Goal: Task Accomplishment & Management: Manage account settings

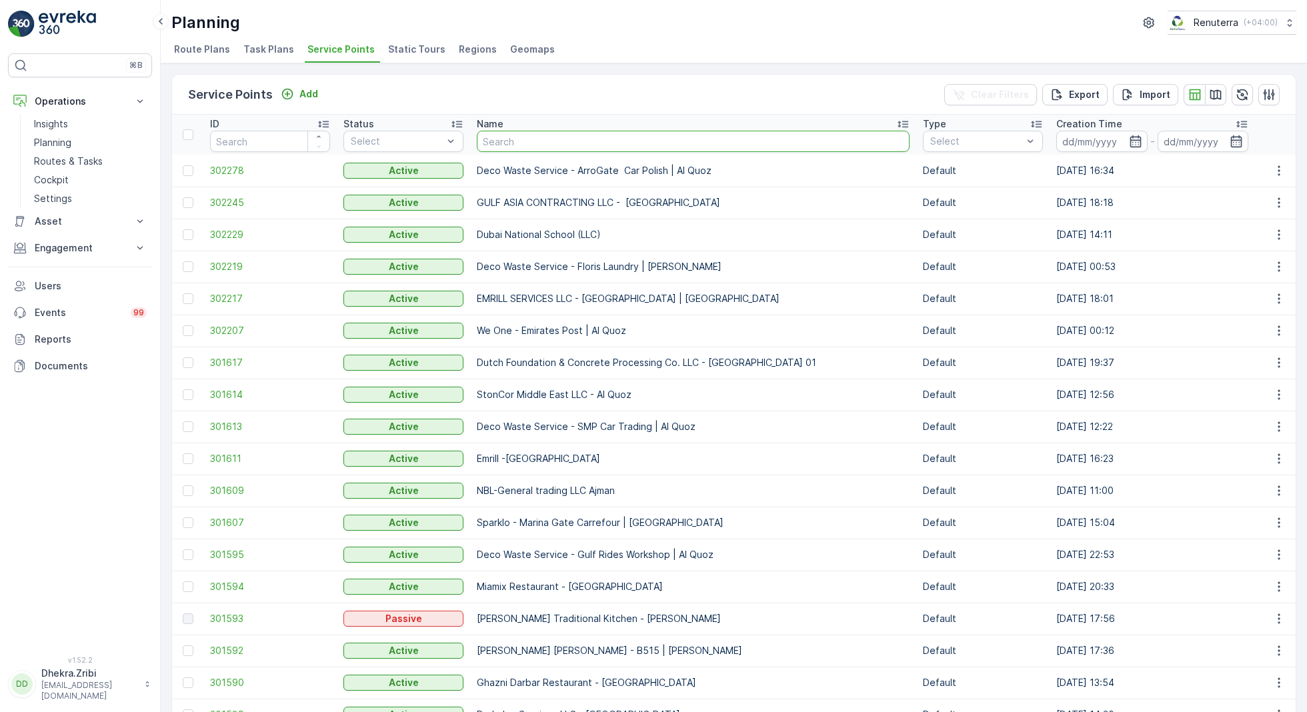
click at [545, 133] on input "text" at bounding box center [693, 141] width 433 height 21
type input "we one"
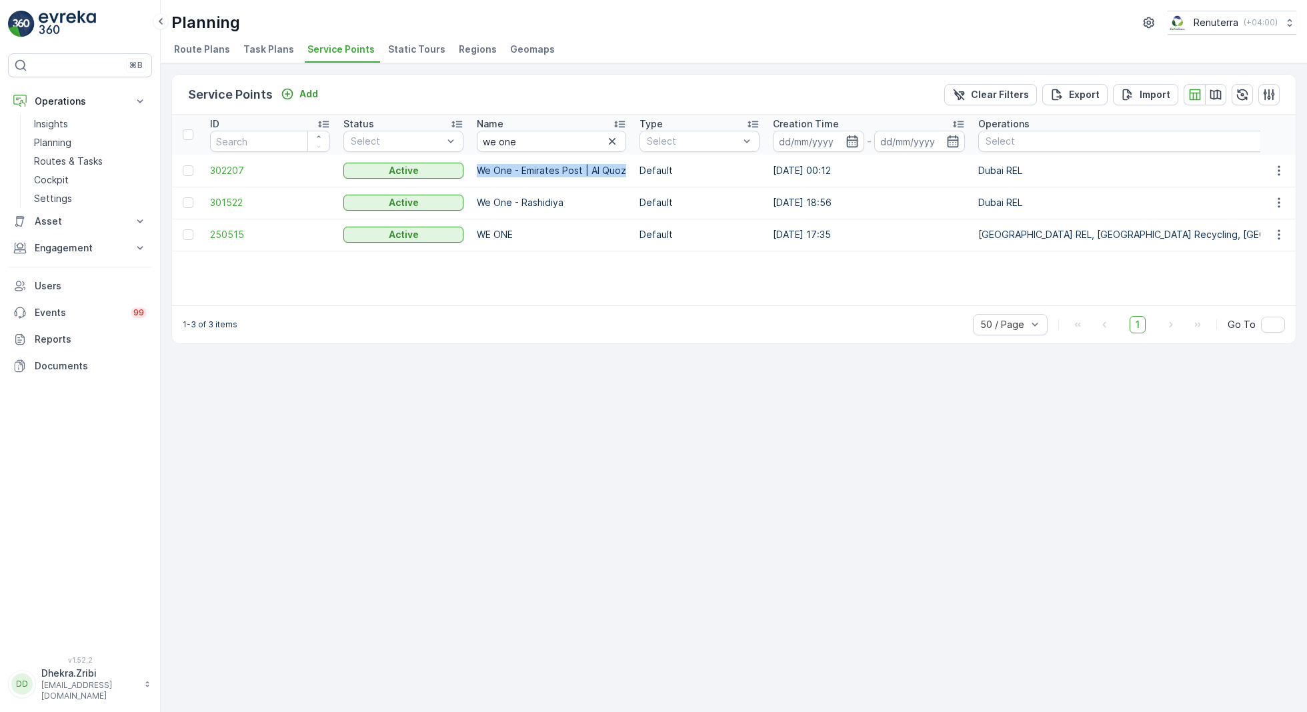
drag, startPoint x: 476, startPoint y: 165, endPoint x: 626, endPoint y: 169, distance: 150.0
click at [626, 169] on td "We One - Emirates Post | Al Quoz" at bounding box center [551, 171] width 163 height 32
copy p "We One - Emirates Post | Al Quoz"
click at [306, 93] on p "Add" at bounding box center [308, 93] width 19 height 13
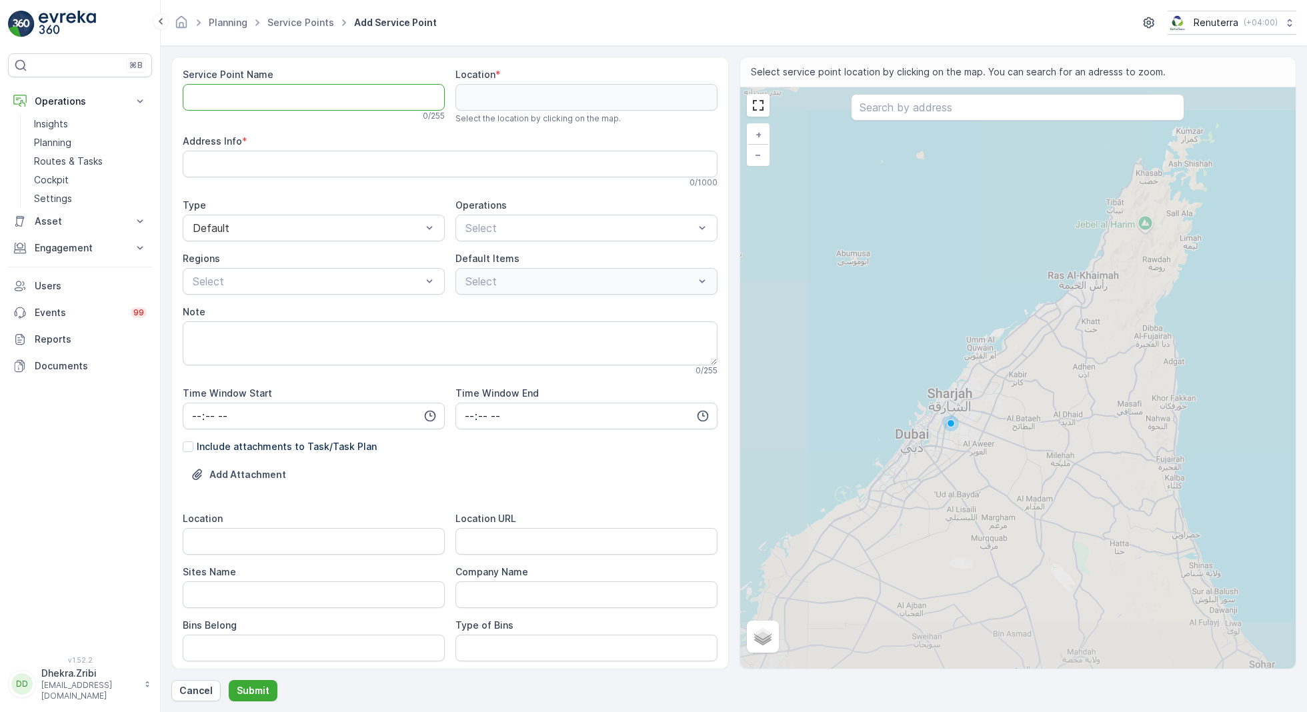
click at [297, 99] on Name "Service Point Name" at bounding box center [314, 97] width 262 height 27
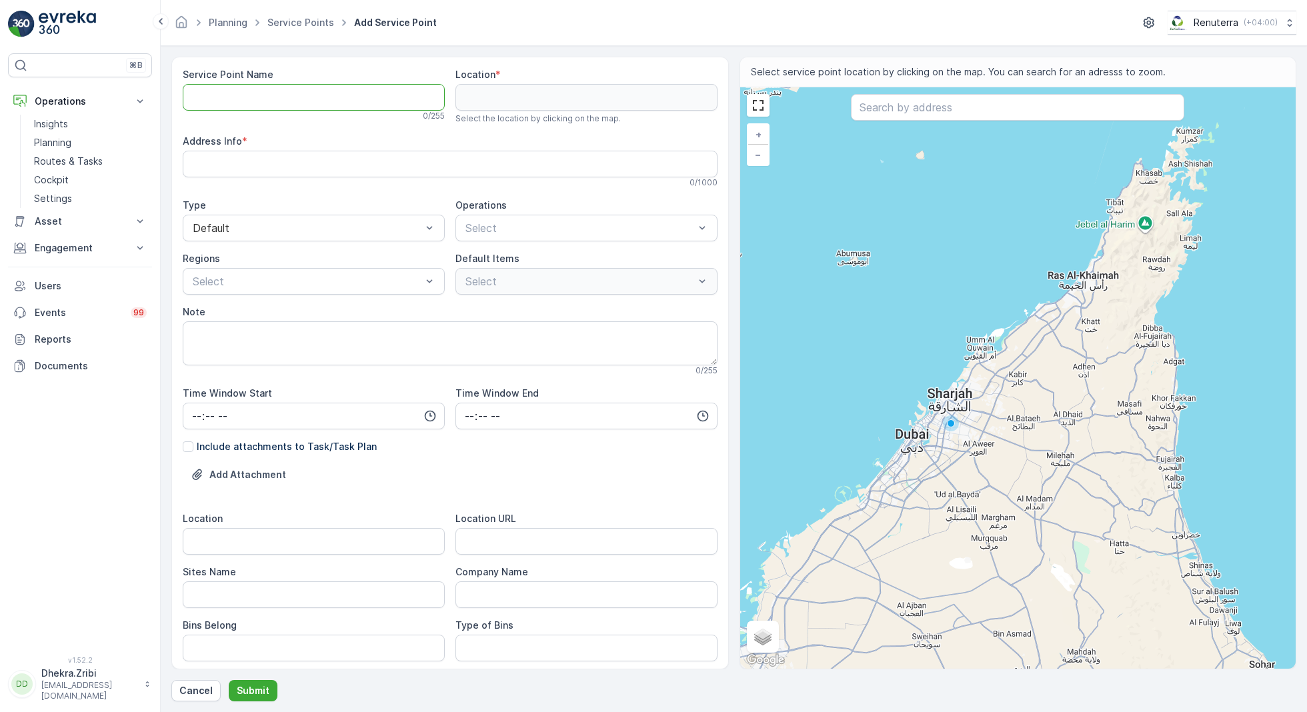
paste Name "We One - Emirates Post | Al Quoz"
type Name "We One - Emirates Post | Al Barsha"
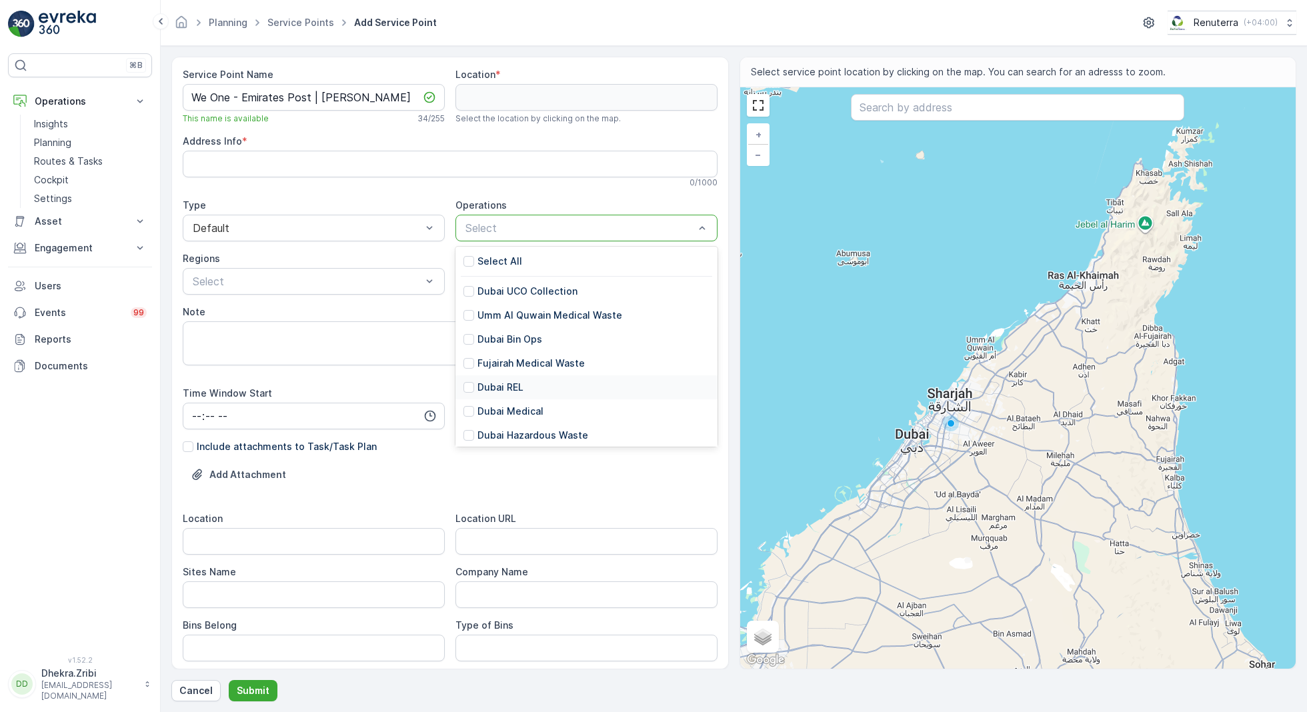
click at [505, 389] on p "Dubai REL" at bounding box center [500, 387] width 46 height 13
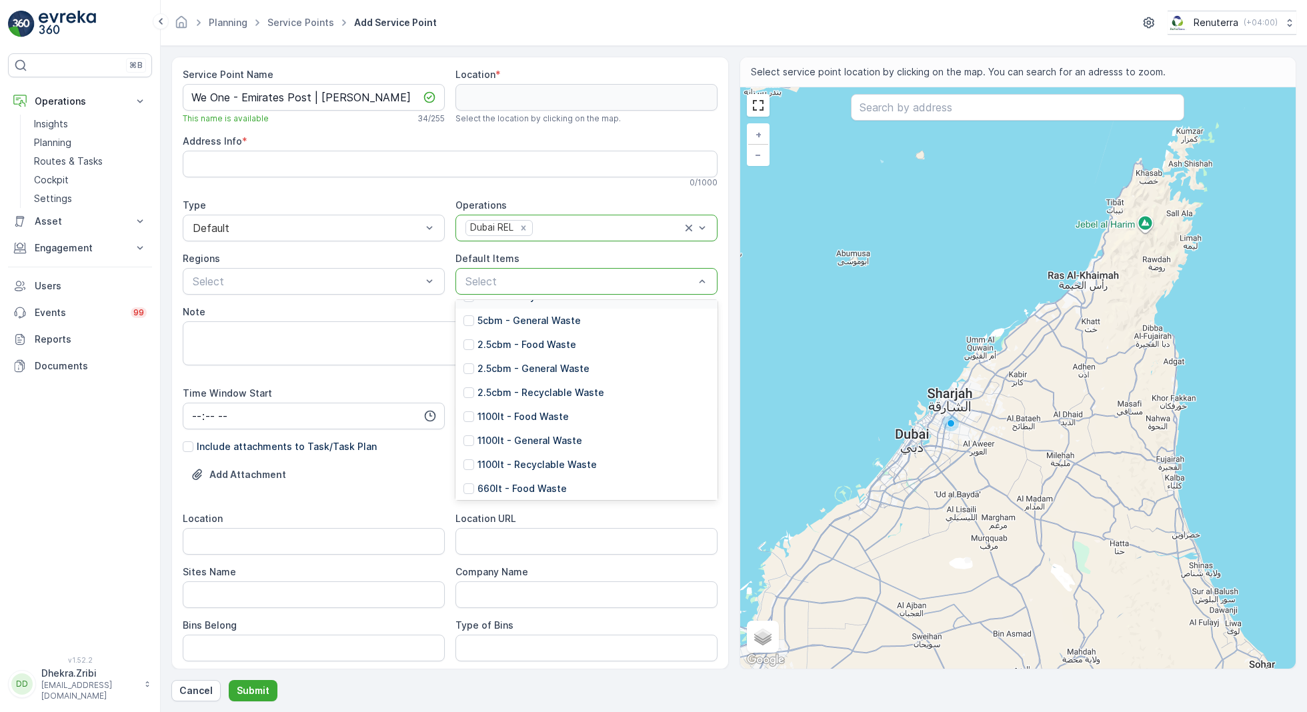
scroll to position [115, 0]
click at [523, 435] on p "1100lt - General Waste" at bounding box center [529, 433] width 105 height 13
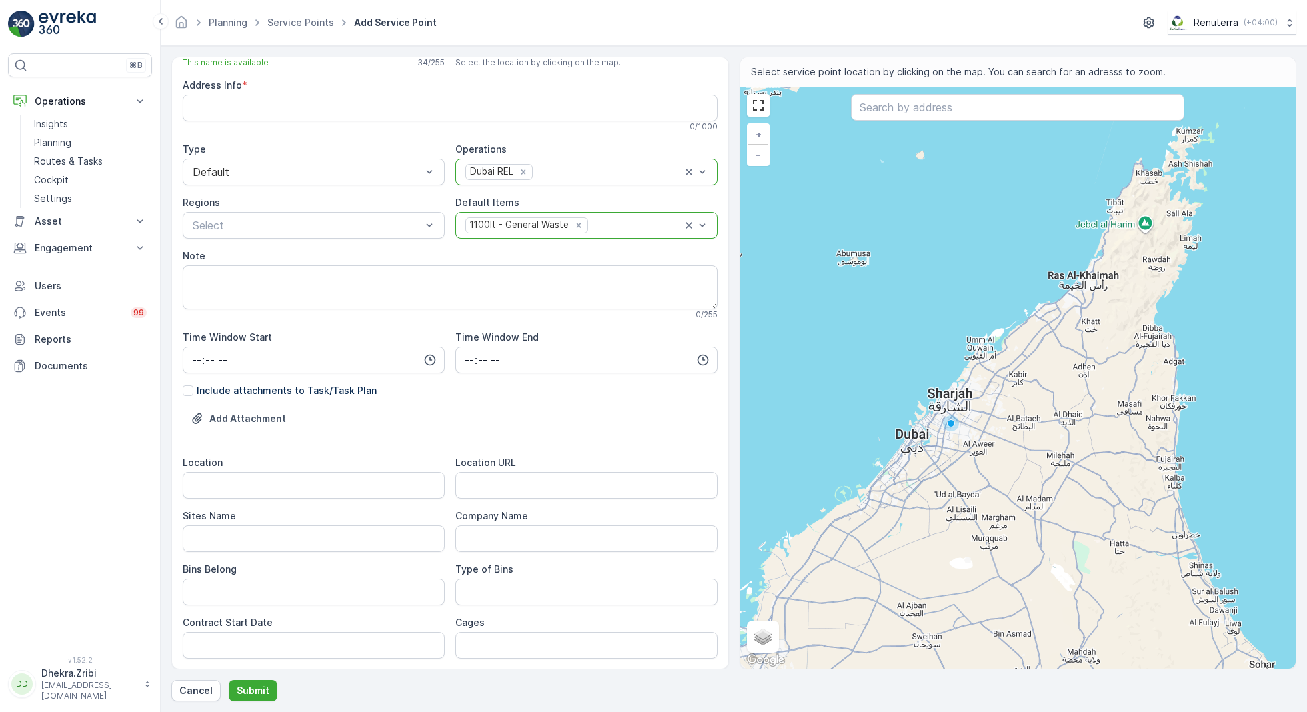
scroll to position [73, 0]
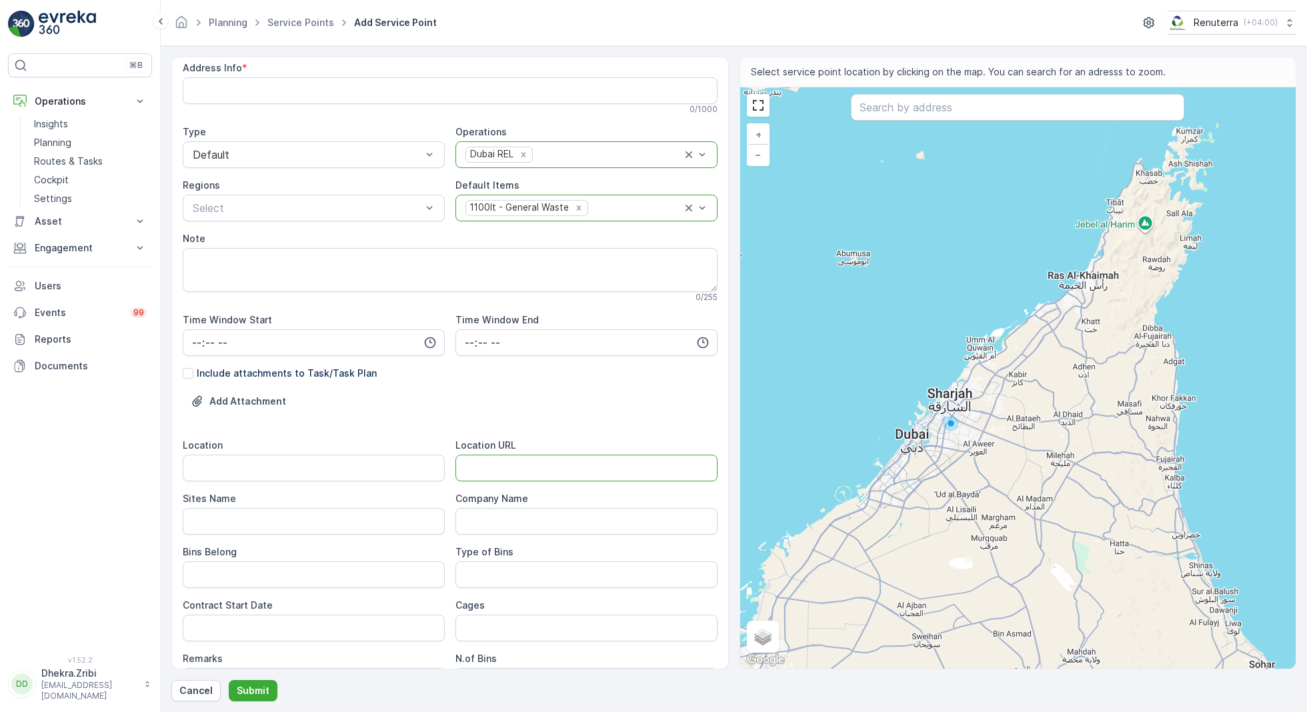
click at [497, 465] on URL "Location URL" at bounding box center [586, 468] width 262 height 27
paste URL "https://maps.app.goo.gl/6xPep7yLZ4UnZ1CJ6"
type URL "https://maps.app.goo.gl/6xPep7yLZ4UnZ1CJ6"
click at [325, 458] on input "Location" at bounding box center [314, 468] width 262 height 27
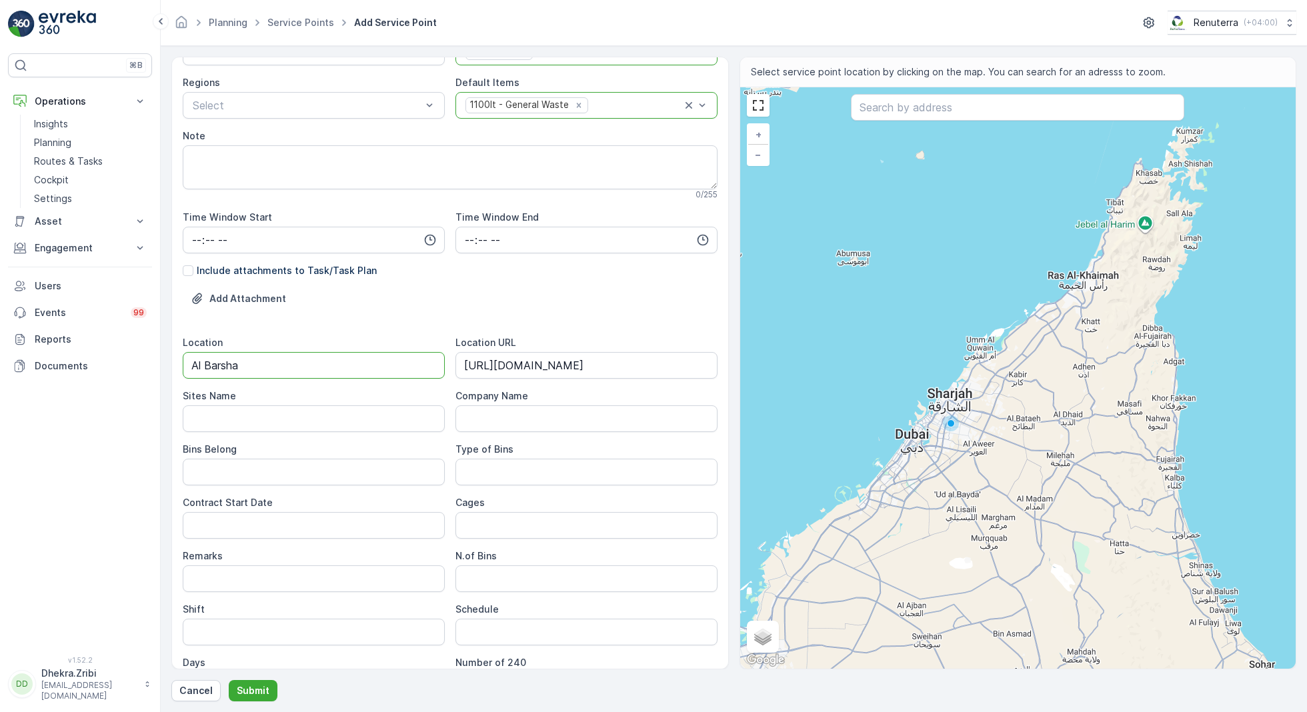
scroll to position [177, 0]
type input "Al Barsha"
click at [251, 411] on Name "Sites Name" at bounding box center [314, 417] width 262 height 27
paste Name "Al Barsha"
type Name "Al Barsha"
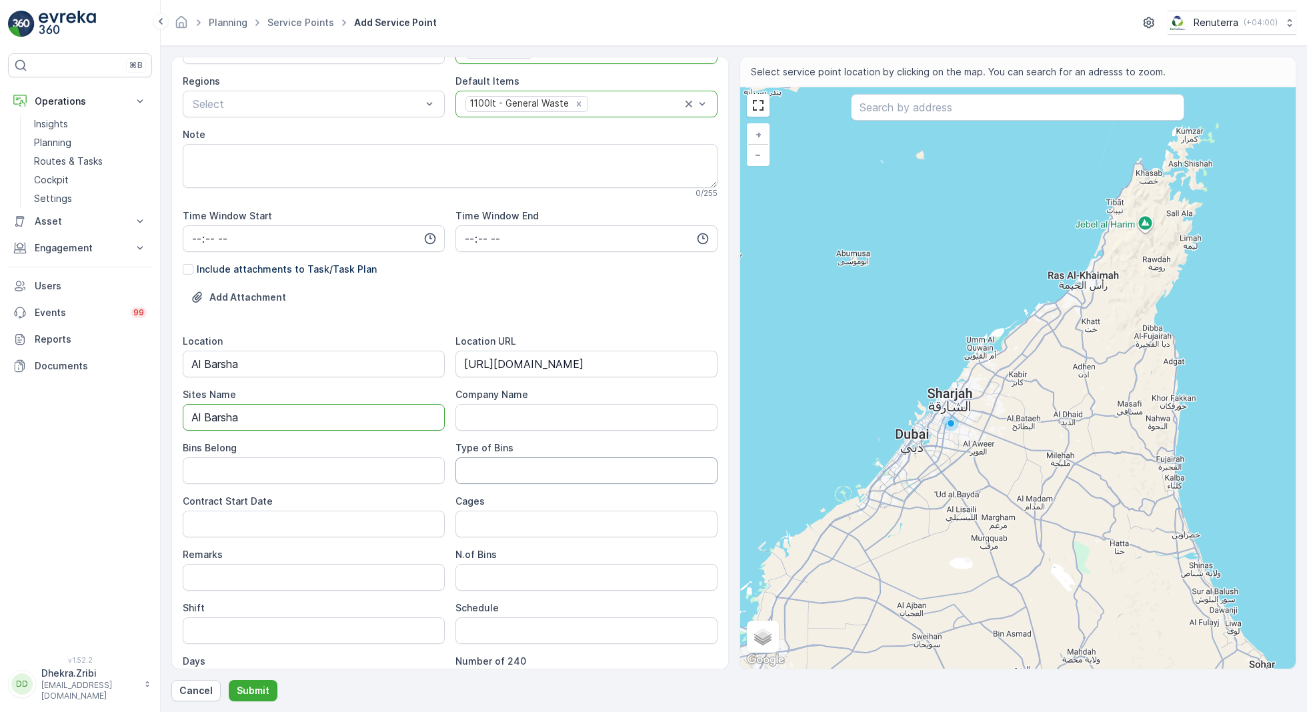
click at [501, 461] on Bins "Type of Bins" at bounding box center [586, 470] width 262 height 27
type Bins "1.1 CBM"
click at [255, 474] on Belong "Bins Belong" at bounding box center [314, 470] width 262 height 27
type Belong "Client"
click at [291, 517] on Date "Contract Start Date" at bounding box center [314, 524] width 262 height 27
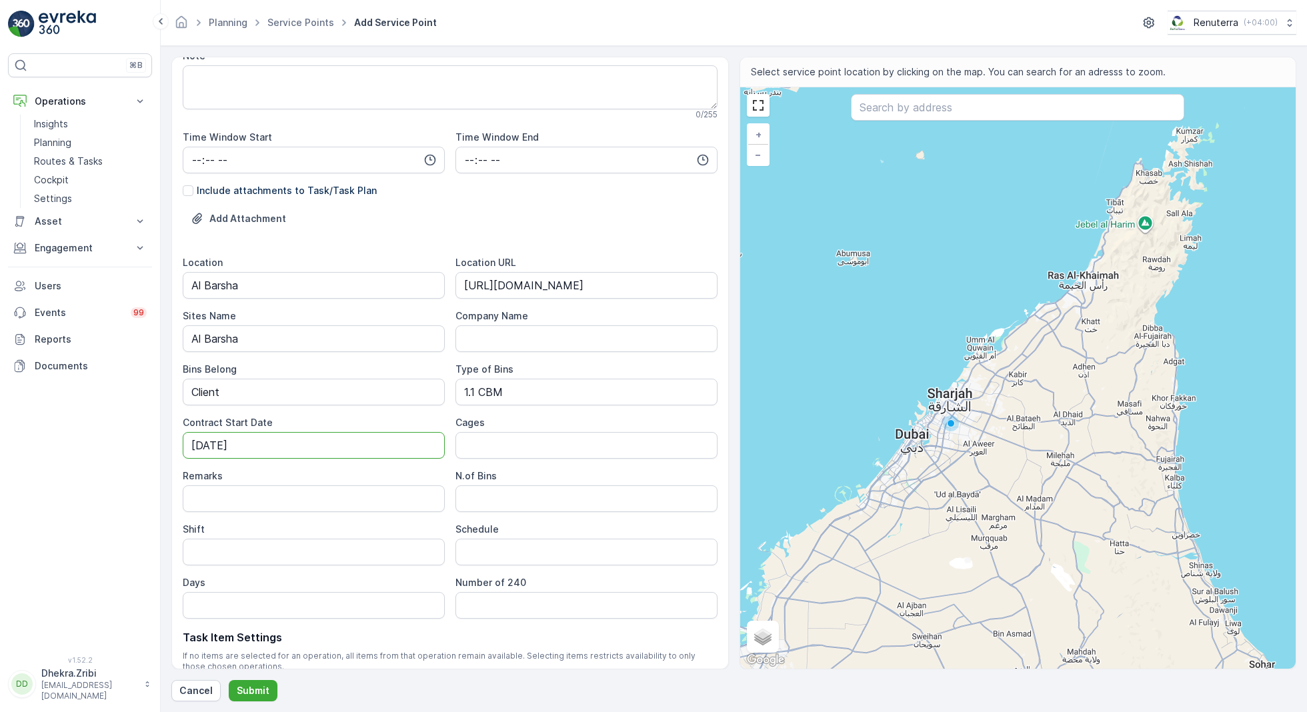
scroll to position [332, 0]
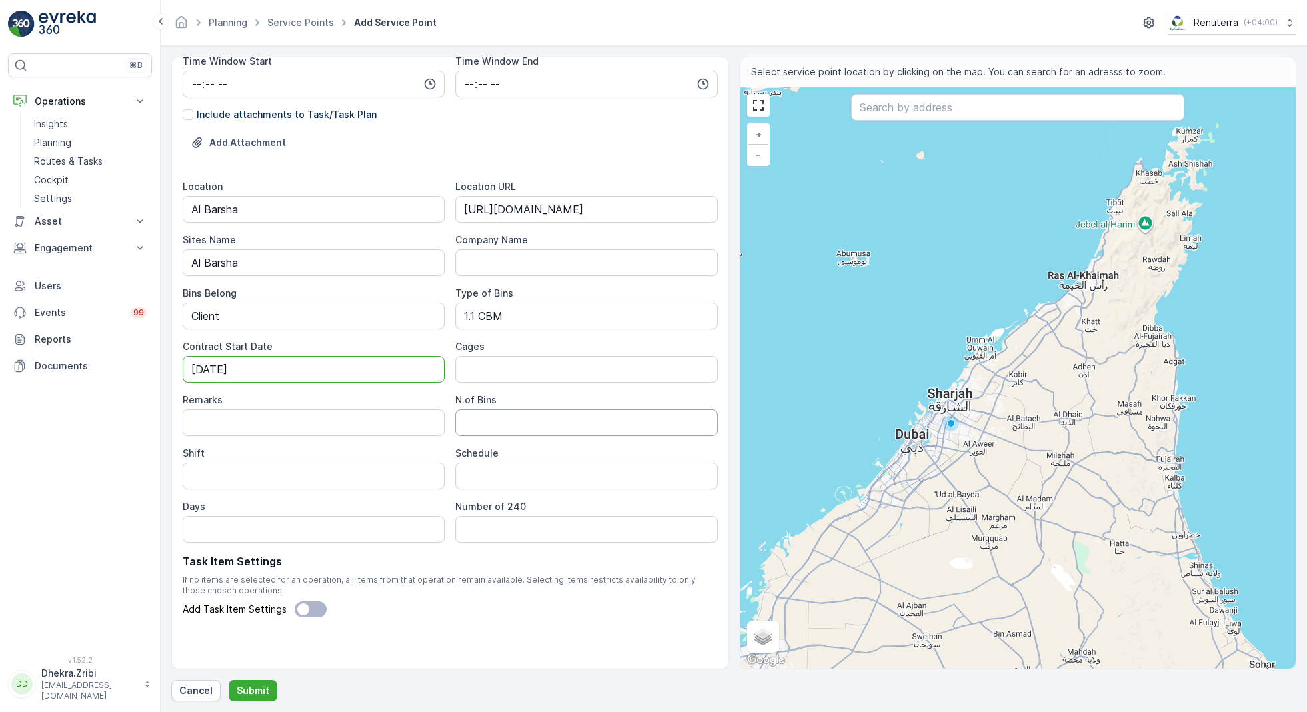
type Date "11-10-2025"
click at [499, 413] on Bins "N.of Bins" at bounding box center [586, 422] width 262 height 27
type Bins "1"
click at [269, 487] on input "Shift" at bounding box center [314, 476] width 262 height 27
type input "Day Shift"
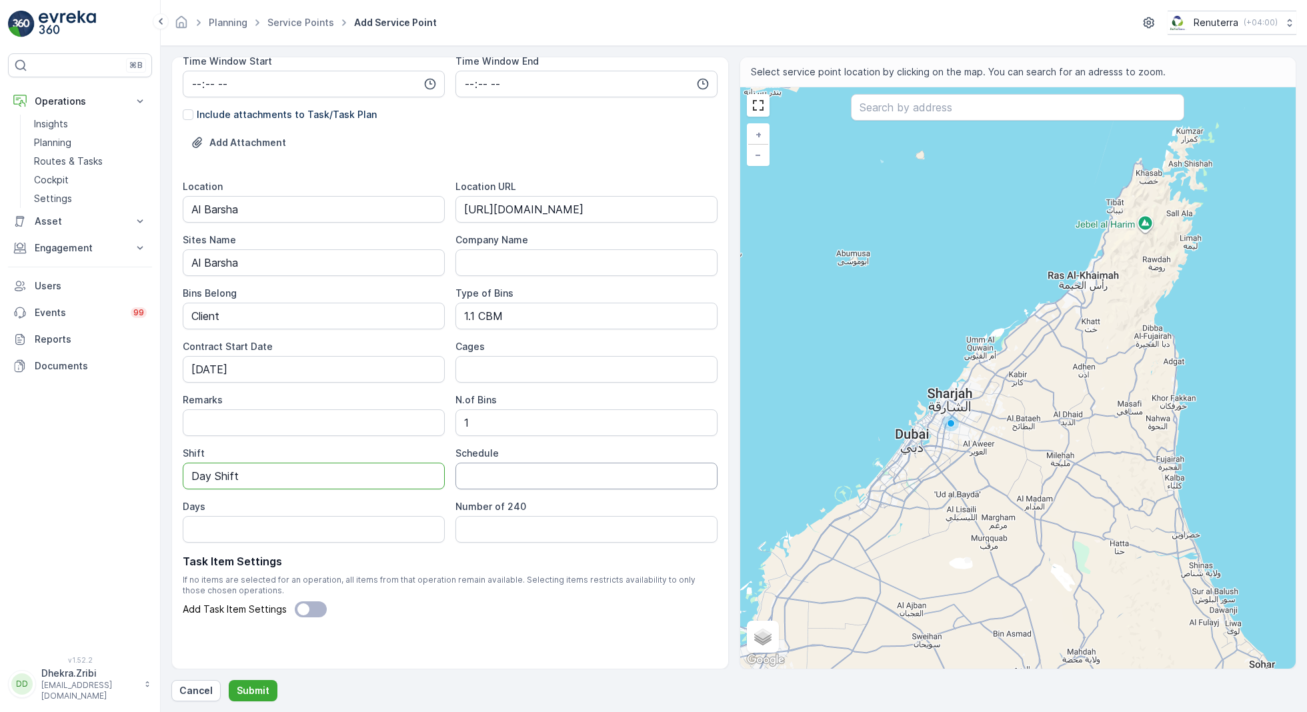
click at [487, 473] on input "Schedule" at bounding box center [586, 476] width 262 height 27
type input "One Time Job"
click at [947, 111] on input "text" at bounding box center [1017, 107] width 333 height 27
paste input "Emirates Post NXN - Al Barsha Post Office"
type input "Emirates Post NXN - Al Barsha Post Office"
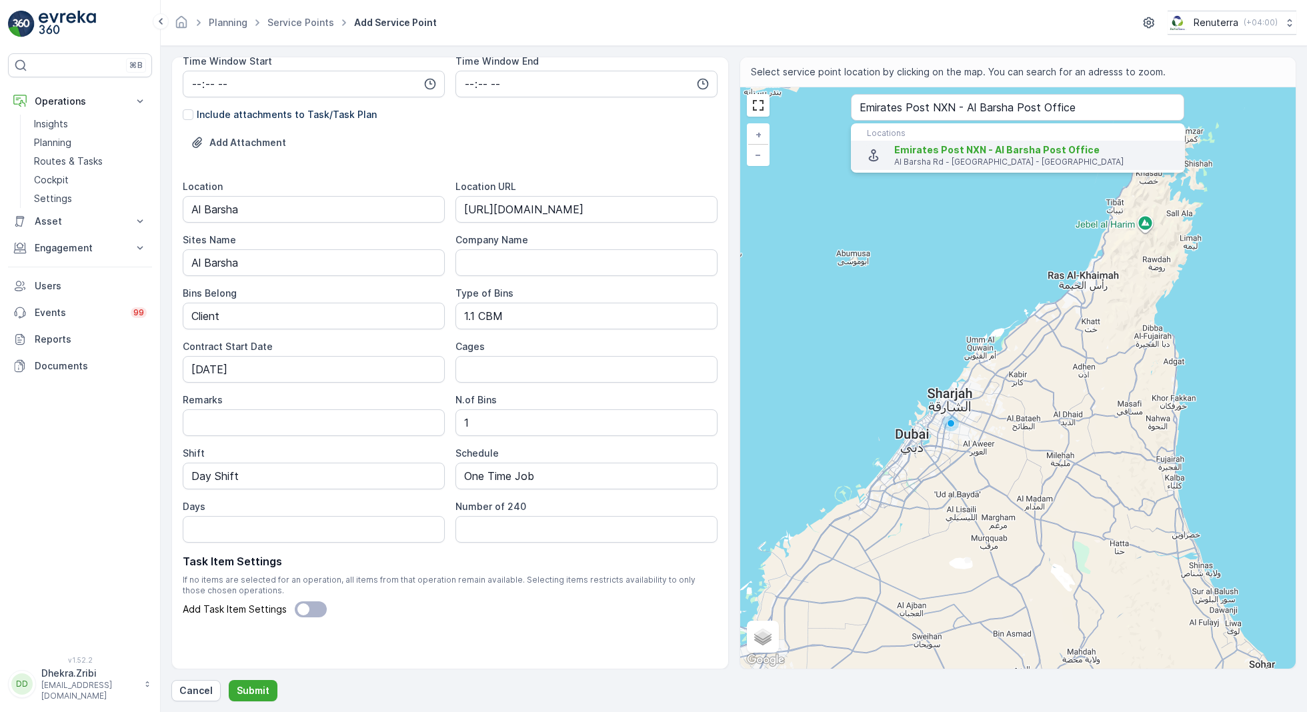
click at [933, 159] on p "Al Barsha Rd - Dubai - United Arab Emirates" at bounding box center [1034, 162] width 280 height 11
type input "25.0998129,55.2057784"
type Info "Al Barsha Rd - Al Barsha - Al Barsha 1 - Dubai - United Arab Emirates"
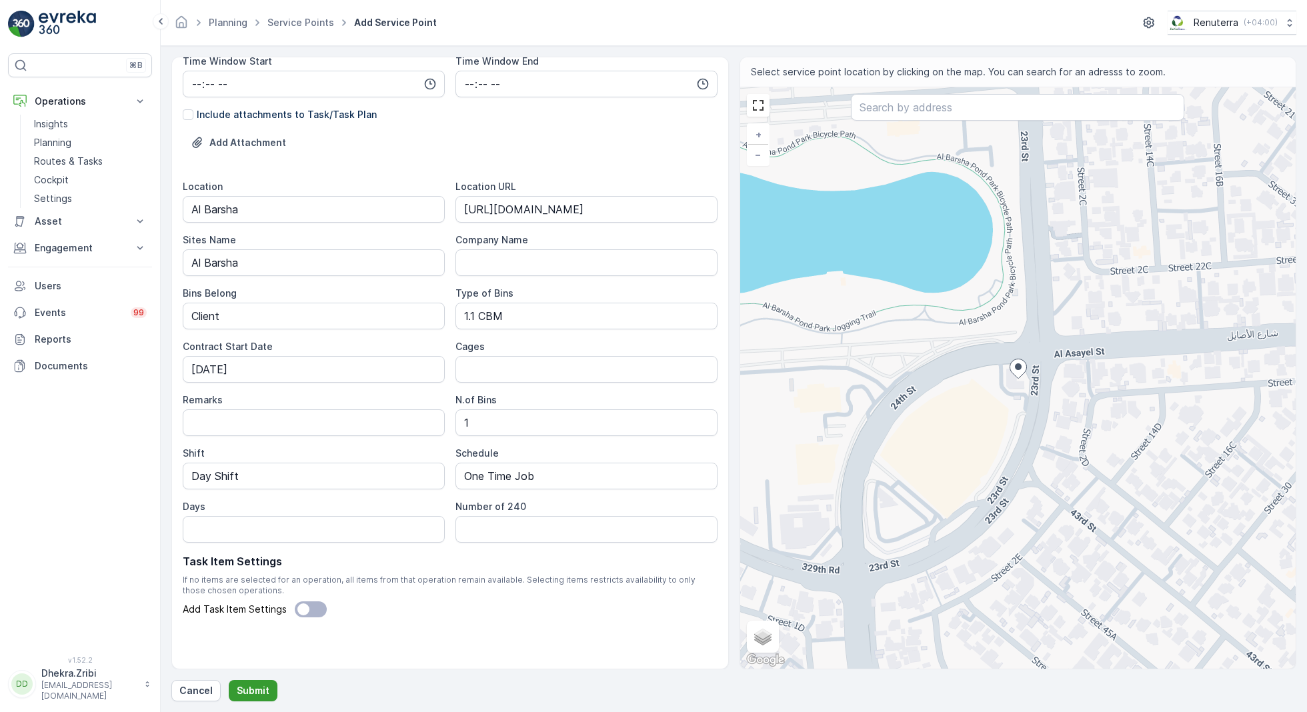
click at [245, 692] on p "Submit" at bounding box center [253, 690] width 33 height 13
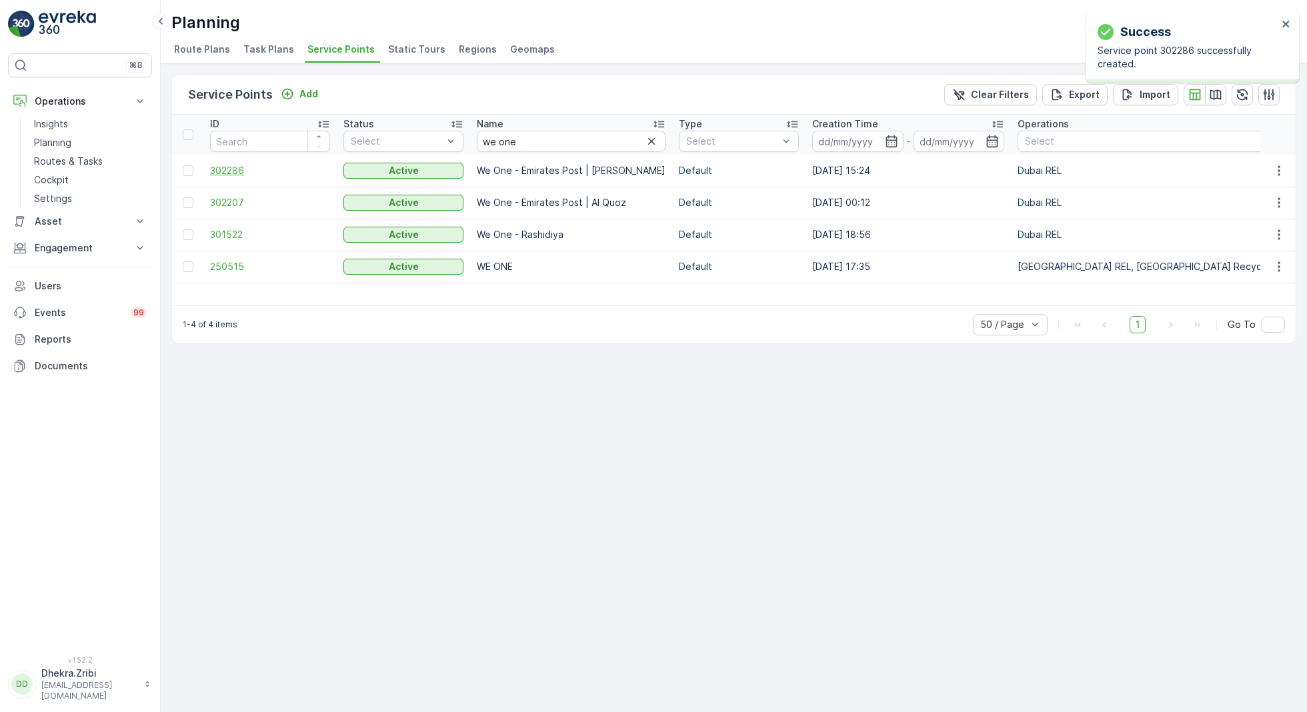
click at [231, 166] on span "302286" at bounding box center [270, 170] width 120 height 13
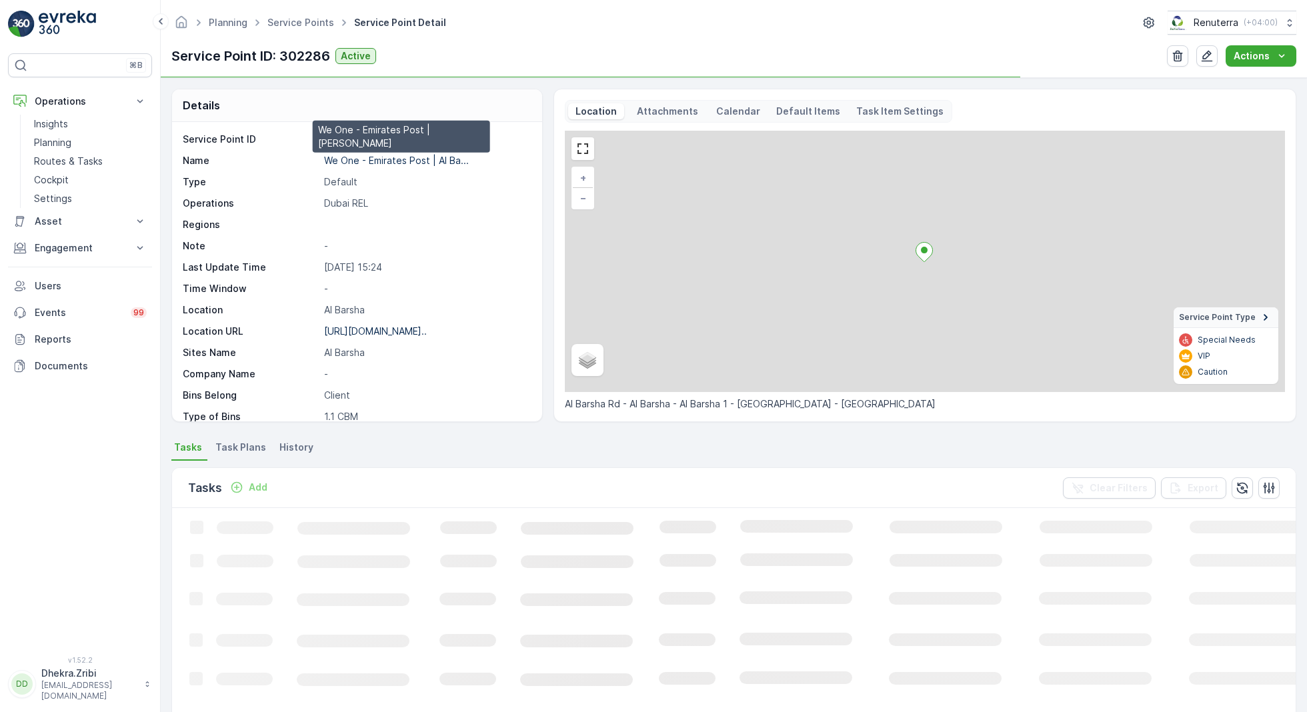
click at [344, 160] on p "We One - Emirates Post | Al Ba..." at bounding box center [396, 160] width 145 height 11
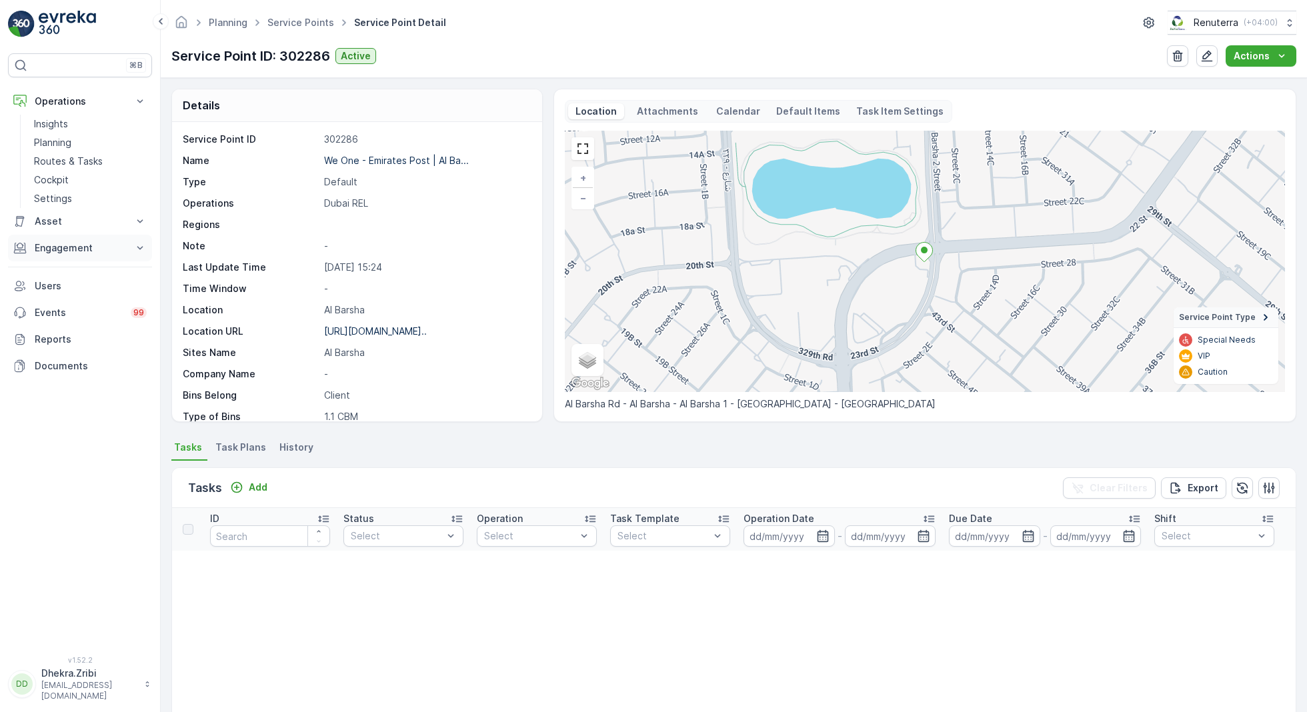
click at [67, 243] on p "Engagement" at bounding box center [80, 247] width 91 height 13
click at [69, 321] on p "Service Points" at bounding box center [66, 326] width 65 height 13
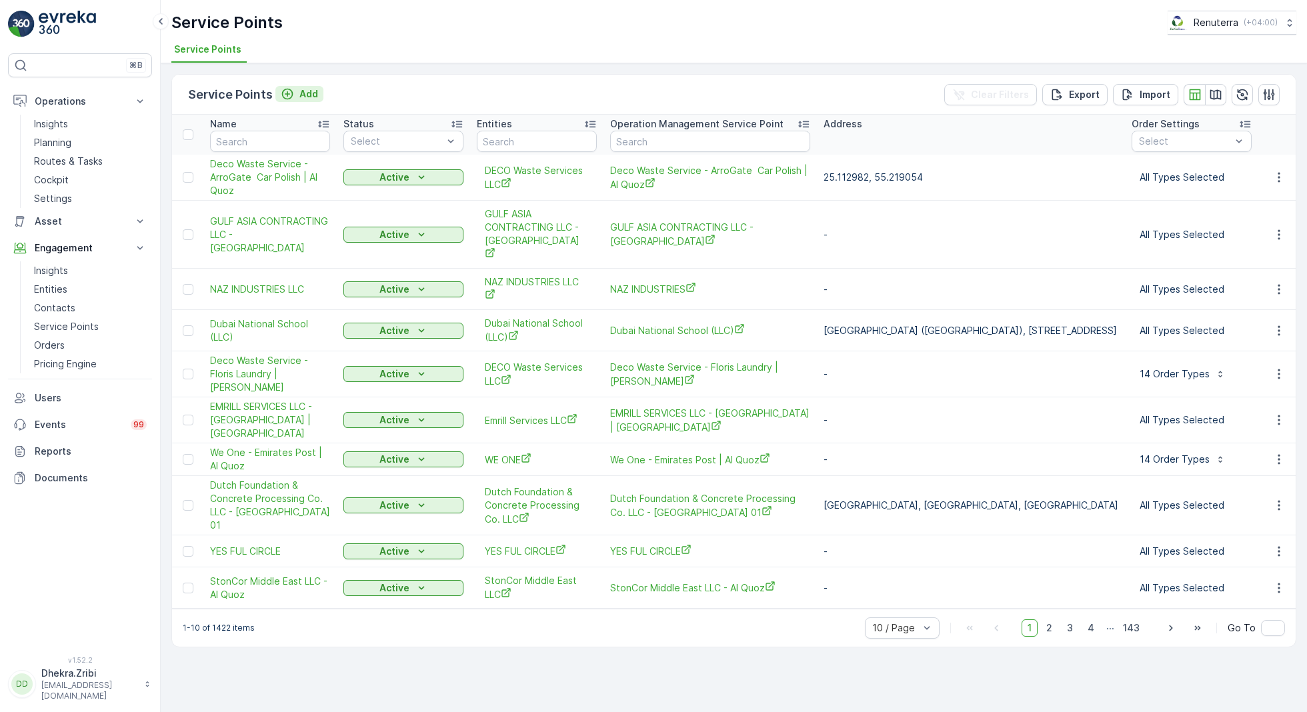
click at [305, 92] on p "Add" at bounding box center [308, 93] width 19 height 13
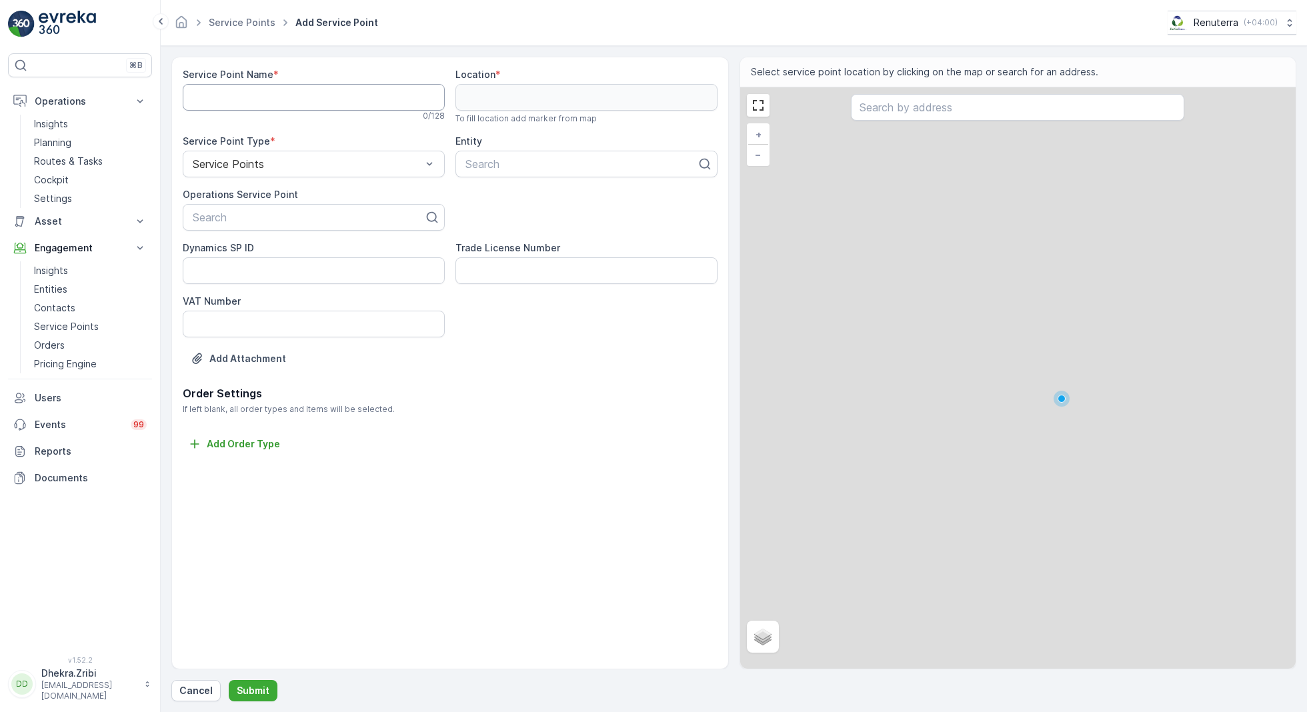
click at [281, 95] on Name "Service Point Name" at bounding box center [314, 97] width 262 height 27
paste Name "We One - Emirates Post | Al Barsha"
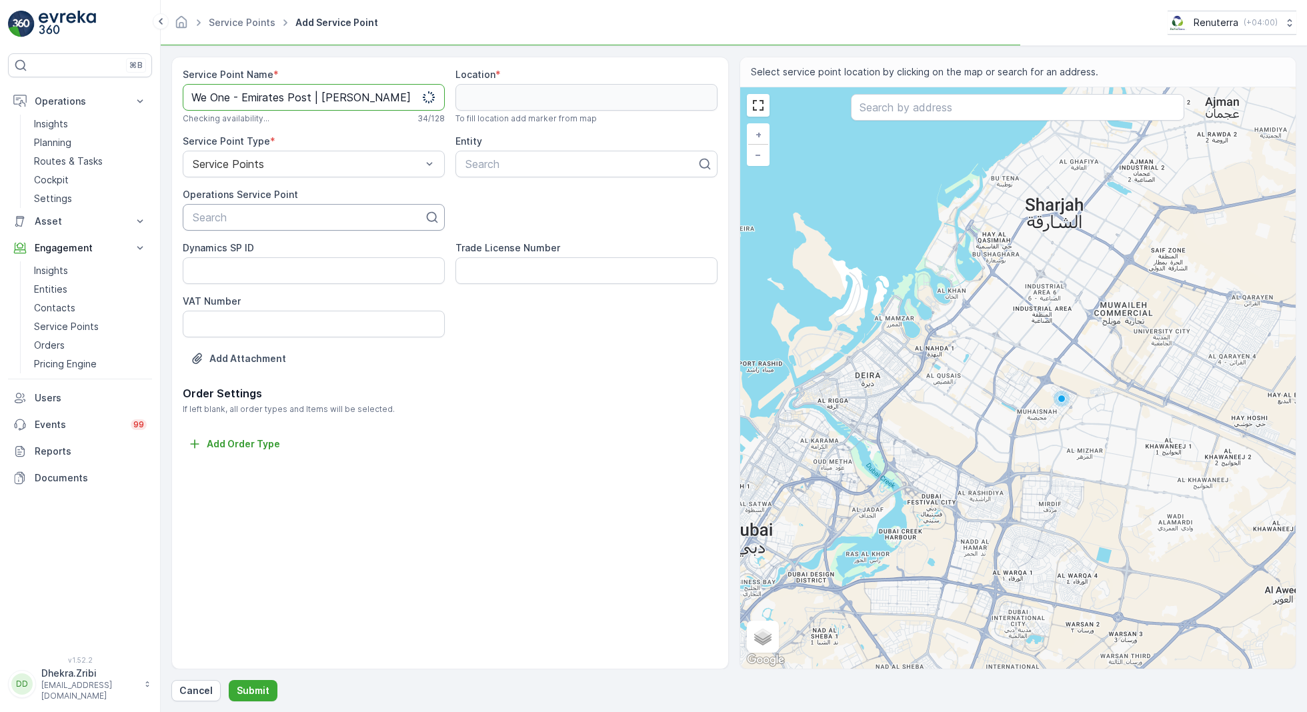
type Name "We One - Emirates Post | Al Barsha"
click at [284, 215] on div at bounding box center [308, 217] width 234 height 12
paste input "We One - Emirates Post | Al Barsha"
type input "We One - Emirates Post | Al Barsha"
click at [332, 249] on span "We One - Emirates Post | Al Barsha" at bounding box center [300, 250] width 219 height 12
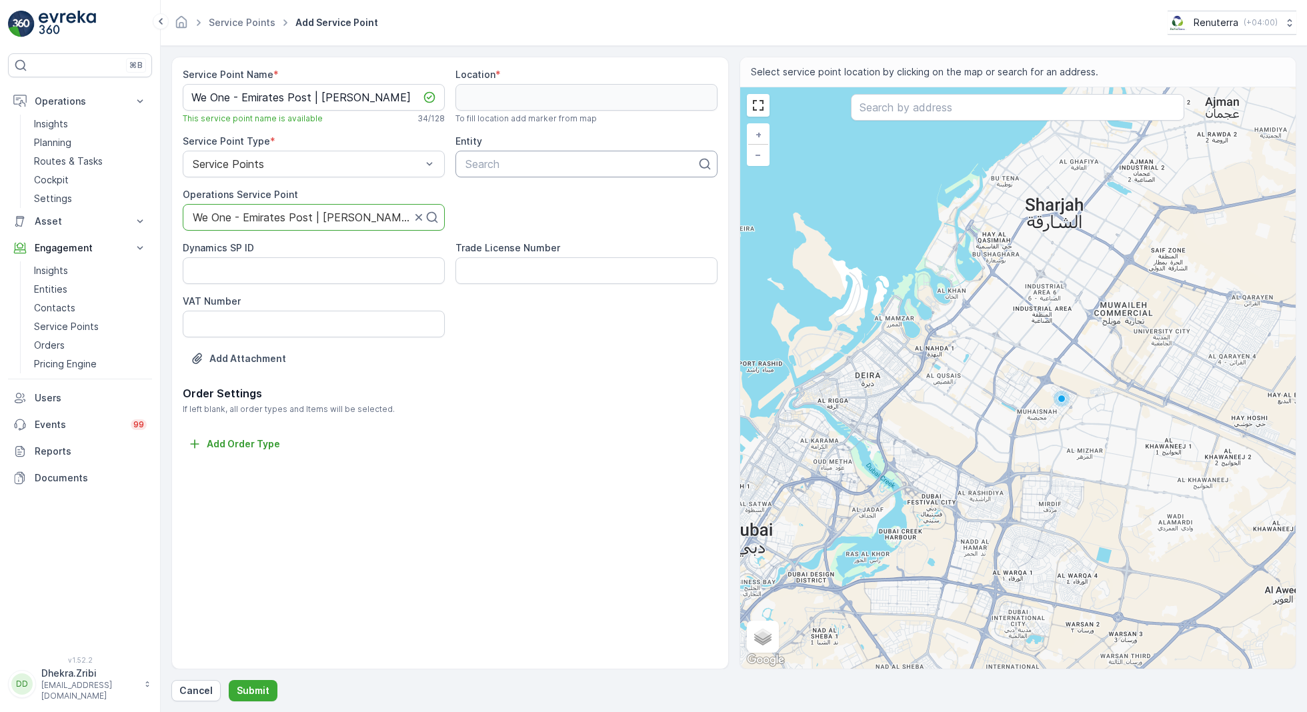
click at [512, 161] on div at bounding box center [581, 164] width 234 height 12
type input "we one"
click at [541, 193] on div "WE ONE" at bounding box center [586, 197] width 246 height 12
click at [895, 103] on input "text" at bounding box center [1017, 107] width 333 height 27
paste input "Emirates Post NXN - Al Barsha Post Office"
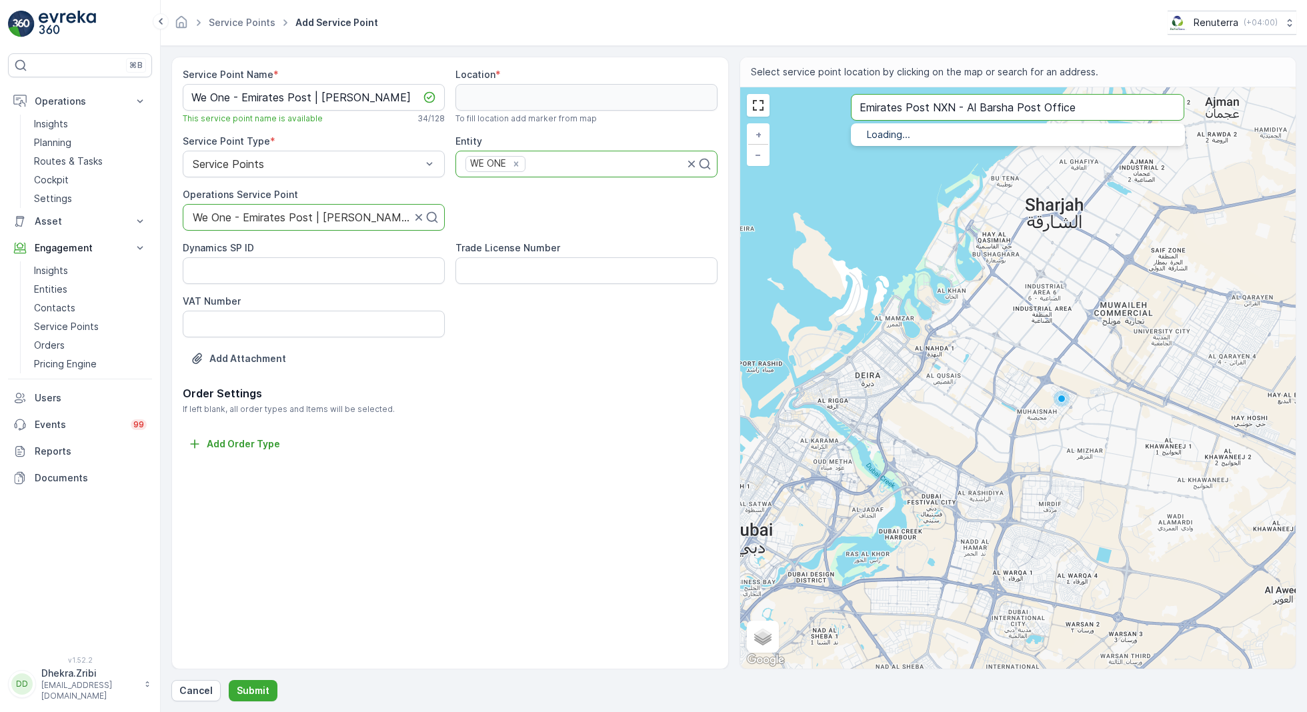
type input "Emirates Post NXN - Al Barsha Post Office"
click at [925, 147] on span "Emirates Post NXN - Al Barsha Post Office" at bounding box center [996, 149] width 205 height 11
type input "25.0998129,55.2057784"
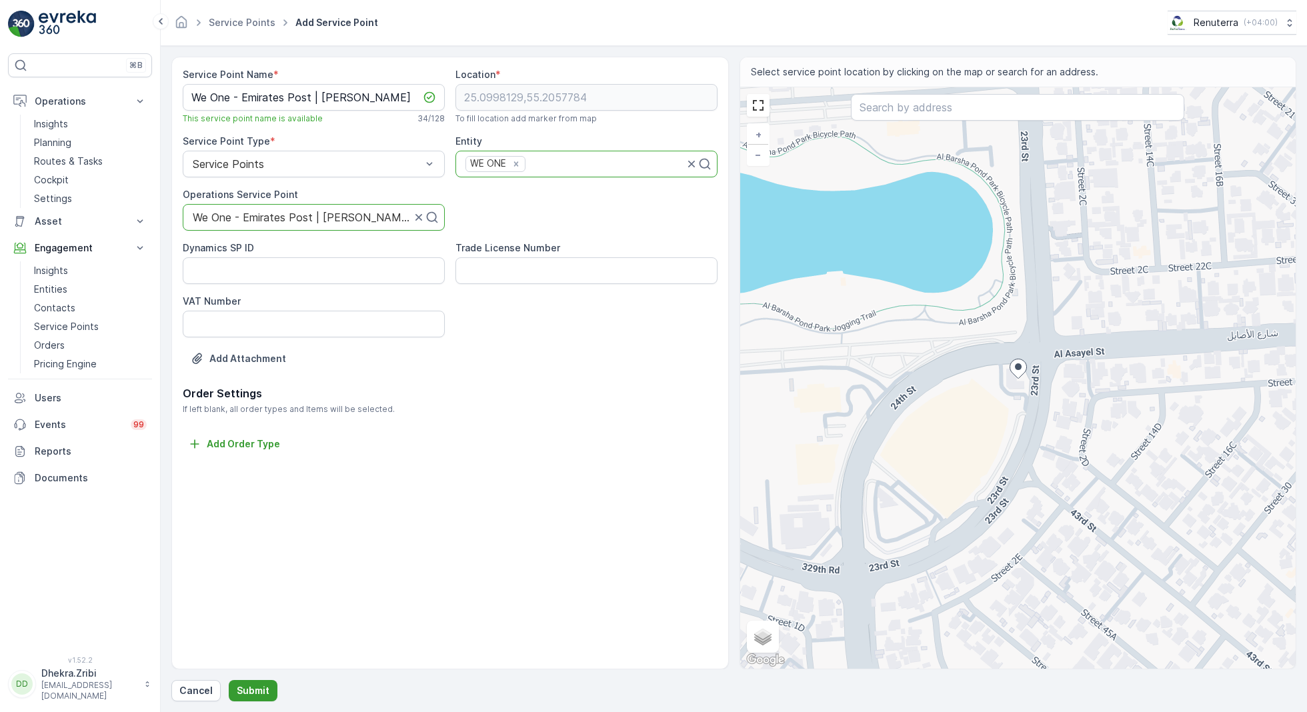
click at [251, 689] on p "Submit" at bounding box center [253, 690] width 33 height 13
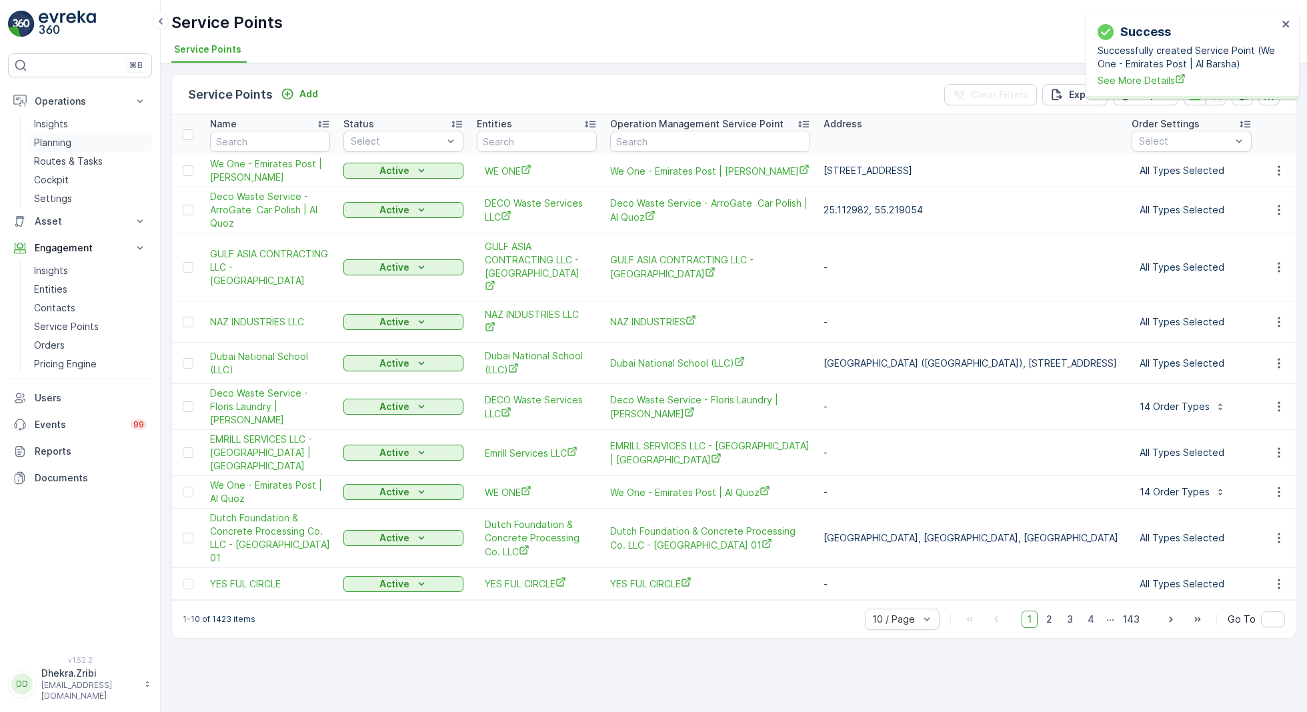
click at [61, 137] on p "Planning" at bounding box center [52, 142] width 37 height 13
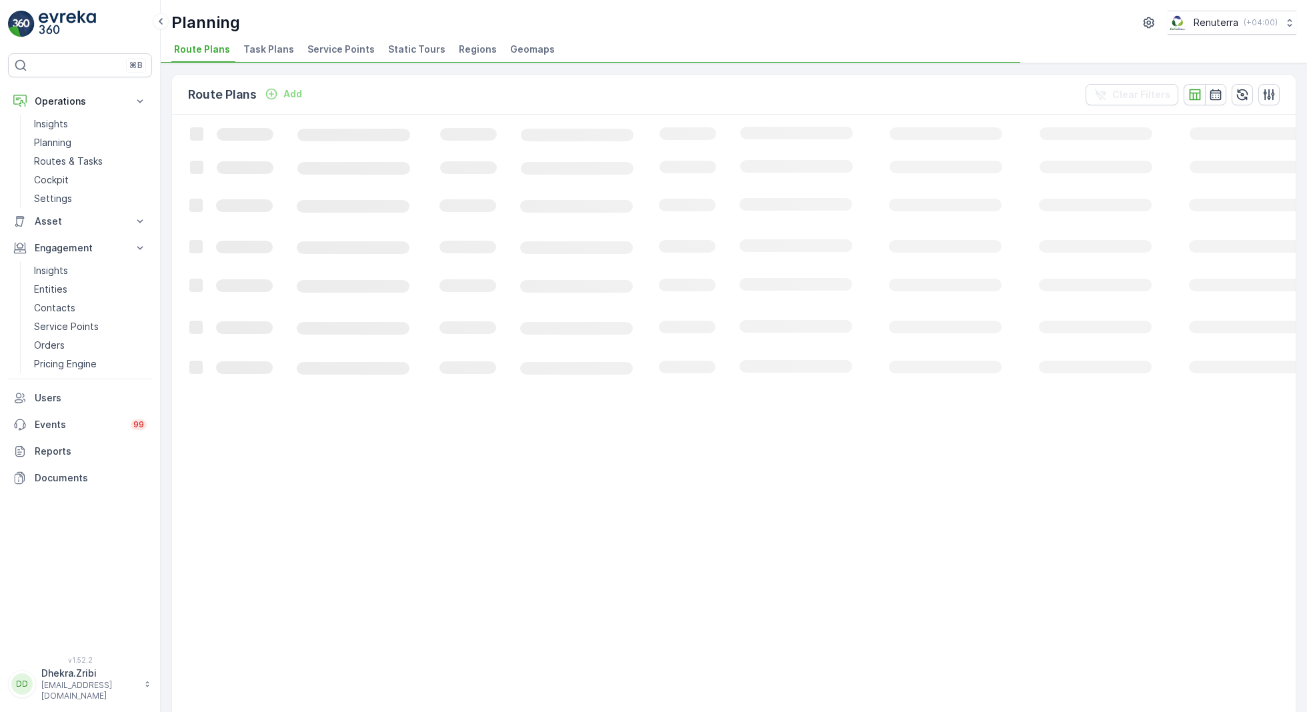
click at [331, 53] on span "Service Points" at bounding box center [340, 49] width 67 height 13
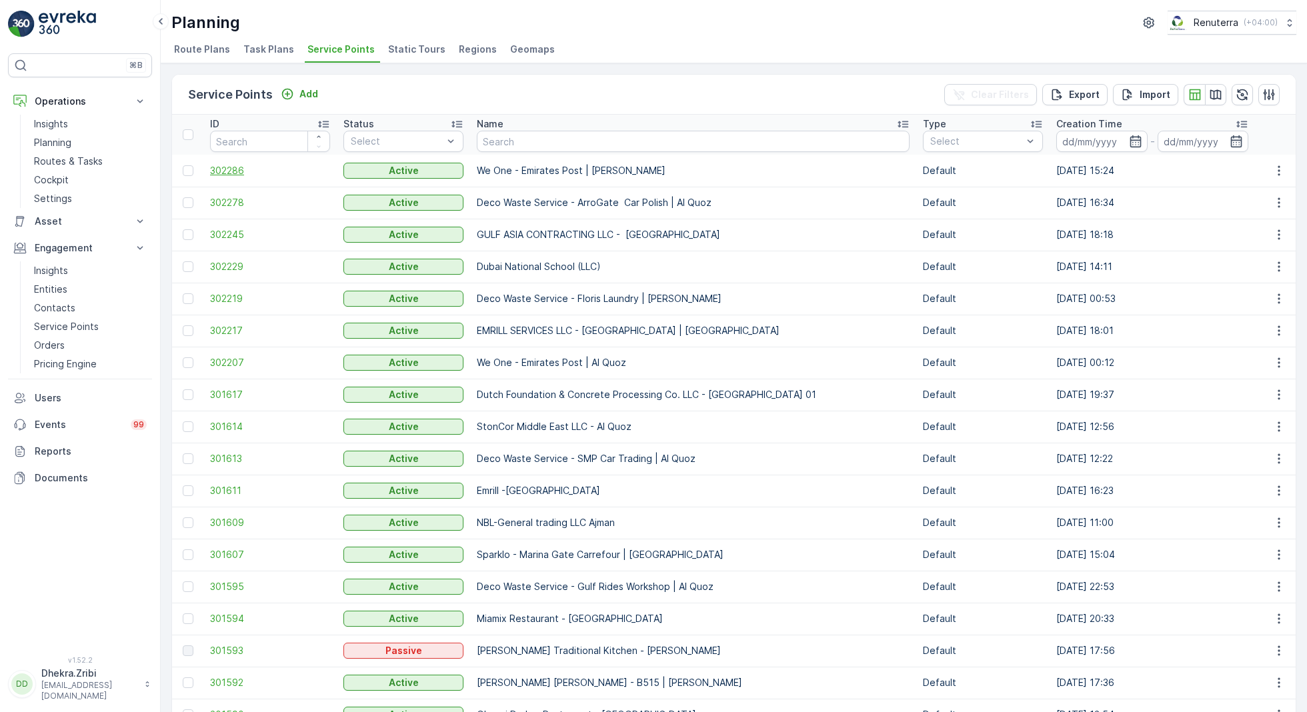
click at [232, 167] on span "302286" at bounding box center [270, 170] width 120 height 13
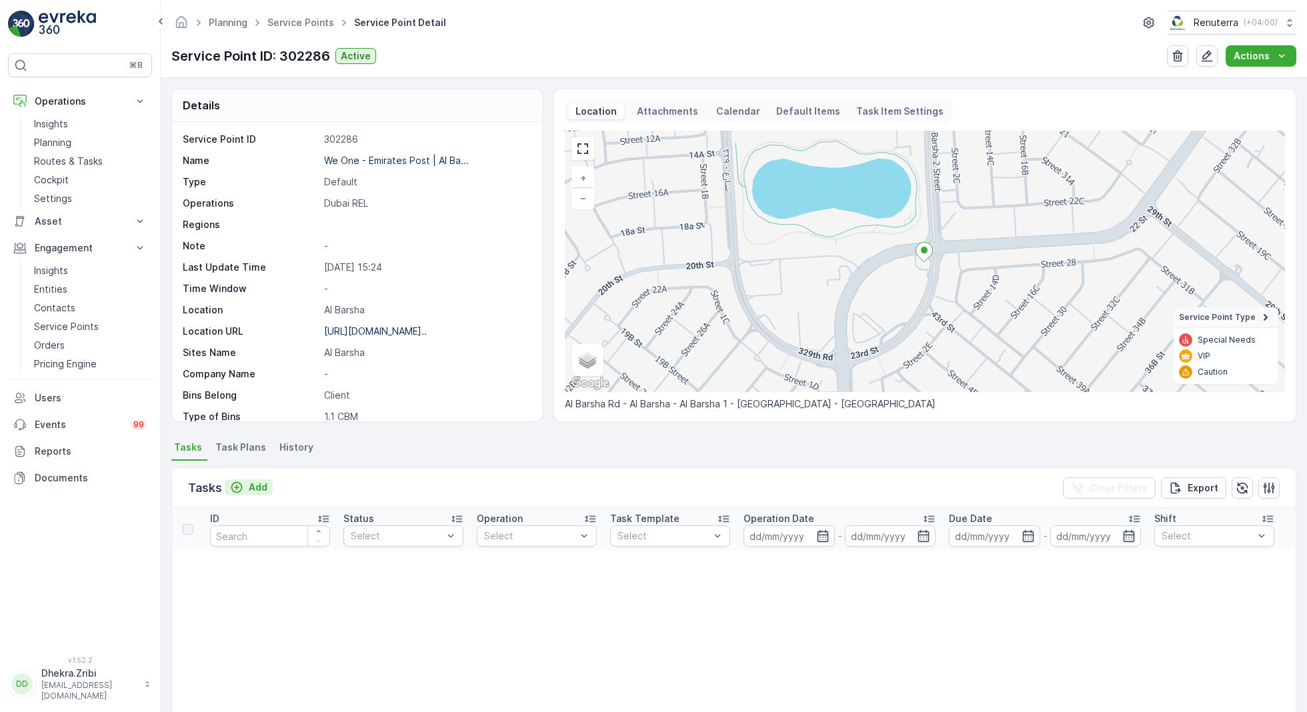
click at [260, 485] on p "Add" at bounding box center [258, 487] width 19 height 13
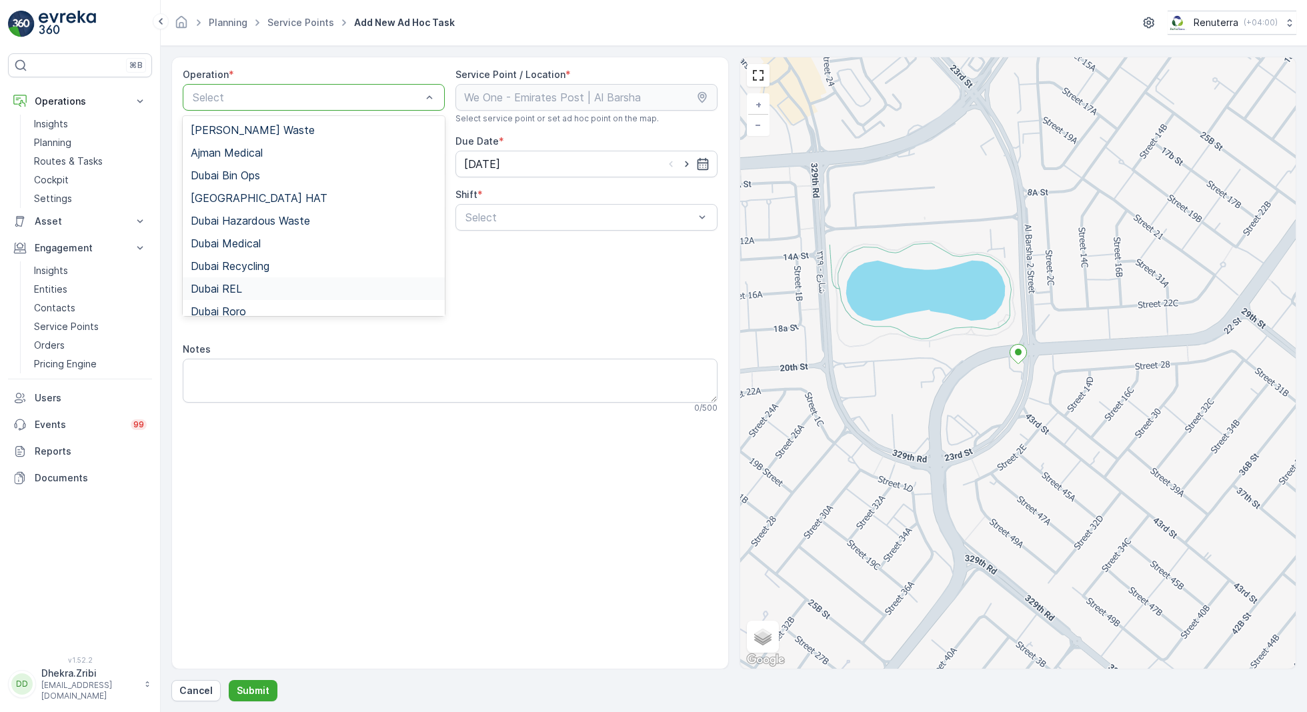
click at [252, 288] on div "Dubai REL" at bounding box center [314, 289] width 246 height 12
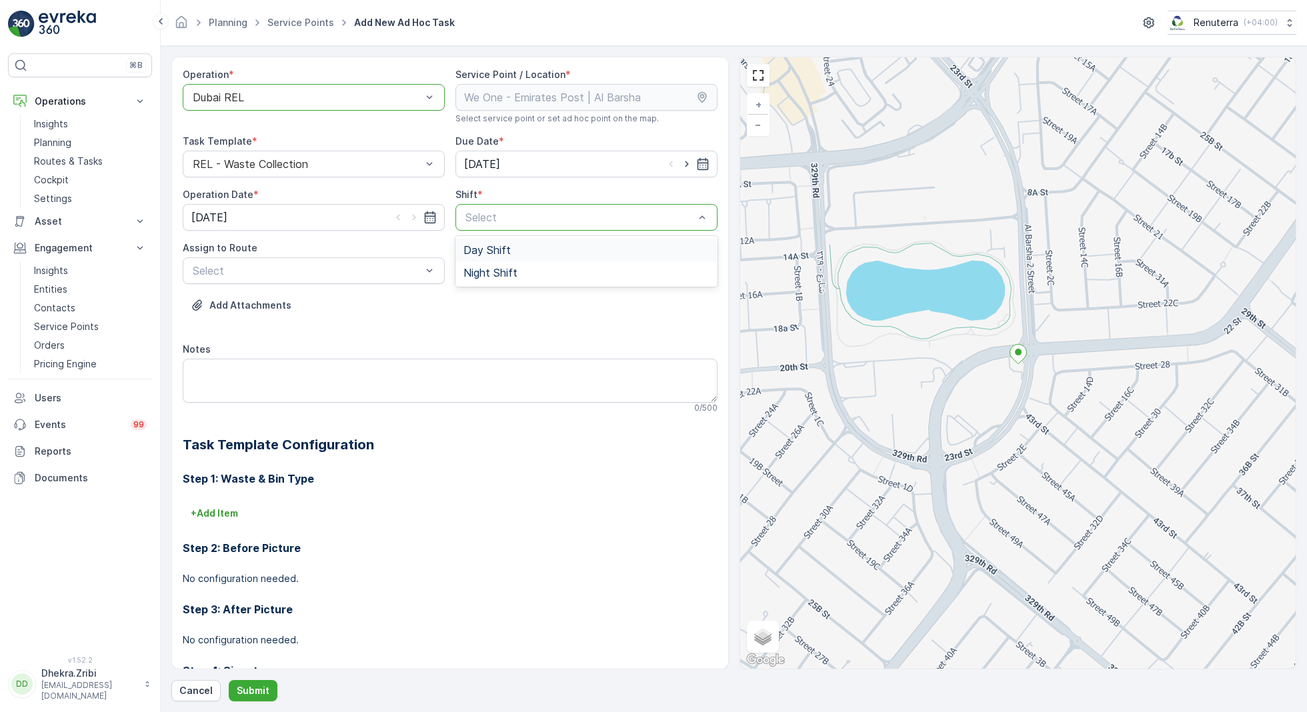
click at [487, 250] on span "Day Shift" at bounding box center [486, 250] width 47 height 12
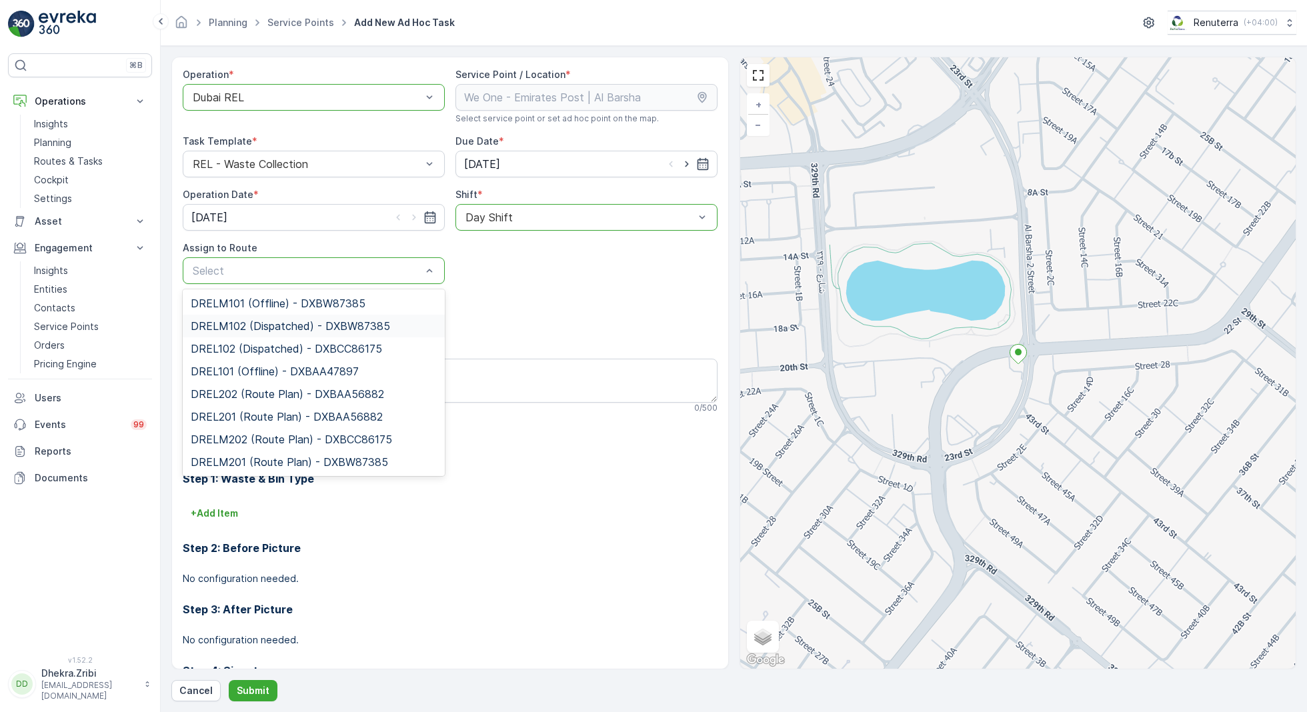
click at [251, 333] on div "DRELM102 (Dispatched) - DXBW87385" at bounding box center [314, 326] width 262 height 23
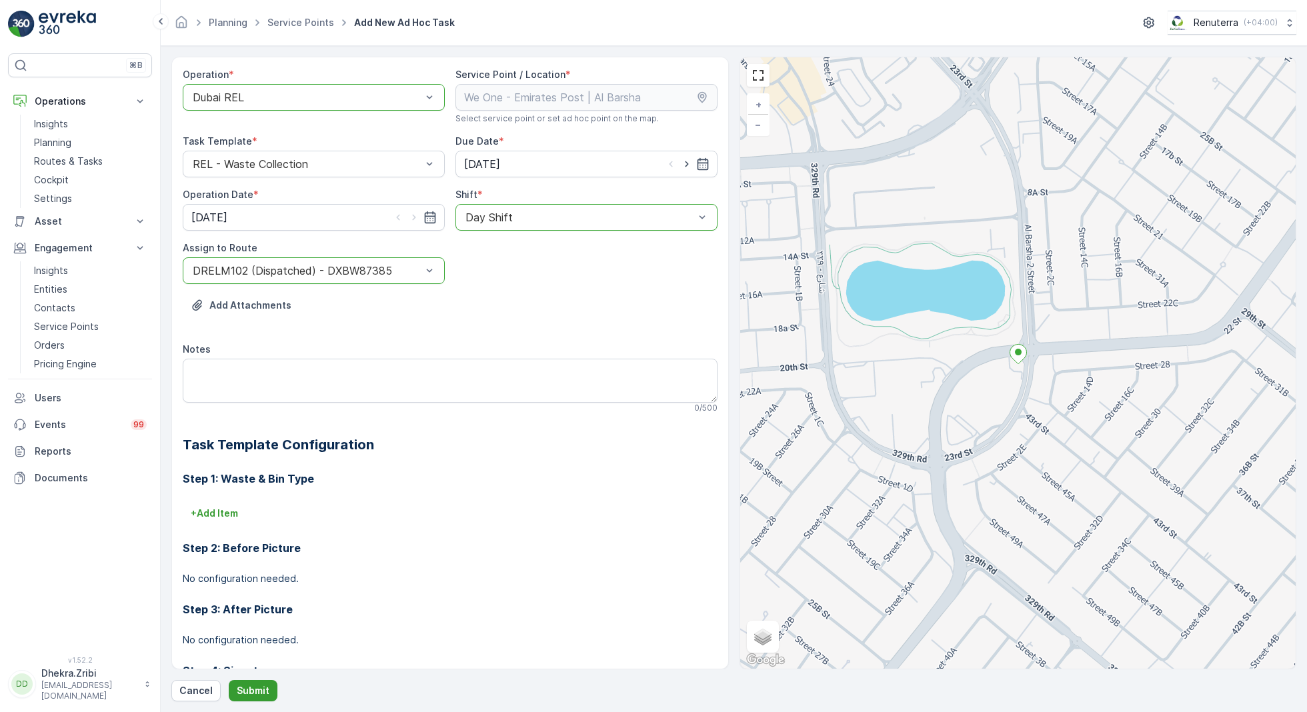
click at [246, 697] on button "Submit" at bounding box center [253, 690] width 49 height 21
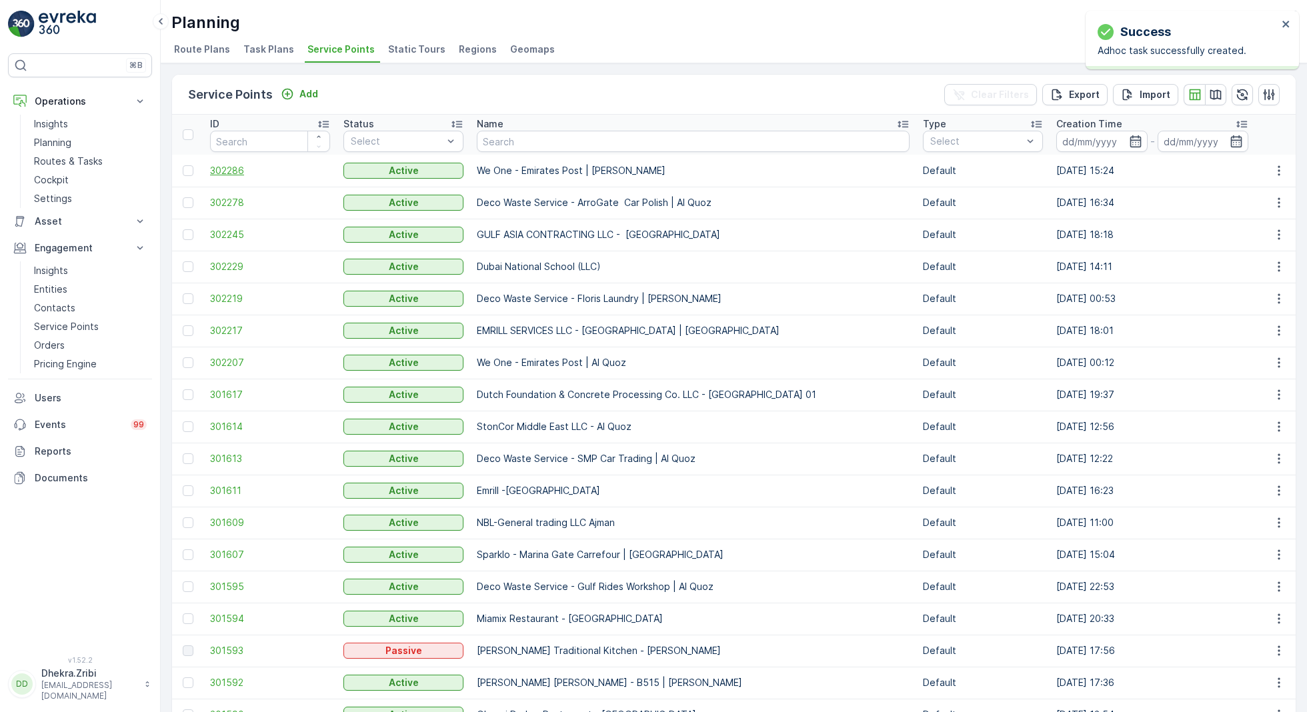
click at [239, 167] on span "302286" at bounding box center [270, 170] width 120 height 13
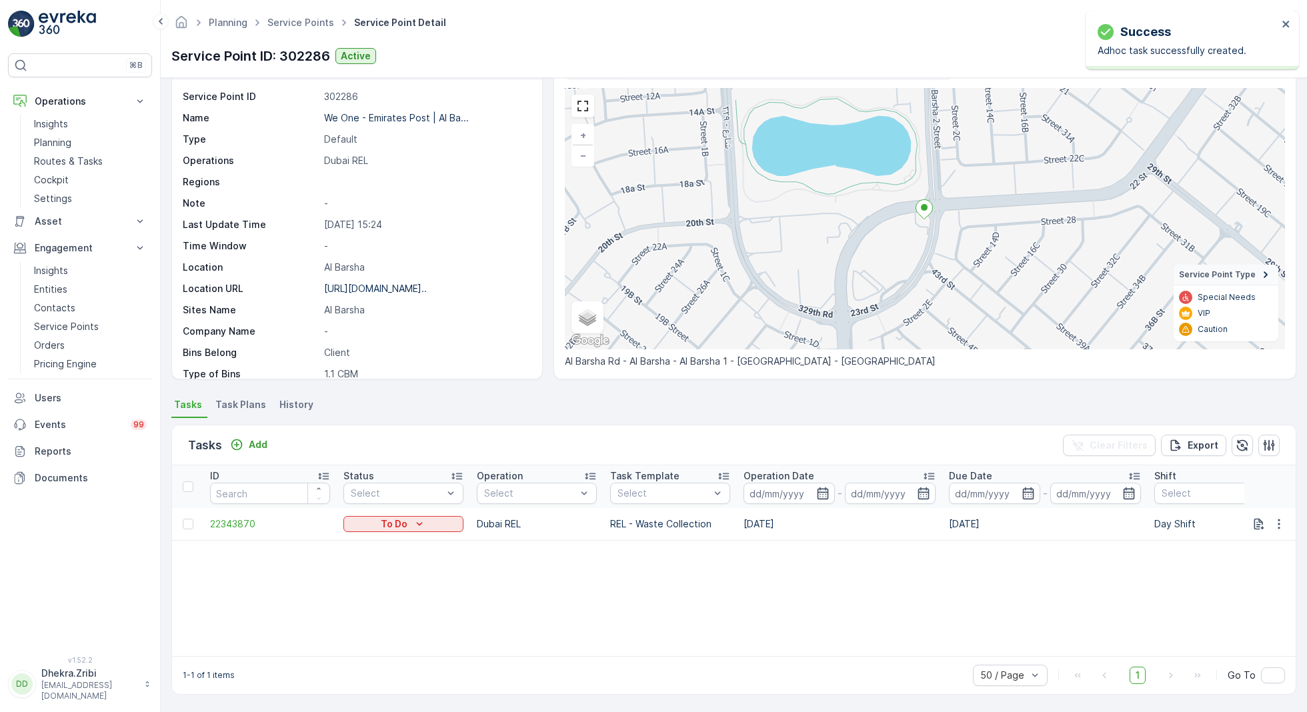
scroll to position [41, 0]
click at [245, 528] on span "22343870" at bounding box center [270, 525] width 120 height 13
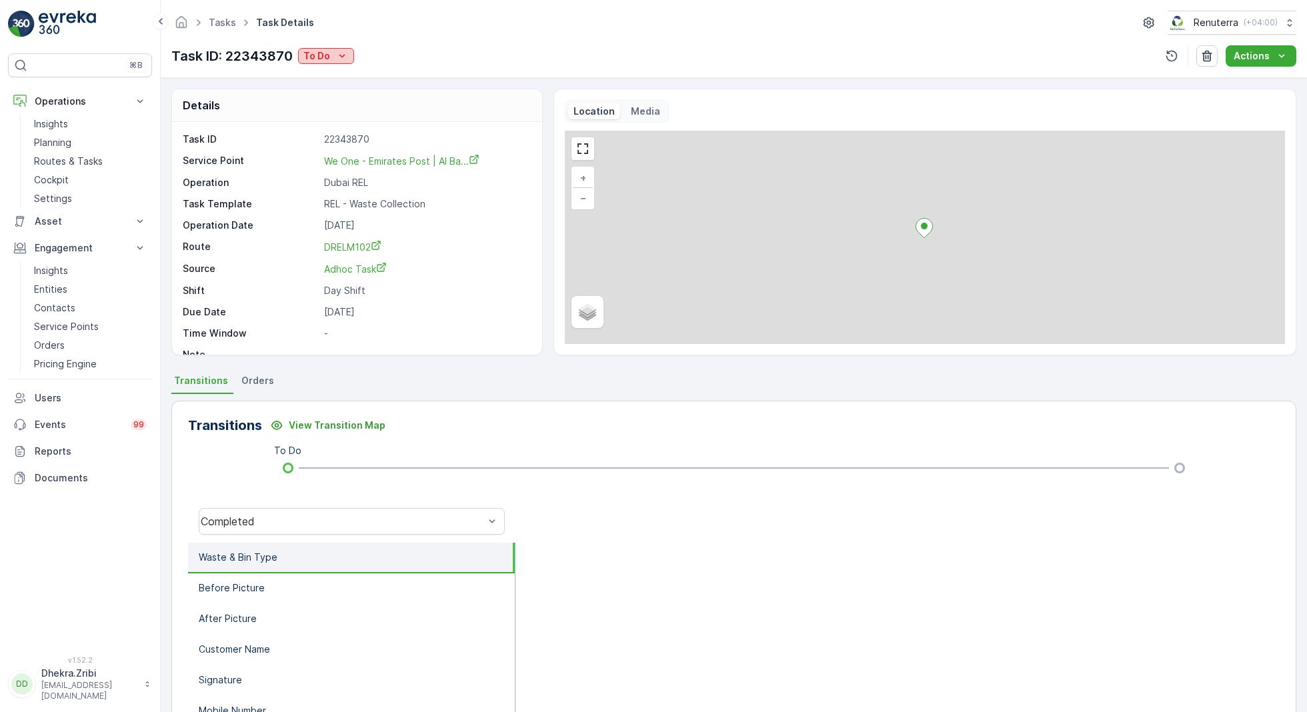
click at [328, 59] on p "To Do" at bounding box center [316, 55] width 27 height 13
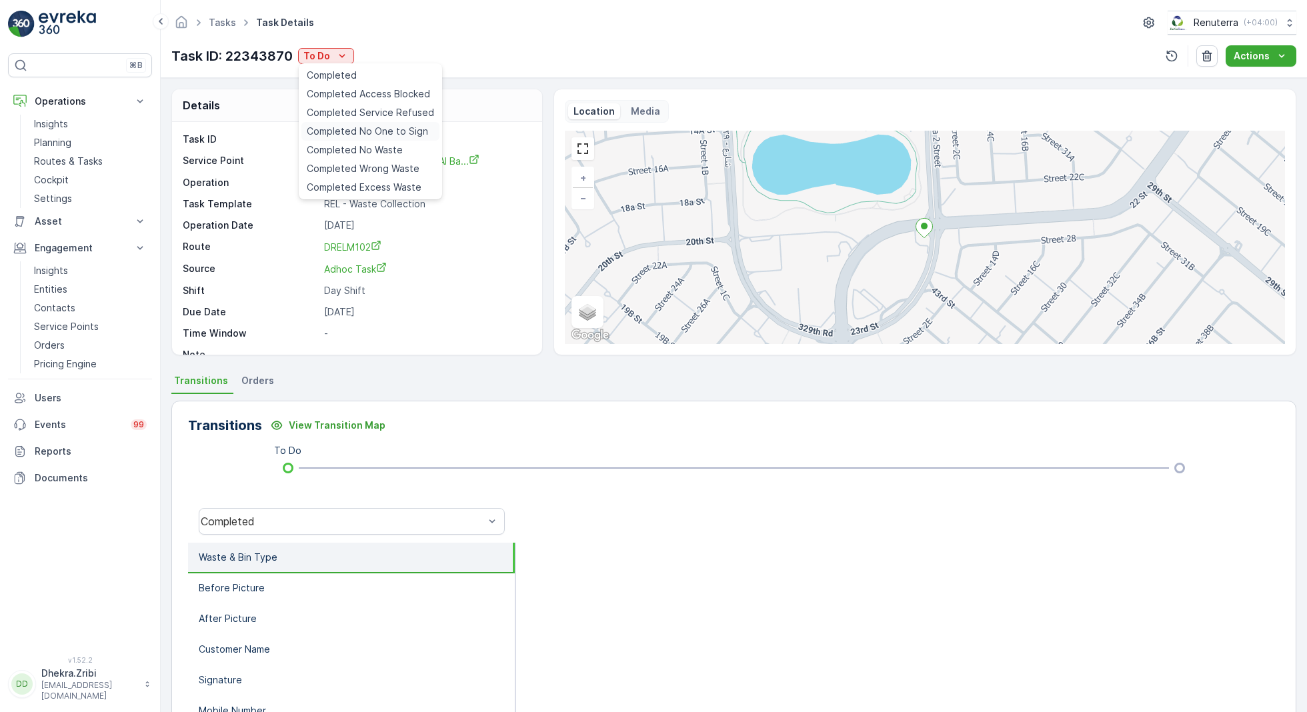
click at [381, 130] on span "Completed No One to Sign" at bounding box center [367, 131] width 121 height 13
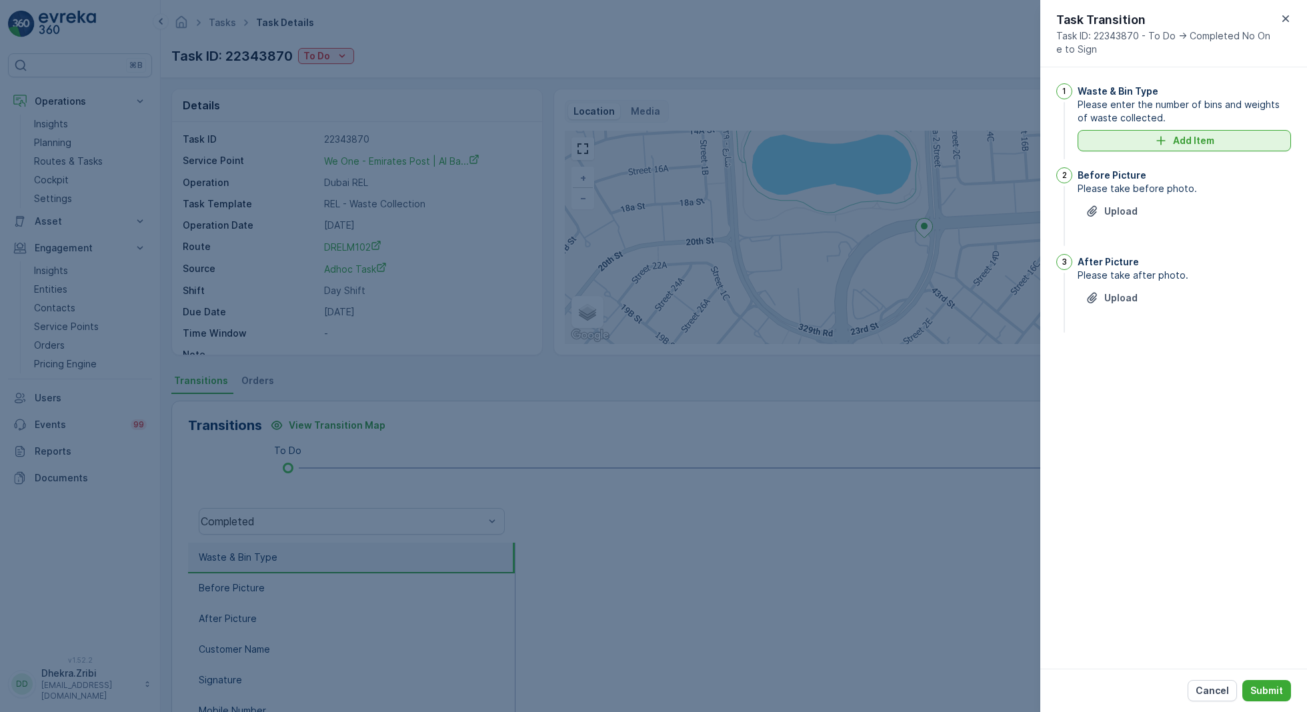
click at [1136, 139] on div "Add Item" at bounding box center [1183, 140] width 197 height 13
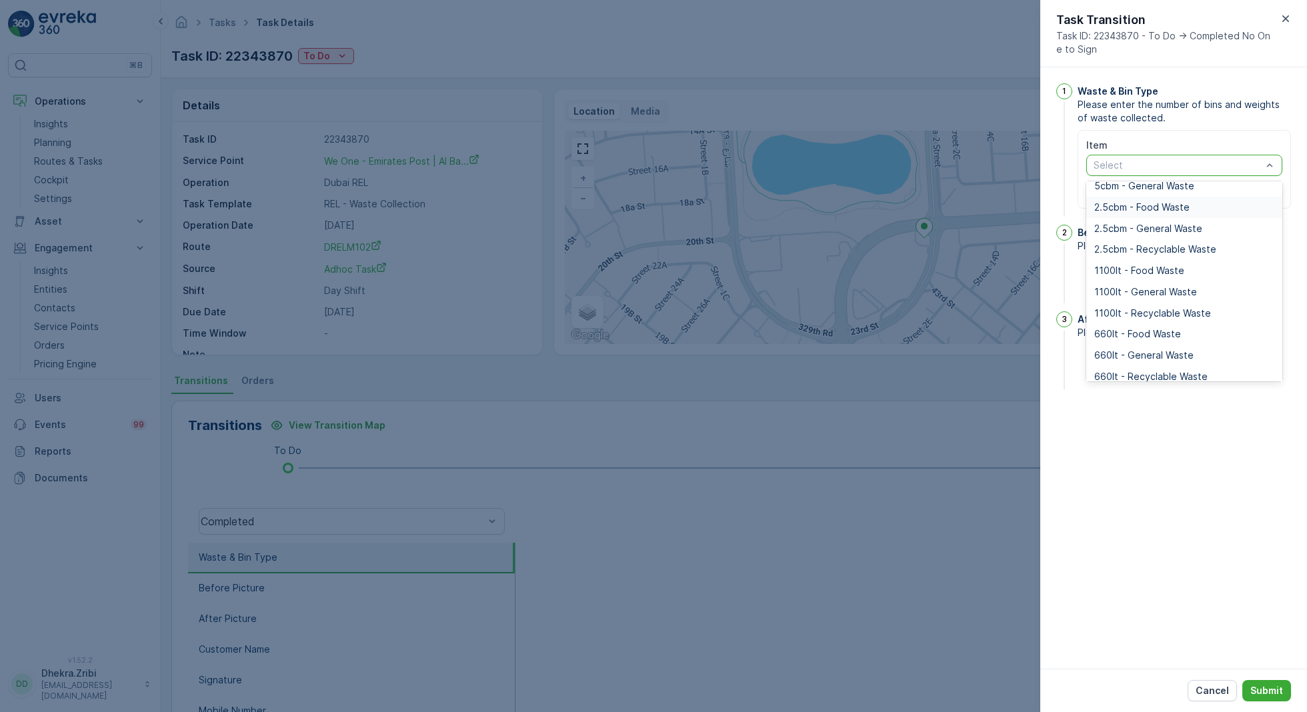
scroll to position [97, 0]
click at [1131, 287] on span "1100lt - General Waste" at bounding box center [1145, 288] width 103 height 11
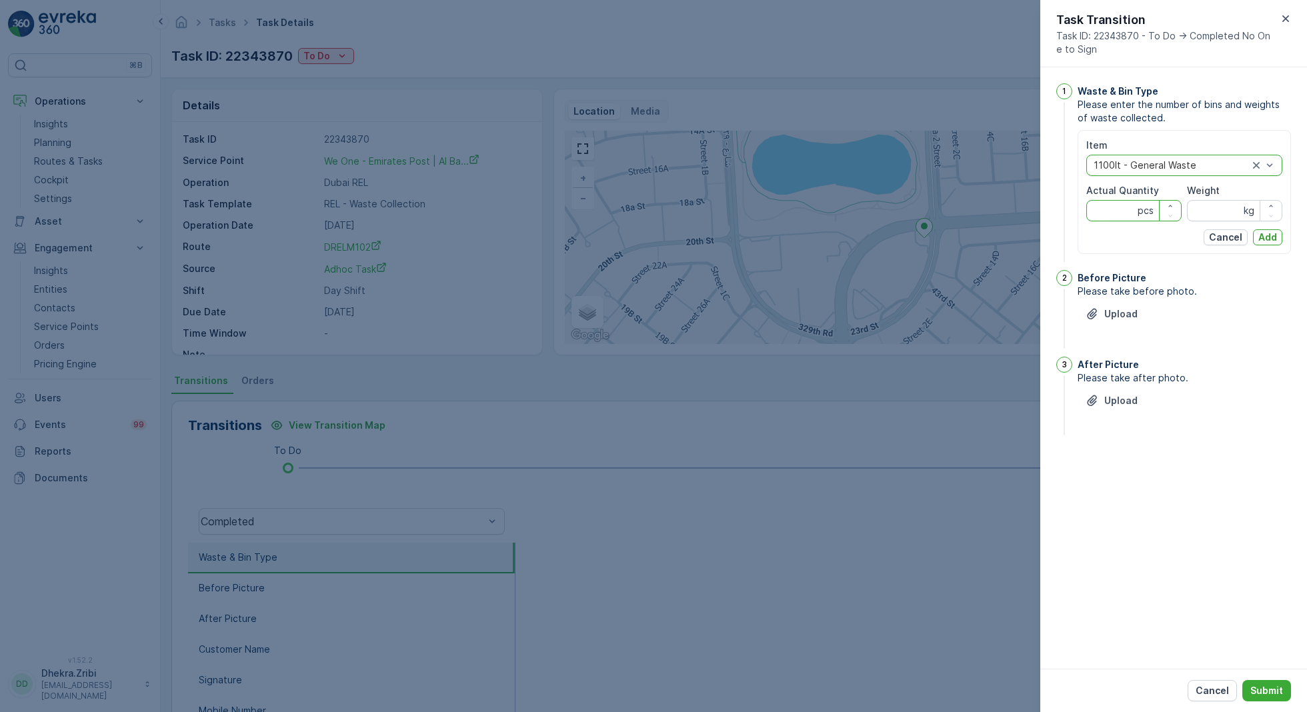
click at [1119, 211] on Quantity "Actual Quantity" at bounding box center [1133, 210] width 95 height 21
type Quantity "4"
click at [1231, 217] on input "Weight" at bounding box center [1234, 210] width 95 height 21
type input "0"
click at [1273, 235] on p "Add" at bounding box center [1267, 237] width 19 height 13
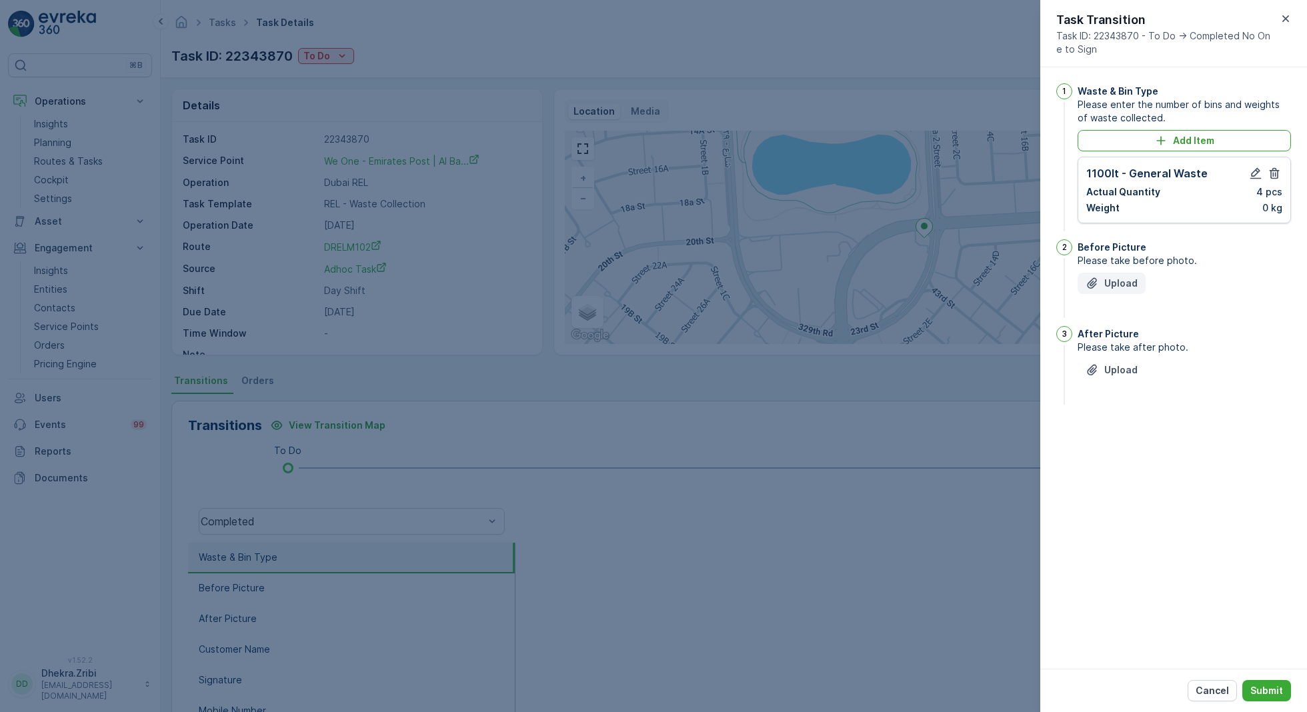
click at [1120, 279] on p "Upload" at bounding box center [1120, 283] width 33 height 13
click at [1116, 443] on p "Upload" at bounding box center [1120, 436] width 33 height 13
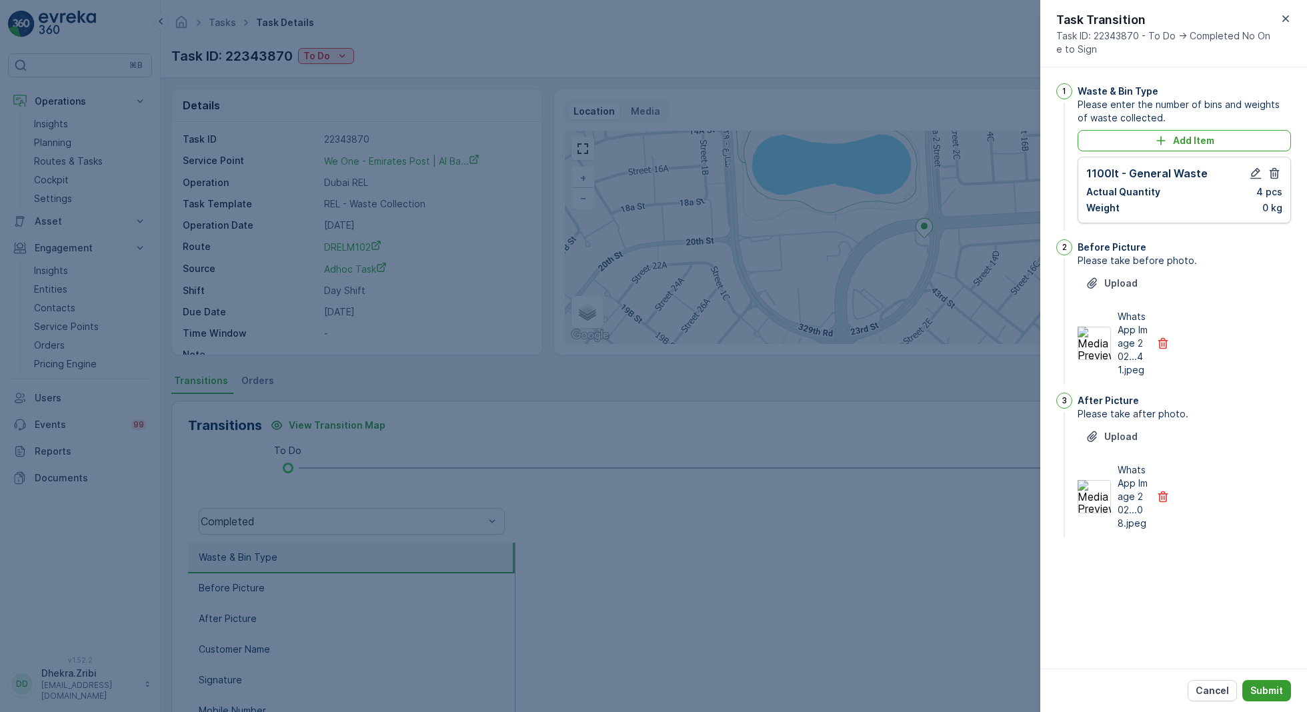
click at [1274, 686] on p "Submit" at bounding box center [1266, 690] width 33 height 13
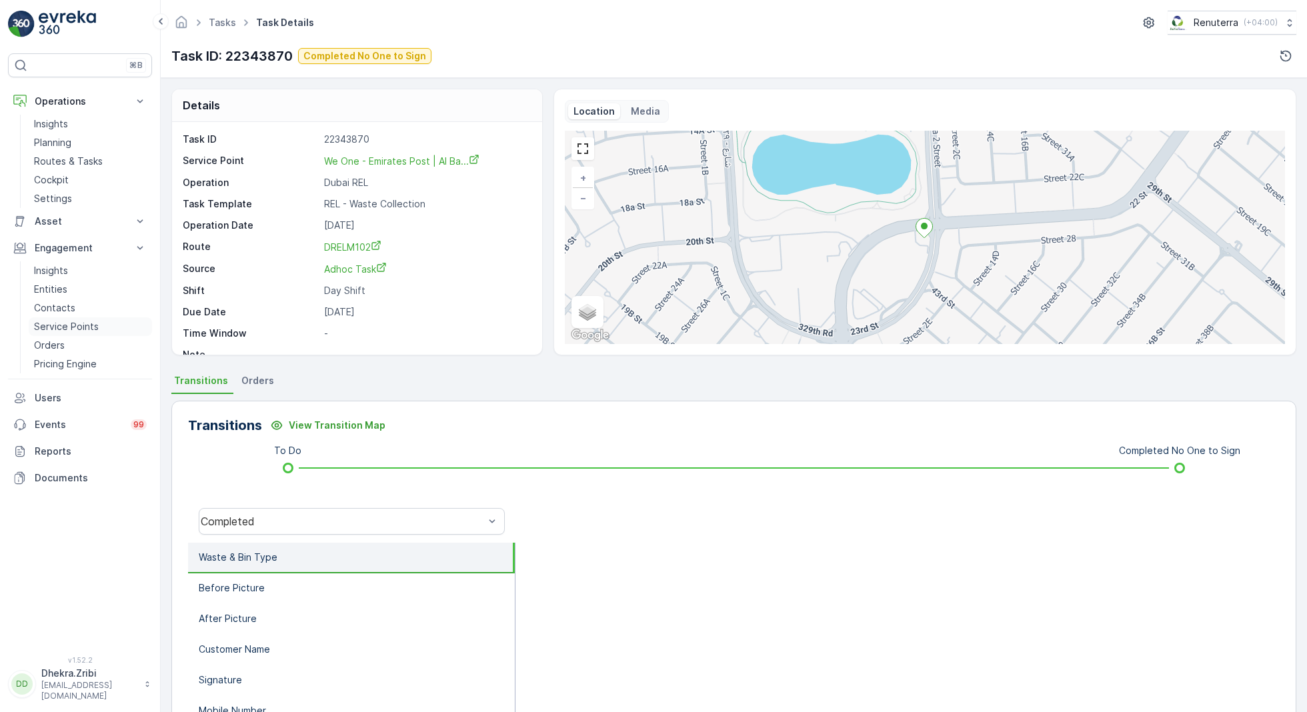
click at [89, 326] on p "Service Points" at bounding box center [66, 326] width 65 height 13
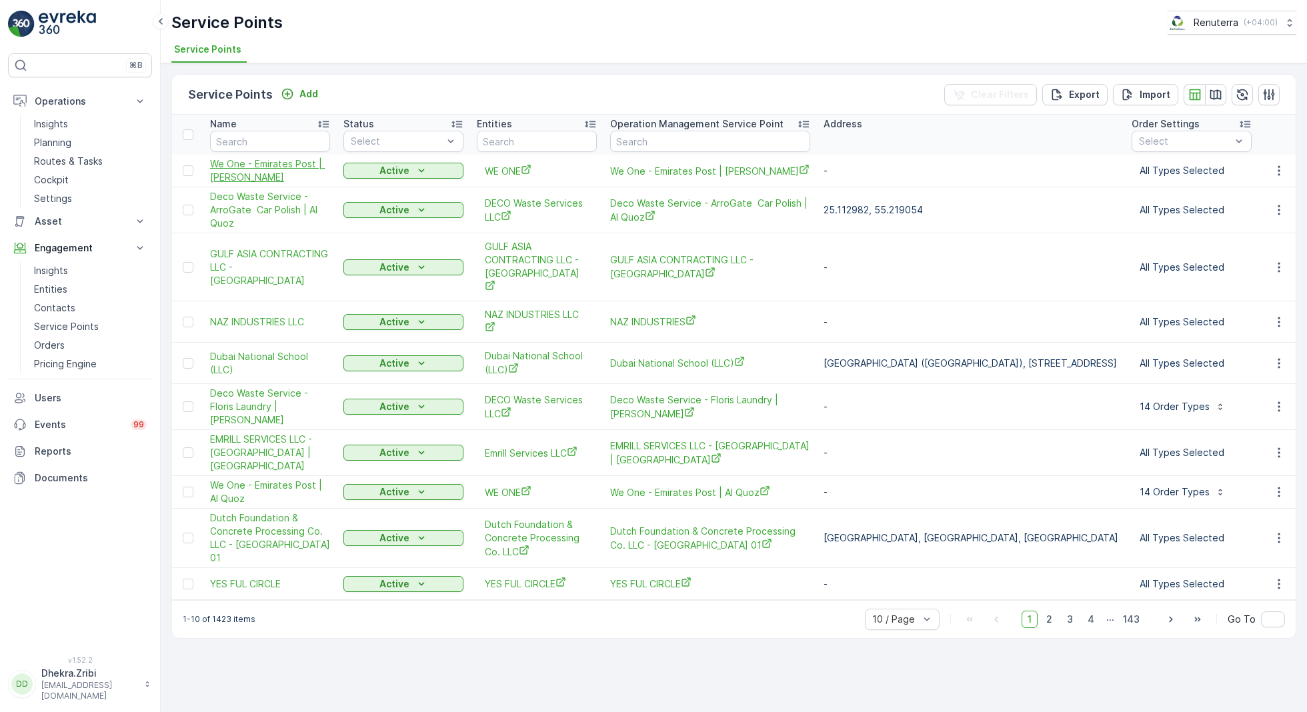
click at [244, 169] on span "We One - Emirates Post | Al Barsha" at bounding box center [270, 170] width 120 height 27
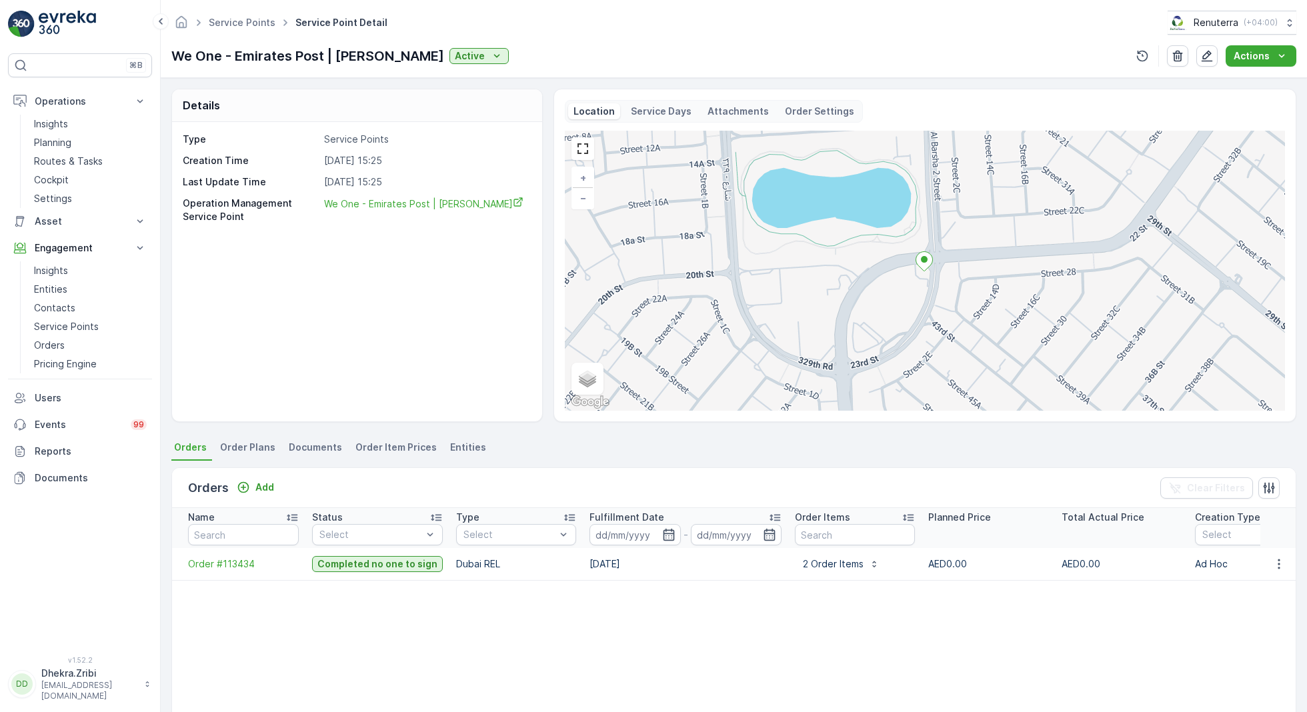
click at [1281, 572] on td at bounding box center [1278, 564] width 36 height 32
click at [1277, 559] on icon "button" at bounding box center [1278, 564] width 2 height 10
click at [1248, 622] on span "Create Document" at bounding box center [1261, 620] width 80 height 13
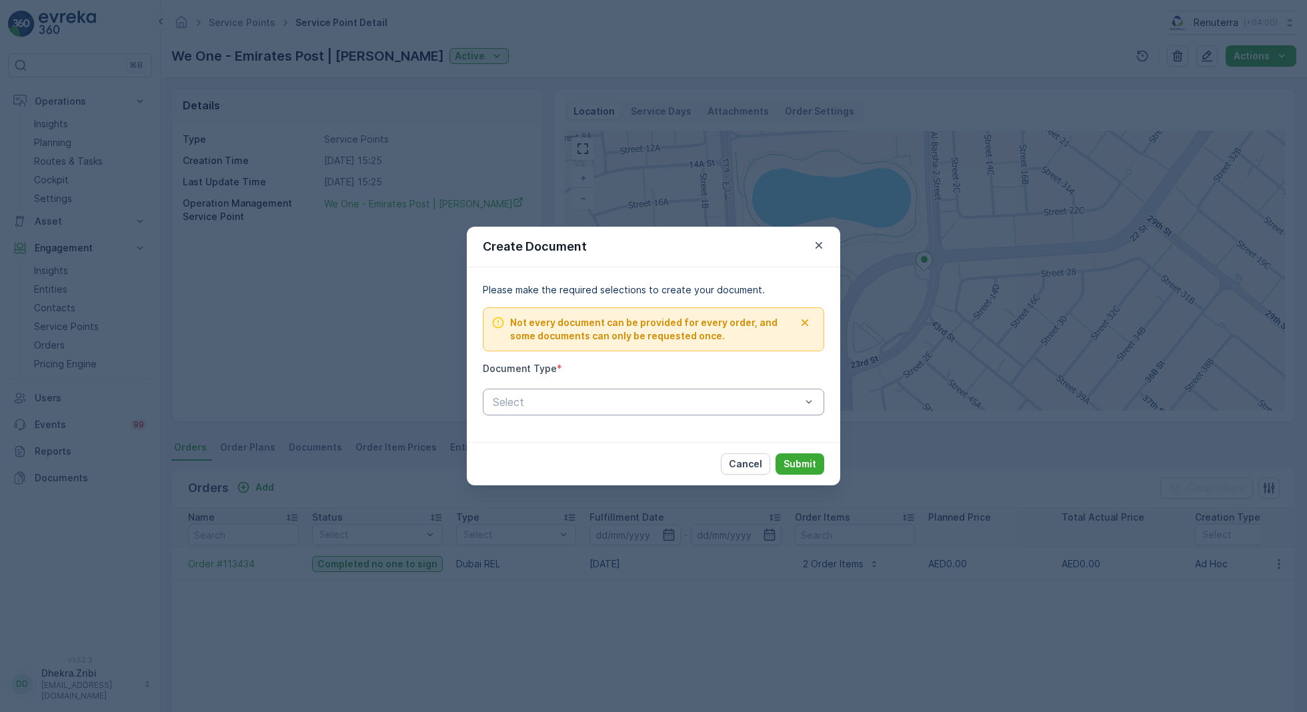
click at [642, 393] on div "Select" at bounding box center [653, 402] width 341 height 27
click at [563, 449] on div "Proof Of Service" at bounding box center [653, 457] width 341 height 23
click at [797, 467] on p "Submit" at bounding box center [799, 463] width 33 height 13
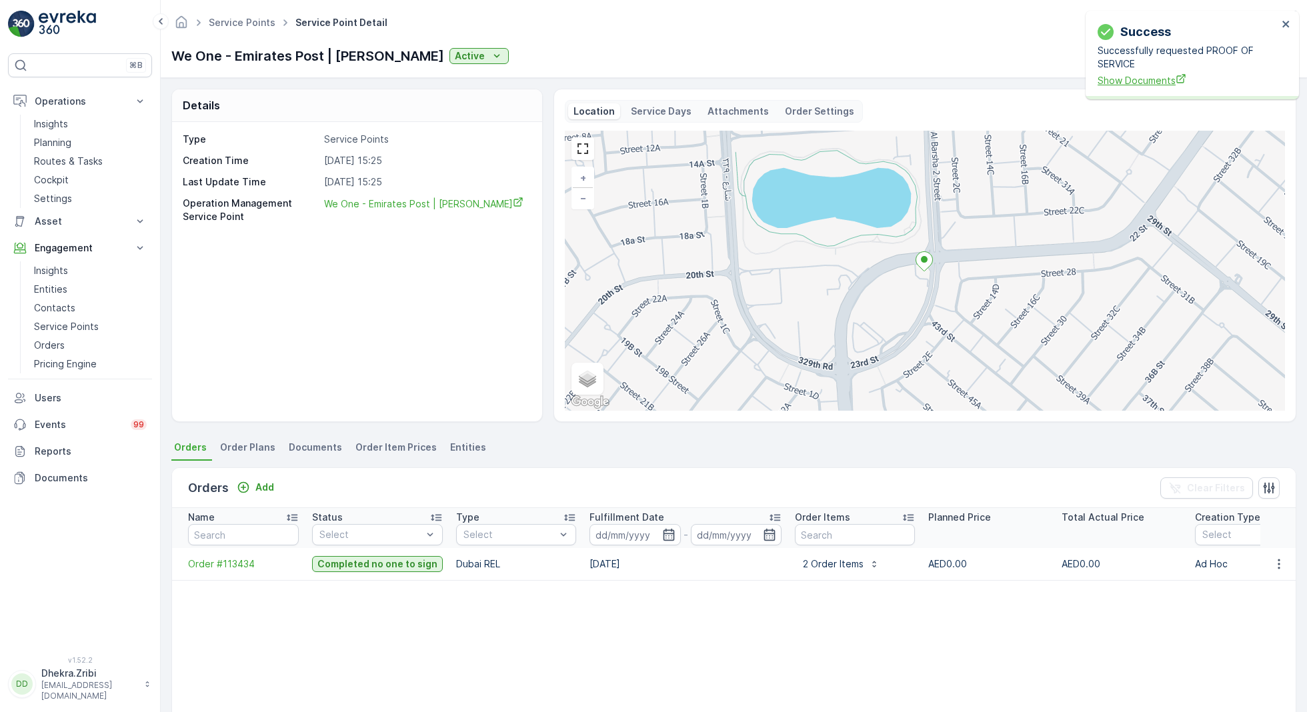
click at [1138, 80] on span "Show Documents" at bounding box center [1187, 80] width 180 height 14
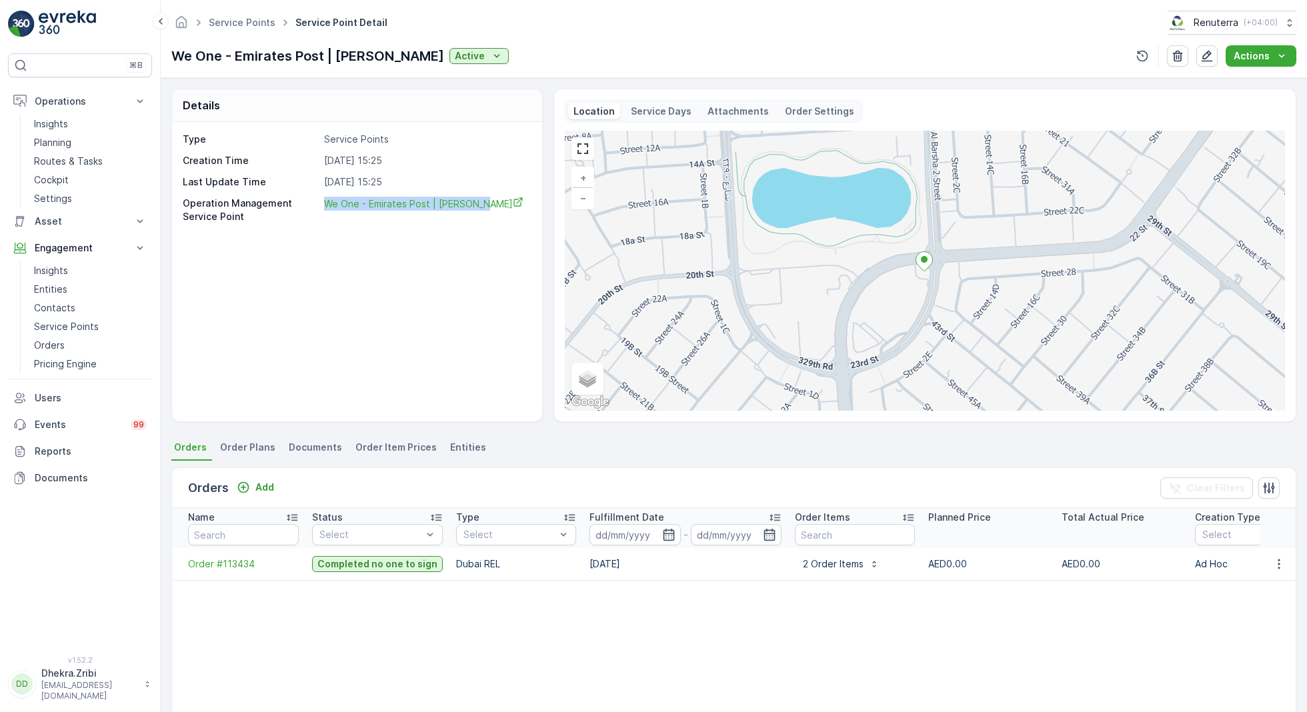
drag, startPoint x: 321, startPoint y: 204, endPoint x: 483, endPoint y: 216, distance: 161.8
click at [483, 216] on div "Operation Management Service Point We One - Emirates Post | Al Barsha" at bounding box center [355, 210] width 345 height 27
copy span "We One - Emirates Post | Al Barsha"
click at [61, 136] on p "Planning" at bounding box center [52, 142] width 37 height 13
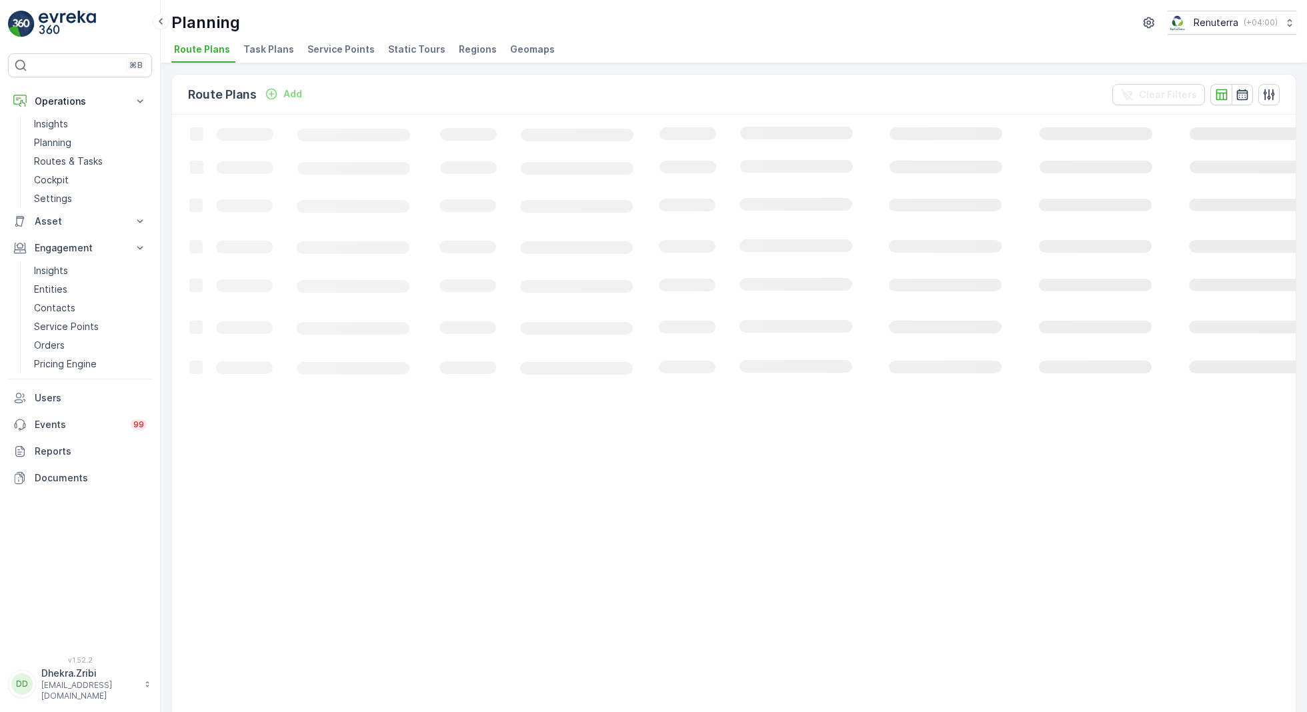
click at [327, 45] on span "Service Points" at bounding box center [340, 49] width 67 height 13
click at [301, 93] on p "Add" at bounding box center [308, 93] width 19 height 13
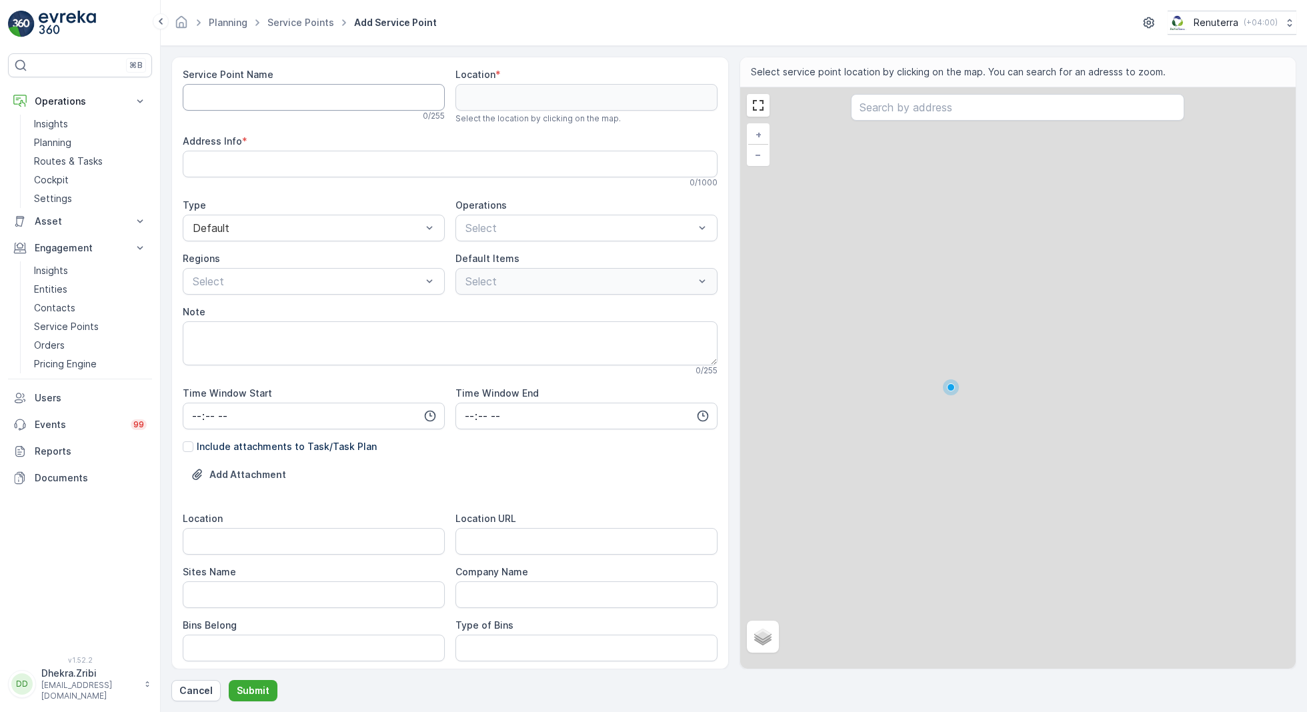
click at [320, 101] on Name "Service Point Name" at bounding box center [314, 97] width 262 height 27
paste Name "Van Oord Middle East Limited (Dubai Branch) - Umm Suqeim Island"
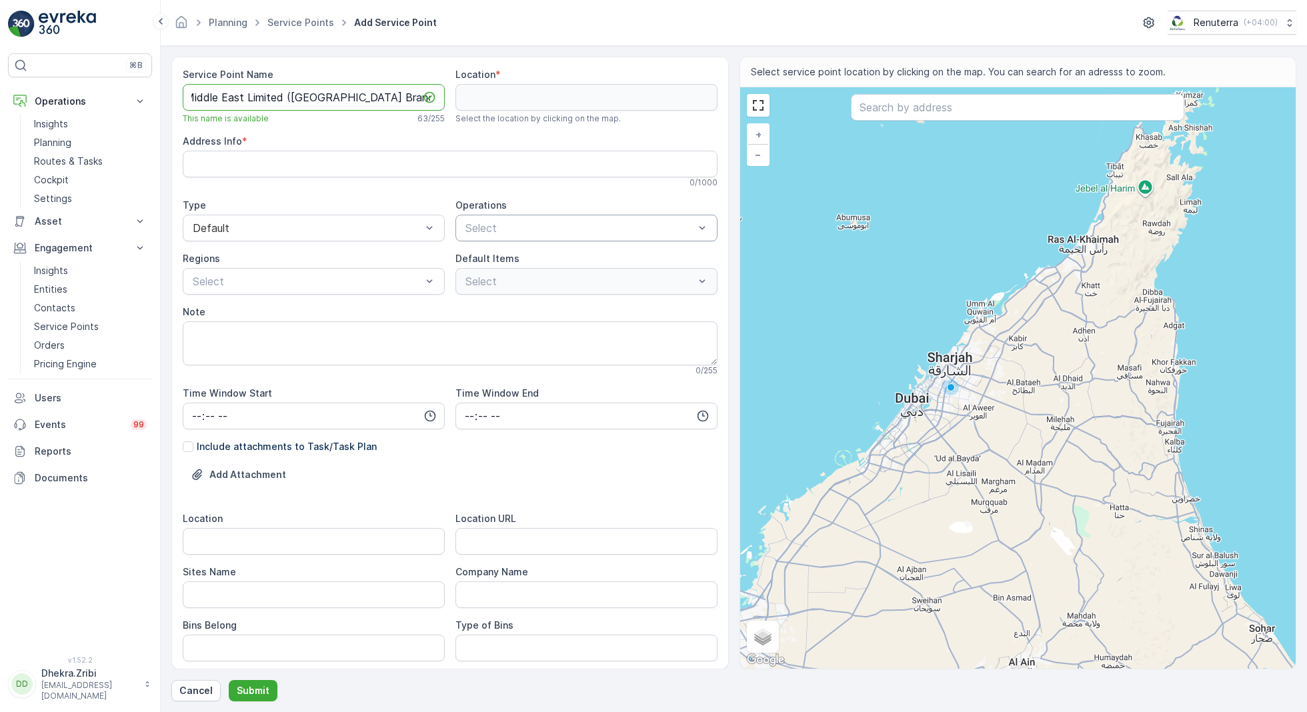
type Name "Van Oord Middle East Limited (Dubai Branch) - Umm Suqeim Island"
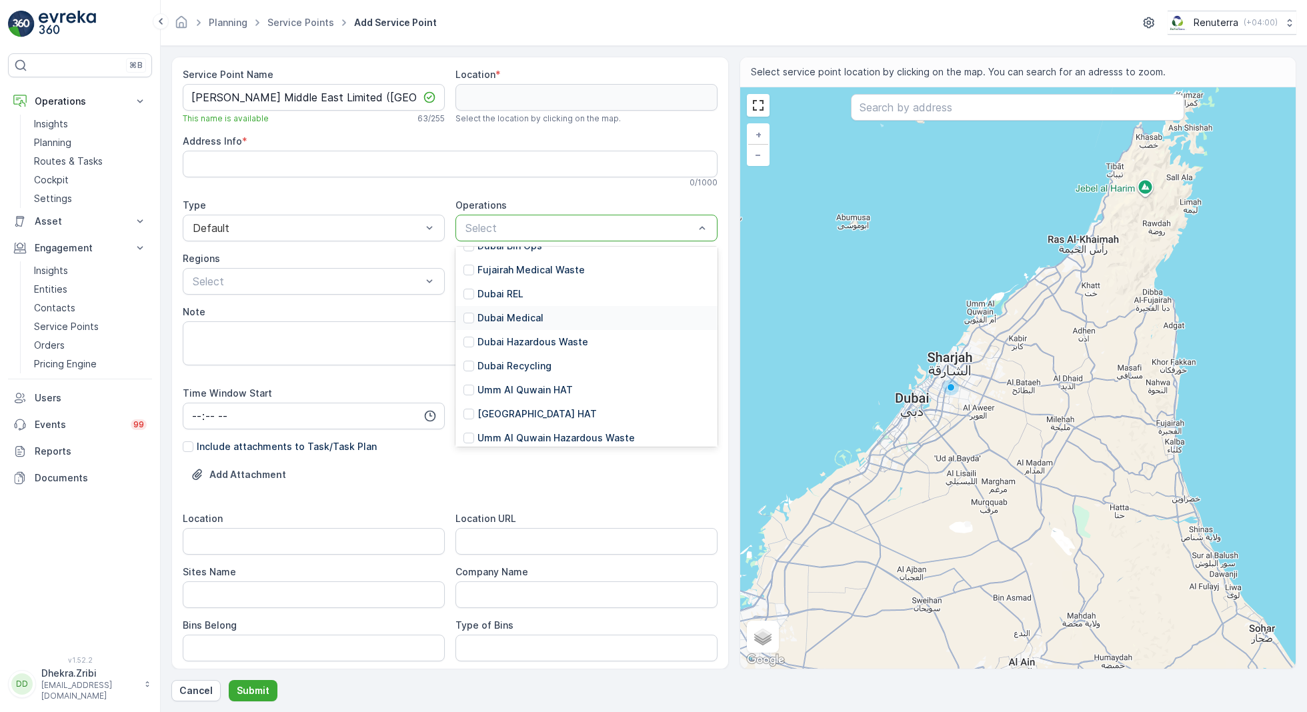
scroll to position [94, 0]
click at [513, 417] on p "[GEOGRAPHIC_DATA] HAT" at bounding box center [536, 413] width 119 height 13
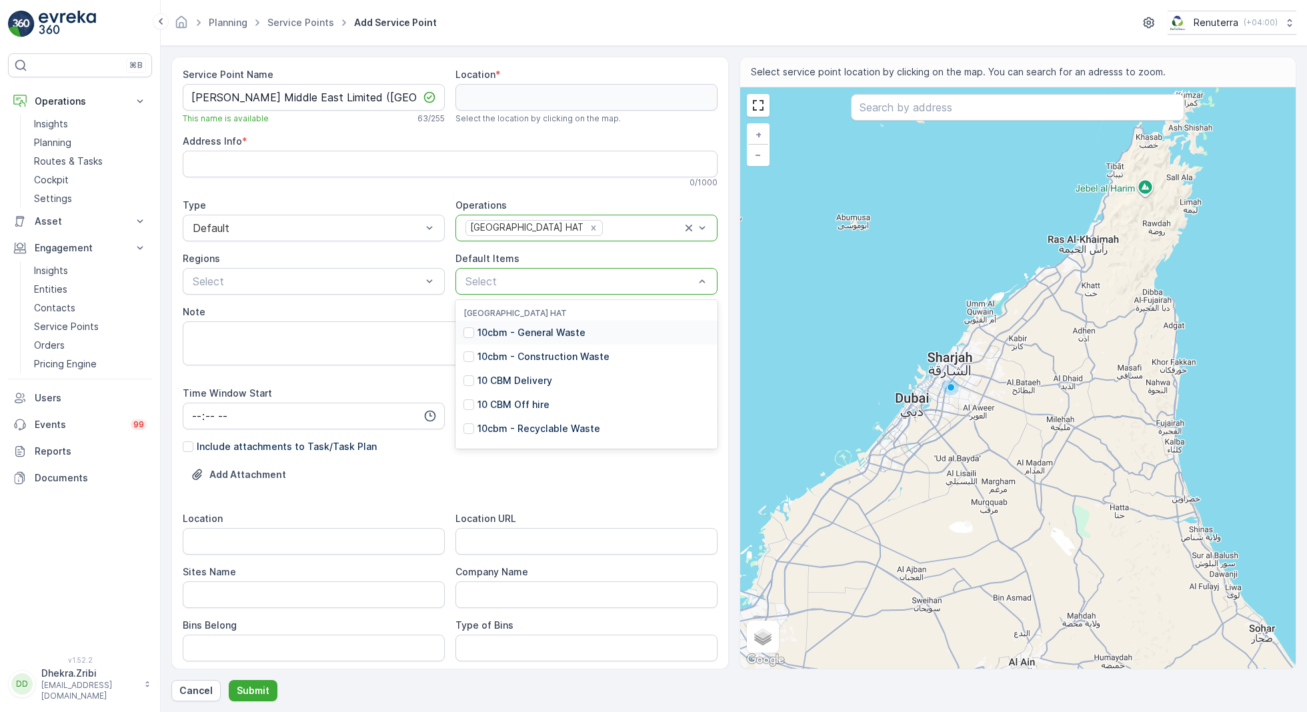
click at [551, 329] on p "10cbm - General Waste" at bounding box center [531, 332] width 108 height 13
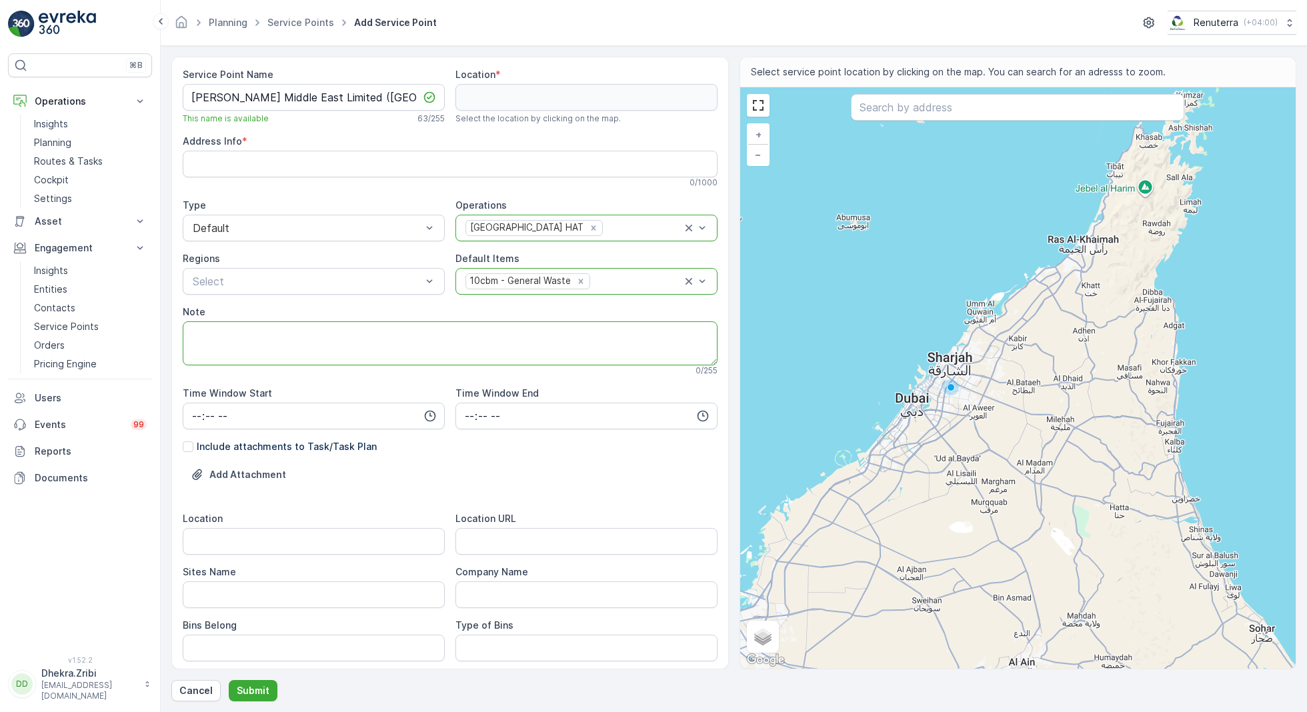
click at [386, 347] on textarea "Note" at bounding box center [450, 343] width 535 height 44
paste textarea "+971 56 404 1251"
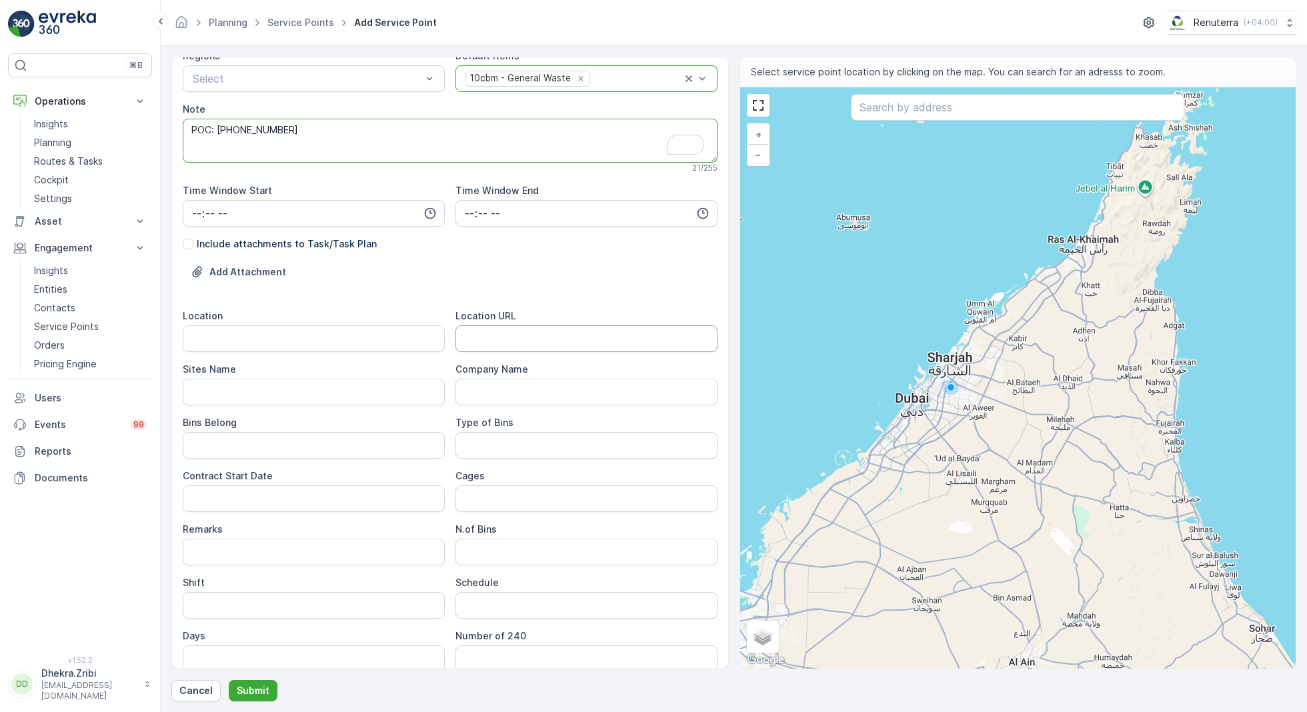
scroll to position [207, 0]
type textarea "POC: +971 56 404 1251"
click at [488, 432] on Bins "Type of Bins" at bounding box center [586, 441] width 262 height 27
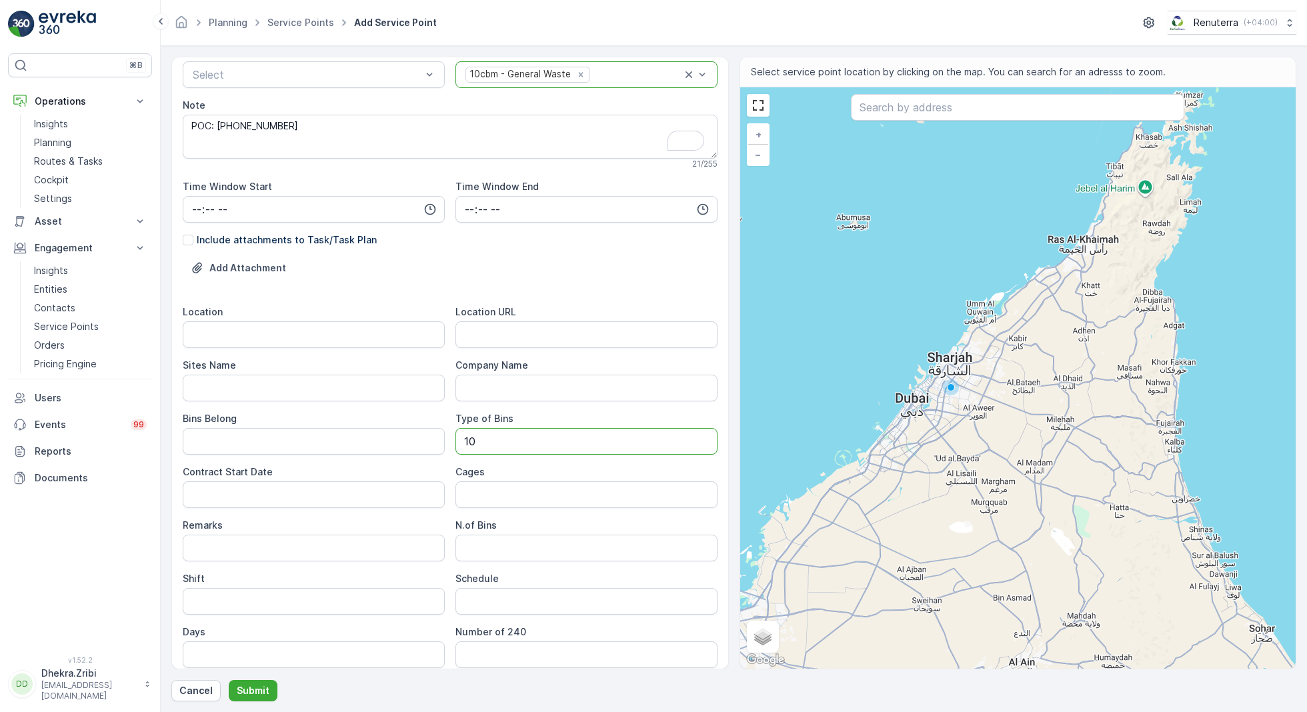
type Bins "10 CBM"
click at [295, 433] on Belong "Bins Belong" at bounding box center [314, 441] width 262 height 27
type Belong "Service Provider"
click at [343, 484] on Date "Contract Start Date" at bounding box center [314, 494] width 262 height 27
type Date "11-10-2025"
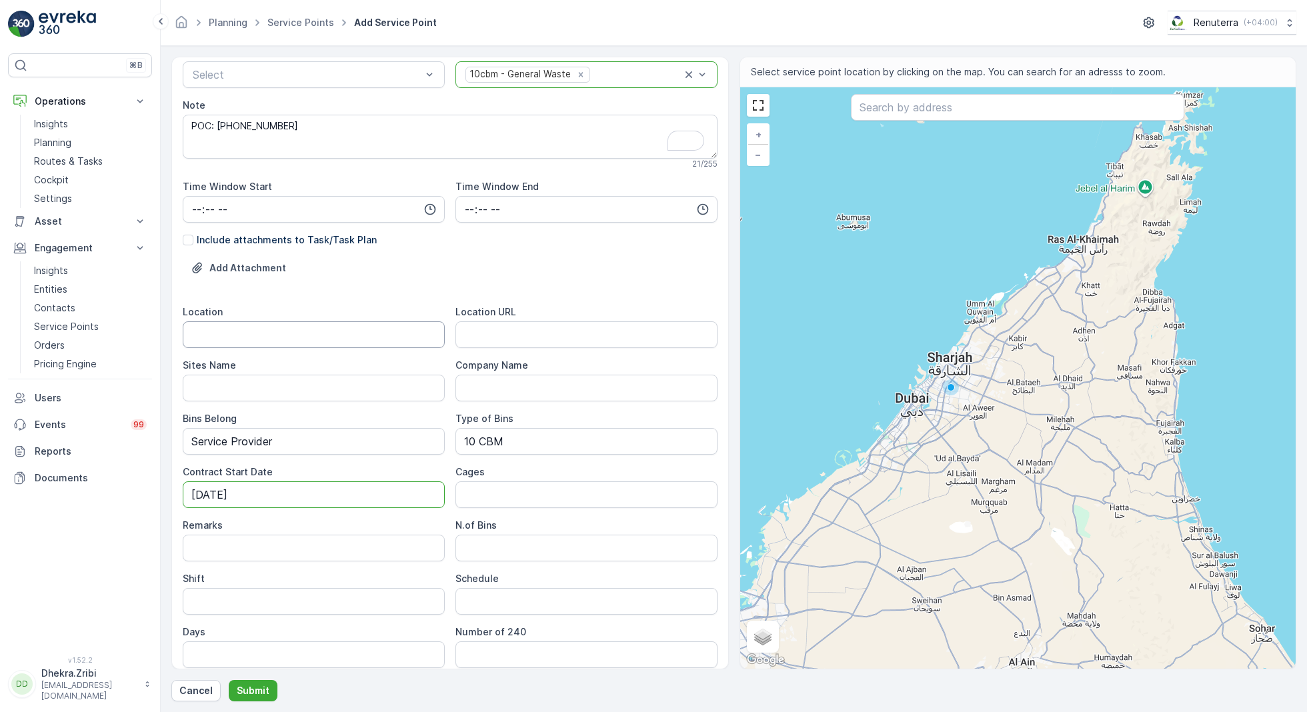
click at [264, 334] on input "Location" at bounding box center [314, 334] width 262 height 27
paste input "Umm Suqeim"
type input "Umm Suqeim"
click at [264, 375] on Name "Sites Name" at bounding box center [314, 388] width 262 height 27
paste Name "Umm Suqeim"
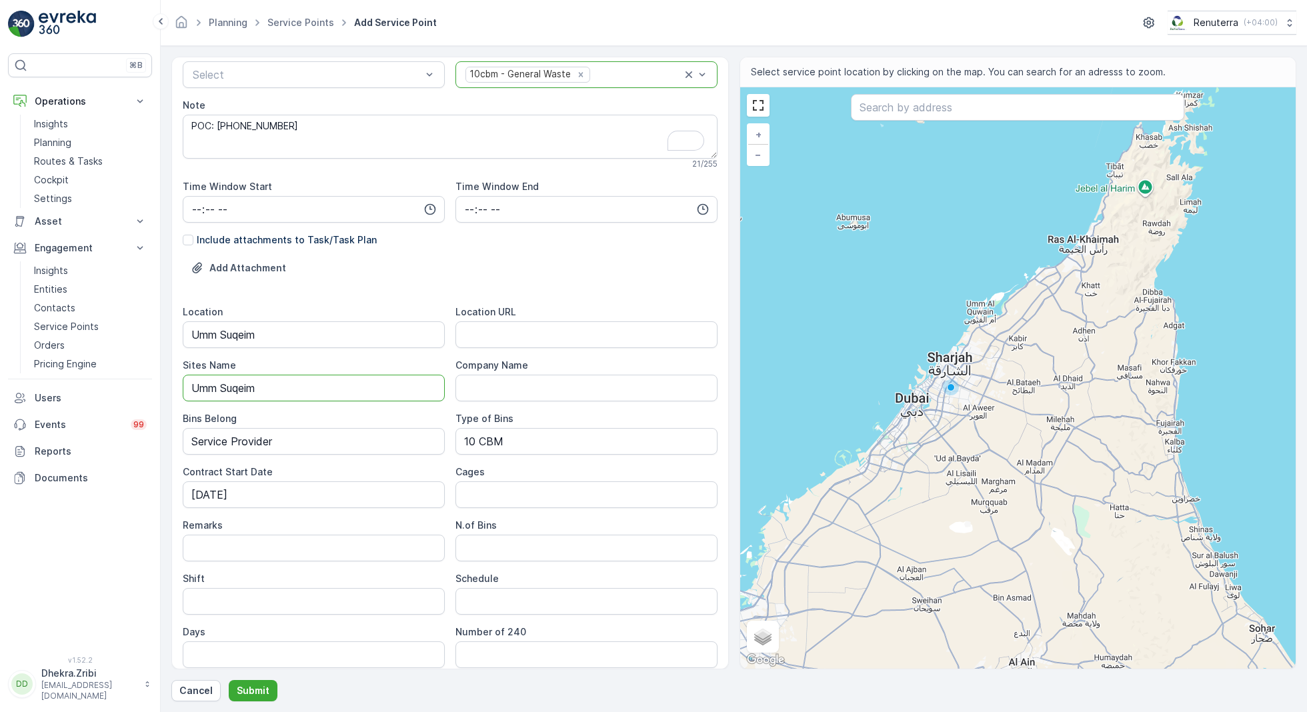
type Name "Umm Suqeim"
click at [508, 339] on URL "Location URL" at bounding box center [586, 334] width 262 height 27
paste URL "https://maps.app.goo.gl/UGYzjRWgtUiz72DD8"
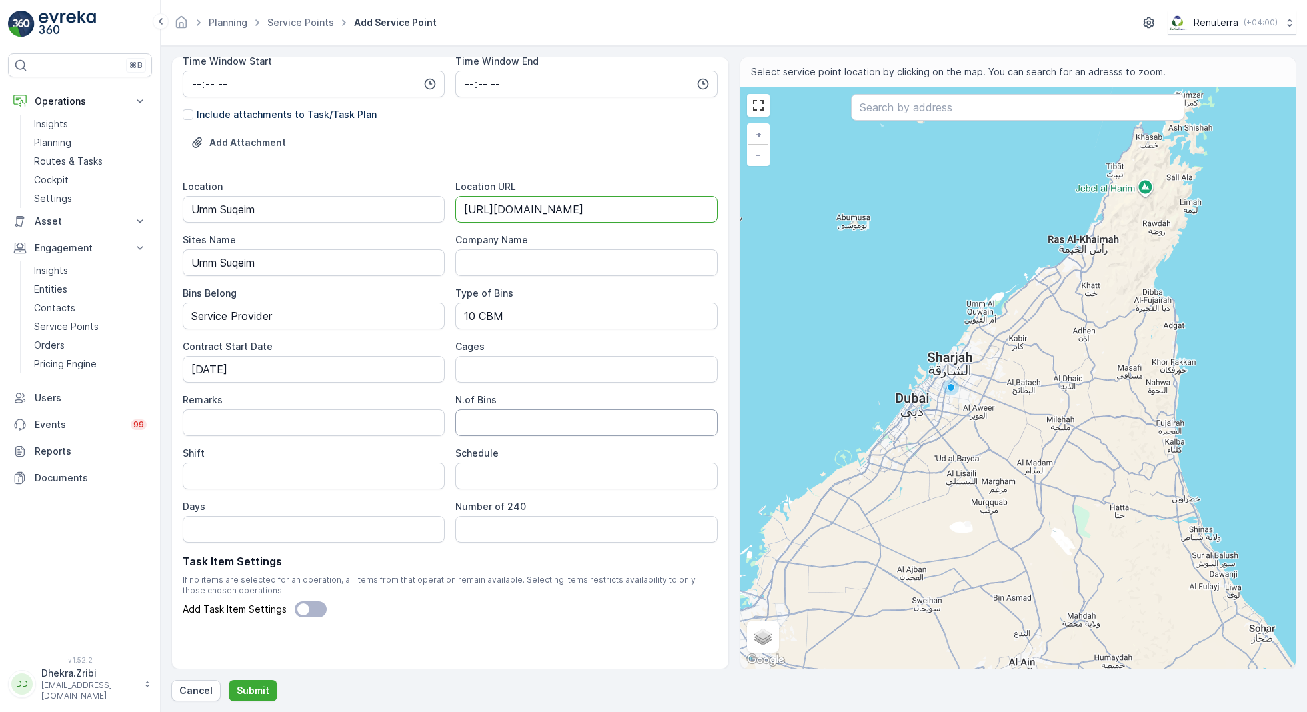
type URL "https://maps.app.goo.gl/UGYzjRWgtUiz72DD8"
click at [491, 425] on Bins "N.of Bins" at bounding box center [586, 422] width 262 height 27
type Bins "3"
click at [271, 466] on input "Shift" at bounding box center [314, 476] width 262 height 27
type input "Day Shift"
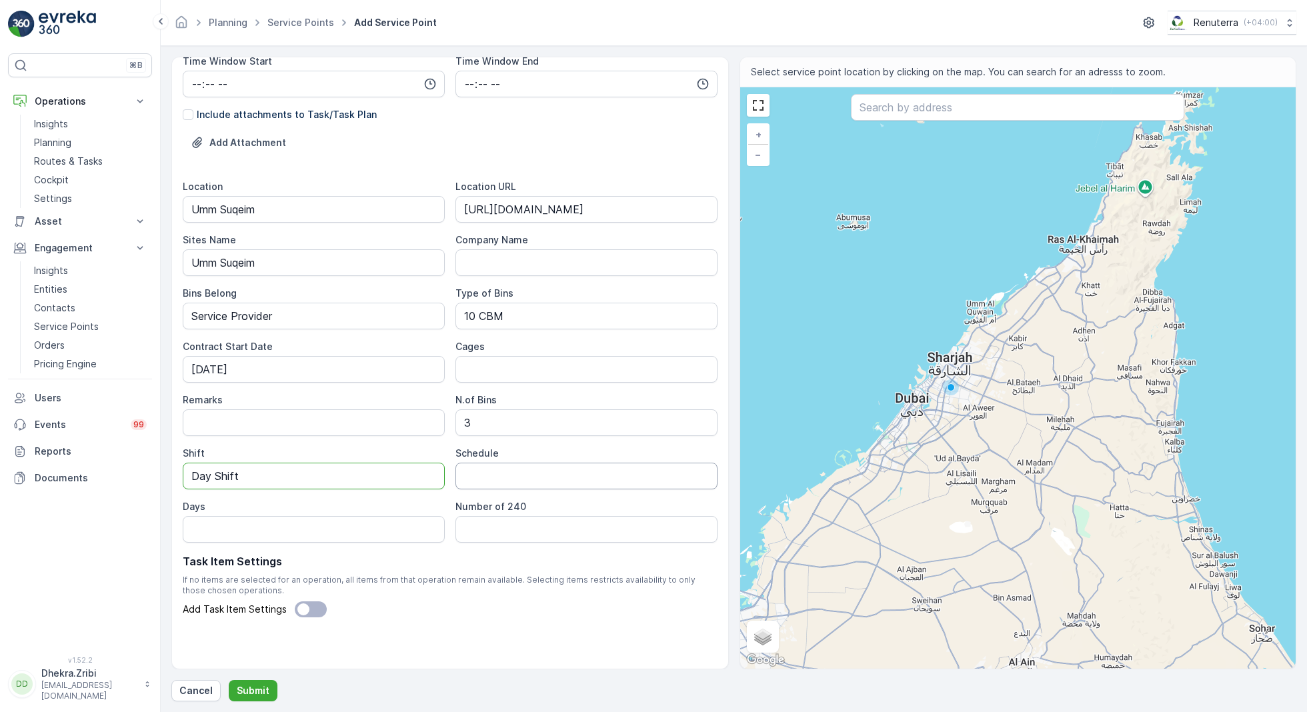
click at [491, 475] on input "Schedule" at bounding box center [586, 476] width 262 height 27
type input "On Call Basis"
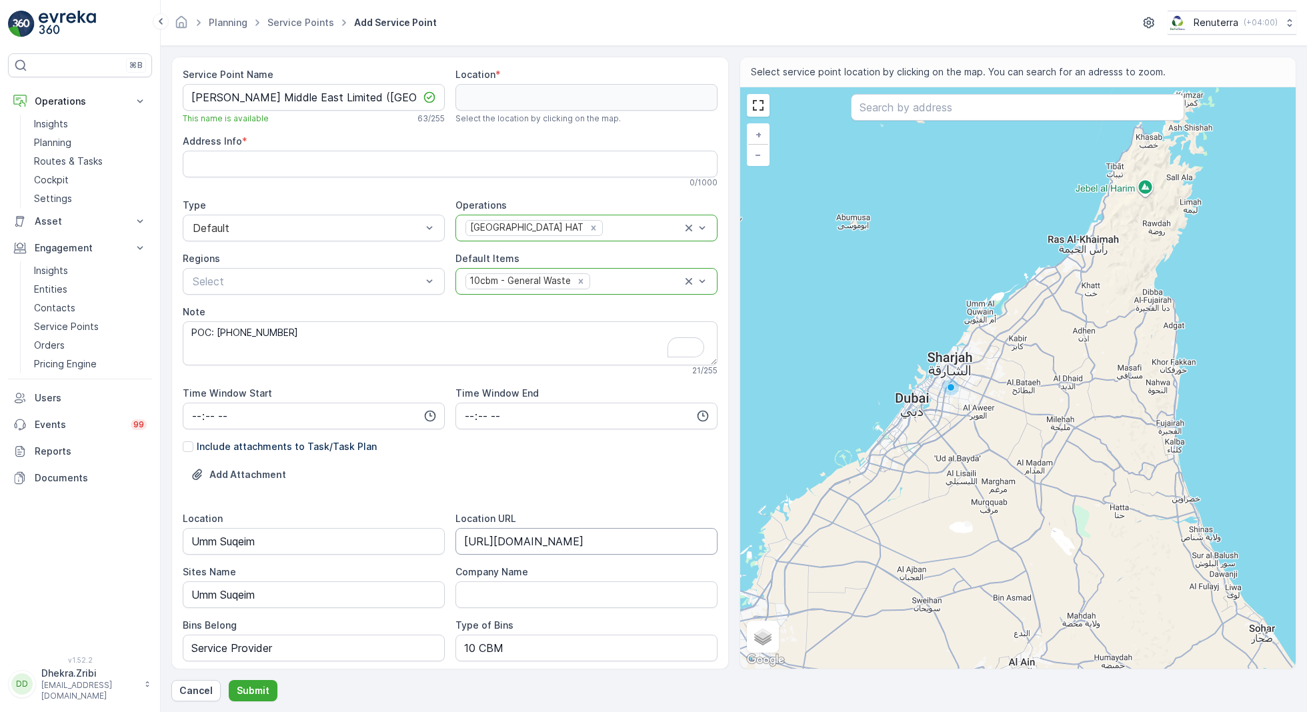
scroll to position [0, 0]
click at [885, 110] on input "text" at bounding box center [1017, 107] width 333 height 27
paste input "Ishan Mehta Import & Export"
type input "Ishan Mehta Import & Export"
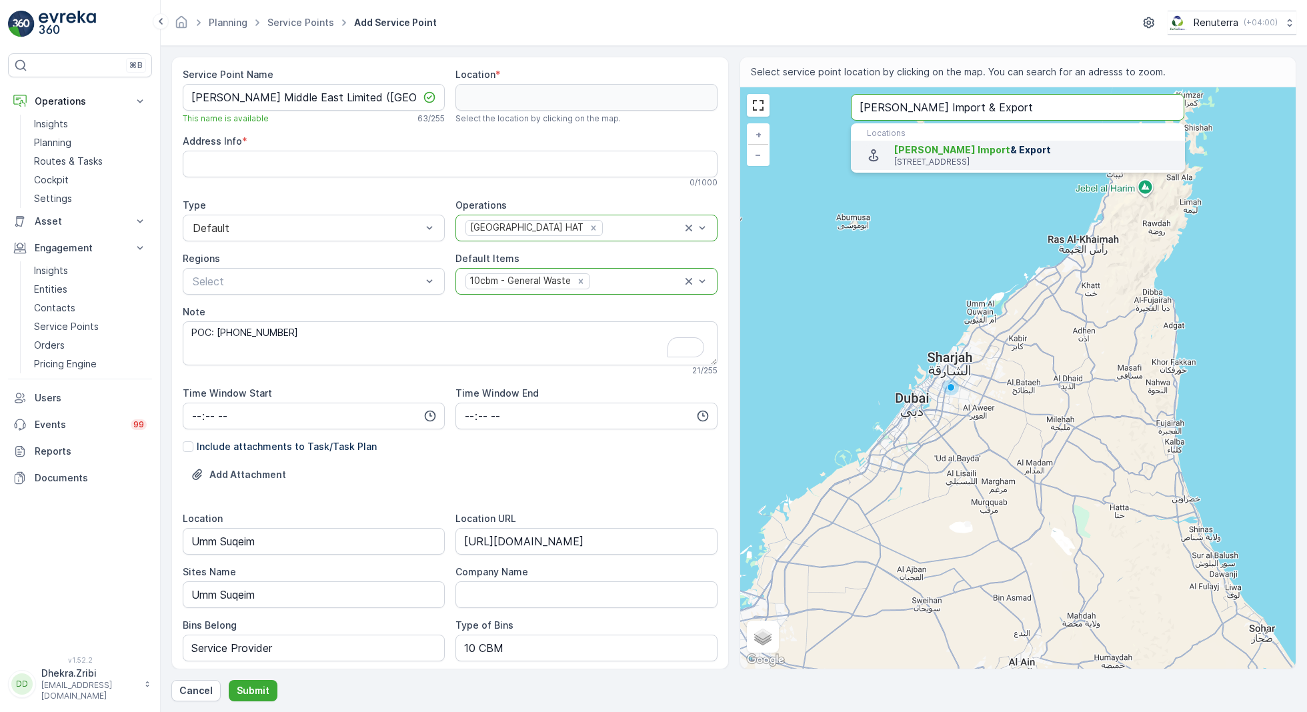
click at [941, 144] on span "Ishan Mehta Import" at bounding box center [952, 149] width 116 height 11
type input "25.1715716,55.21263949999999"
type Info "1 15A St - Umm Suqeim First - Umm SuqeimJumeirah 3 - Dubai - United Arab Emirat…"
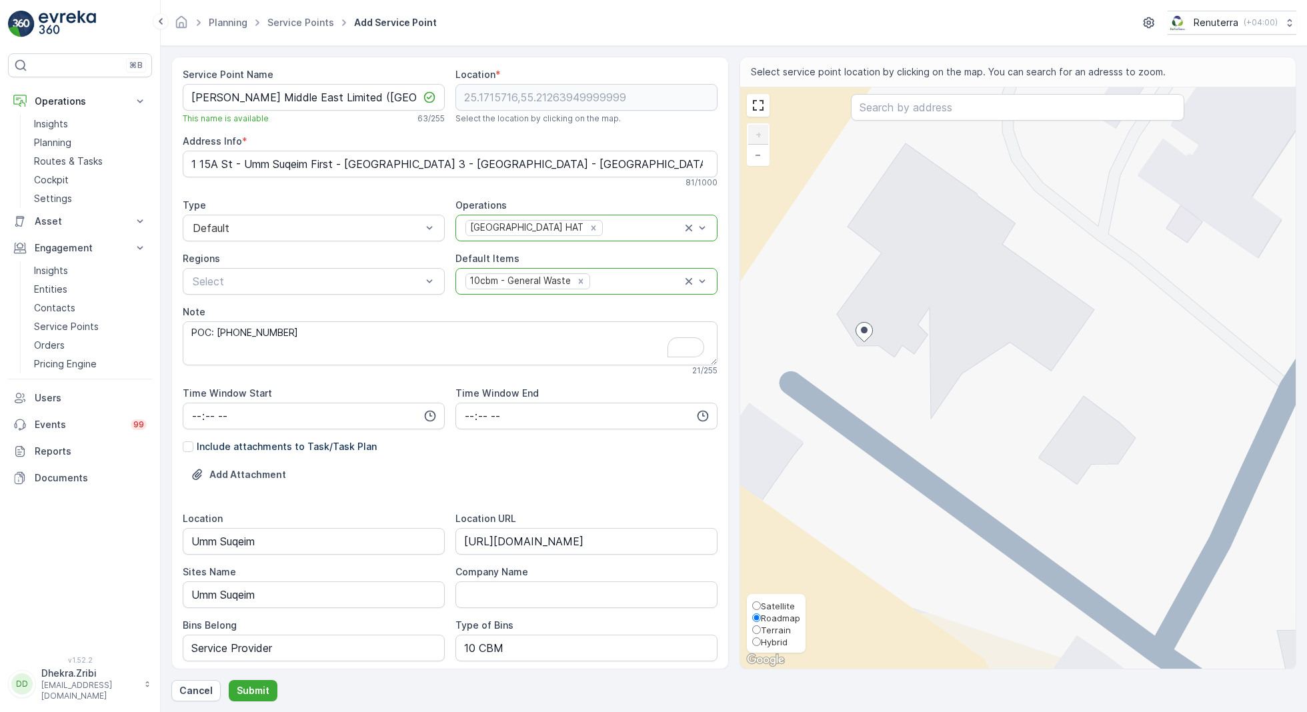
click at [771, 606] on span "Satellite" at bounding box center [778, 606] width 34 height 11
click at [761, 606] on input "Satellite" at bounding box center [756, 605] width 9 height 9
radio input "true"
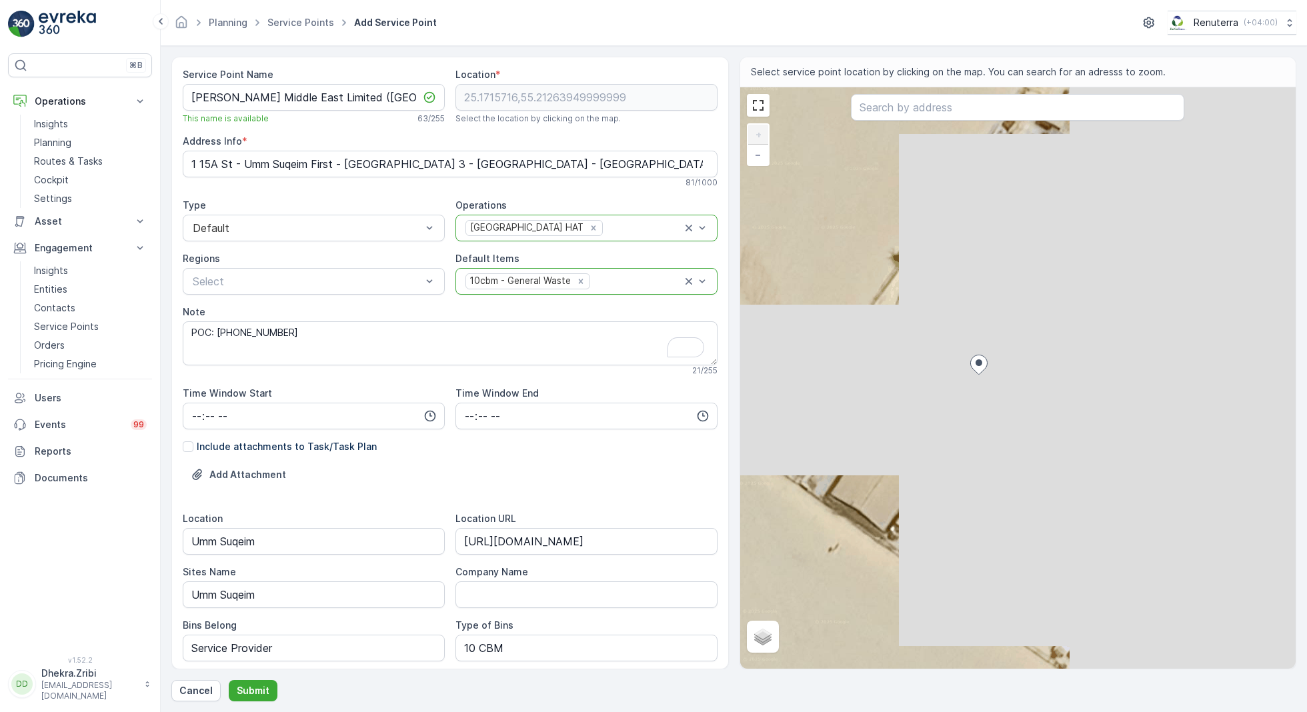
drag, startPoint x: 843, startPoint y: 372, endPoint x: 957, endPoint y: 405, distance: 119.2
click at [957, 405] on div "+ − Satellite Roadmap Terrain Hybrid Leaflet Locations Ishan Mehta Import & Exp…" at bounding box center [1018, 377] width 556 height 581
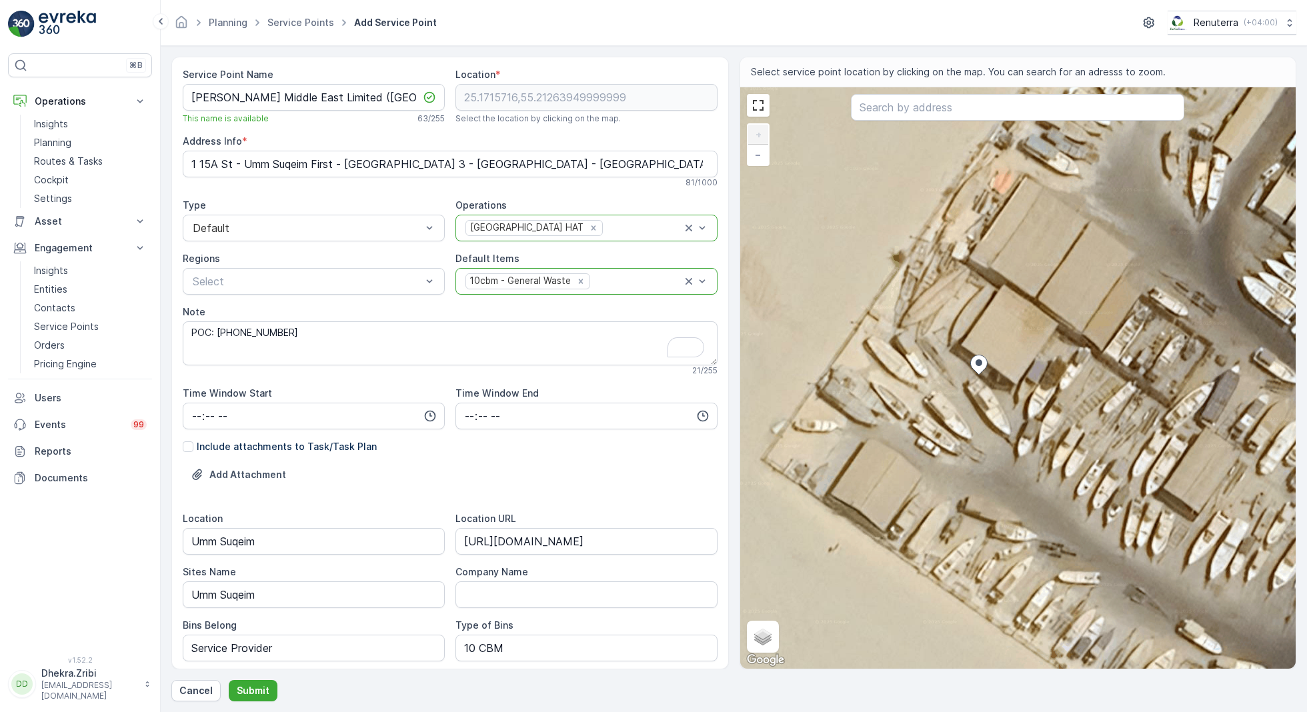
click at [841, 384] on div "+ − Satellite Roadmap Terrain Hybrid Leaflet Keyboard shortcuts Map Data Imager…" at bounding box center [1018, 377] width 556 height 581
type input "25.171552201630924,55.21236308448551"
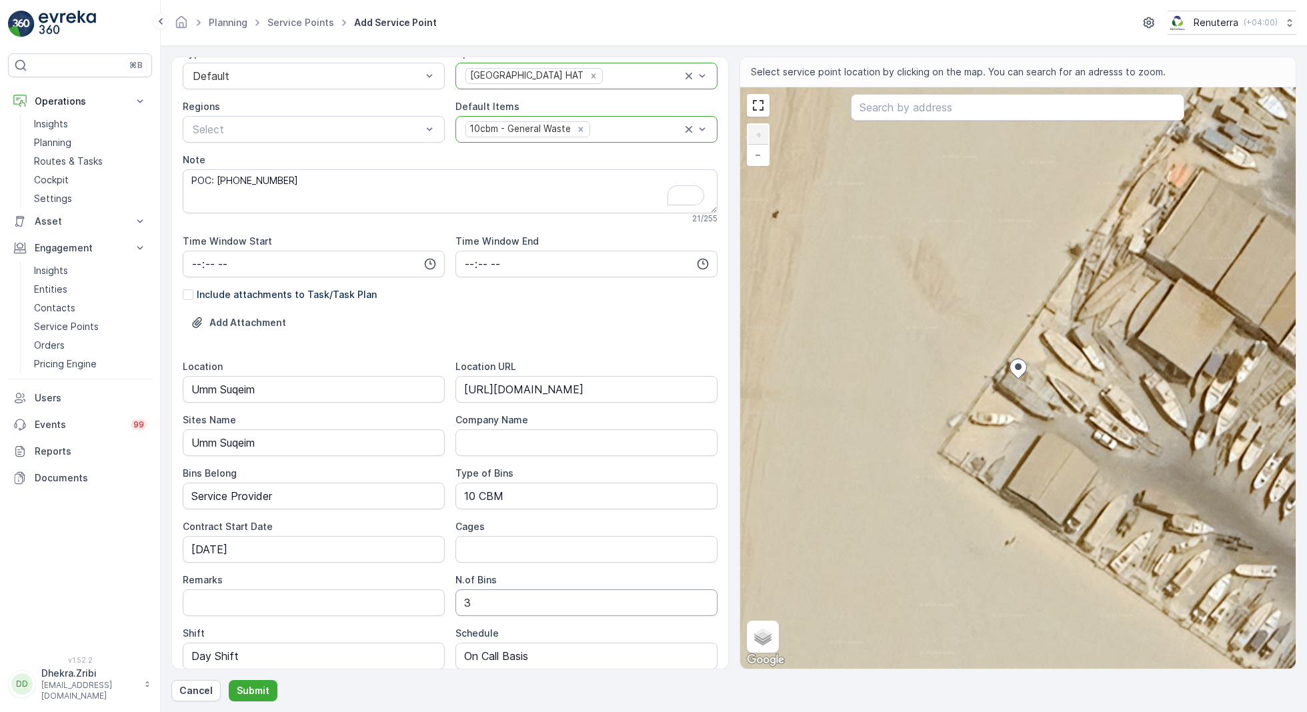
scroll to position [332, 0]
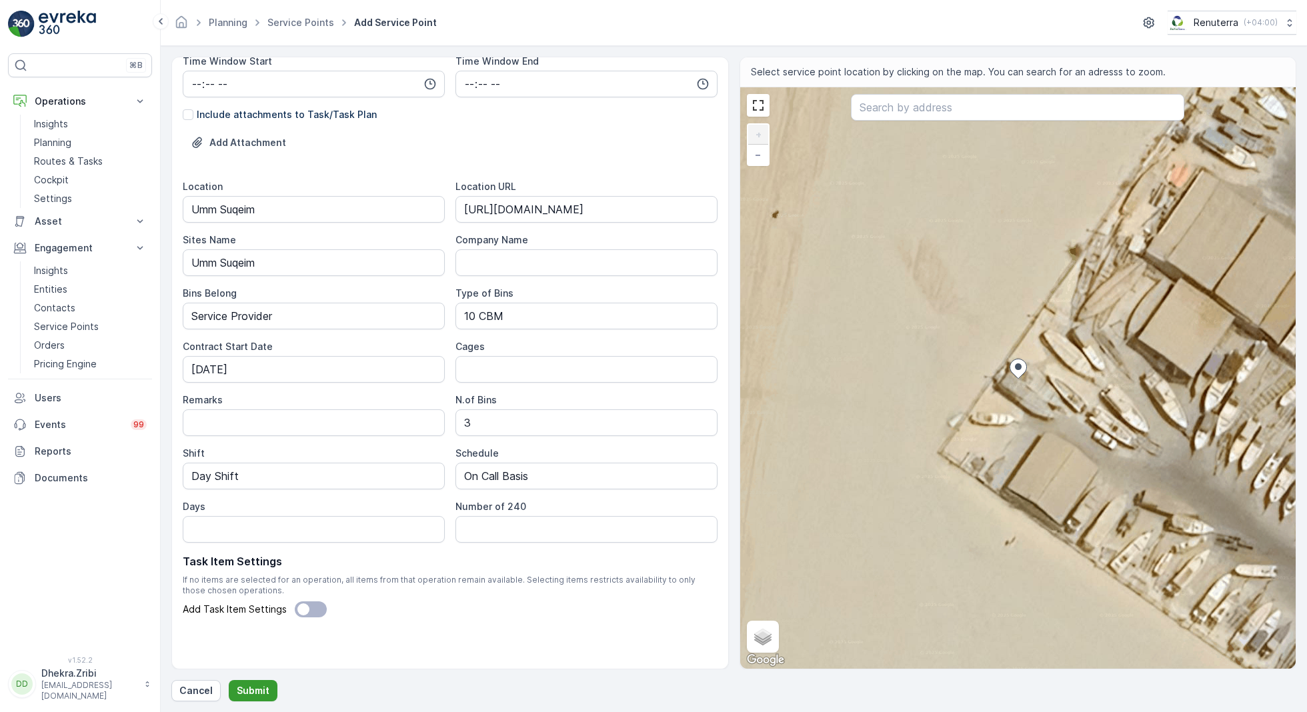
click at [255, 687] on p "Submit" at bounding box center [253, 690] width 33 height 13
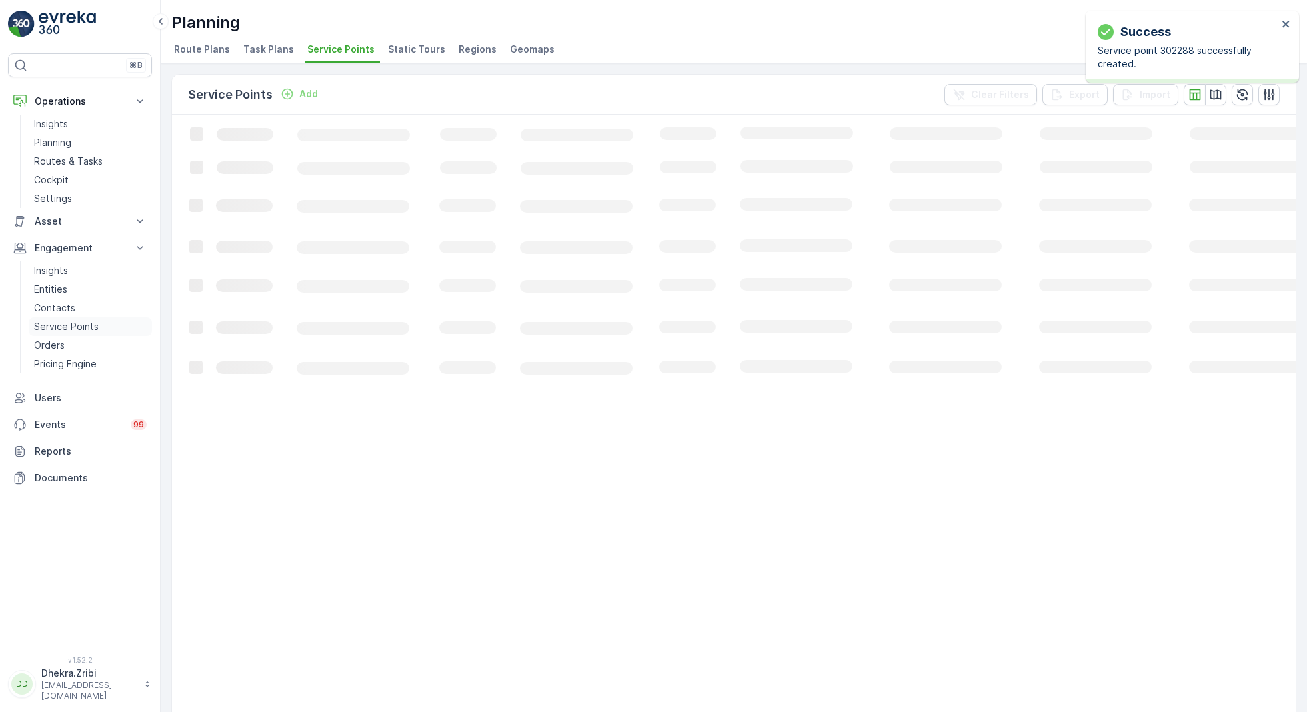
click at [69, 323] on p "Service Points" at bounding box center [66, 326] width 65 height 13
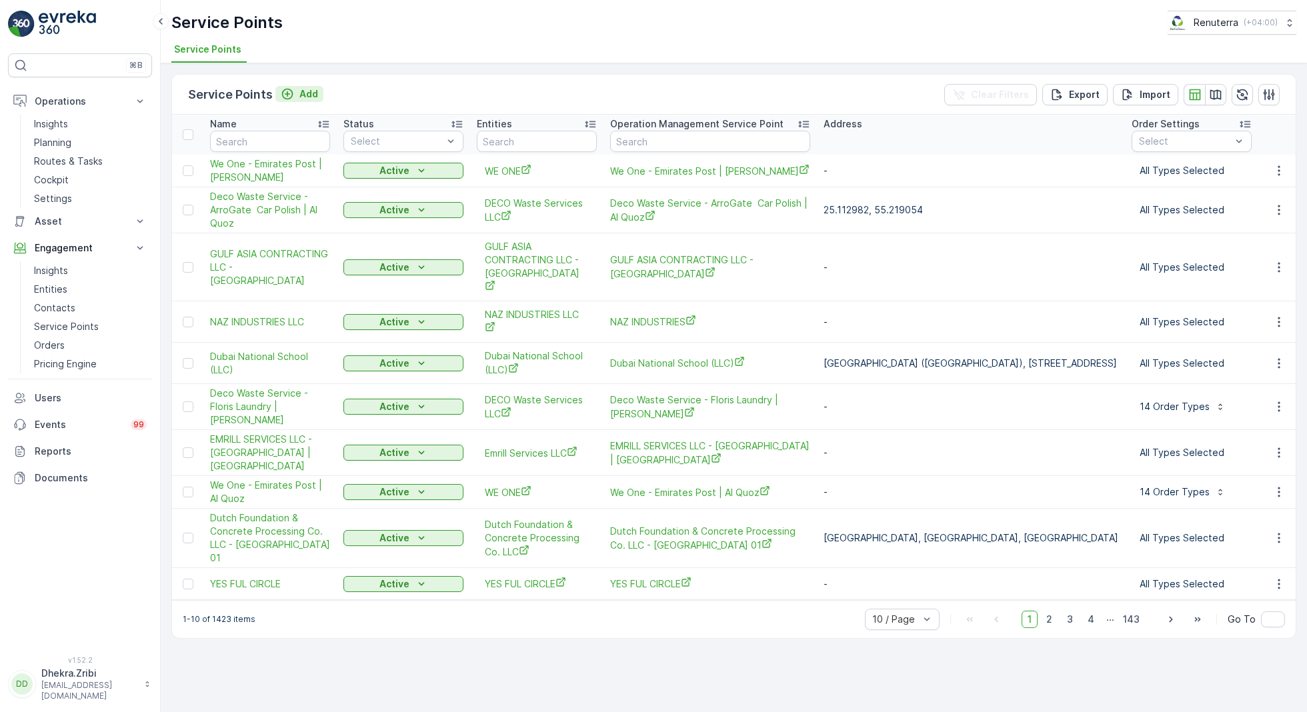
click at [303, 92] on p "Add" at bounding box center [308, 93] width 19 height 13
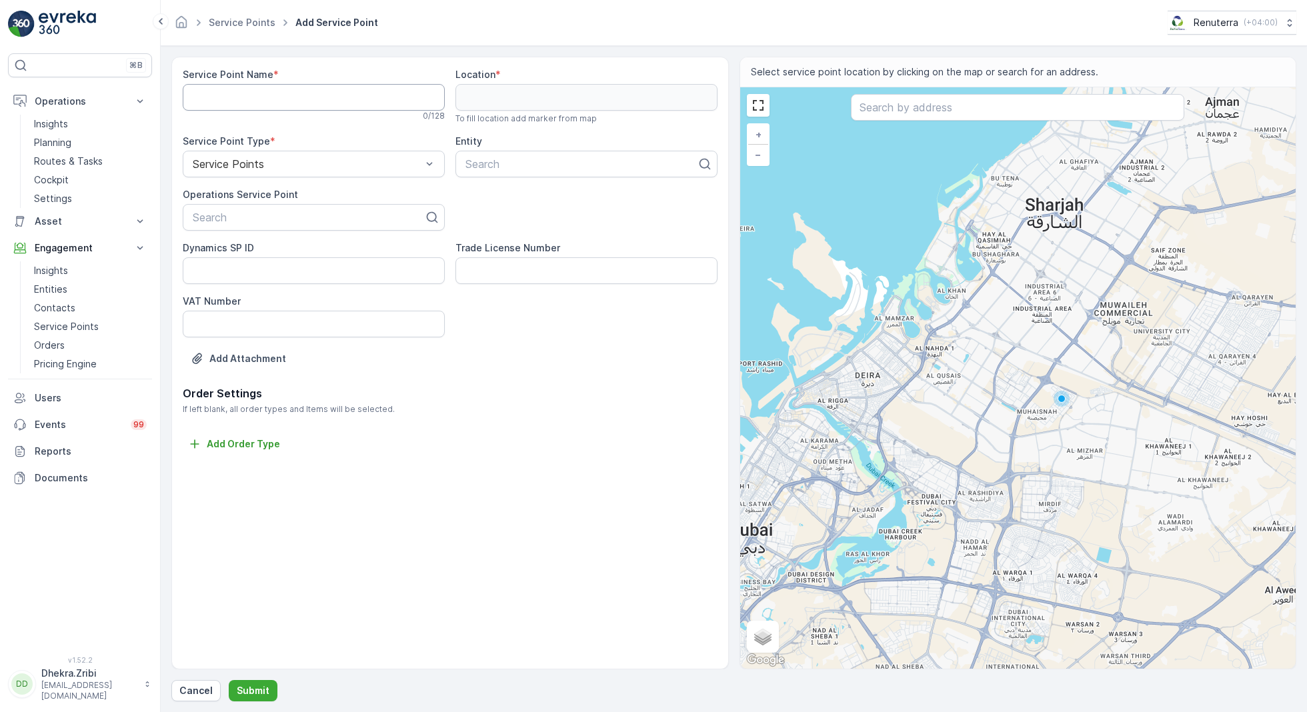
click at [295, 101] on Name "Service Point Name" at bounding box center [314, 97] width 262 height 27
paste Name "Van Oord Middle East Limited (Dubai Branch) - Umm Suqeim Island"
type Name "Van Oord Middle East Limited (Dubai Branch) - Umm Suqeim Island"
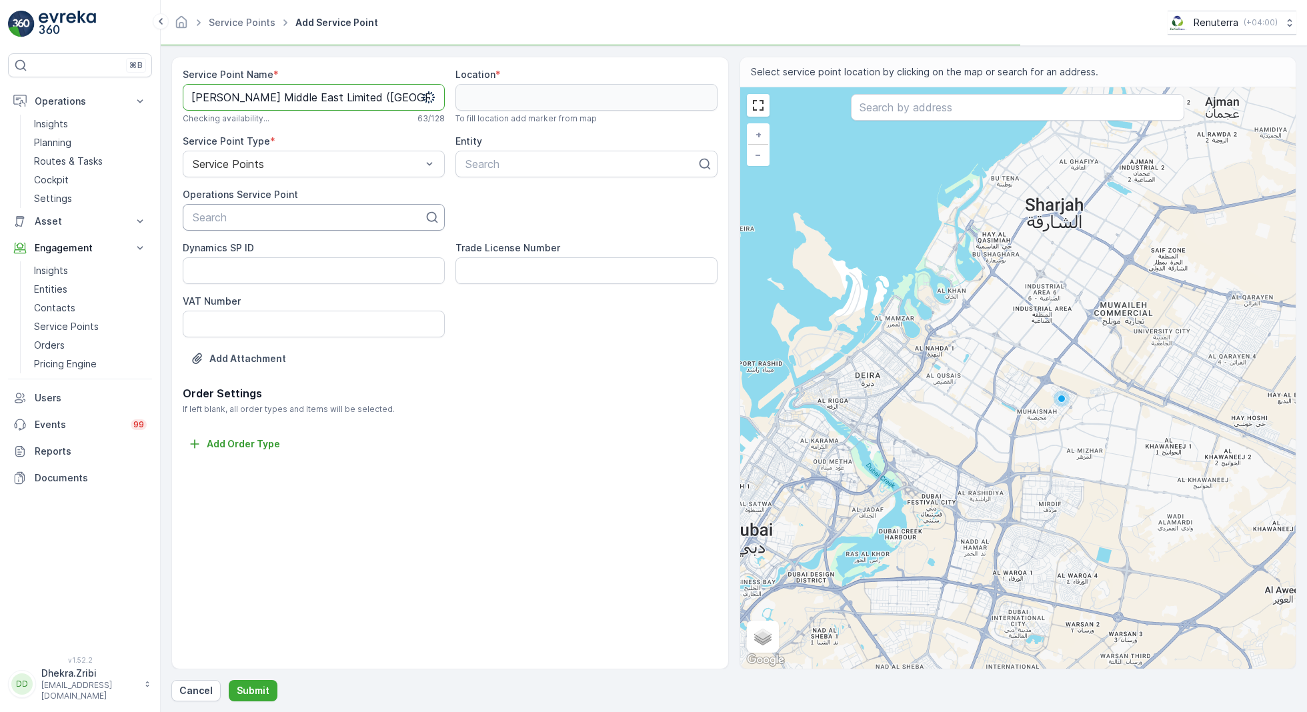
click at [289, 217] on div at bounding box center [308, 217] width 234 height 12
paste input "Van Oord Middle East Limited (Dubai Branch) - Umm Suqeim Island"
type input "Van Oord Middle East Limited (Dubai Branch) - Umm Suqeim Island"
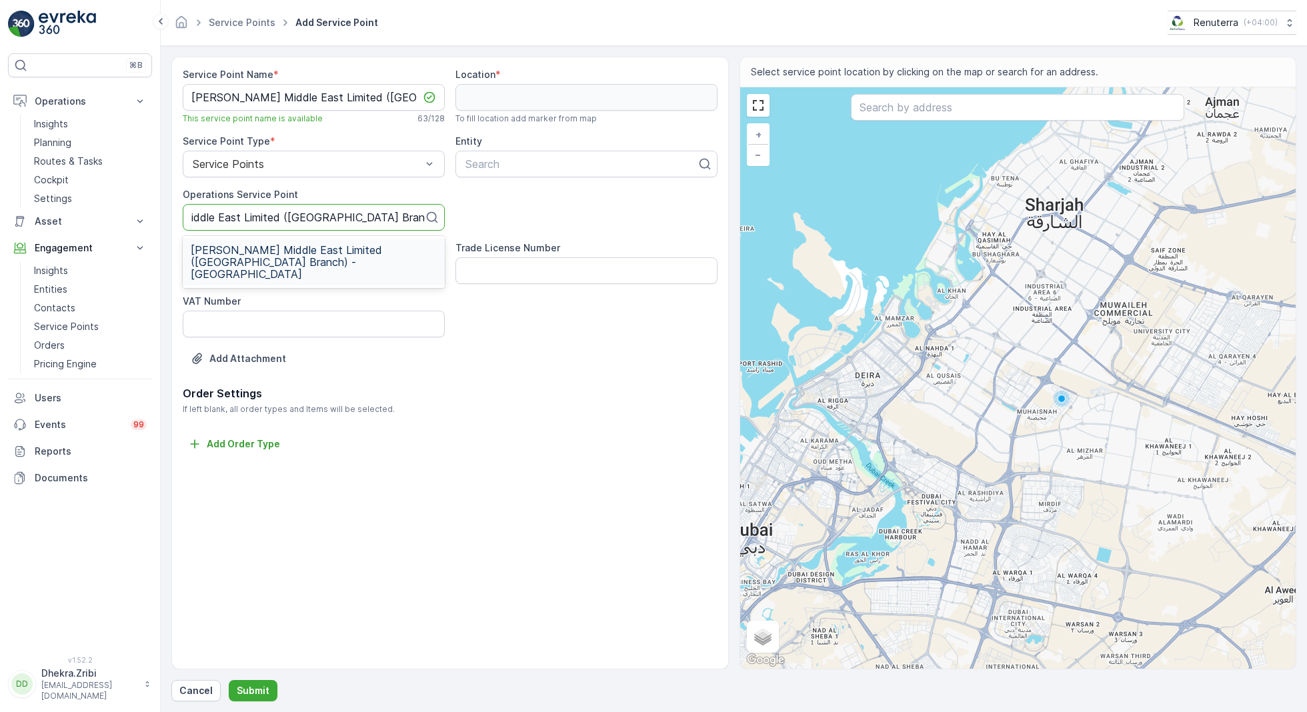
scroll to position [0, 105]
click at [321, 250] on span "Van Oord Middle East Limited (Dubai Branch) - Umm Suqeim Island" at bounding box center [314, 262] width 246 height 36
click at [506, 164] on div at bounding box center [581, 164] width 234 height 12
type input "vaan or"
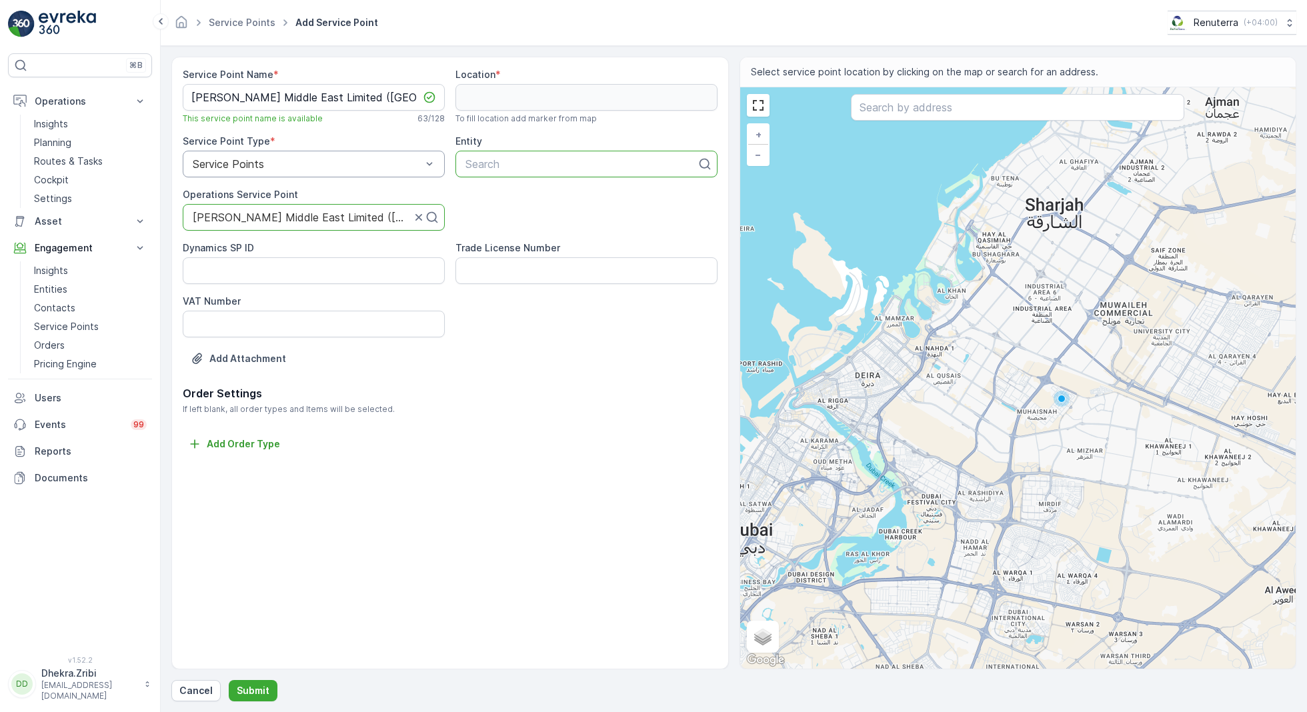
drag, startPoint x: 515, startPoint y: 161, endPoint x: 387, endPoint y: 153, distance: 128.2
click at [387, 154] on div "Service Point Name * Van Oord Middle East Limited (Dubai Branch) - Umm Suqeim I…" at bounding box center [450, 226] width 535 height 317
type input "van"
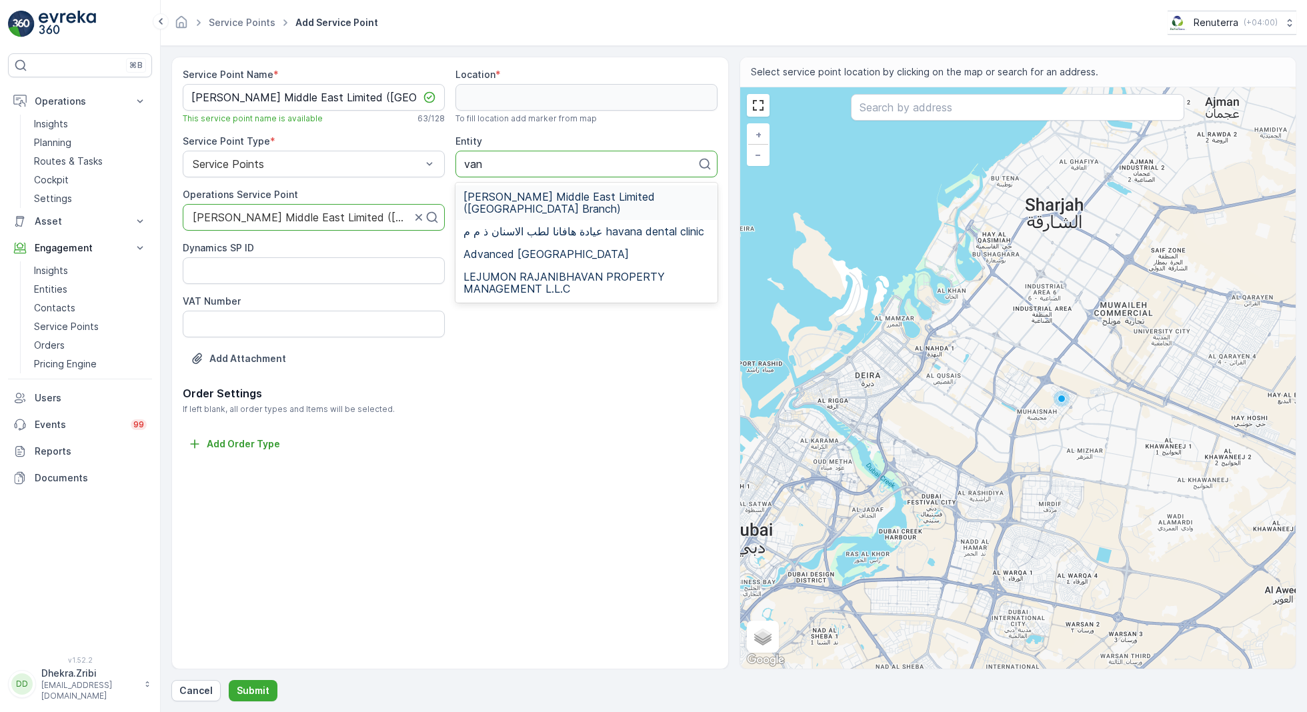
click at [493, 193] on span "Van Oord Middle East Limited (Dubai Branch)" at bounding box center [586, 203] width 246 height 24
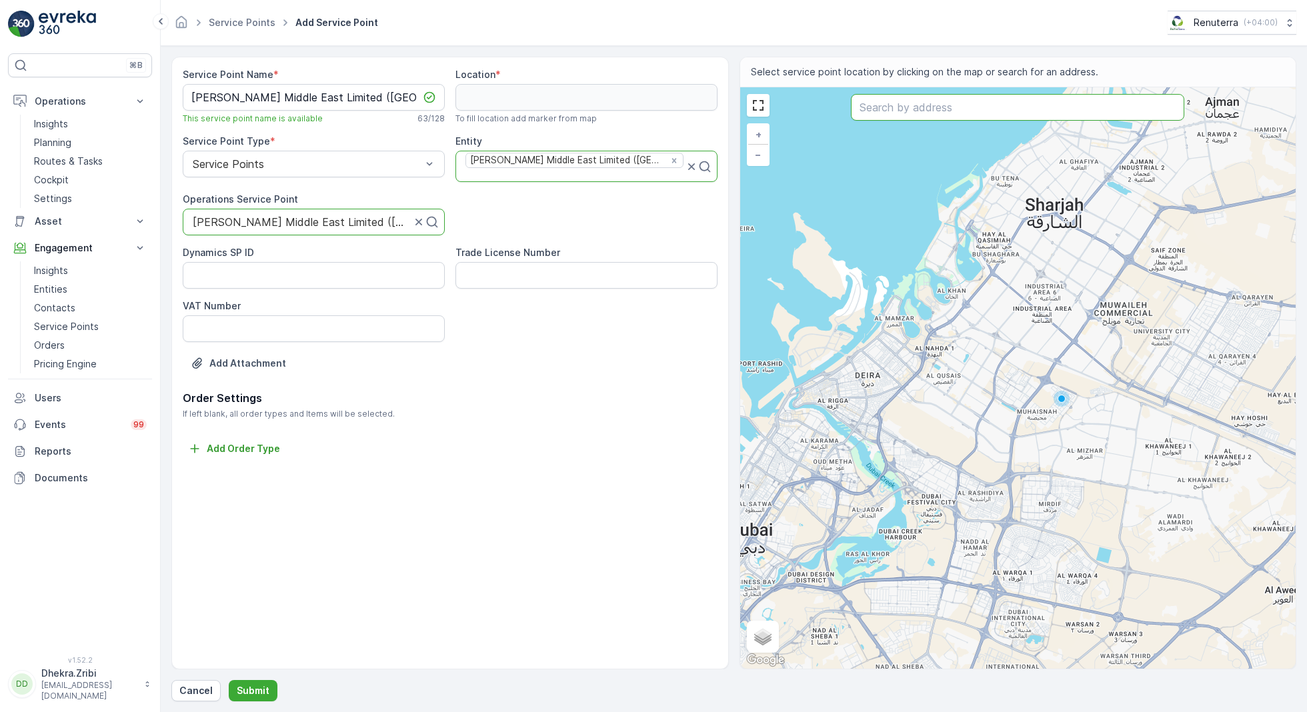
click at [897, 99] on input "text" at bounding box center [1017, 107] width 333 height 27
paste input "Ishan Mehta Import & Export"
type input "Ishan Mehta Import & Export"
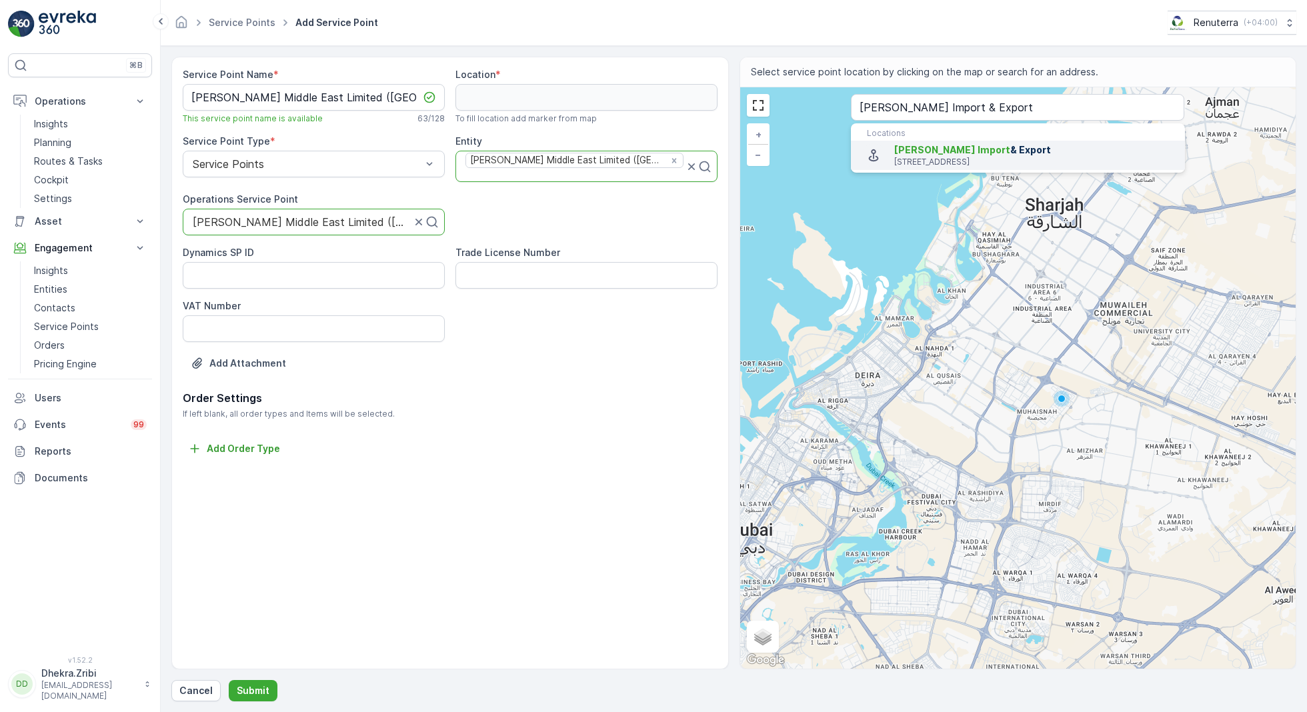
click at [894, 143] on span "Ishan Mehta Import & Export" at bounding box center [1034, 149] width 280 height 13
type input "25.1715716,55.21263949999999"
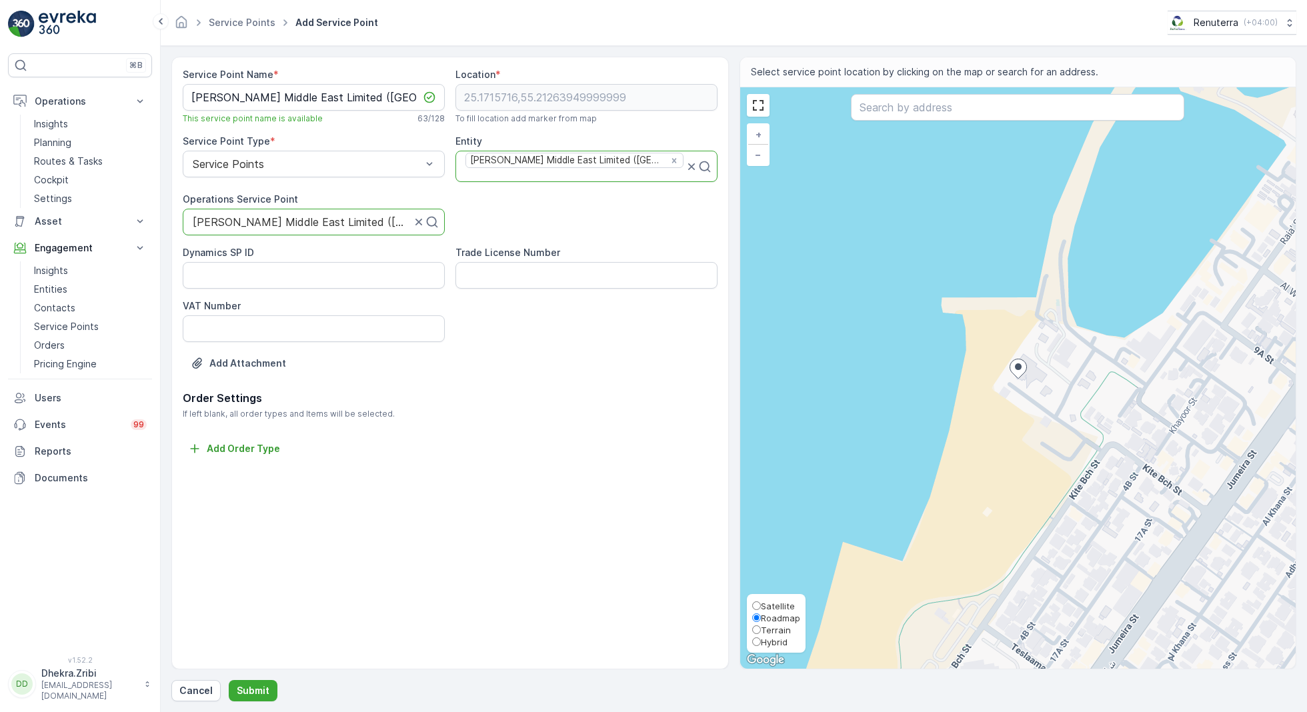
click at [769, 610] on span "Satellite" at bounding box center [778, 606] width 34 height 11
click at [761, 610] on input "Satellite" at bounding box center [756, 605] width 9 height 9
radio input "true"
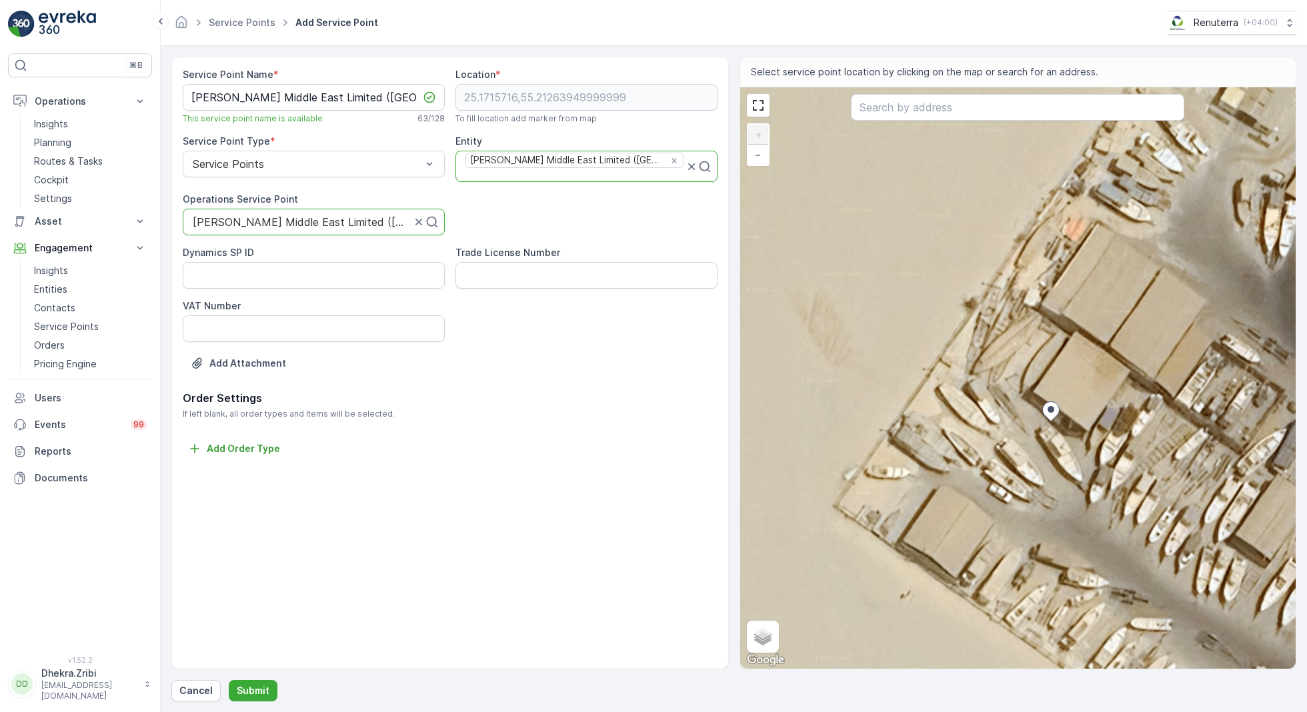
click at [912, 430] on div "+ − Satellite Roadmap Terrain Hybrid Leaflet Keyboard shortcuts Map Data Imager…" at bounding box center [1018, 377] width 556 height 581
type input "25.171553415381936,55.21236166861302"
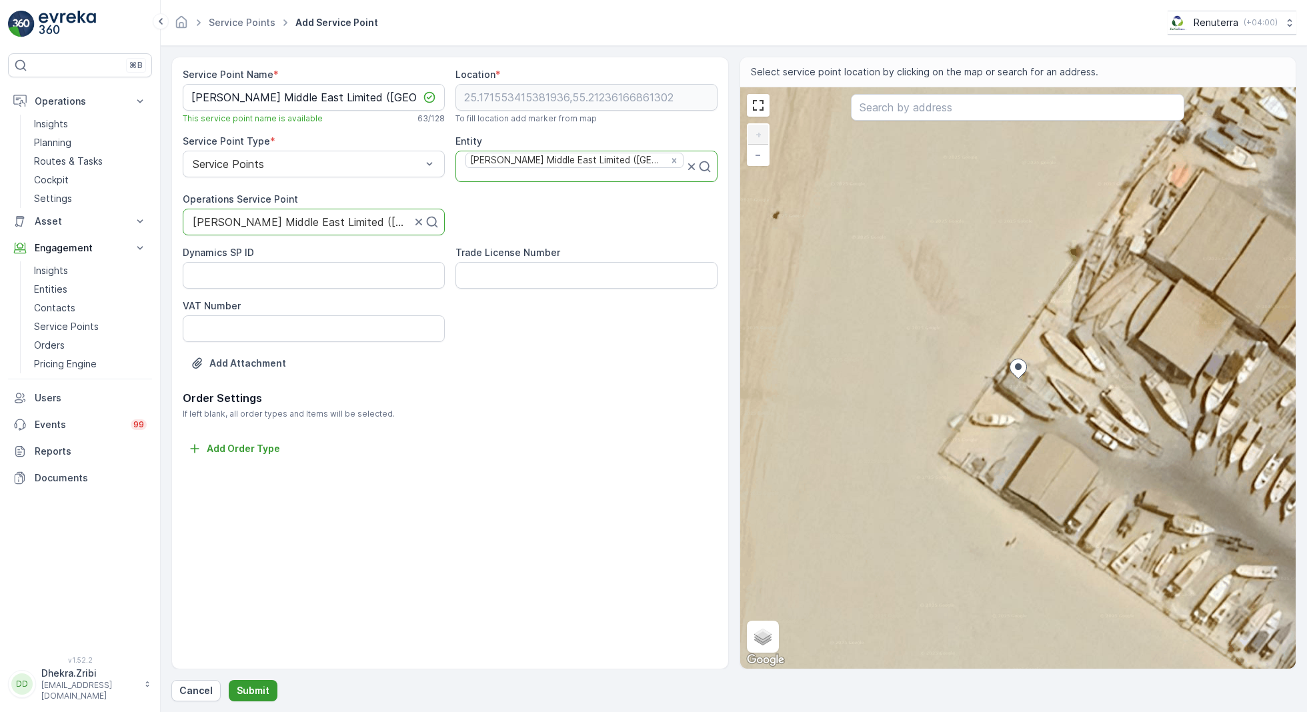
click at [246, 684] on p "Submit" at bounding box center [253, 690] width 33 height 13
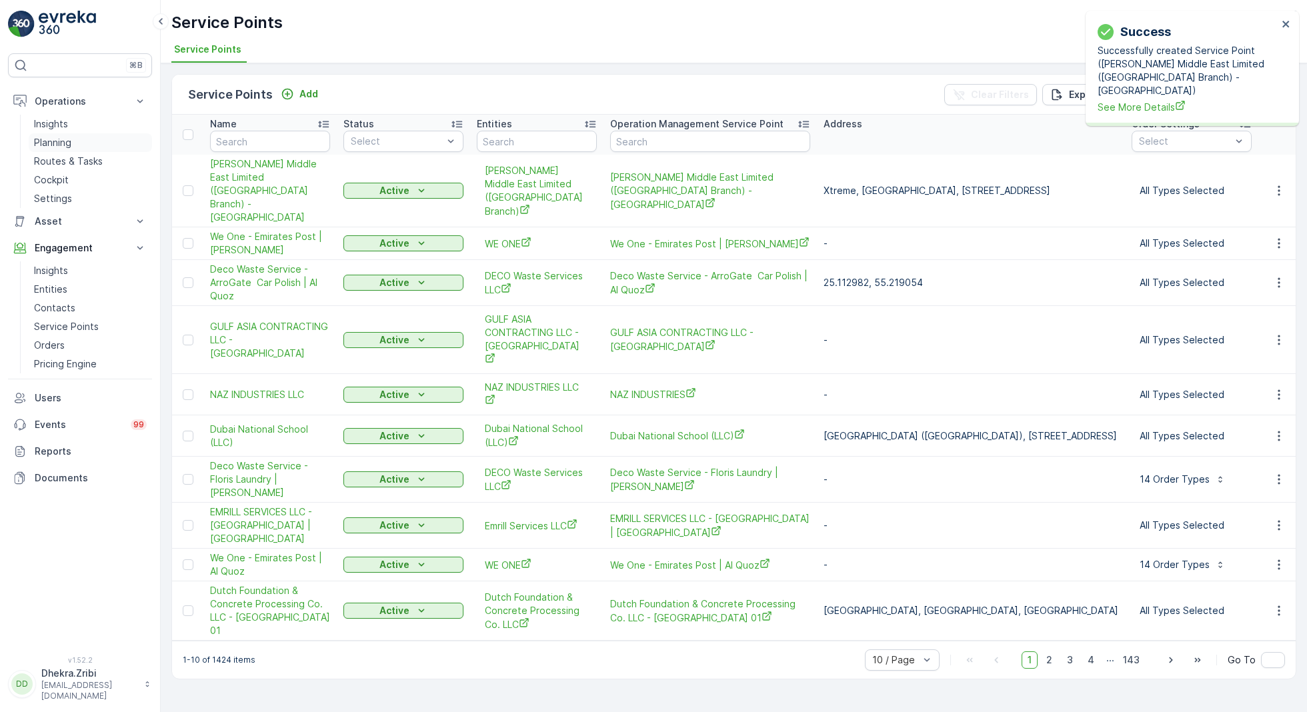
click at [63, 139] on p "Planning" at bounding box center [52, 142] width 37 height 13
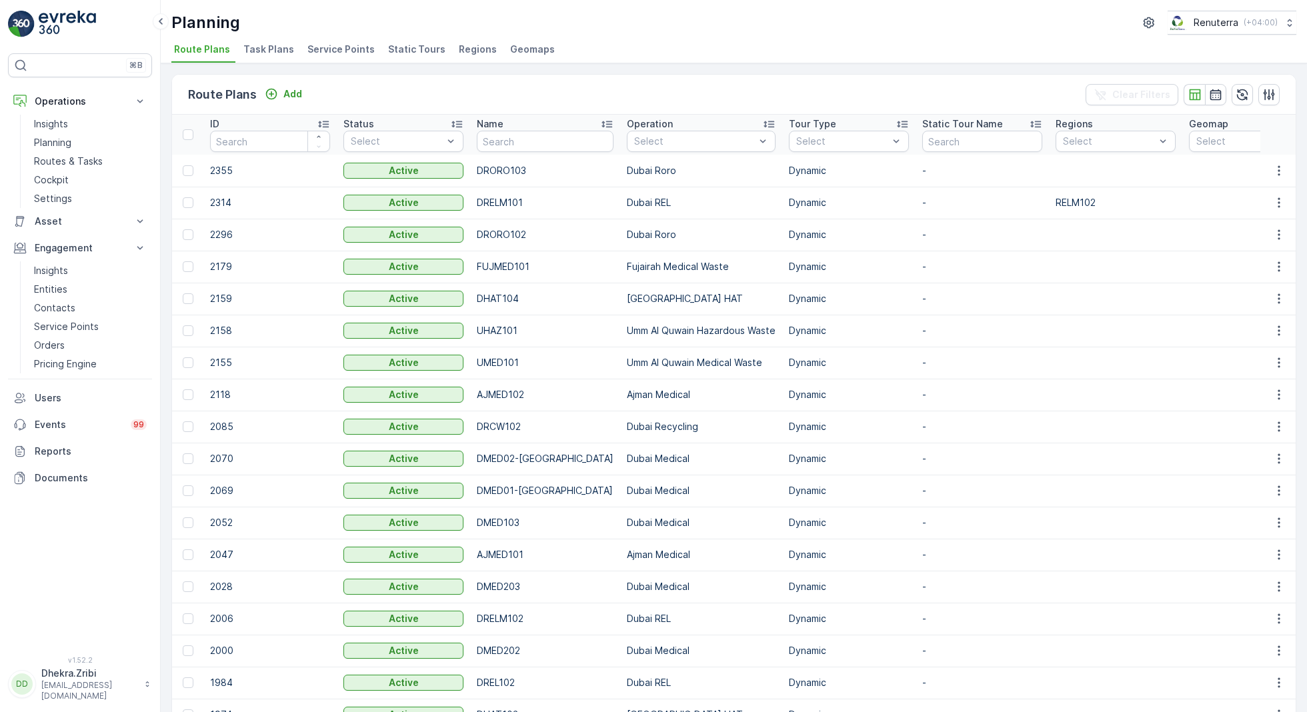
click at [337, 47] on span "Service Points" at bounding box center [340, 49] width 67 height 13
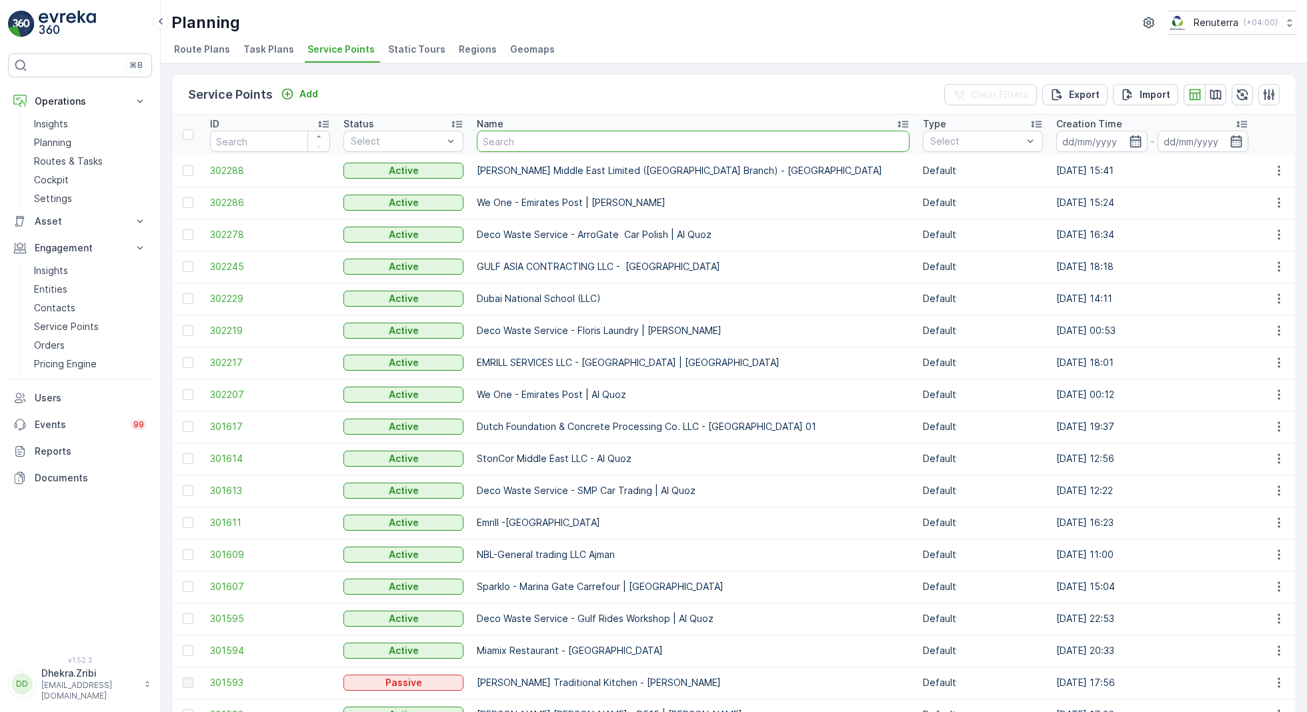
click at [531, 147] on input "text" at bounding box center [693, 141] width 433 height 21
type input "expo"
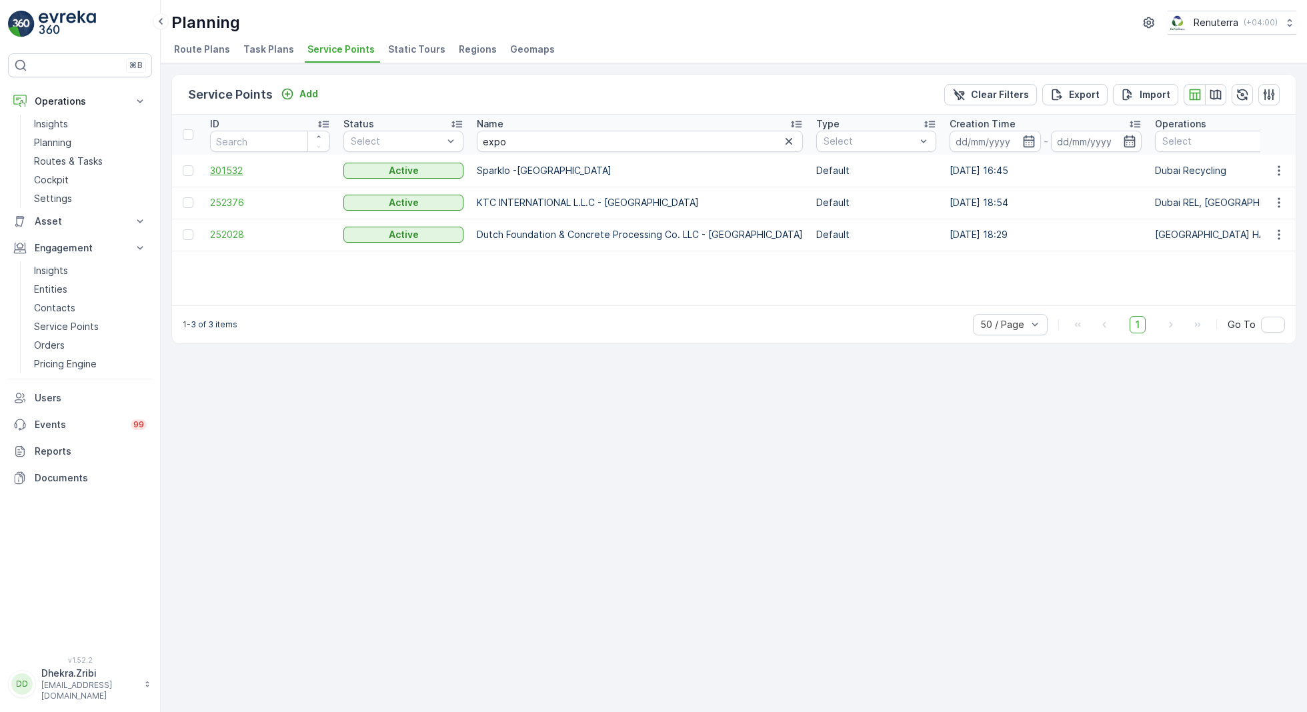
click at [229, 164] on span "301532" at bounding box center [270, 170] width 120 height 13
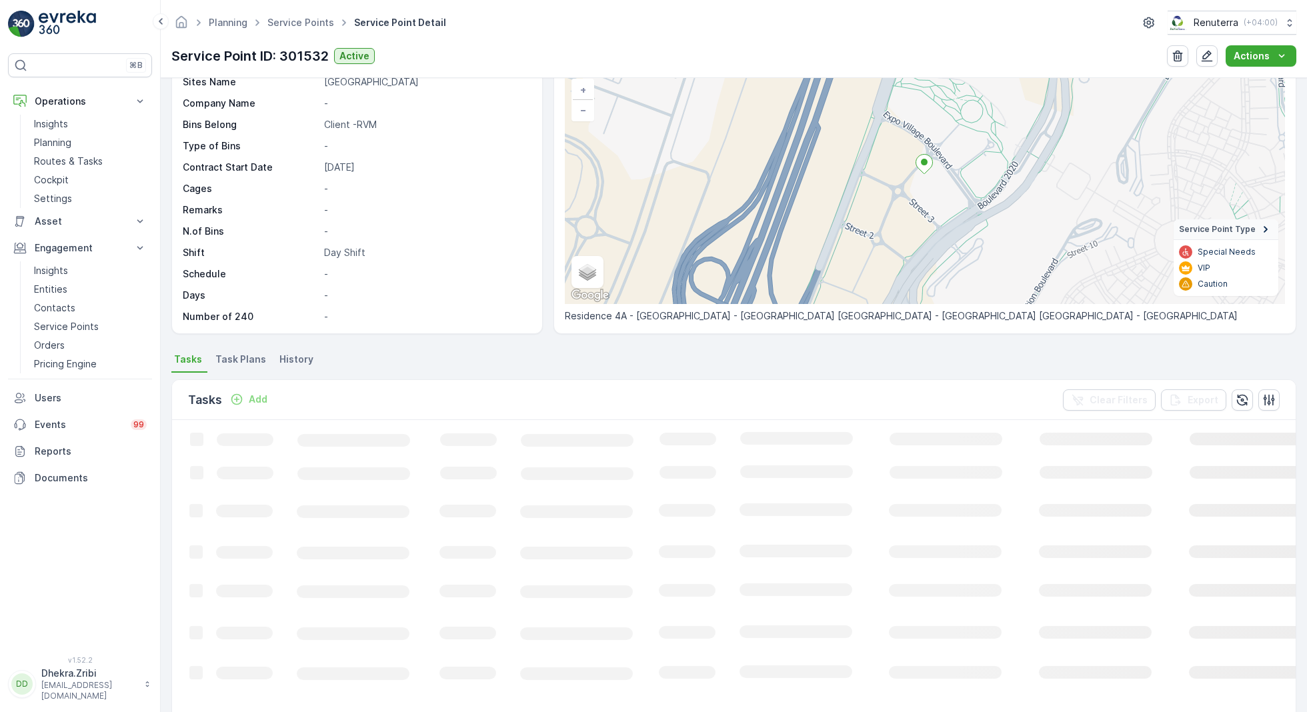
scroll to position [41, 0]
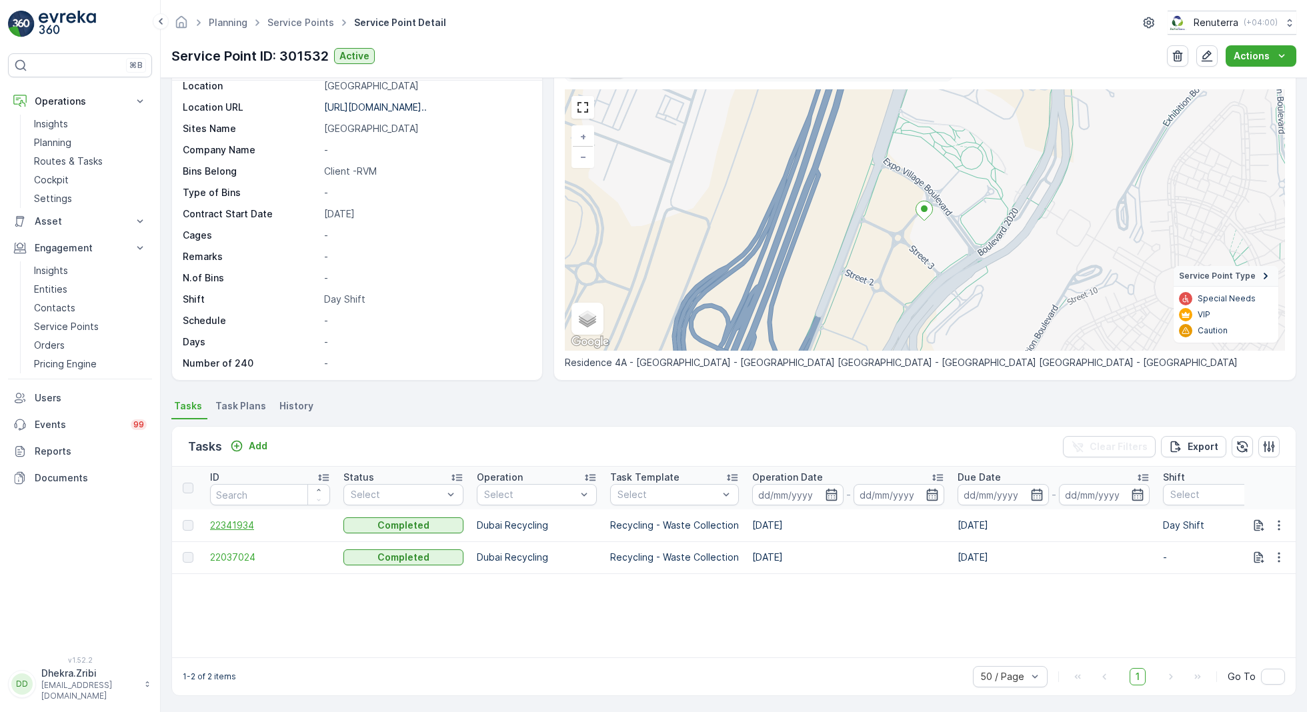
click at [229, 528] on span "22341934" at bounding box center [270, 525] width 120 height 13
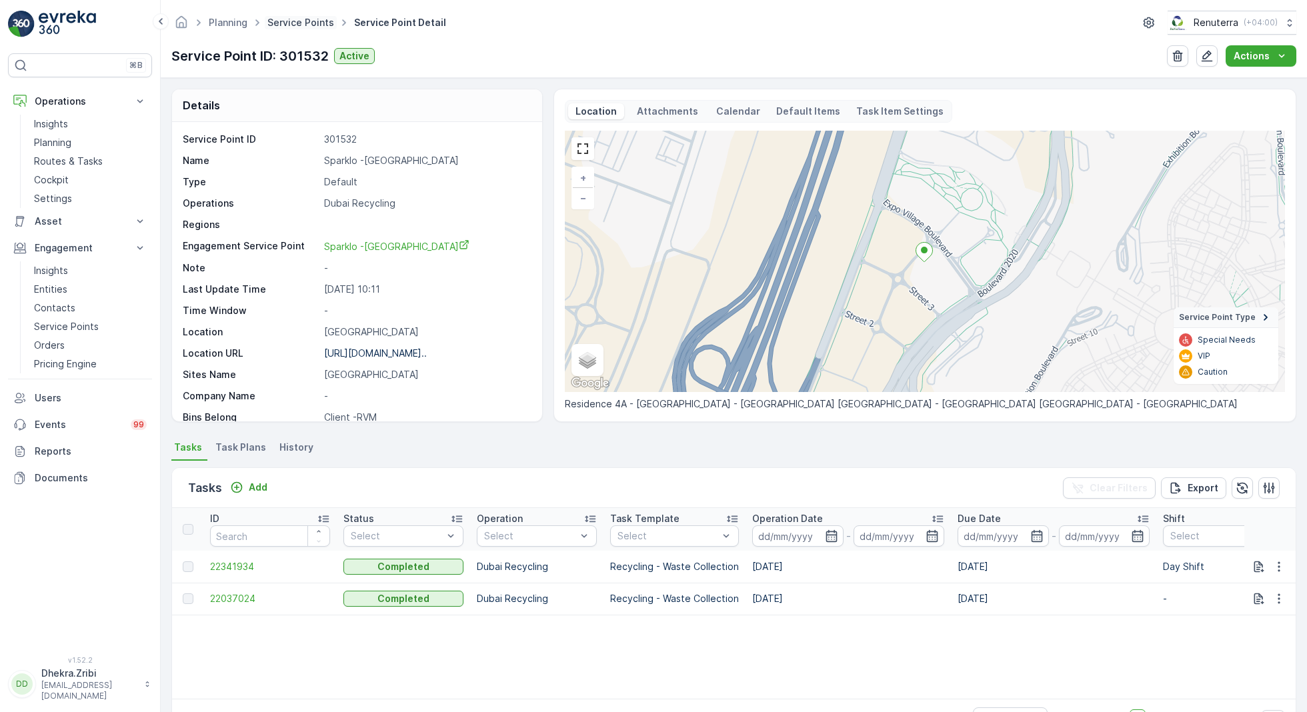
click at [293, 21] on link "Service Points" at bounding box center [300, 22] width 67 height 11
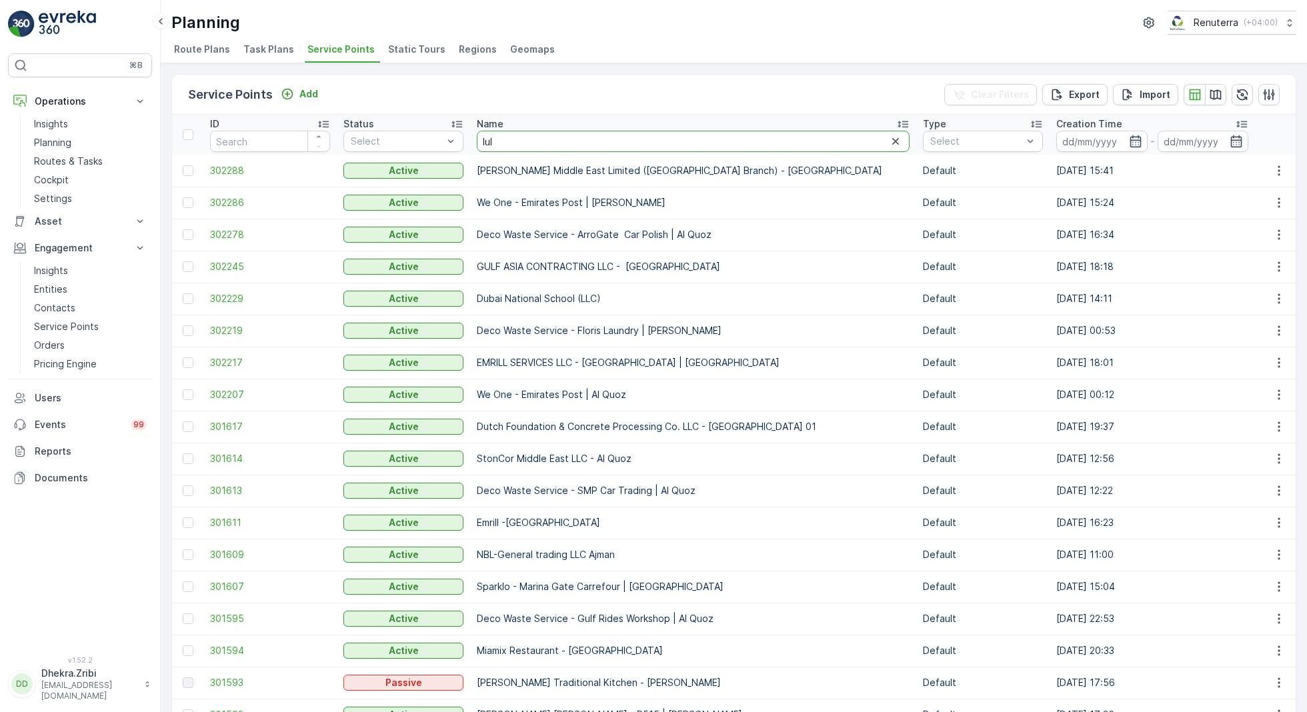
type input "lulu"
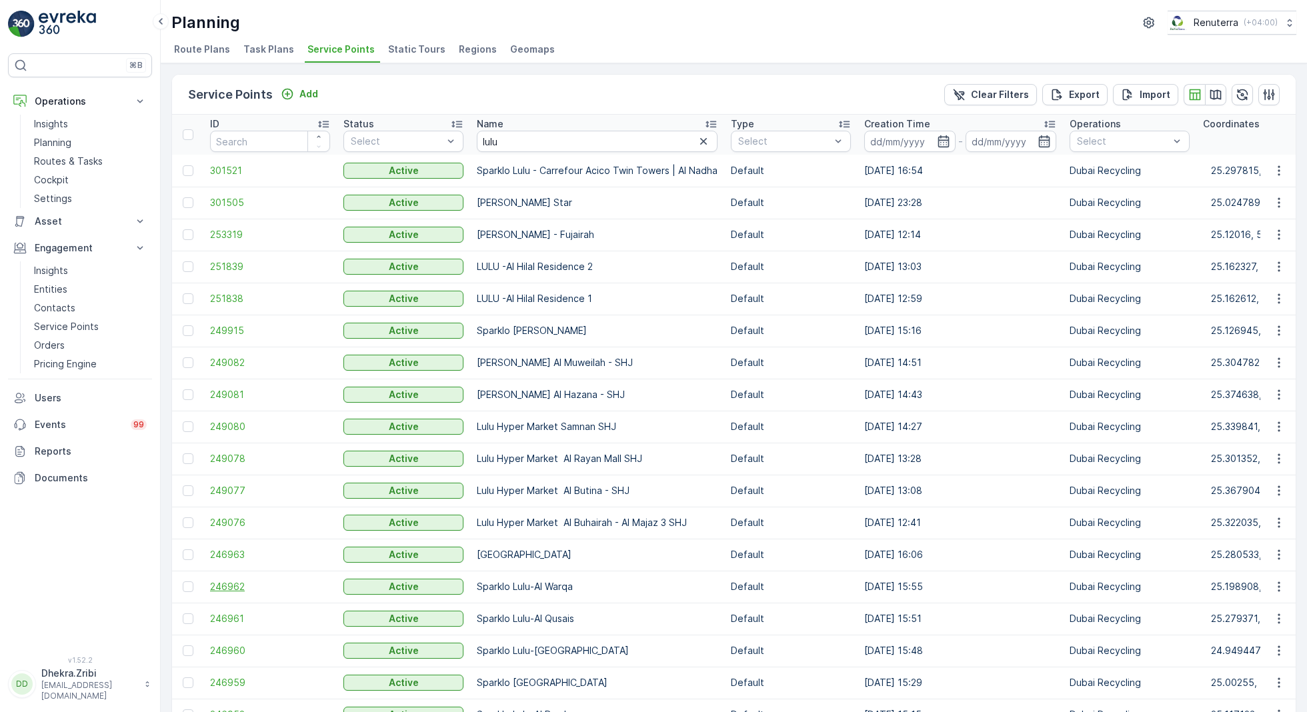
click at [228, 583] on span "246962" at bounding box center [270, 586] width 120 height 13
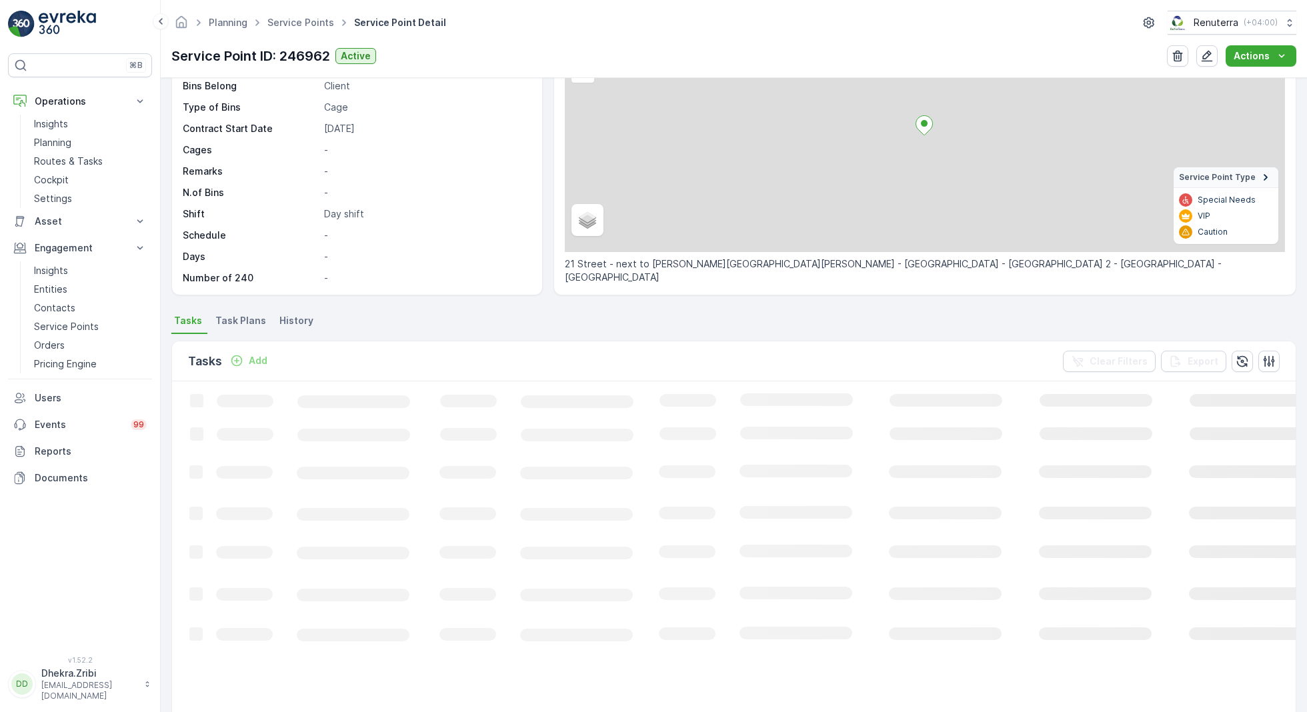
scroll to position [142, 0]
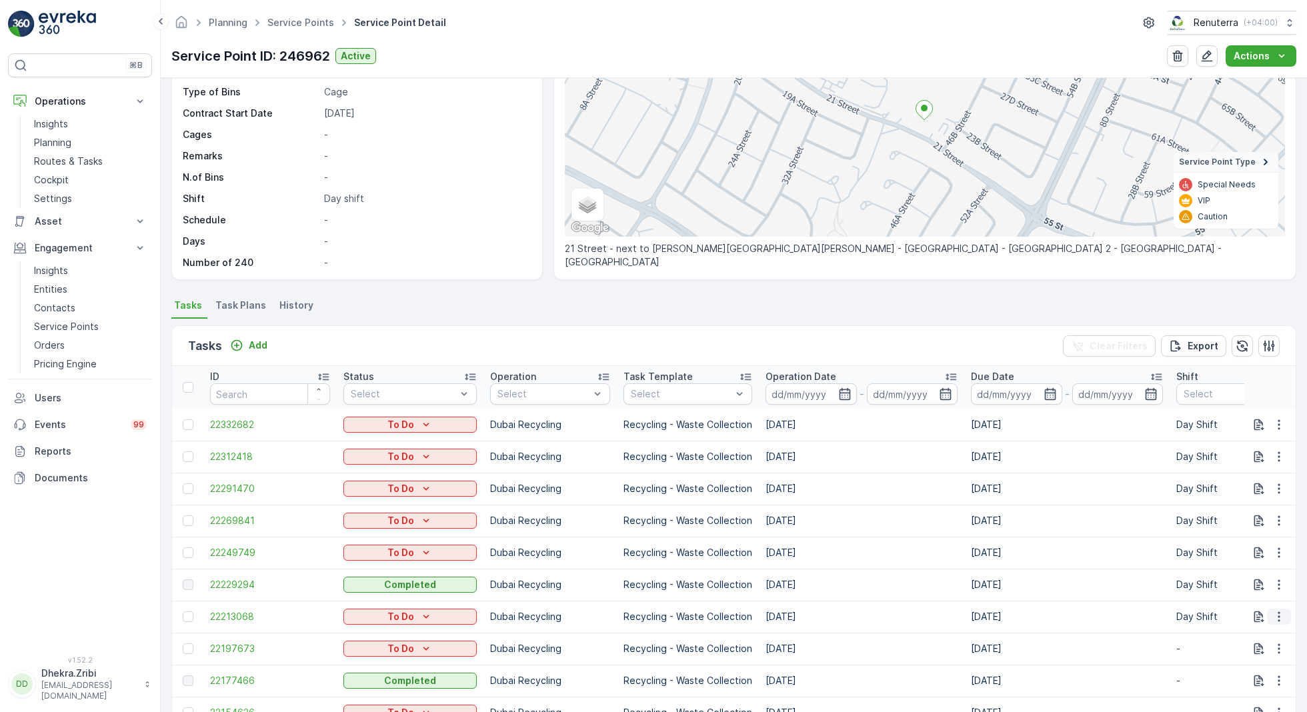
click at [1277, 615] on icon "button" at bounding box center [1278, 617] width 2 height 10
click at [1235, 551] on span "Change Route" at bounding box center [1244, 551] width 65 height 13
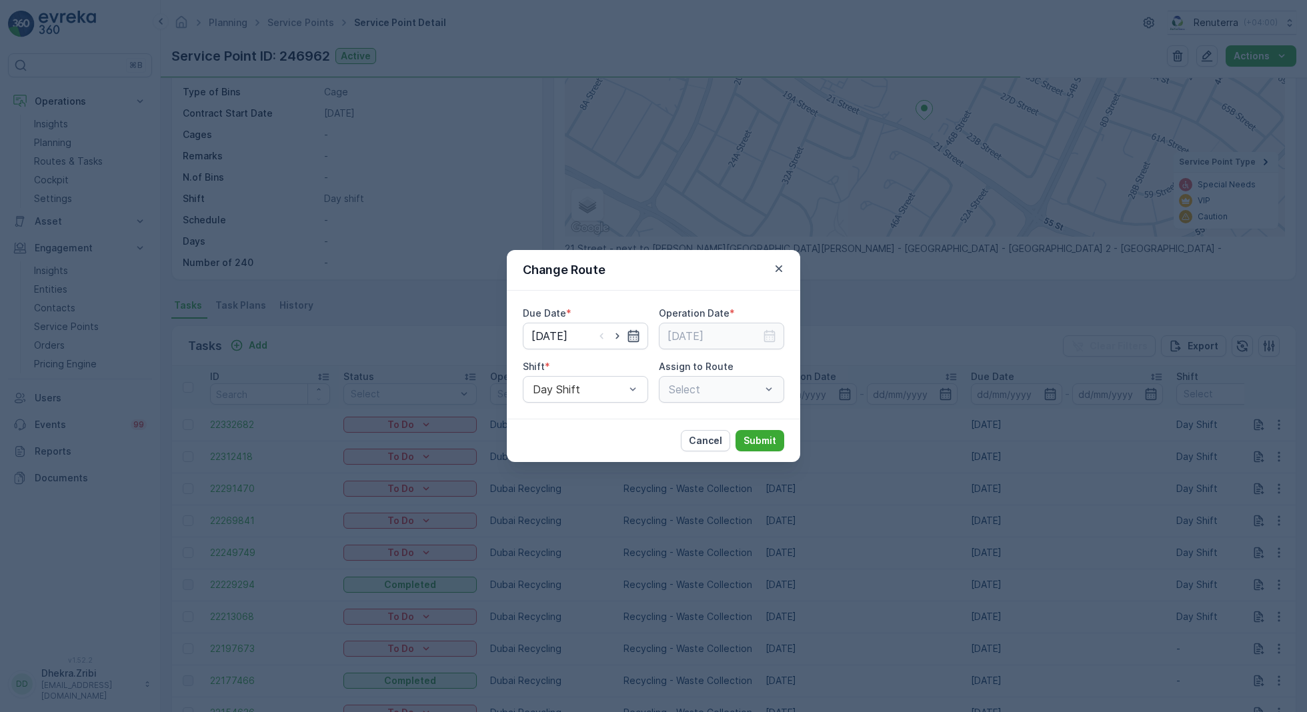
type input "[DATE]"
click at [632, 338] on icon "button" at bounding box center [633, 335] width 13 height 13
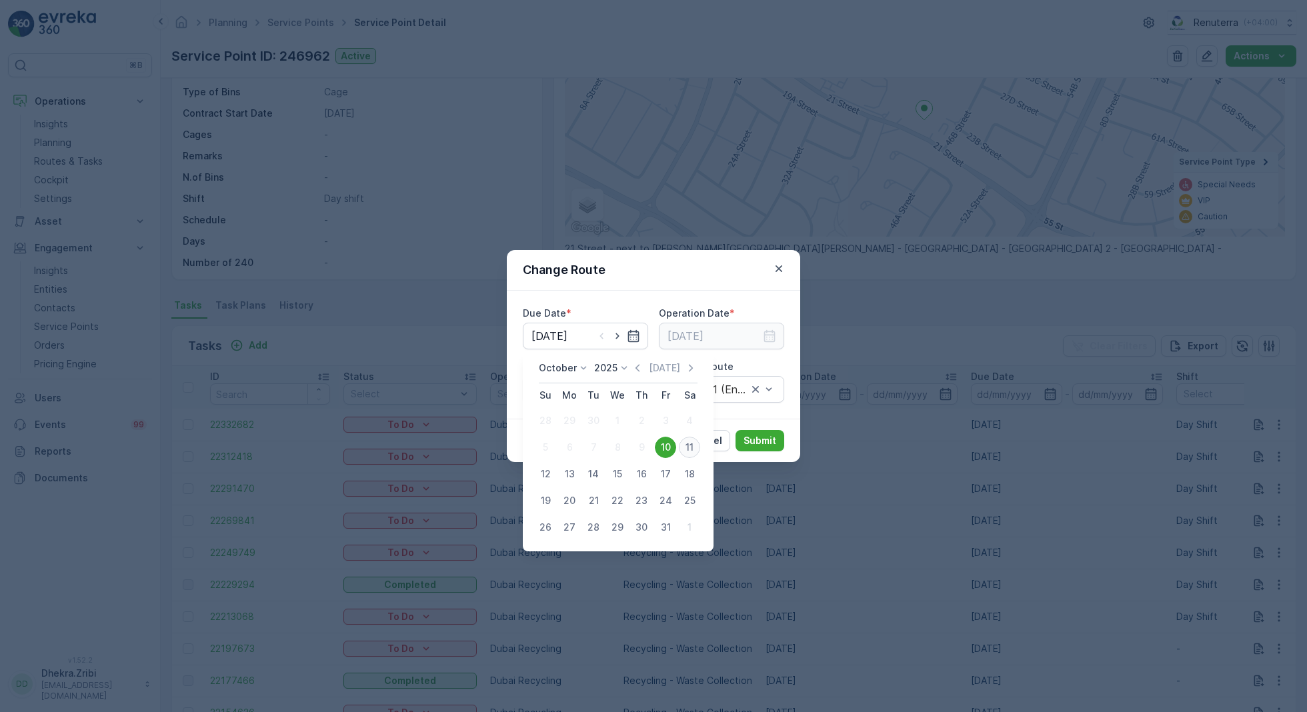
click at [687, 444] on div "11" at bounding box center [689, 447] width 21 height 21
type input "[DATE]"
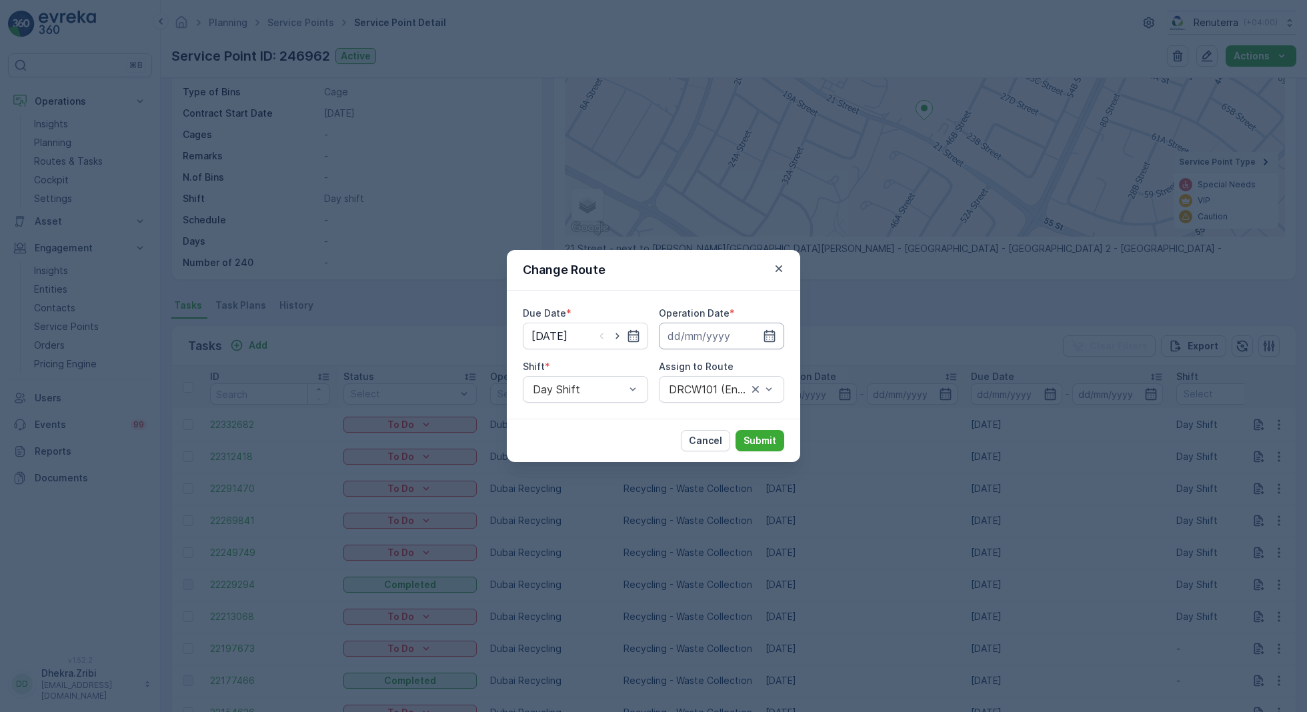
click at [730, 339] on input at bounding box center [721, 336] width 125 height 27
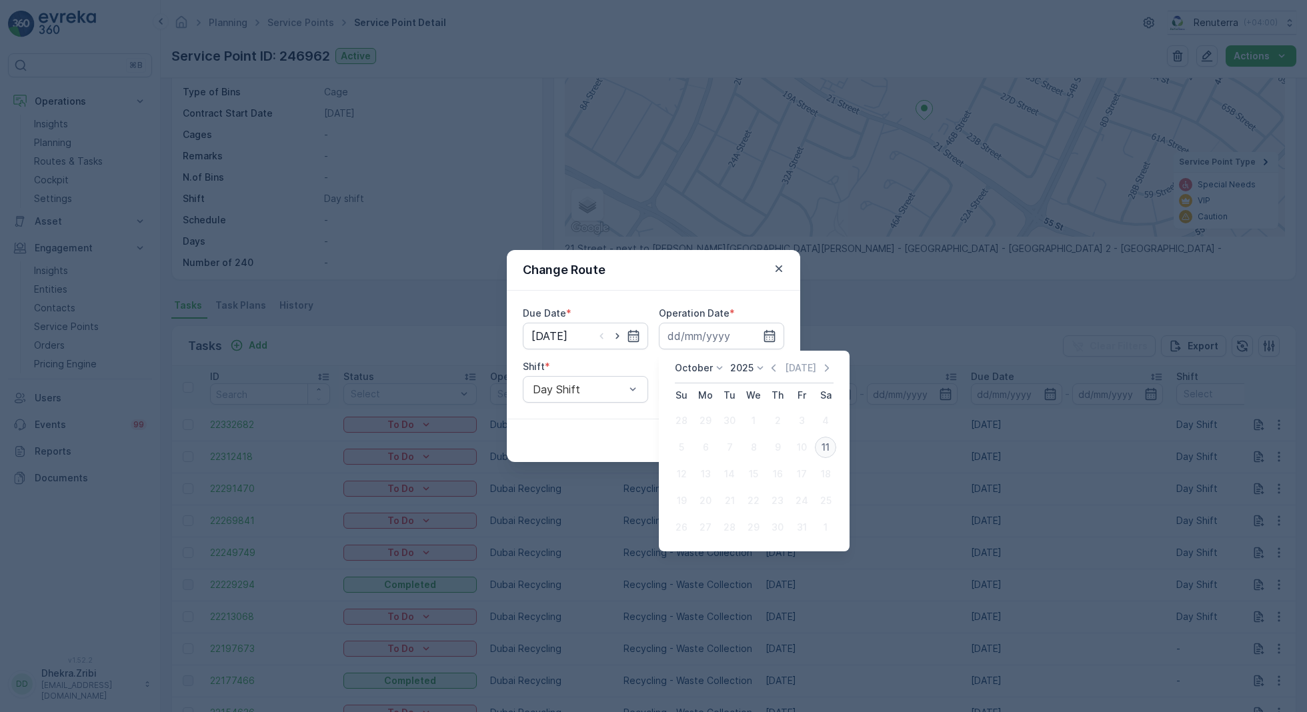
click at [819, 444] on div "11" at bounding box center [825, 447] width 21 height 21
type input "[DATE]"
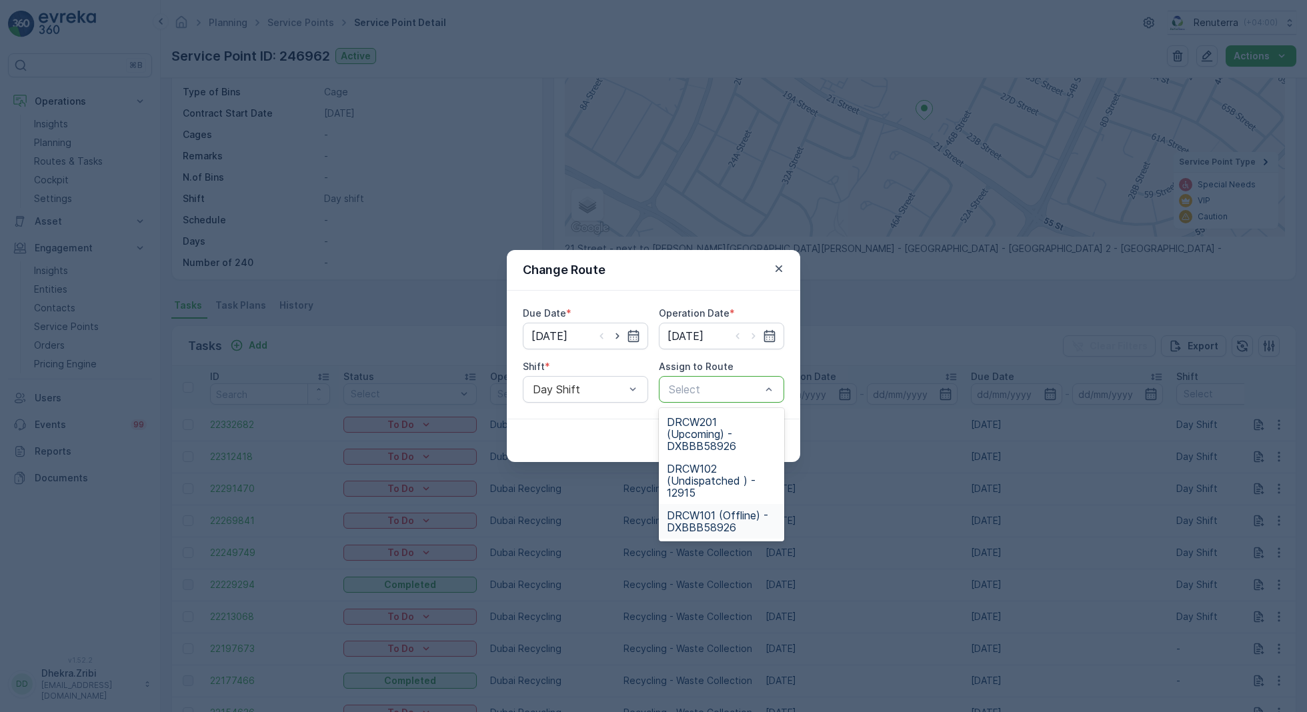
click at [728, 509] on span "DRCW101 (Offline) - DXBBB58926" at bounding box center [721, 521] width 109 height 24
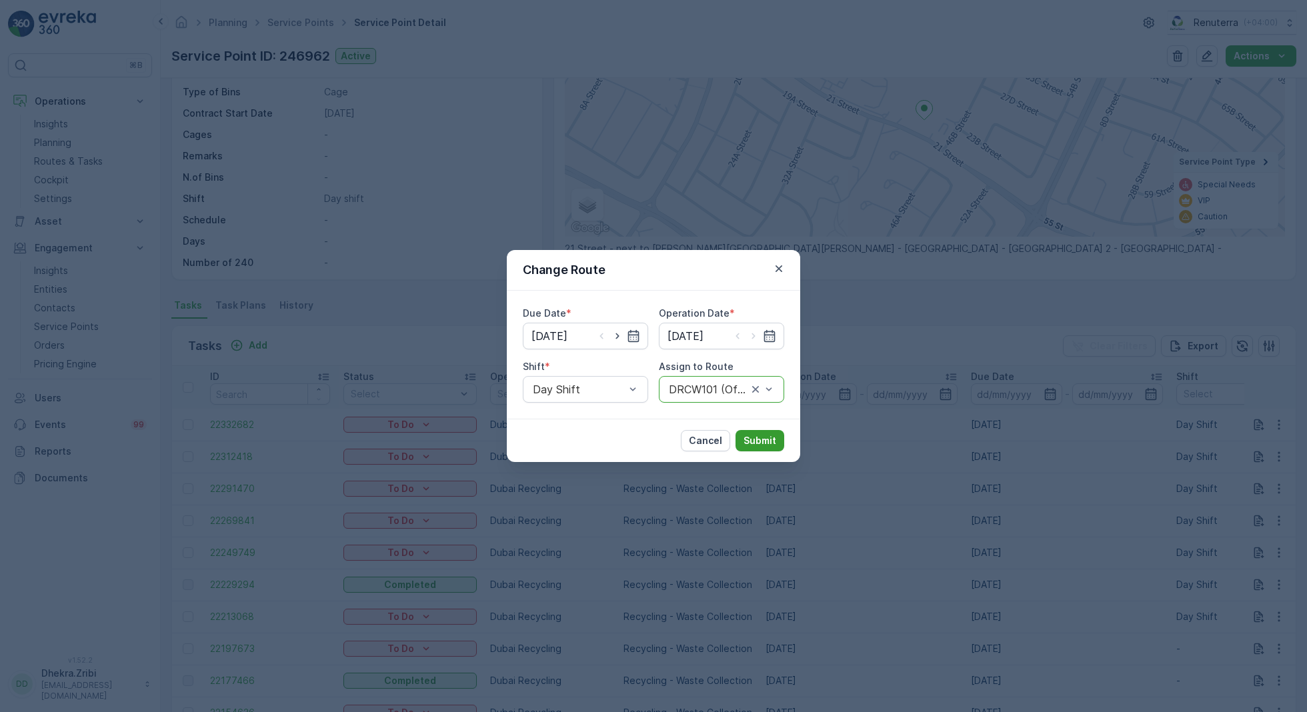
click at [763, 439] on p "Submit" at bounding box center [759, 440] width 33 height 13
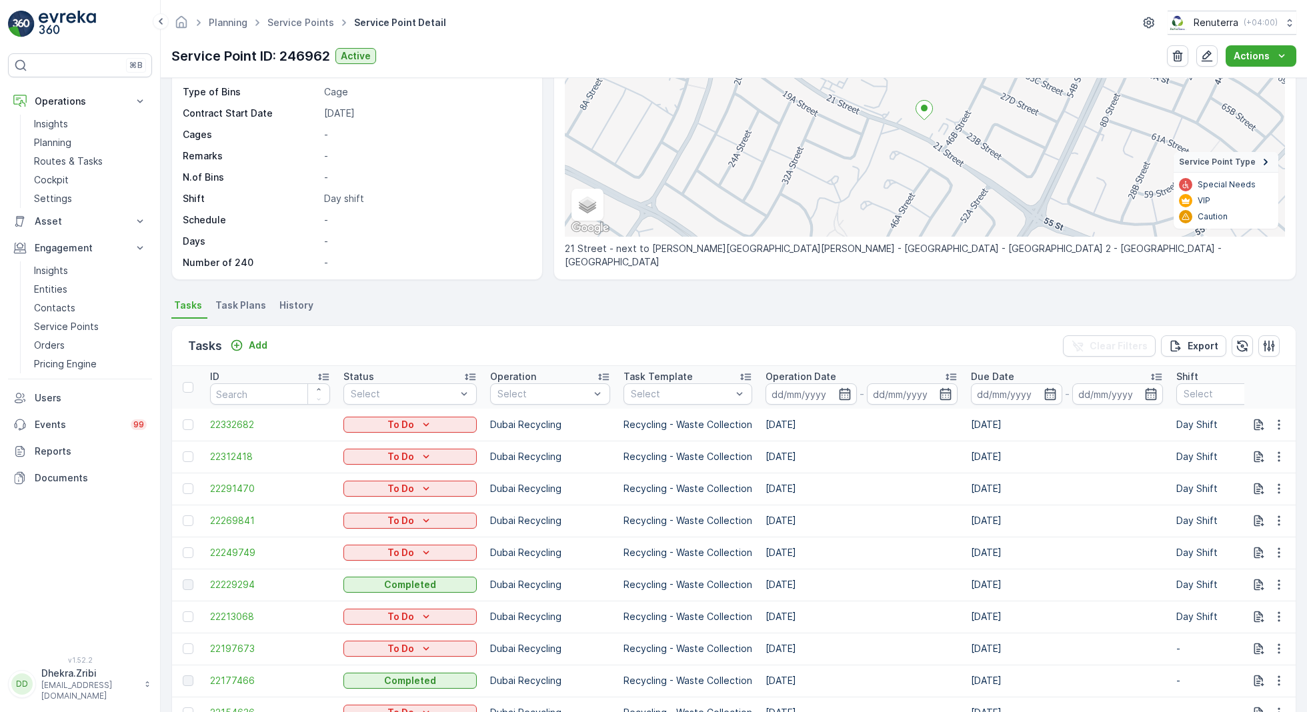
click at [298, 30] on ul "Service Points" at bounding box center [308, 22] width 87 height 19
click at [291, 19] on link "Service Points" at bounding box center [300, 22] width 67 height 11
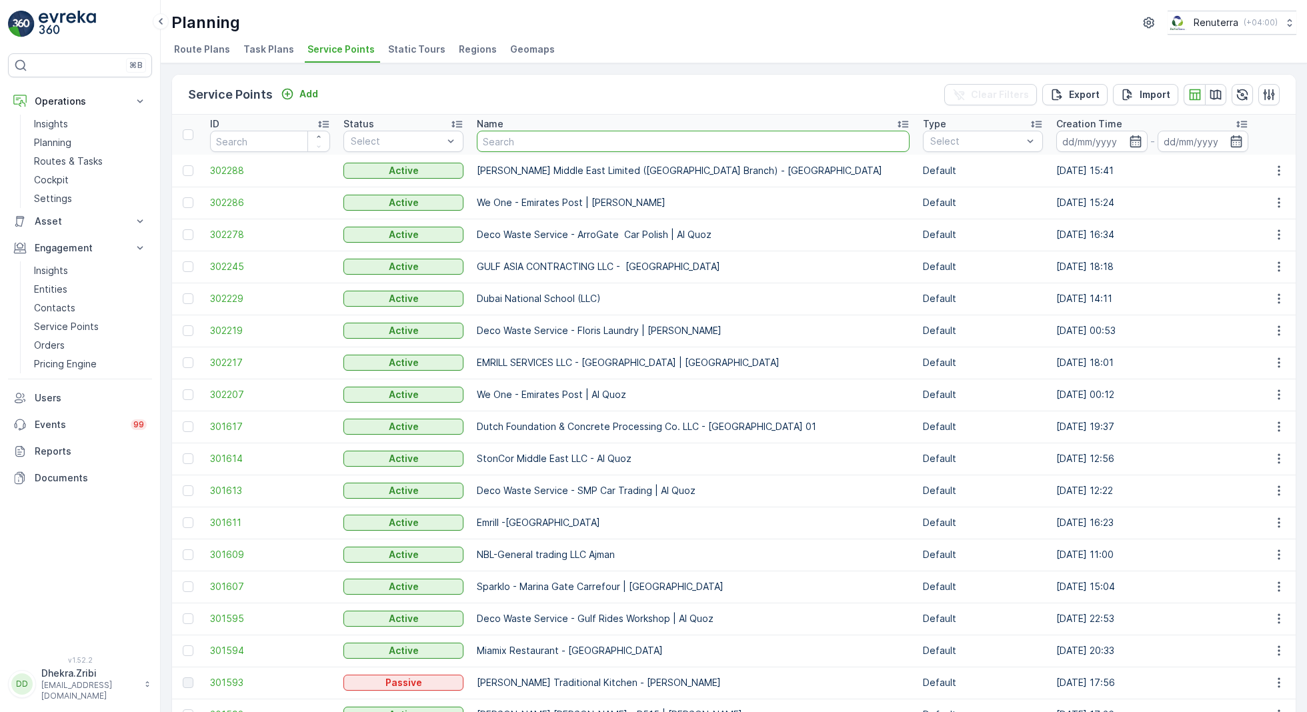
click at [550, 140] on input "text" at bounding box center [693, 141] width 433 height 21
type input "sobha"
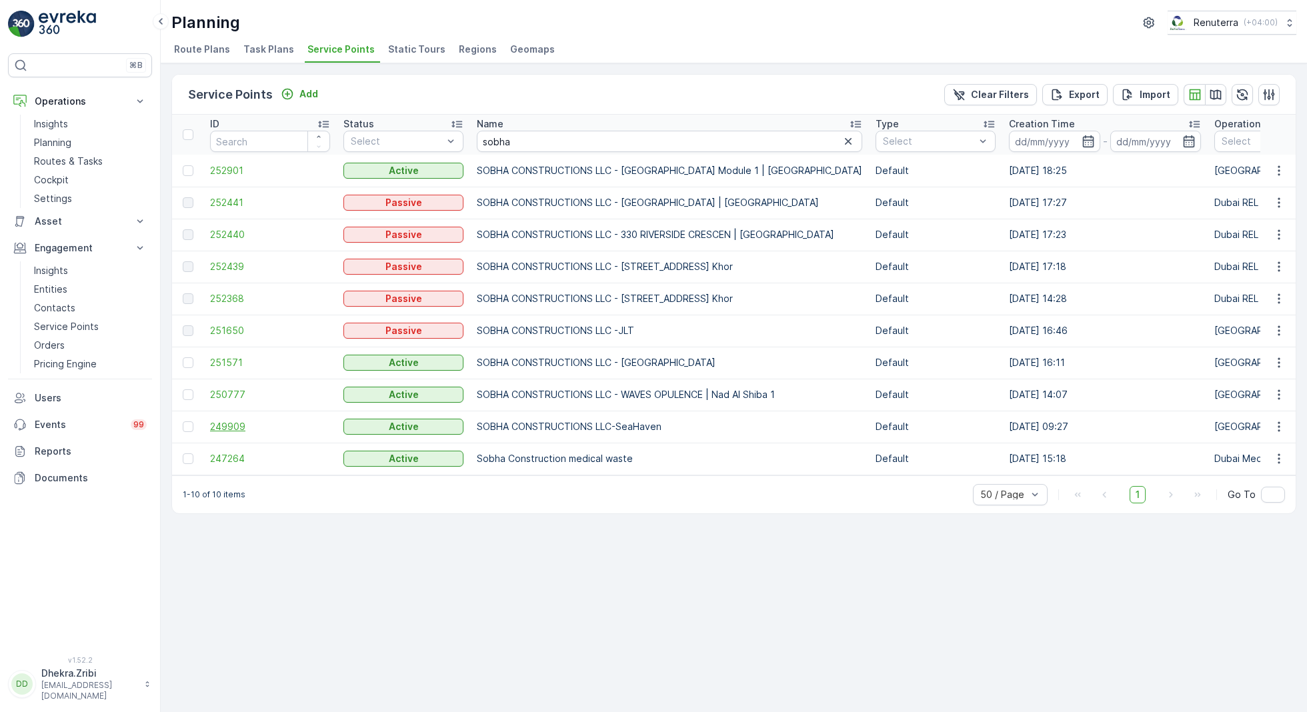
click at [225, 421] on span "249909" at bounding box center [270, 426] width 120 height 13
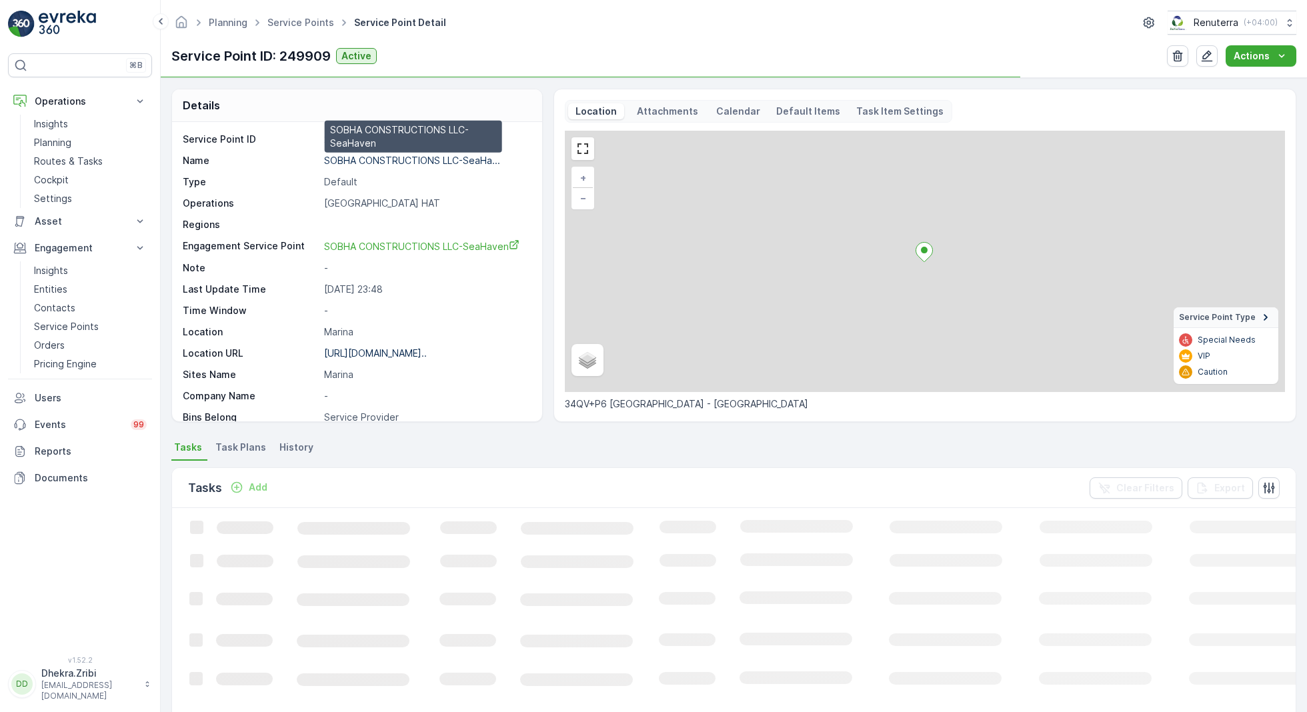
click at [363, 159] on p "SOBHA CONSTRUCTIONS LLC-SeaHa..." at bounding box center [412, 160] width 176 height 11
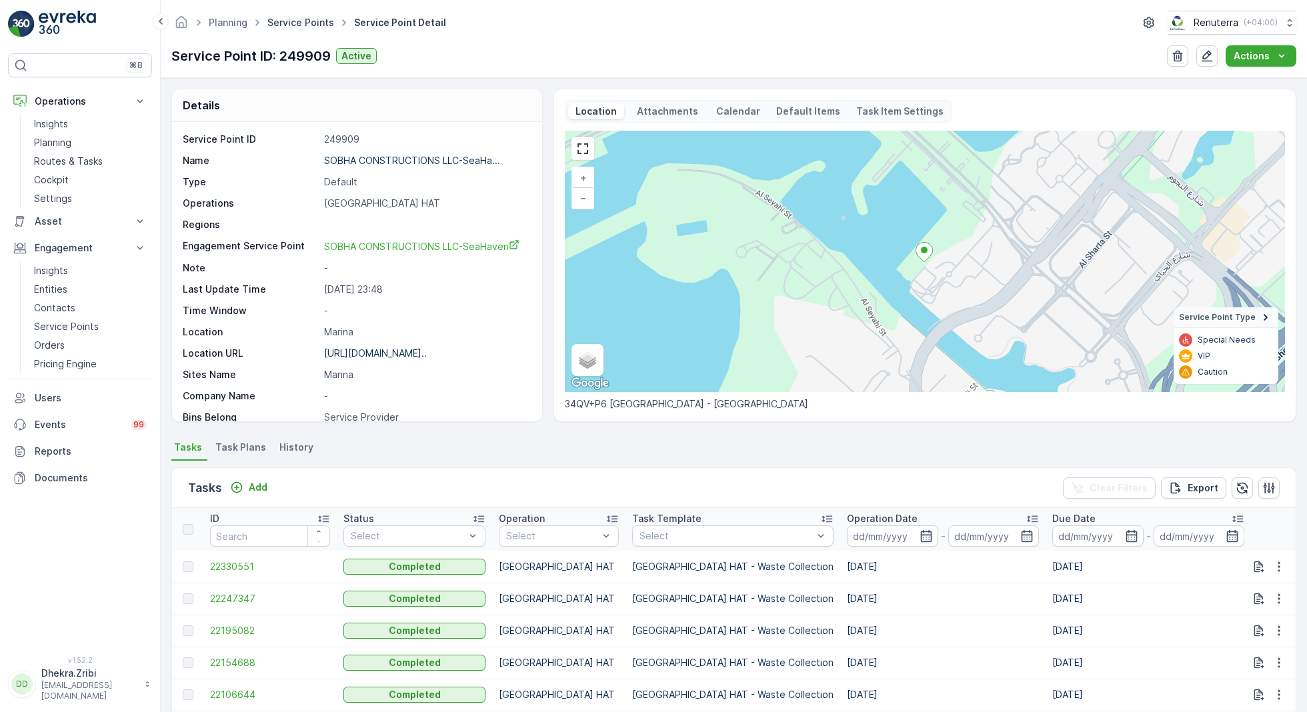
click at [285, 27] on link "Service Points" at bounding box center [300, 22] width 67 height 11
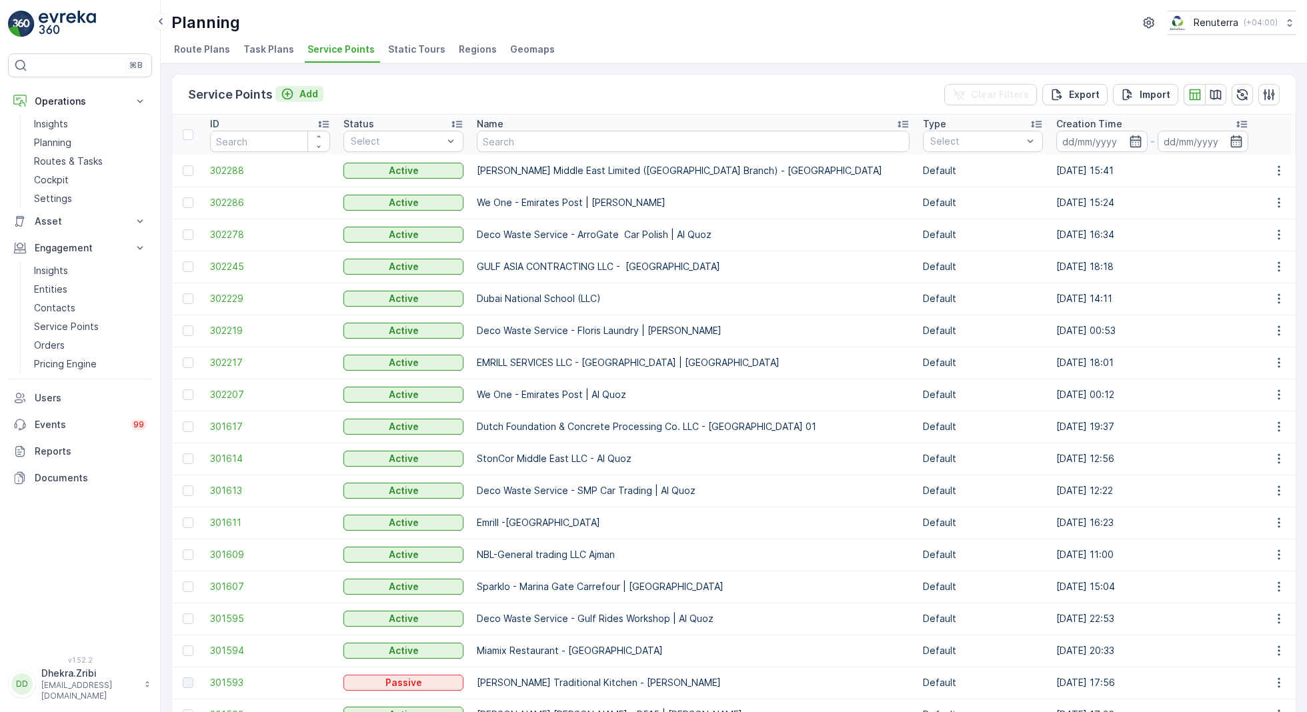
click at [296, 93] on div "Add" at bounding box center [299, 93] width 37 height 13
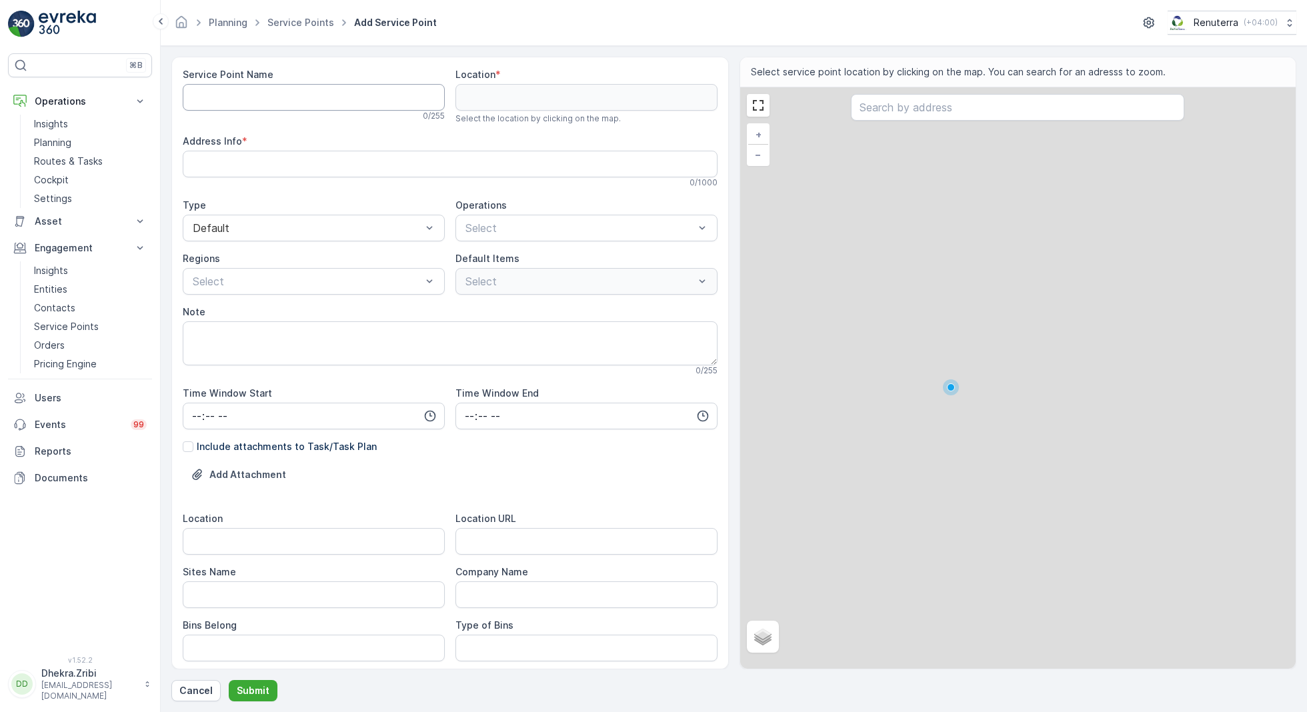
click at [239, 96] on Name "Service Point Name" at bounding box center [314, 97] width 262 height 27
paste Name "Emirates Premier Contracting LLC - Palm Jumeirah"
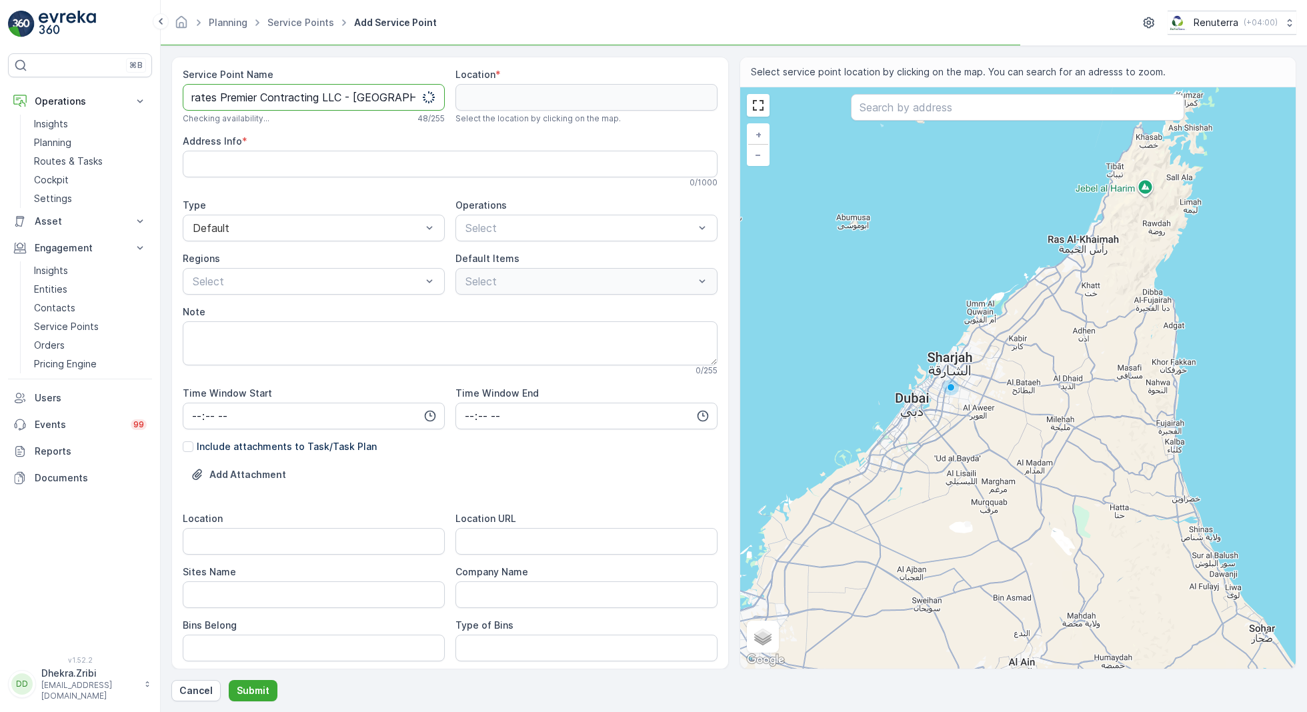
type Name "Emirates Premier Contracting LLC - Palm Jumeirah"
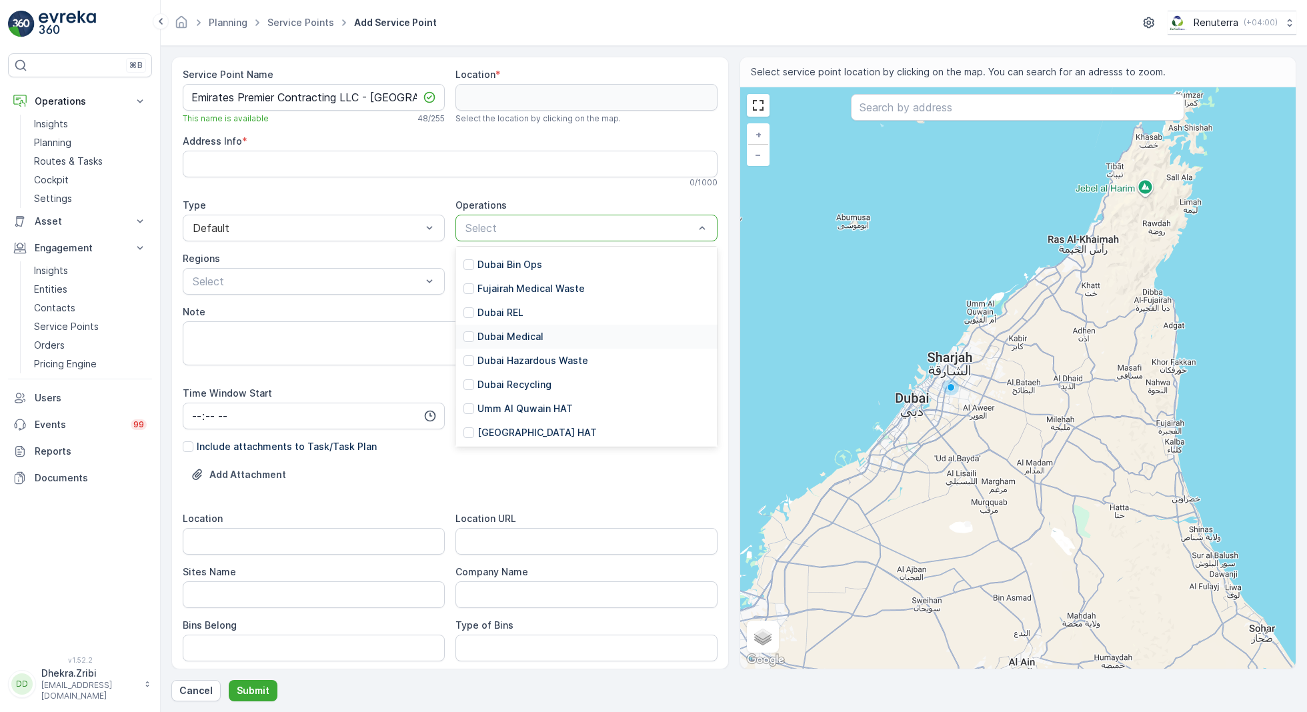
scroll to position [75, 0]
click at [505, 435] on p "[GEOGRAPHIC_DATA] HAT" at bounding box center [536, 431] width 119 height 13
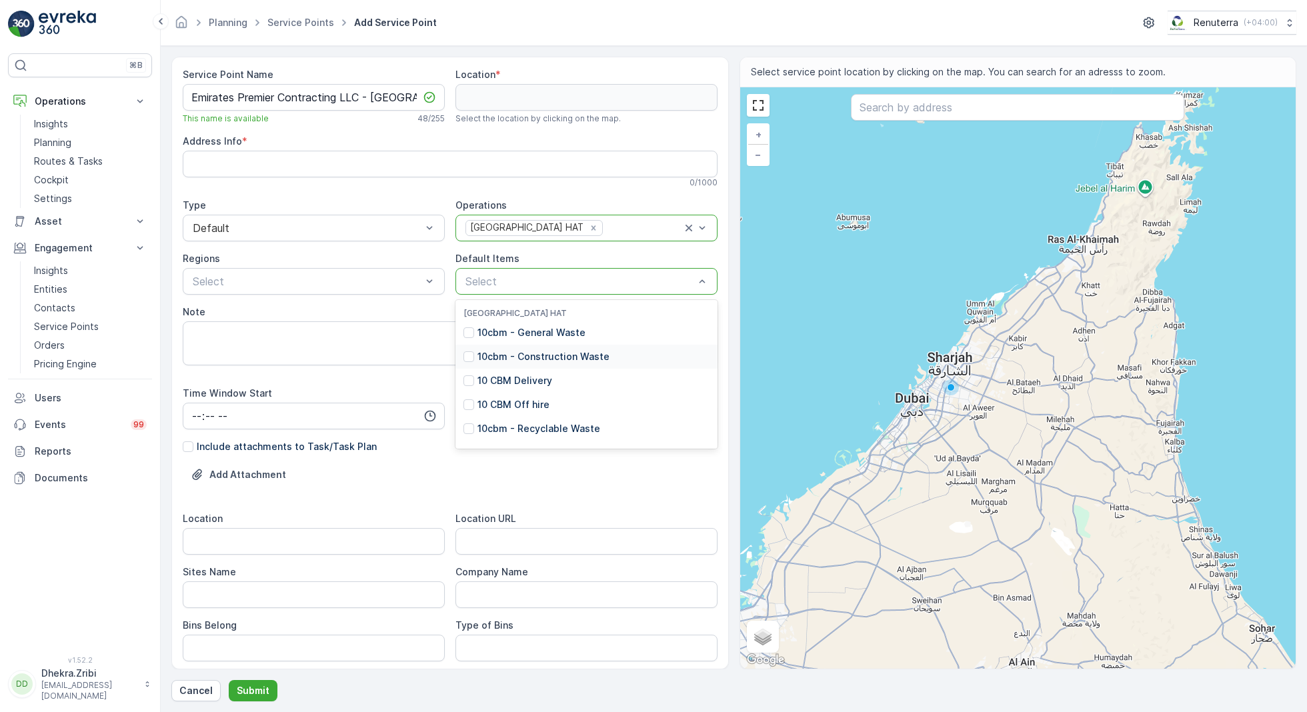
click at [529, 358] on p "10cbm - Construction Waste" at bounding box center [543, 356] width 132 height 13
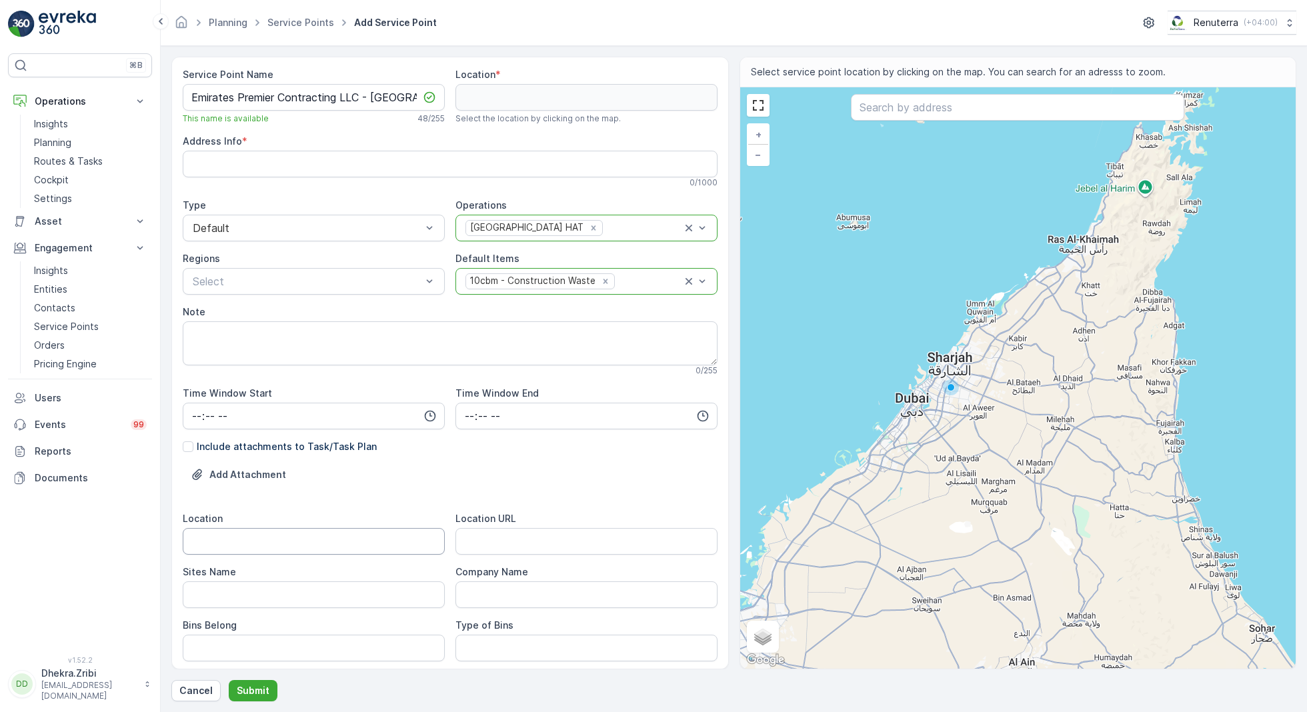
click at [359, 548] on input "Location" at bounding box center [314, 541] width 262 height 27
paste input "Plam Jumeirah"
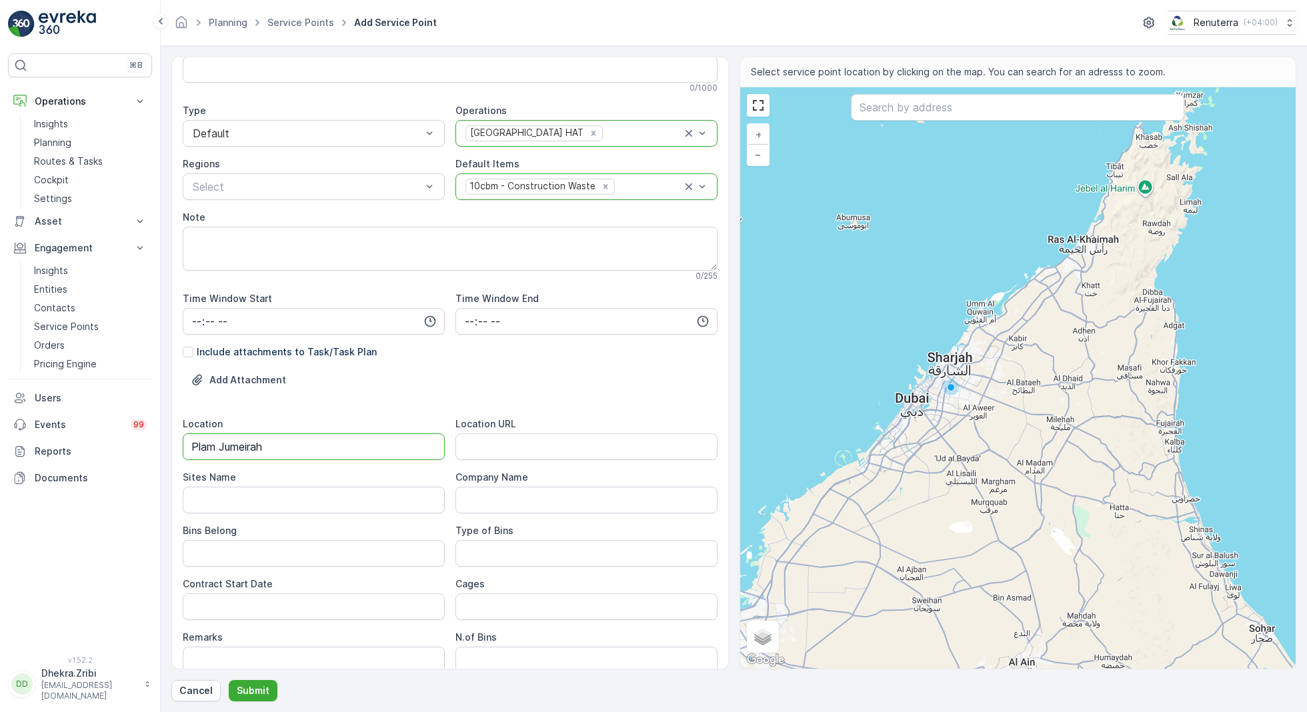
scroll to position [96, 0]
type input "Plam Jumeirah"
click at [301, 493] on Name "Sites Name" at bounding box center [314, 498] width 262 height 27
paste Name "Plam Jumeirah"
type Name "Plam Jumeirah"
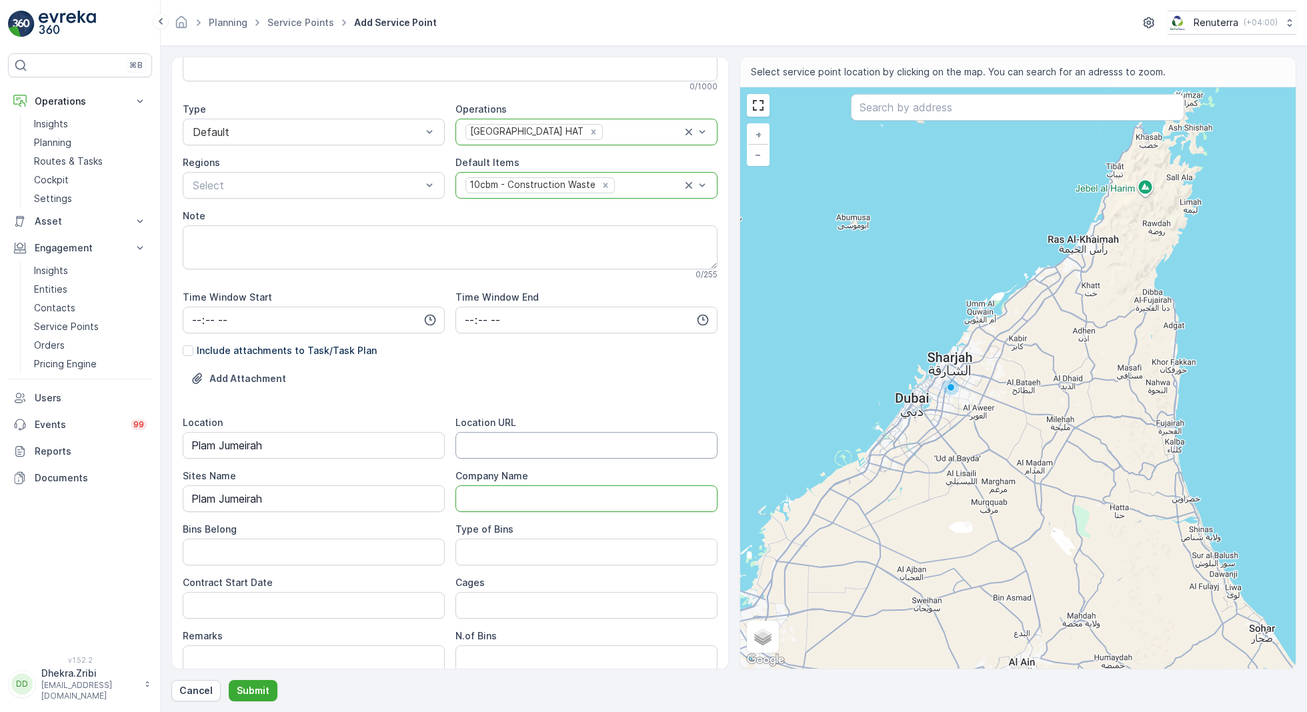
click at [505, 443] on URL "Location URL" at bounding box center [586, 445] width 262 height 27
paste URL "https://maps.app.goo.gl/EE5cL8zcX9uWp4EM6"
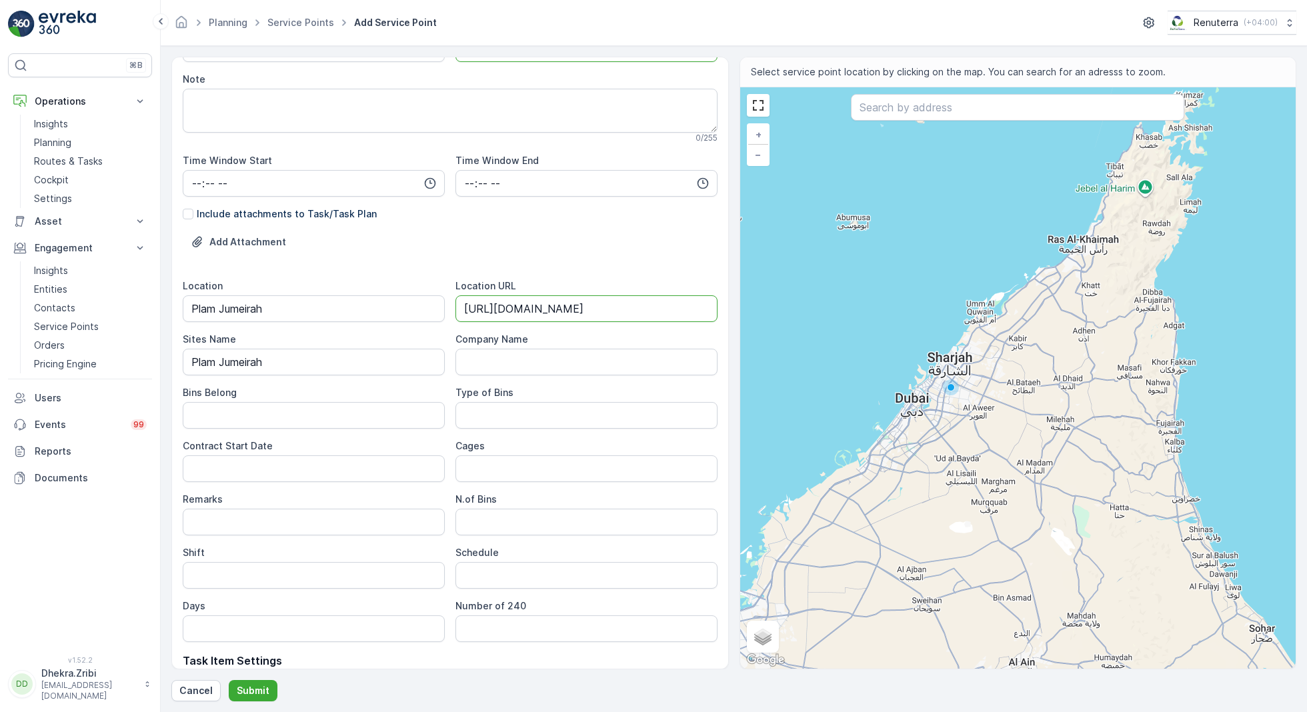
scroll to position [327, 0]
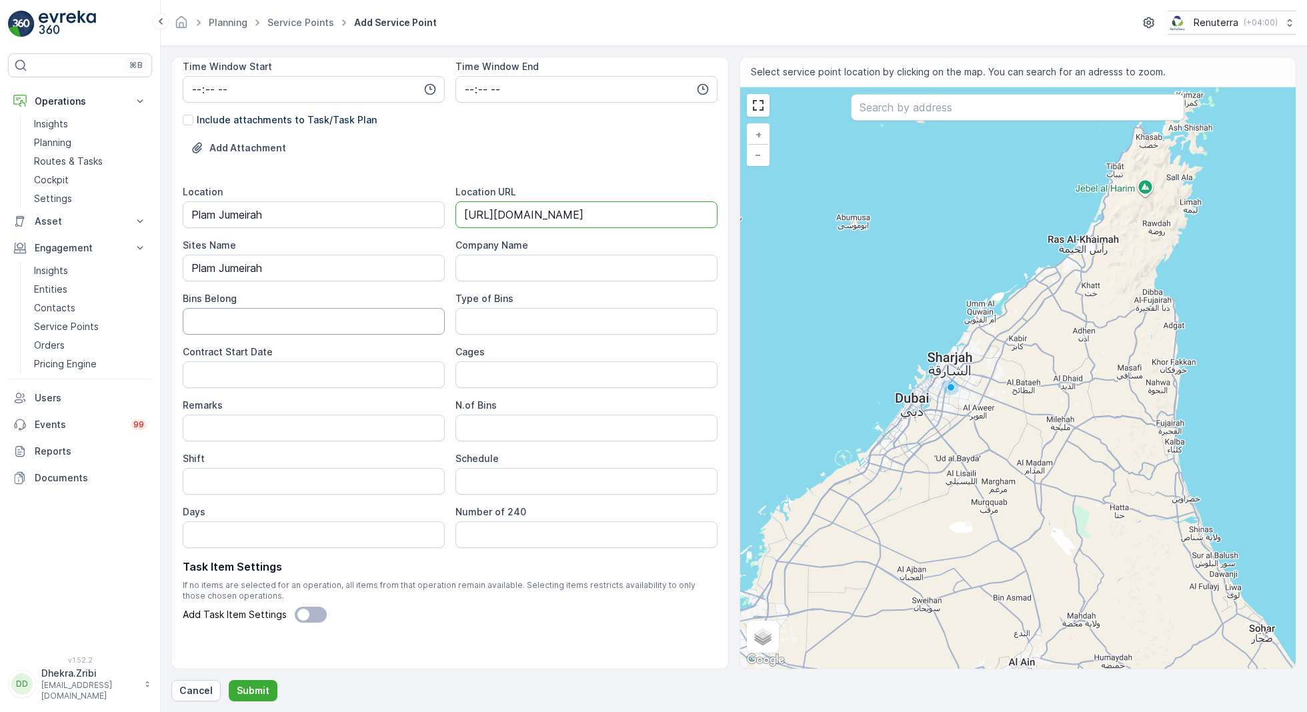
type URL "https://maps.app.goo.gl/EE5cL8zcX9uWp4EM6"
click at [265, 329] on Belong "Bins Belong" at bounding box center [314, 321] width 262 height 27
type Belong "Service Provider"
click at [521, 321] on Bins "Type of Bins" at bounding box center [586, 321] width 262 height 27
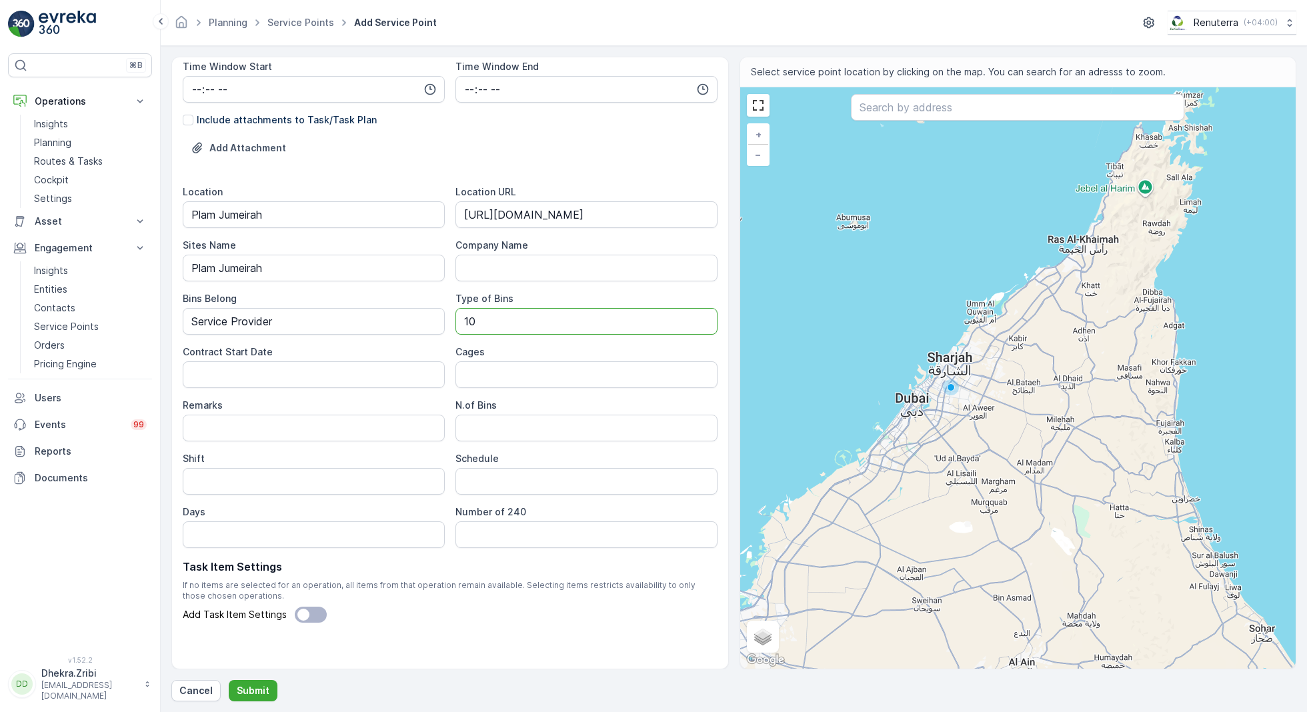
type Bins "10 CBM"
click at [341, 369] on Date "Contract Start Date" at bounding box center [314, 374] width 262 height 27
type Date "11-10-2025"
click at [497, 426] on Bins "N.of Bins" at bounding box center [586, 428] width 262 height 27
type Bins "1"
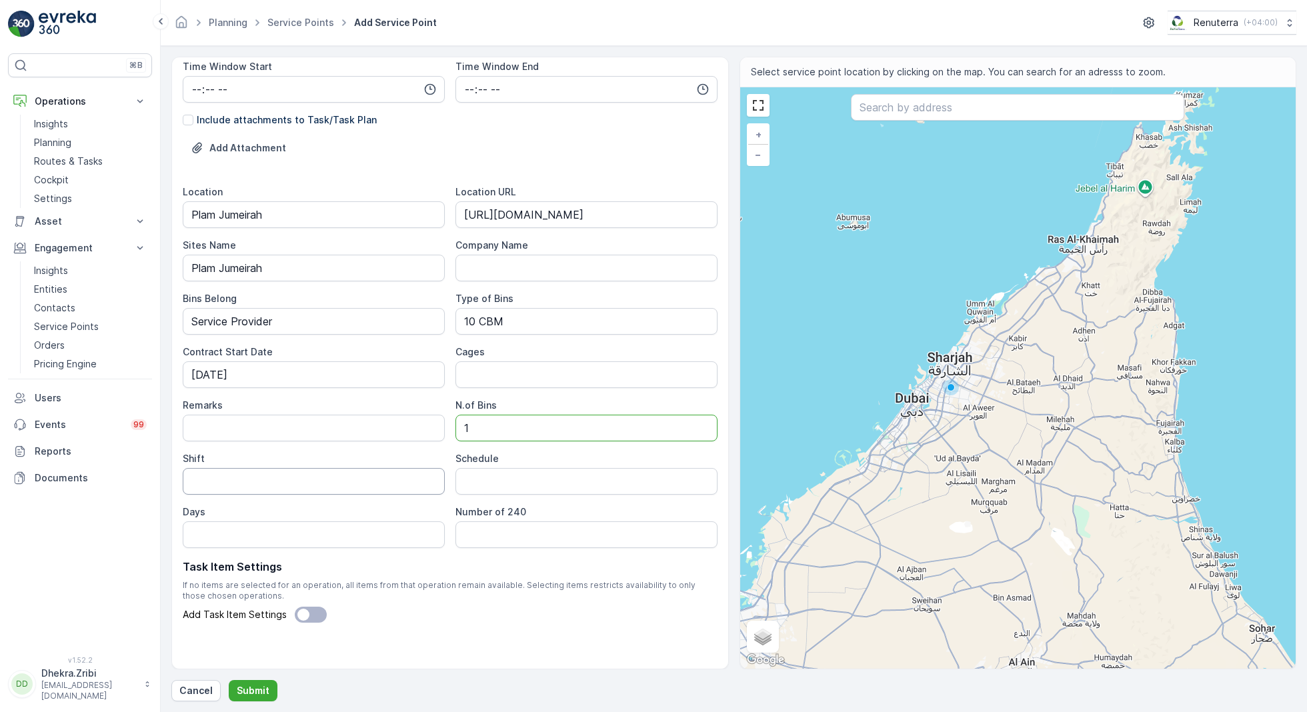
click at [291, 478] on input "Shift" at bounding box center [314, 481] width 262 height 27
type input "Day Shift"
click at [509, 475] on input "Schedule" at bounding box center [586, 481] width 262 height 27
type input "On Call Basis"
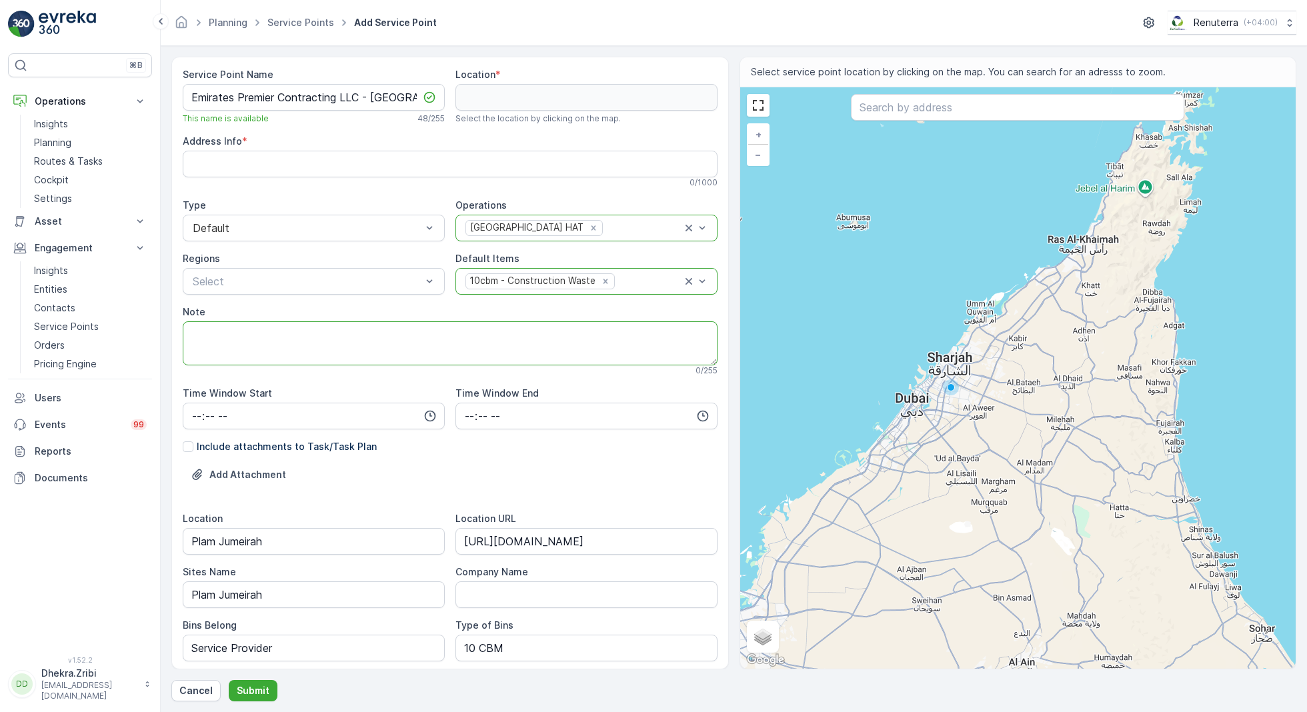
click at [471, 331] on textarea "Note" at bounding box center [450, 343] width 535 height 44
paste textarea "+971 58 149 7695 ( Gurwinder)"
type textarea "POC: +971 58 149 7695 ( Gurwinder)"
click at [907, 109] on input "text" at bounding box center [1017, 107] width 333 height 27
paste input "Mahey Holdings"
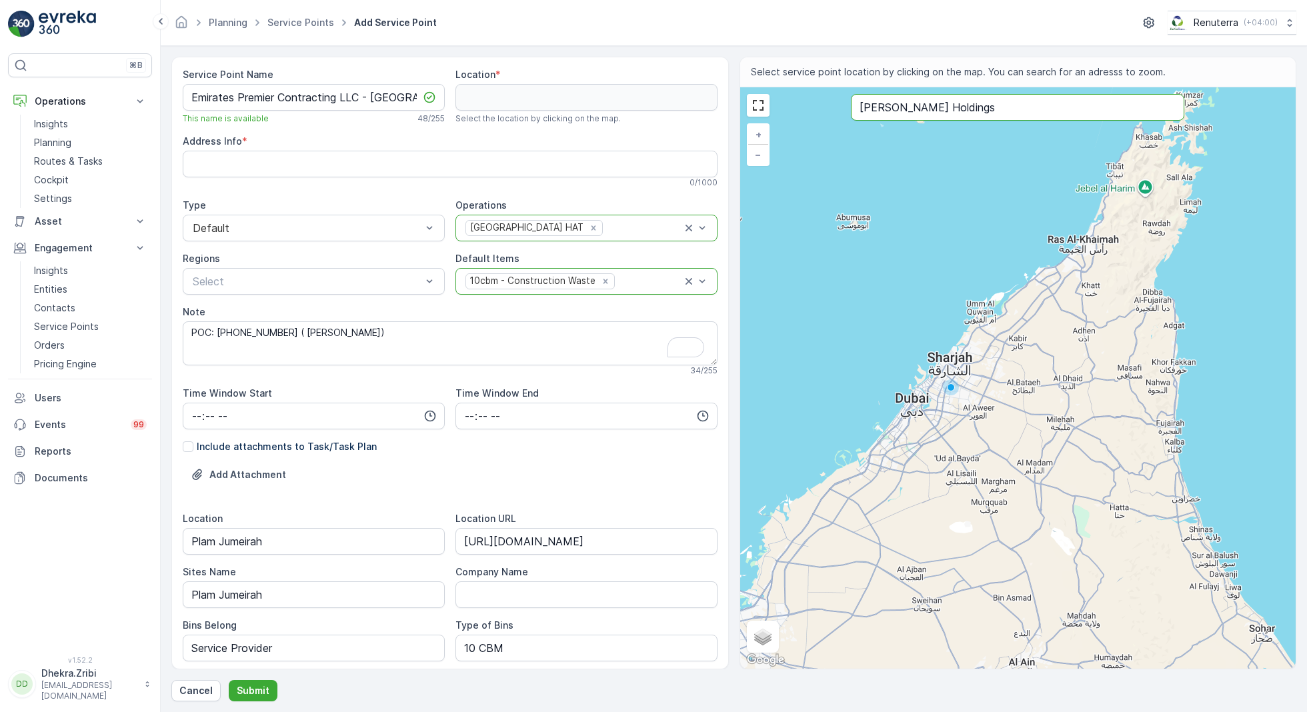
type input "Mahey Holdings"
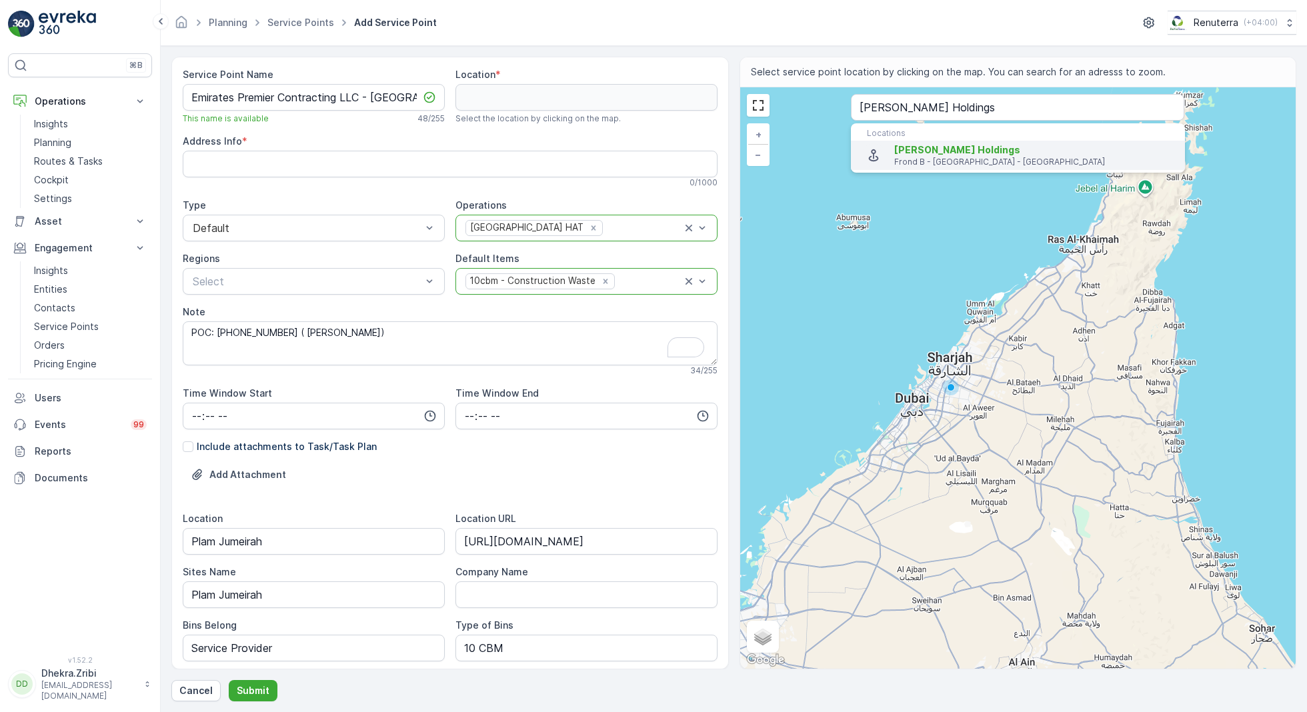
click at [905, 155] on span "Mahey Holdings" at bounding box center [1034, 149] width 280 height 13
type input "25.1221168,55.13973679999999"
type Info "Villa 47 Frond B - Palm Jumeirah - Dubai - United Arab Emirates"
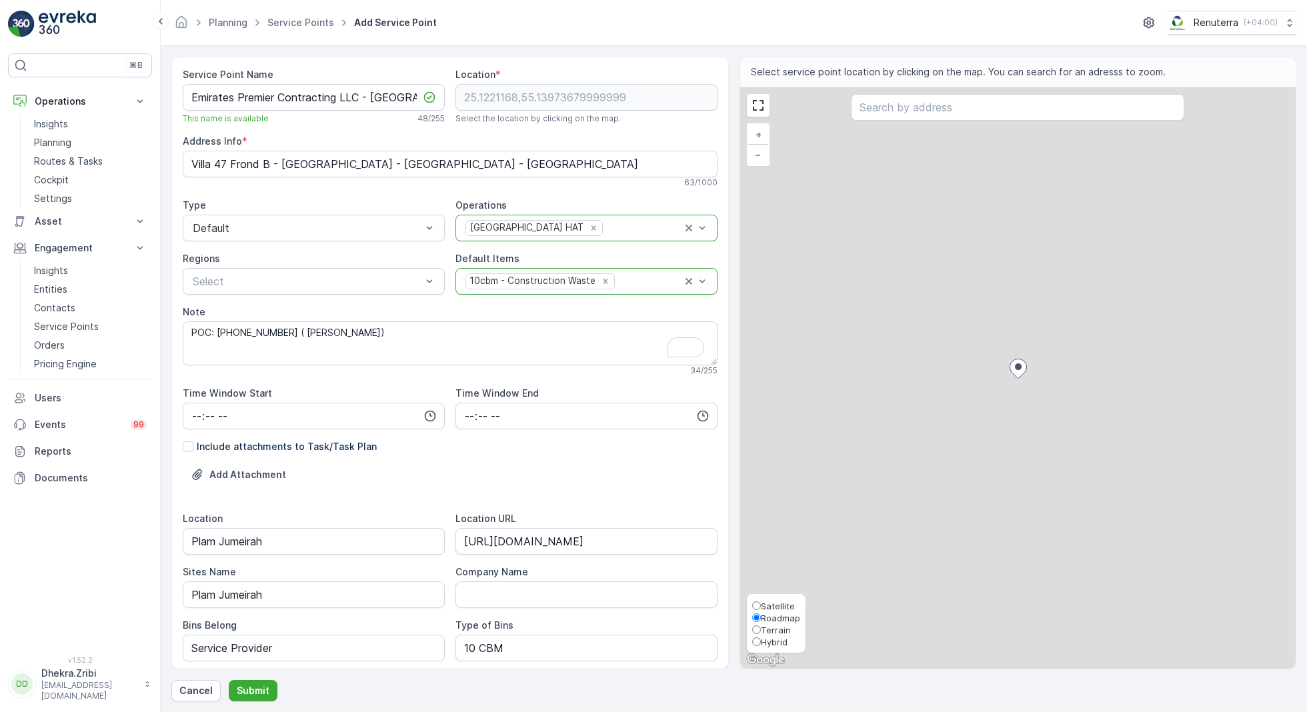
click at [781, 603] on span "Satellite" at bounding box center [778, 606] width 34 height 11
click at [761, 603] on input "Satellite" at bounding box center [756, 605] width 9 height 9
radio input "true"
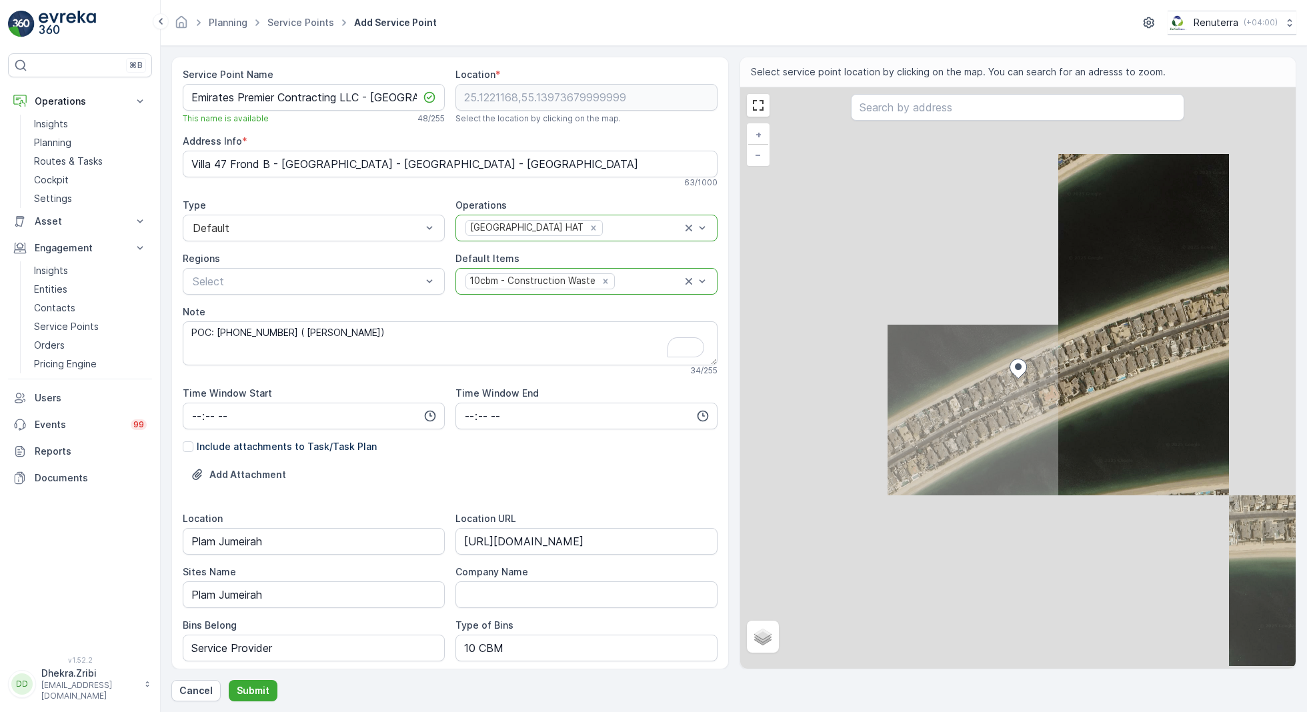
click at [1019, 409] on div "+ − Satellite Roadmap Terrain Hybrid Leaflet Locations Mahey Holdings Frond B -…" at bounding box center [1018, 377] width 556 height 581
type input "25.12165602509623,55.139766626632856"
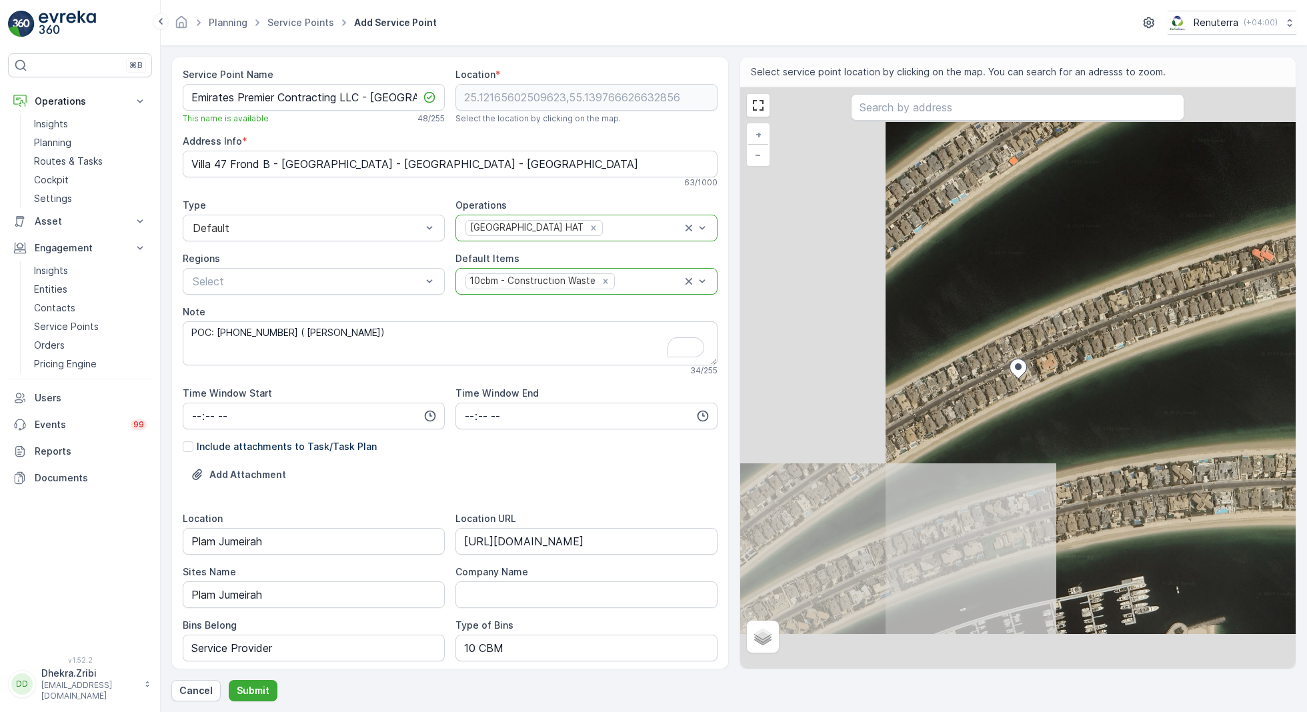
type Info "44CQ+RRH - Nakhlat Jumeira - Dubai - United Arab Emirates"
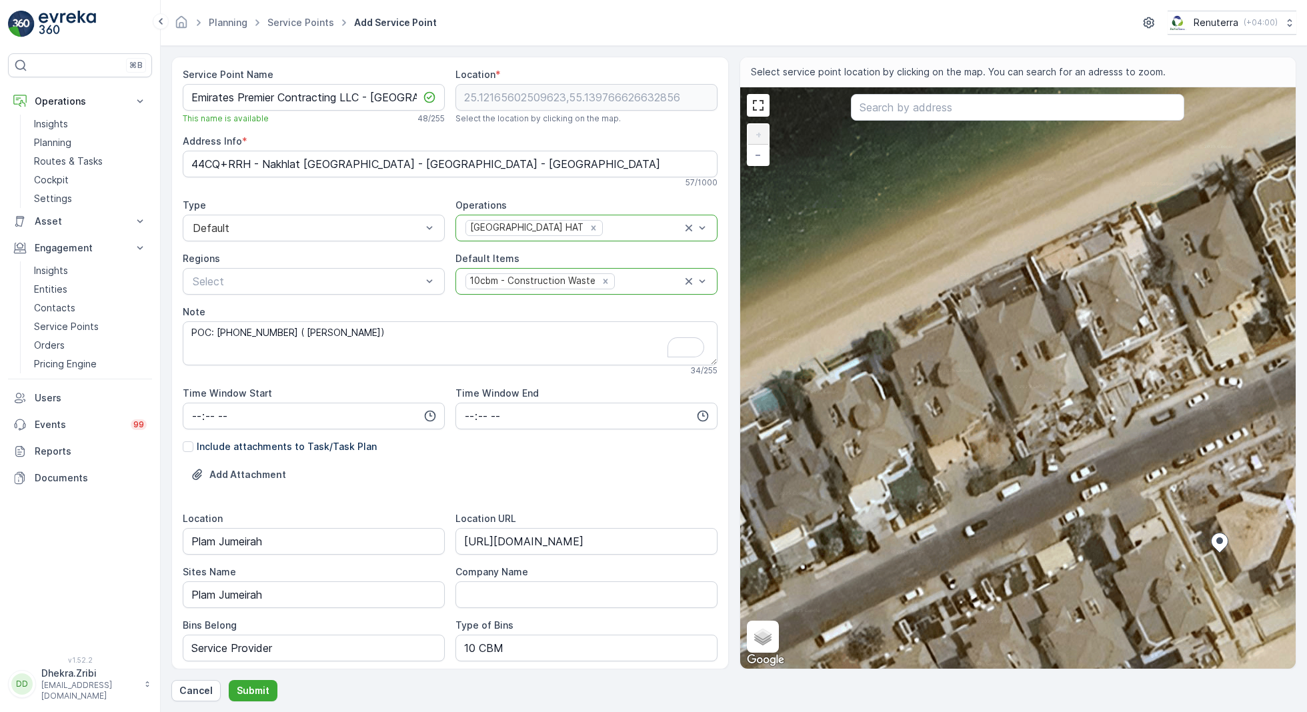
click at [913, 305] on div "+ − Satellite Roadmap Terrain Hybrid Leaflet Keyboard shortcuts Map Data Imager…" at bounding box center [1018, 377] width 556 height 581
type input "25.122106105175064,55.139152114120066"
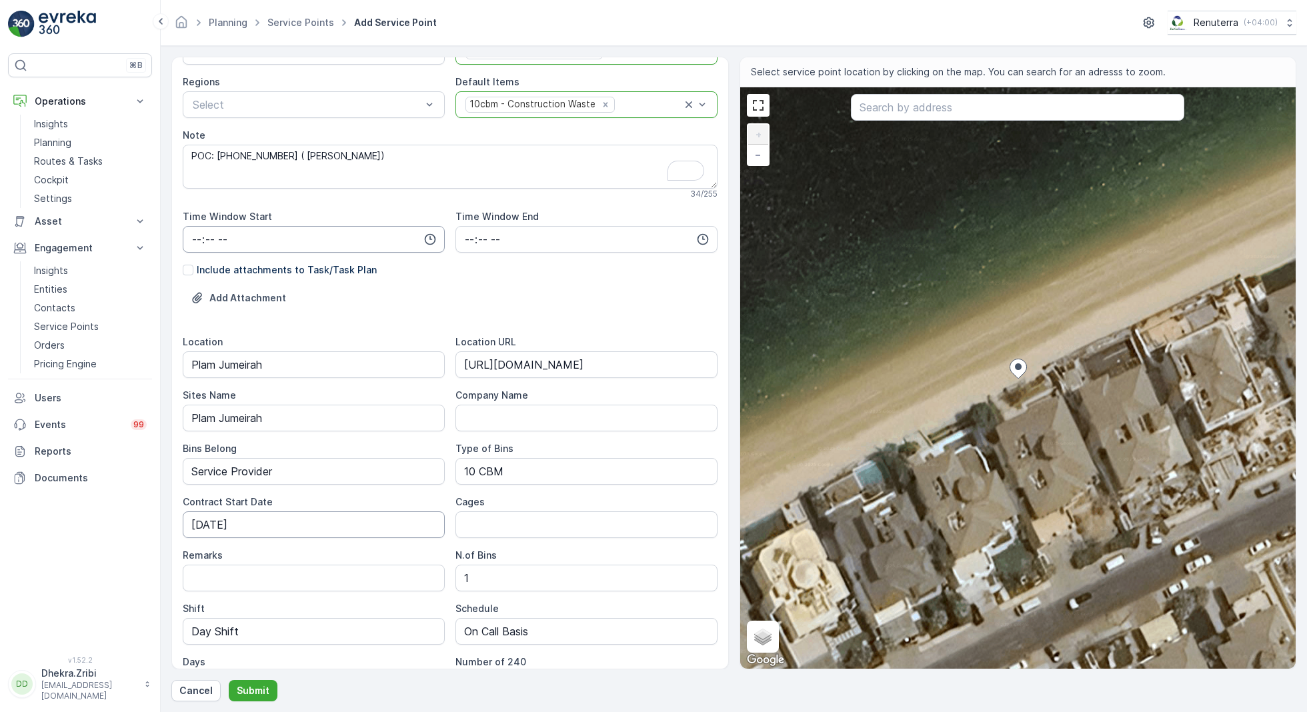
scroll to position [332, 0]
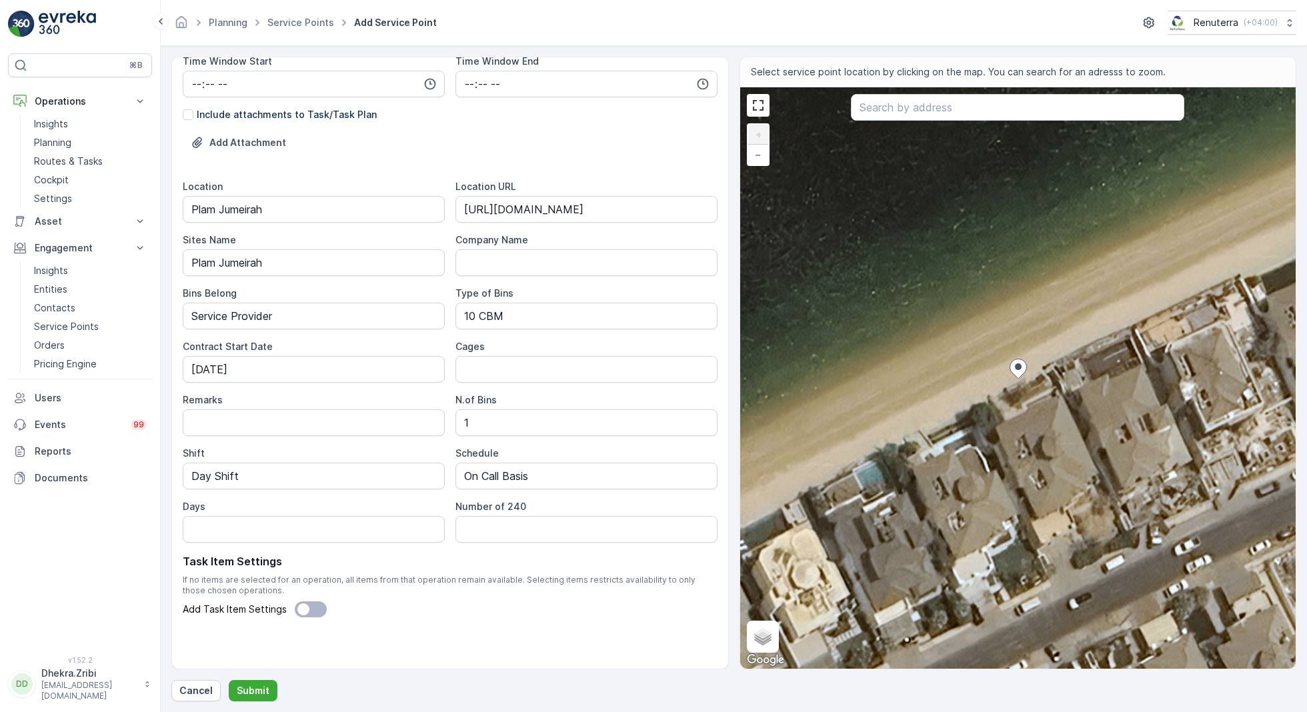
click at [249, 677] on div "Service Point Name Emirates Premier Contracting LLC - Palm Jumeirah This name i…" at bounding box center [733, 379] width 1125 height 645
click at [251, 687] on p "Submit" at bounding box center [253, 690] width 33 height 13
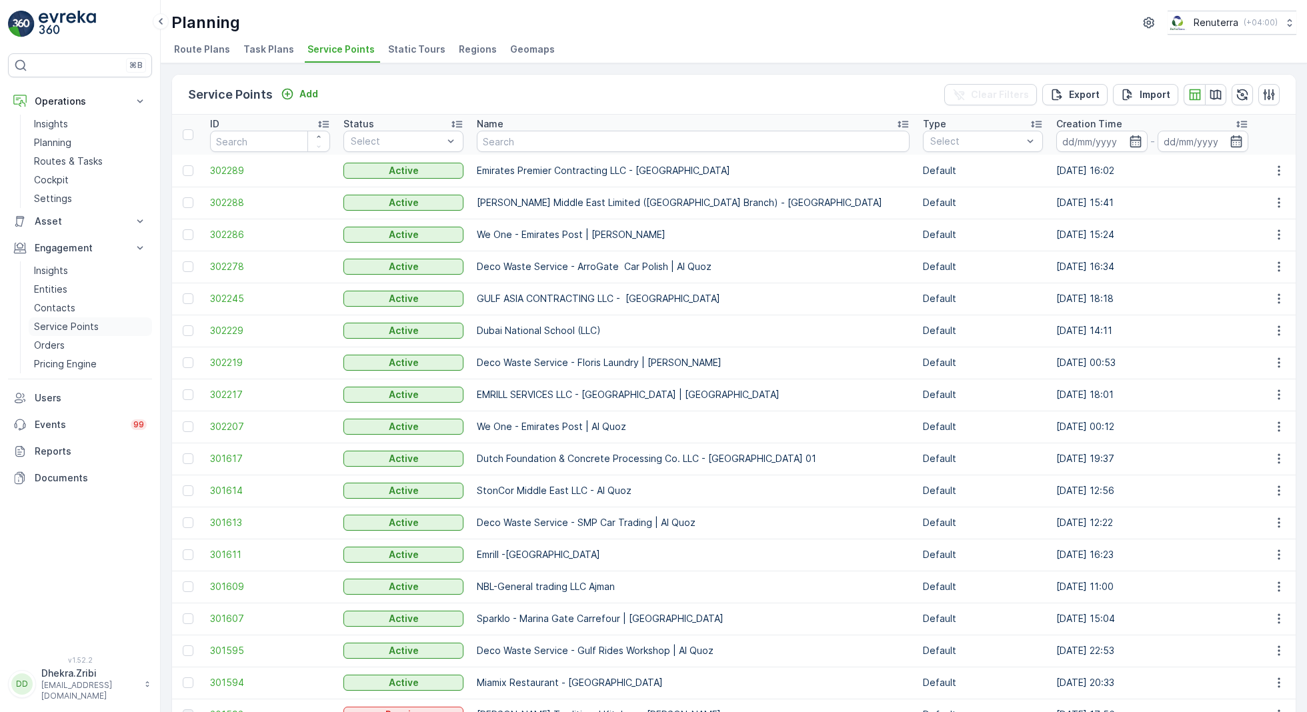
click at [67, 324] on p "Service Points" at bounding box center [66, 326] width 65 height 13
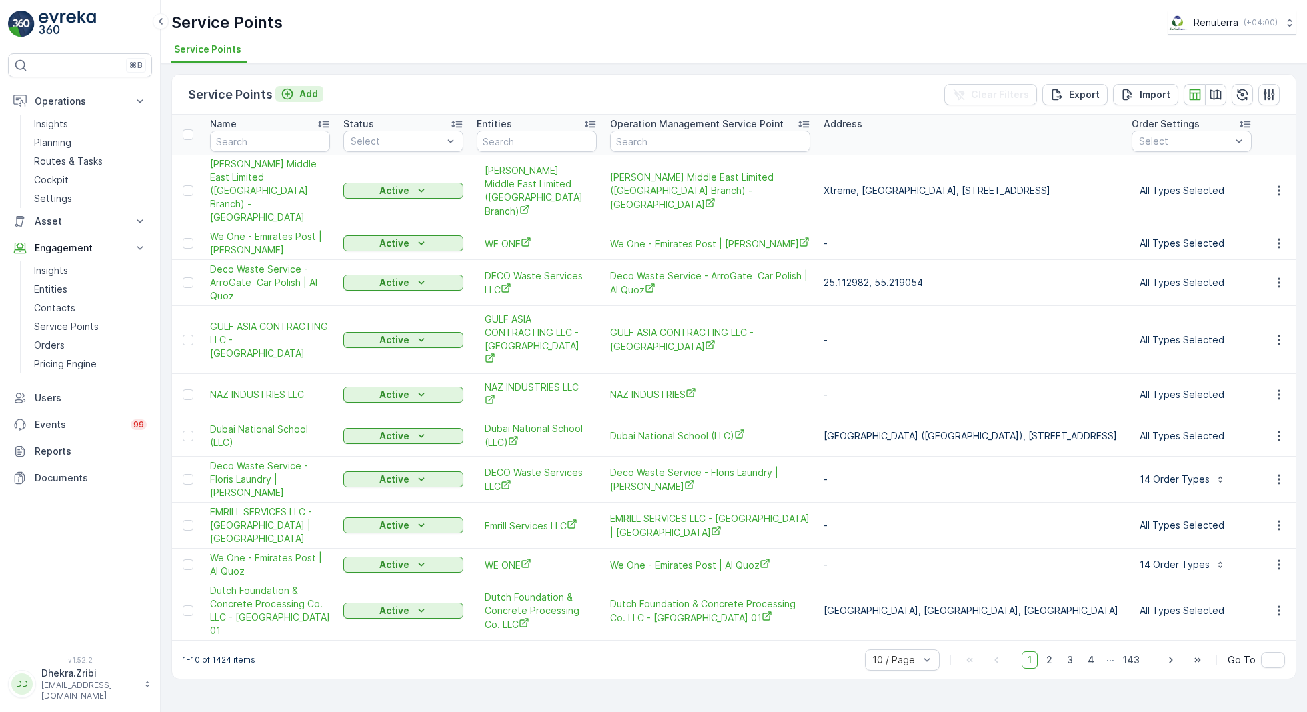
click at [295, 92] on div "Add" at bounding box center [299, 93] width 37 height 13
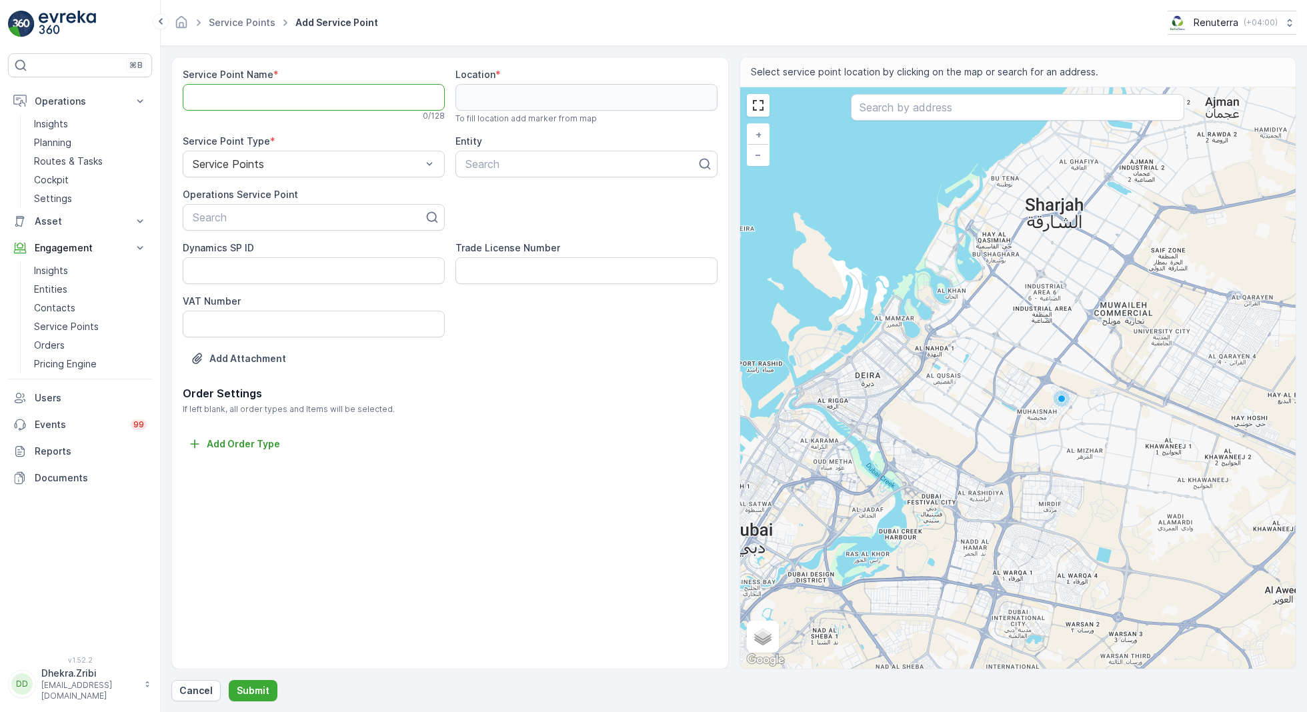
click at [333, 103] on Name "Service Point Name" at bounding box center [314, 97] width 262 height 27
paste Name "Emirates Premier Contracting LLC - Palm Jumeirah"
type Name "Emirates Premier Contracting LLC - Palm Jumeirah"
click at [301, 216] on div at bounding box center [308, 217] width 234 height 12
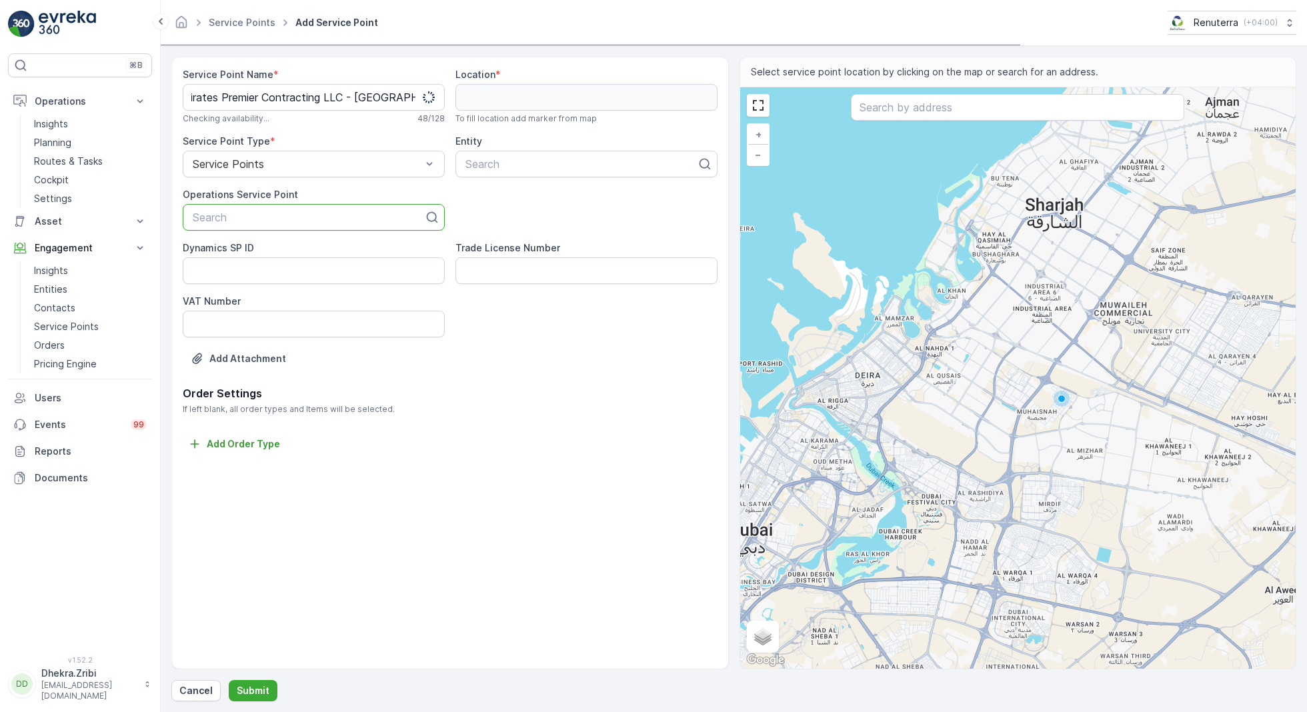
scroll to position [0, 0]
paste input "Emirates Premier Contracting LLC - Palm Jumeirah"
type input "Emirates Premier Contracting LLC - Palm Jumeirah"
click at [307, 246] on span "Emirates Premier Contracting LLC - Palm Jumeirah" at bounding box center [314, 256] width 246 height 24
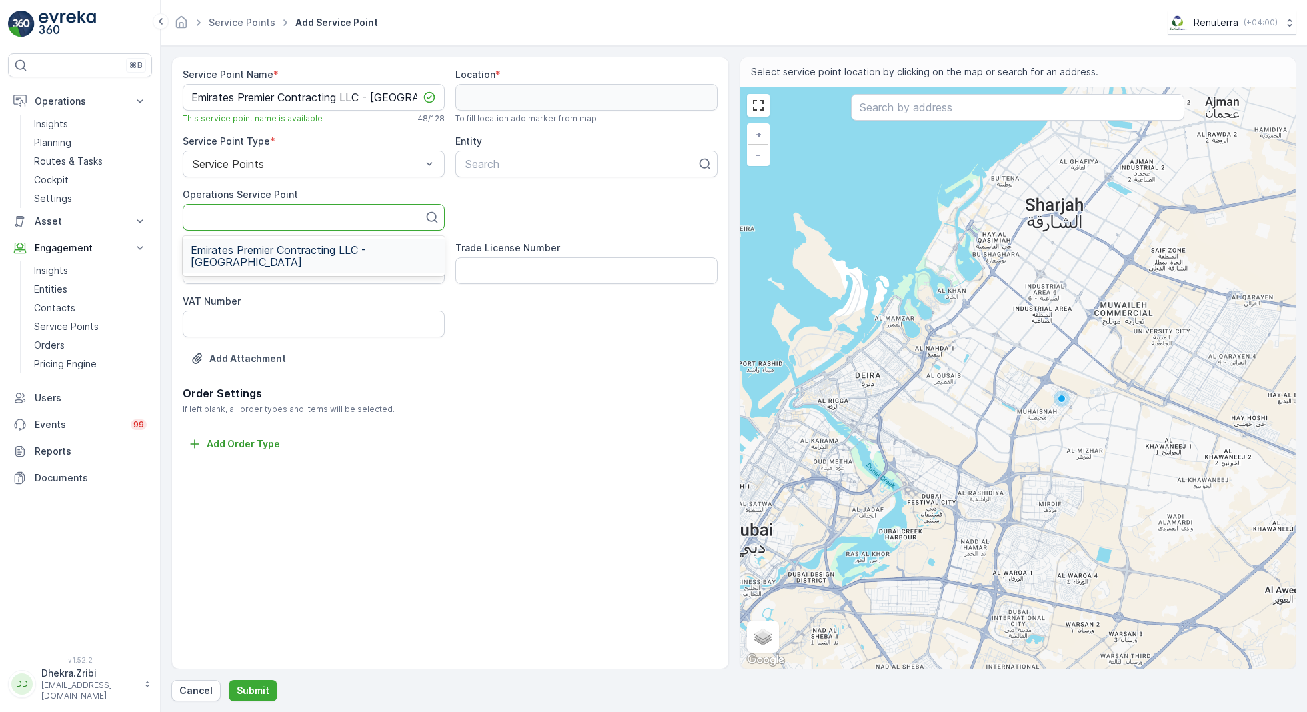
scroll to position [0, 0]
click at [71, 290] on link "Entities" at bounding box center [90, 289] width 123 height 19
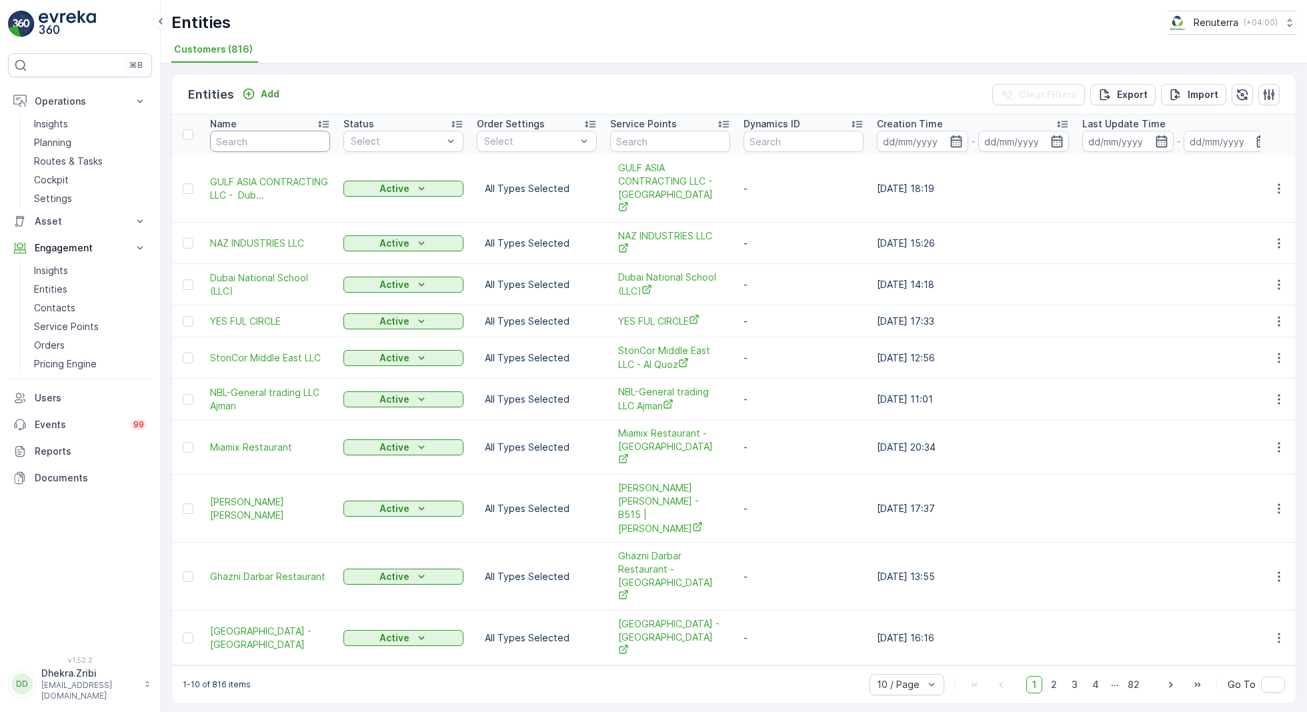
click at [267, 135] on input "text" at bounding box center [270, 141] width 120 height 21
type input "emirates"
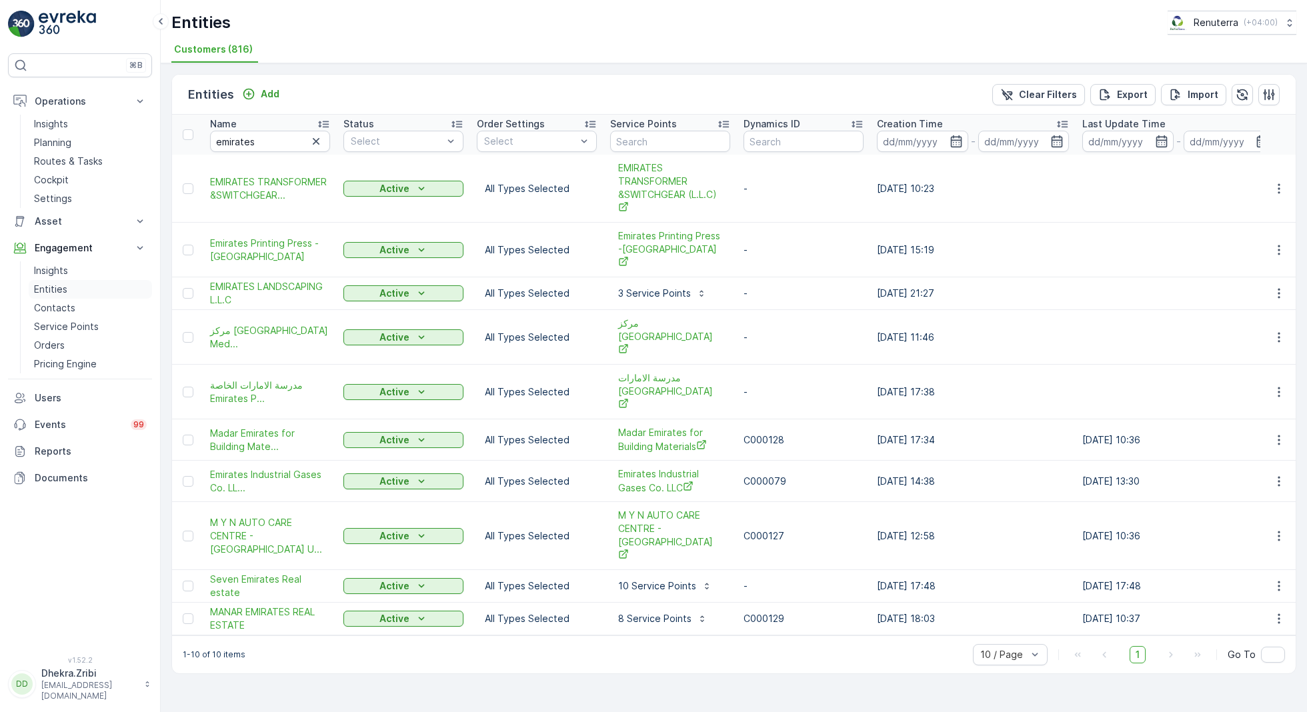
click at [57, 283] on p "Entities" at bounding box center [50, 289] width 33 height 13
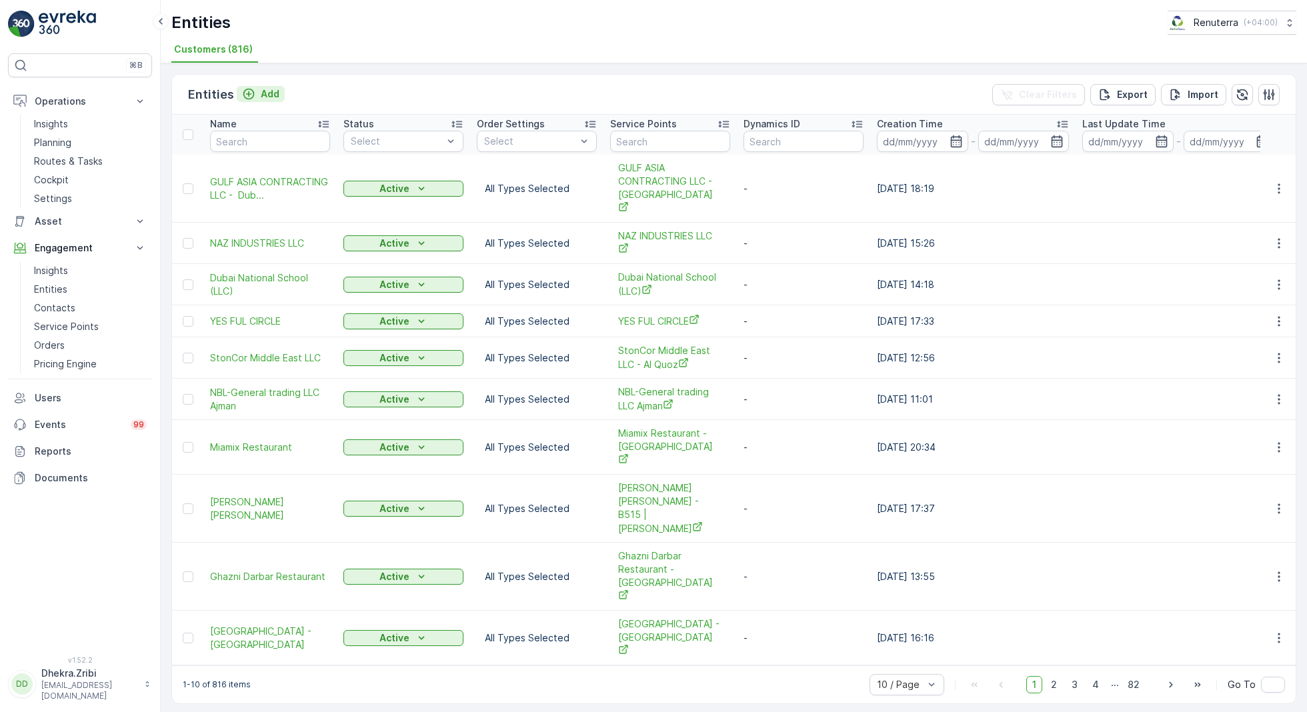
click at [269, 90] on p "Add" at bounding box center [270, 93] width 19 height 13
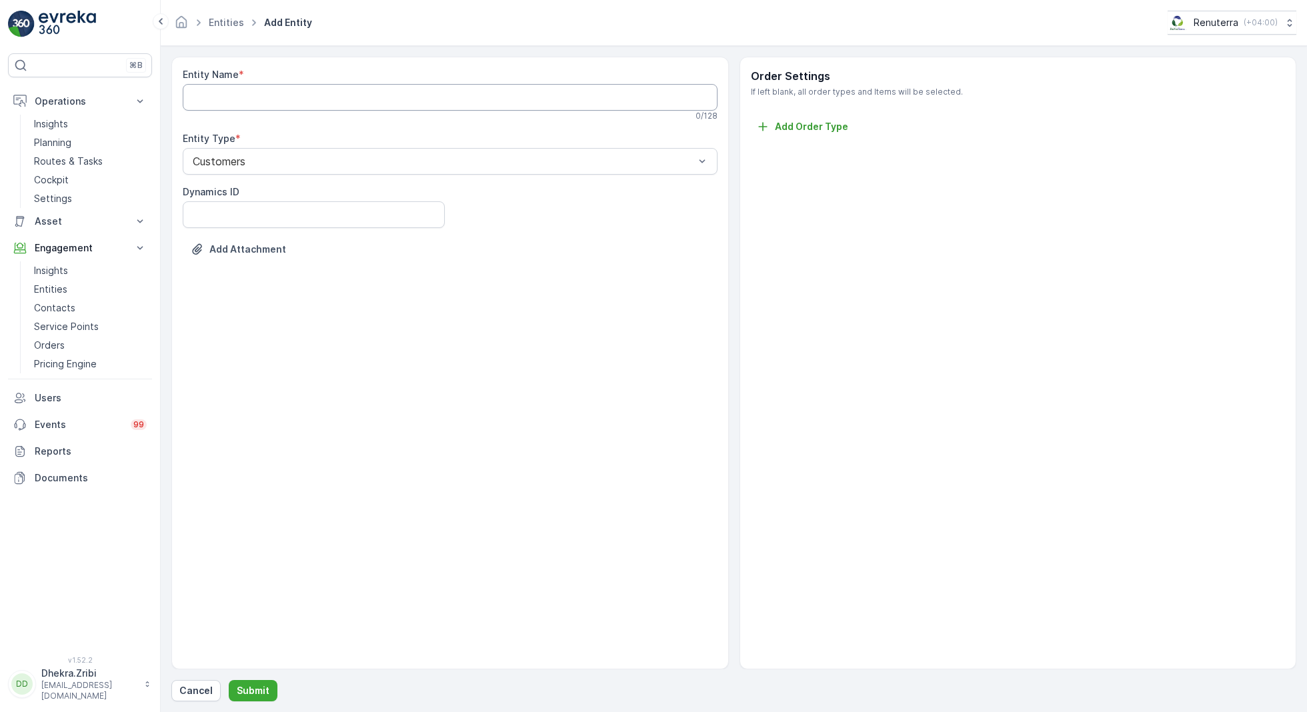
click at [295, 97] on Name "Entity Name" at bounding box center [450, 97] width 535 height 27
paste Name "Emirates Premier Contracting LLC - Palm Jumeirah"
type Name "Emirates Premier Contracting LLC"
click at [251, 685] on p "Submit" at bounding box center [253, 690] width 33 height 13
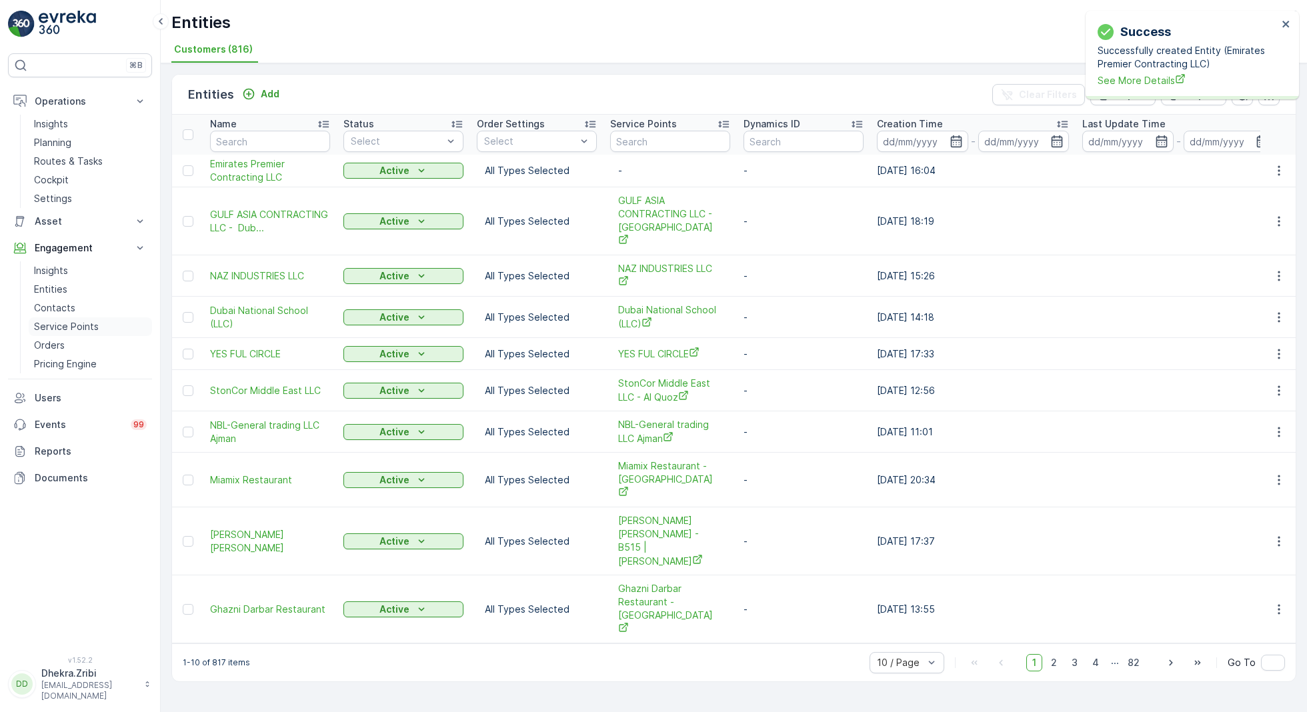
click at [57, 324] on p "Service Points" at bounding box center [66, 326] width 65 height 13
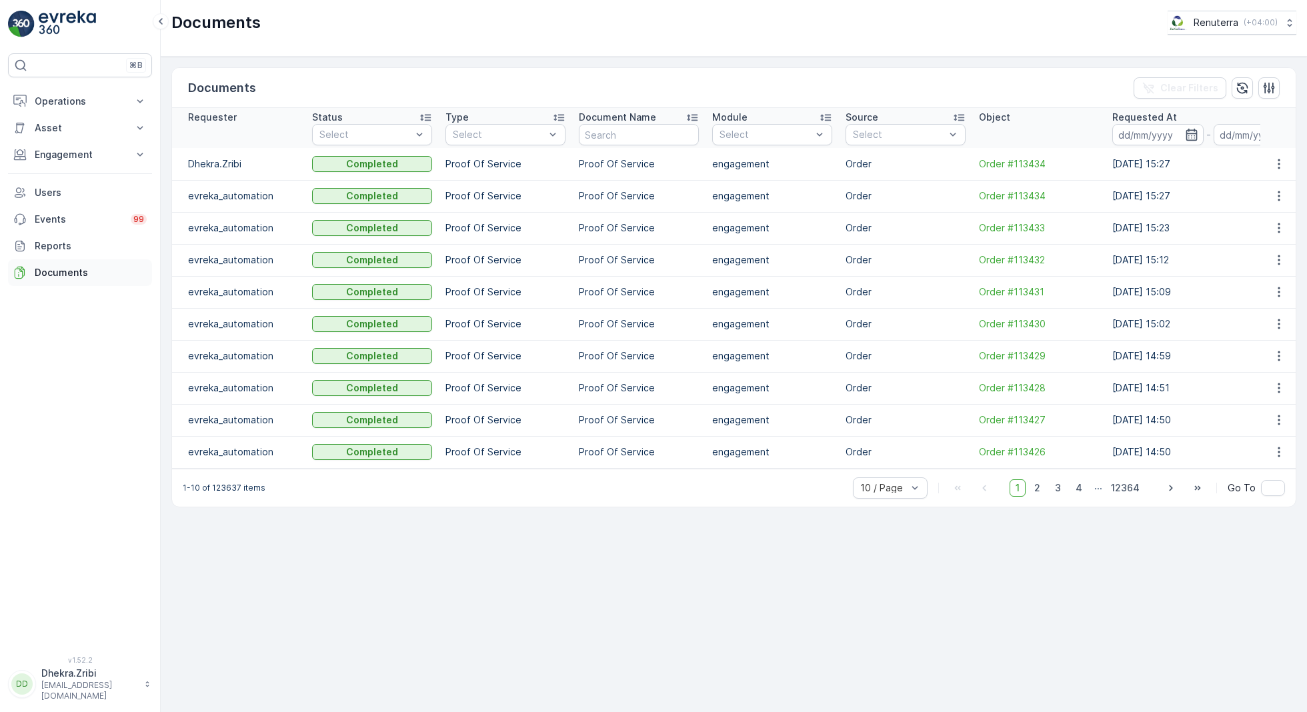
click at [69, 269] on p "Documents" at bounding box center [91, 272] width 112 height 13
click at [1275, 164] on icon "button" at bounding box center [1278, 163] width 13 height 13
click at [1259, 184] on span "See Details" at bounding box center [1274, 183] width 51 height 13
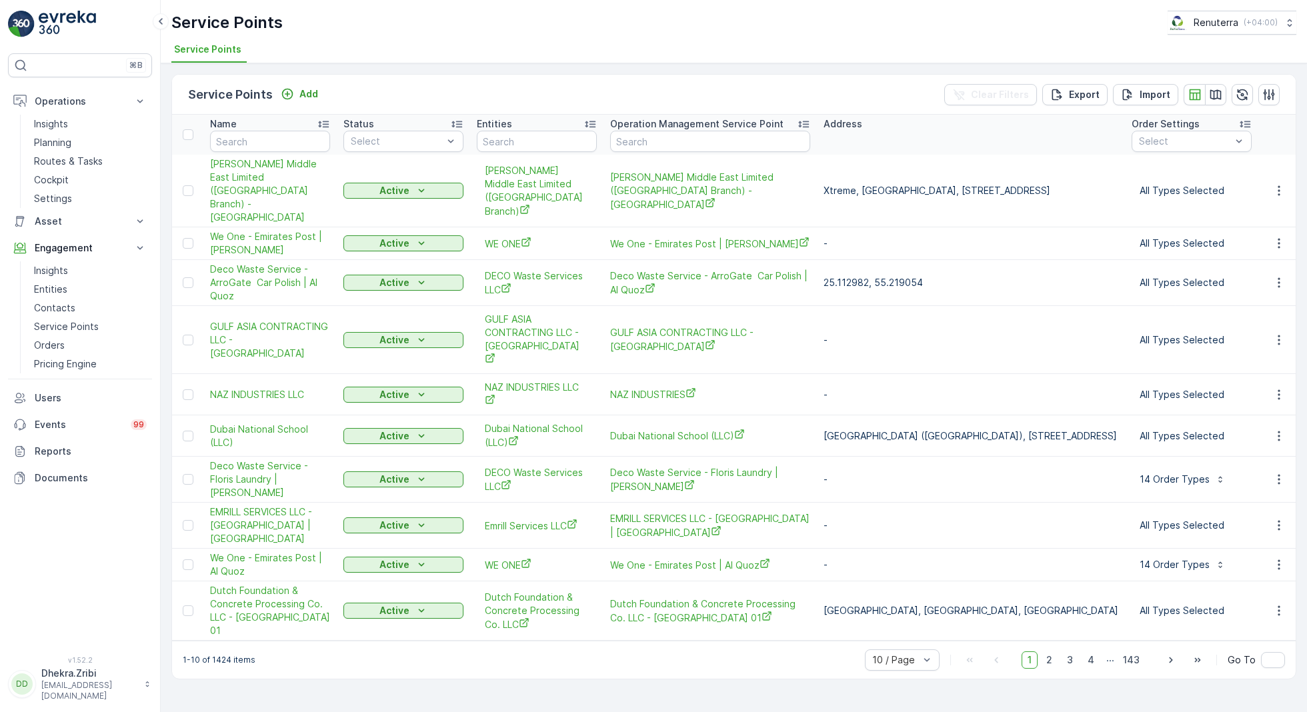
click at [305, 91] on p "Add" at bounding box center [308, 93] width 19 height 13
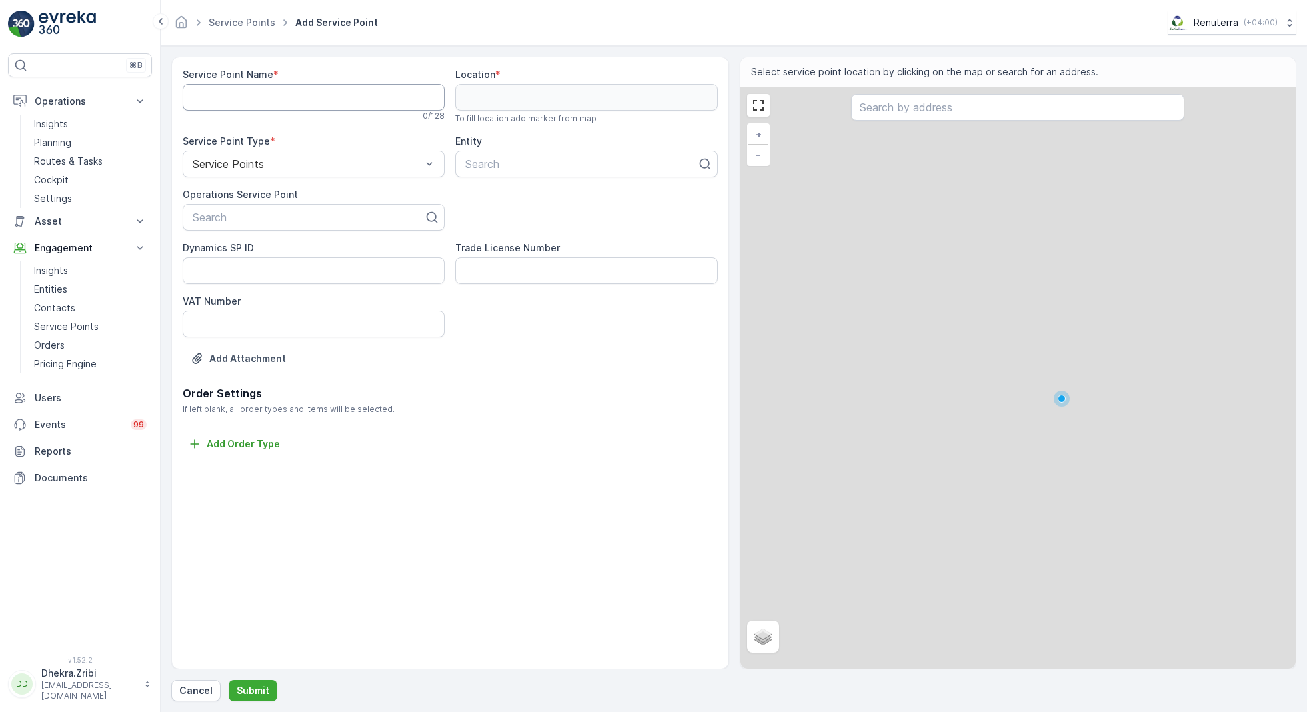
click at [275, 98] on Name "Service Point Name" at bounding box center [314, 97] width 262 height 27
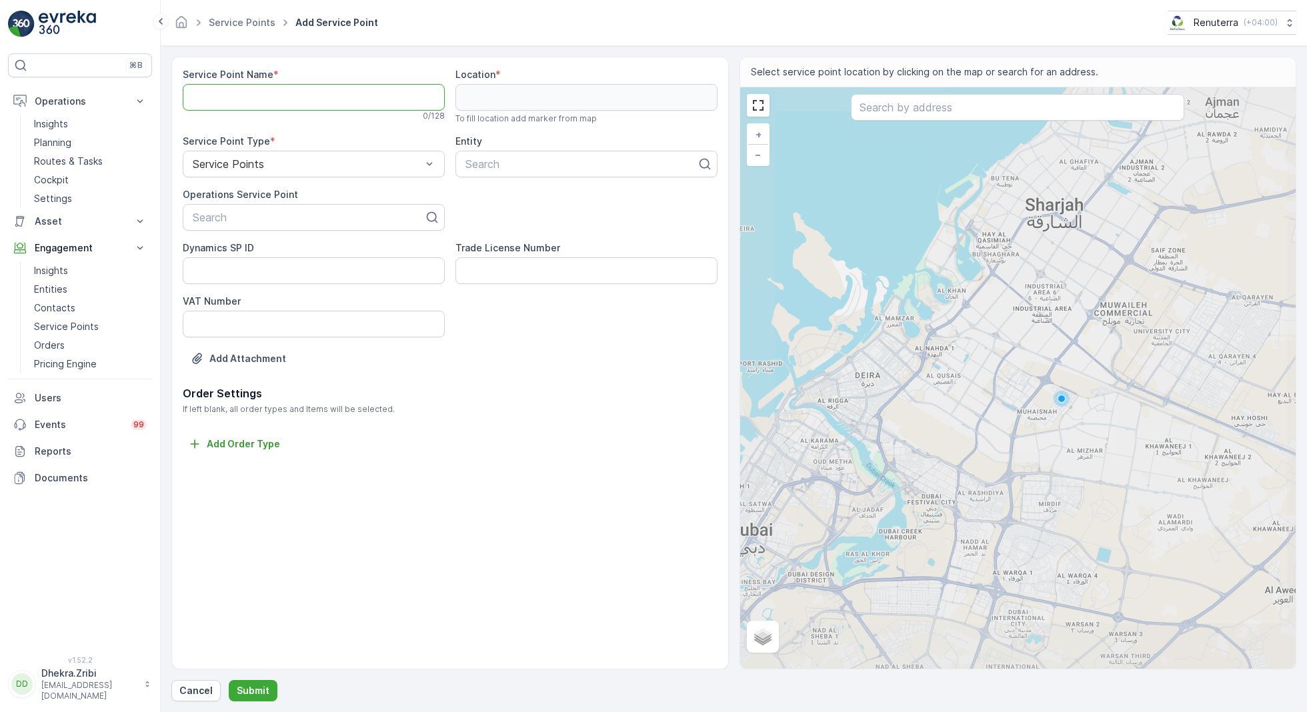
paste Name "Emirates Premier Contracting LLC - Palm Jumeirah"
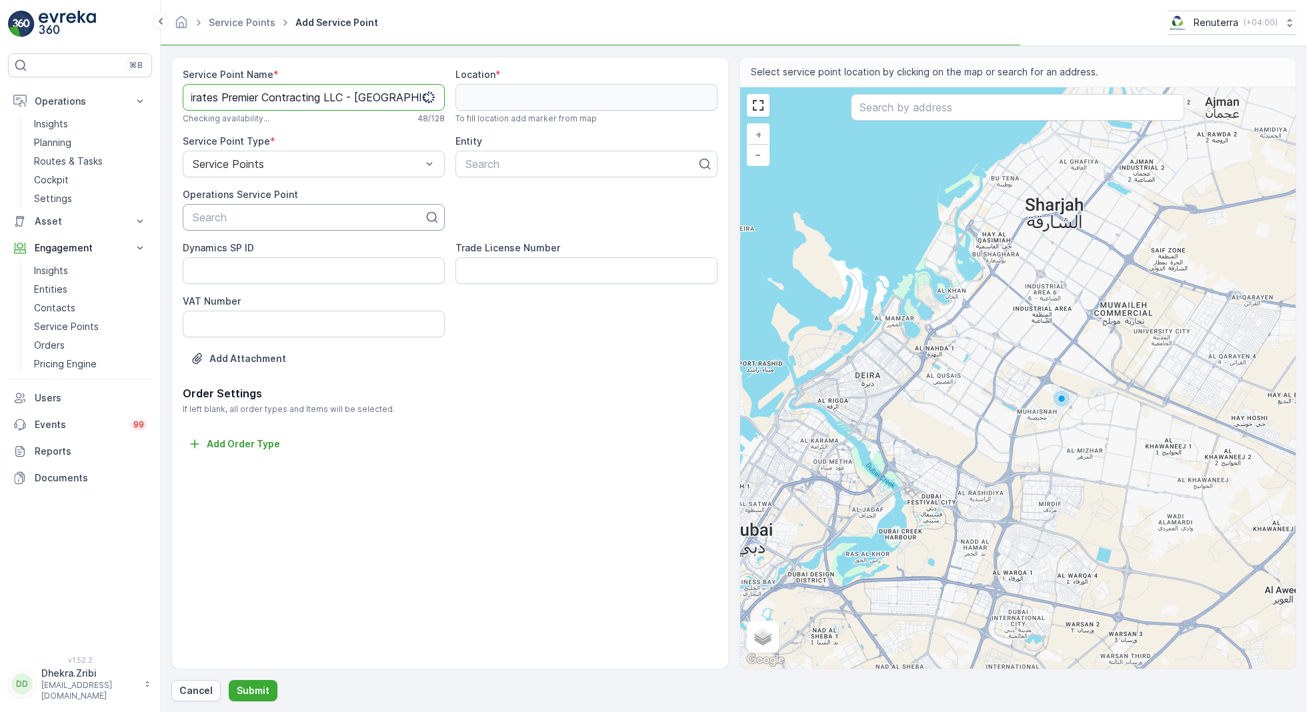
type Name "Emirates Premier Contracting LLC - Palm Jumeirah"
click at [261, 218] on div at bounding box center [308, 217] width 234 height 12
paste input "Emirates Premier Contracting LLC - Palm Jumeirah"
type input "Emirates Premier Contracting LLC - Palm Jumeirah"
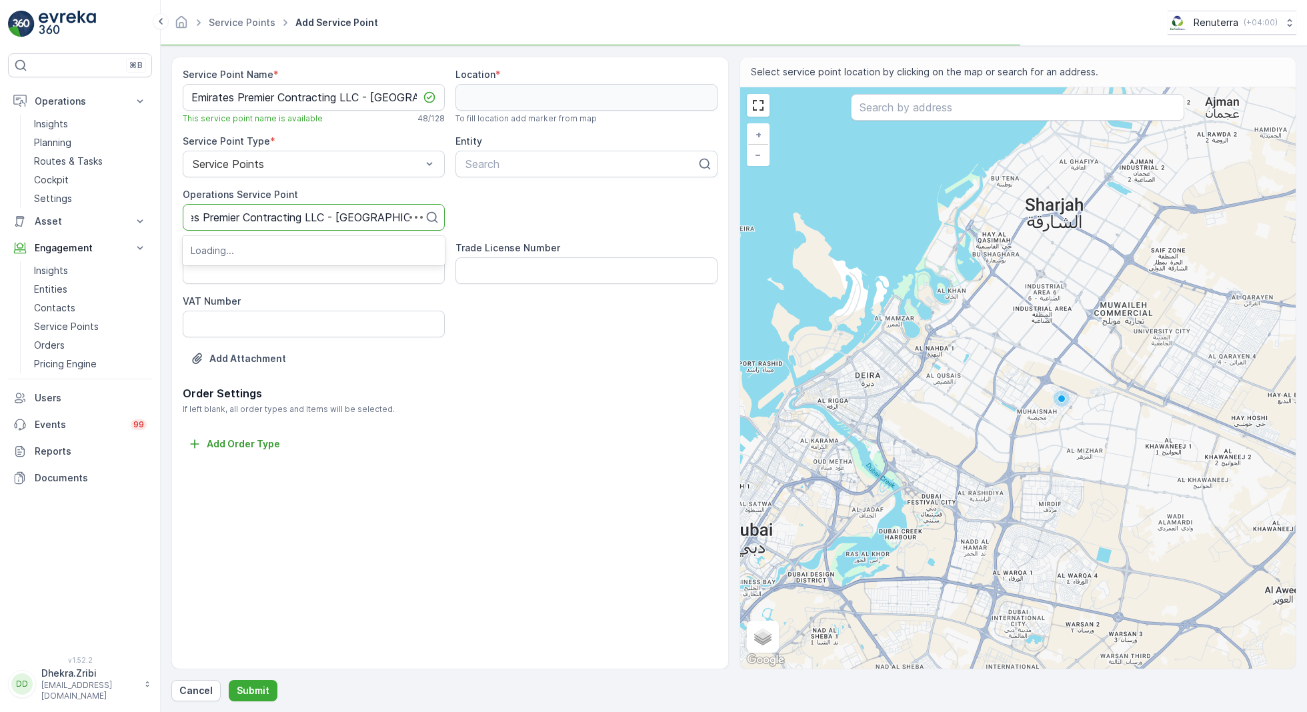
scroll to position [0, 23]
click at [289, 253] on span "Emirates Premier Contracting LLC - Palm Jumeirah" at bounding box center [314, 256] width 246 height 24
click at [541, 159] on div at bounding box center [581, 164] width 234 height 12
type input "emirates"
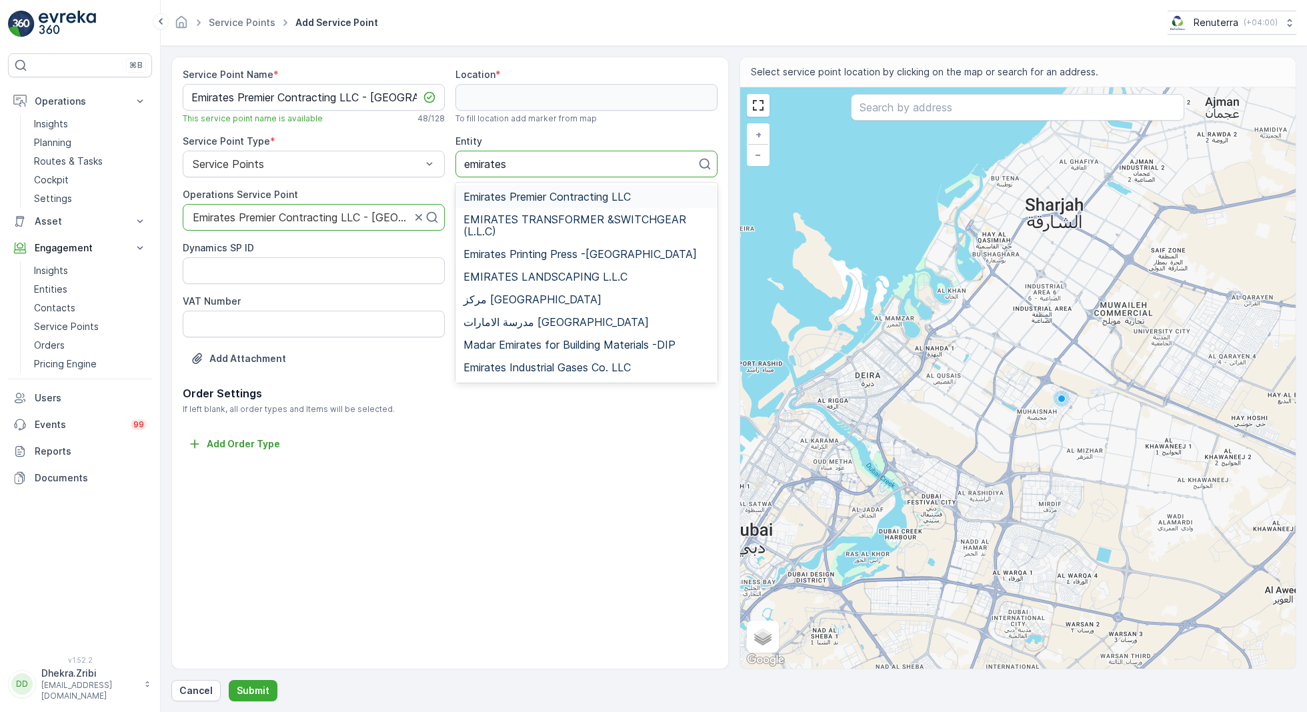
click at [599, 193] on span "Emirates Premier Contracting LLC" at bounding box center [546, 197] width 167 height 12
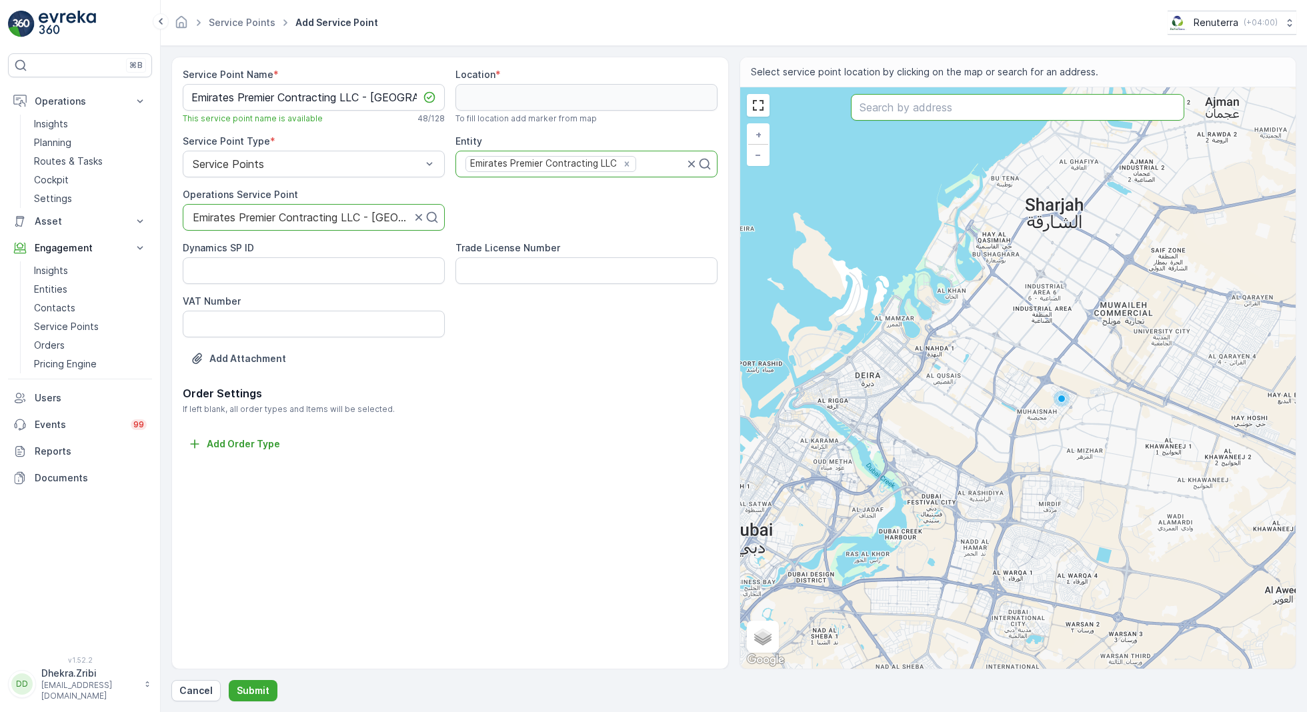
click at [931, 109] on input "text" at bounding box center [1017, 107] width 333 height 27
paste input "Mahey Holdings"
type input "Mahey Holdings"
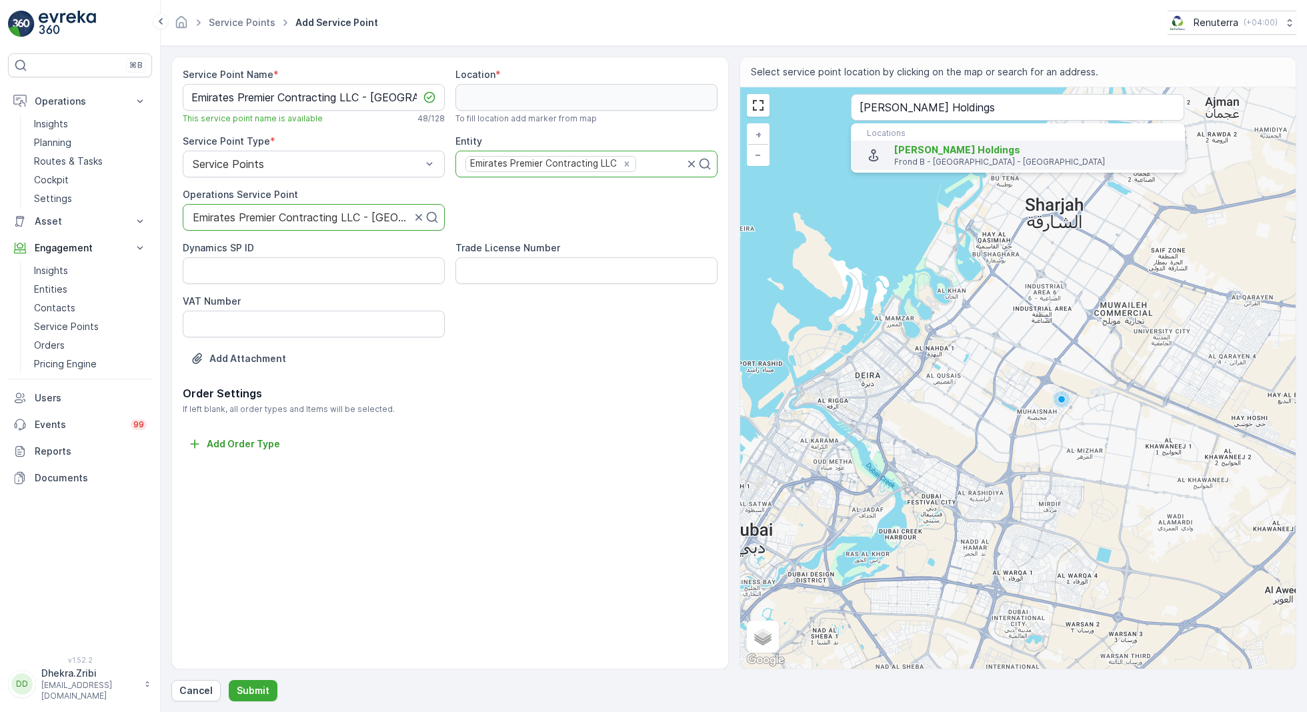
click at [903, 153] on span "Mahey Holdings" at bounding box center [957, 149] width 126 height 11
type input "25.1221168,55.13973679999999"
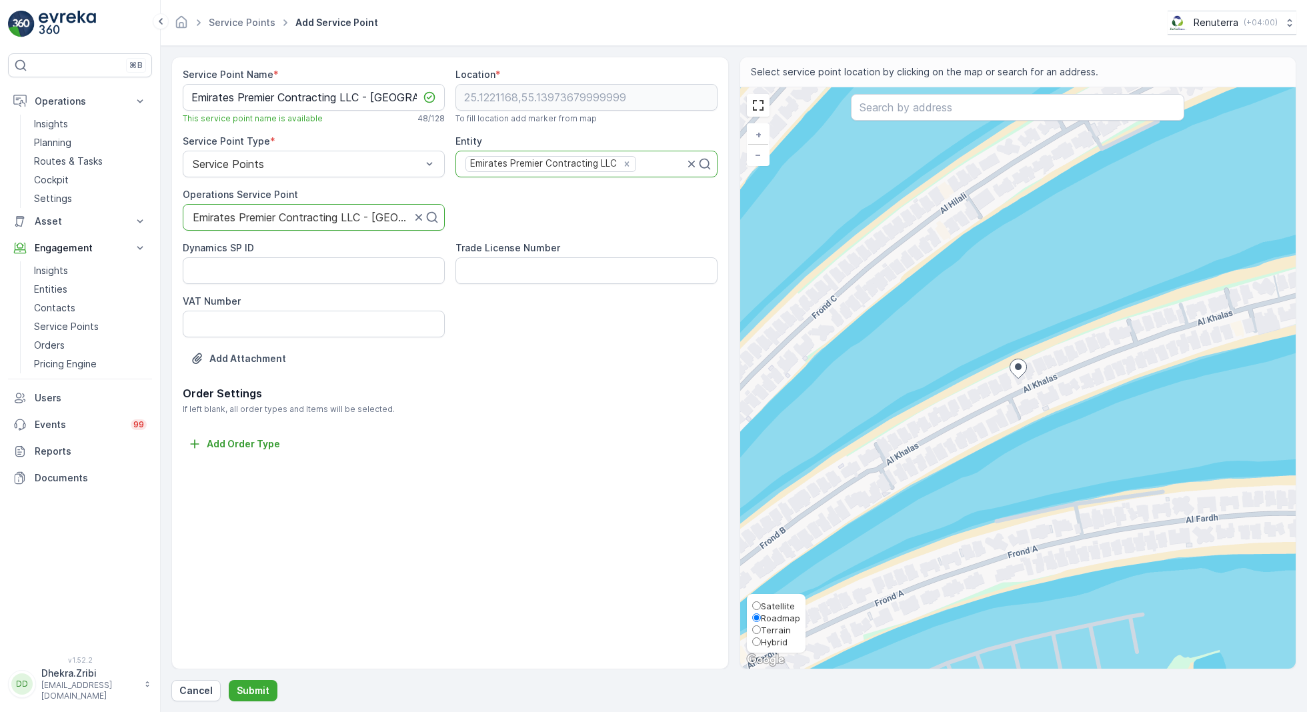
click at [769, 607] on span "Satellite" at bounding box center [778, 606] width 34 height 11
click at [761, 607] on input "Satellite" at bounding box center [756, 605] width 9 height 9
radio input "true"
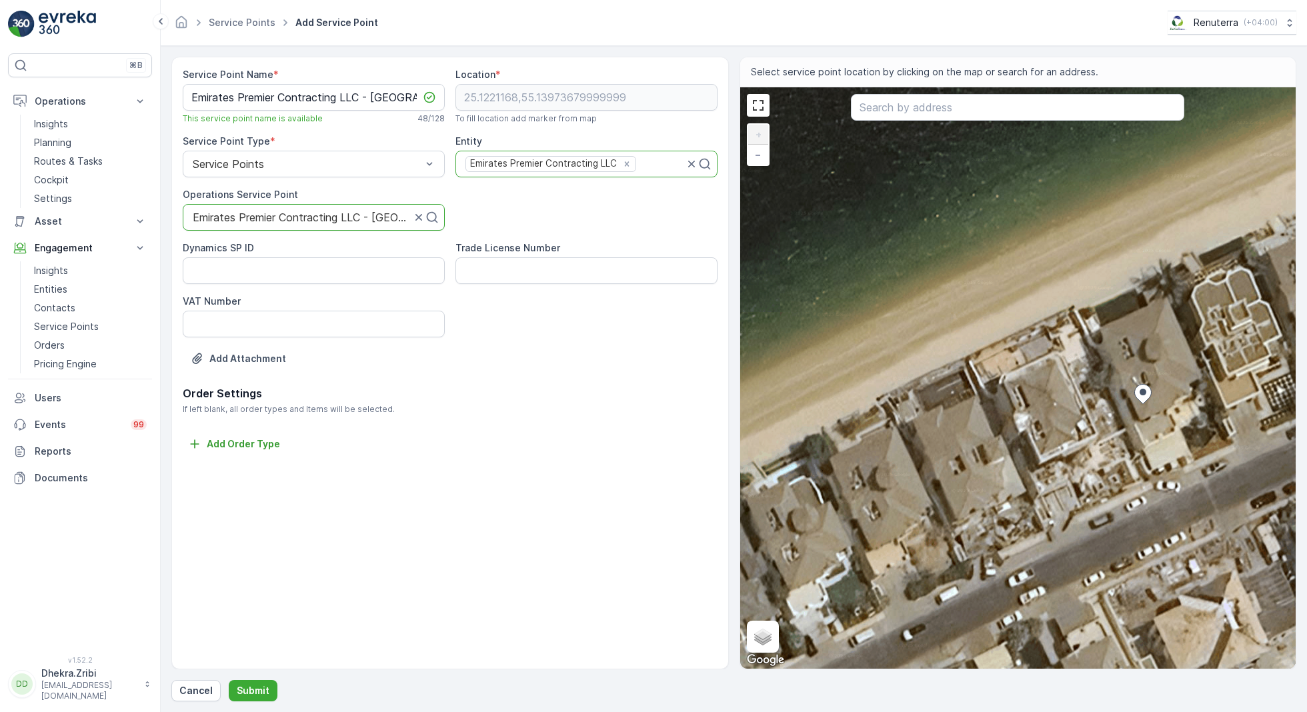
drag, startPoint x: 984, startPoint y: 253, endPoint x: 1135, endPoint y: 469, distance: 263.3
click at [1135, 471] on div "+ − Satellite Roadmap Terrain Hybrid Leaflet Keyboard shortcuts Map Data Imager…" at bounding box center [1018, 377] width 556 height 581
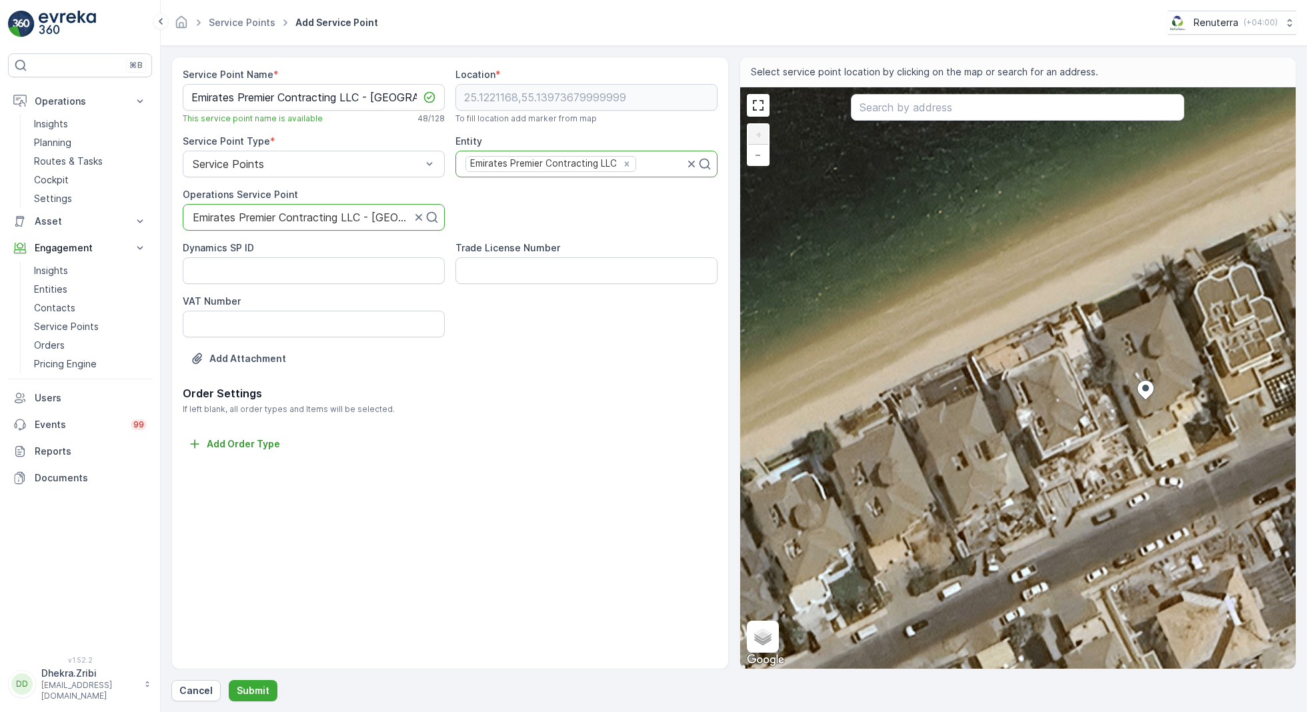
click at [855, 403] on div "+ − Satellite Roadmap Terrain Hybrid Leaflet Keyboard shortcuts Map Data Imager…" at bounding box center [1018, 377] width 556 height 581
type input "25.122108533660644,55.13915353937206"
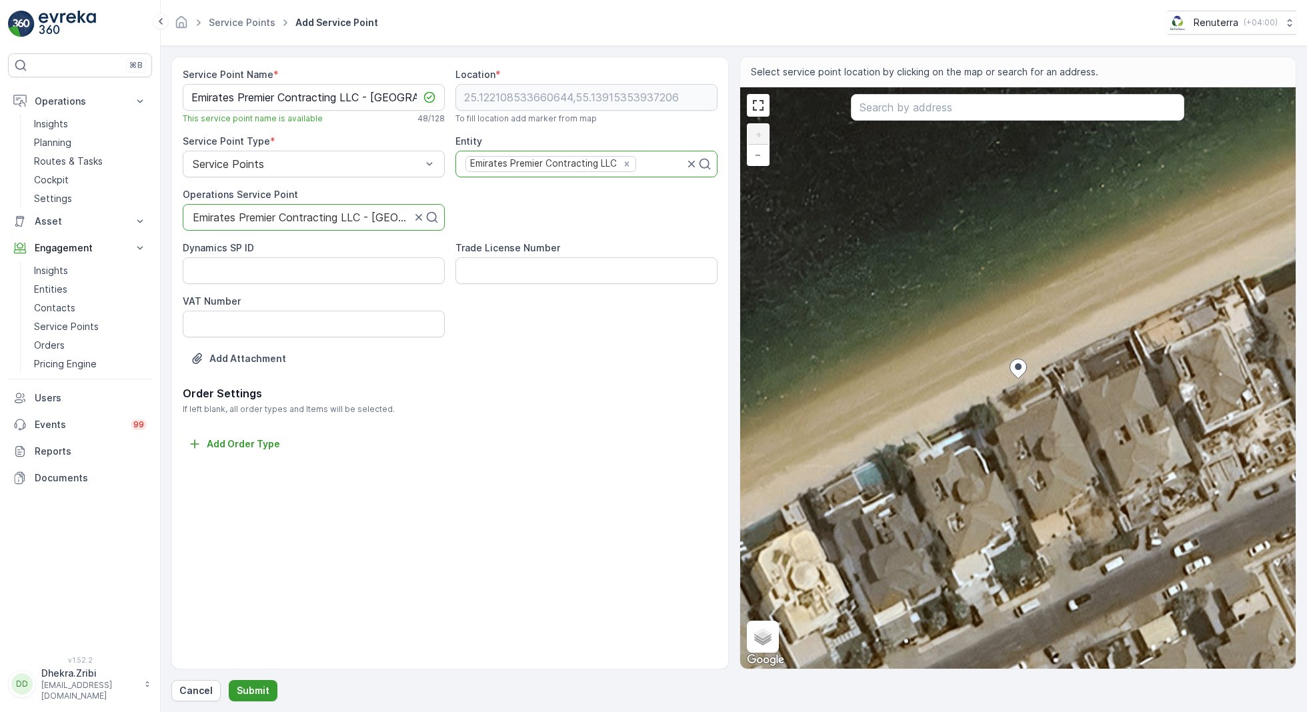
click at [257, 687] on p "Submit" at bounding box center [253, 690] width 33 height 13
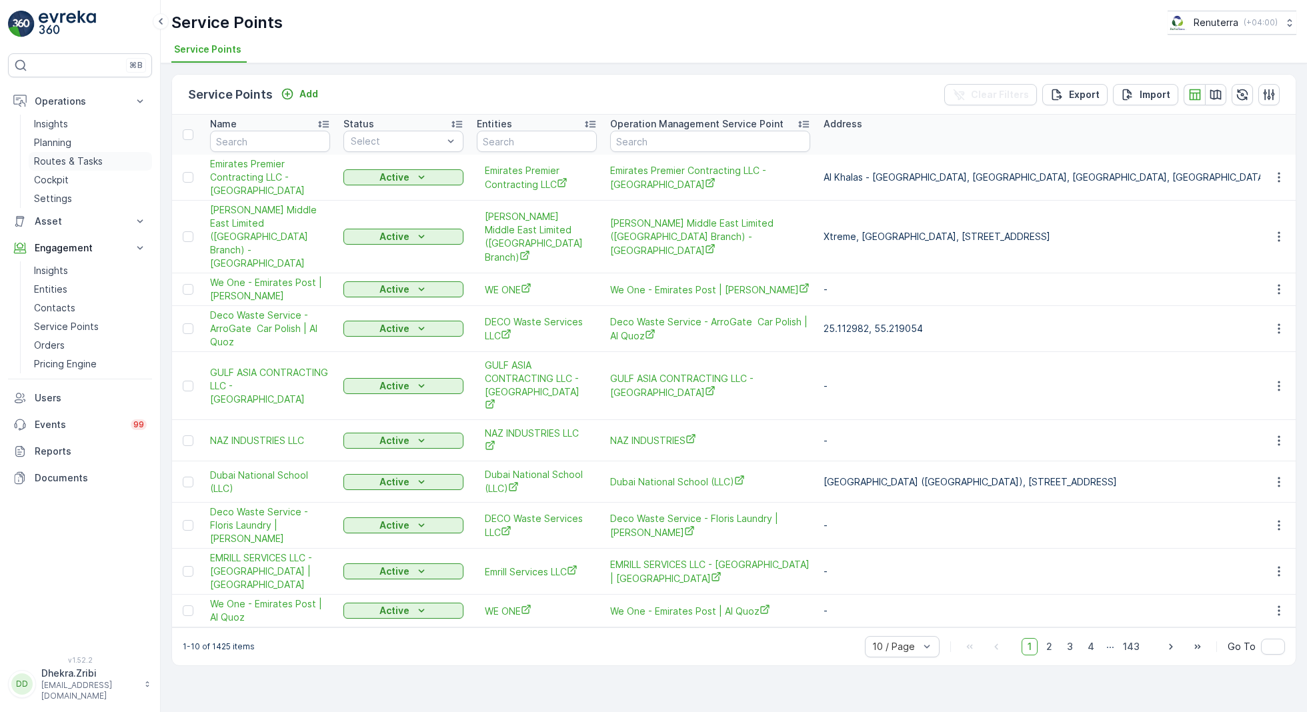
click at [67, 155] on p "Routes & Tasks" at bounding box center [68, 161] width 69 height 13
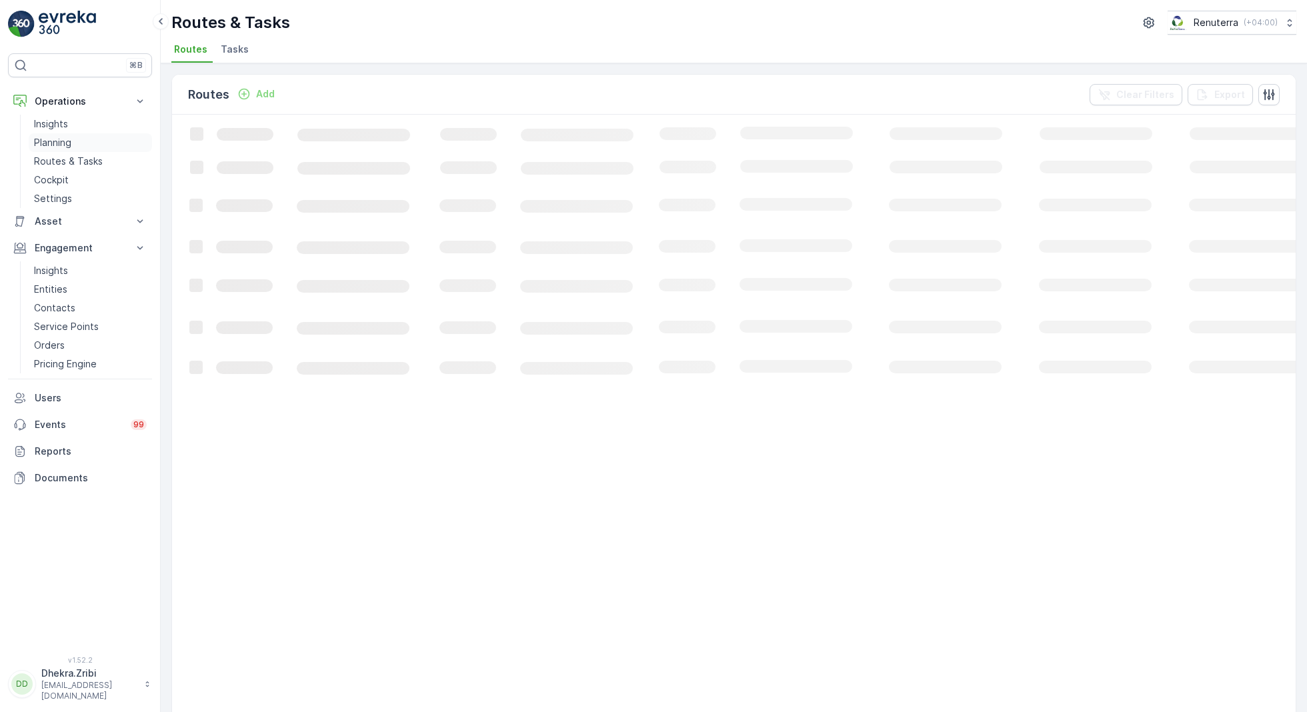
click at [70, 143] on p "Planning" at bounding box center [52, 142] width 37 height 13
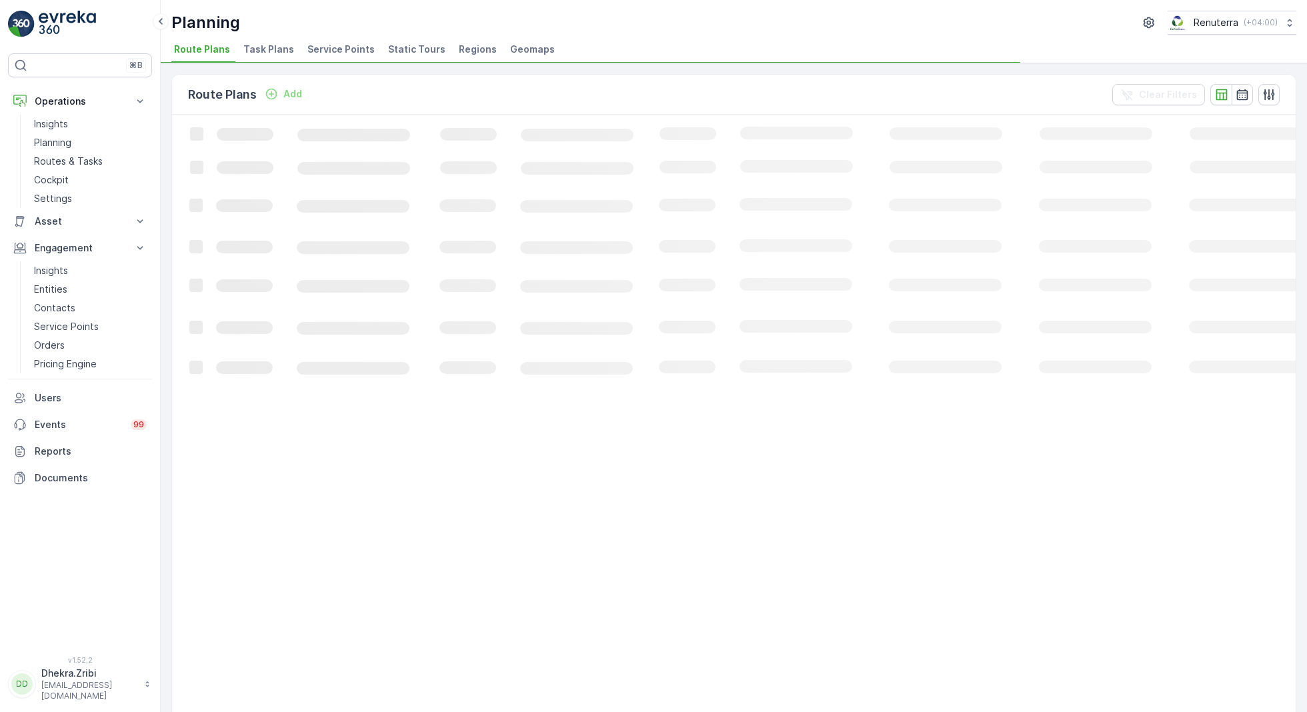
click at [349, 52] on span "Service Points" at bounding box center [340, 49] width 67 height 13
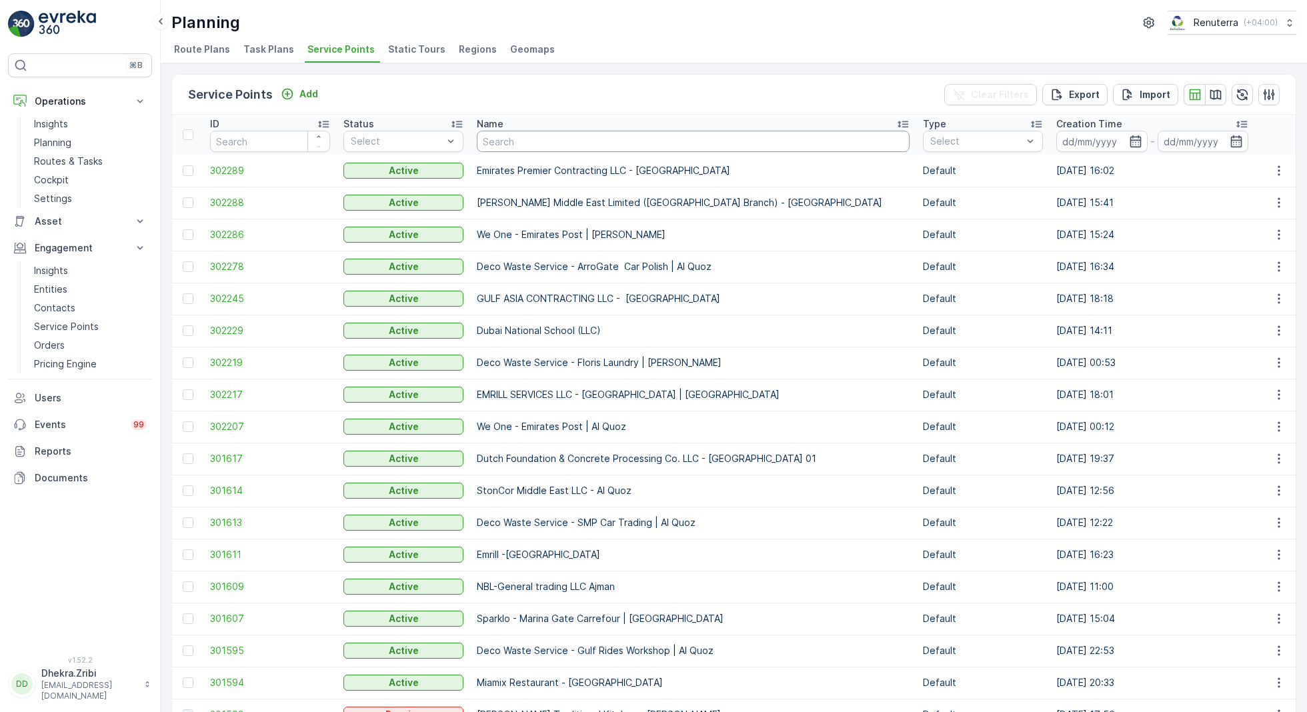
click at [523, 134] on input "text" at bounding box center [693, 141] width 433 height 21
type input "al serh"
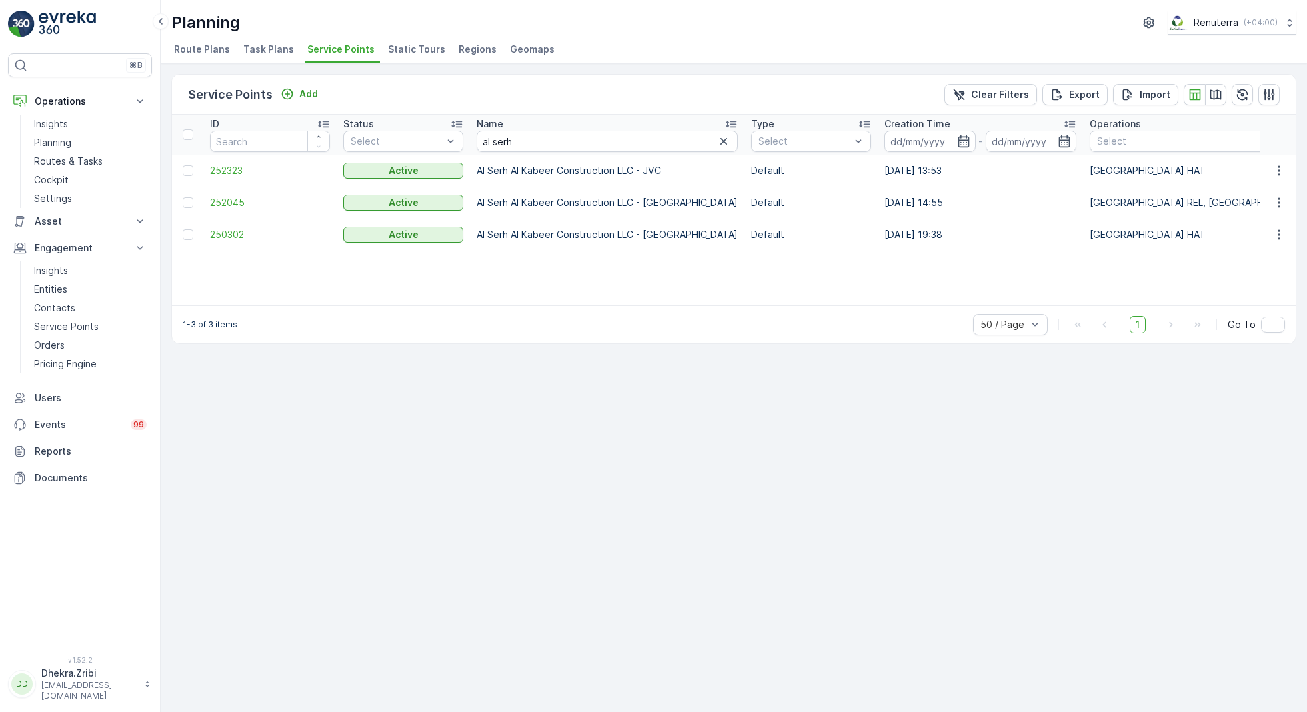
click at [231, 233] on span "250302" at bounding box center [270, 234] width 120 height 13
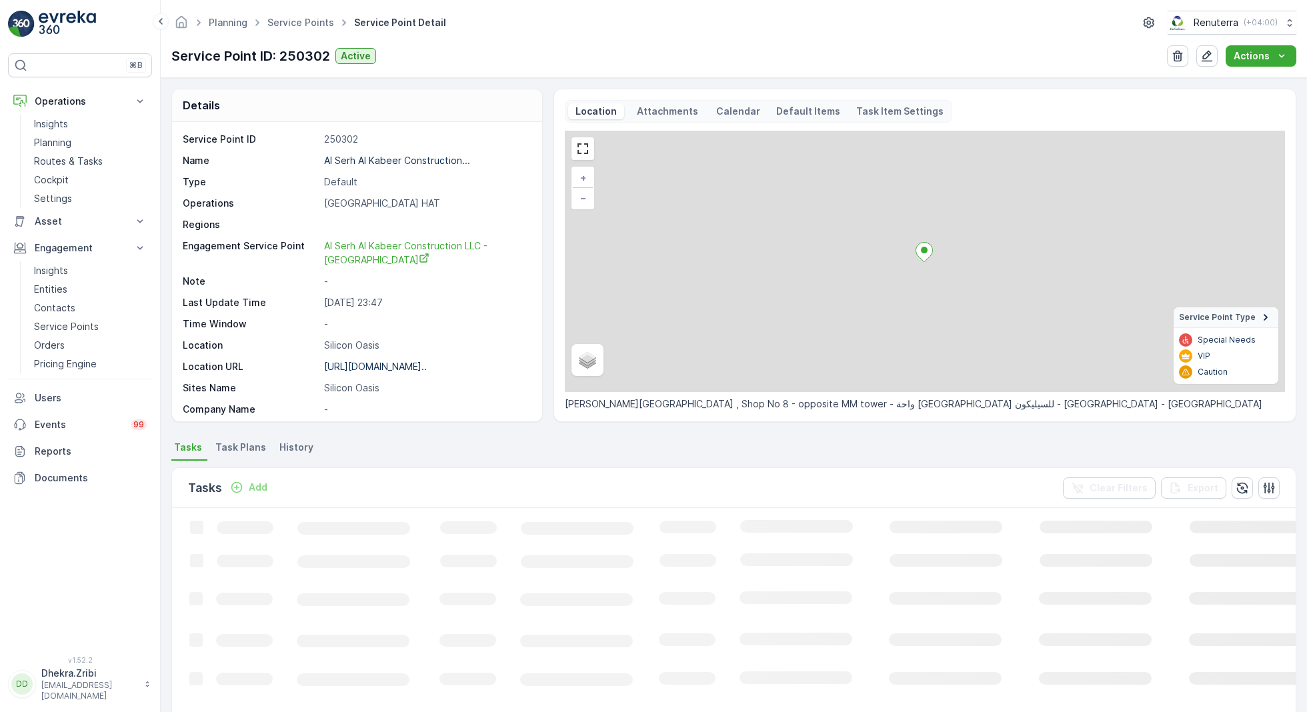
click at [413, 159] on p "Al Serh Al Kabeer Construction..." at bounding box center [397, 160] width 146 height 11
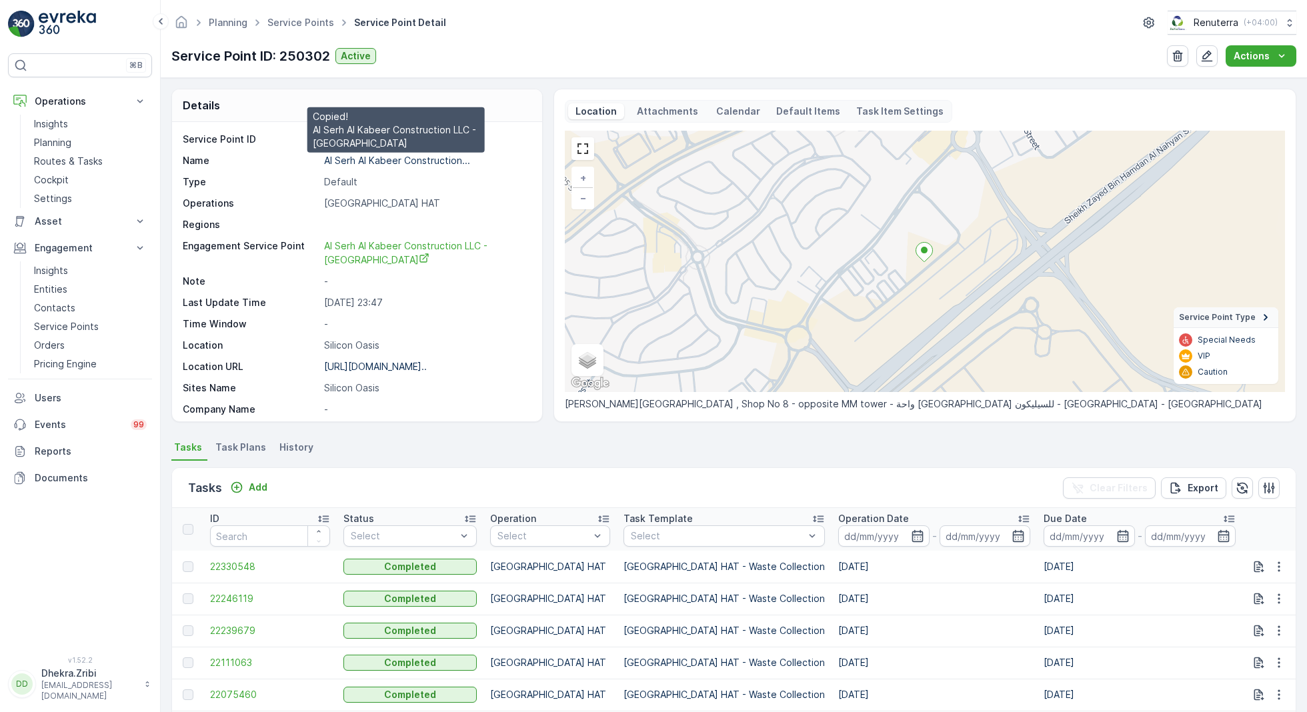
click at [401, 159] on p "Al Serh Al Kabeer Construction..." at bounding box center [397, 160] width 146 height 11
click at [295, 22] on link "Service Points" at bounding box center [300, 22] width 67 height 11
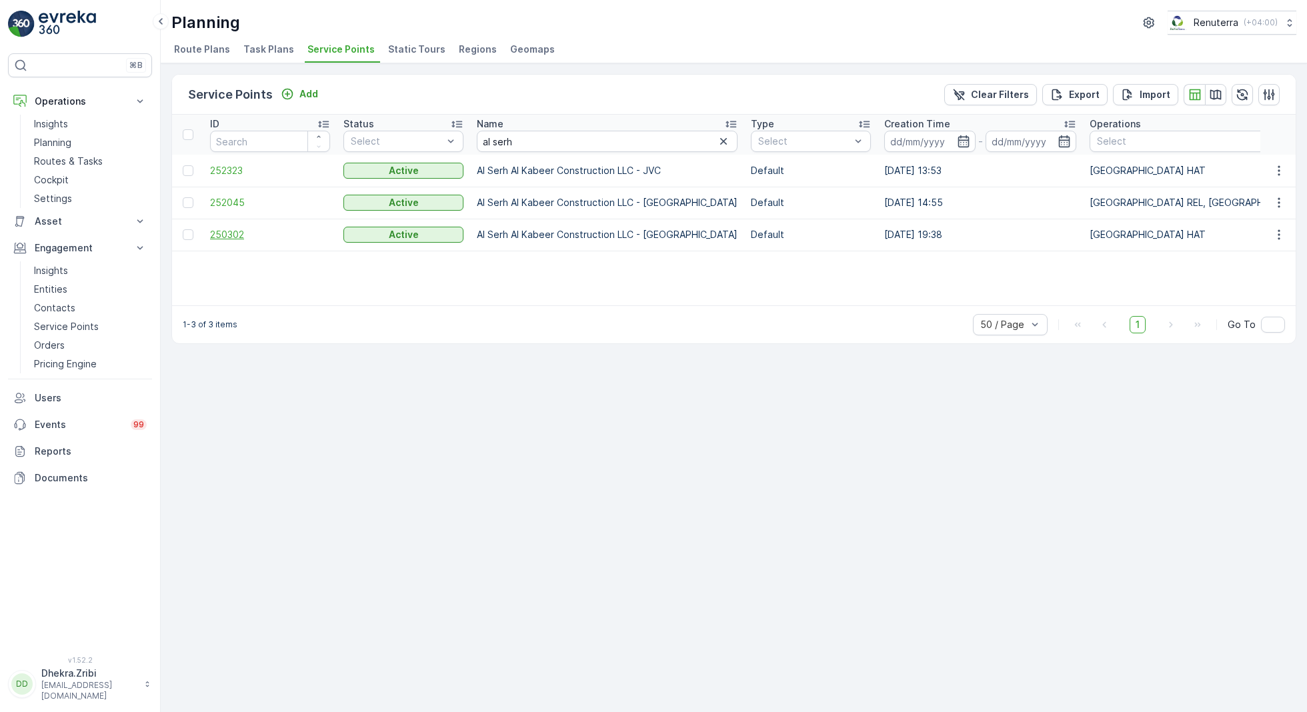
click at [231, 231] on span "250302" at bounding box center [270, 234] width 120 height 13
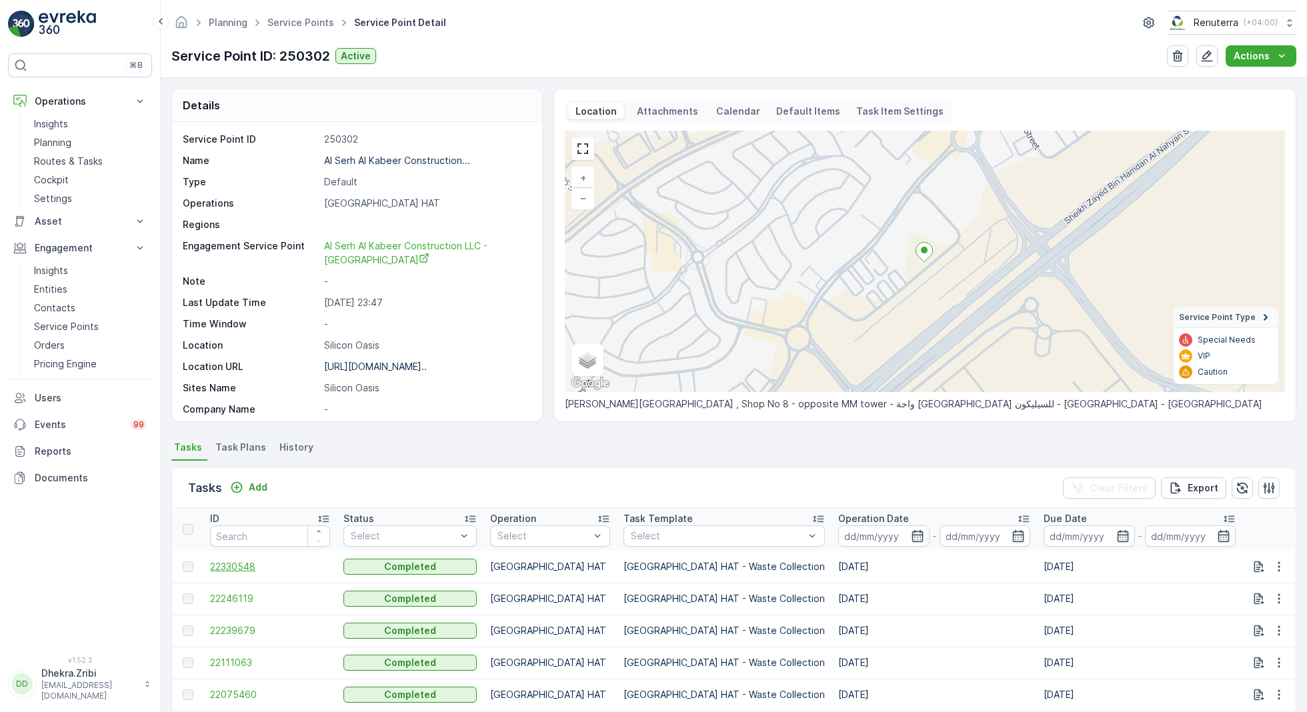
click at [244, 565] on span "22330548" at bounding box center [270, 566] width 120 height 13
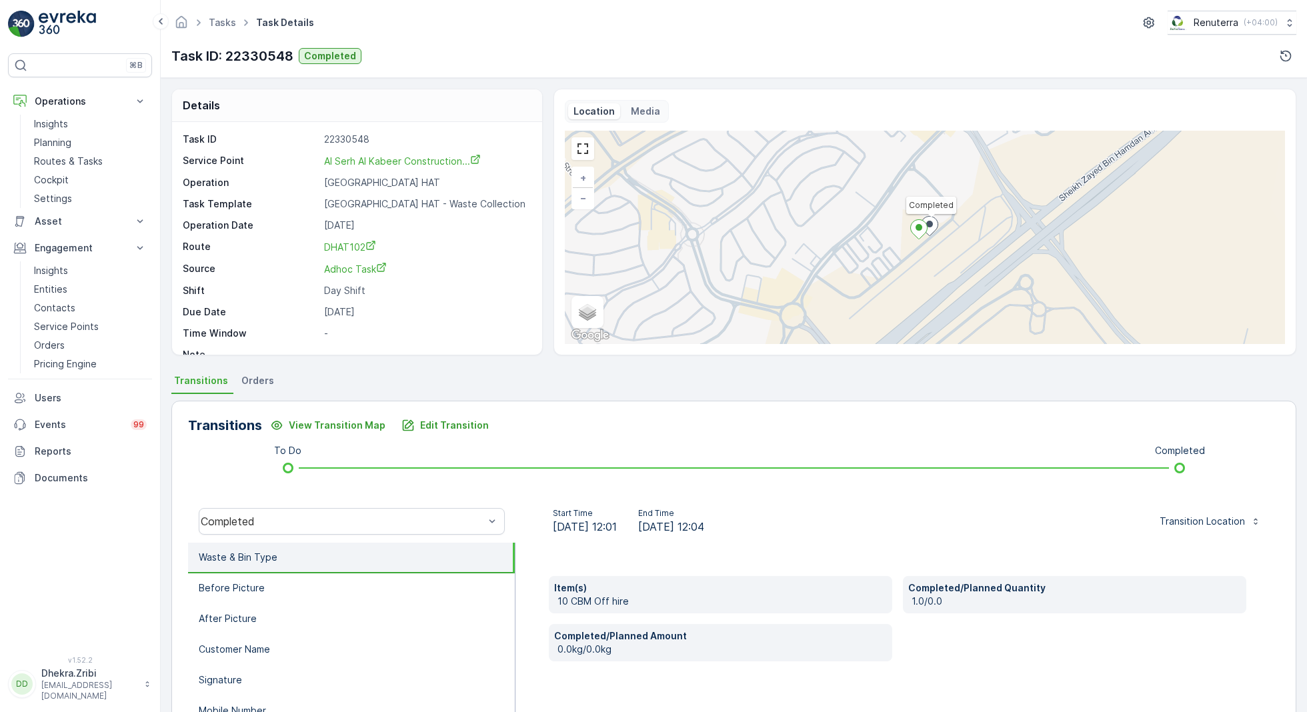
scroll to position [127, 0]
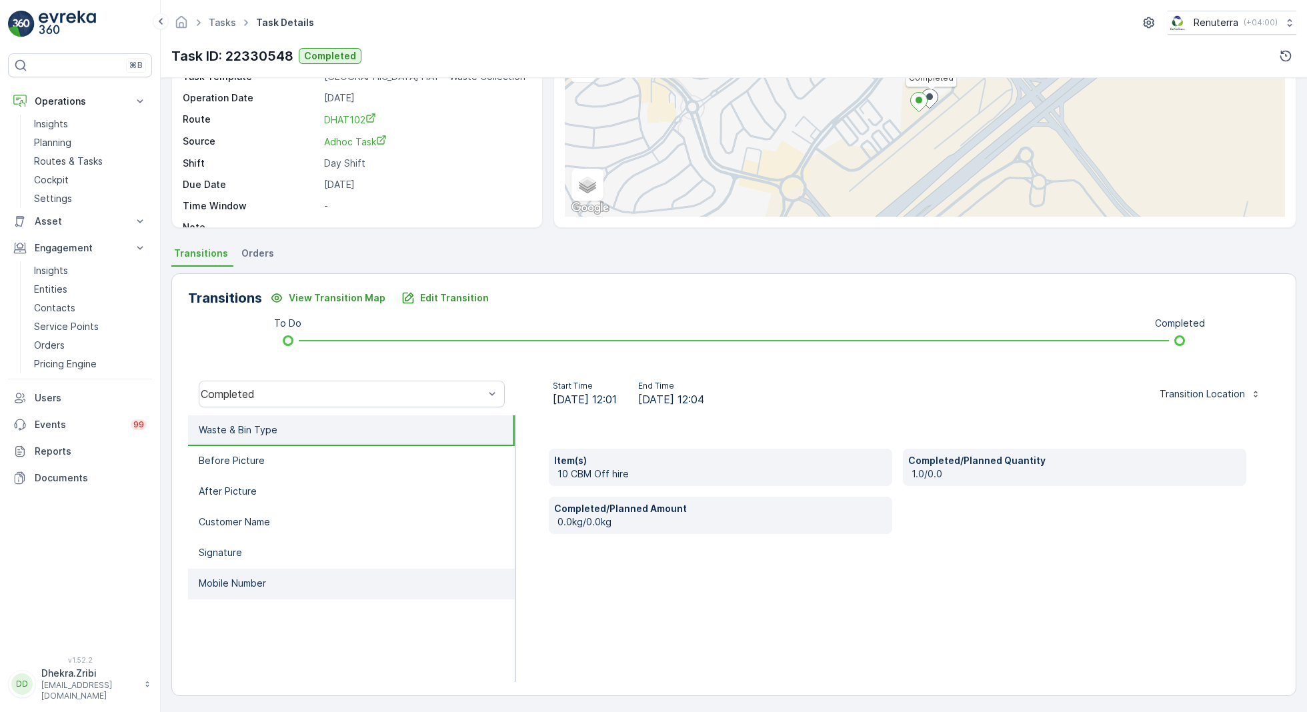
click at [256, 569] on li "Mobile Number" at bounding box center [351, 584] width 327 height 31
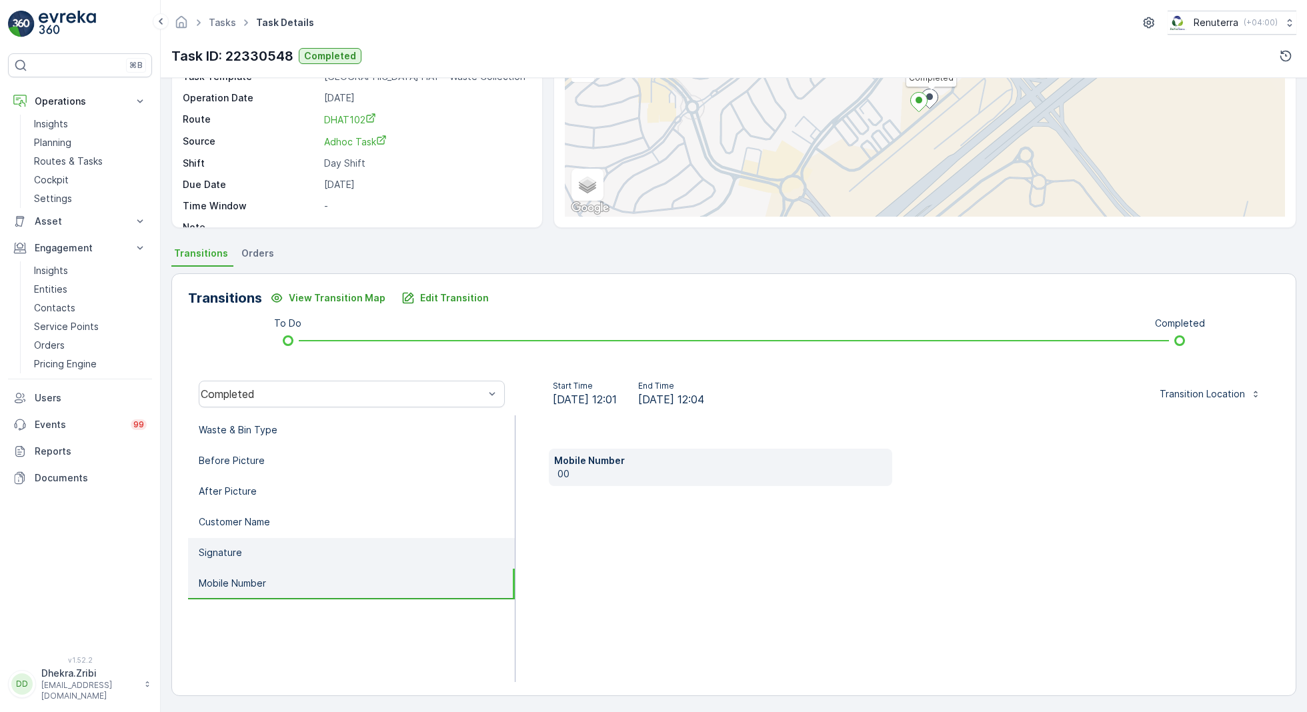
click at [272, 541] on li "Signature" at bounding box center [351, 553] width 327 height 31
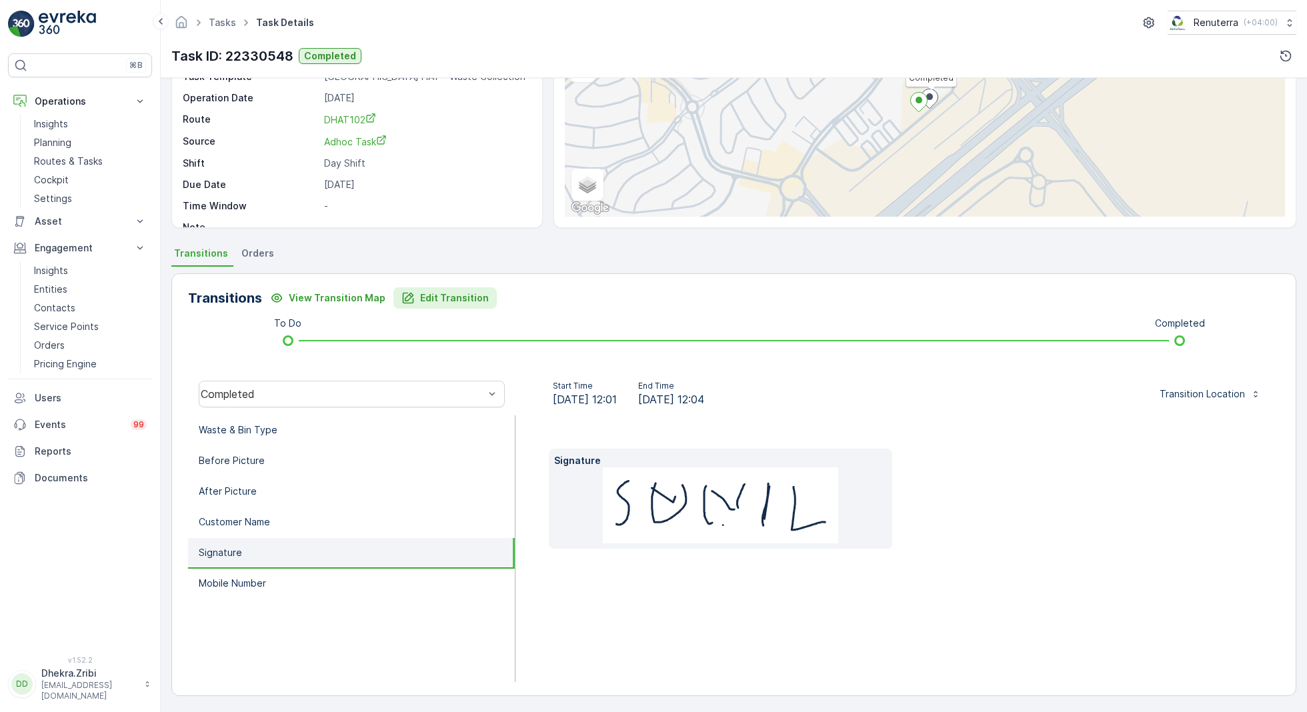
click at [440, 289] on button "Edit Transition" at bounding box center [444, 297] width 103 height 21
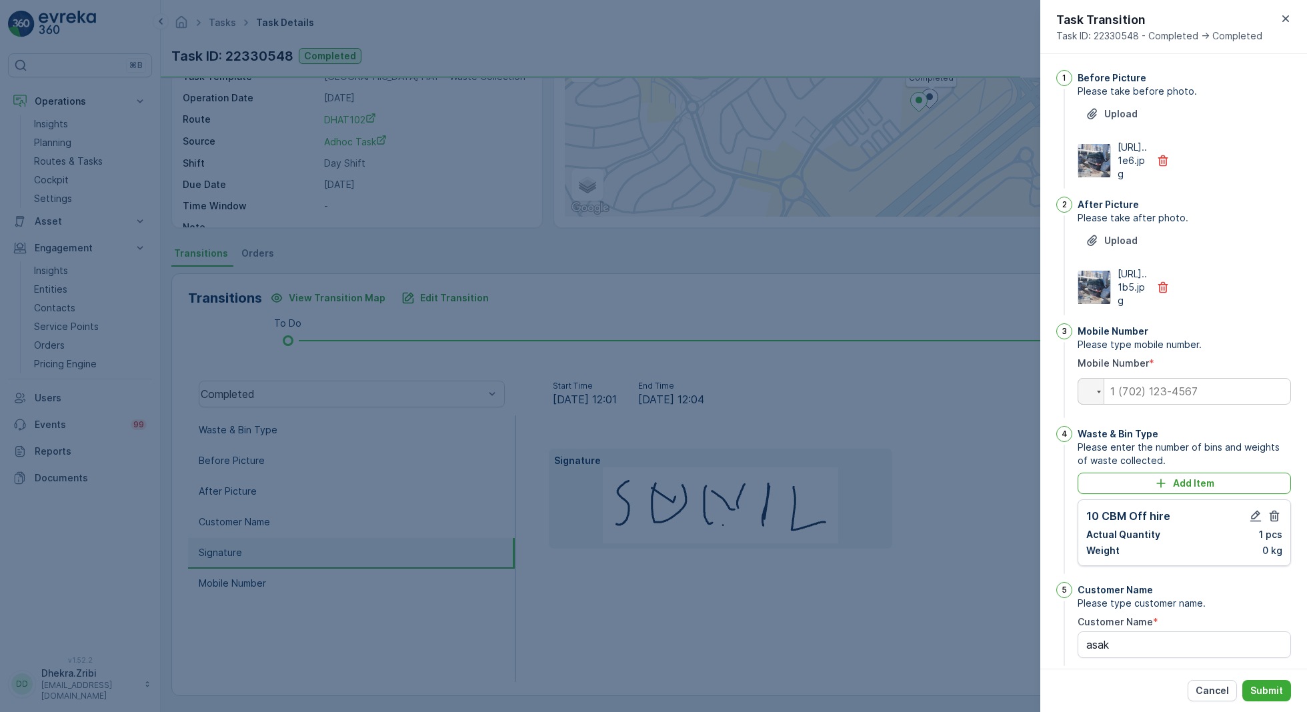
scroll to position [221, 0]
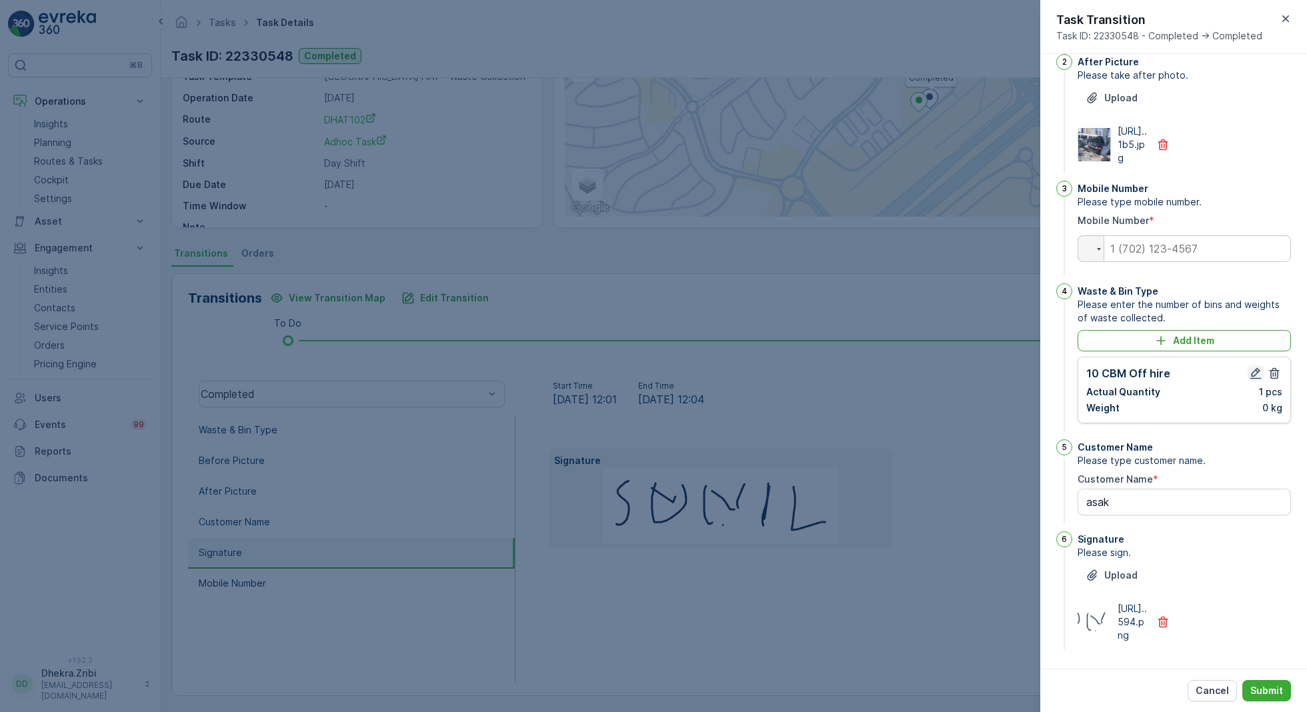
click at [1251, 367] on icon "button" at bounding box center [1255, 373] width 13 height 13
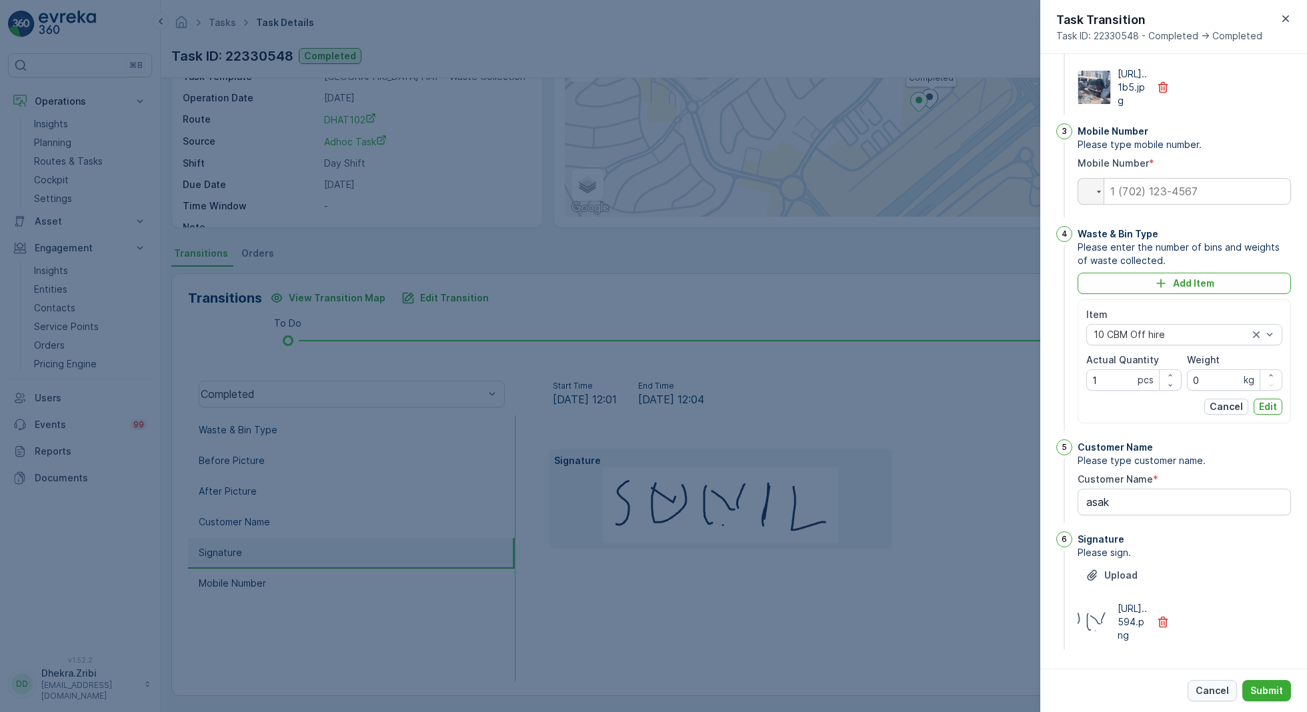
click at [1217, 689] on p "Cancel" at bounding box center [1211, 690] width 33 height 13
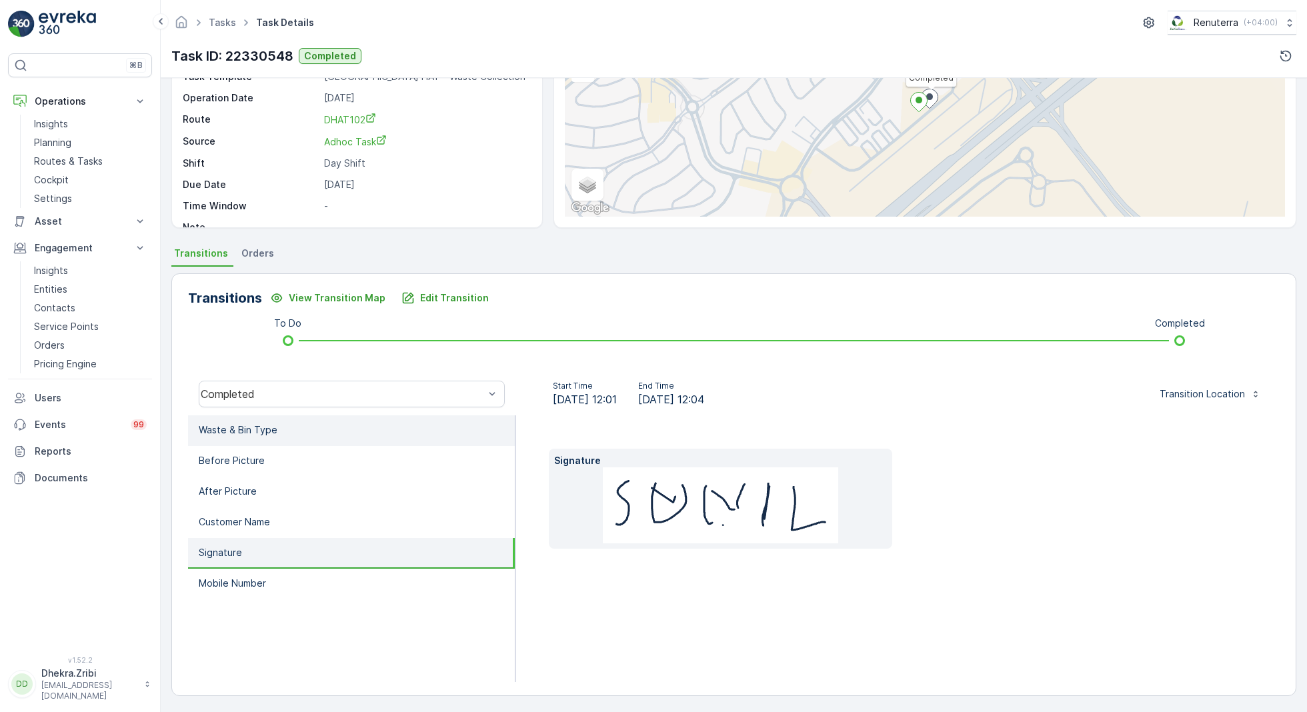
click at [320, 422] on li "Waste & Bin Type" at bounding box center [351, 430] width 327 height 31
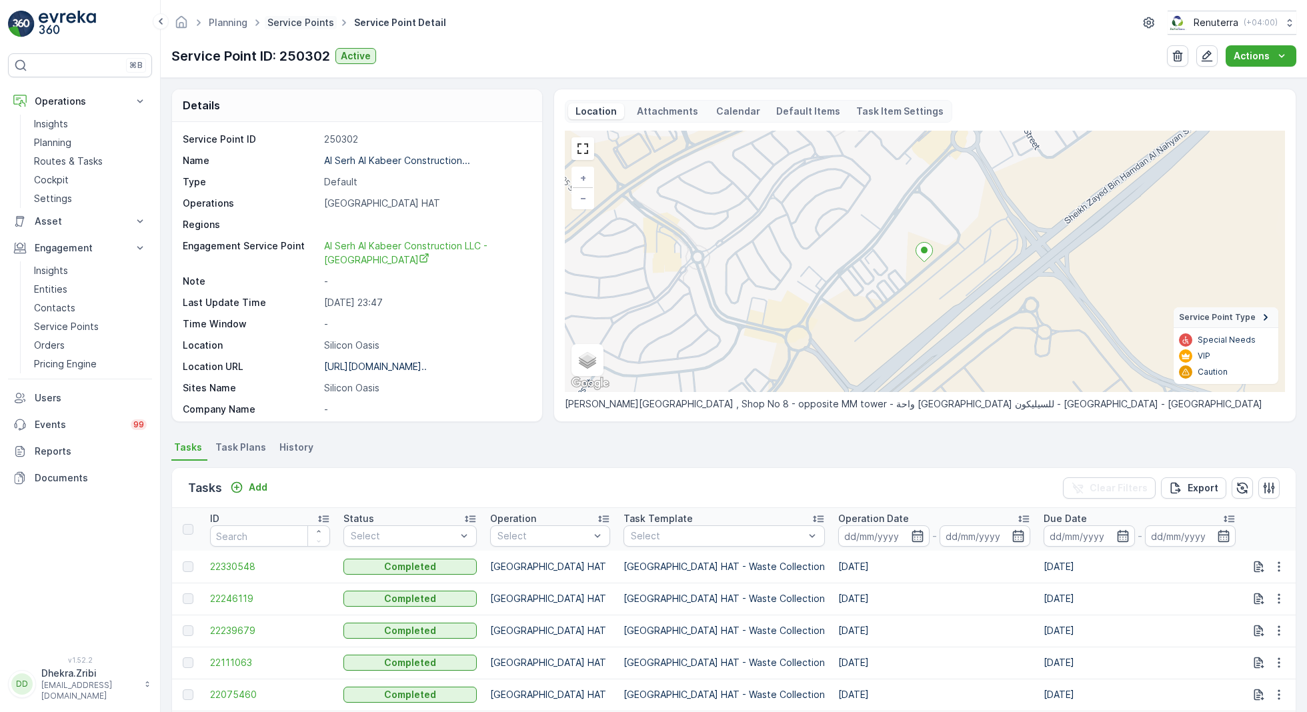
click at [322, 26] on link "Service Points" at bounding box center [300, 22] width 67 height 11
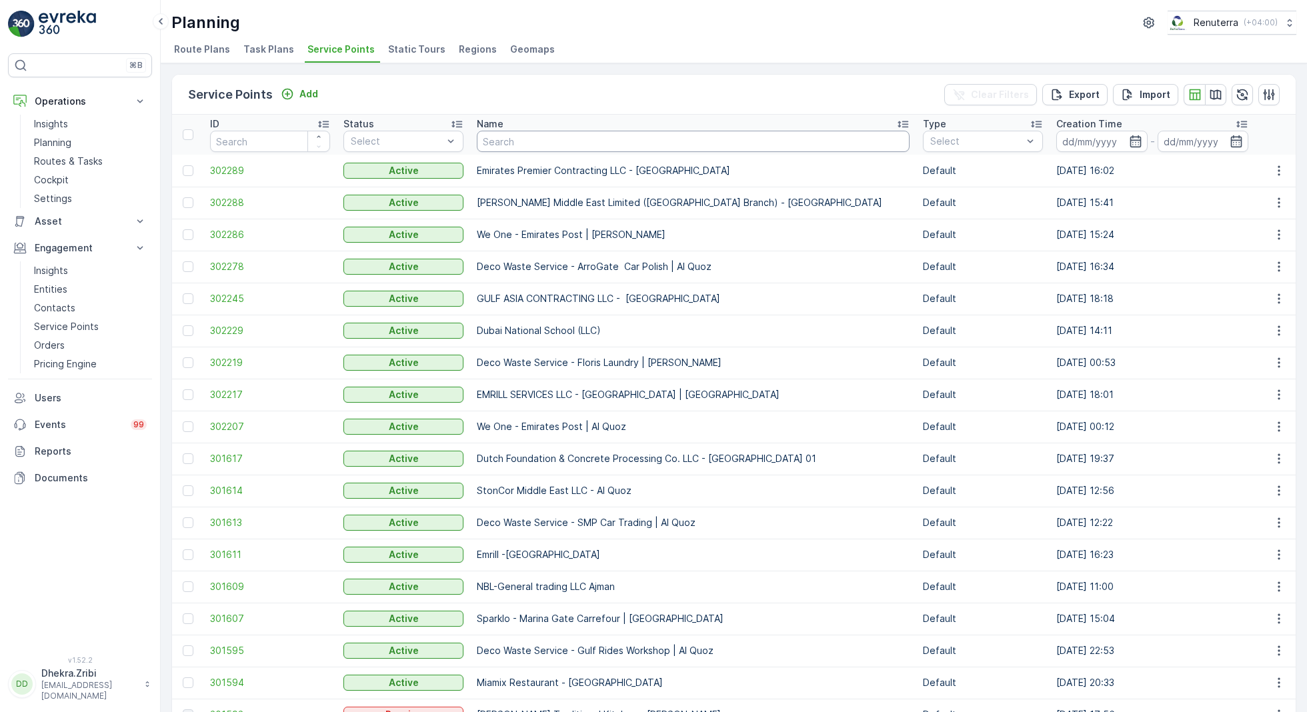
click at [514, 139] on input "text" at bounding box center [693, 141] width 433 height 21
paste input "Italian Planters L.L.C -R1082 – Wasl Village + Retail – [GEOGRAPHIC_DATA]"
type input "Italian Planters L.L.C -R1082 – Wasl Village + Retail – [GEOGRAPHIC_DATA]"
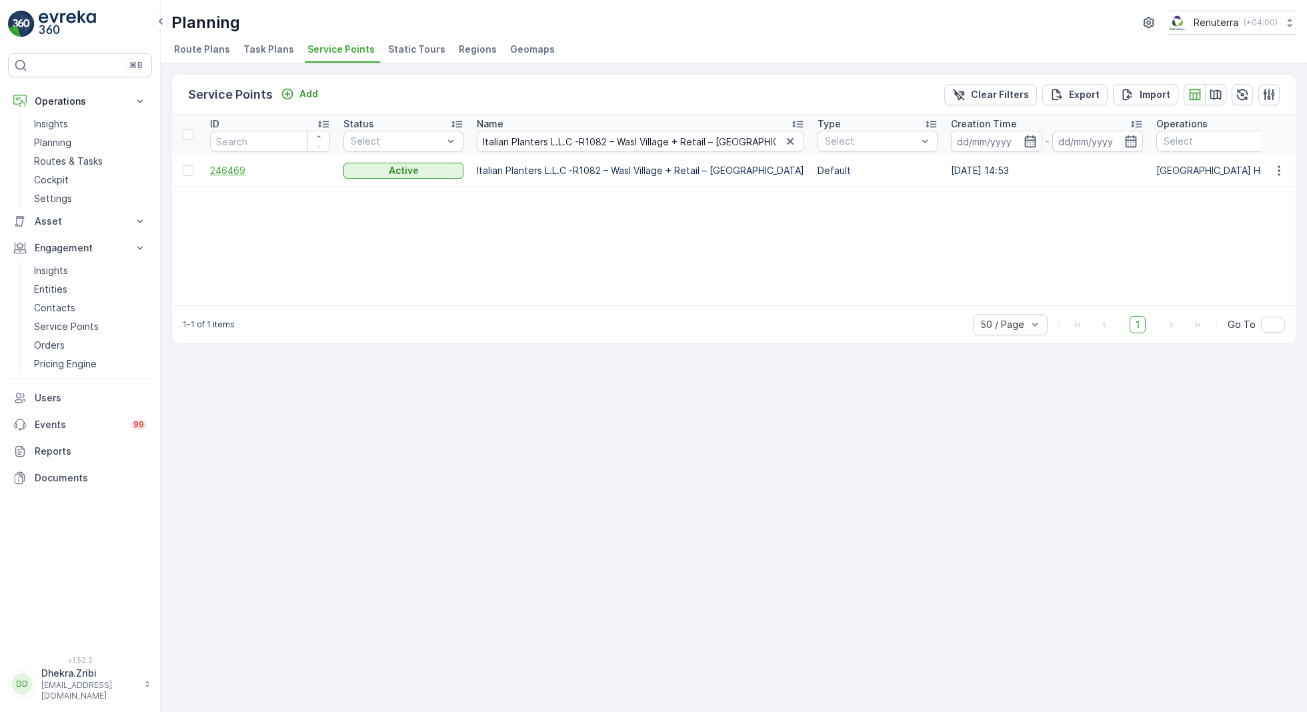
click at [236, 169] on span "246469" at bounding box center [270, 170] width 120 height 13
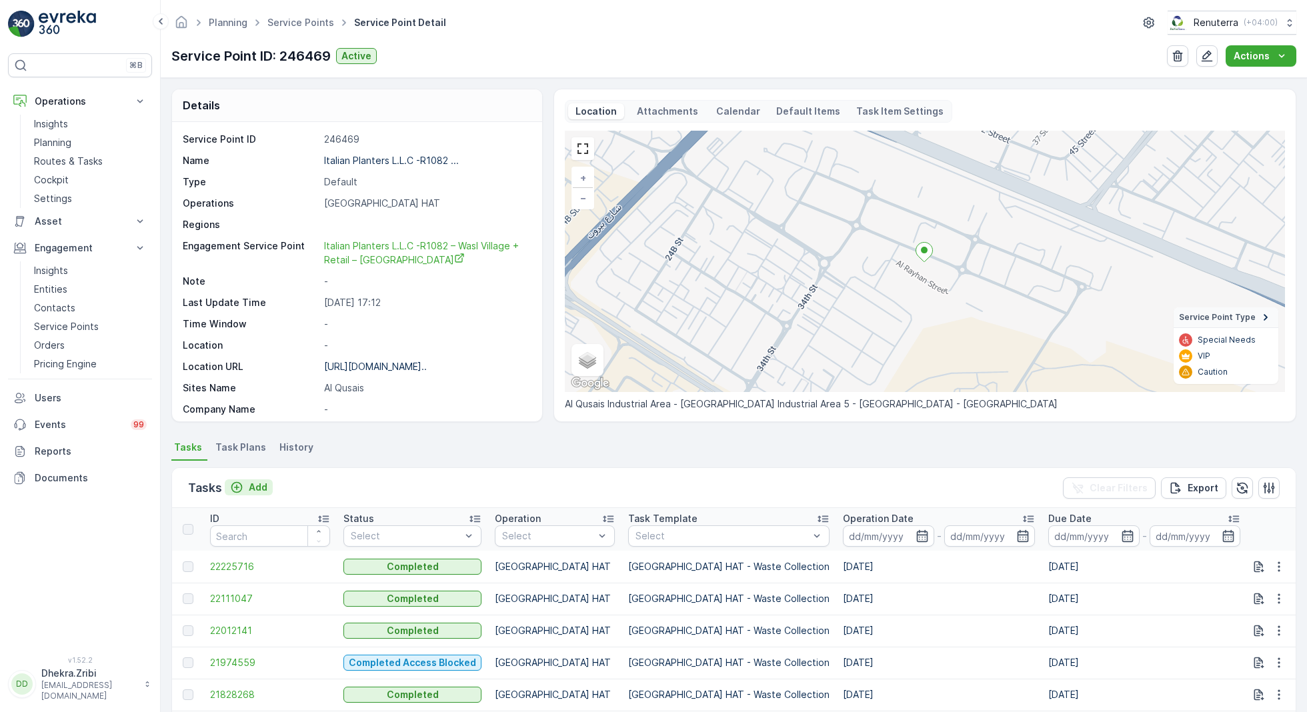
click at [261, 487] on p "Add" at bounding box center [258, 487] width 19 height 13
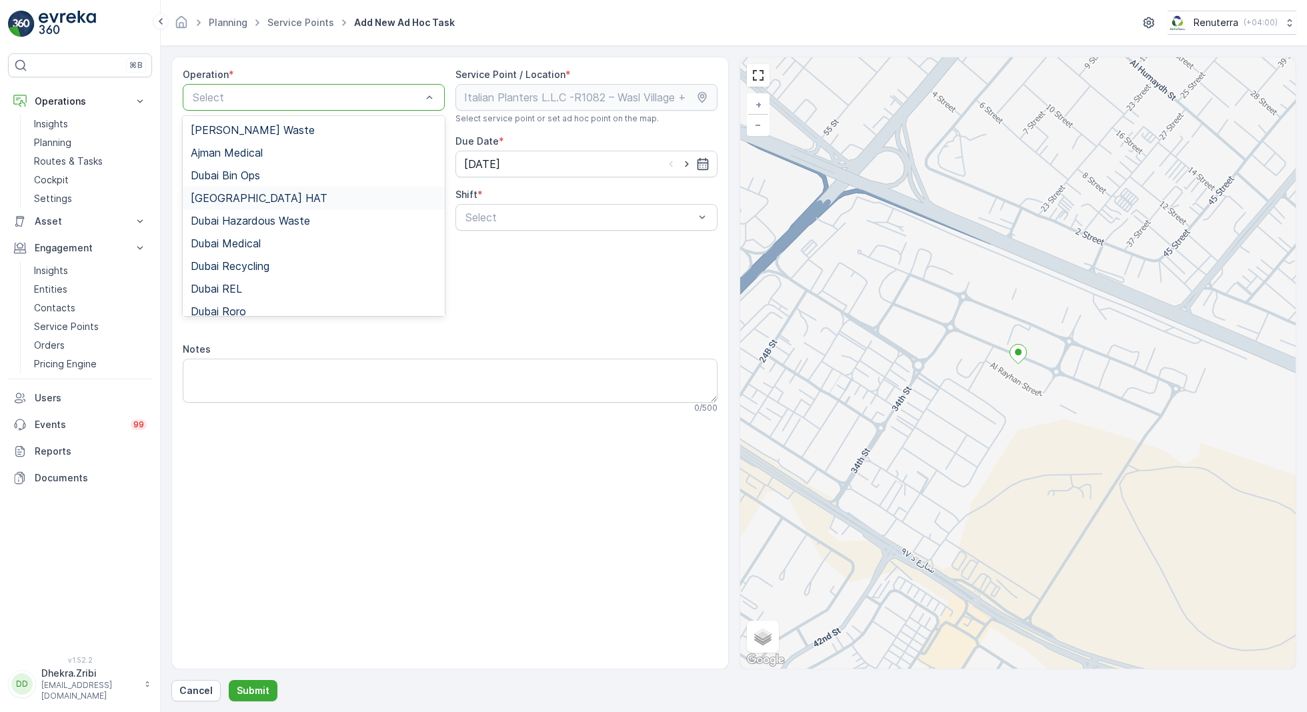
click at [272, 195] on div "[GEOGRAPHIC_DATA] HAT" at bounding box center [314, 198] width 246 height 12
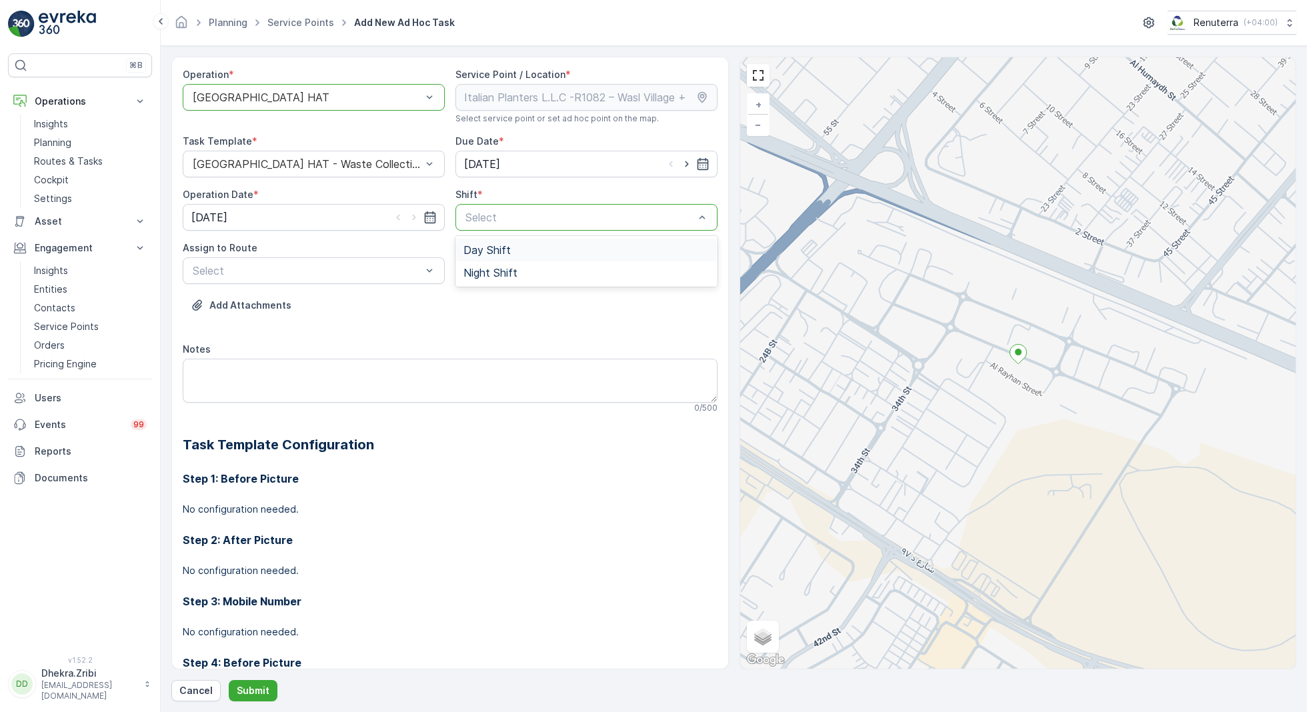
click at [489, 256] on div "Day Shift" at bounding box center [586, 250] width 262 height 23
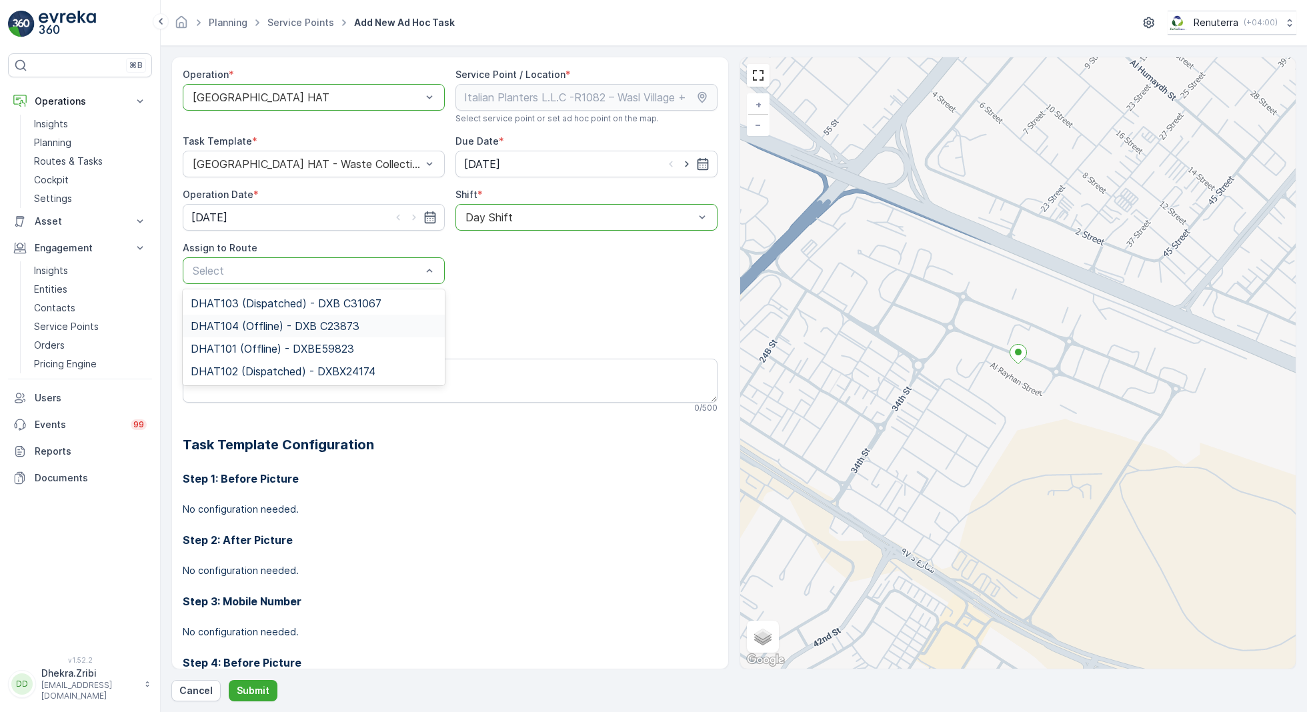
click at [271, 320] on span "DHAT104 (Offline) - DXB C23873" at bounding box center [275, 326] width 169 height 12
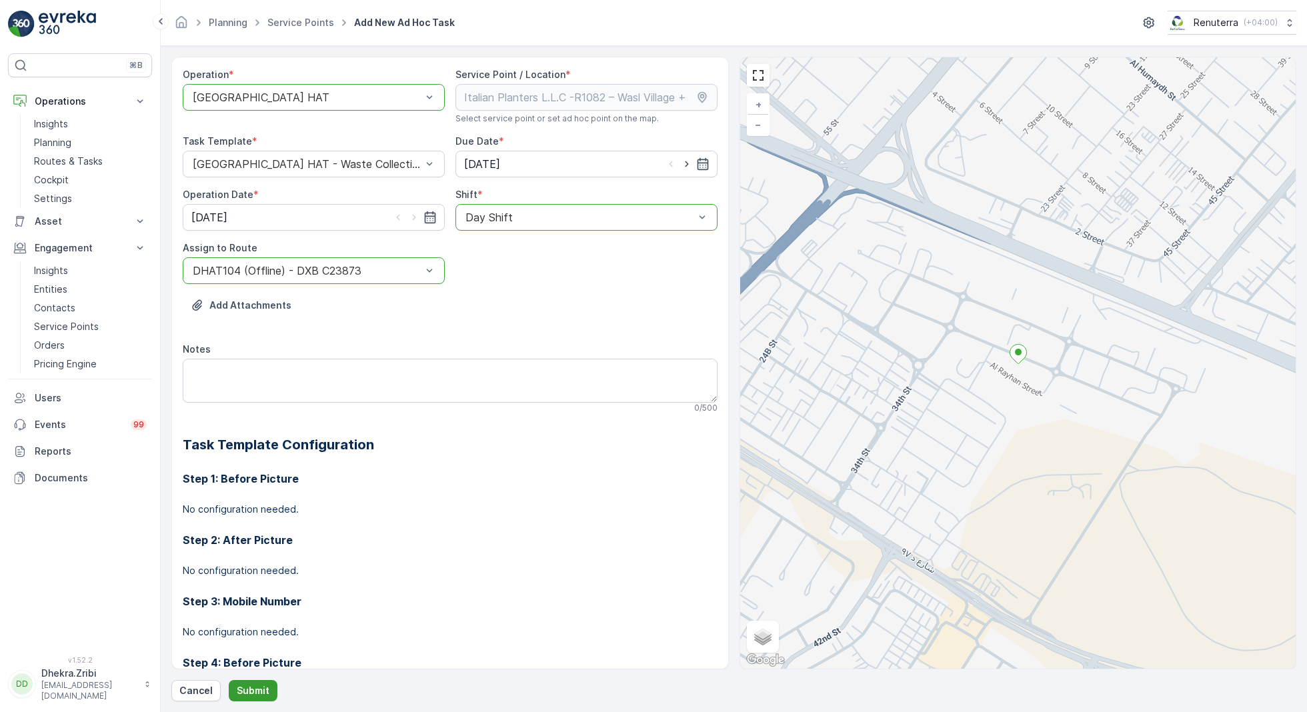
click at [241, 689] on p "Submit" at bounding box center [253, 690] width 33 height 13
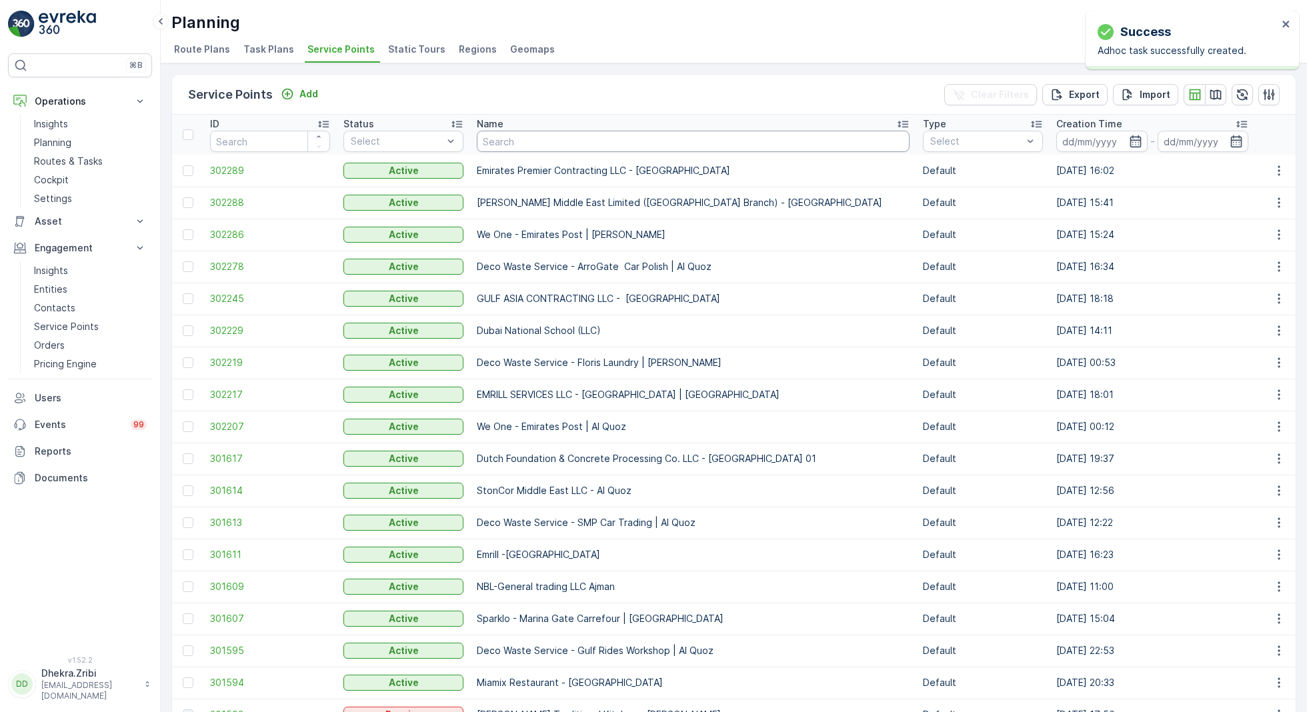
click at [514, 141] on input "text" at bounding box center [693, 141] width 433 height 21
type input "dupod"
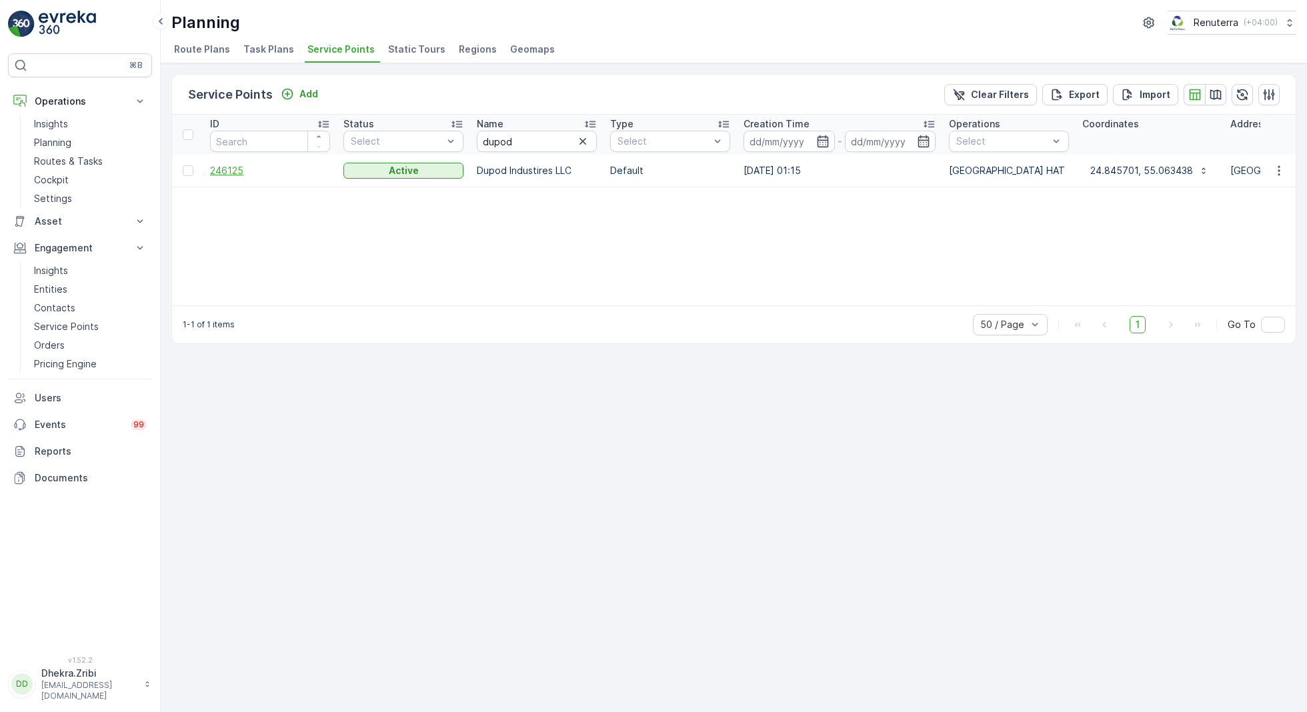
click at [233, 166] on span "246125" at bounding box center [270, 170] width 120 height 13
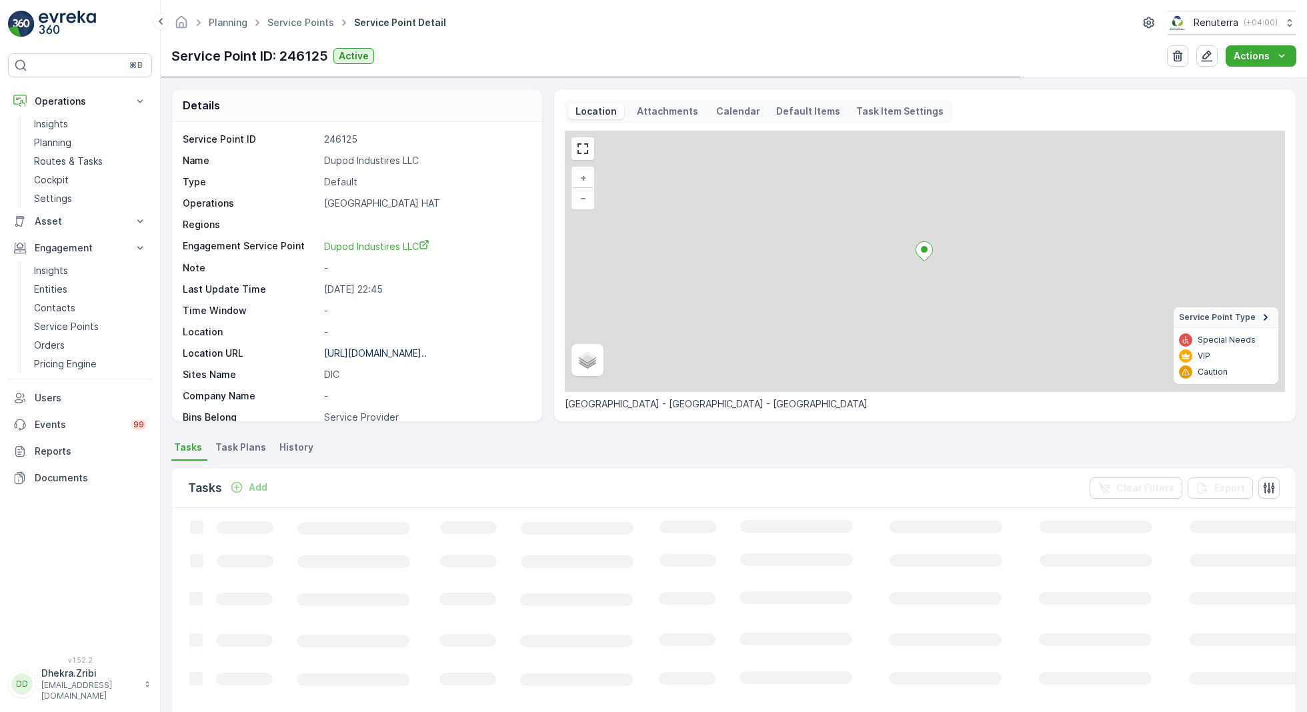
click at [365, 157] on p "Dupod Industires LLC" at bounding box center [426, 160] width 204 height 13
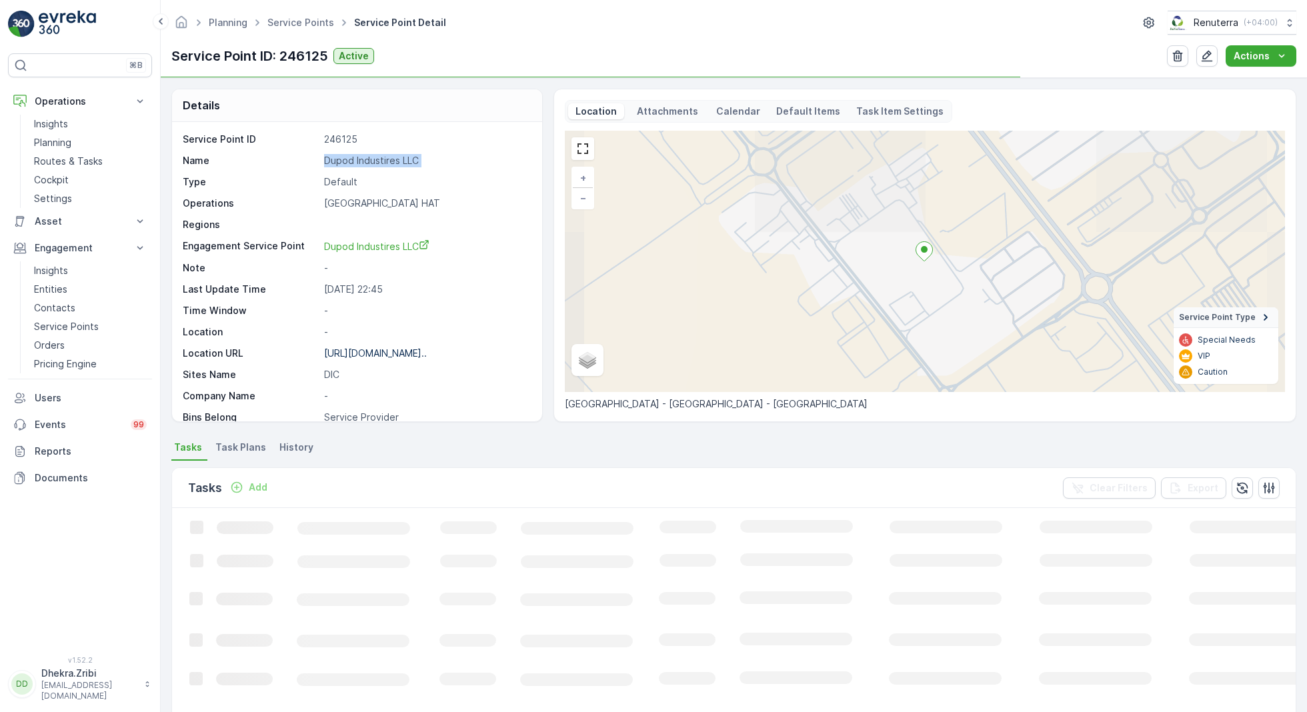
copy p "Dupod Industires LLC"
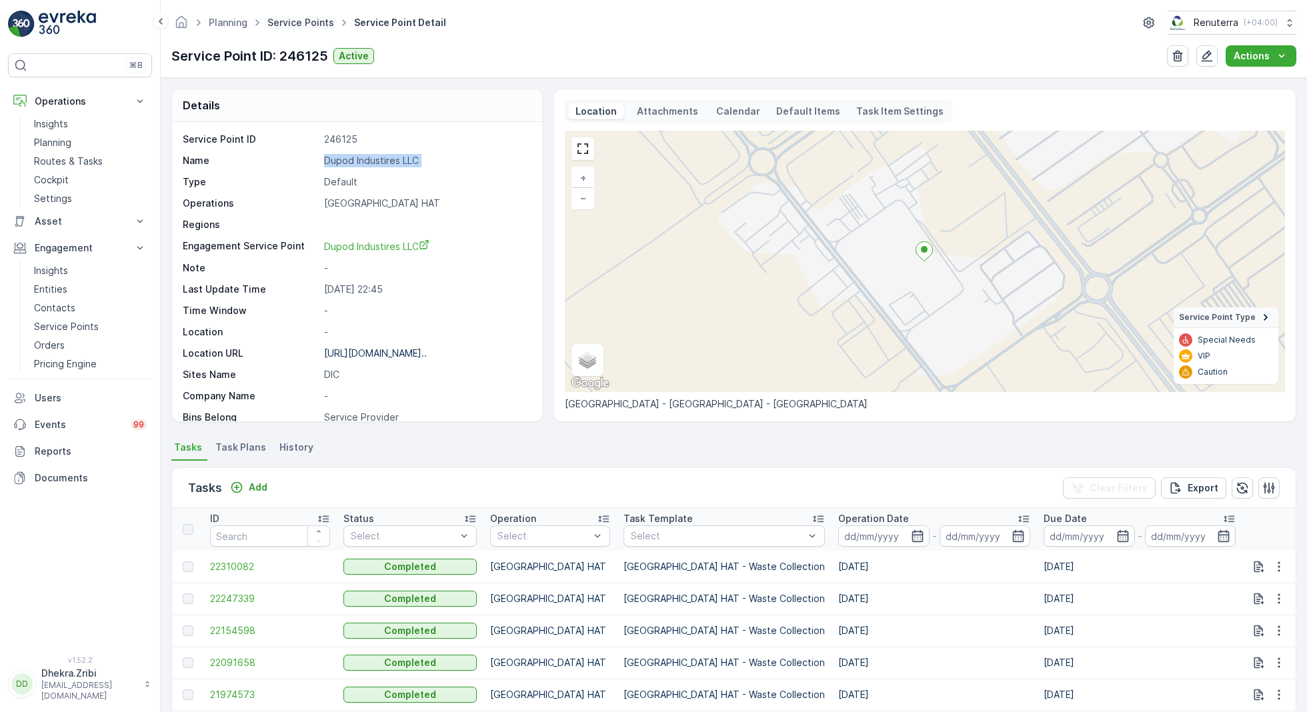
click at [304, 25] on link "Service Points" at bounding box center [300, 22] width 67 height 11
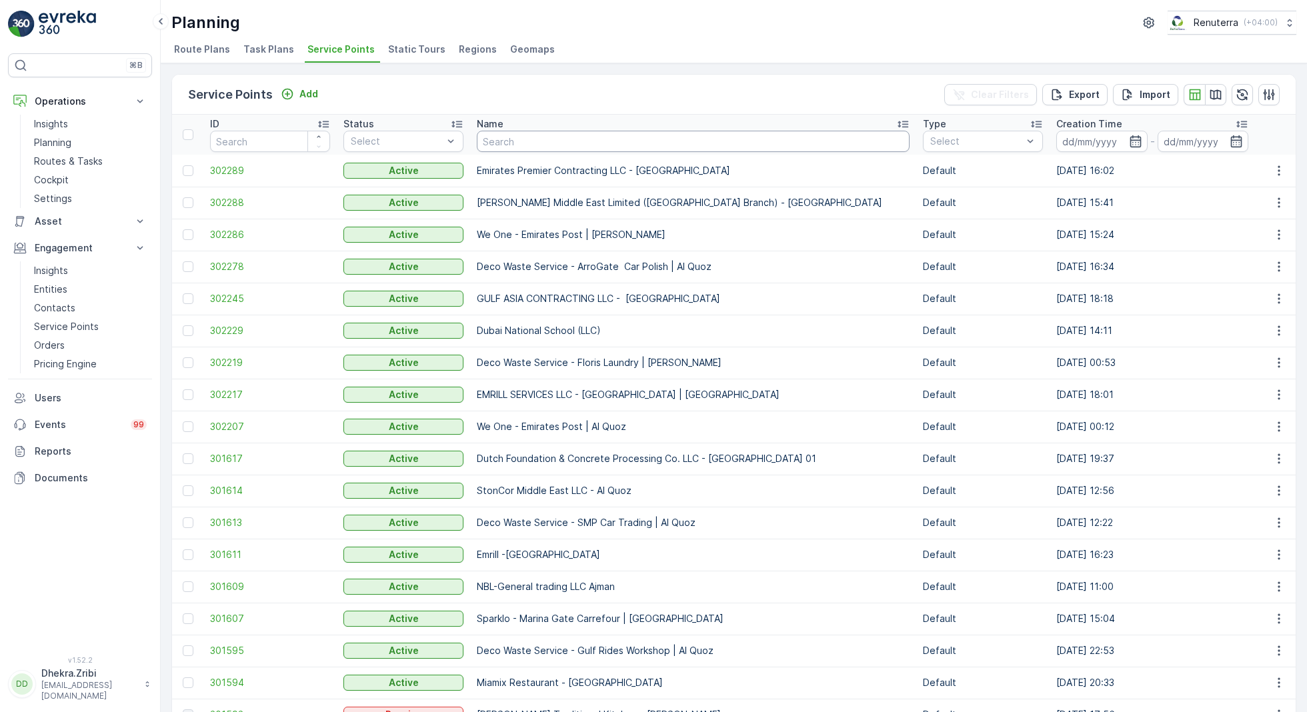
click at [525, 138] on input "text" at bounding box center [693, 141] width 433 height 21
paste input "HMS Hospital / Mirdif"
type input "HMS Hospital / Mirdif"
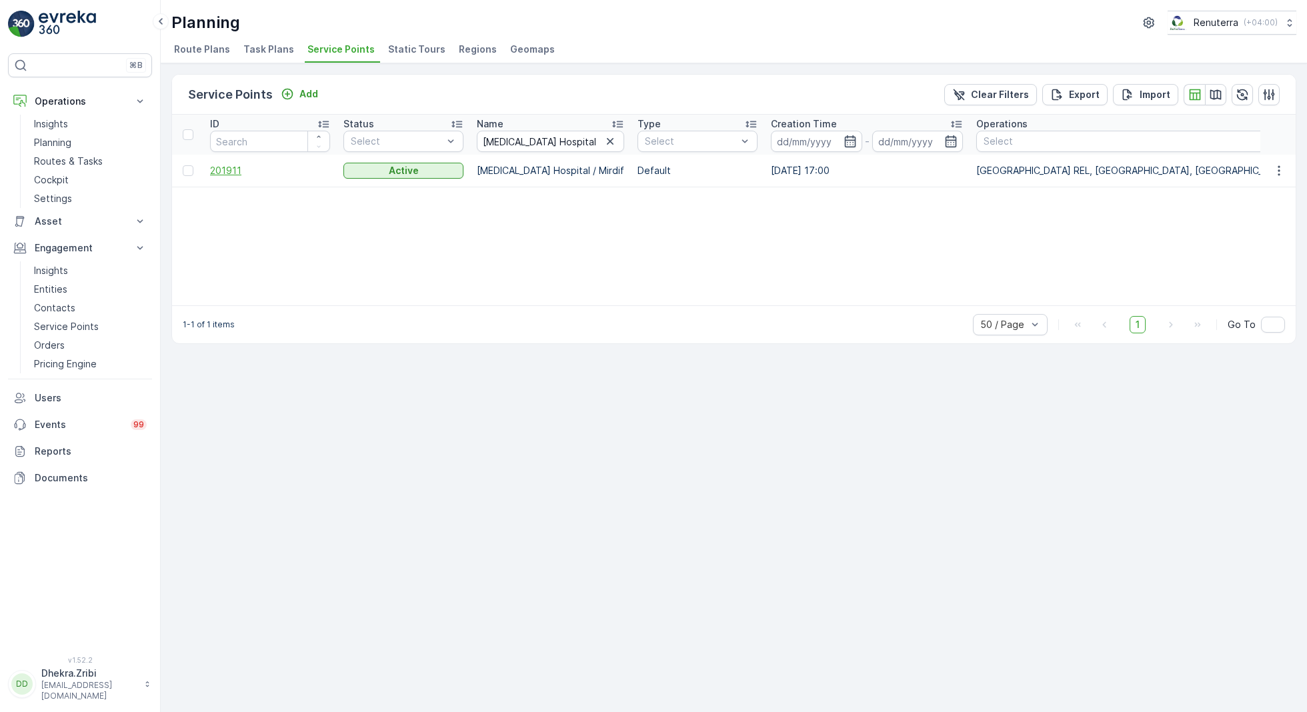
click at [231, 166] on span "201911" at bounding box center [270, 170] width 120 height 13
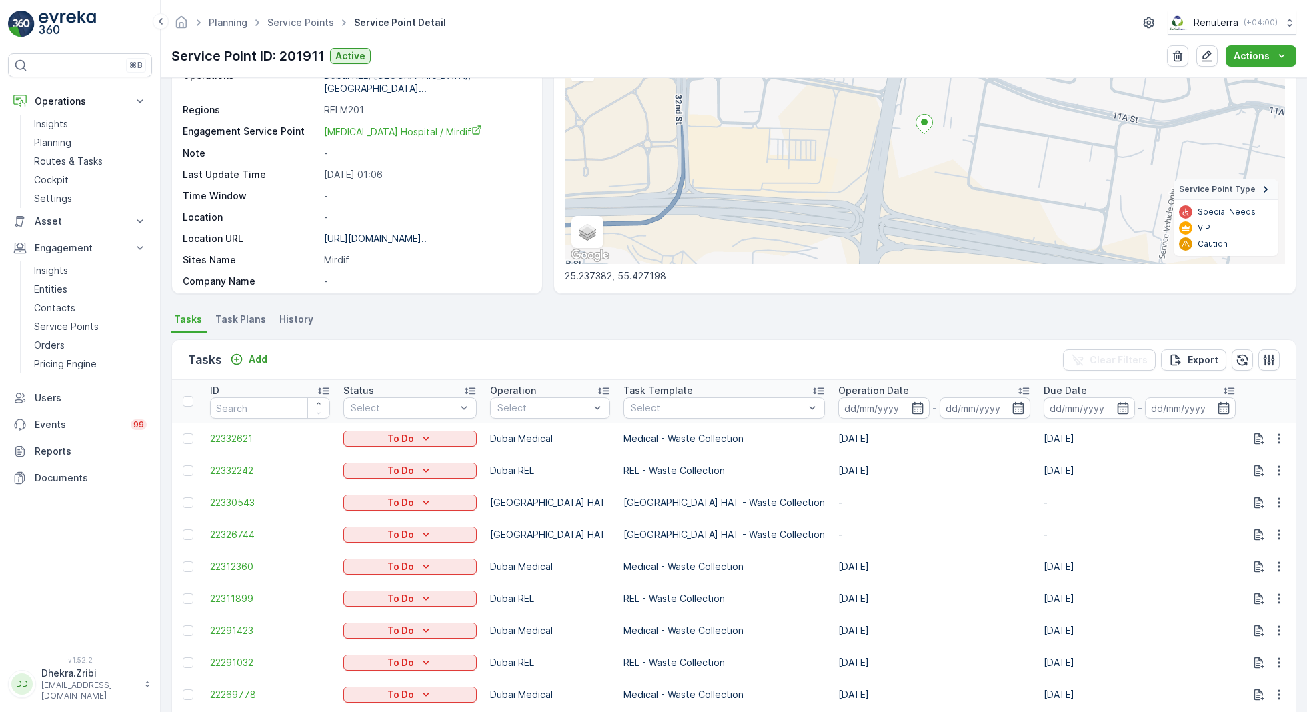
scroll to position [131, 0]
click at [1273, 499] on icon "button" at bounding box center [1278, 499] width 13 height 13
click at [1235, 561] on span "Change Route" at bounding box center [1244, 556] width 65 height 13
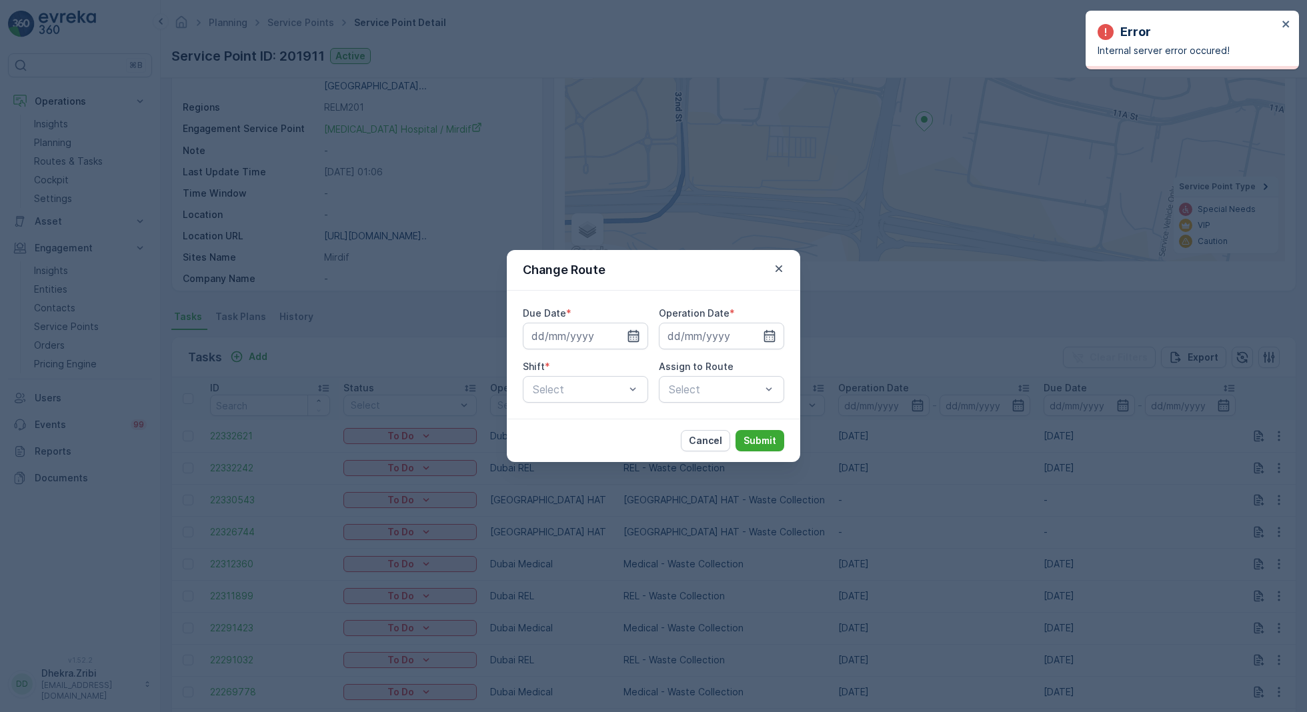
click at [633, 338] on icon "button" at bounding box center [633, 335] width 13 height 13
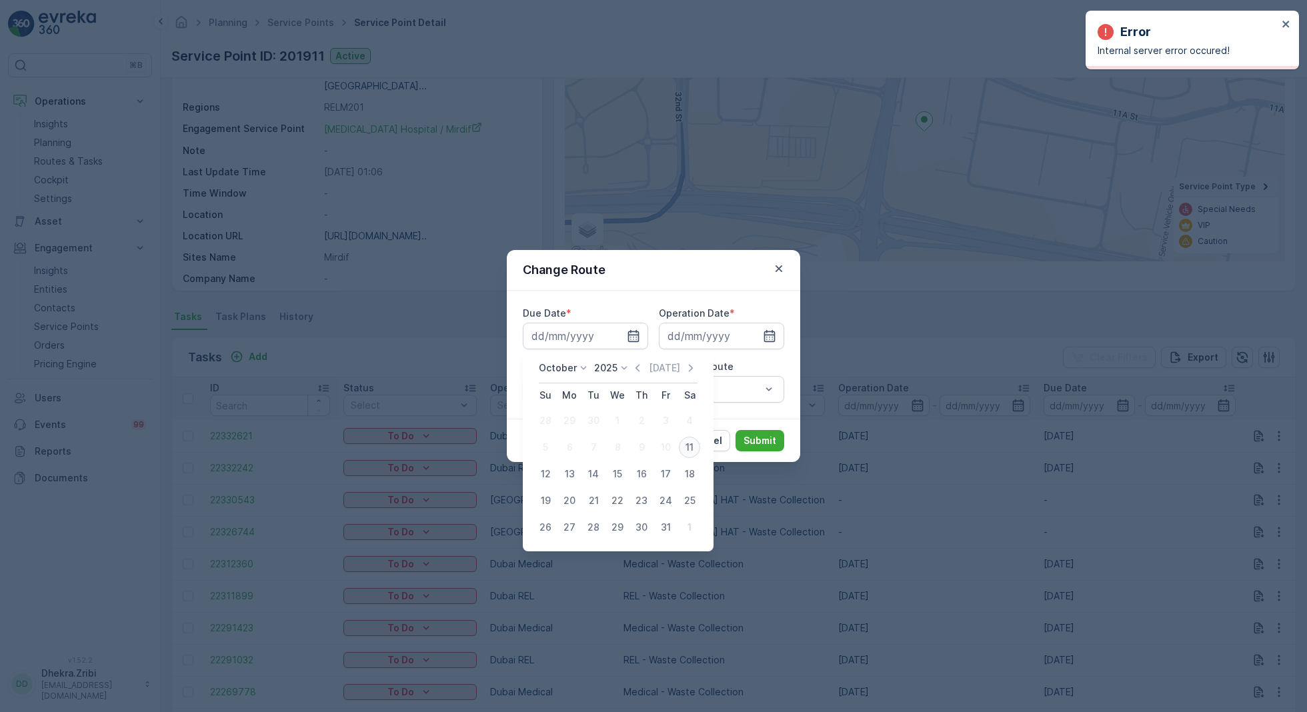
click at [691, 439] on div "11" at bounding box center [689, 447] width 21 height 21
type input "[DATE]"
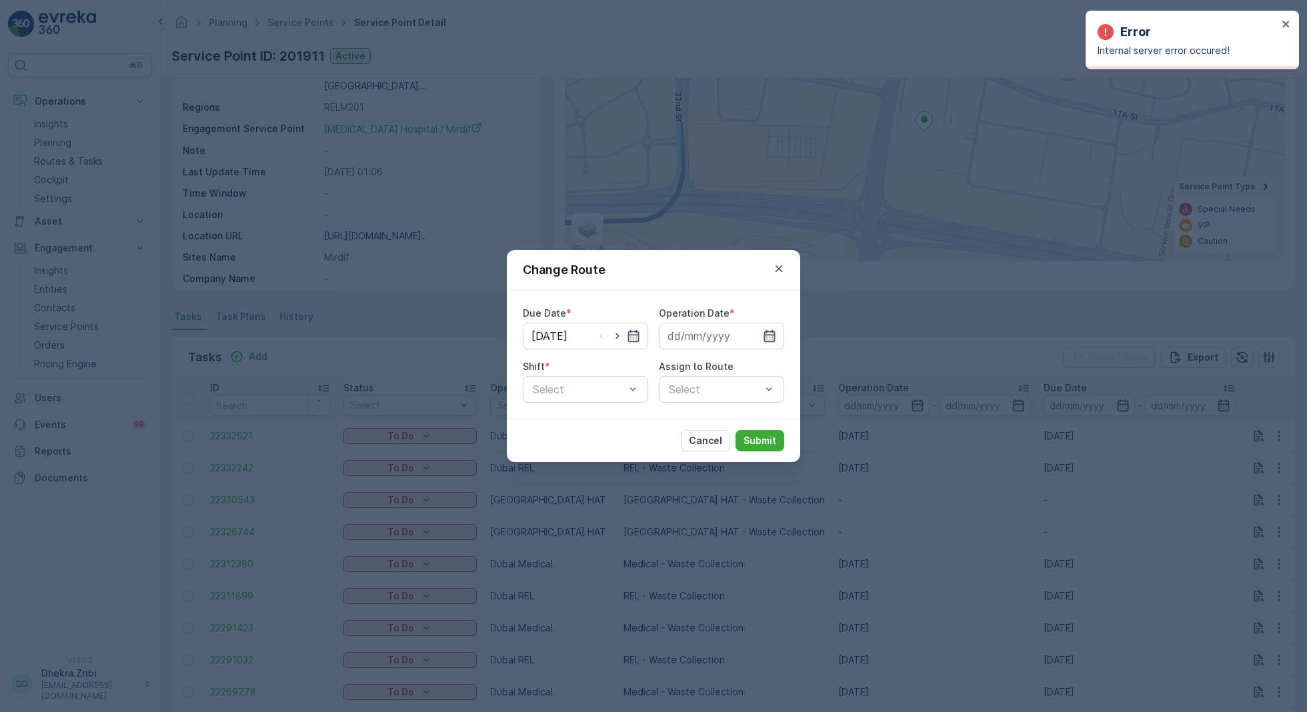
click at [775, 337] on icon "button" at bounding box center [769, 335] width 13 height 13
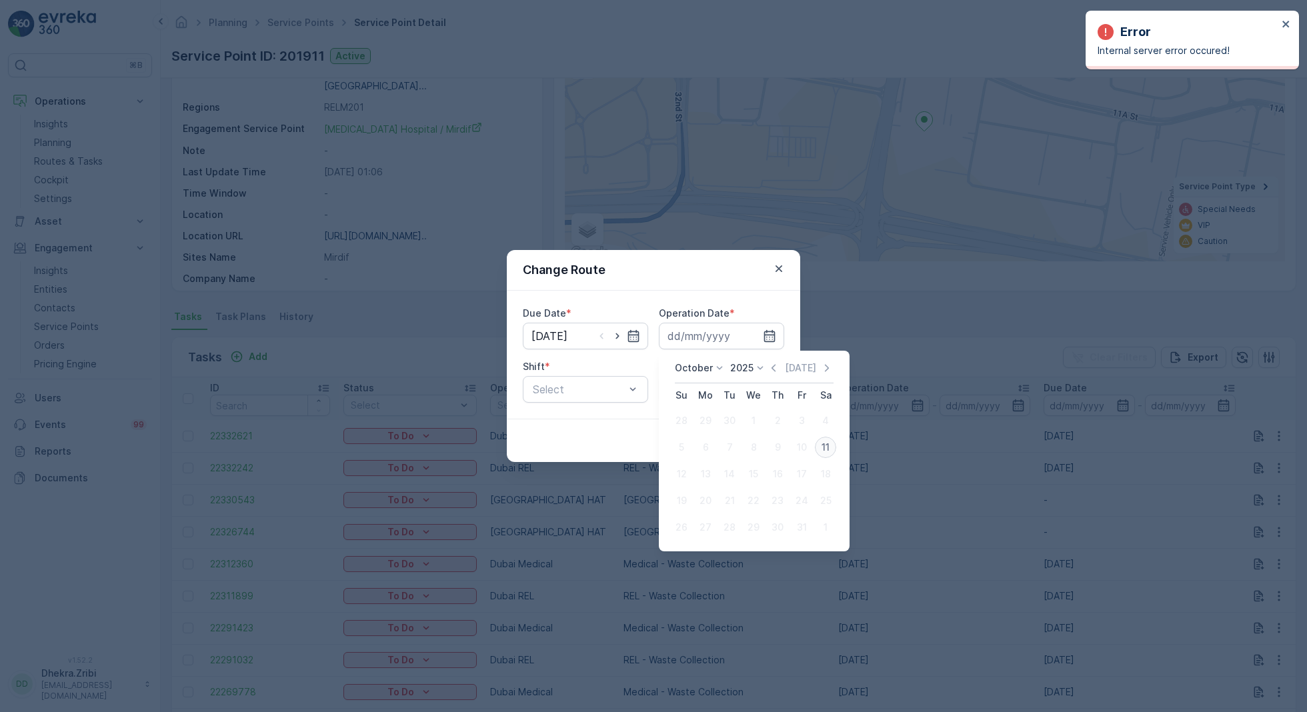
click at [825, 445] on div "11" at bounding box center [825, 447] width 21 height 21
type input "[DATE]"
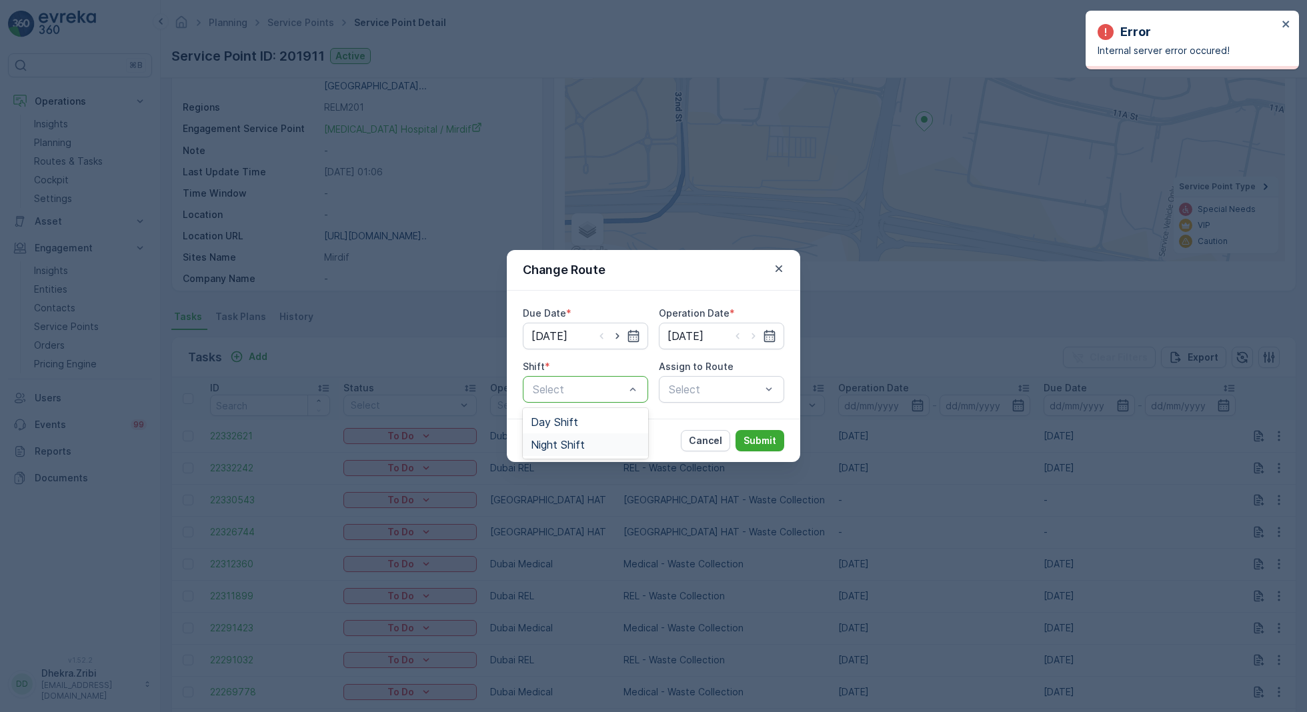
click at [565, 441] on span "Night Shift" at bounding box center [558, 445] width 54 height 12
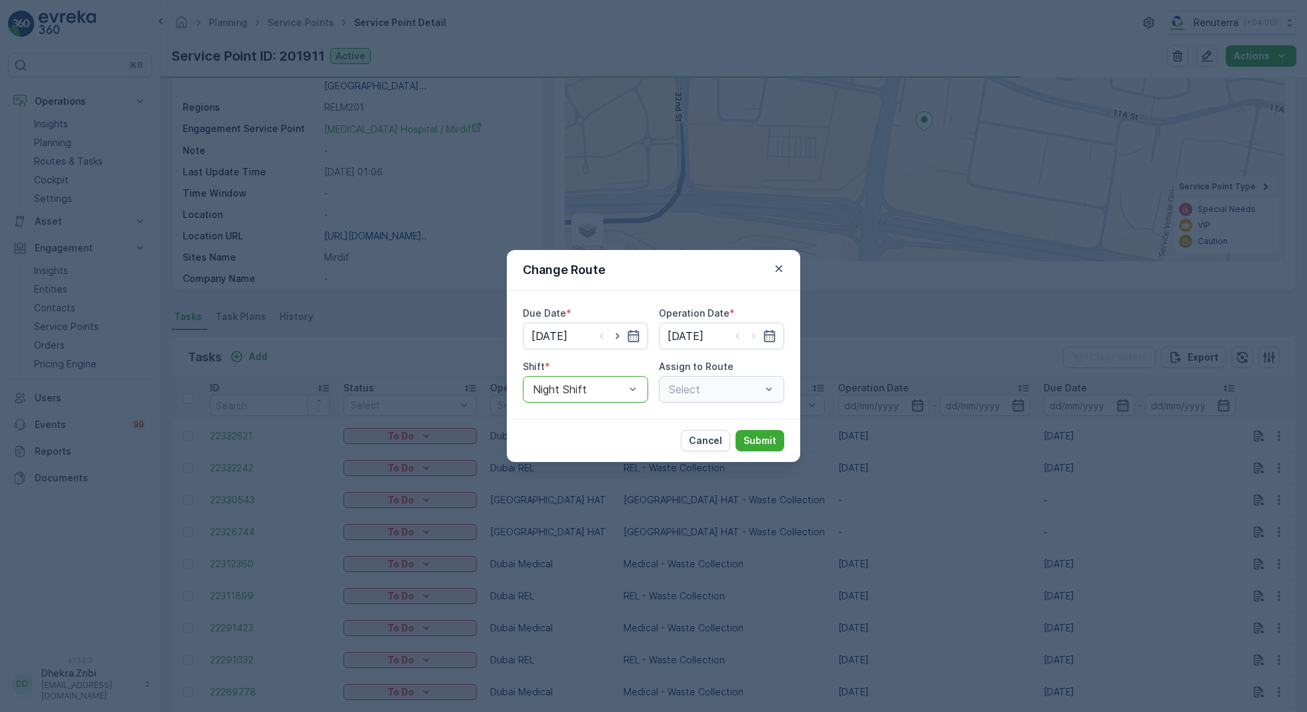
click at [697, 399] on div "Select" at bounding box center [721, 389] width 125 height 27
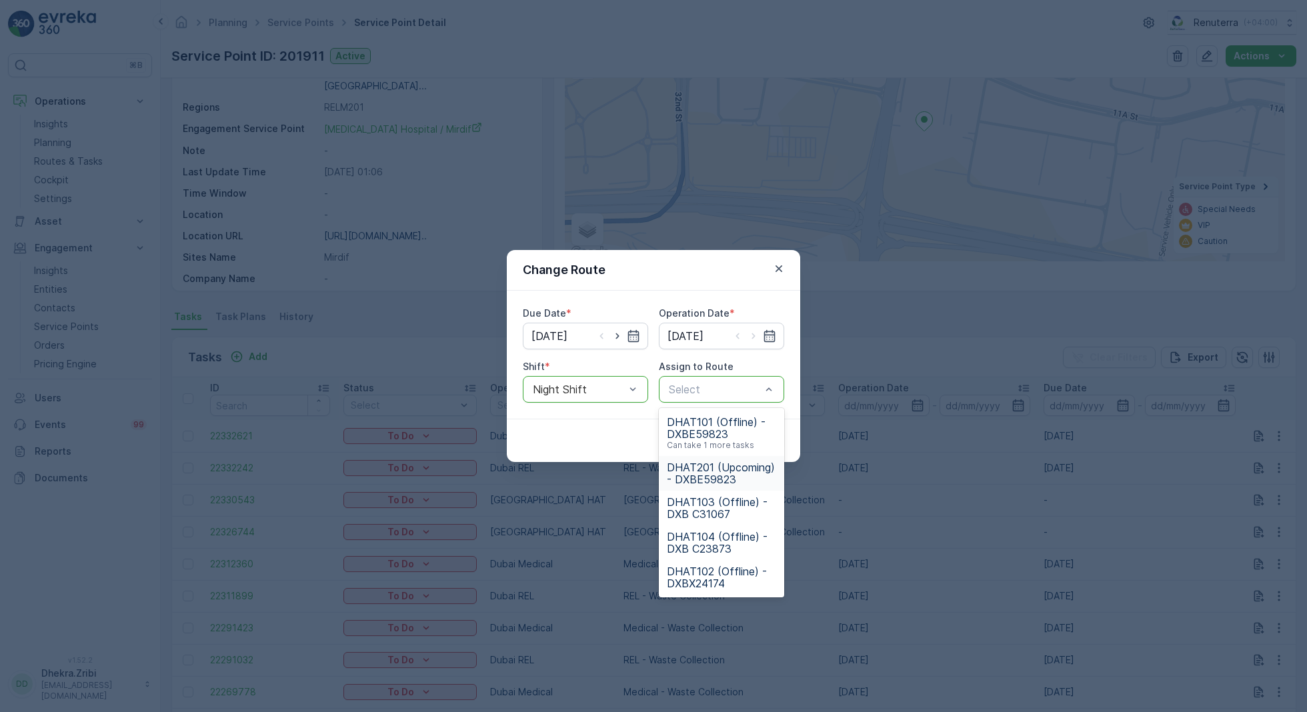
click at [717, 469] on span "DHAT201 (Upcoming) - DXBE59823" at bounding box center [721, 473] width 109 height 24
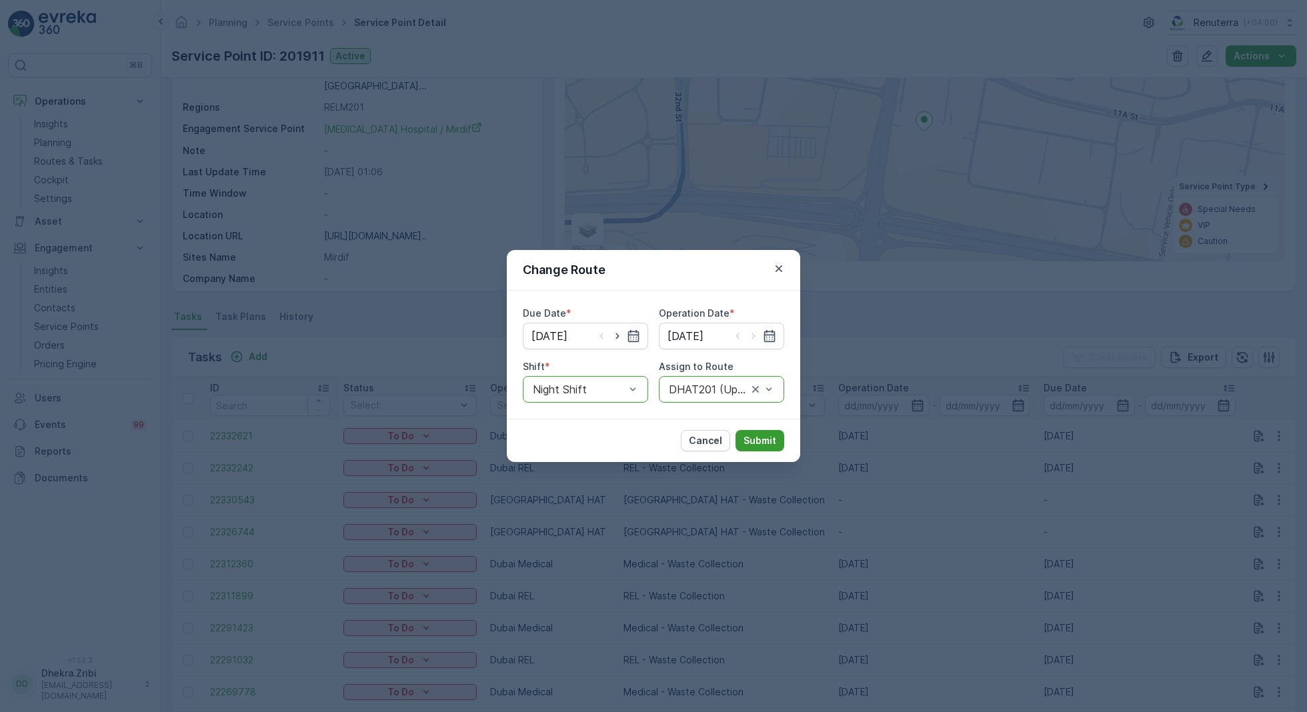
click at [764, 445] on p "Submit" at bounding box center [759, 440] width 33 height 13
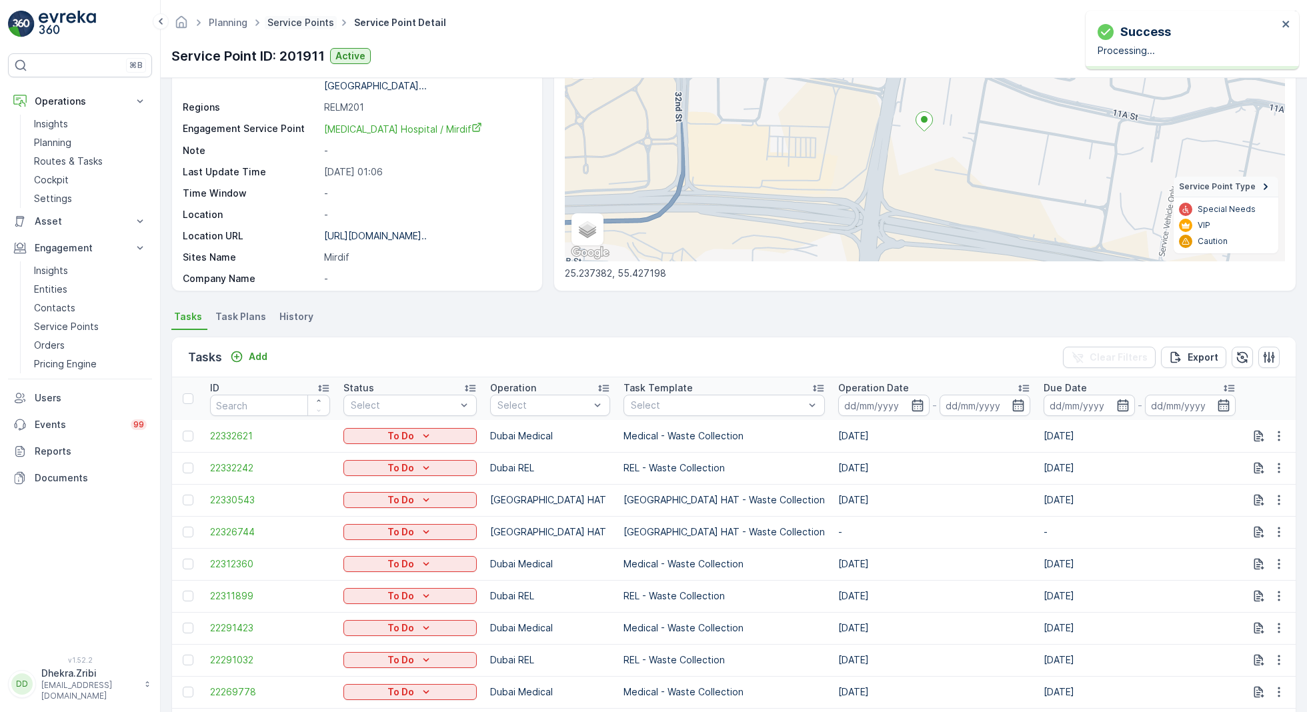
click at [293, 26] on link "Service Points" at bounding box center [300, 22] width 67 height 11
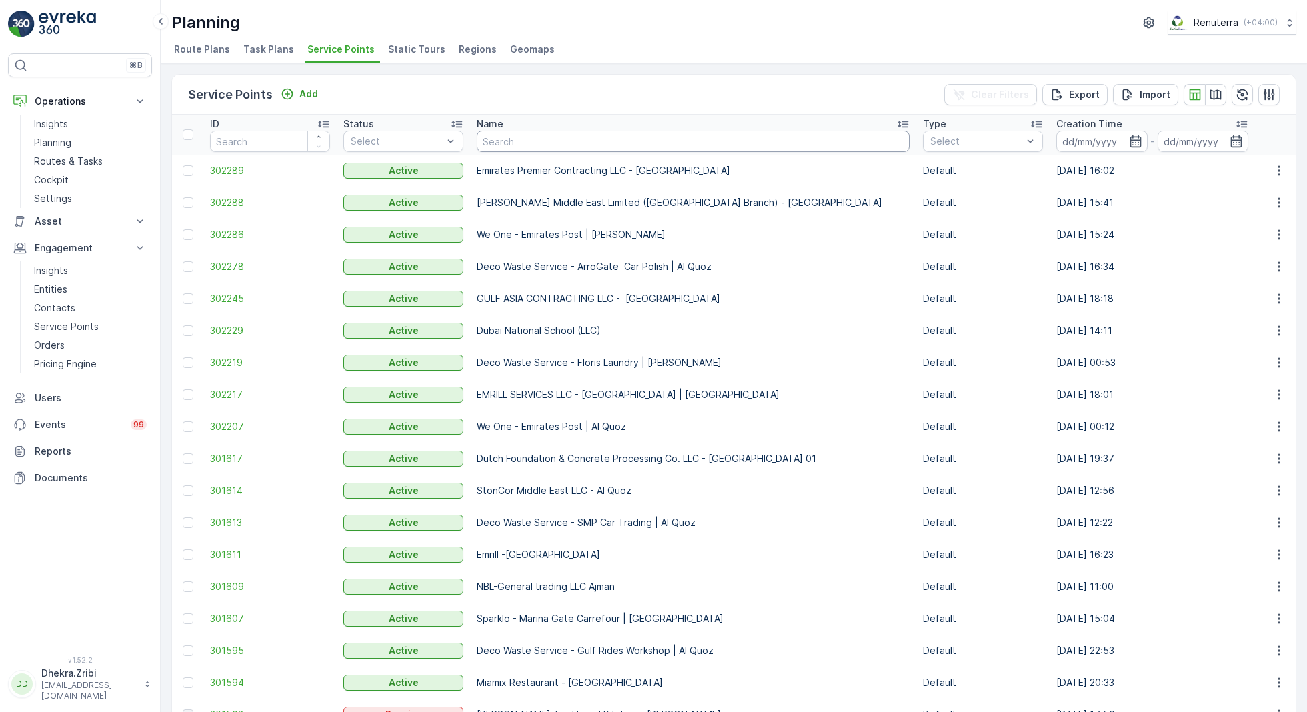
click at [538, 143] on input "text" at bounding box center [693, 141] width 433 height 21
paste input "[PERSON_NAME] Stocks (L.L.C.) - [GEOGRAPHIC_DATA]"
type input "[PERSON_NAME] Stocks (L.L.C.) - [GEOGRAPHIC_DATA]"
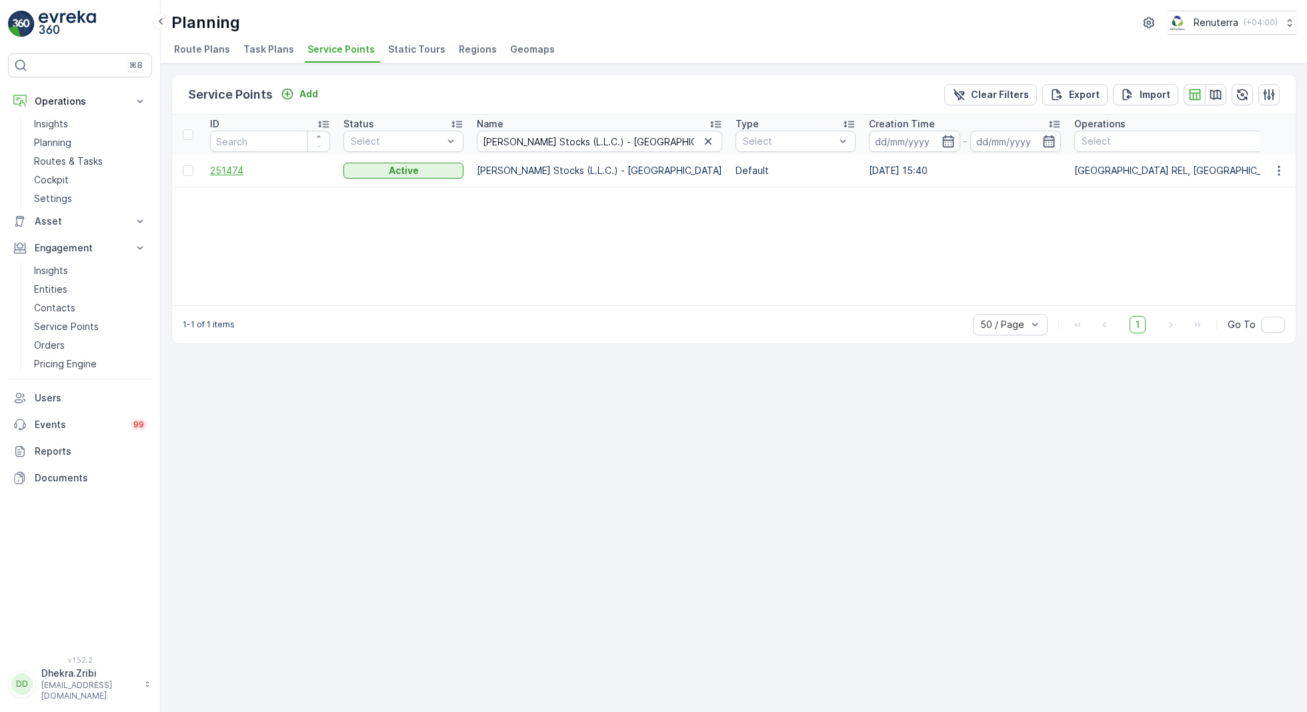
click at [227, 165] on span "251474" at bounding box center [270, 170] width 120 height 13
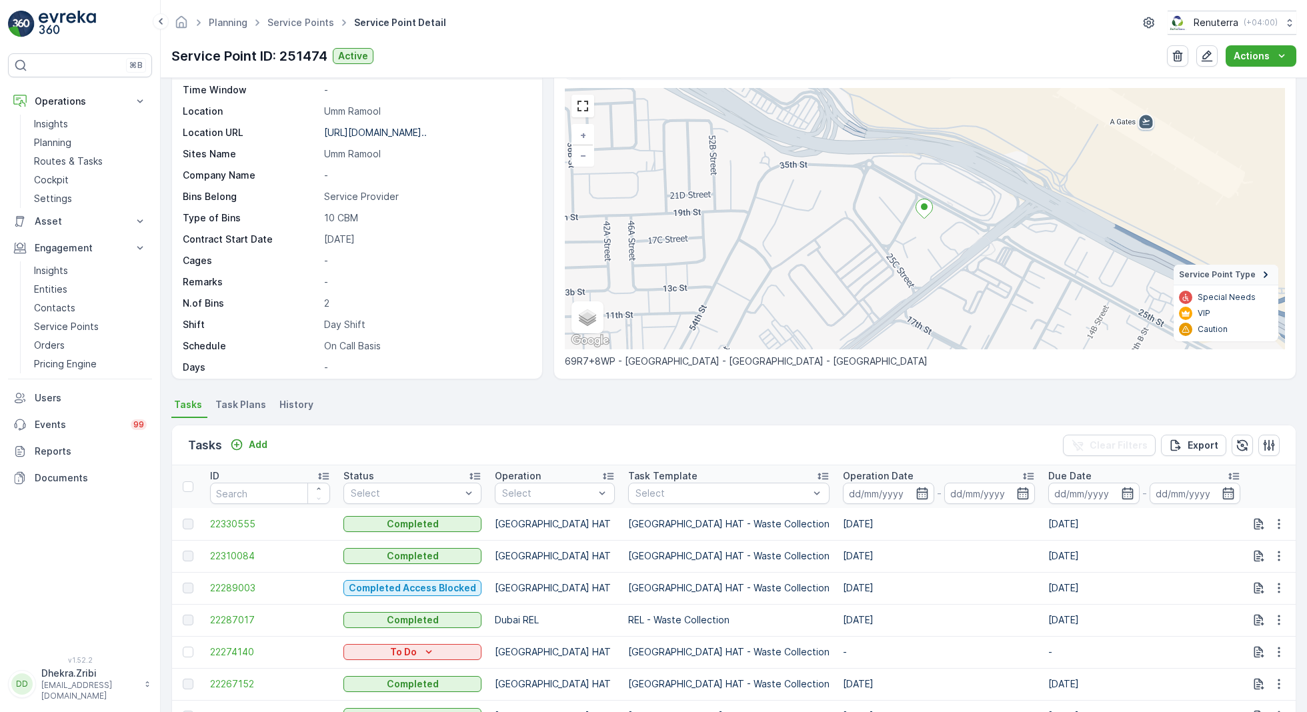
scroll to position [91, 0]
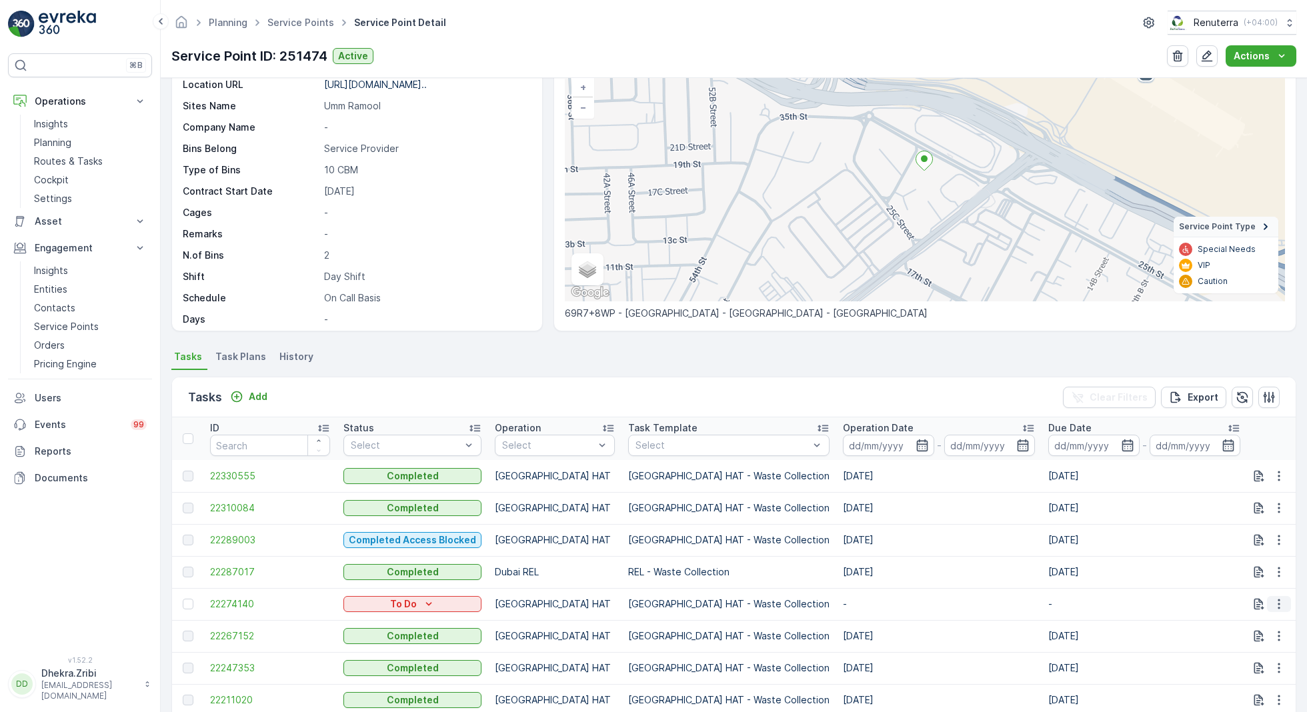
click at [1275, 605] on icon "button" at bounding box center [1278, 603] width 13 height 13
click at [1229, 535] on span "Change Route" at bounding box center [1244, 539] width 65 height 13
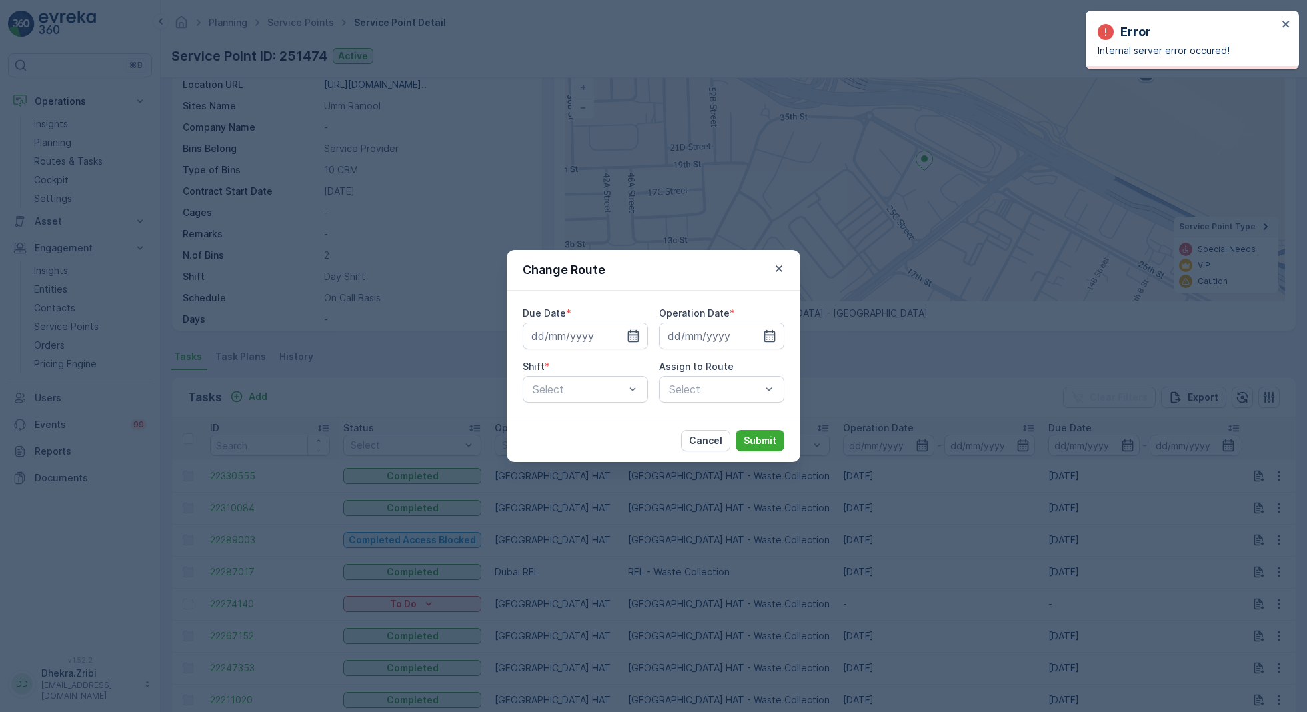
click at [633, 340] on icon "button" at bounding box center [633, 335] width 13 height 13
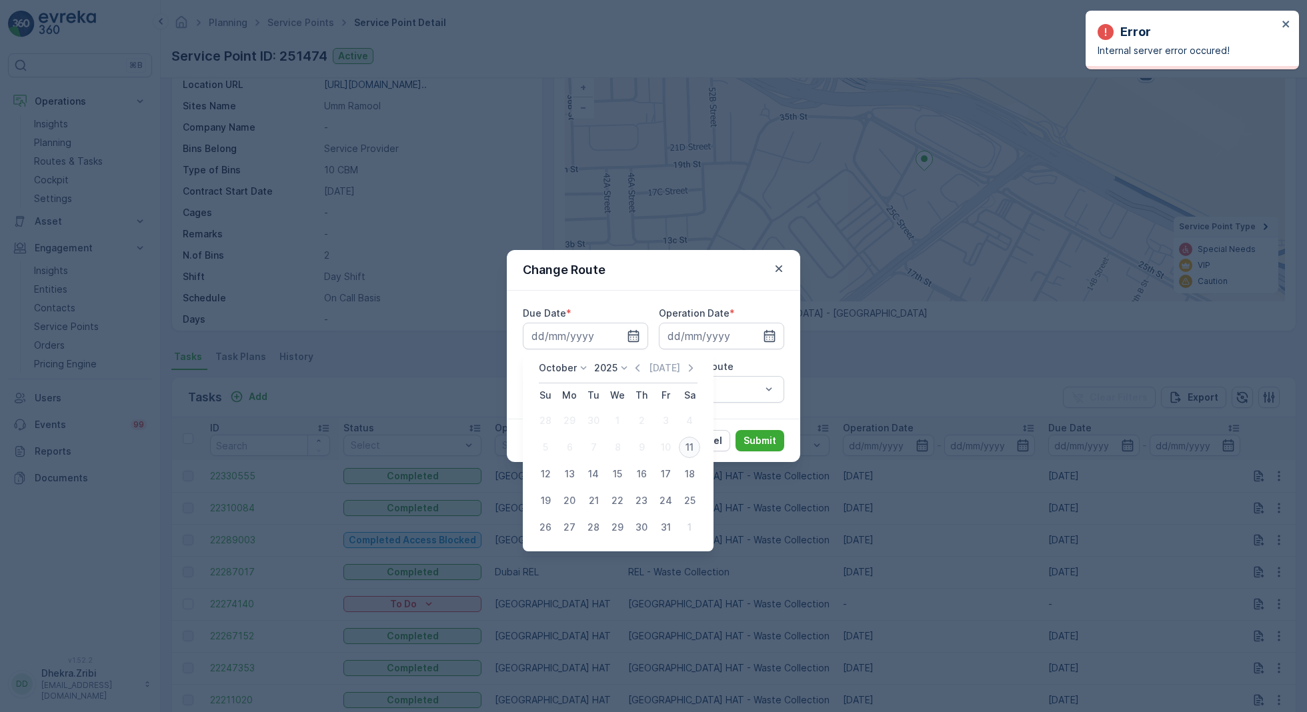
click at [681, 441] on div "11" at bounding box center [689, 447] width 21 height 21
type input "[DATE]"
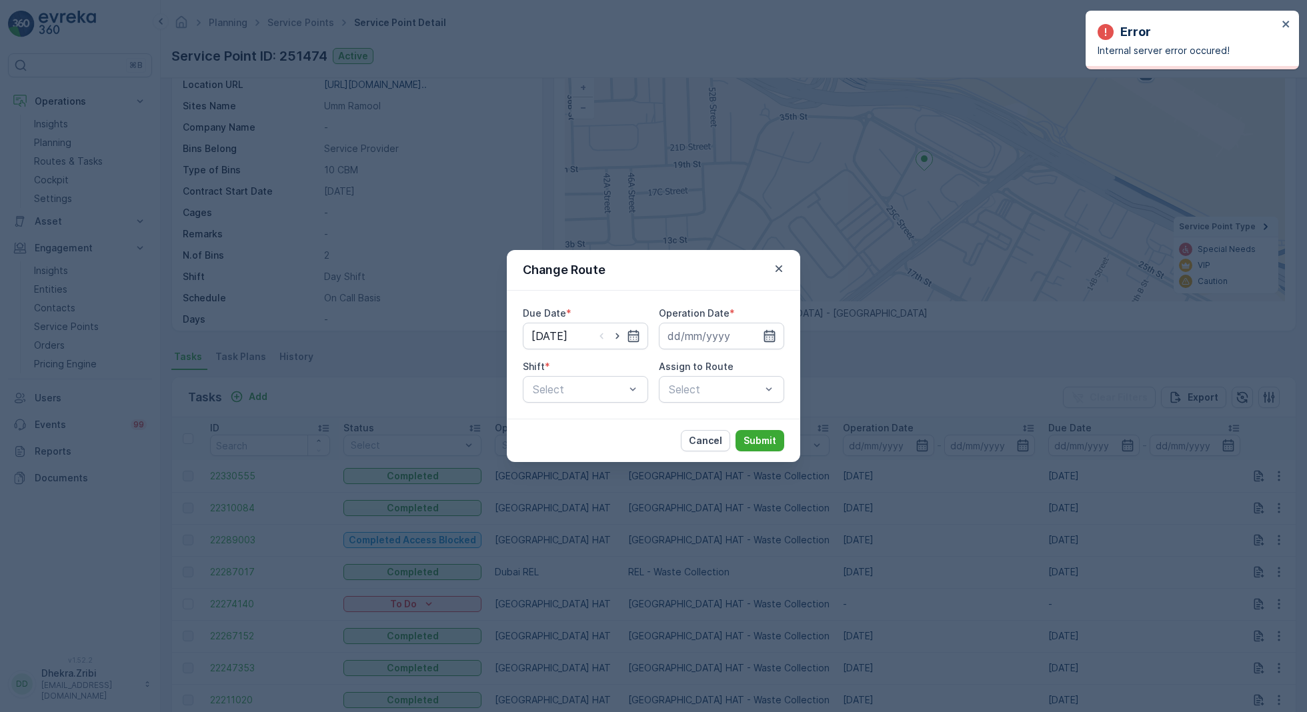
click at [773, 342] on icon "button" at bounding box center [769, 335] width 13 height 13
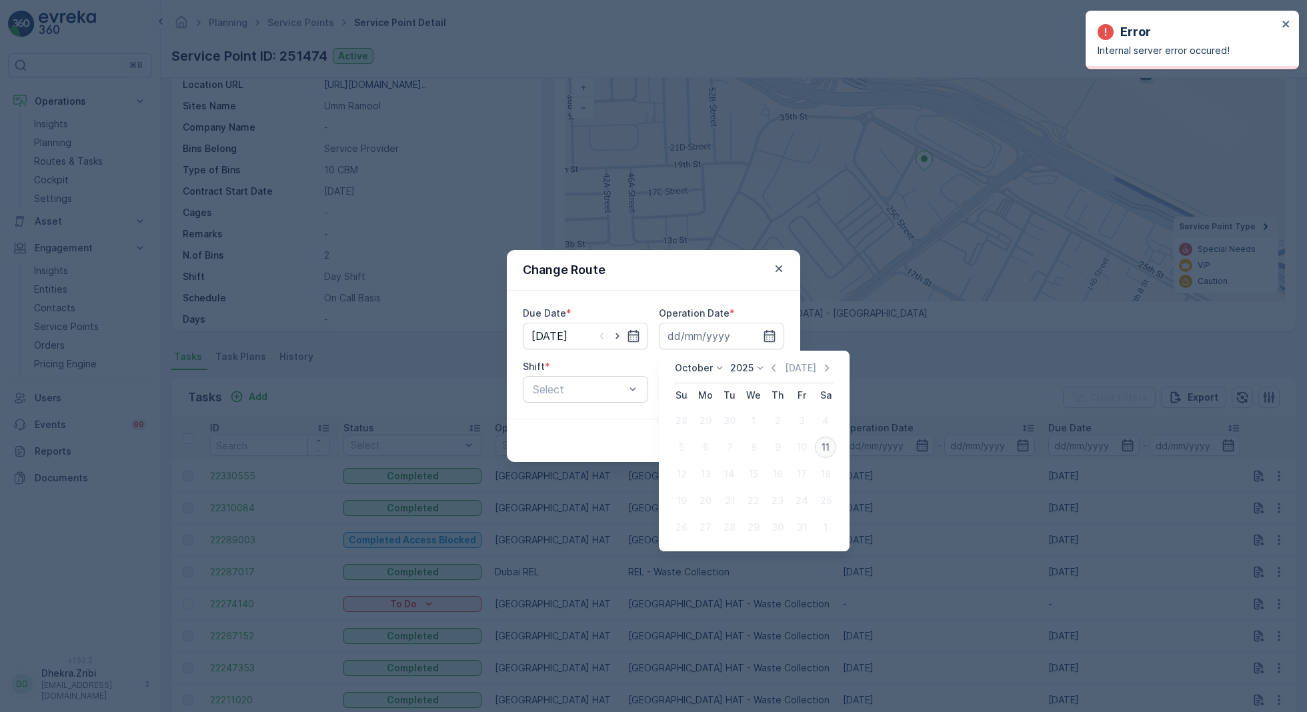
click at [827, 447] on div "11" at bounding box center [825, 447] width 21 height 21
type input "[DATE]"
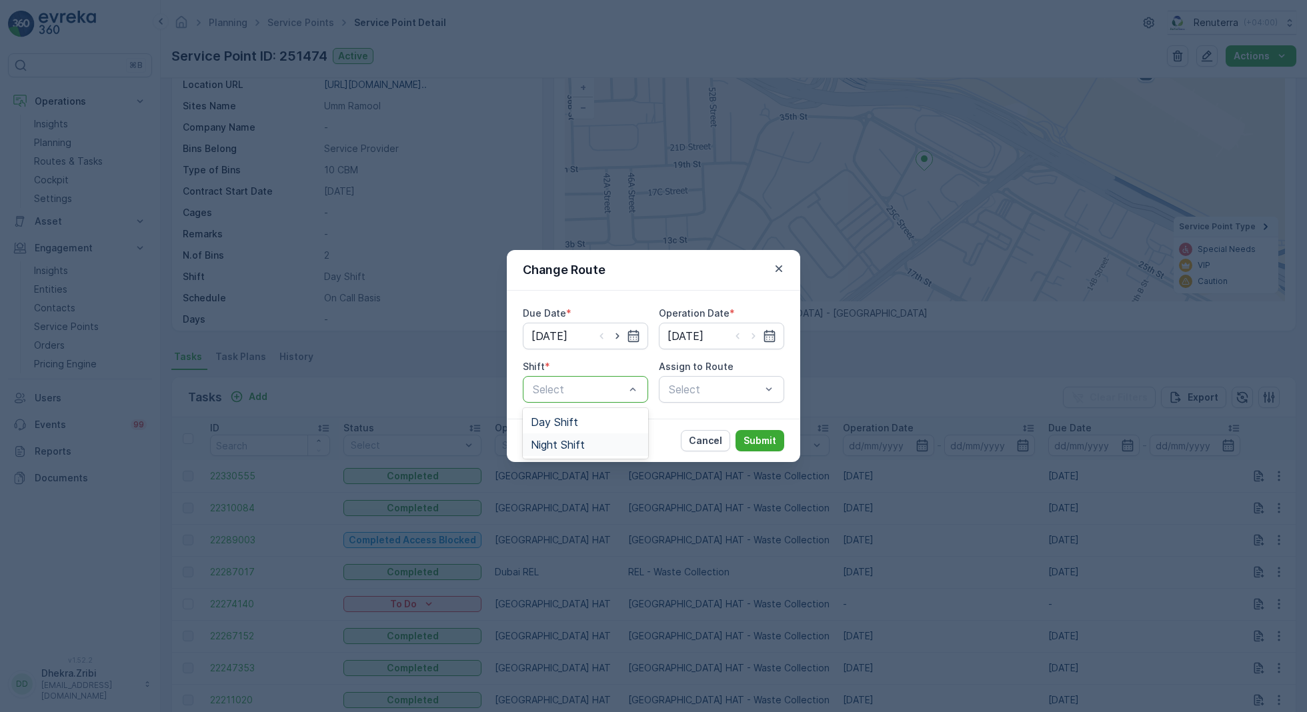
click at [560, 445] on span "Night Shift" at bounding box center [558, 445] width 54 height 12
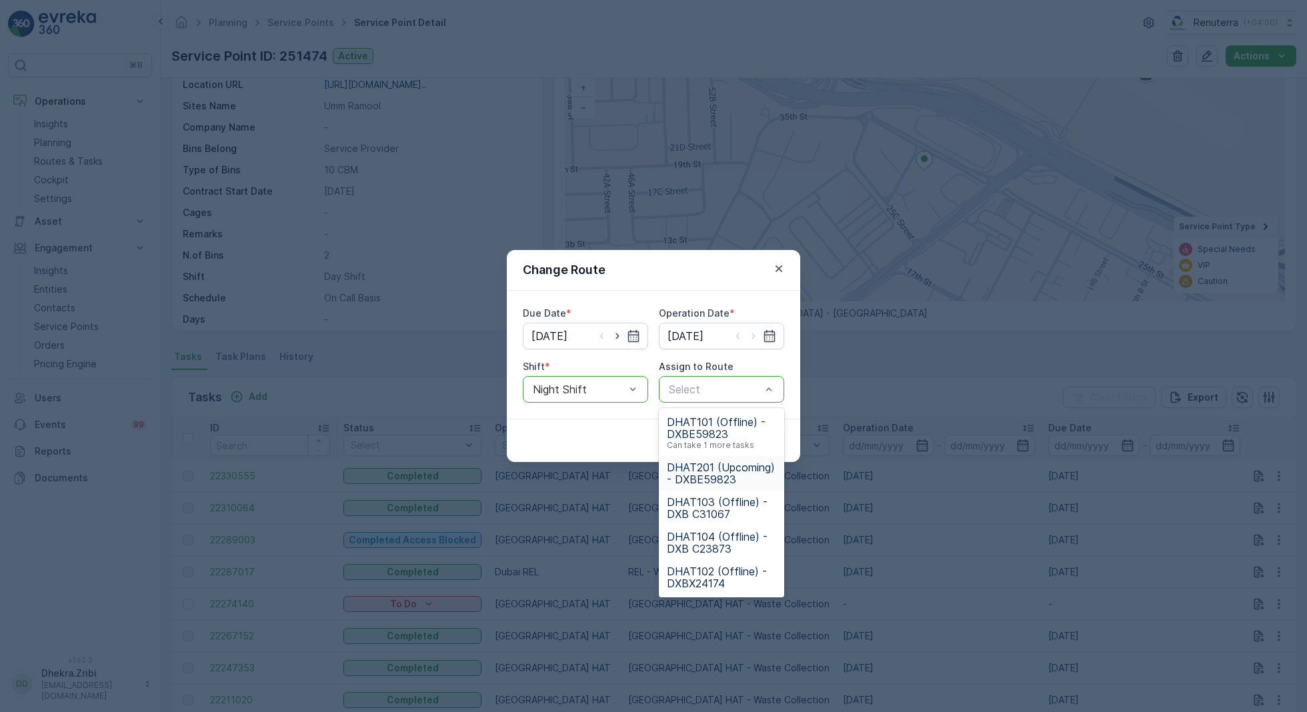
click at [711, 473] on span "DHAT201 (Upcoming) - DXBE59823" at bounding box center [721, 473] width 109 height 24
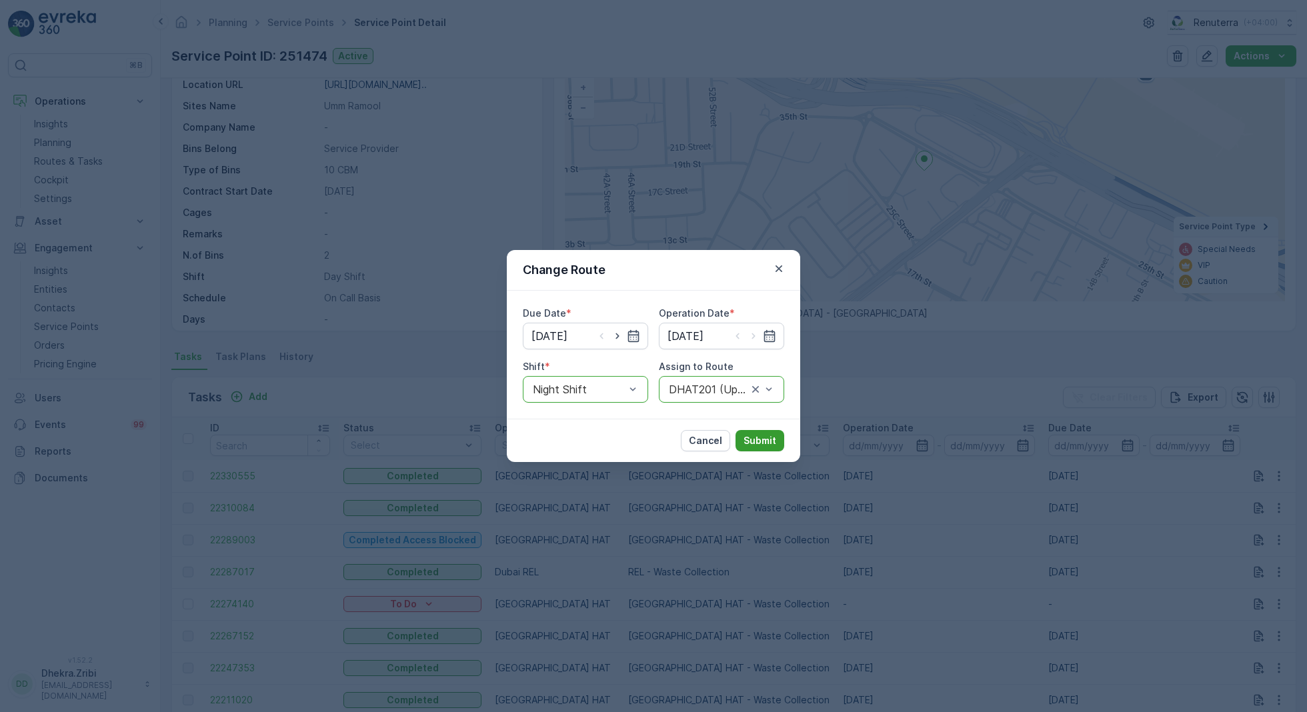
click at [773, 439] on p "Submit" at bounding box center [759, 440] width 33 height 13
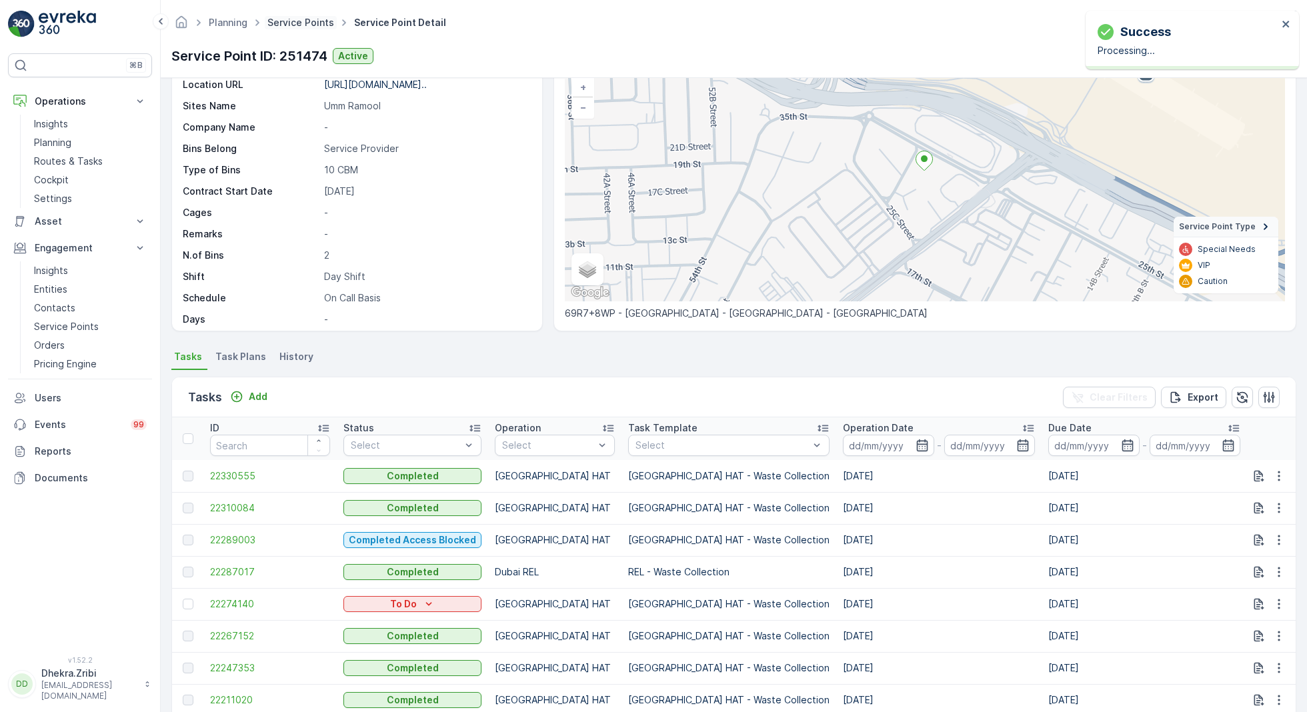
click at [304, 22] on link "Service Points" at bounding box center [300, 22] width 67 height 11
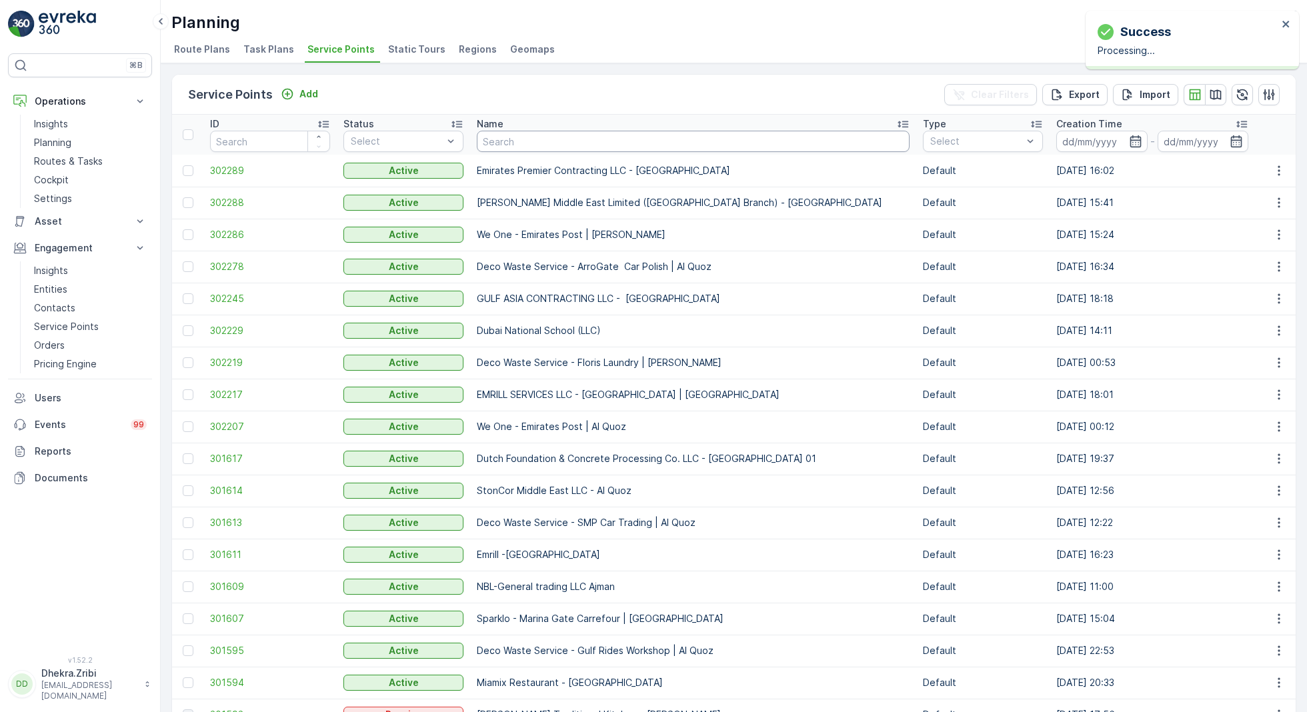
click at [577, 143] on input "text" at bounding box center [693, 141] width 433 height 21
paste input "Besix Construct LLC- Head Office"
type input "Besix Construct LLC- Head Office"
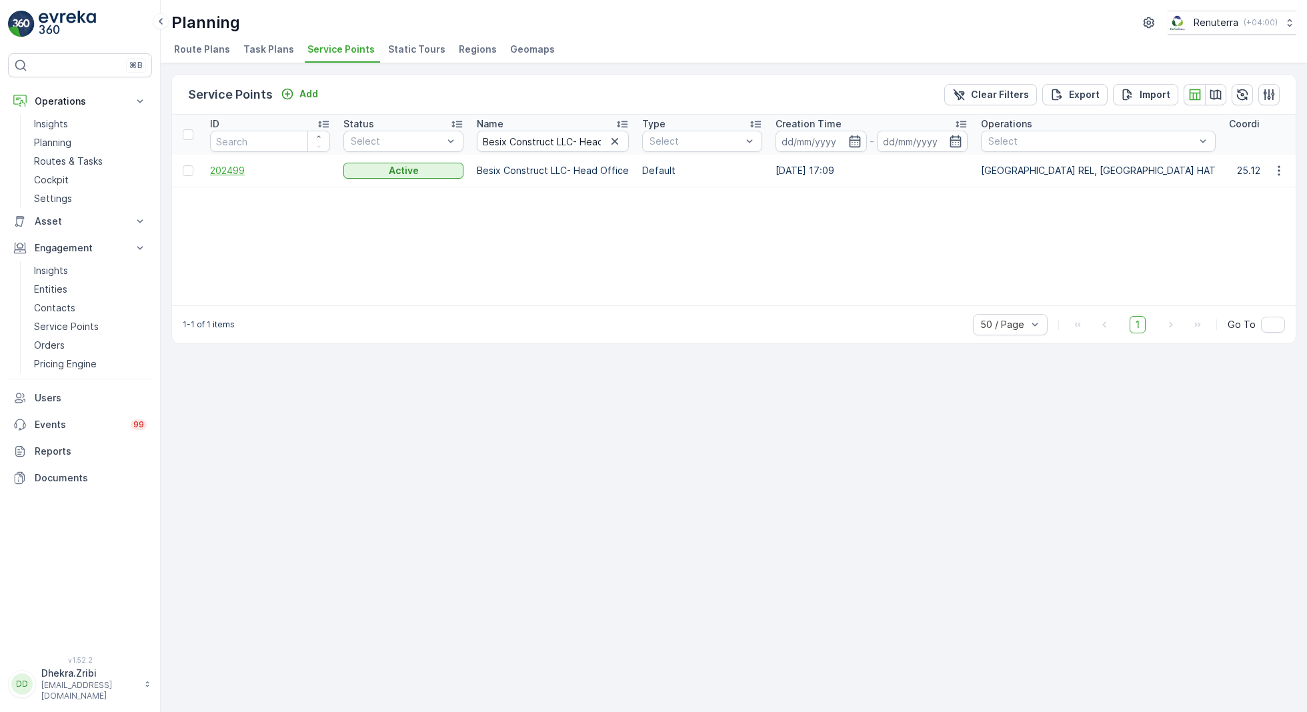
click at [233, 169] on span "202499" at bounding box center [270, 170] width 120 height 13
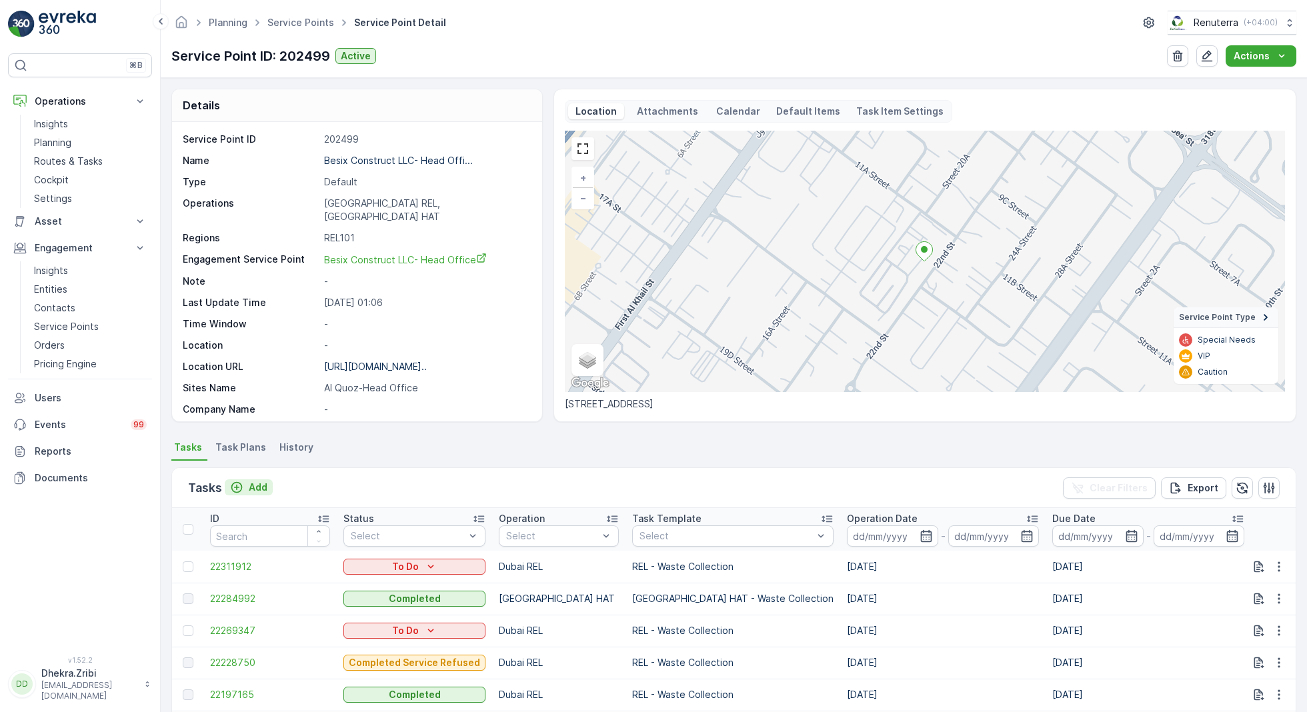
click at [261, 482] on p "Add" at bounding box center [258, 487] width 19 height 13
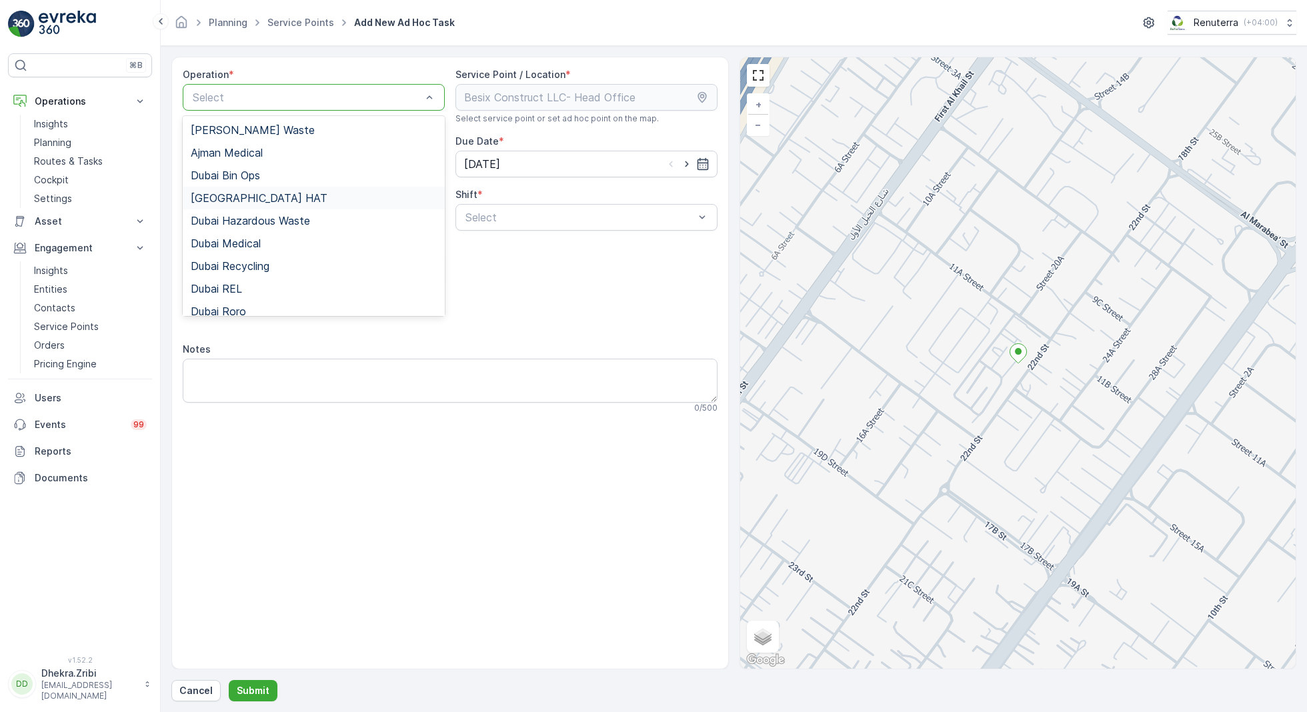
click at [237, 197] on span "[GEOGRAPHIC_DATA] HAT" at bounding box center [259, 198] width 137 height 12
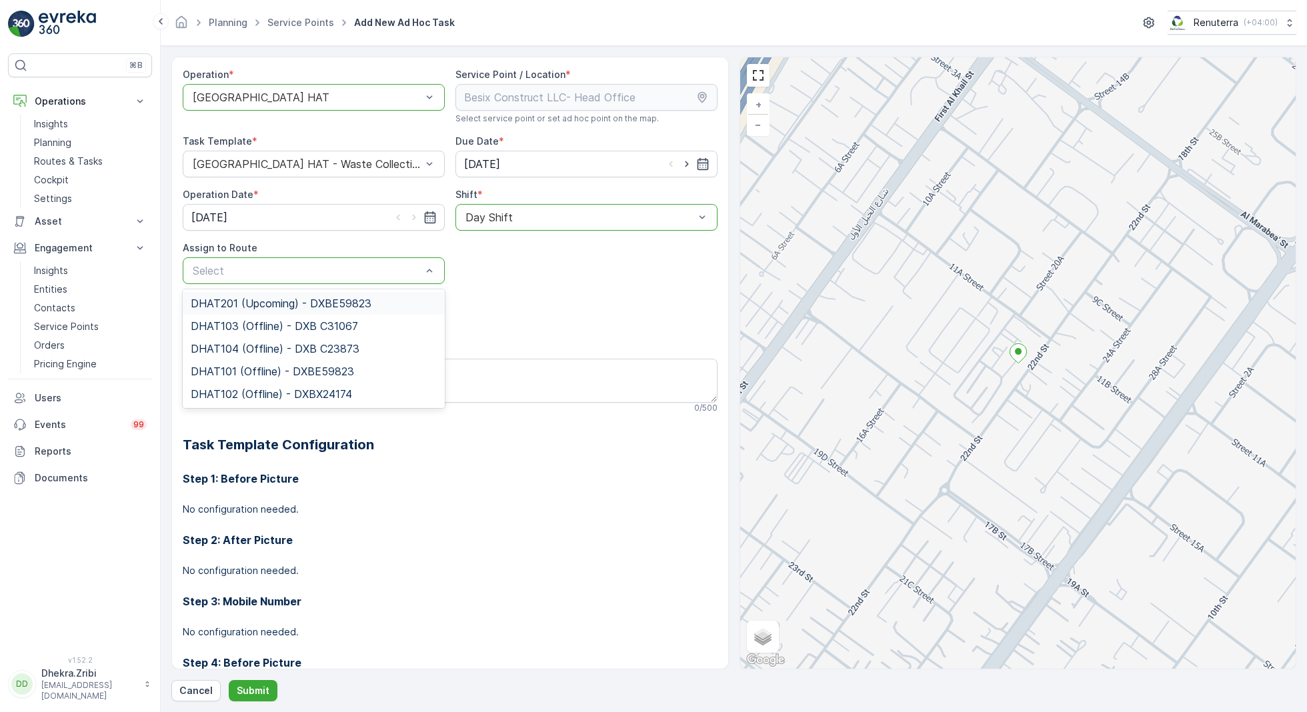
click at [239, 302] on span "DHAT201 (Upcoming) - DXBE59823" at bounding box center [281, 303] width 181 height 12
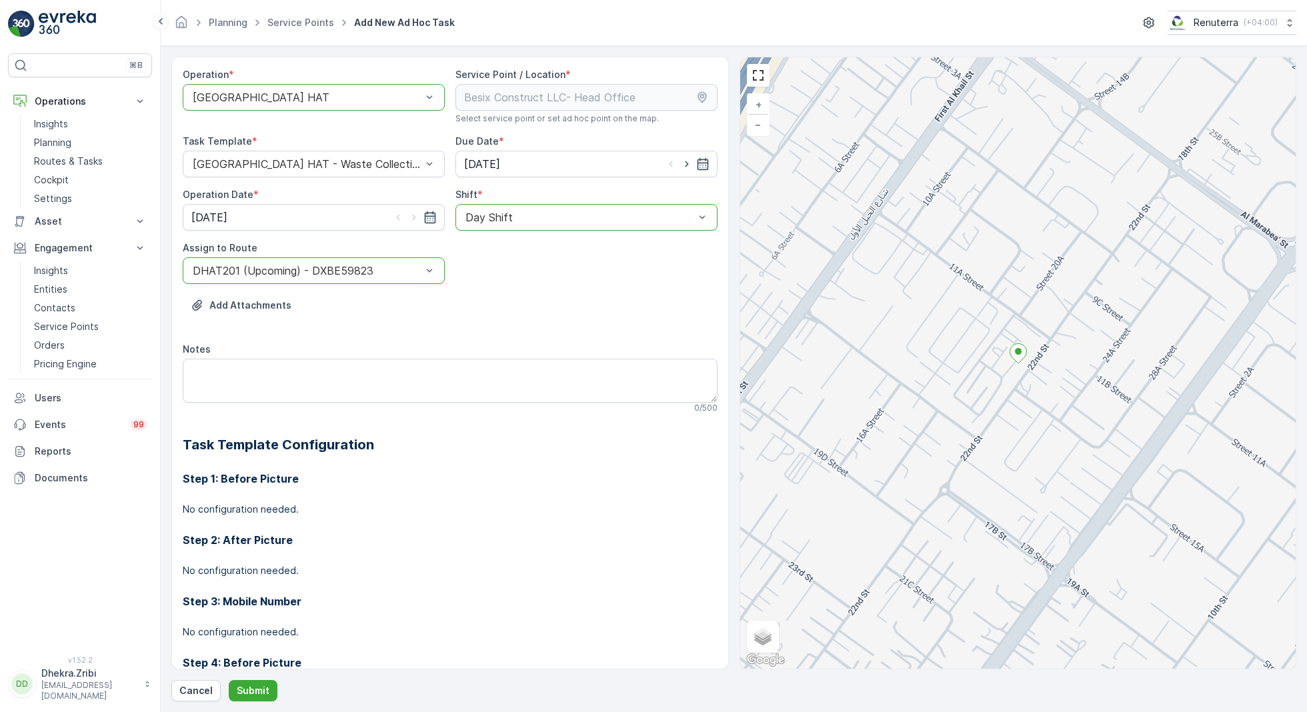
click at [565, 205] on div "Day Shift" at bounding box center [586, 217] width 262 height 27
click at [506, 267] on span "Night Shift" at bounding box center [490, 273] width 54 height 12
click at [246, 690] on p "Submit" at bounding box center [253, 690] width 33 height 13
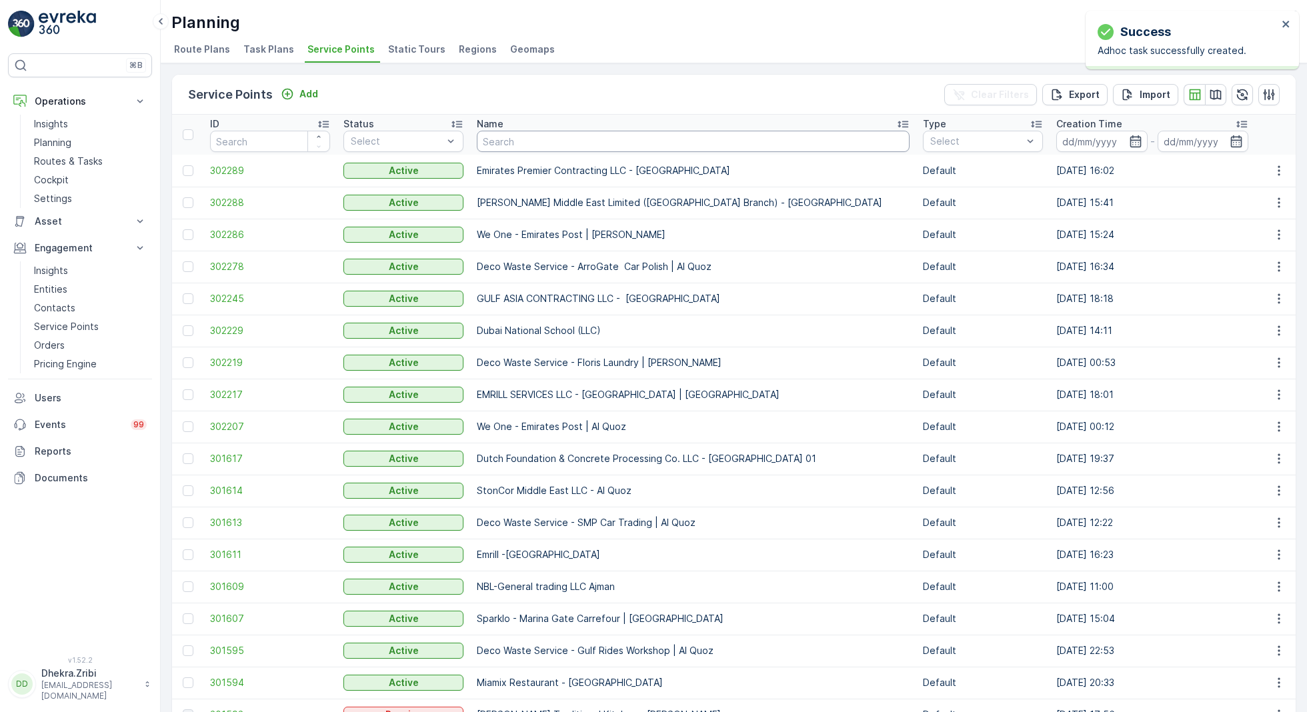
click at [565, 137] on input "text" at bounding box center [693, 141] width 433 height 21
paste input "Wade Adams Contracting LLC - Golf City"
type input "Wade Adams Contracting LLC - Golf City"
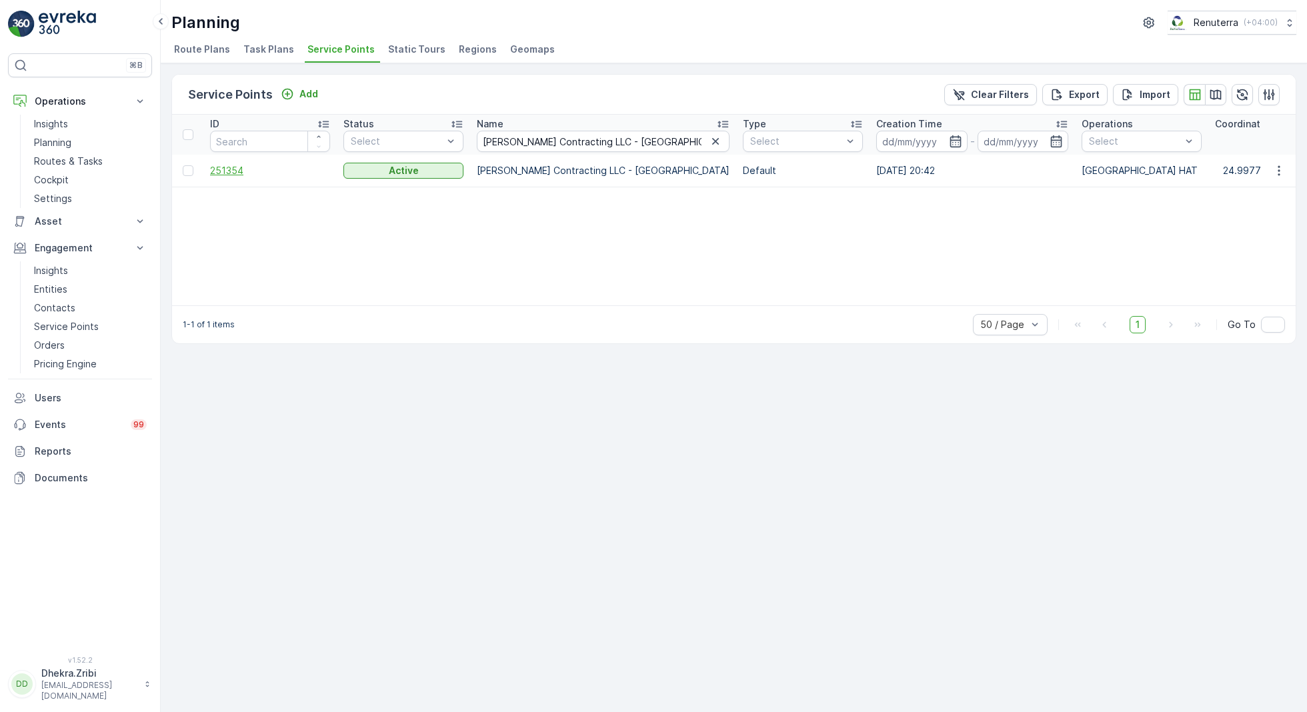
click at [225, 168] on span "251354" at bounding box center [270, 170] width 120 height 13
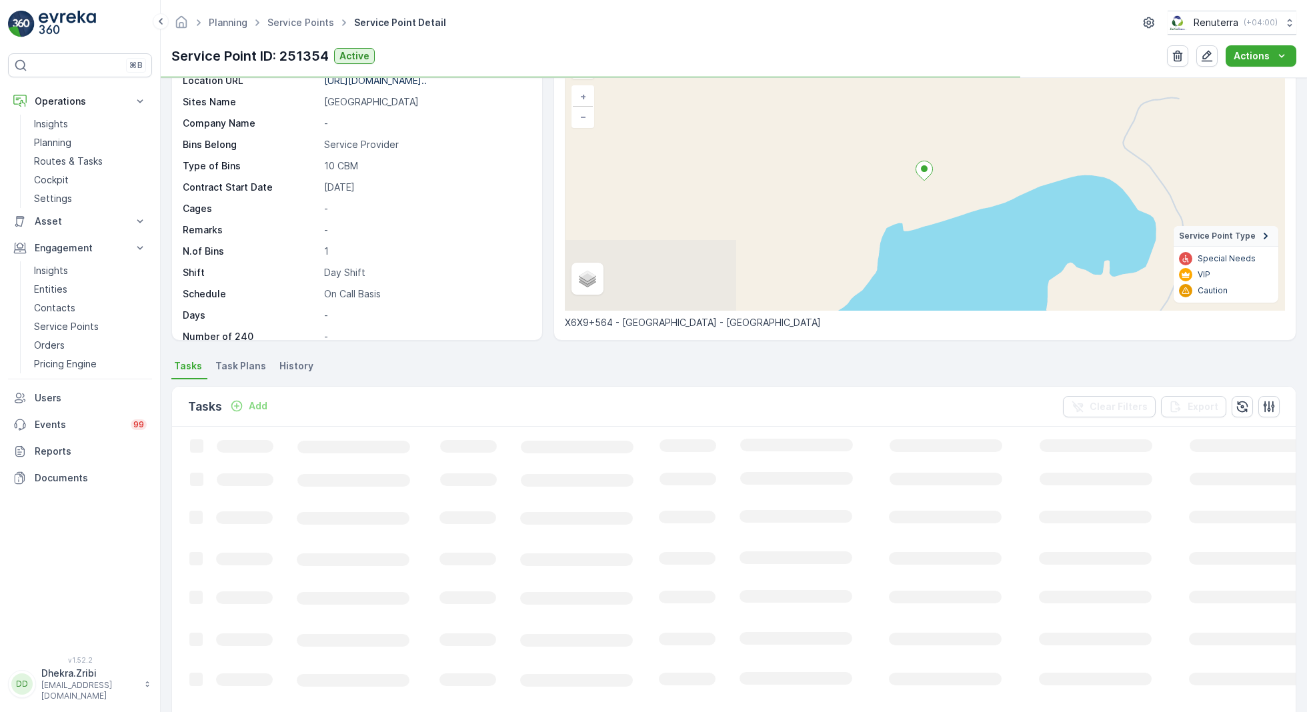
scroll to position [93, 0]
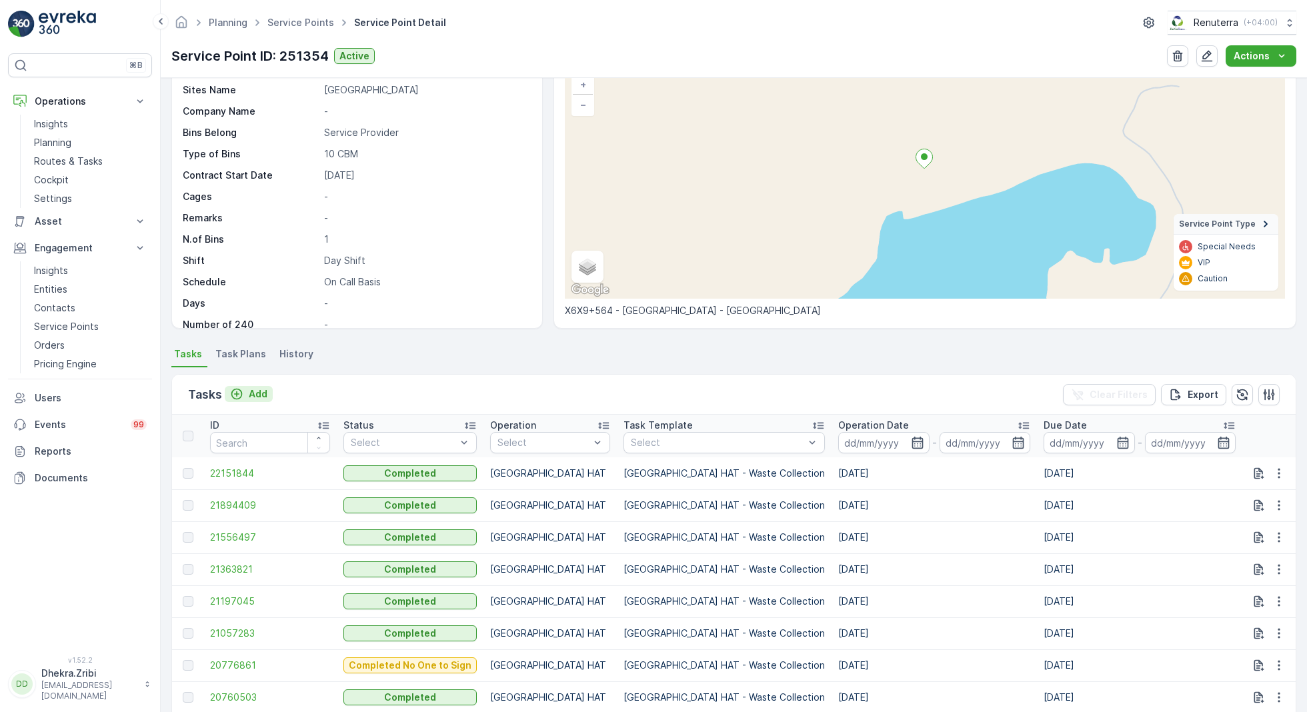
click at [251, 391] on p "Add" at bounding box center [258, 393] width 19 height 13
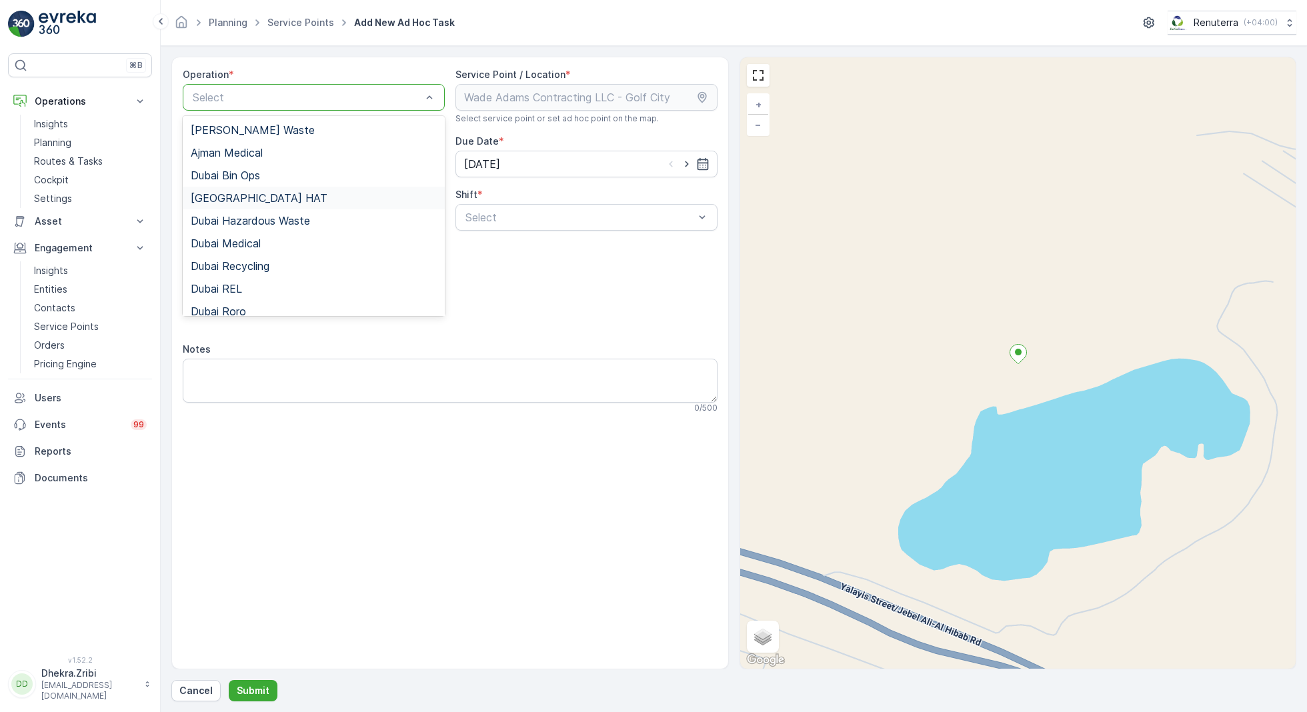
click at [246, 196] on div "[GEOGRAPHIC_DATA] HAT" at bounding box center [314, 198] width 246 height 12
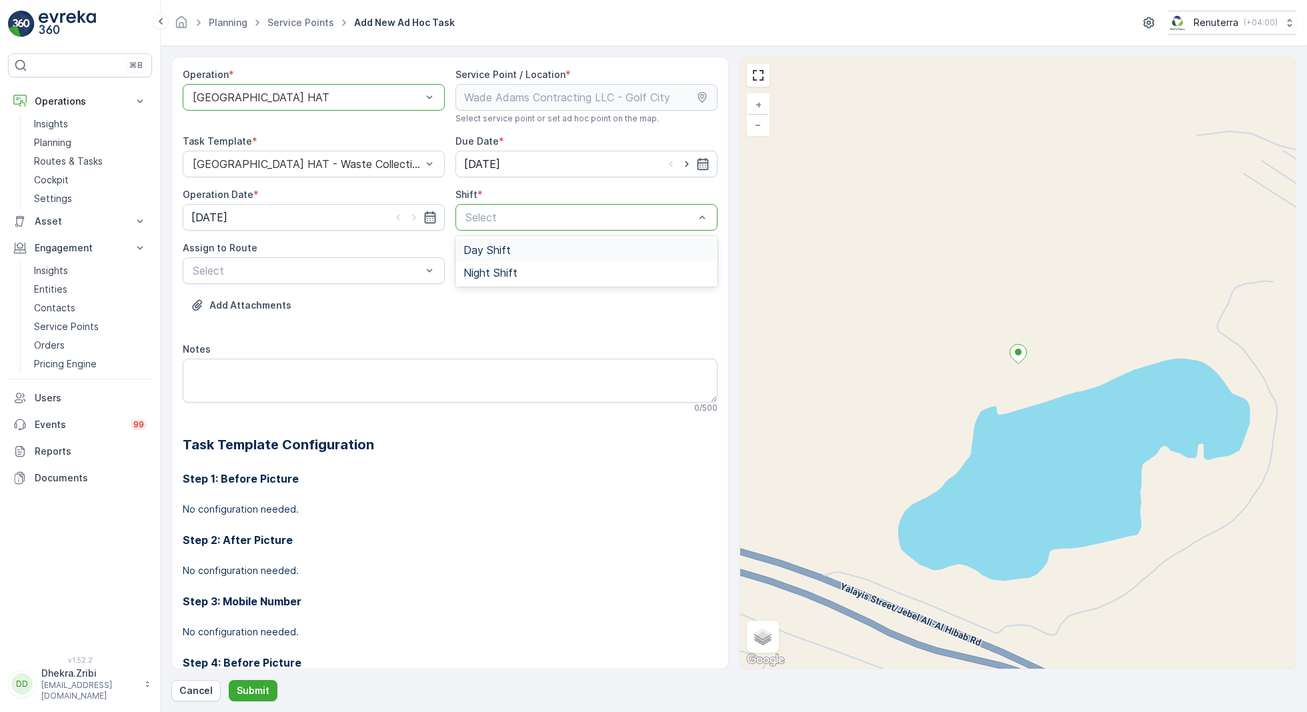
click at [499, 248] on span "Day Shift" at bounding box center [486, 250] width 47 height 12
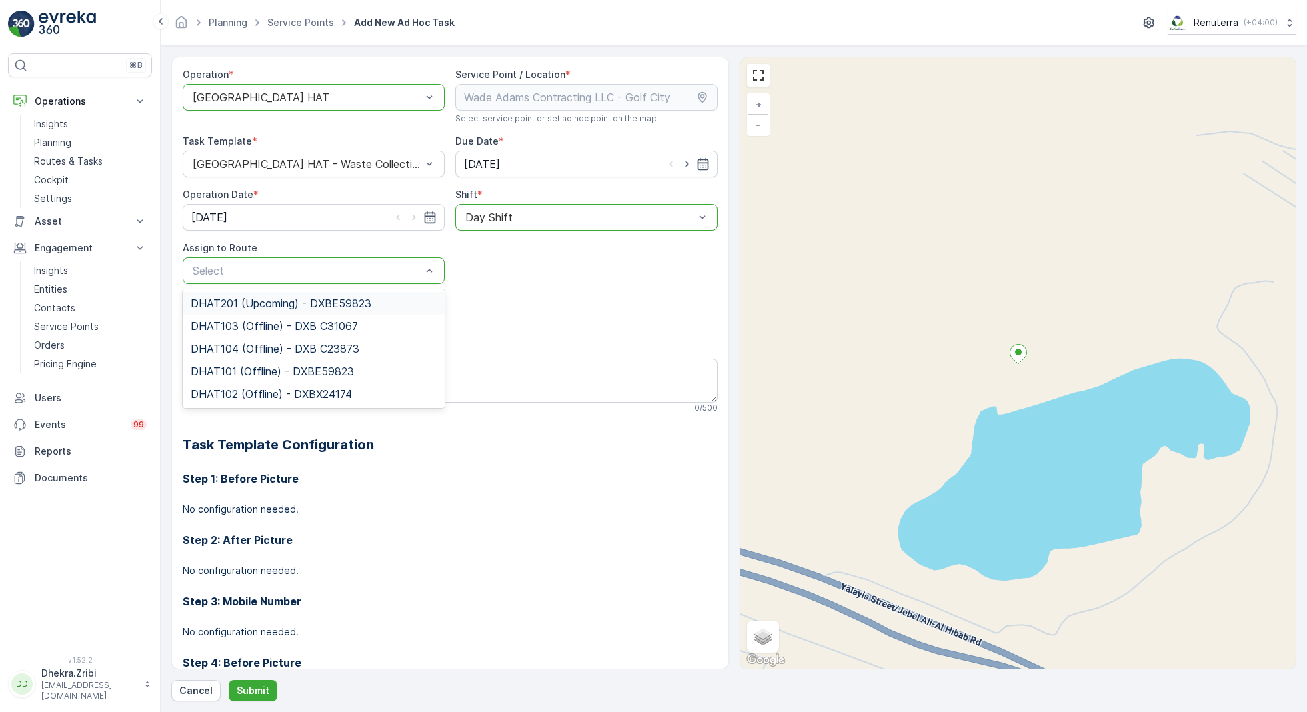
click at [247, 307] on span "DHAT201 (Upcoming) - DXBE59823" at bounding box center [281, 303] width 181 height 12
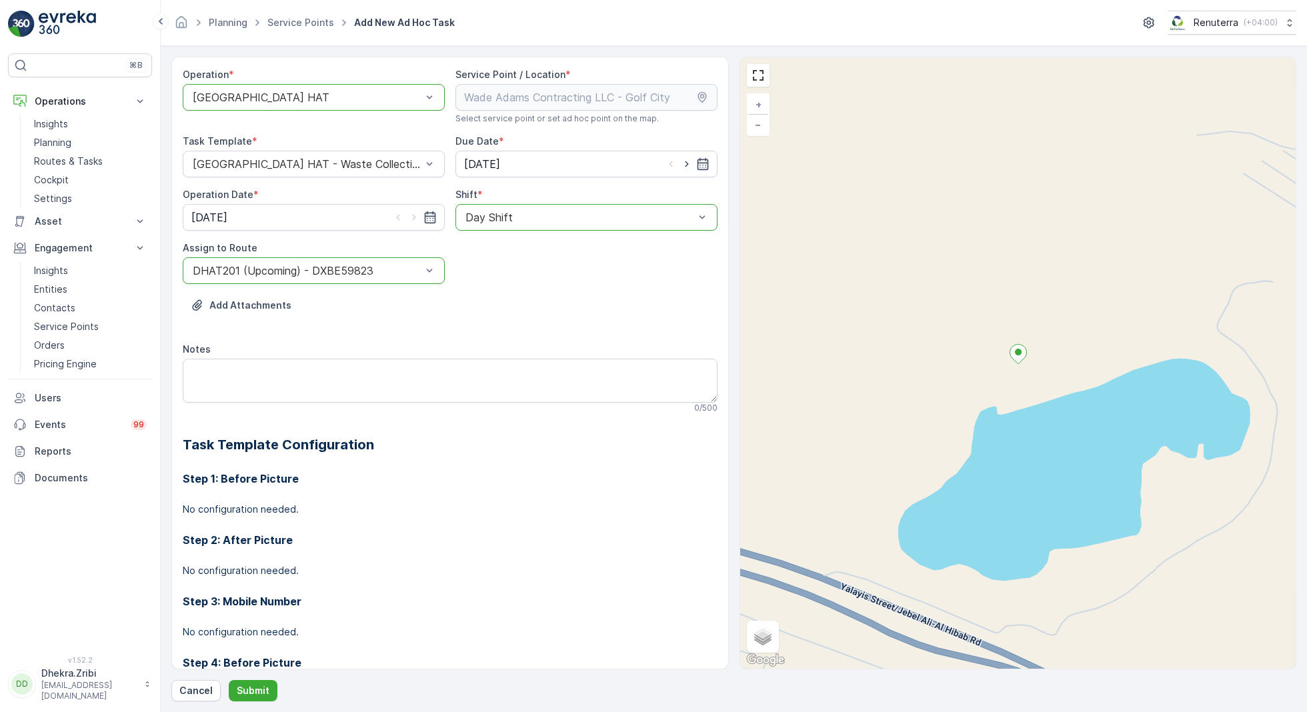
click at [525, 226] on div "Day Shift" at bounding box center [586, 217] width 262 height 27
click at [485, 268] on span "Night Shift" at bounding box center [490, 273] width 54 height 12
click at [245, 679] on div "Operation * option Dubai HAT, selected. Dubai HAT Service Point / Location * Se…" at bounding box center [733, 379] width 1125 height 645
click at [252, 691] on p "Submit" at bounding box center [253, 690] width 33 height 13
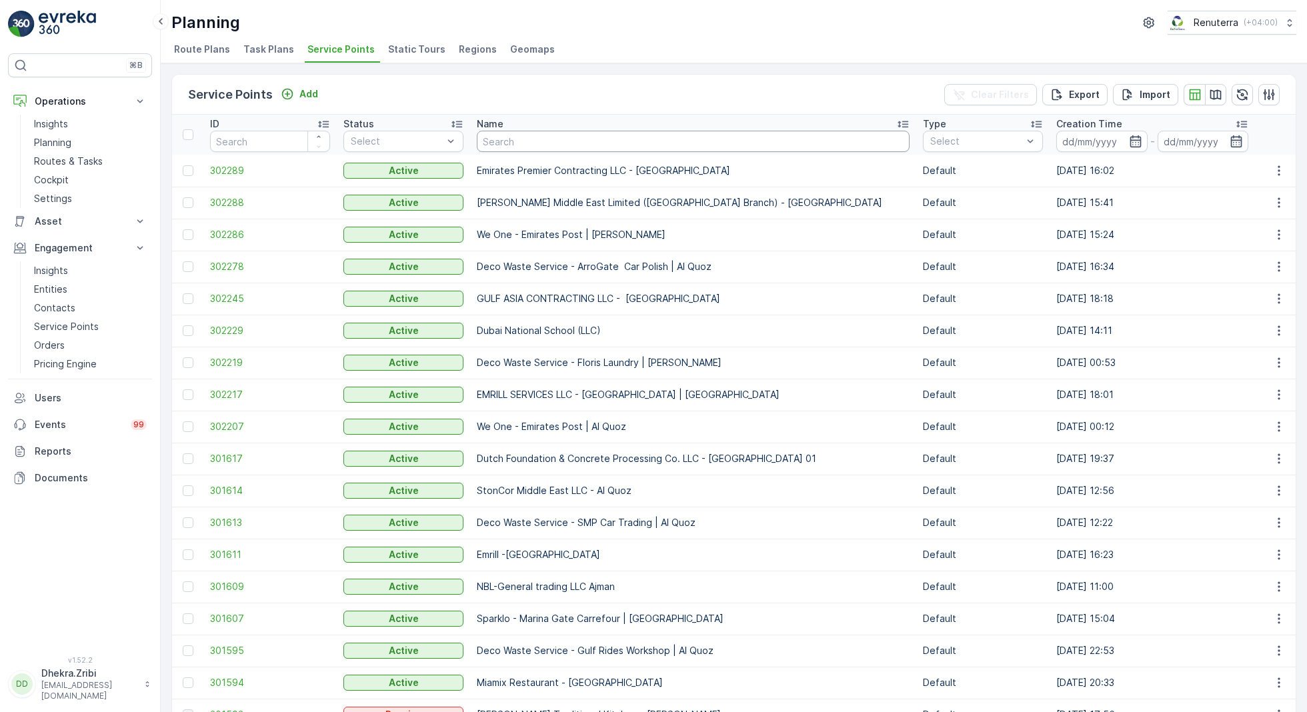
click at [519, 135] on input "text" at bounding box center [693, 141] width 433 height 21
type input "cure"
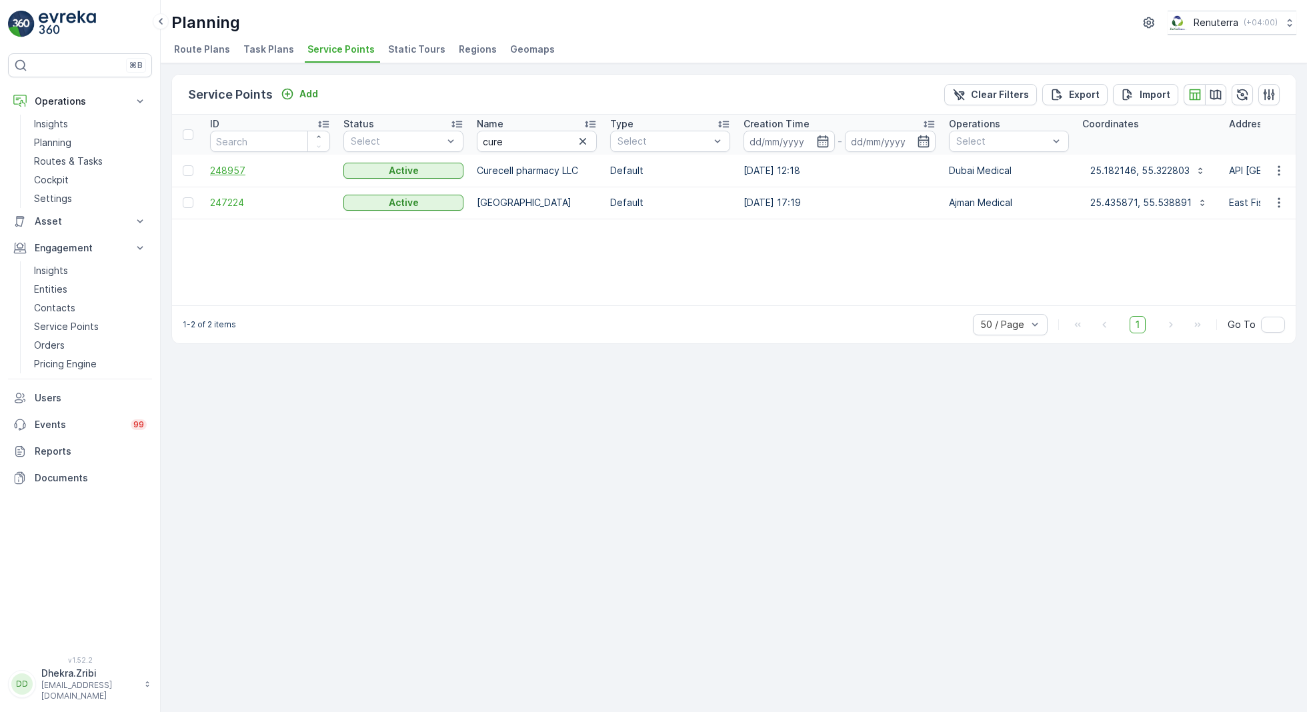
click at [235, 164] on span "248957" at bounding box center [270, 170] width 120 height 13
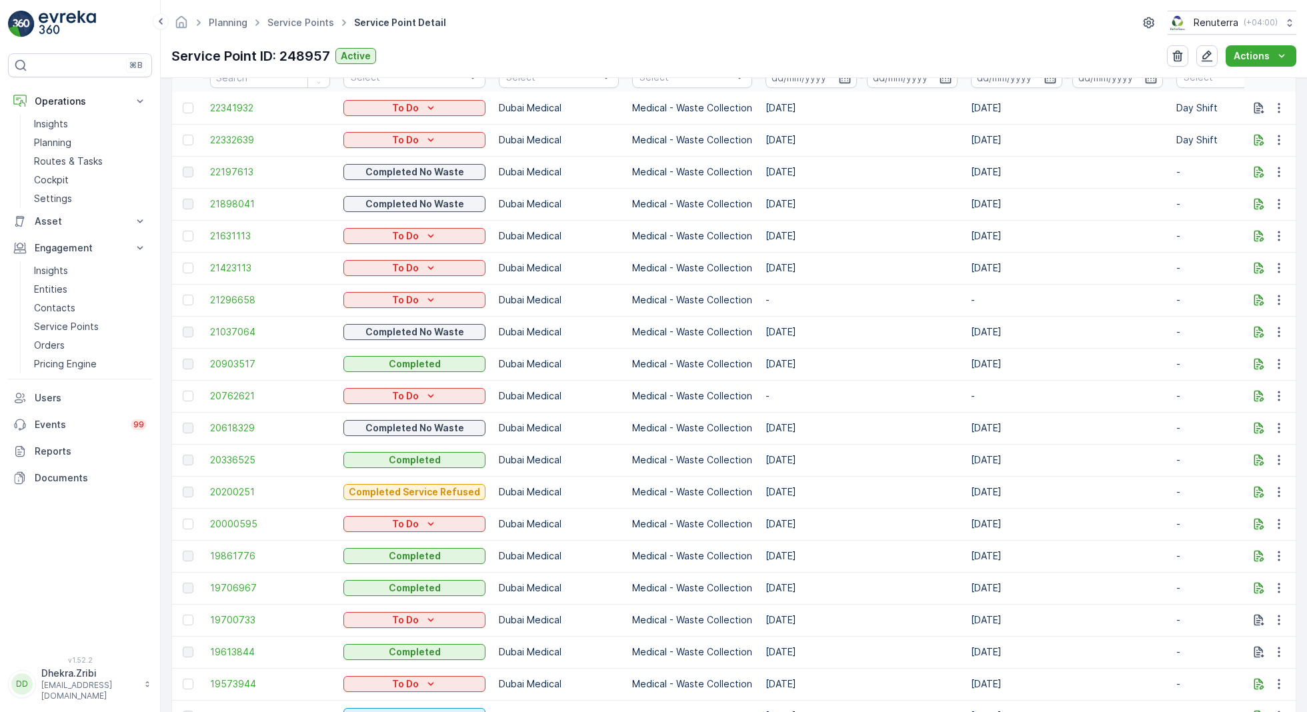
scroll to position [464, 0]
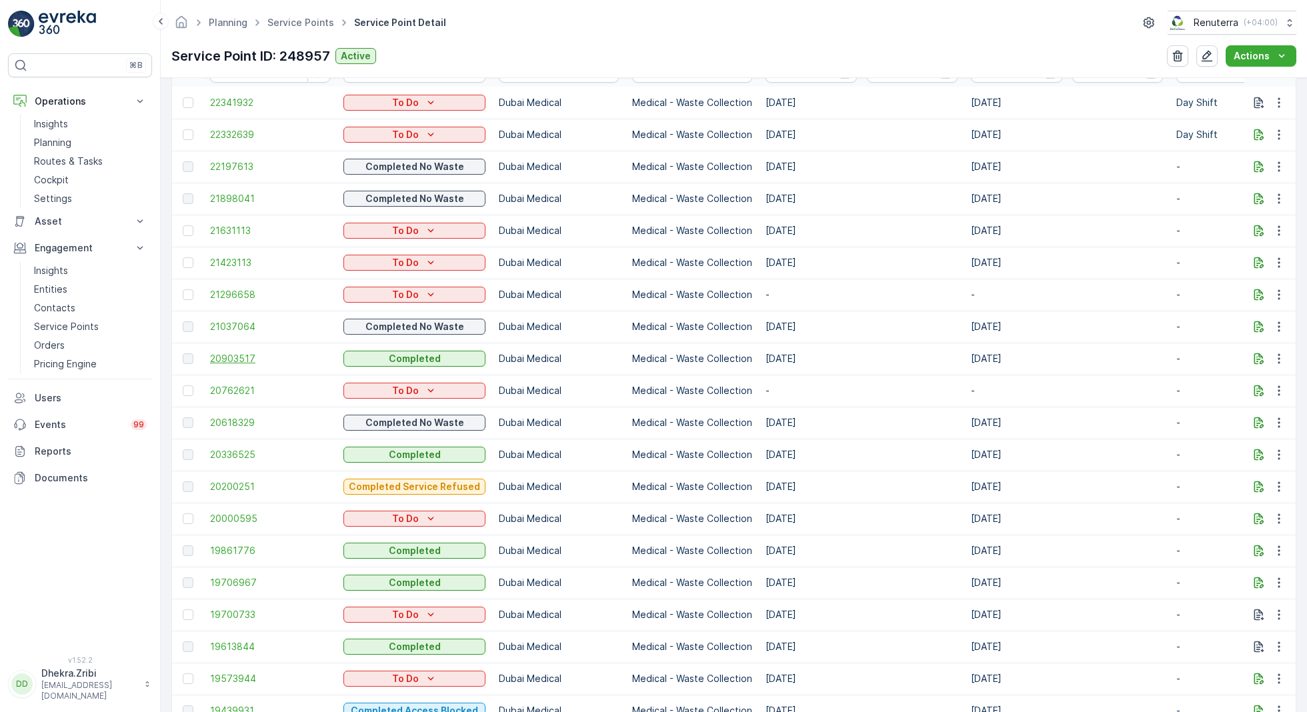
click at [231, 358] on span "20903517" at bounding box center [270, 358] width 120 height 13
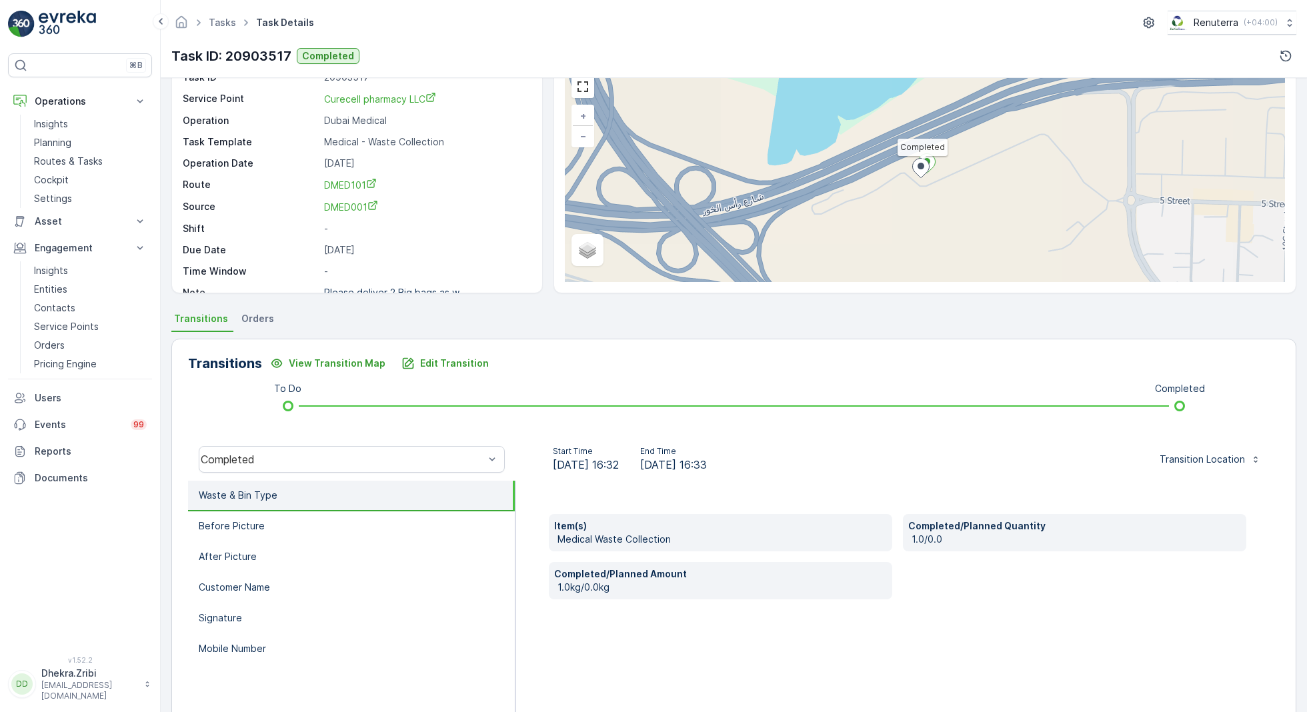
scroll to position [127, 0]
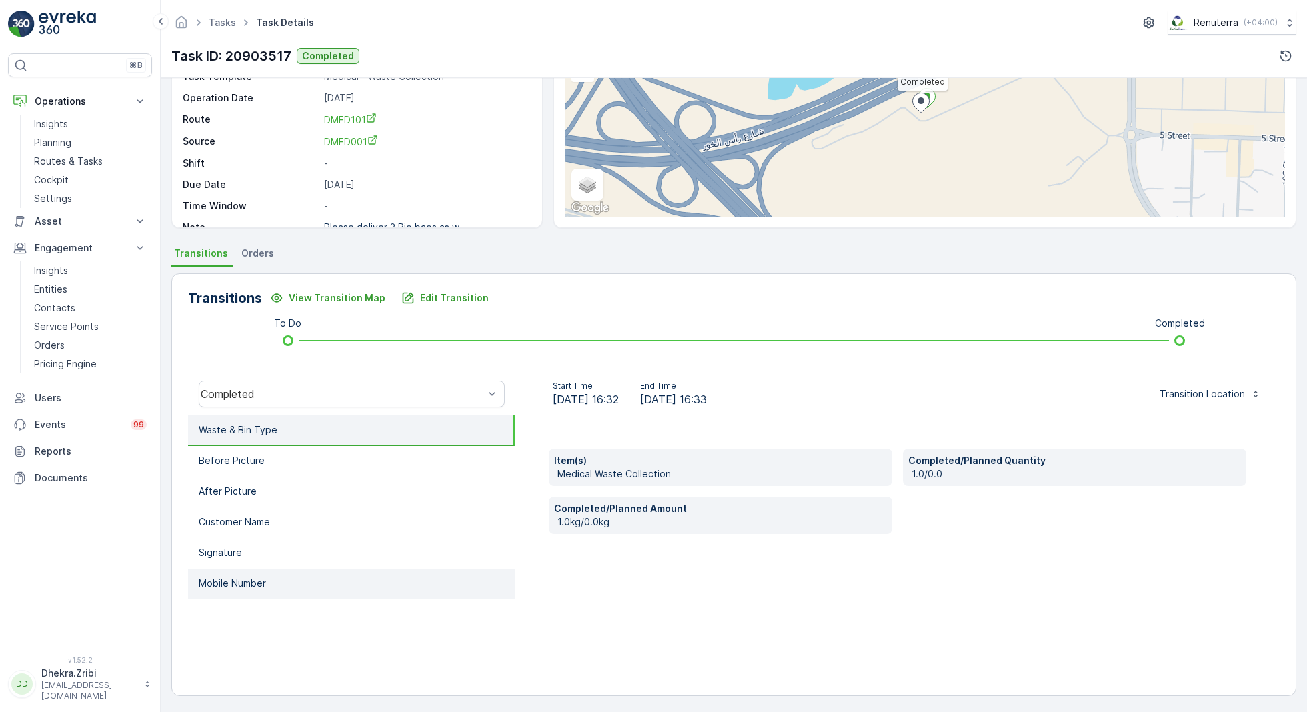
click at [249, 597] on li "Mobile Number" at bounding box center [351, 584] width 327 height 31
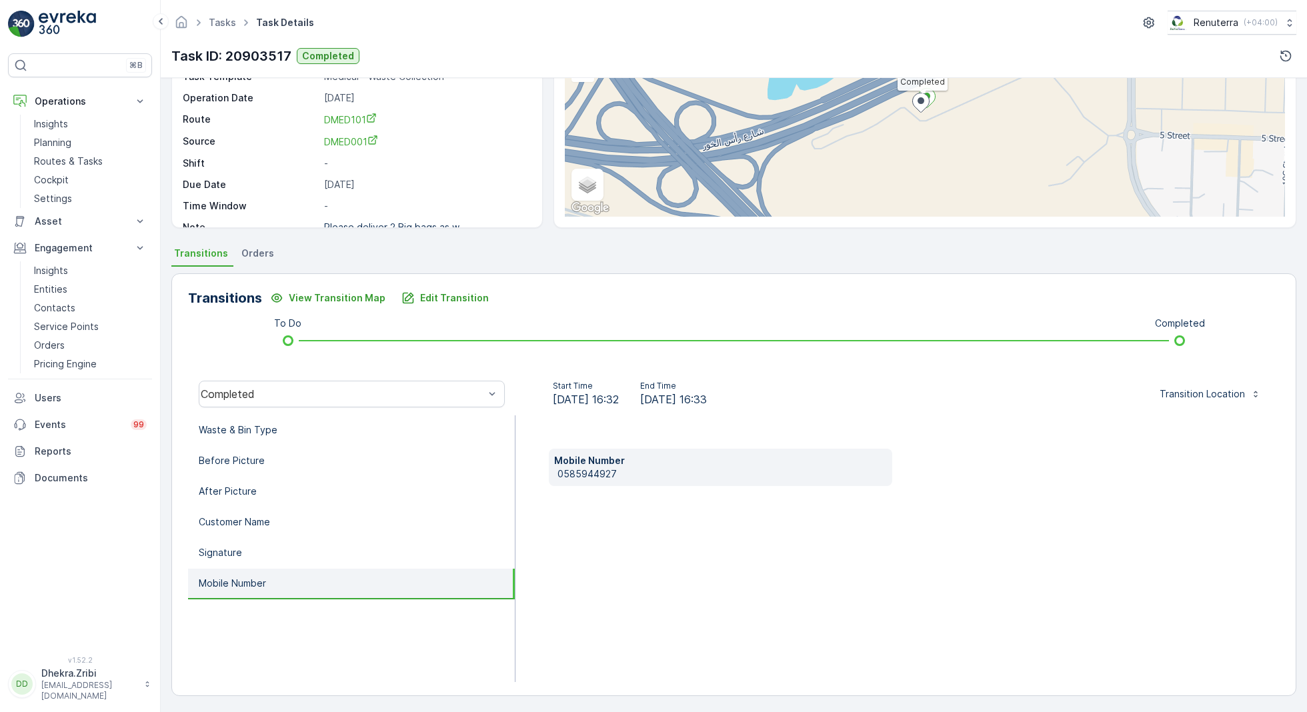
click at [579, 477] on p "0585944927" at bounding box center [721, 473] width 329 height 13
copy p "0585944927"
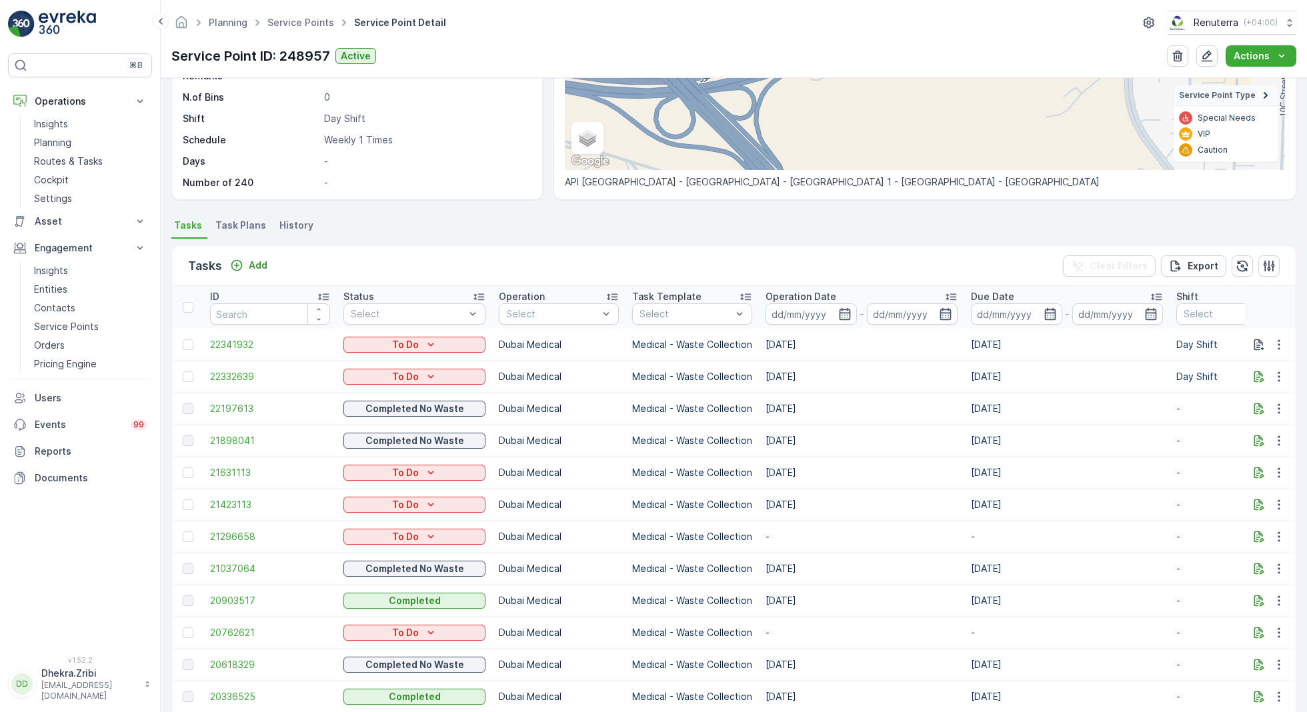
scroll to position [238, 0]
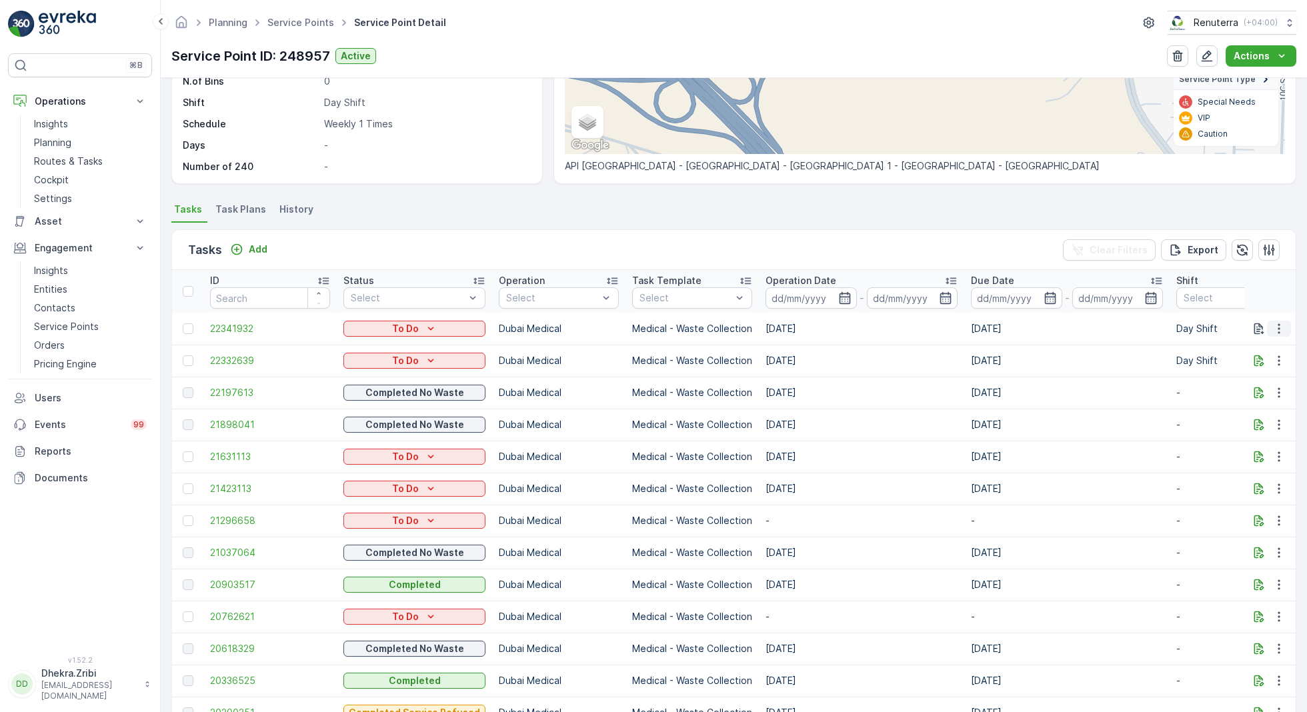
click at [1279, 331] on icon "button" at bounding box center [1278, 328] width 13 height 13
click at [1251, 387] on span "Change Route" at bounding box center [1244, 384] width 65 height 13
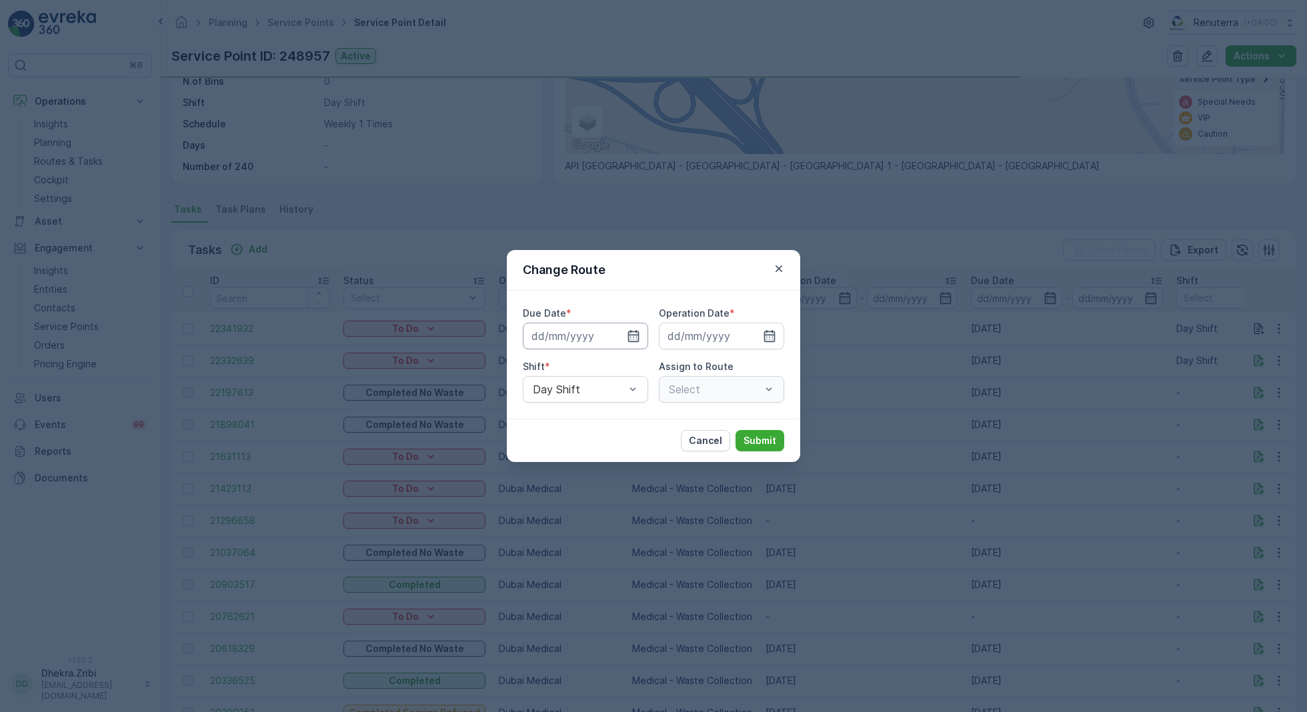
type input "[DATE]"
click at [638, 342] on icon "button" at bounding box center [633, 335] width 13 height 13
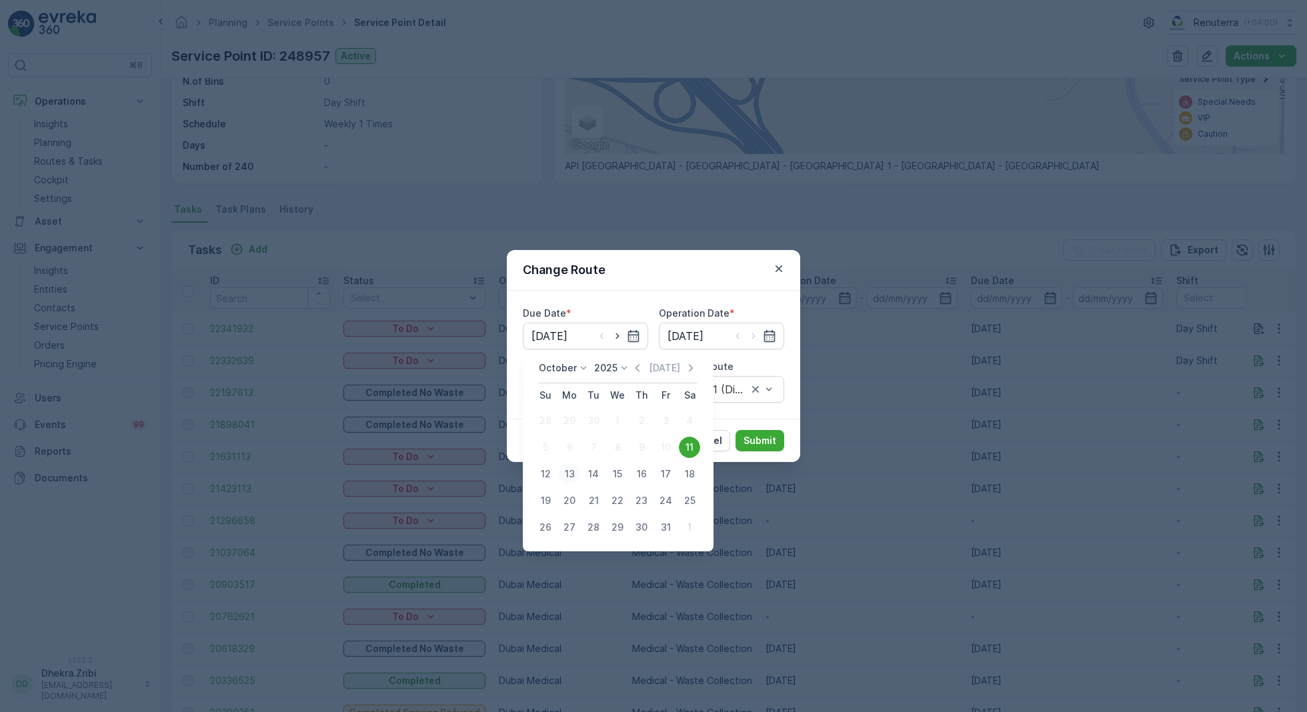
click at [572, 477] on div "13" at bounding box center [569, 473] width 21 height 21
type input "13.10.2025"
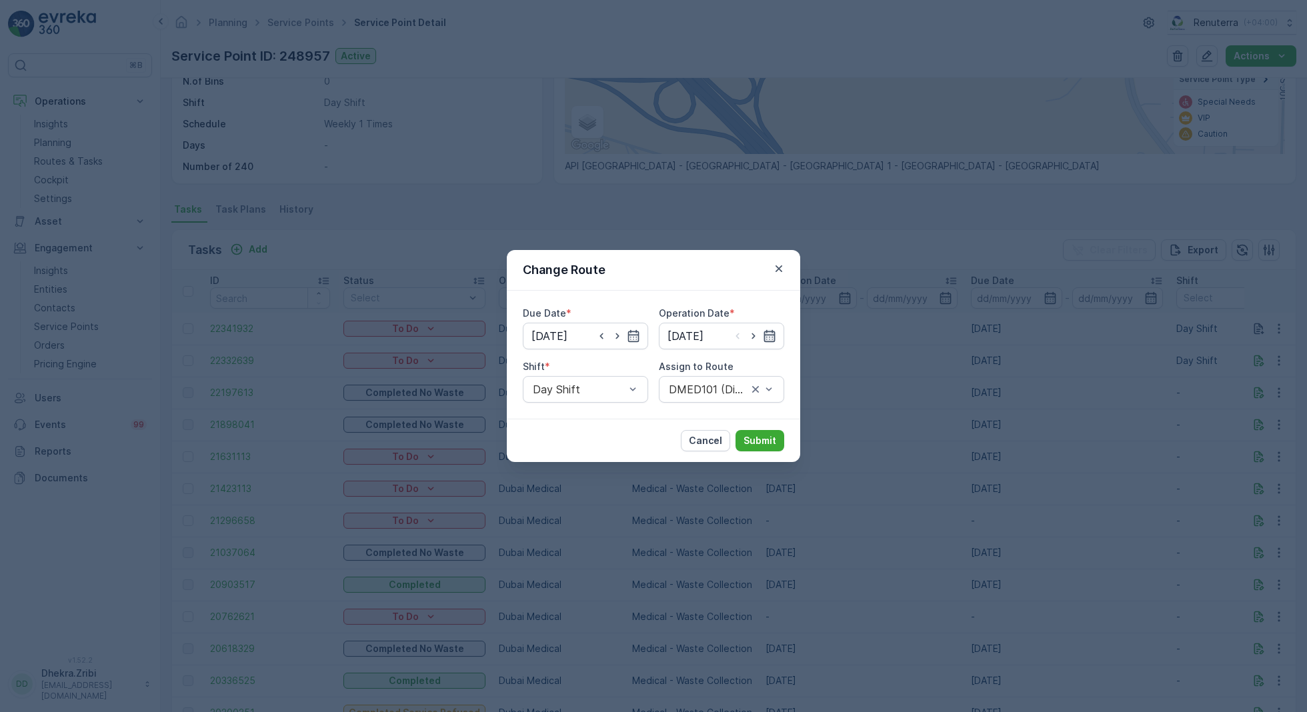
click at [769, 340] on icon "button" at bounding box center [769, 335] width 13 height 13
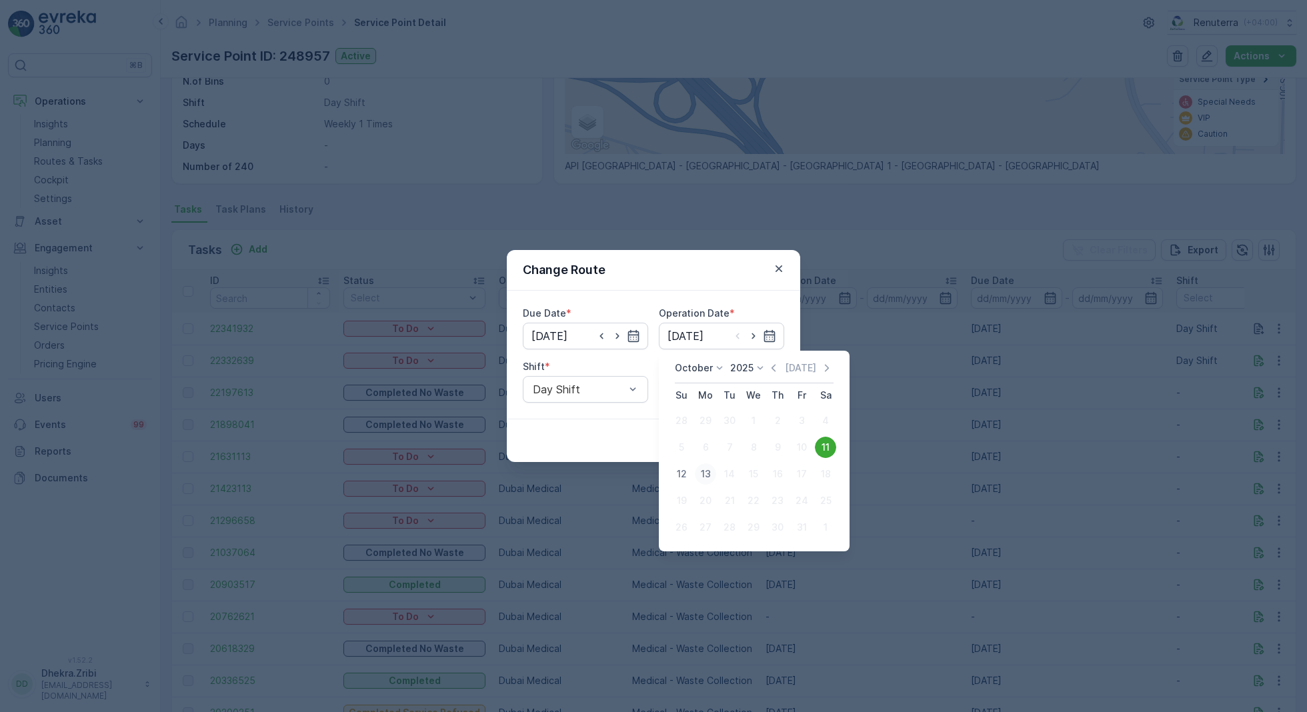
click at [707, 474] on div "13" at bounding box center [705, 473] width 21 height 21
type input "13.10.2025"
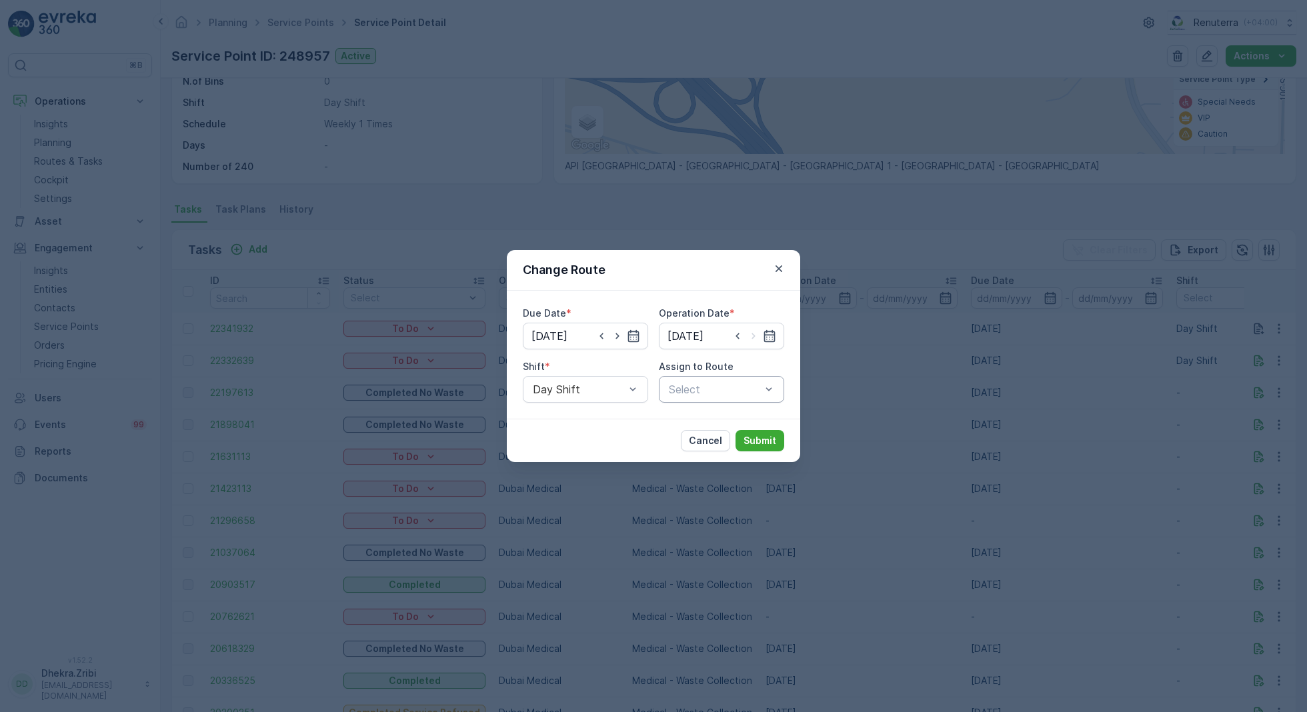
click at [723, 397] on div "Select" at bounding box center [721, 389] width 125 height 27
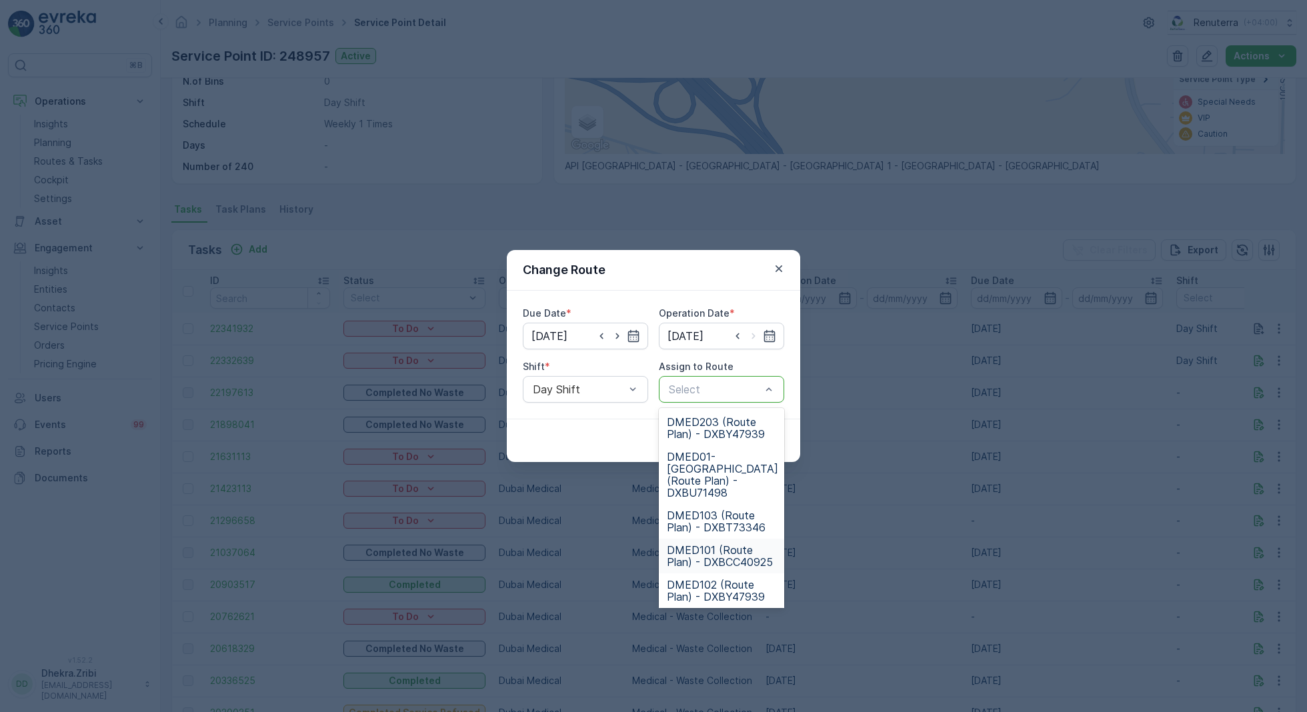
click at [716, 544] on span "DMED101 (Route Plan) - DXBCC40925" at bounding box center [721, 556] width 109 height 24
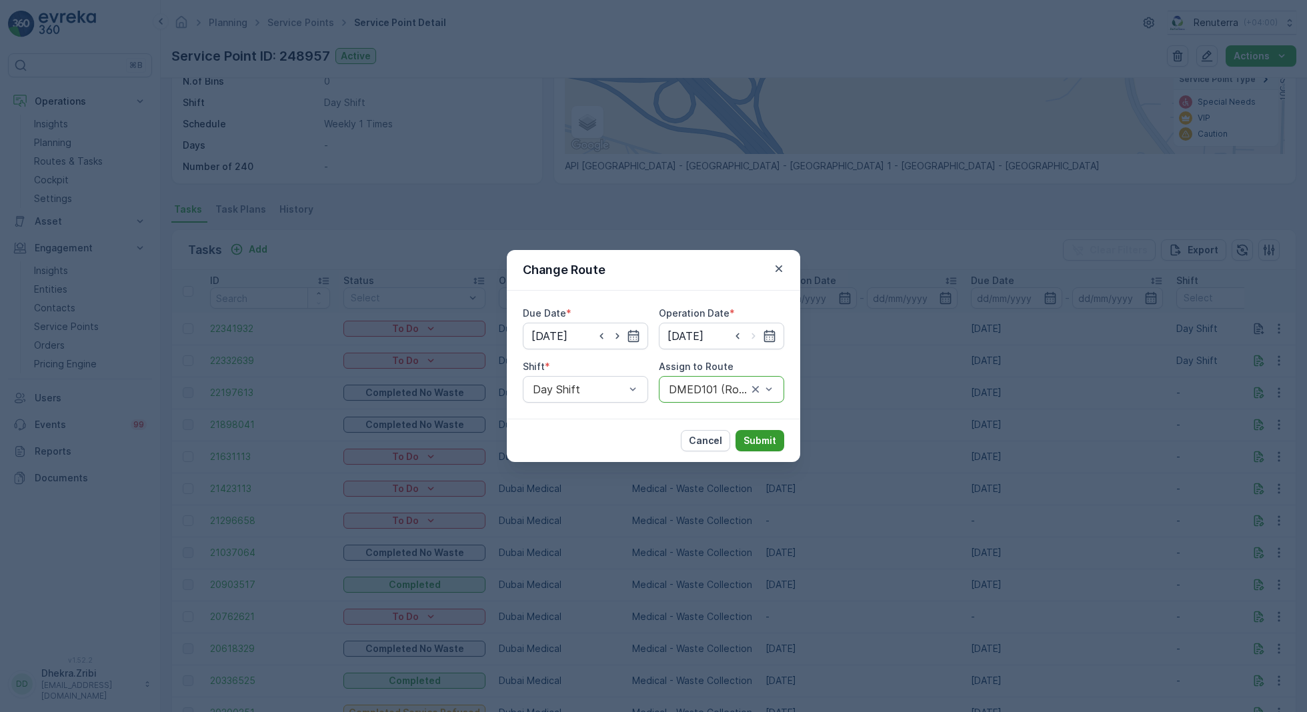
click at [773, 446] on p "Submit" at bounding box center [759, 440] width 33 height 13
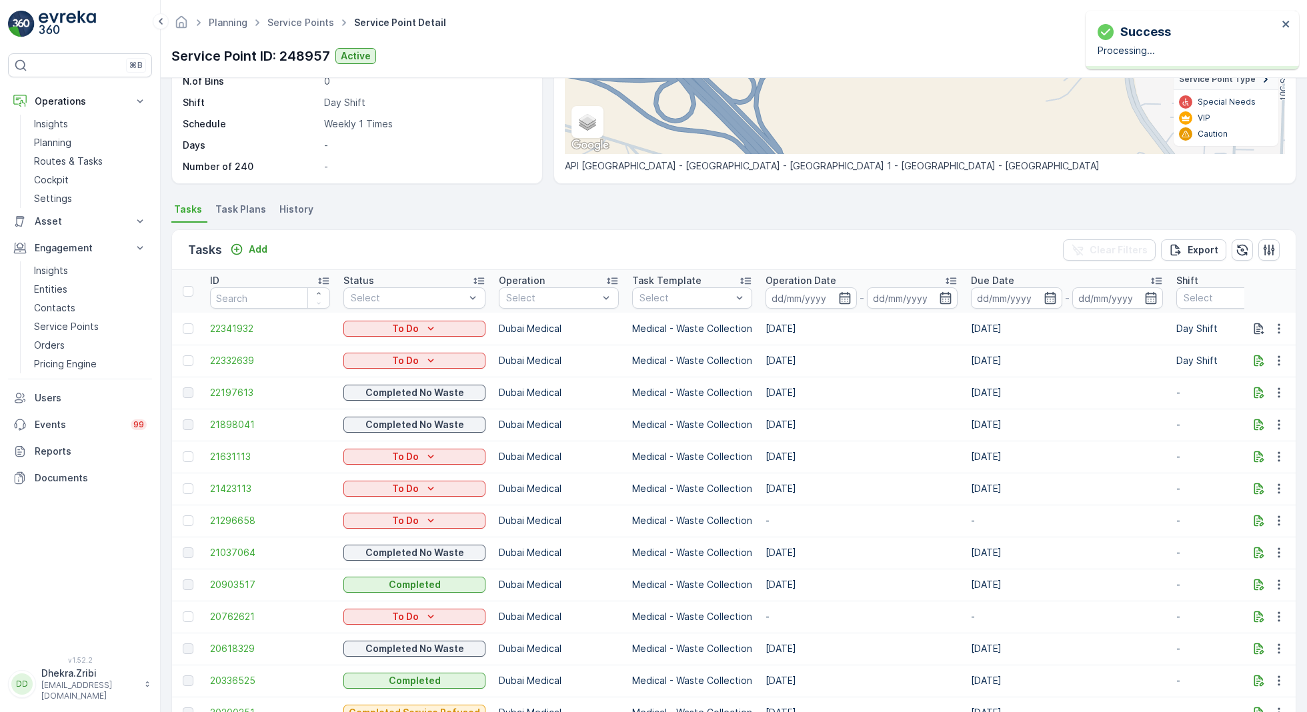
click at [293, 31] on ul "Service Points" at bounding box center [308, 22] width 87 height 19
click at [309, 26] on link "Service Points" at bounding box center [300, 22] width 67 height 11
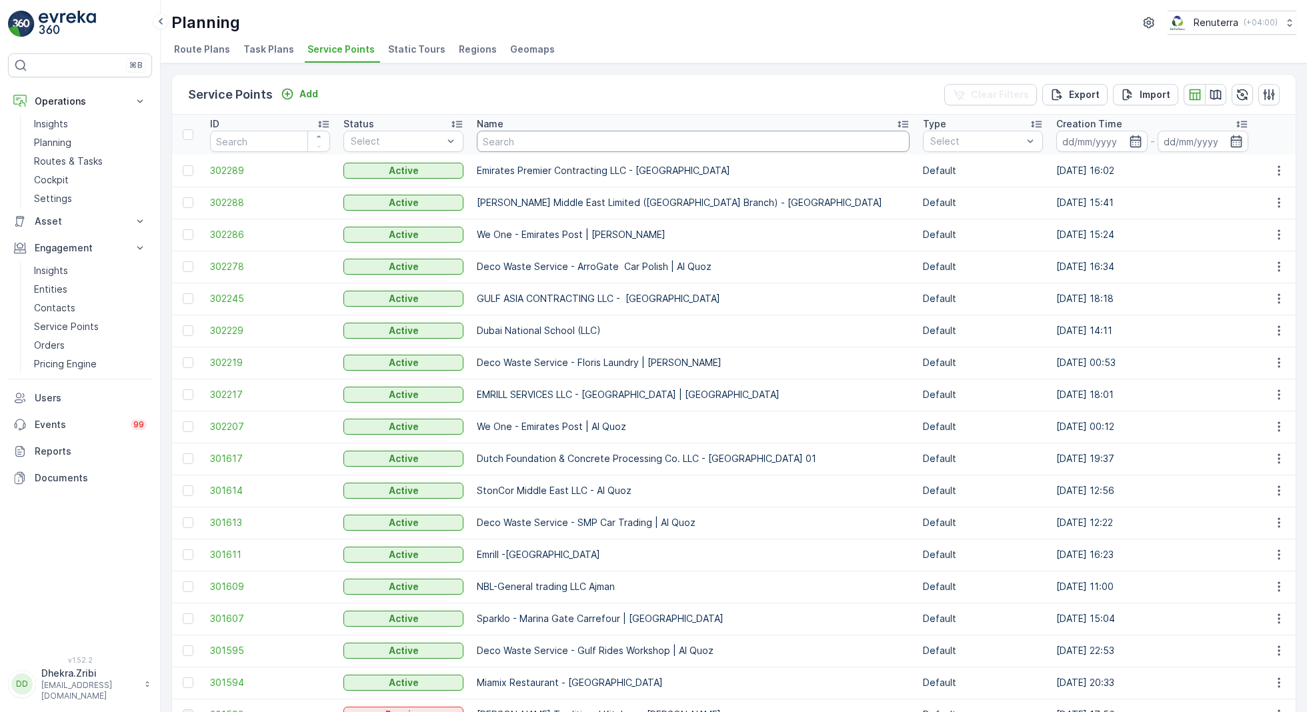
click at [610, 142] on input "text" at bounding box center [693, 141] width 433 height 21
type input "golden sand"
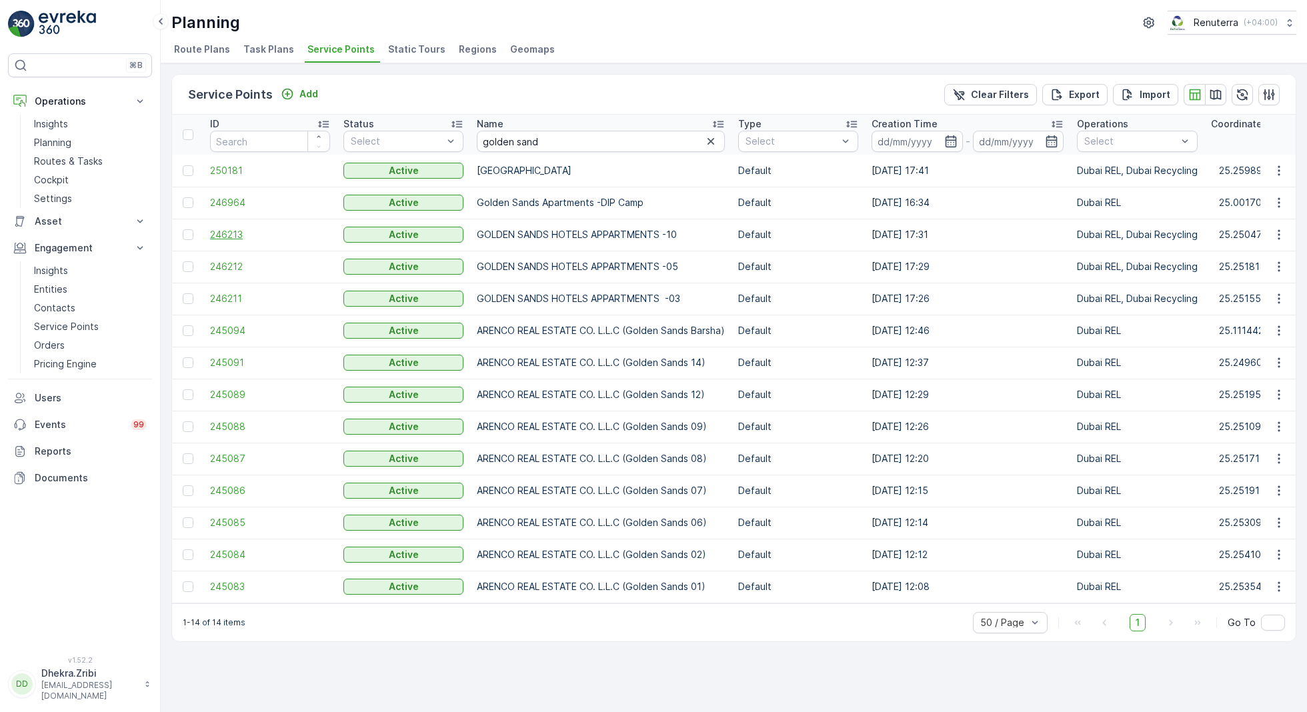
click at [229, 235] on span "246213" at bounding box center [270, 234] width 120 height 13
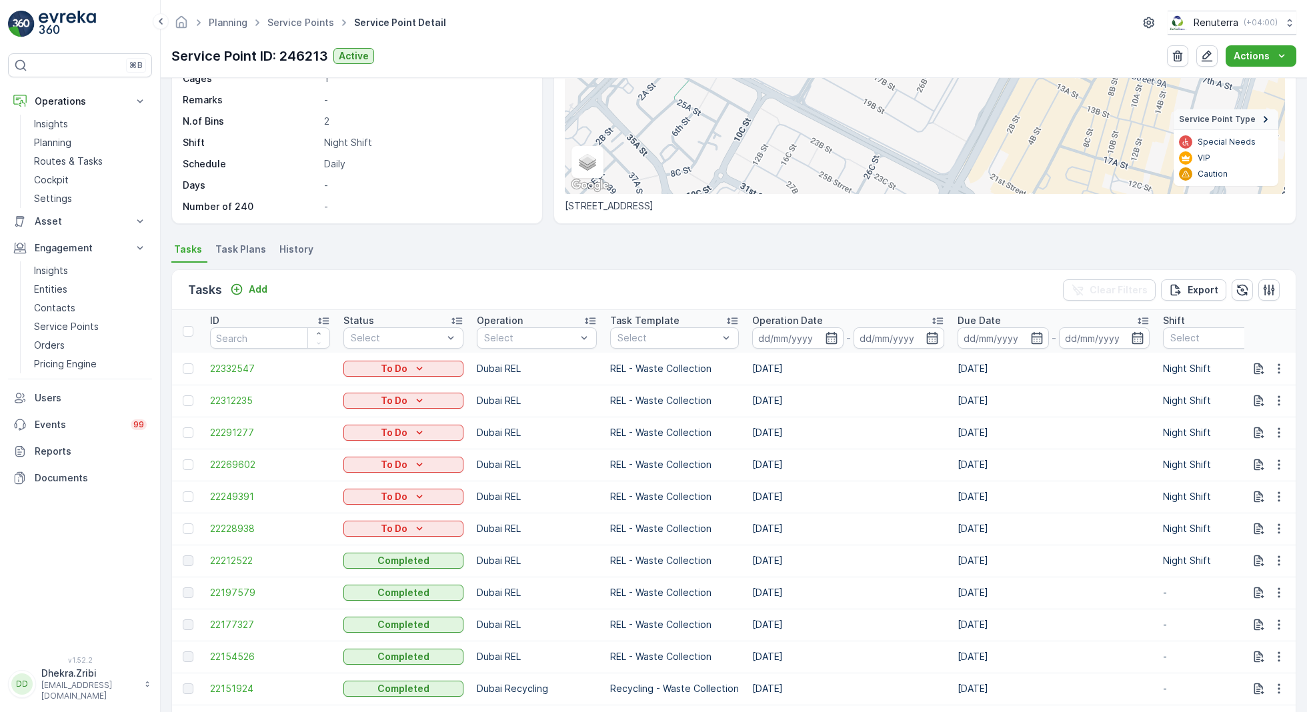
scroll to position [195, 0]
click at [269, 293] on button "Add" at bounding box center [249, 292] width 48 height 16
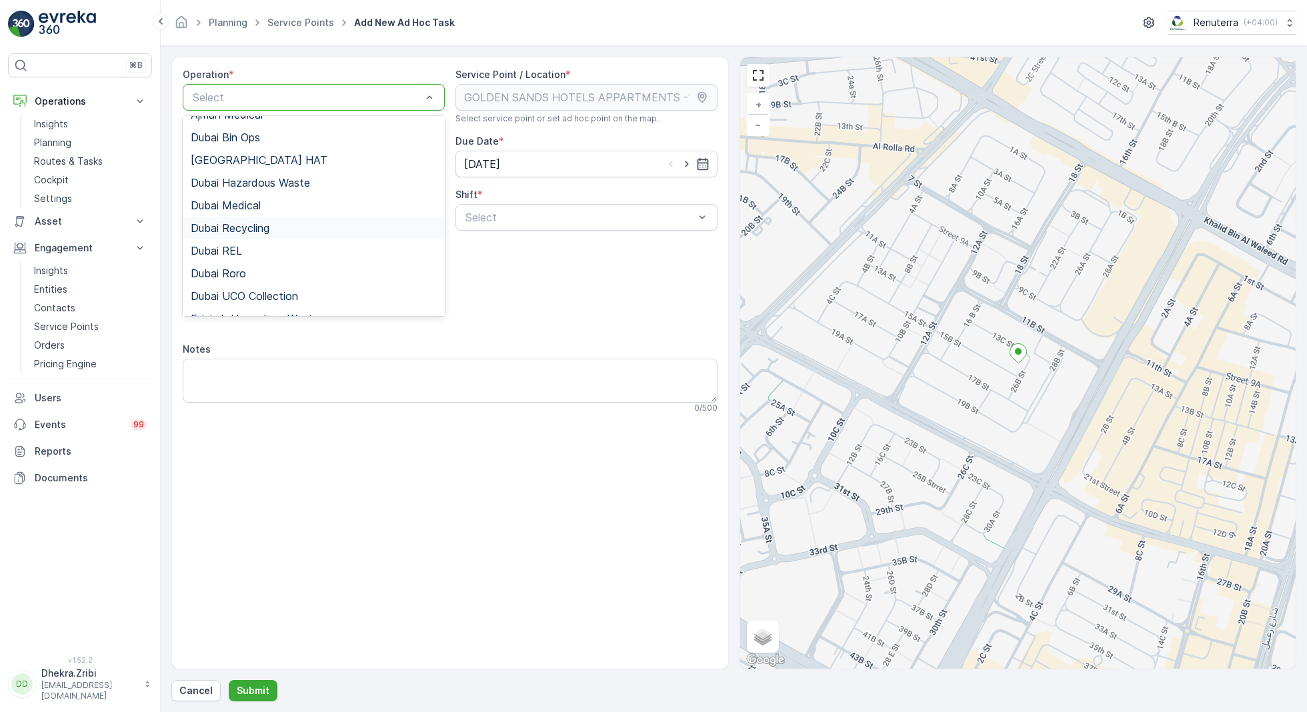
scroll to position [33, 0]
click at [260, 233] on span "Dubai Recycling" at bounding box center [230, 233] width 79 height 12
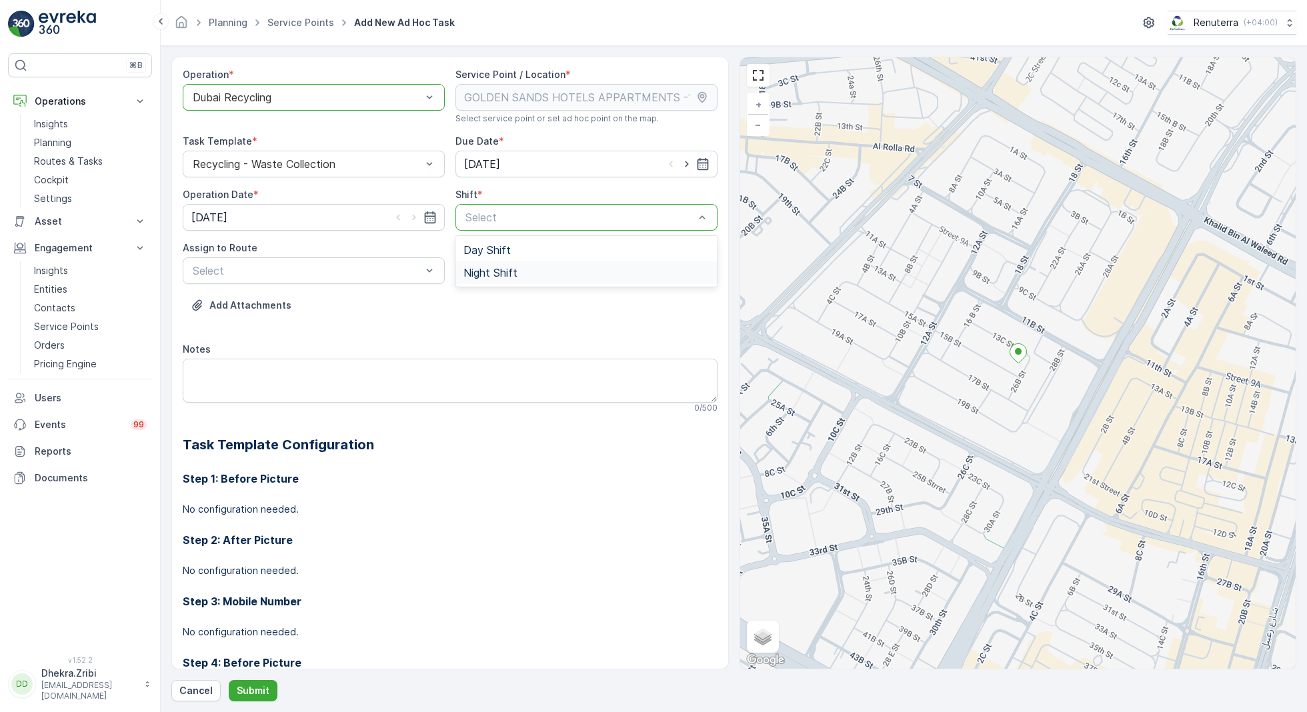
click at [481, 271] on span "Night Shift" at bounding box center [490, 273] width 54 height 12
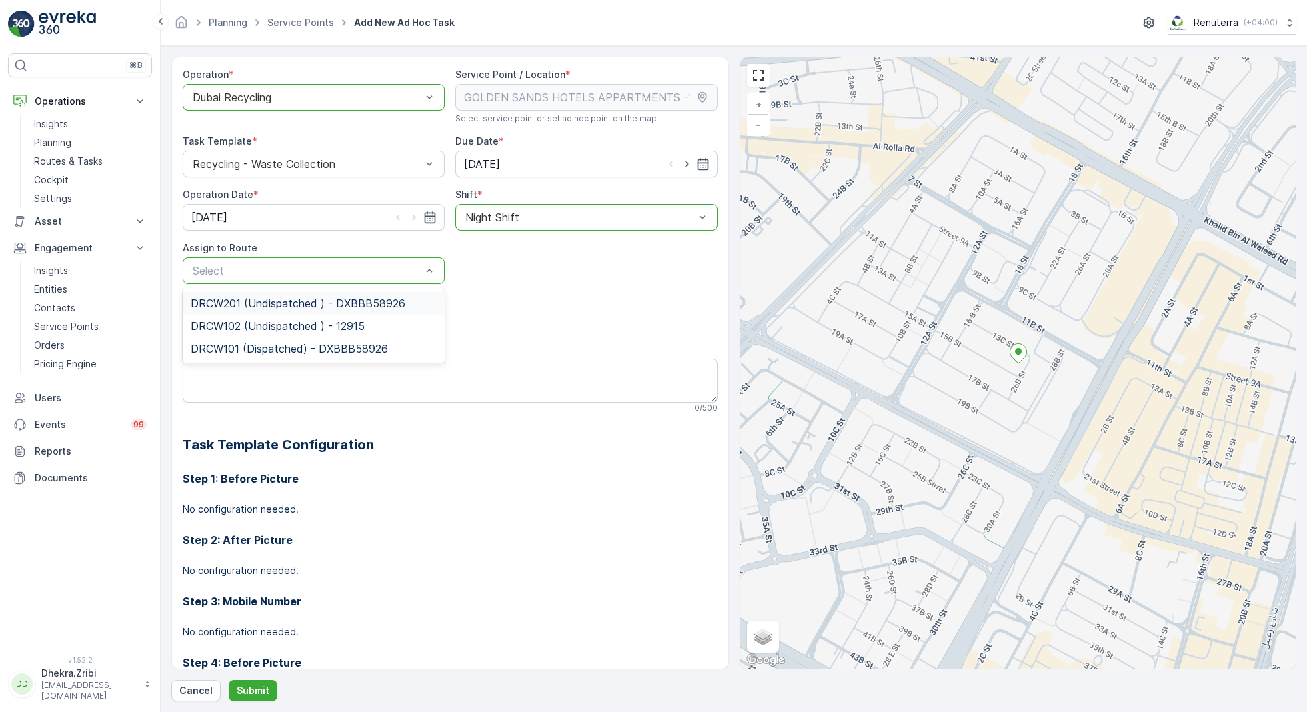
click at [311, 301] on span "DRCW201 (Undispatched ) - DXBBB58926" at bounding box center [298, 303] width 215 height 12
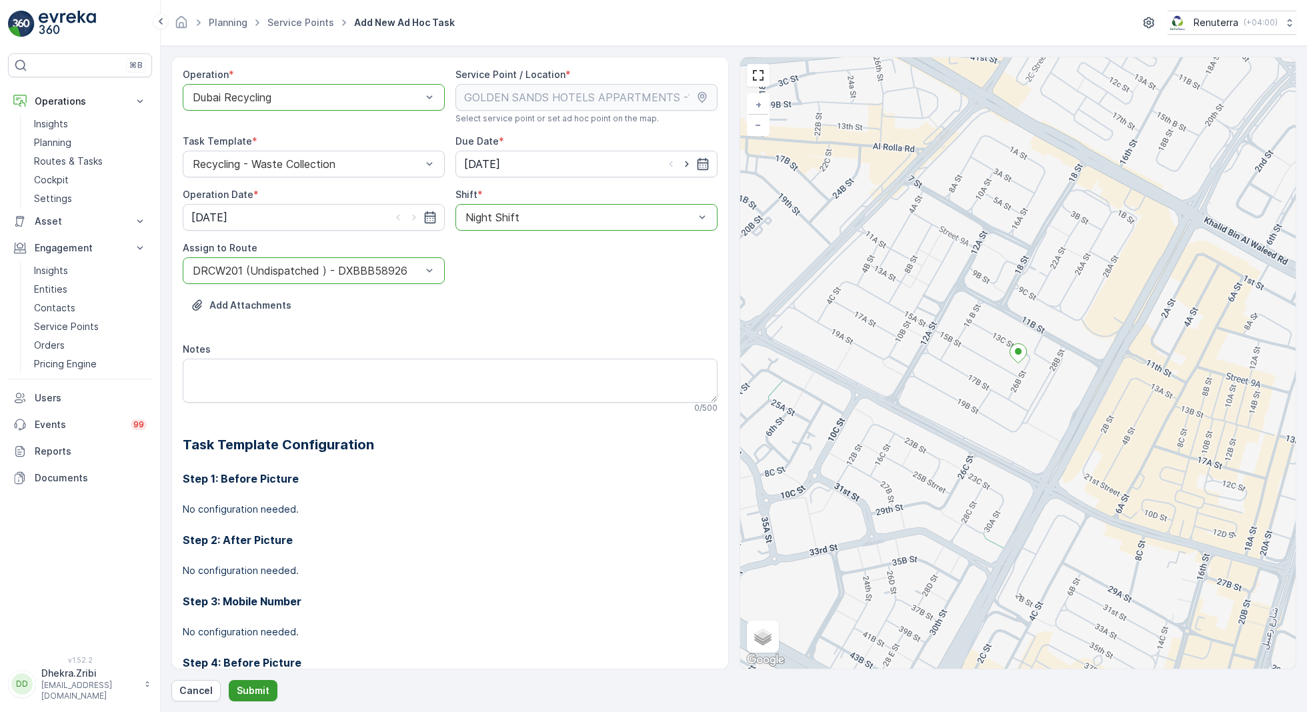
click at [251, 690] on p "Submit" at bounding box center [253, 690] width 33 height 13
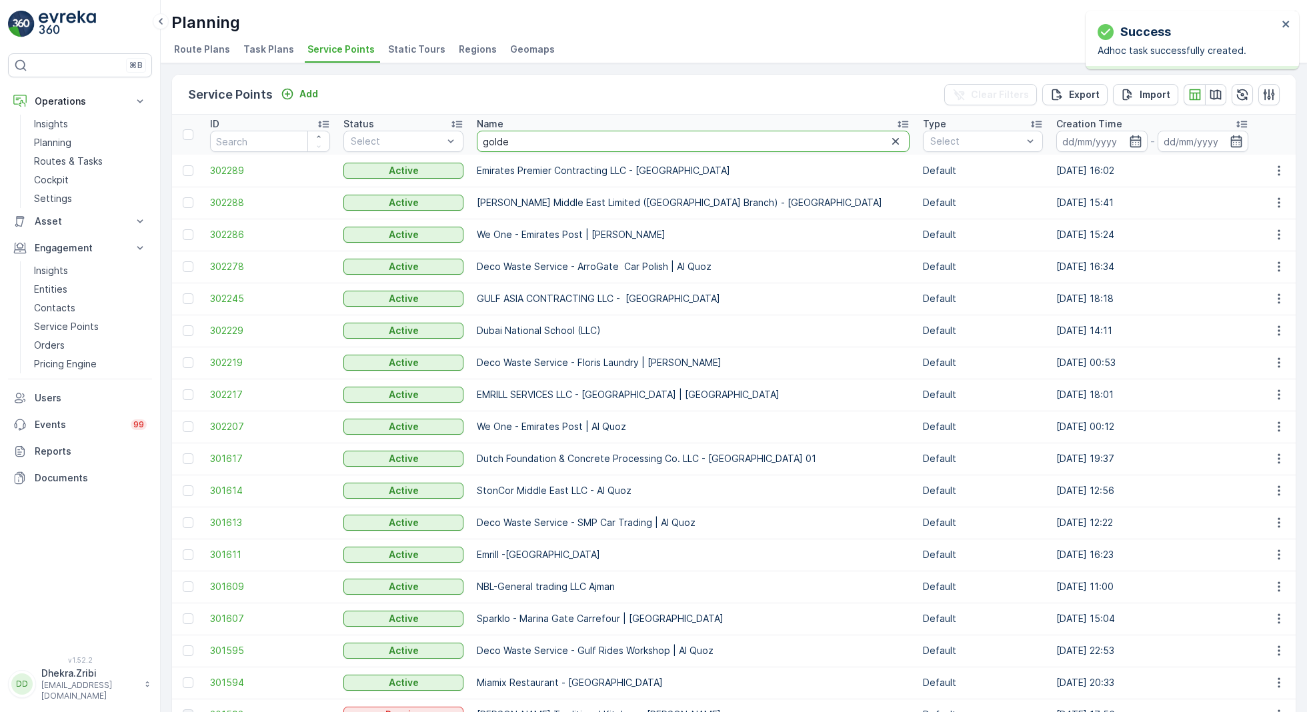
type input "golden"
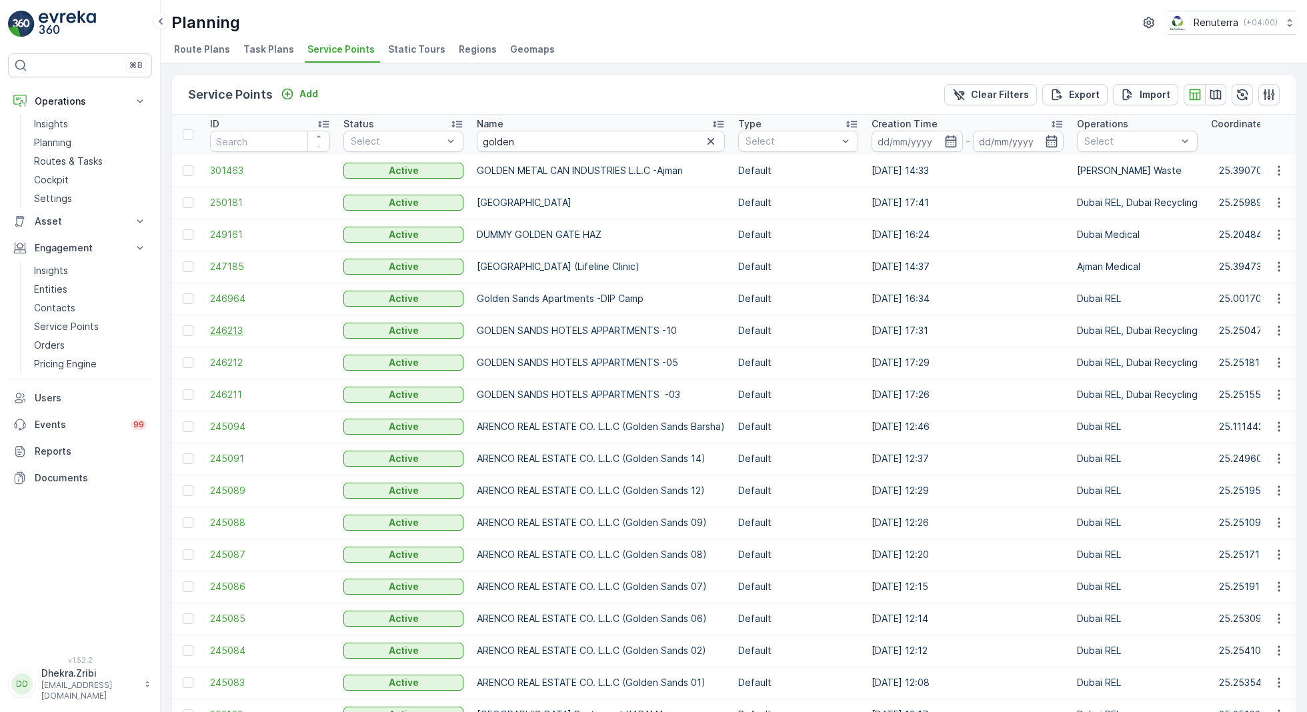
click at [219, 333] on span "246213" at bounding box center [270, 330] width 120 height 13
click at [227, 363] on span "246212" at bounding box center [270, 362] width 120 height 13
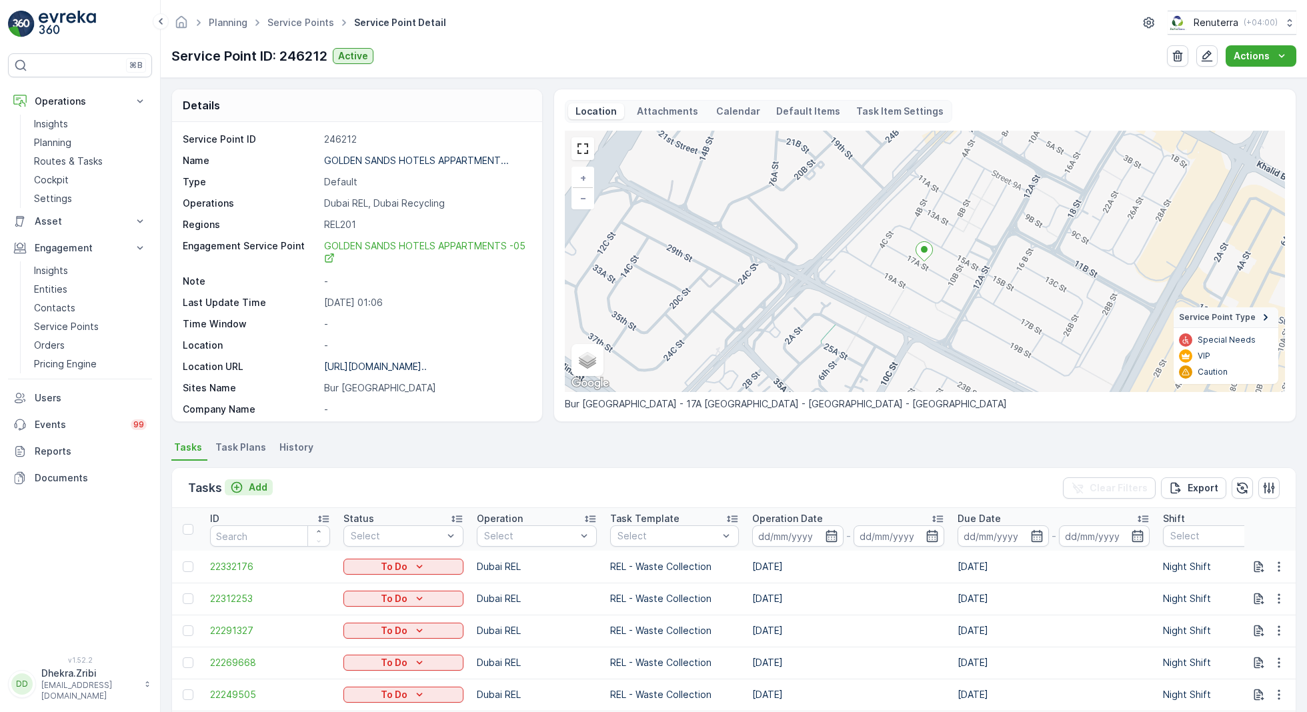
click at [254, 486] on p "Add" at bounding box center [258, 487] width 19 height 13
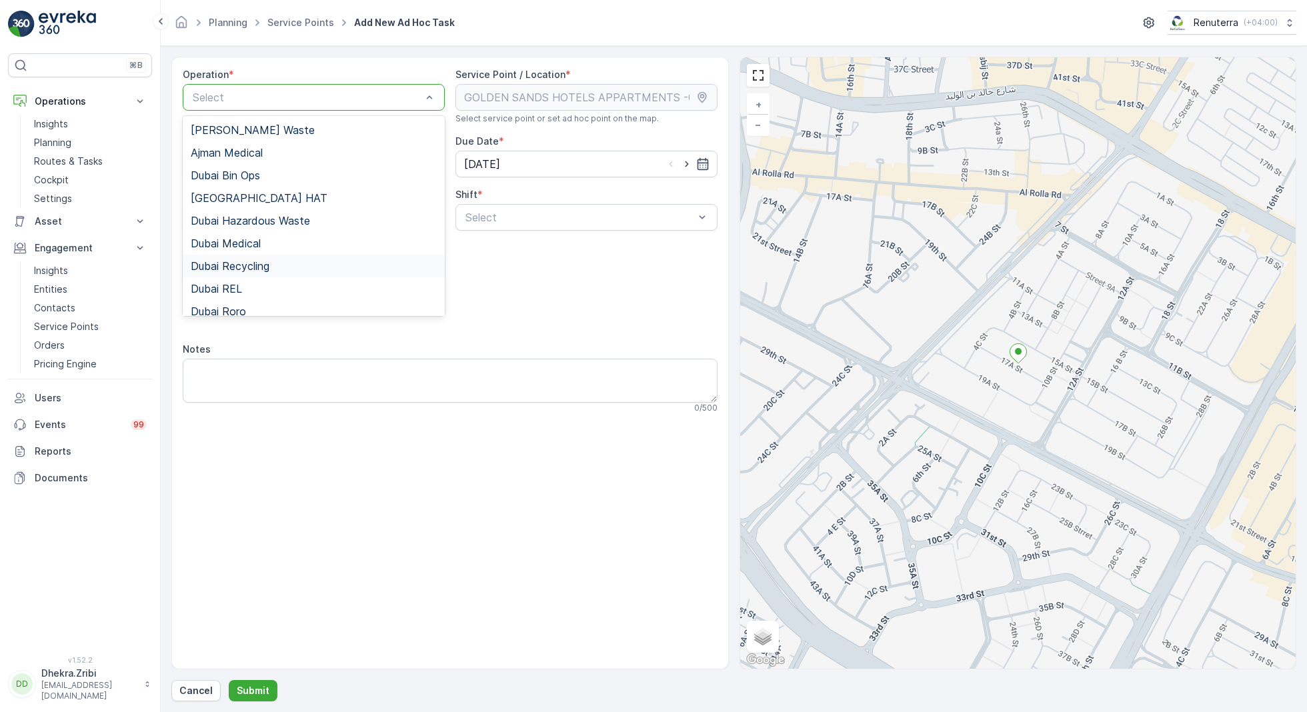
click at [252, 257] on div "Dubai Recycling" at bounding box center [314, 266] width 262 height 23
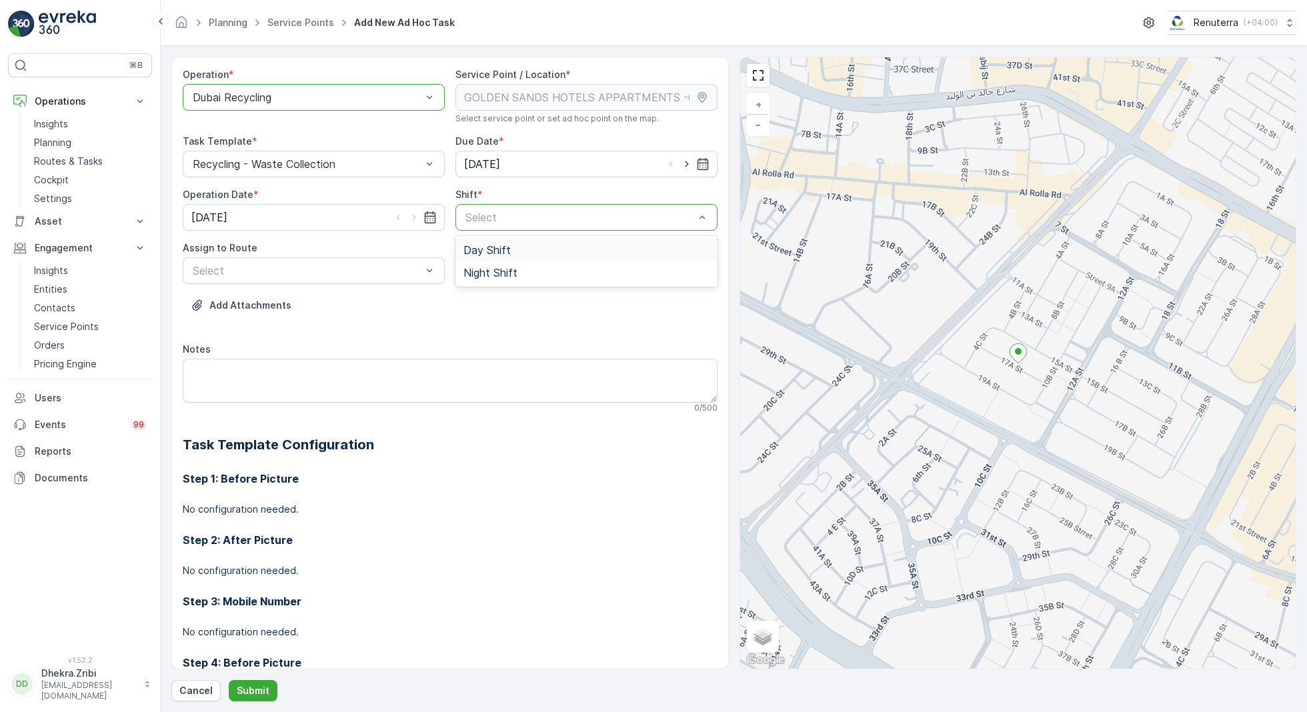
click at [491, 252] on span "Day Shift" at bounding box center [486, 250] width 47 height 12
click at [523, 216] on div at bounding box center [579, 217] width 231 height 12
click at [501, 261] on div "Night Shift" at bounding box center [586, 272] width 262 height 23
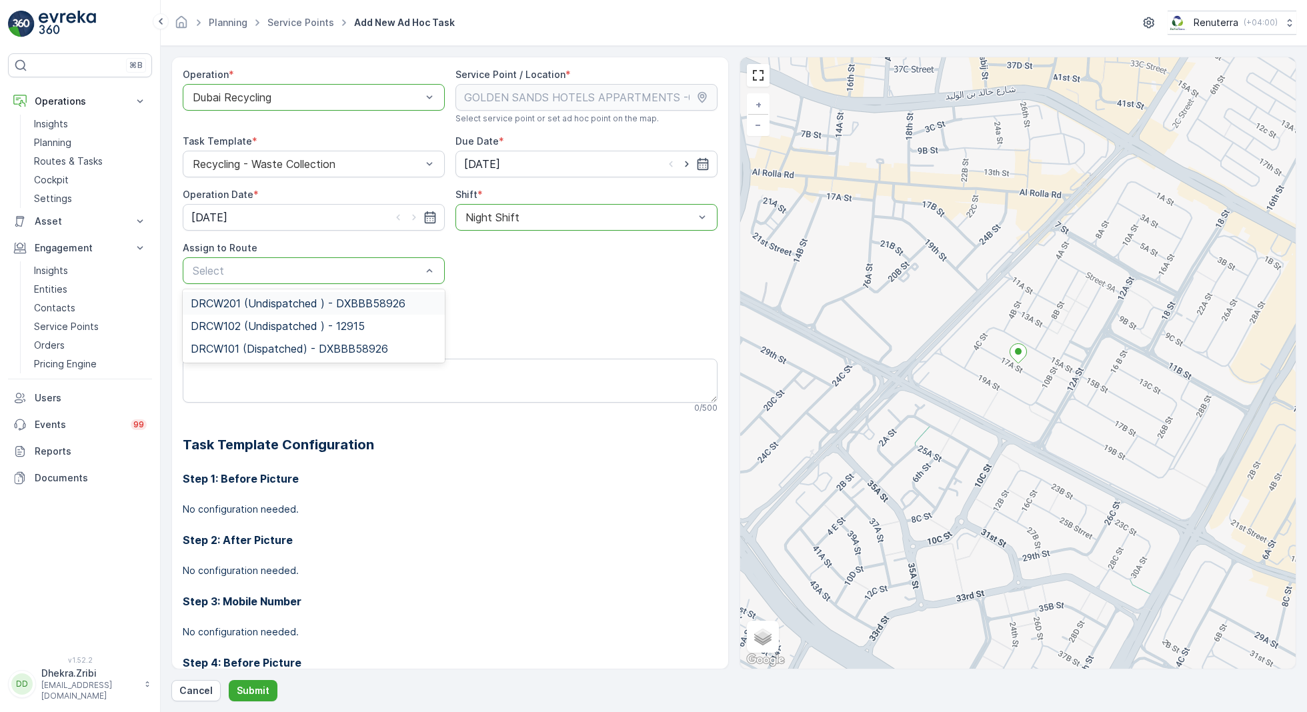
click at [266, 297] on span "DRCW201 (Undispatched ) - DXBBB58926" at bounding box center [298, 303] width 215 height 12
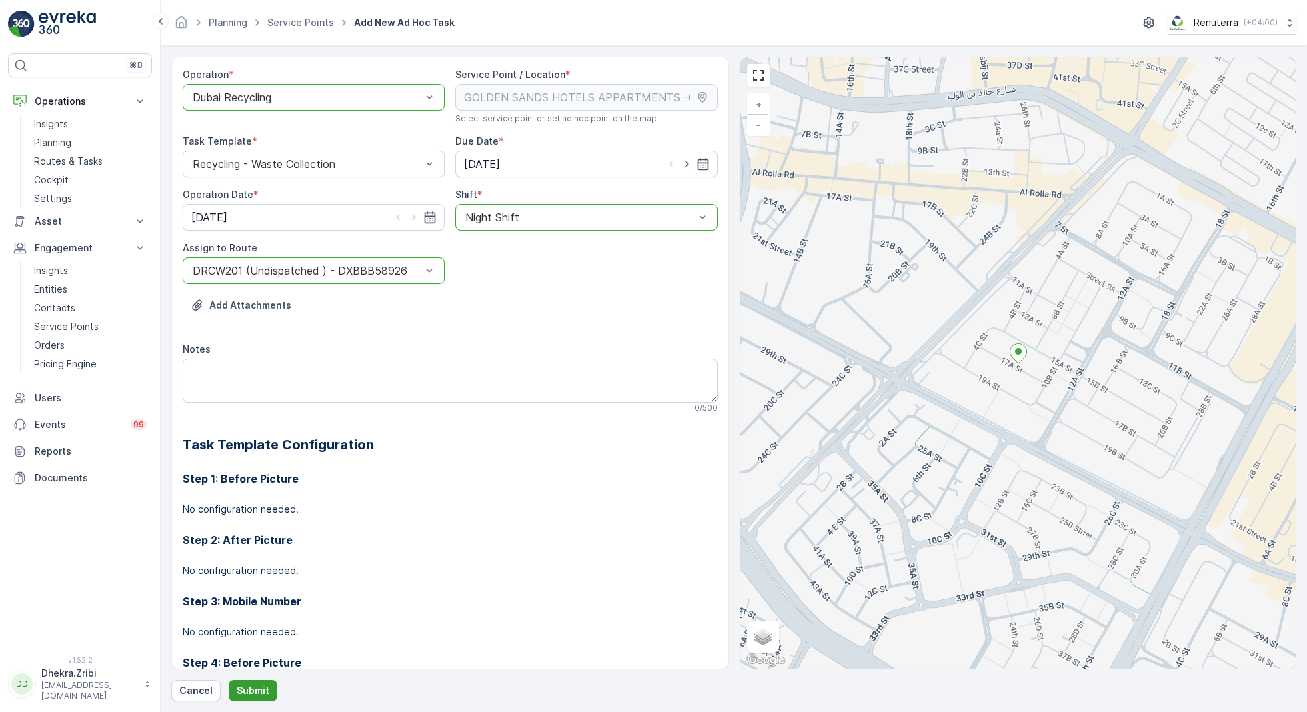
click at [251, 683] on button "Submit" at bounding box center [253, 690] width 49 height 21
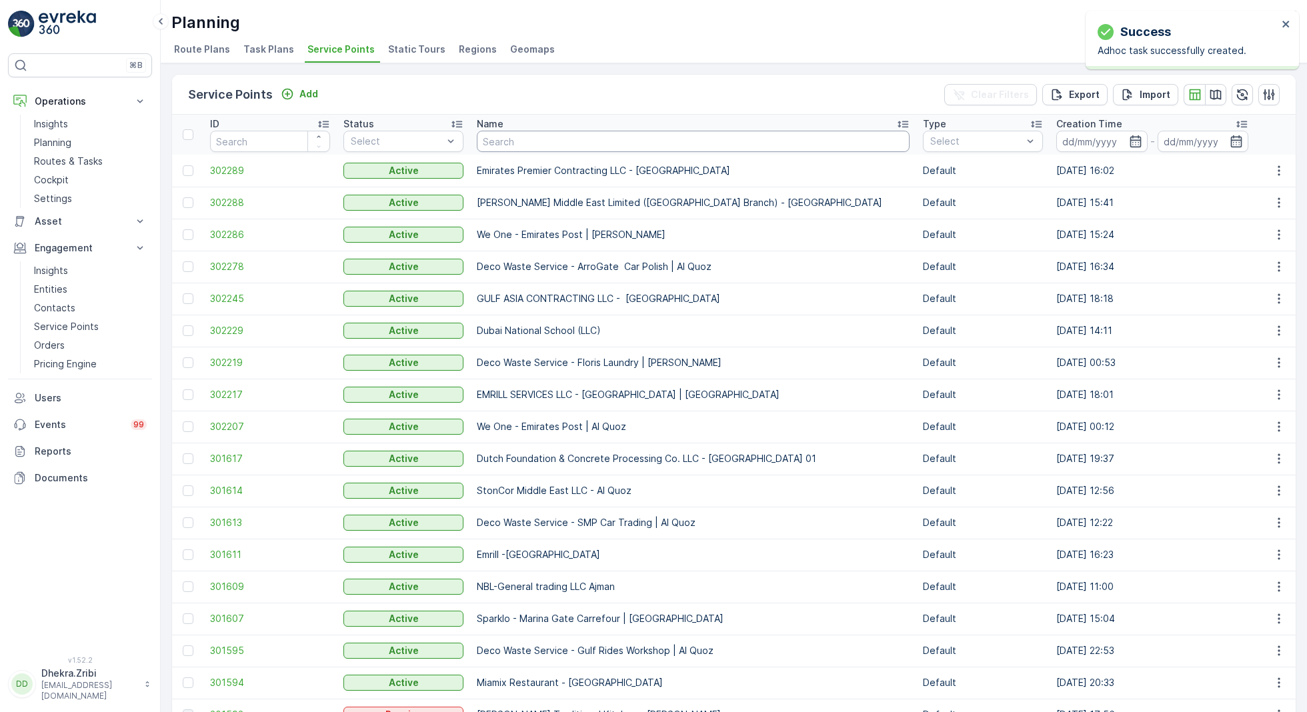
click at [545, 141] on input "text" at bounding box center [693, 141] width 433 height 21
type input "golden"
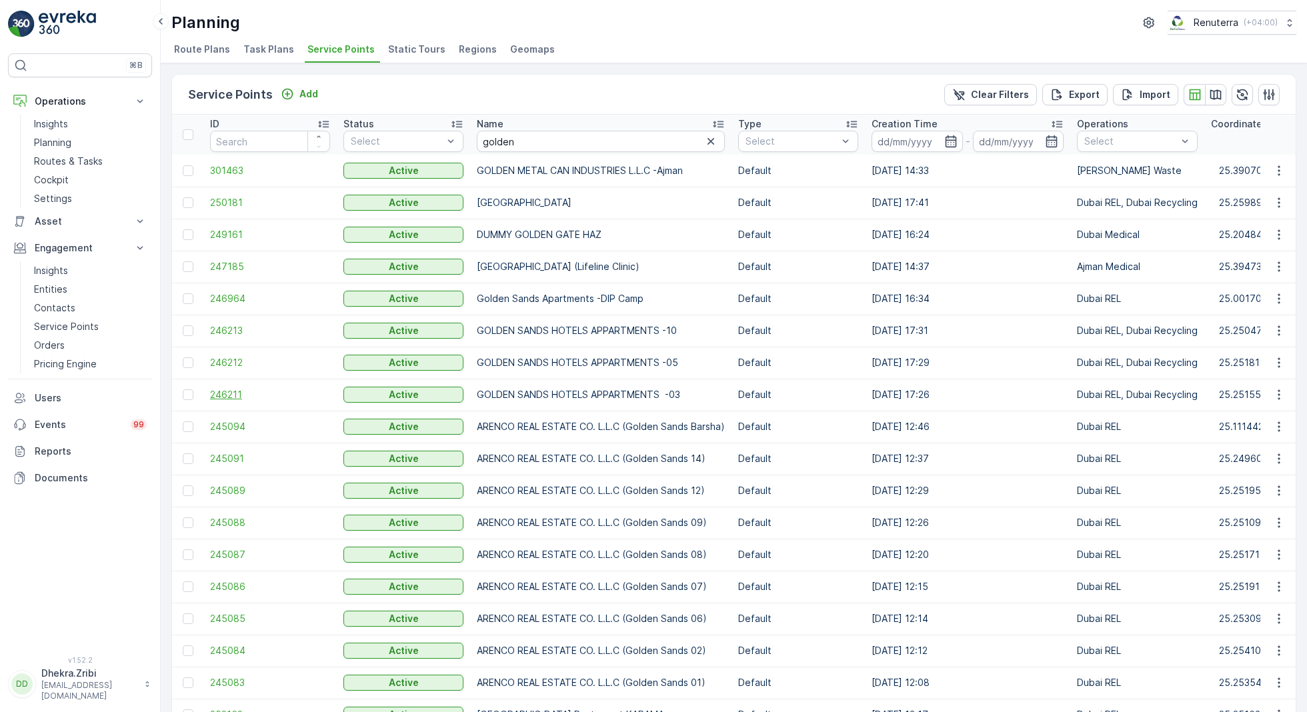
click at [226, 389] on span "246211" at bounding box center [270, 394] width 120 height 13
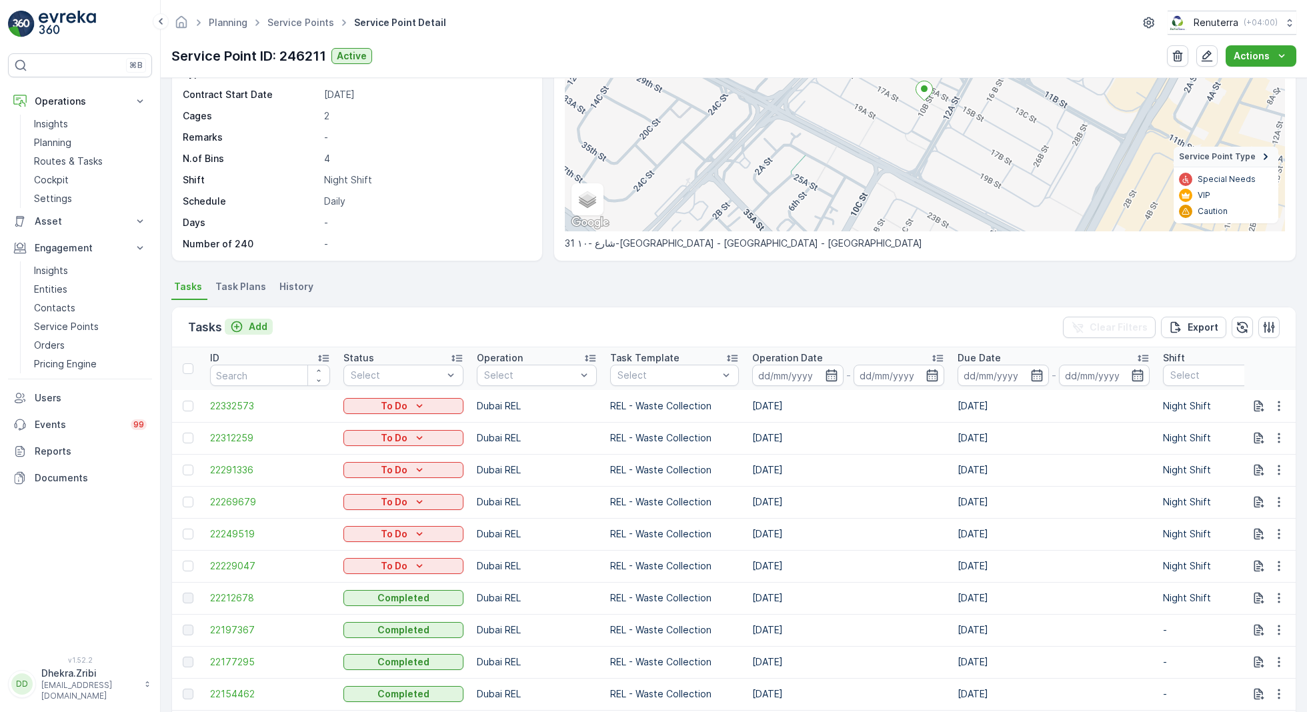
scroll to position [168, 0]
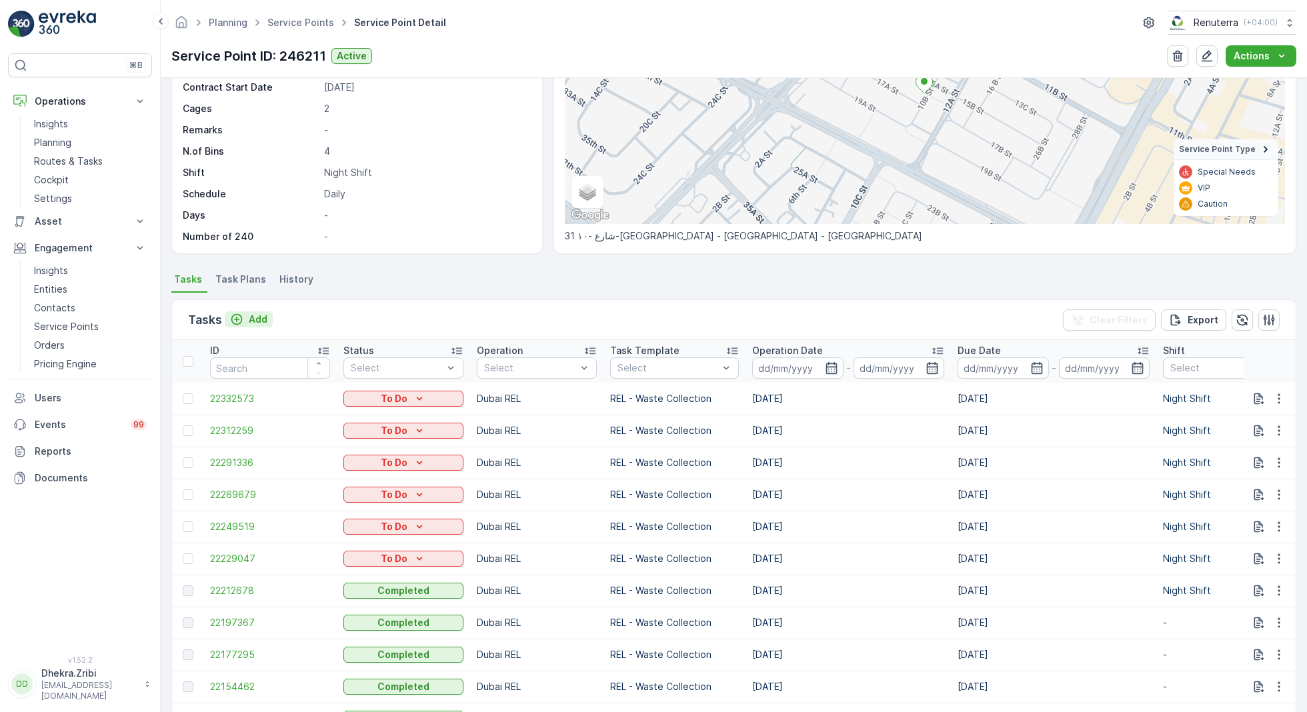
click at [256, 321] on p "Add" at bounding box center [258, 319] width 19 height 13
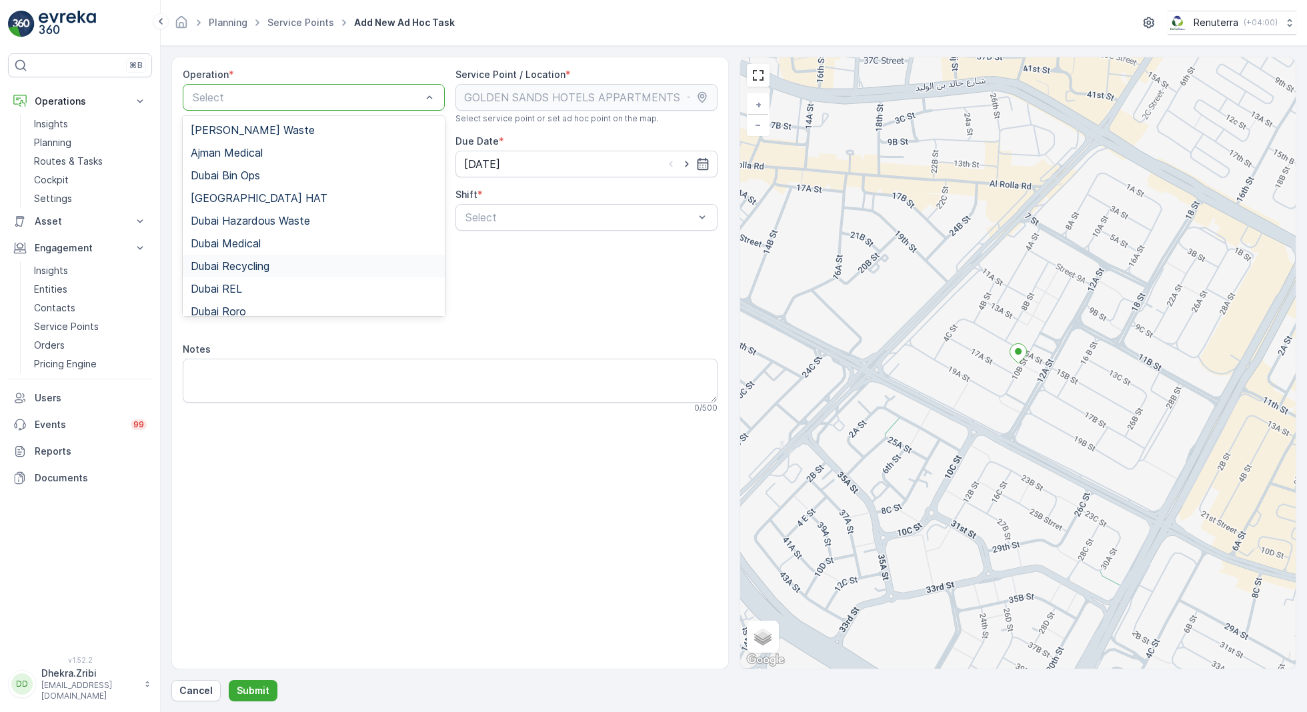
click at [253, 263] on span "Dubai Recycling" at bounding box center [230, 266] width 79 height 12
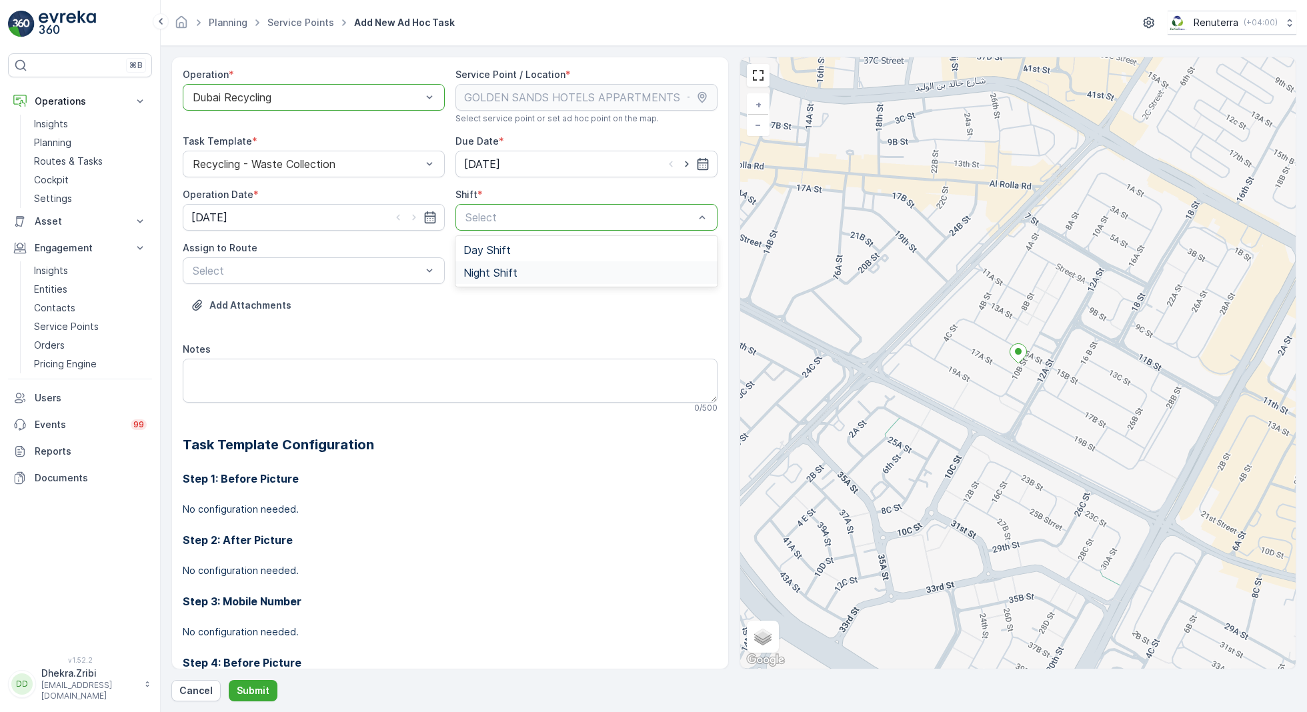
click at [484, 276] on span "Night Shift" at bounding box center [490, 273] width 54 height 12
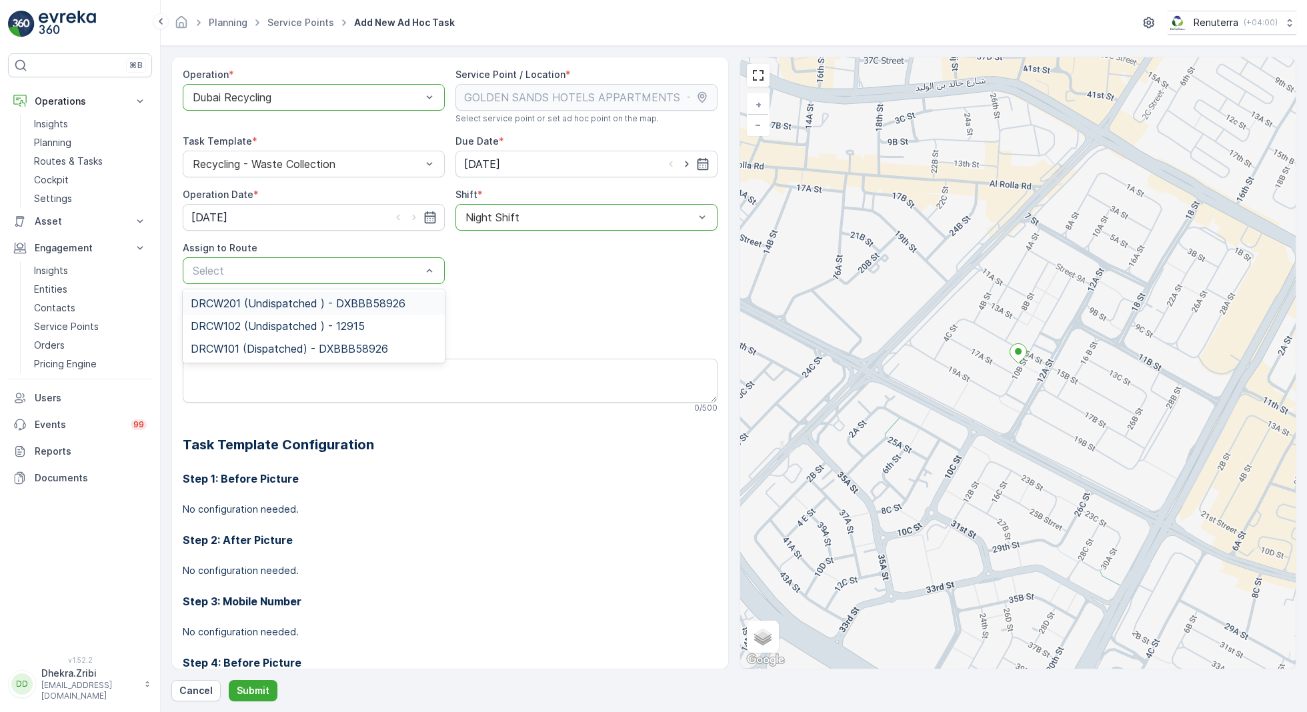
click at [236, 308] on span "DRCW201 (Undispatched ) - DXBBB58926" at bounding box center [298, 303] width 215 height 12
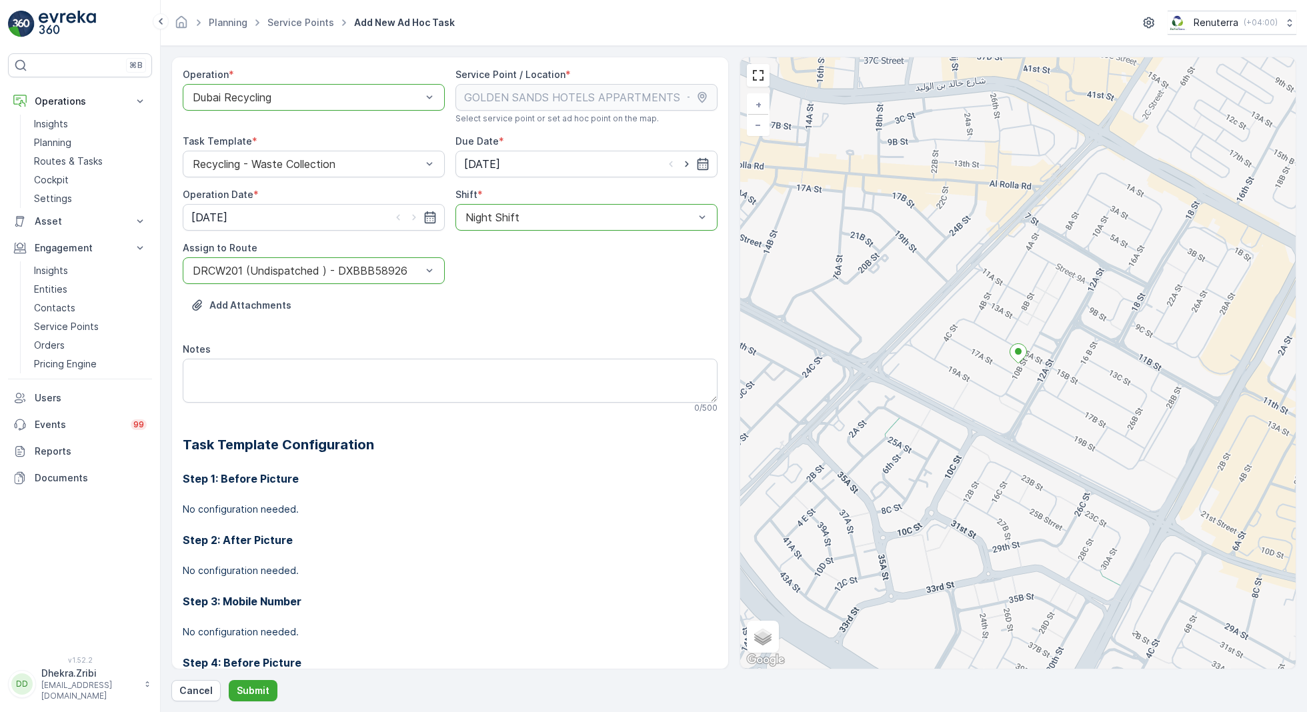
click at [255, 679] on div "Operation * option Dubai Recycling, selected. Dubai Recycling Service Point / L…" at bounding box center [733, 379] width 1125 height 645
click at [252, 695] on p "Submit" at bounding box center [253, 690] width 33 height 13
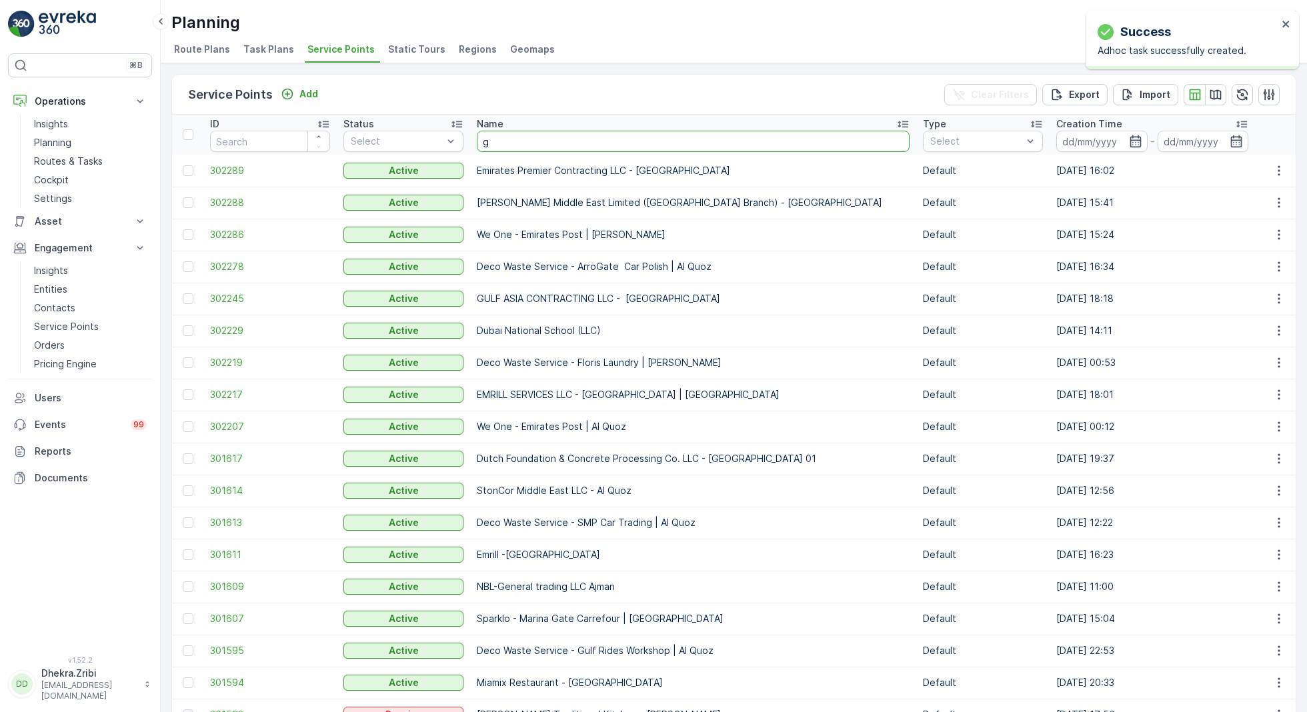
type input "go"
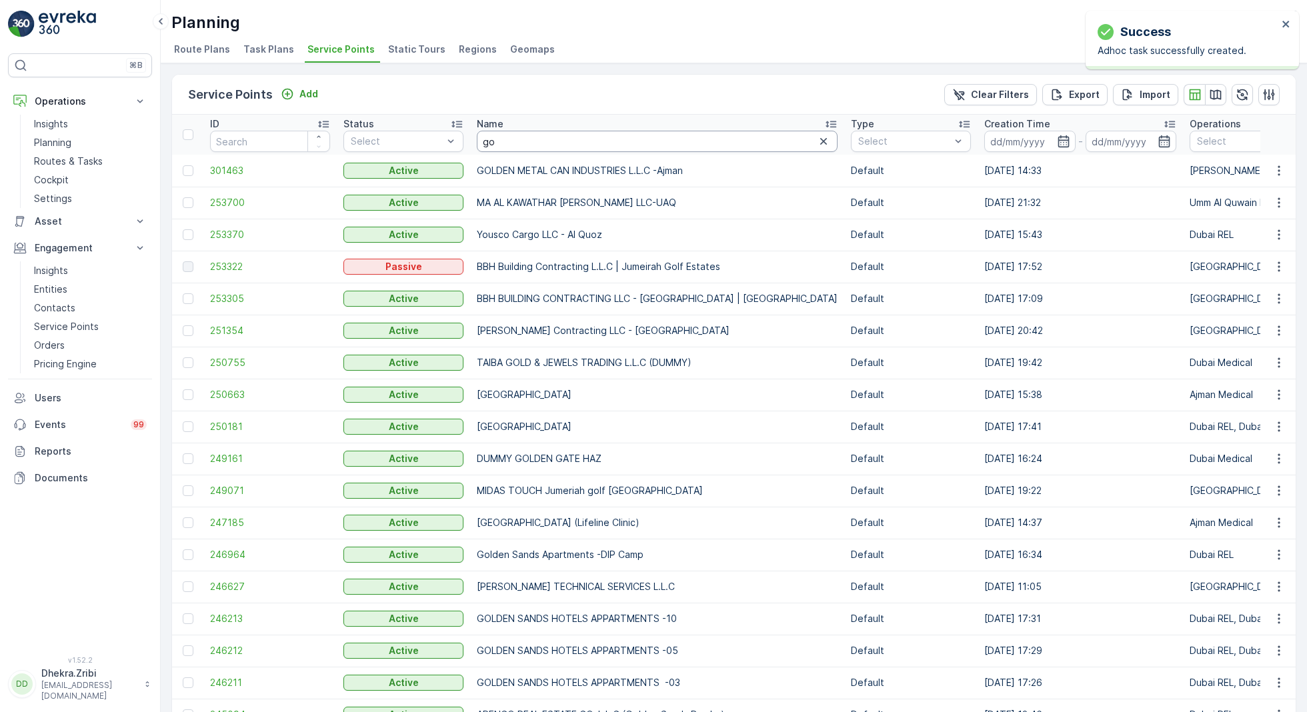
click at [499, 136] on input "go" at bounding box center [657, 141] width 361 height 21
type input "pak pa"
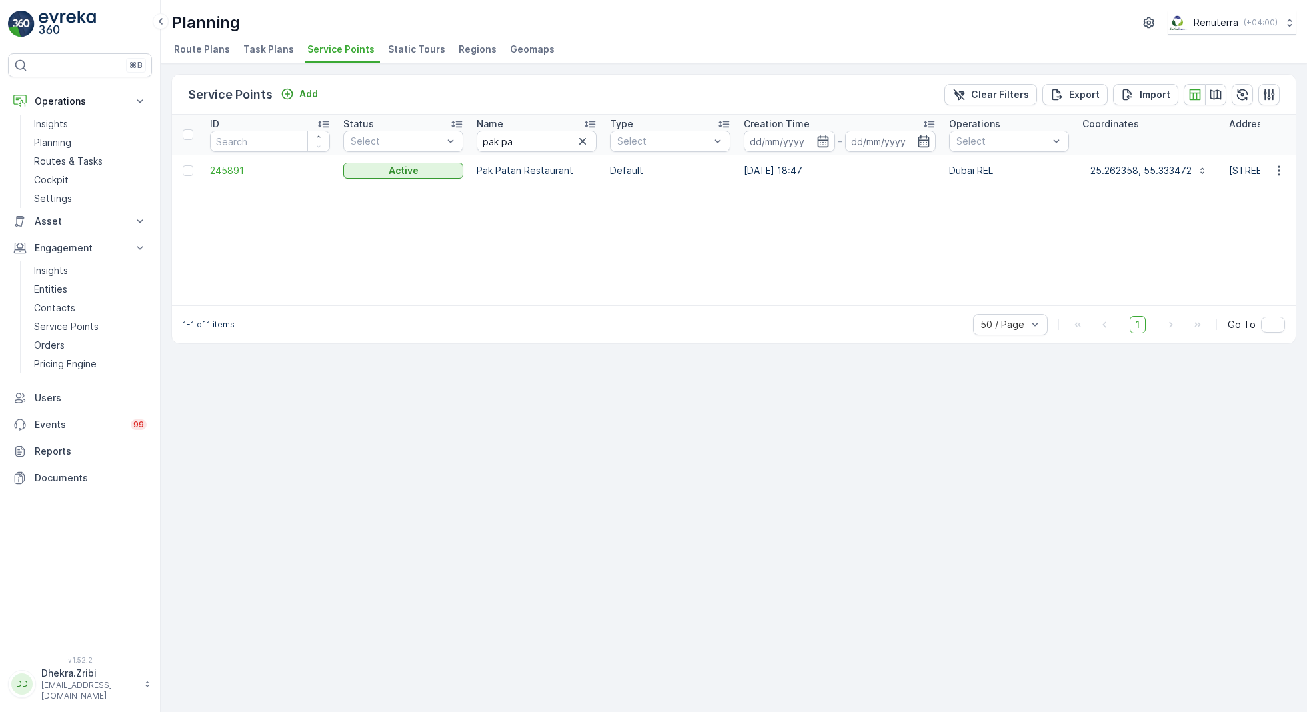
click at [235, 174] on span "245891" at bounding box center [270, 170] width 120 height 13
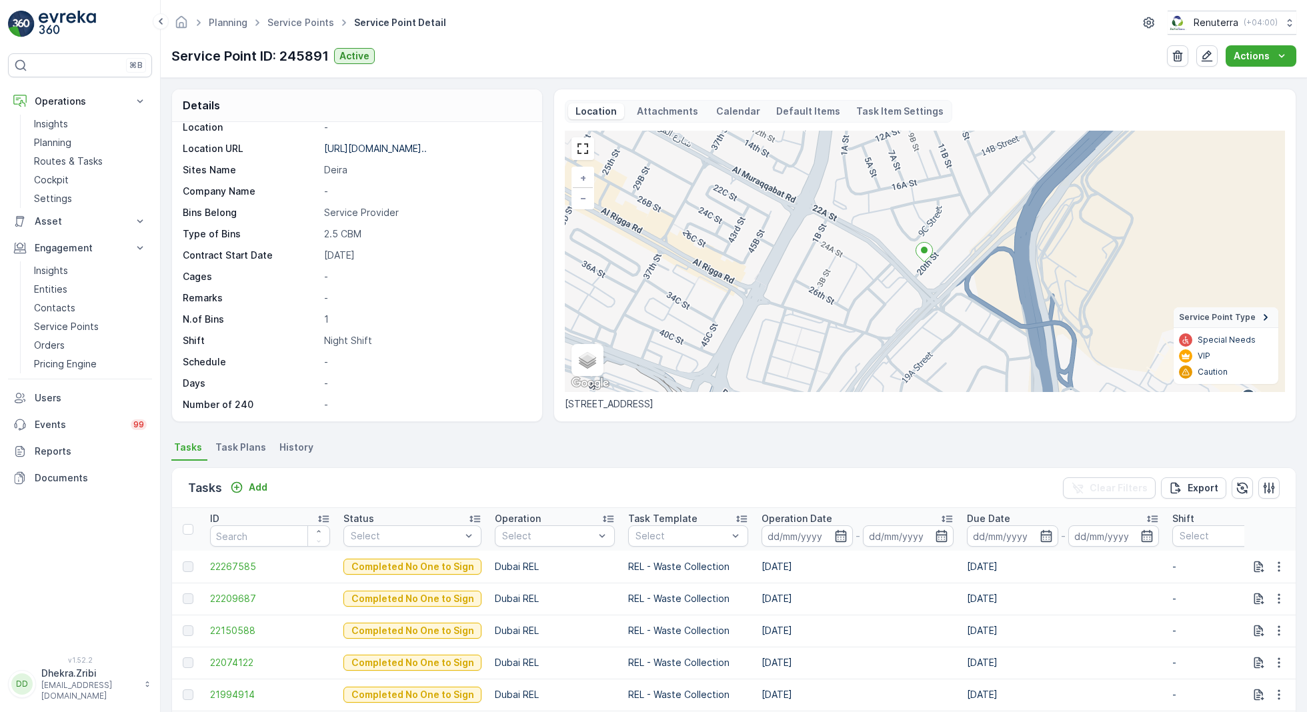
scroll to position [183, 0]
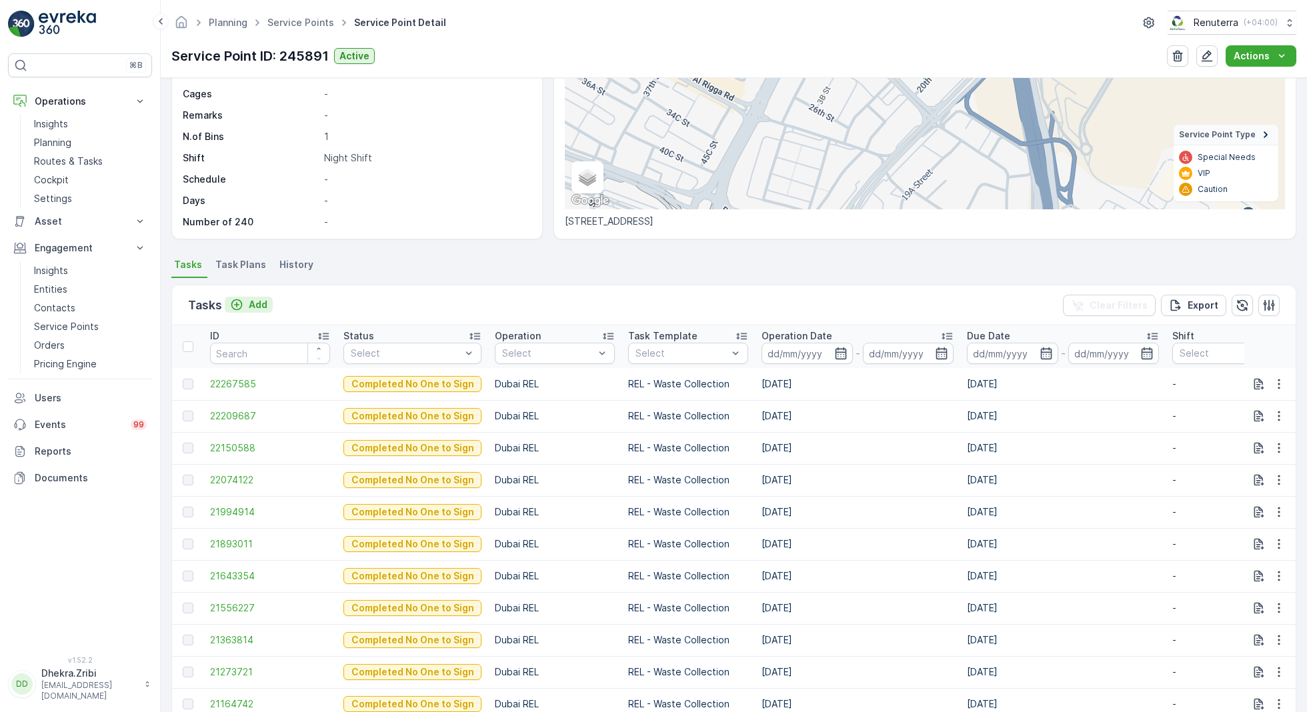
click at [252, 301] on p "Add" at bounding box center [258, 304] width 19 height 13
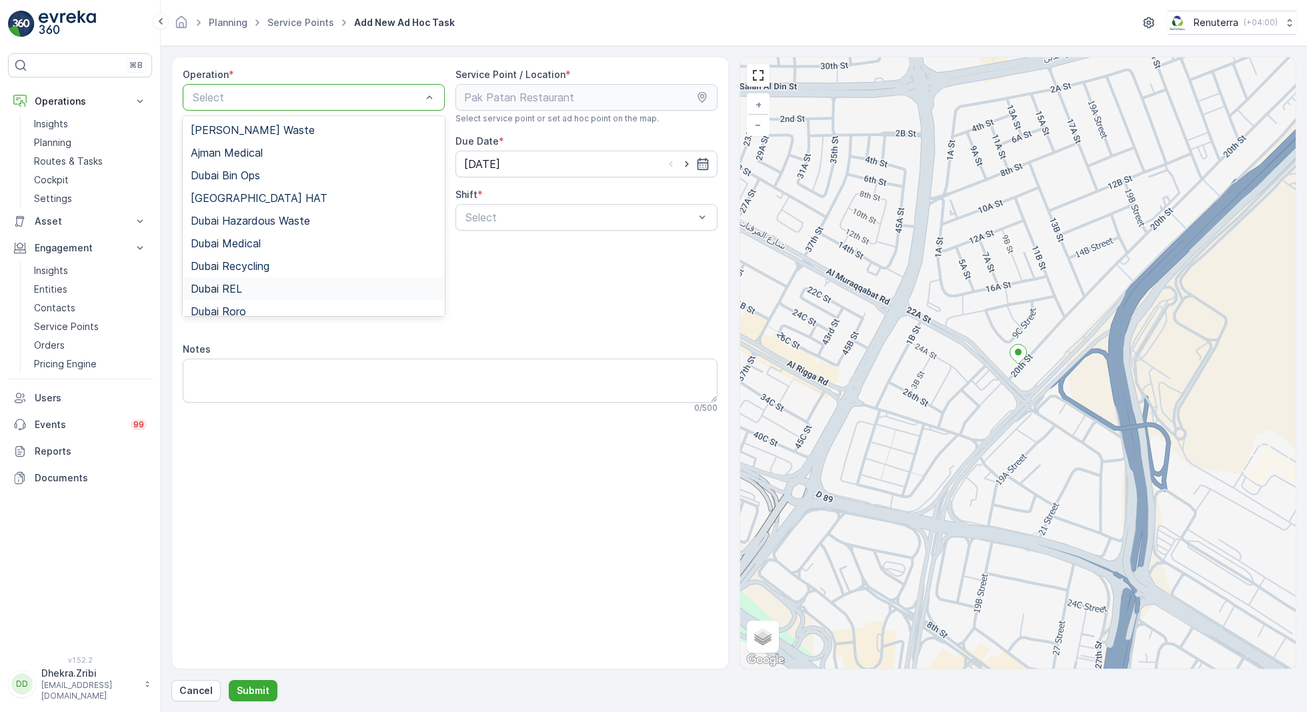
click at [238, 289] on span "Dubai REL" at bounding box center [216, 289] width 51 height 12
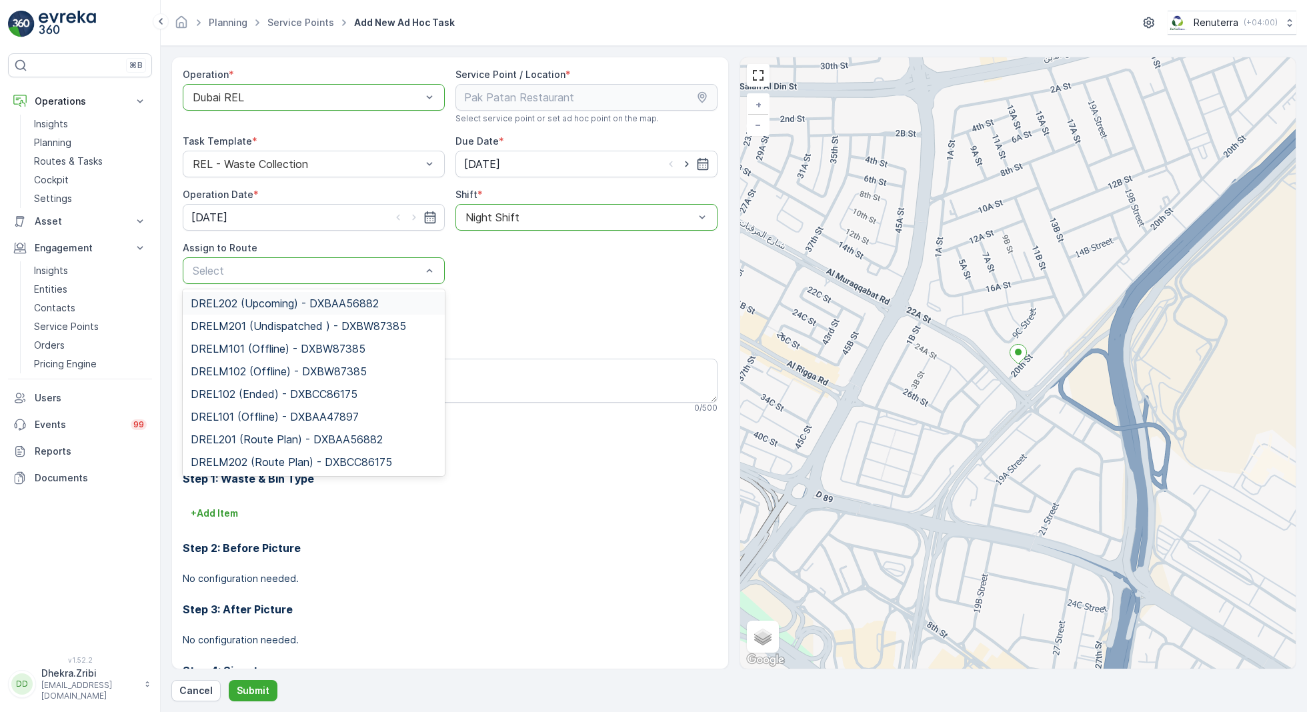
click at [247, 305] on span "DREL202 (Upcoming) - DXBAA56882" at bounding box center [285, 303] width 188 height 12
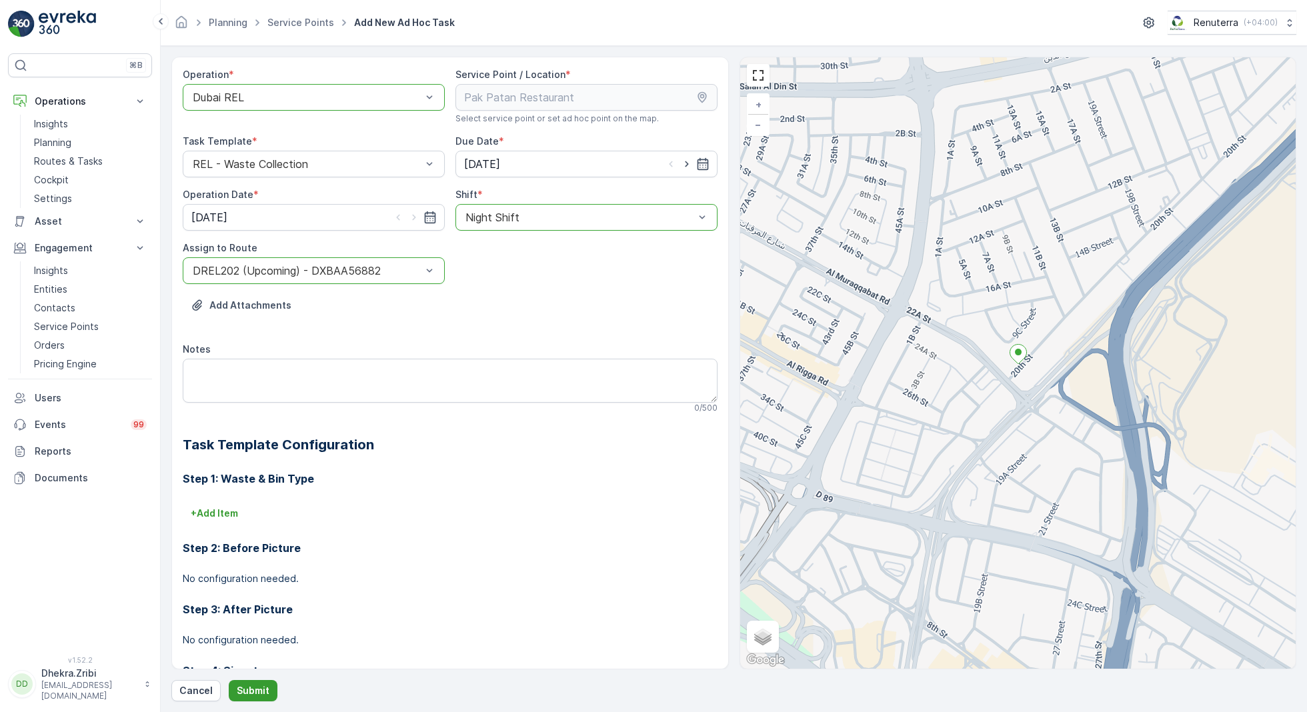
click at [253, 690] on p "Submit" at bounding box center [253, 690] width 33 height 13
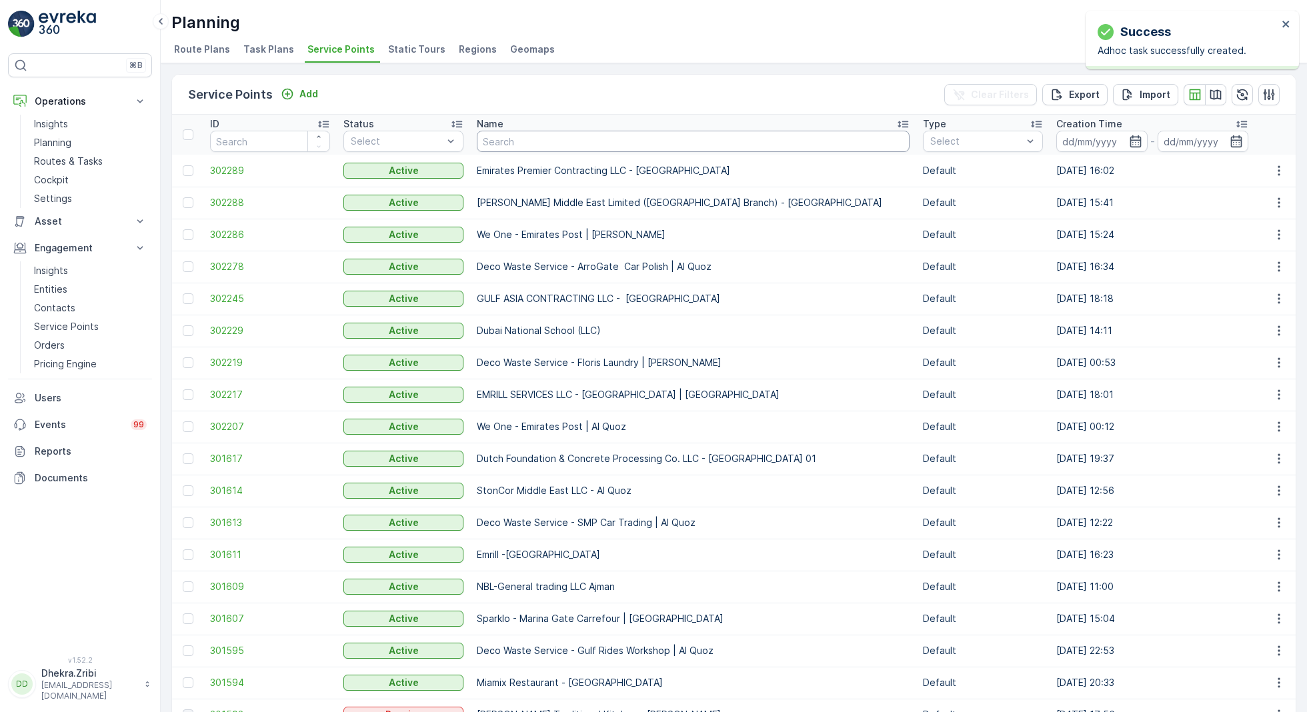
click at [514, 137] on input "text" at bounding box center [693, 141] width 433 height 21
type input "s"
type input "chesno"
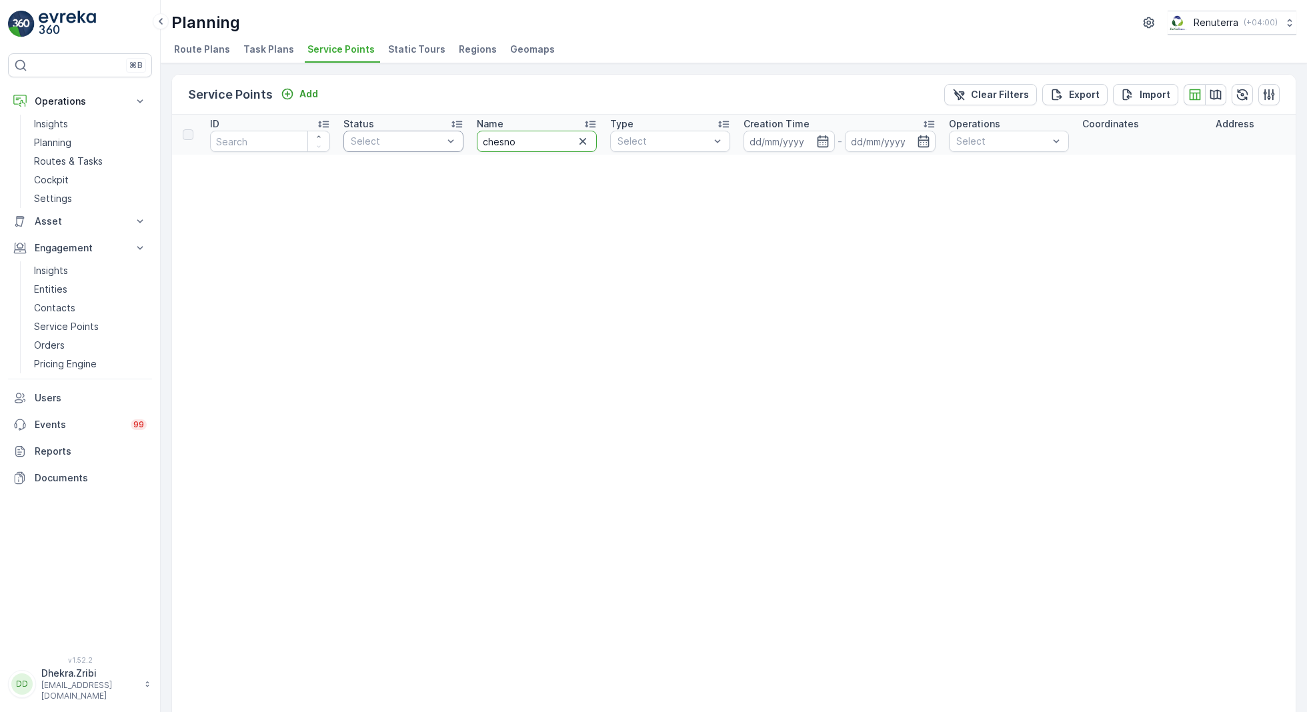
drag, startPoint x: 547, startPoint y: 148, endPoint x: 387, endPoint y: 140, distance: 160.2
type input "ches"
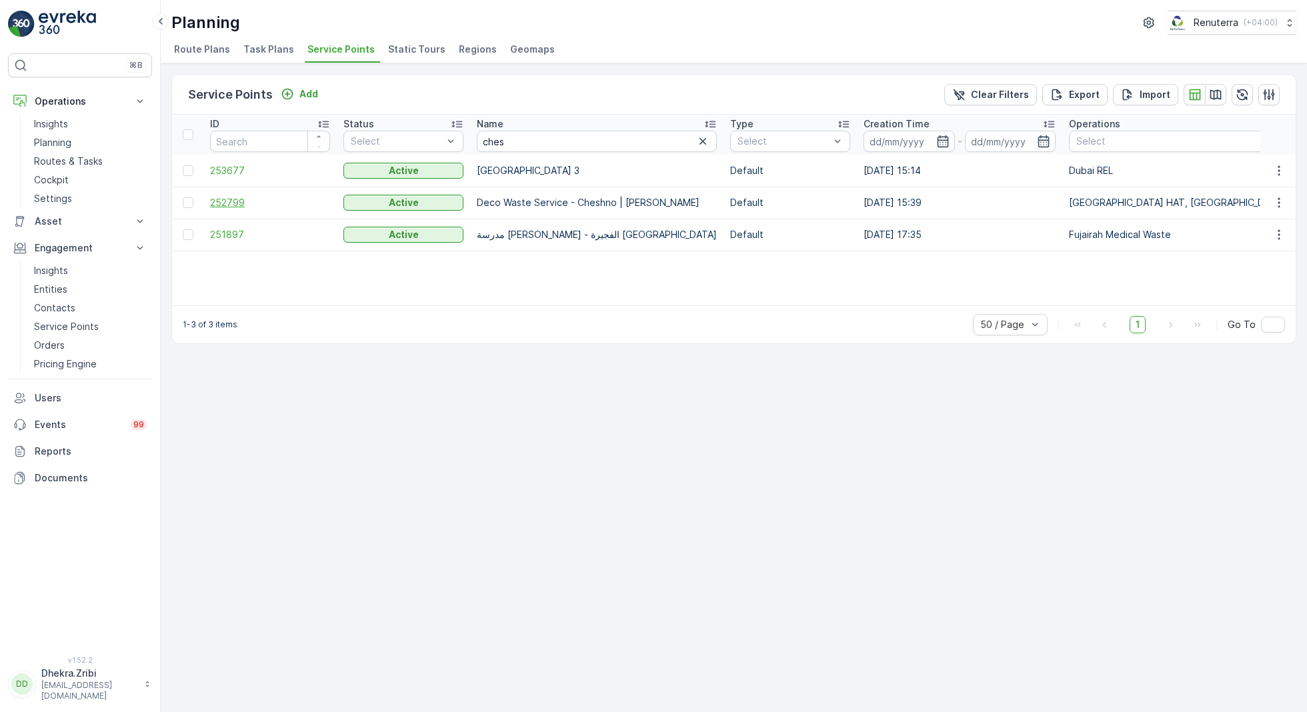
click at [239, 204] on span "252799" at bounding box center [270, 202] width 120 height 13
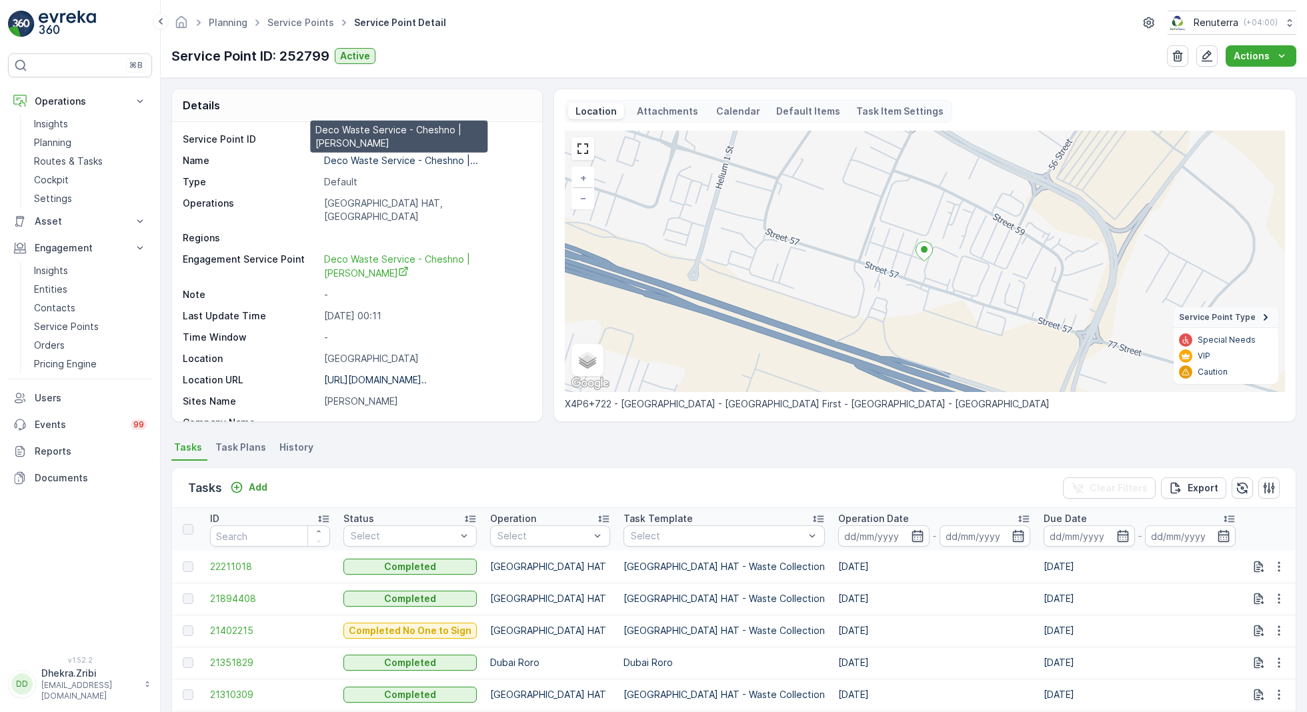
click at [393, 162] on p "Deco Waste Service - Cheshno |..." at bounding box center [401, 160] width 154 height 11
click at [302, 34] on div "Planning Service Points Service Point Detail Renuterra ( +04:00 )" at bounding box center [733, 23] width 1125 height 24
click at [310, 17] on link "Service Points" at bounding box center [300, 22] width 67 height 11
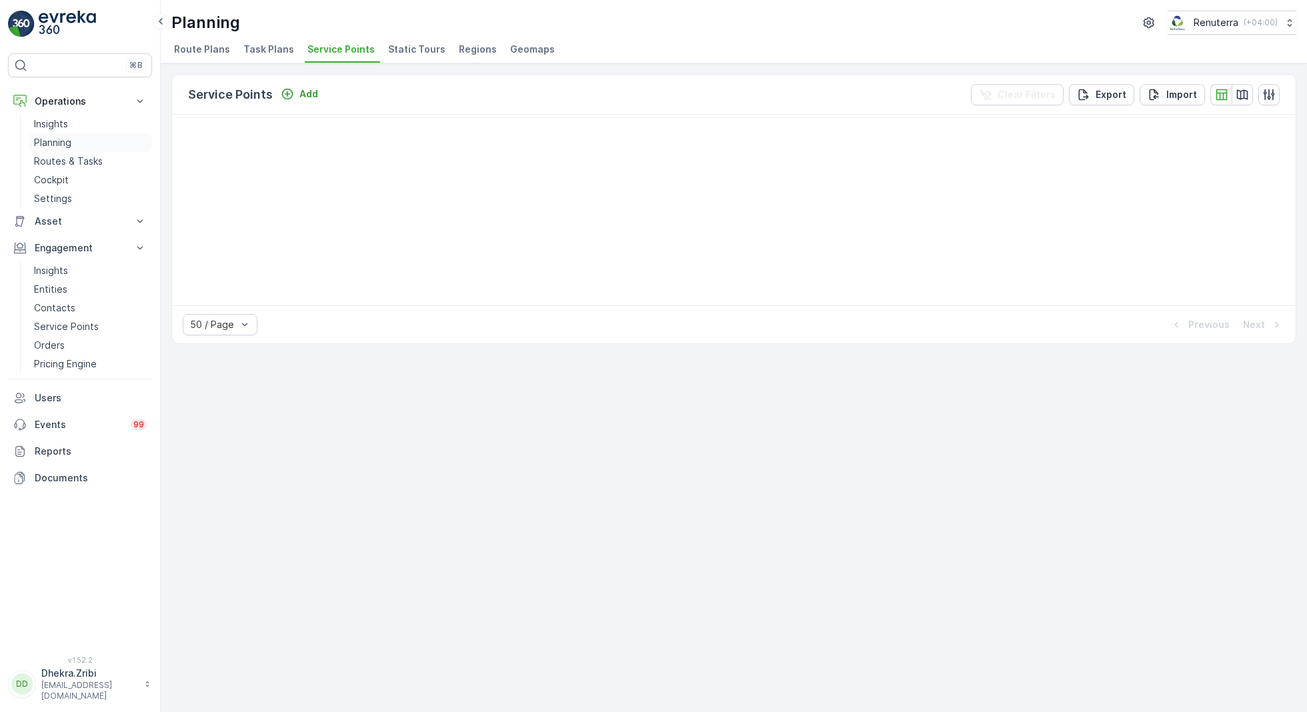
click at [63, 141] on p "Planning" at bounding box center [52, 142] width 37 height 13
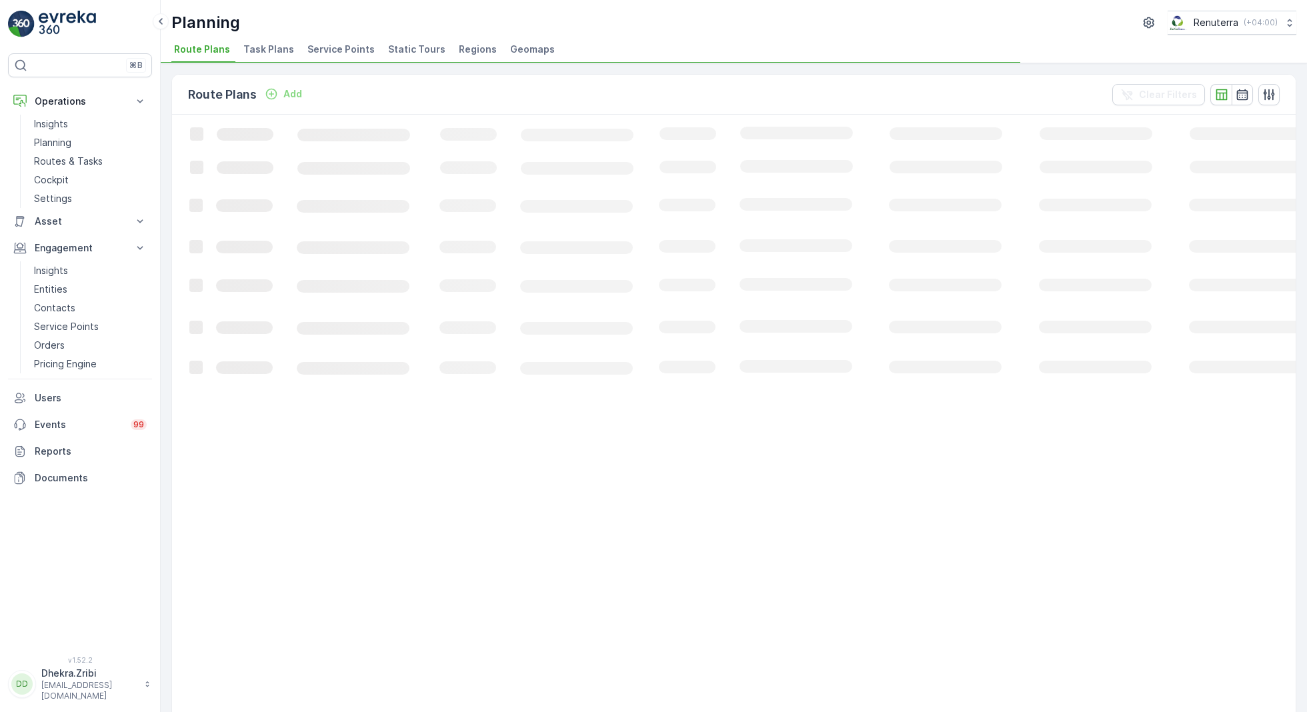
click at [315, 41] on li "Service Points" at bounding box center [342, 51] width 75 height 23
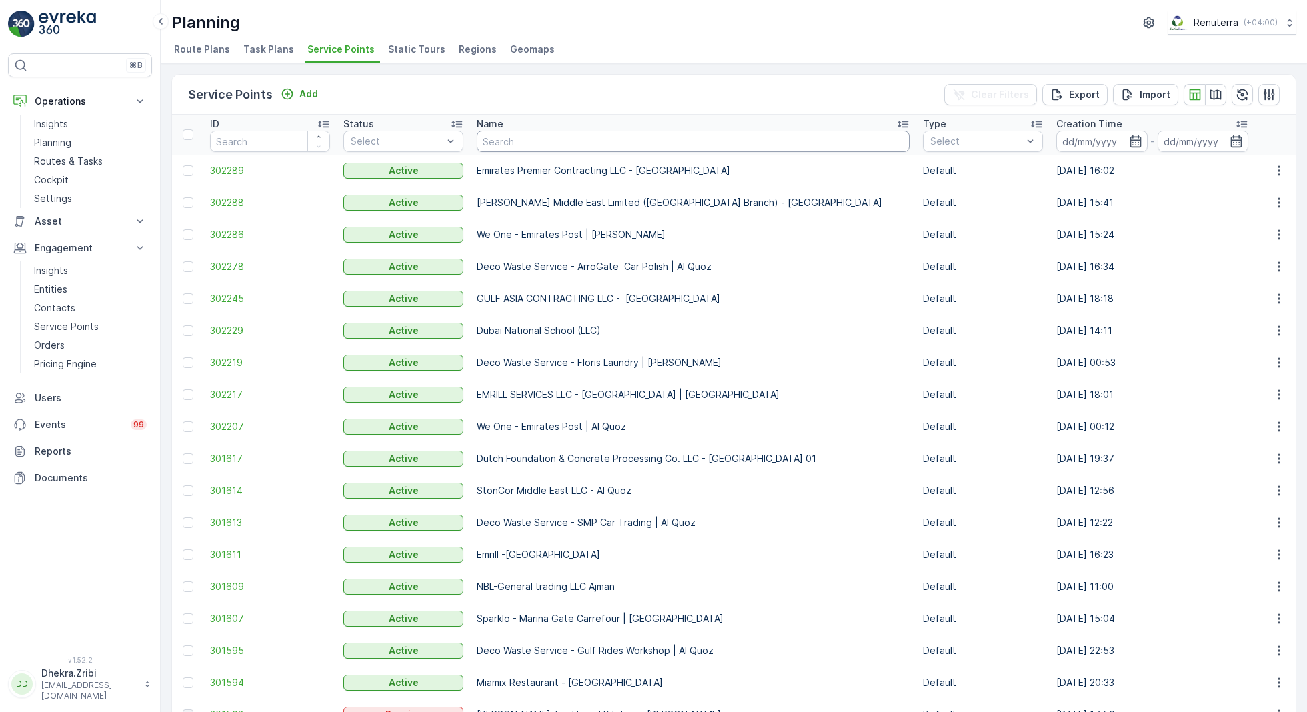
click at [529, 141] on input "text" at bounding box center [693, 141] width 433 height 21
type input "red"
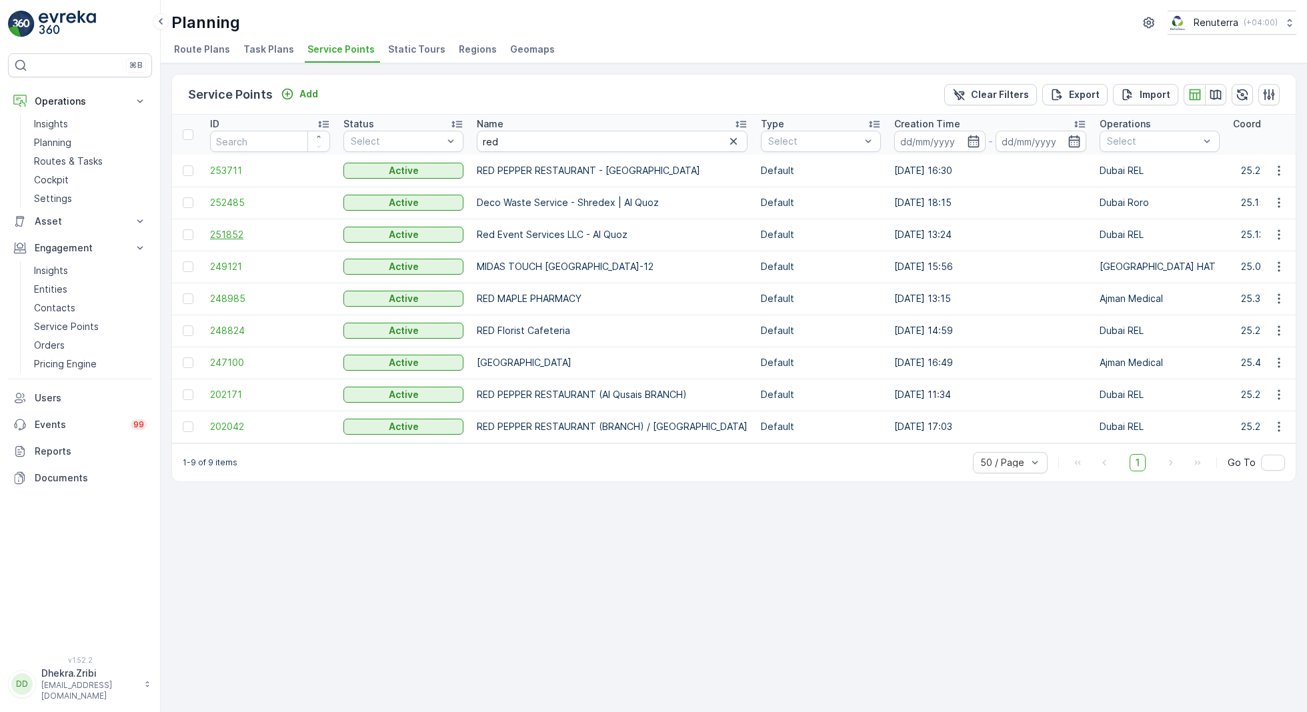
click at [230, 231] on span "251852" at bounding box center [270, 234] width 120 height 13
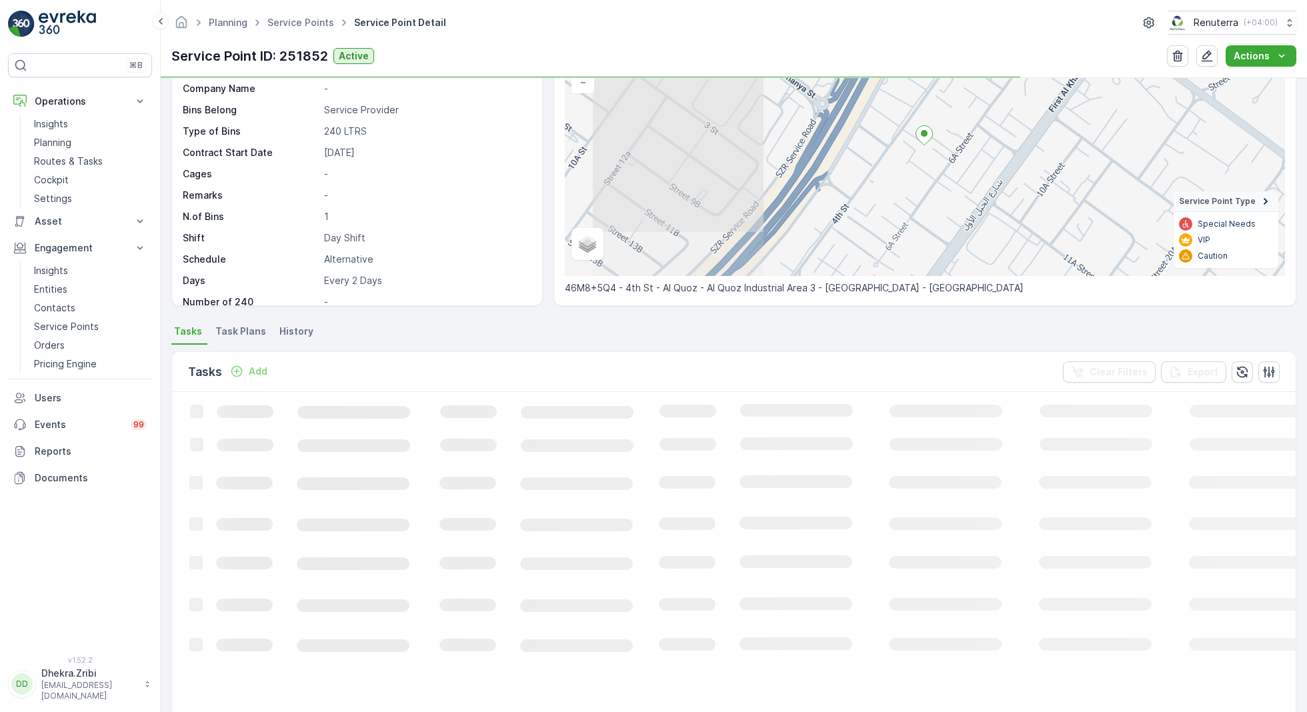
scroll to position [118, 0]
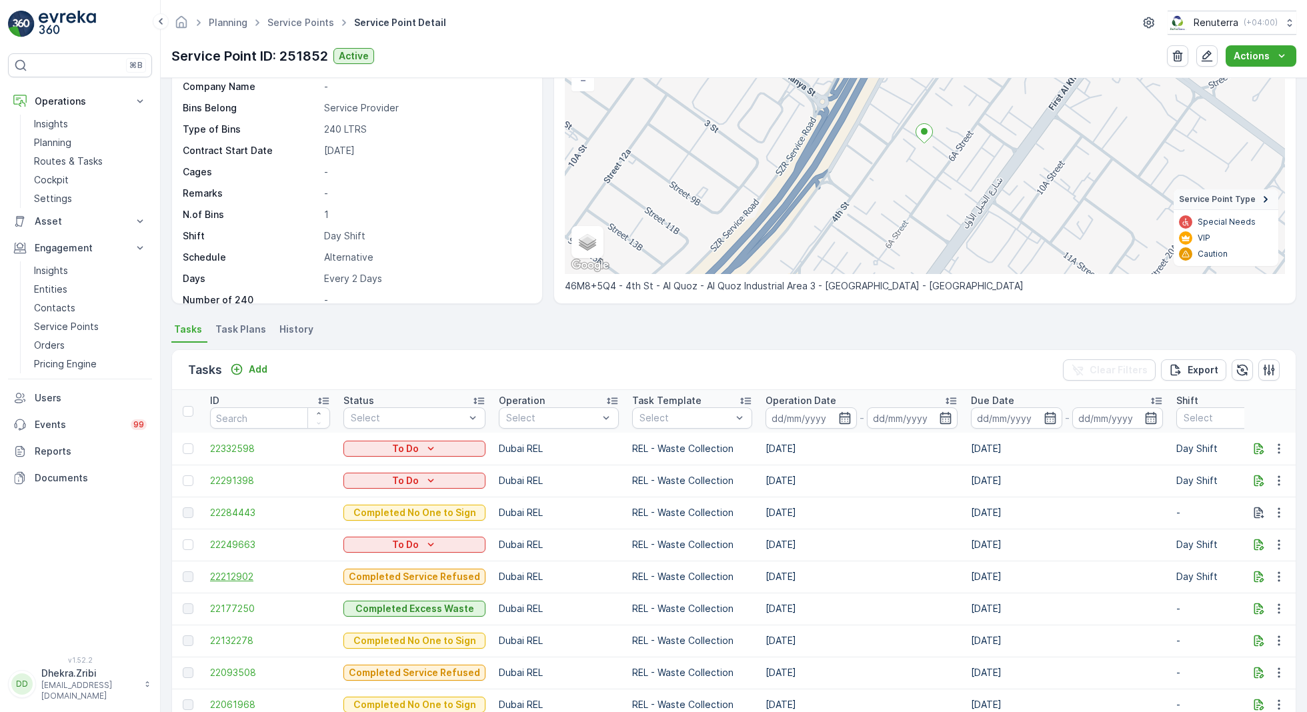
click at [235, 579] on span "22212902" at bounding box center [270, 576] width 120 height 13
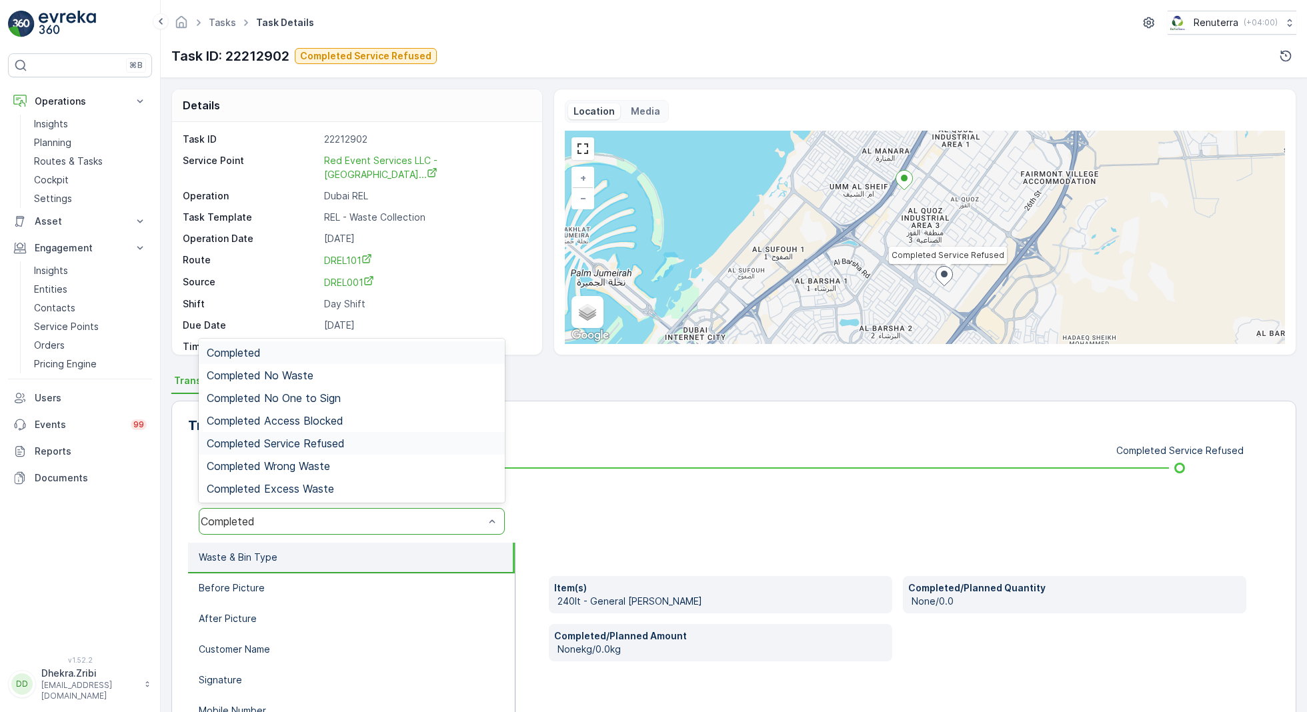
click at [307, 446] on span "Completed Service Refused" at bounding box center [276, 443] width 138 height 12
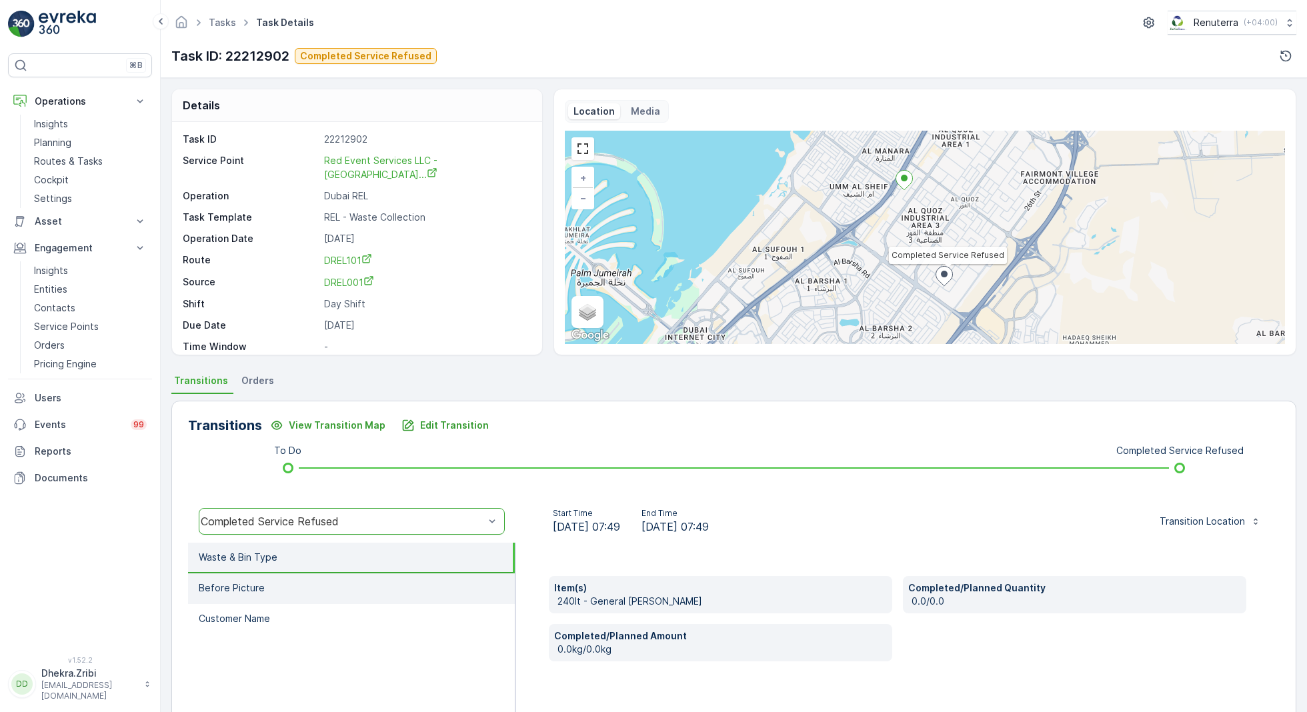
scroll to position [53, 0]
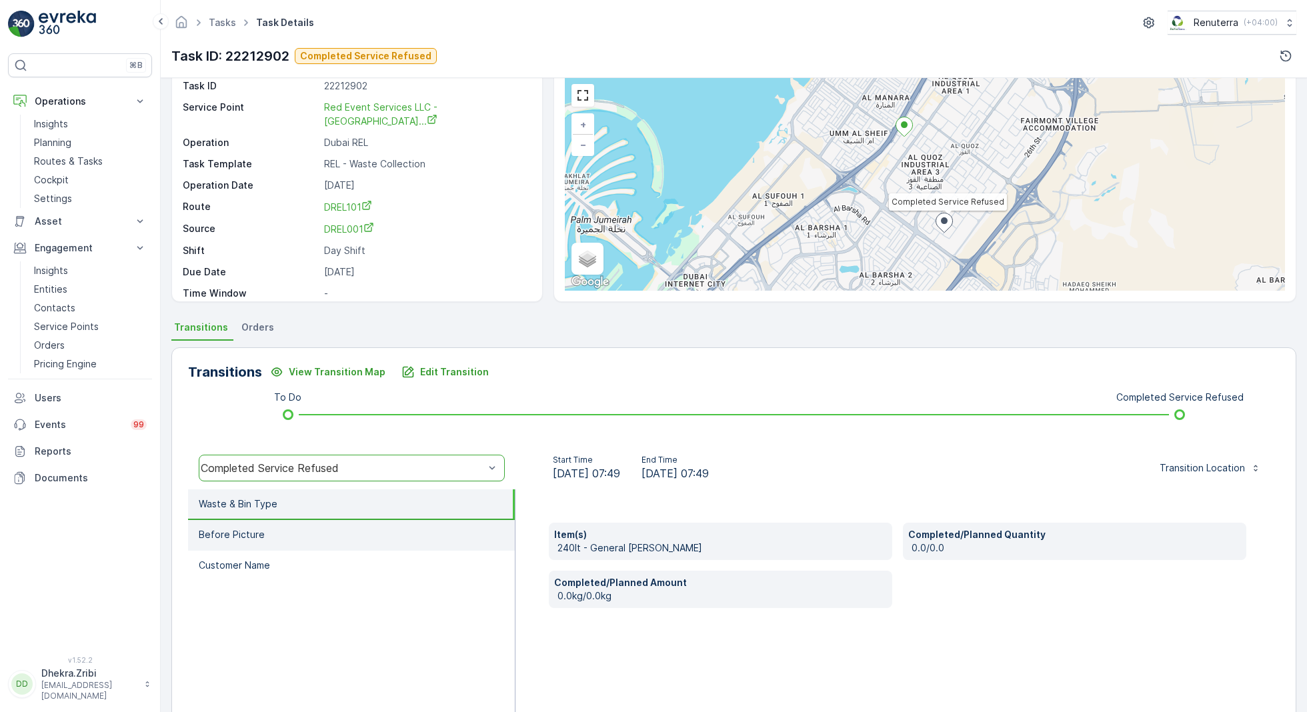
click at [281, 532] on li "Before Picture" at bounding box center [351, 535] width 327 height 31
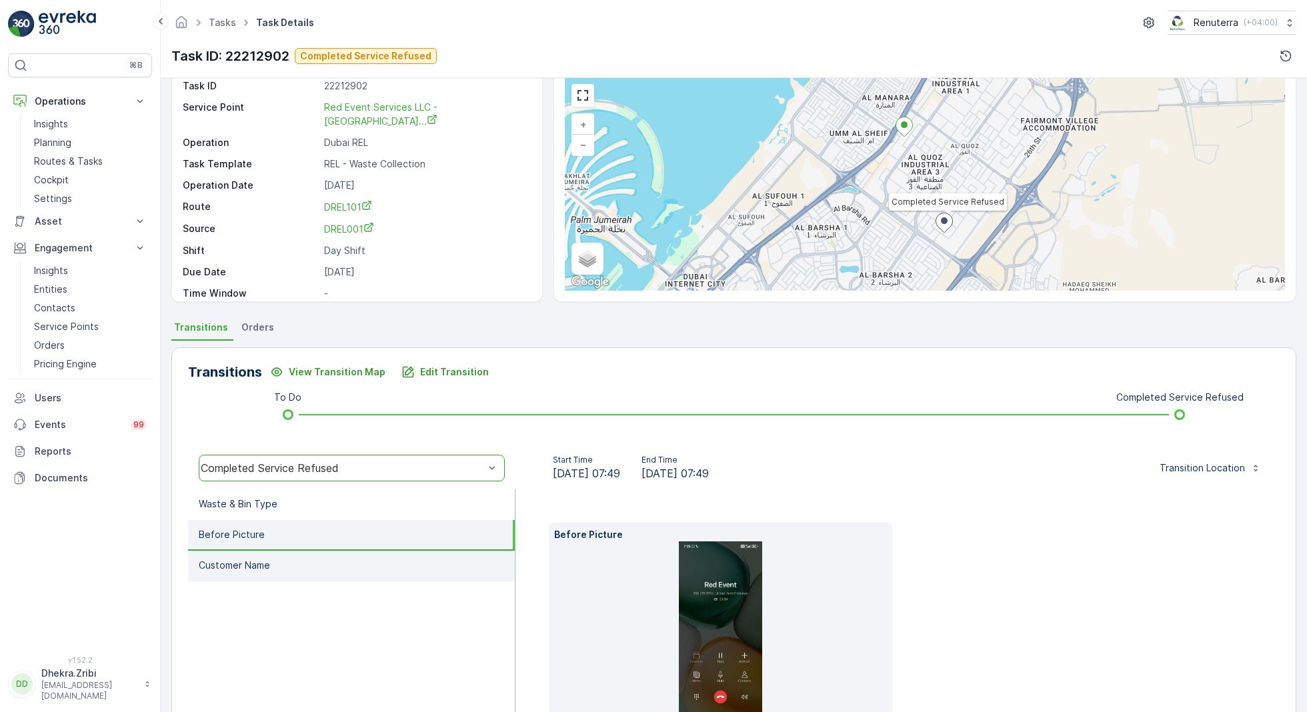
click at [294, 553] on li "Customer Name" at bounding box center [351, 566] width 327 height 31
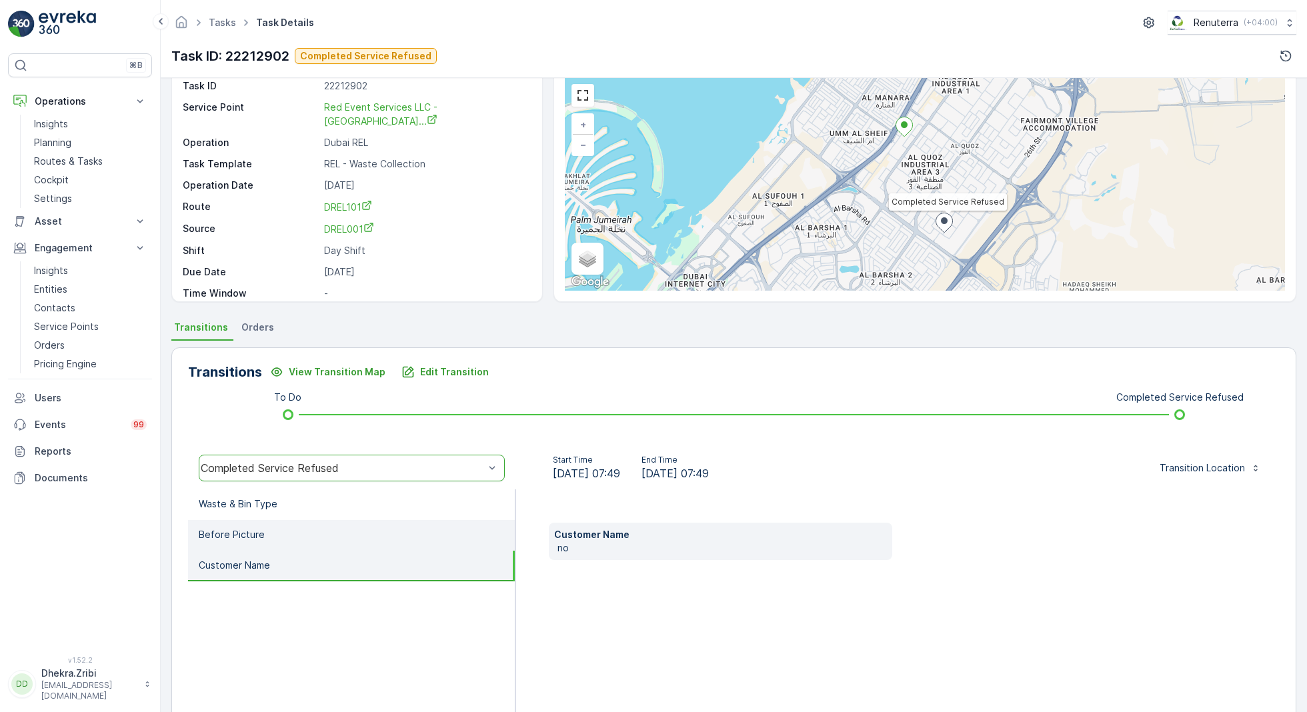
click at [303, 523] on li "Before Picture" at bounding box center [351, 535] width 327 height 31
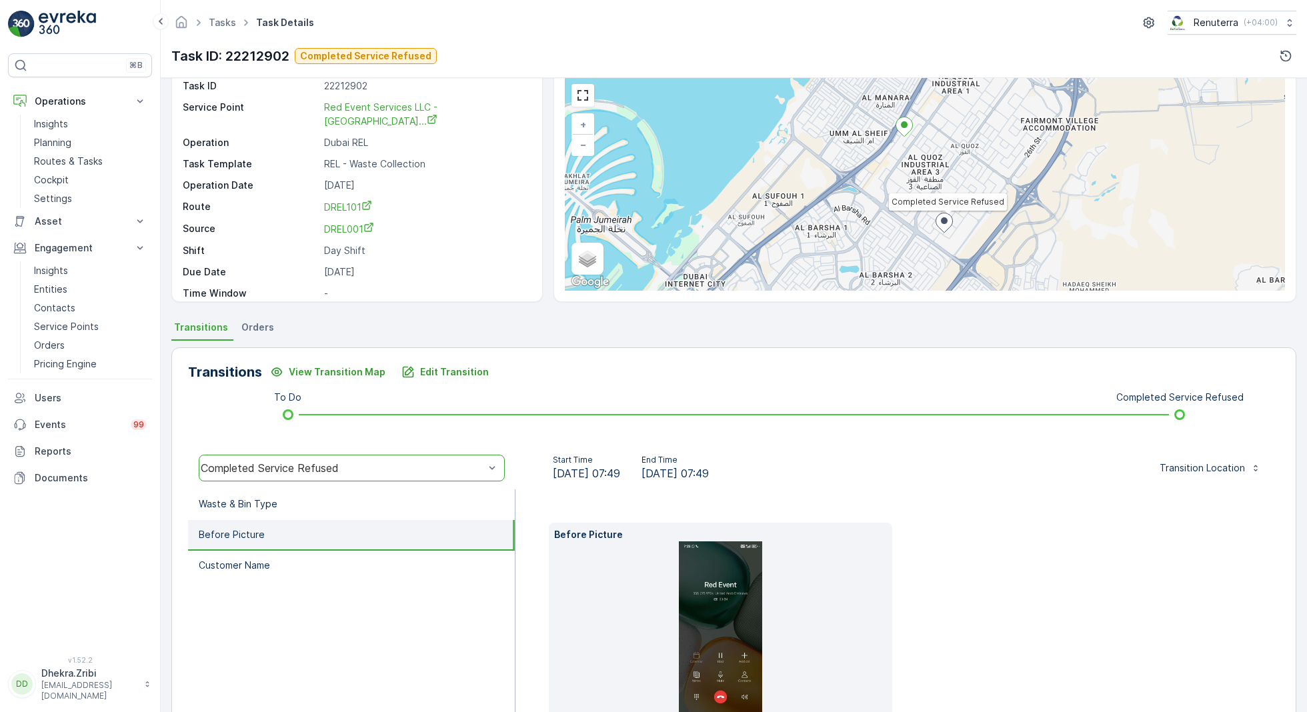
click at [726, 598] on img at bounding box center [720, 634] width 83 height 187
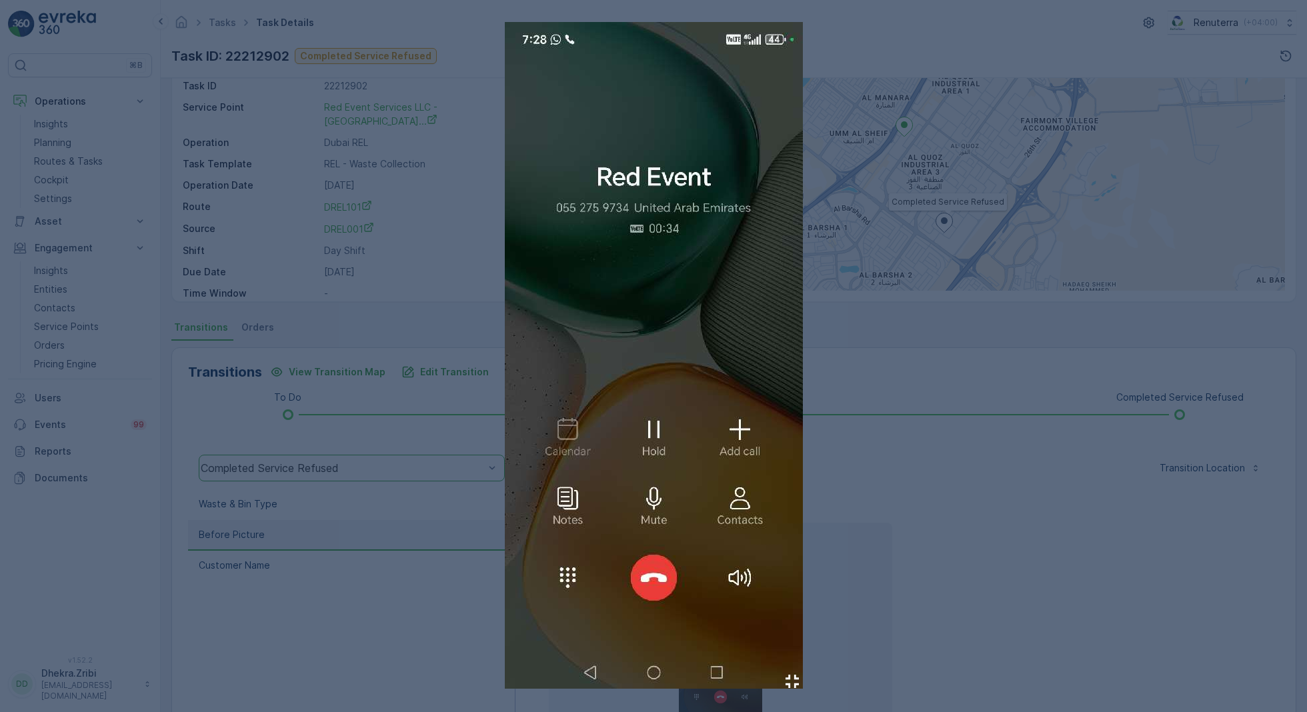
click at [916, 403] on div at bounding box center [653, 356] width 1307 height 712
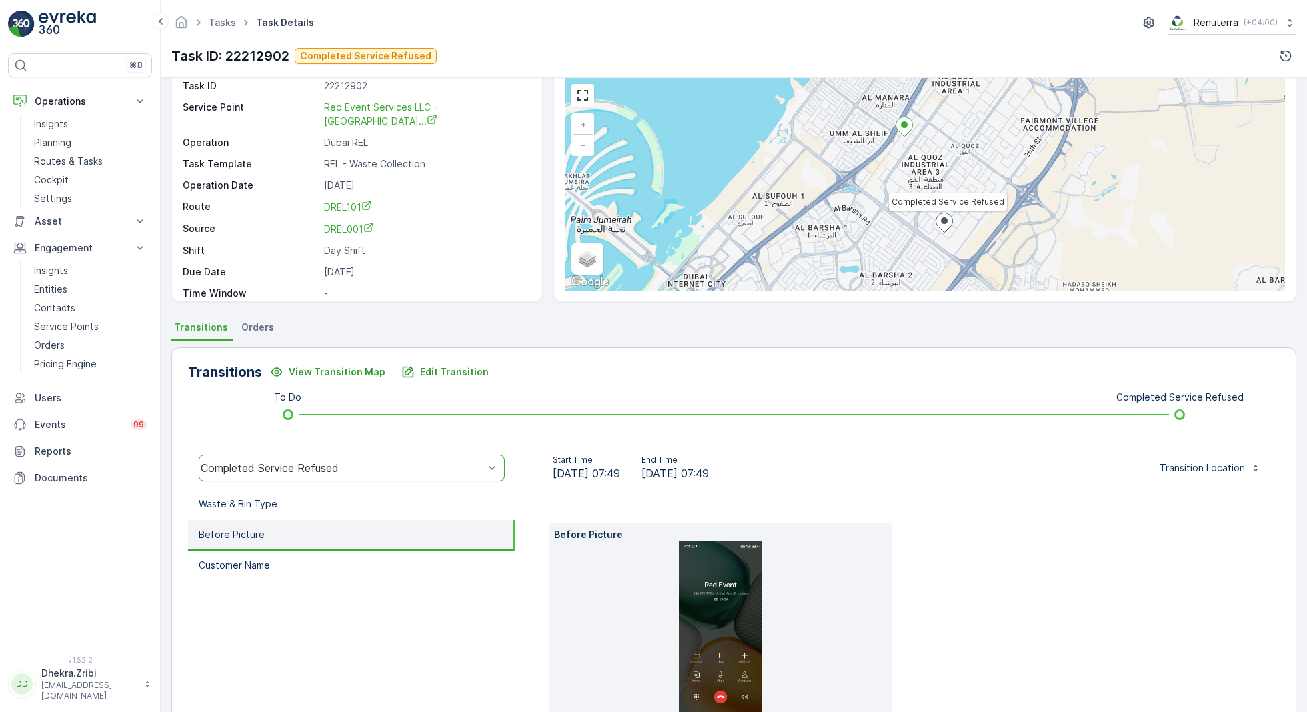
scroll to position [0, 0]
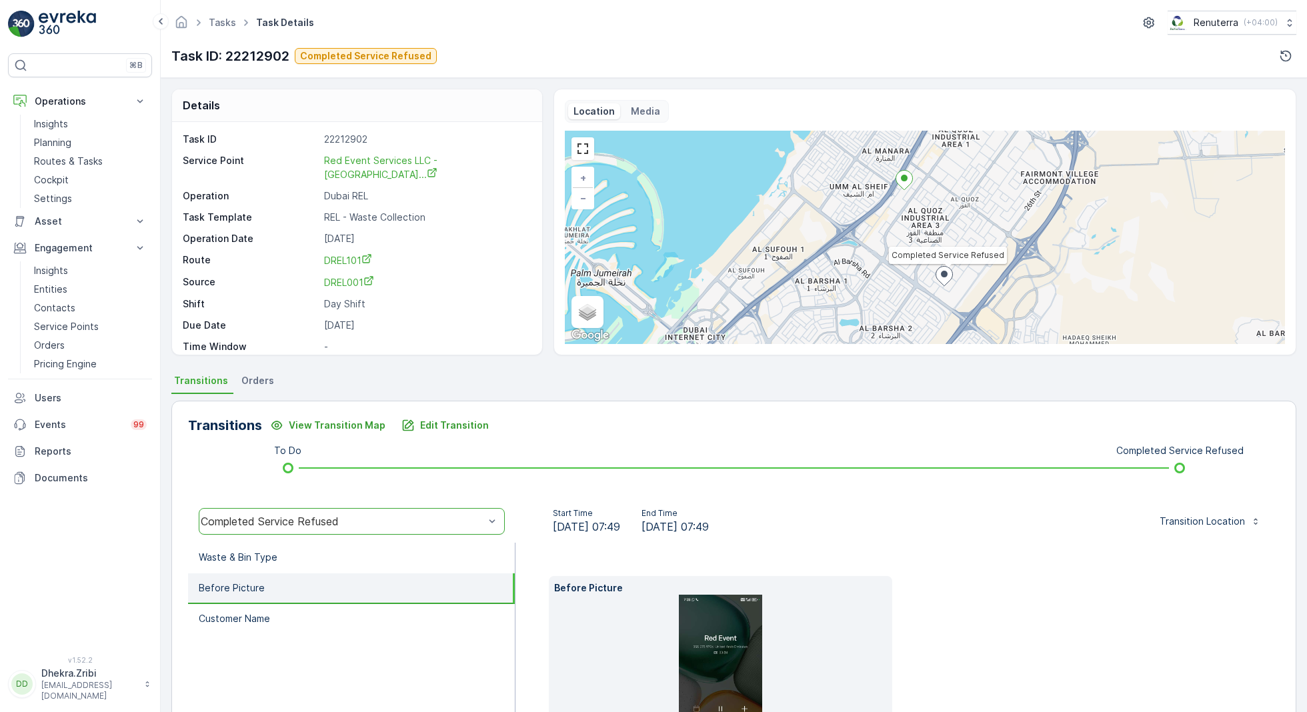
click at [702, 614] on img at bounding box center [720, 688] width 83 height 187
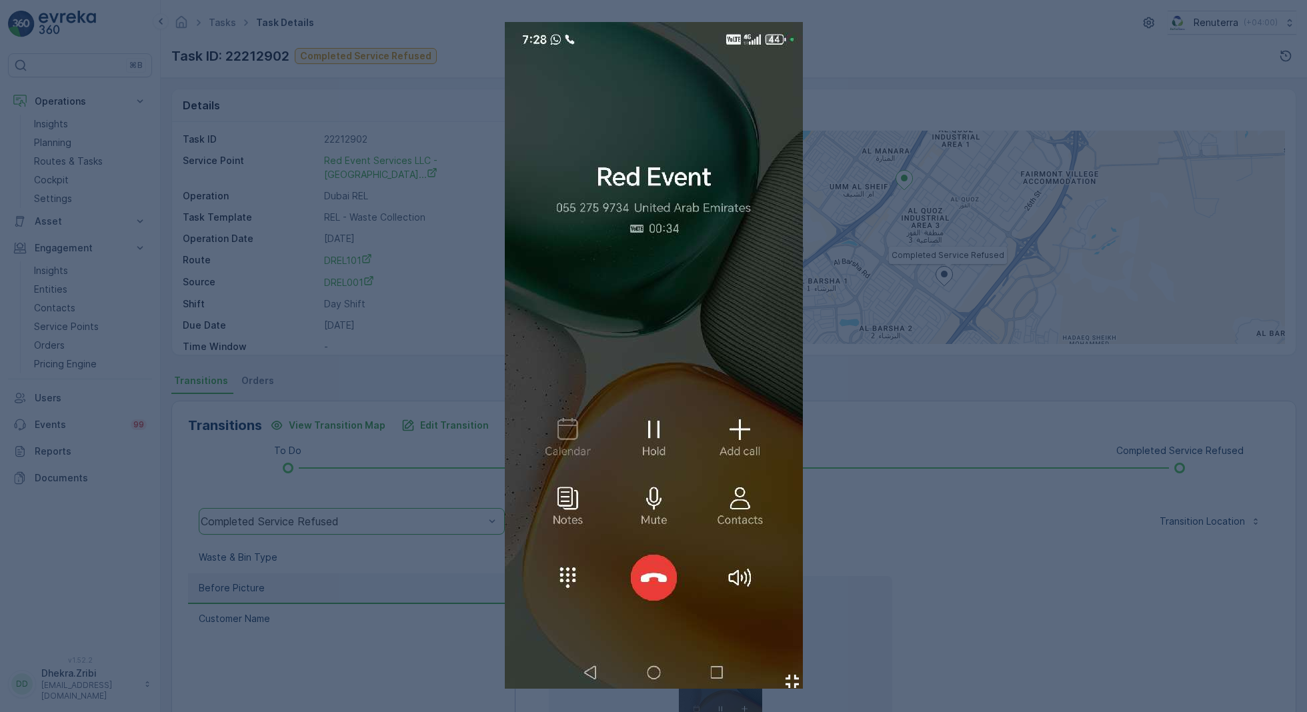
click at [423, 244] on div at bounding box center [653, 356] width 1307 height 712
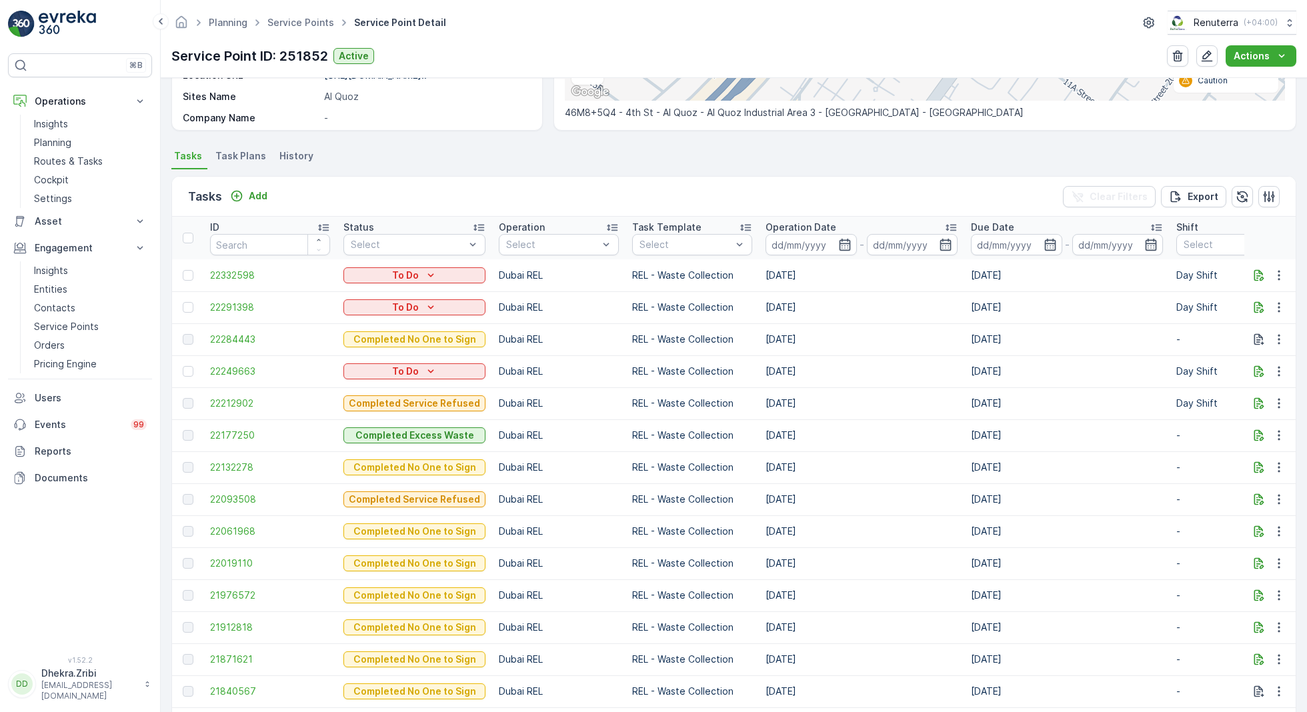
scroll to position [295, 0]
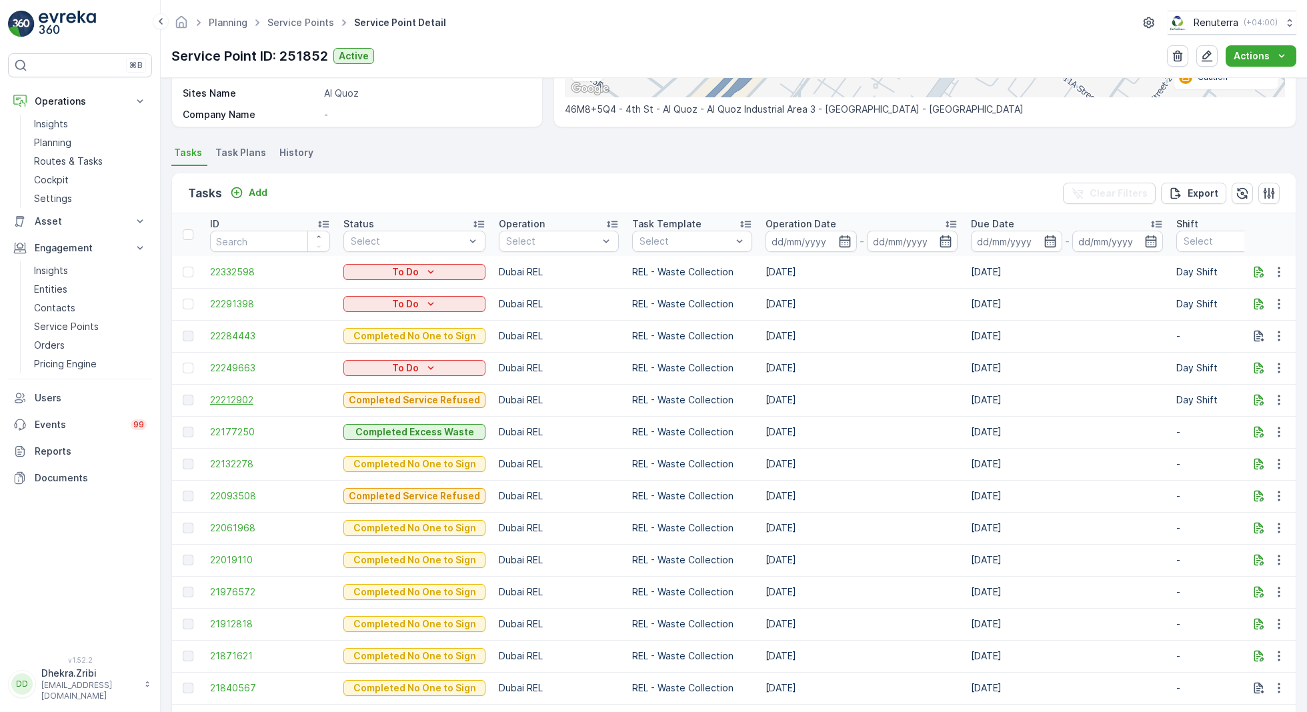
click at [239, 397] on span "22212902" at bounding box center [270, 399] width 120 height 13
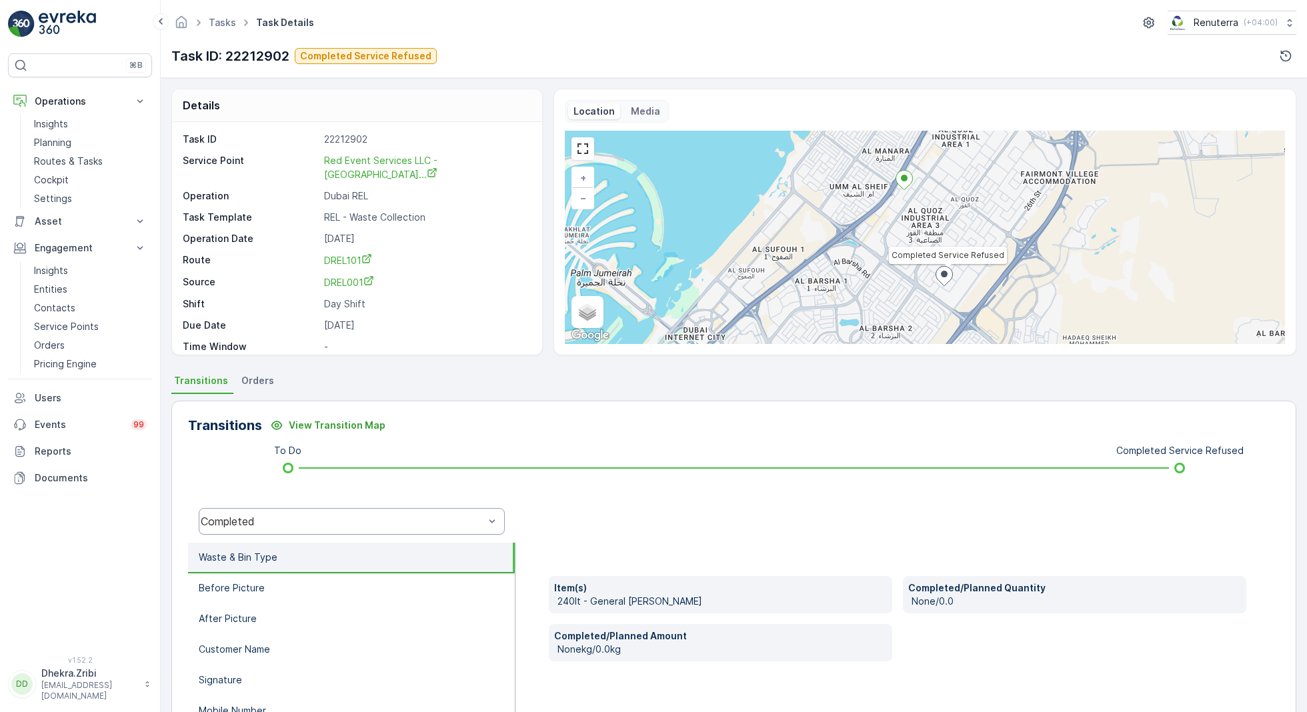
click at [317, 527] on div "Completed" at bounding box center [352, 521] width 306 height 27
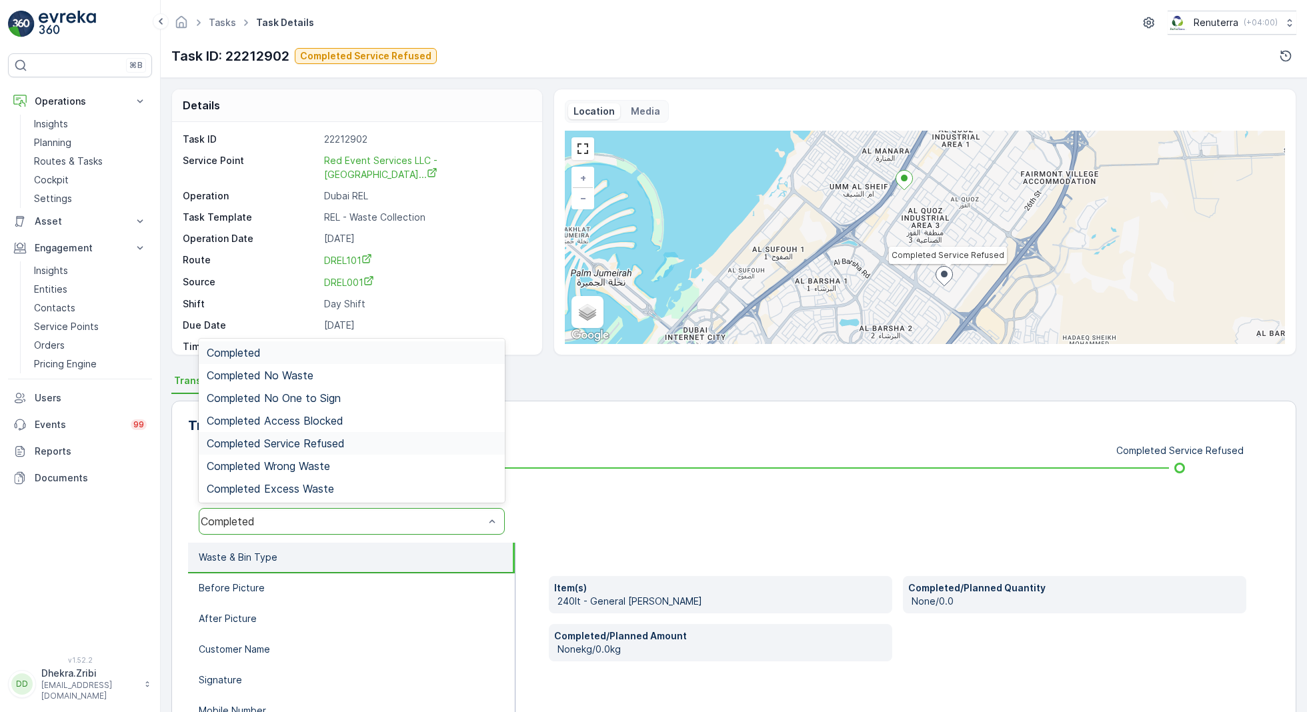
click at [311, 438] on span "Completed Service Refused" at bounding box center [276, 443] width 138 height 12
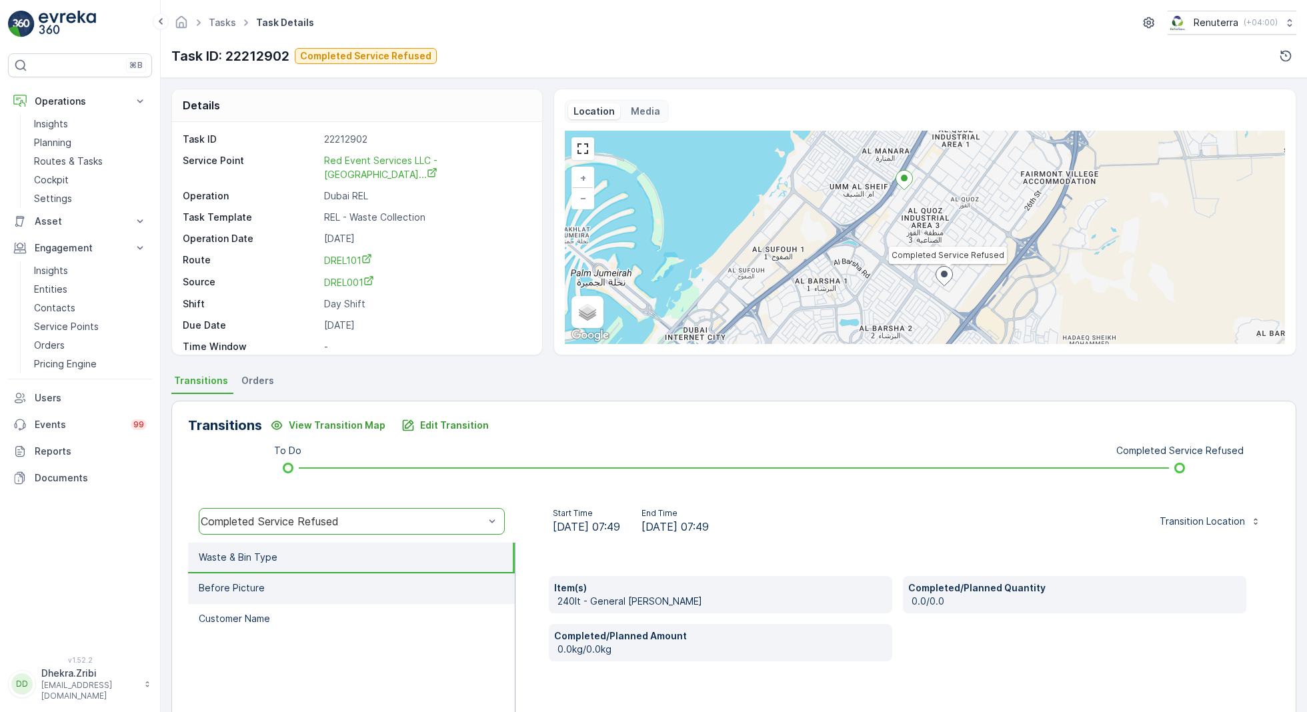
click at [343, 594] on li "Before Picture" at bounding box center [351, 588] width 327 height 31
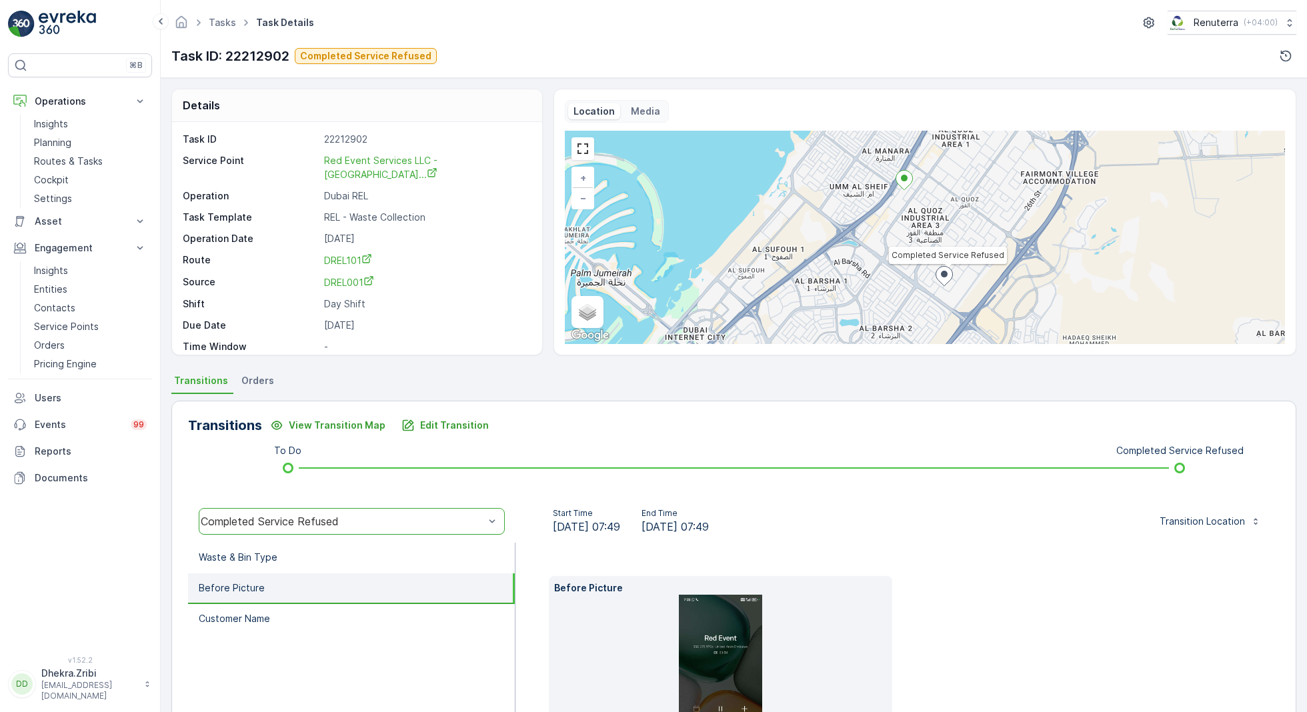
click at [744, 635] on img at bounding box center [720, 688] width 83 height 187
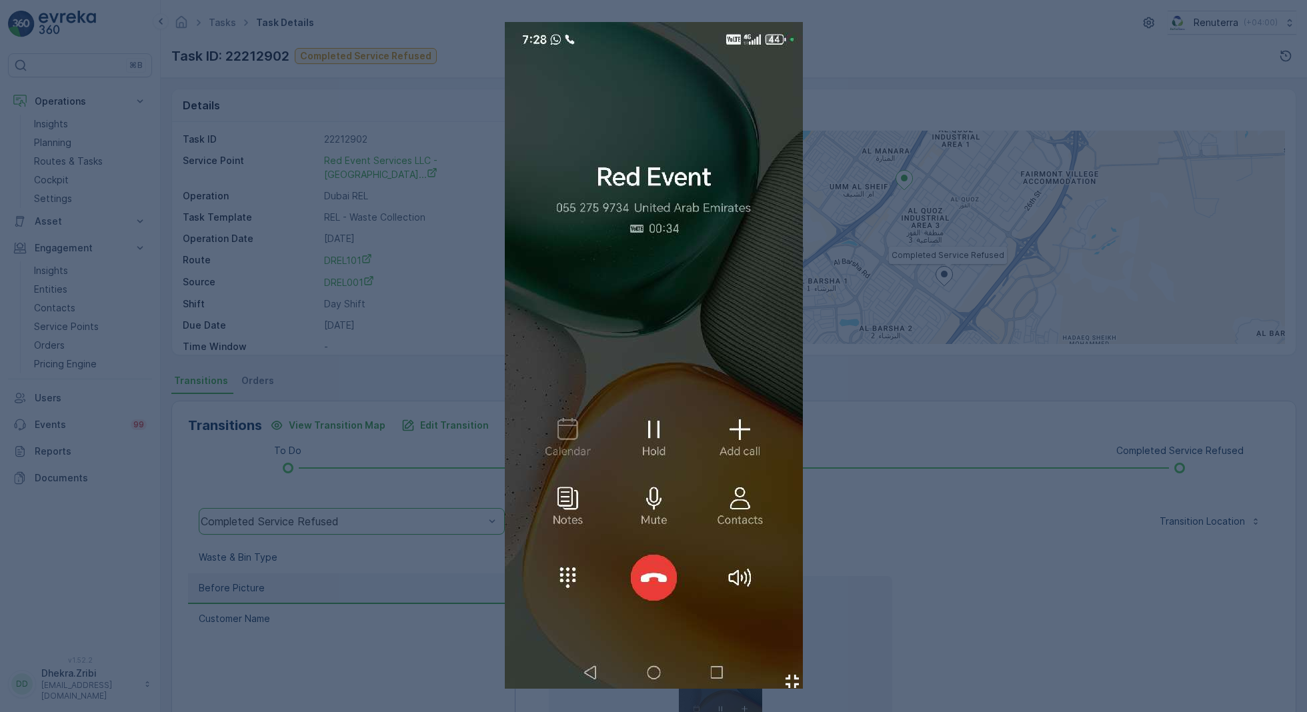
click at [924, 459] on div at bounding box center [653, 356] width 1307 height 712
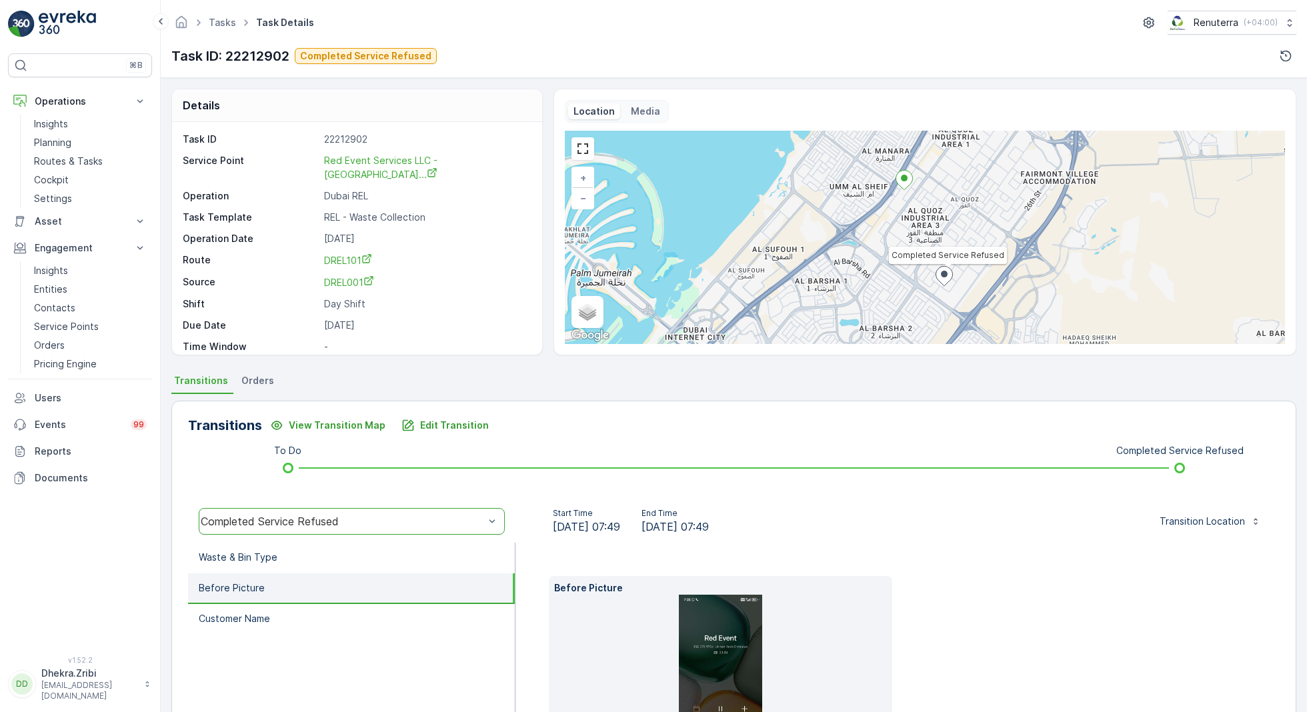
scroll to position [128, 0]
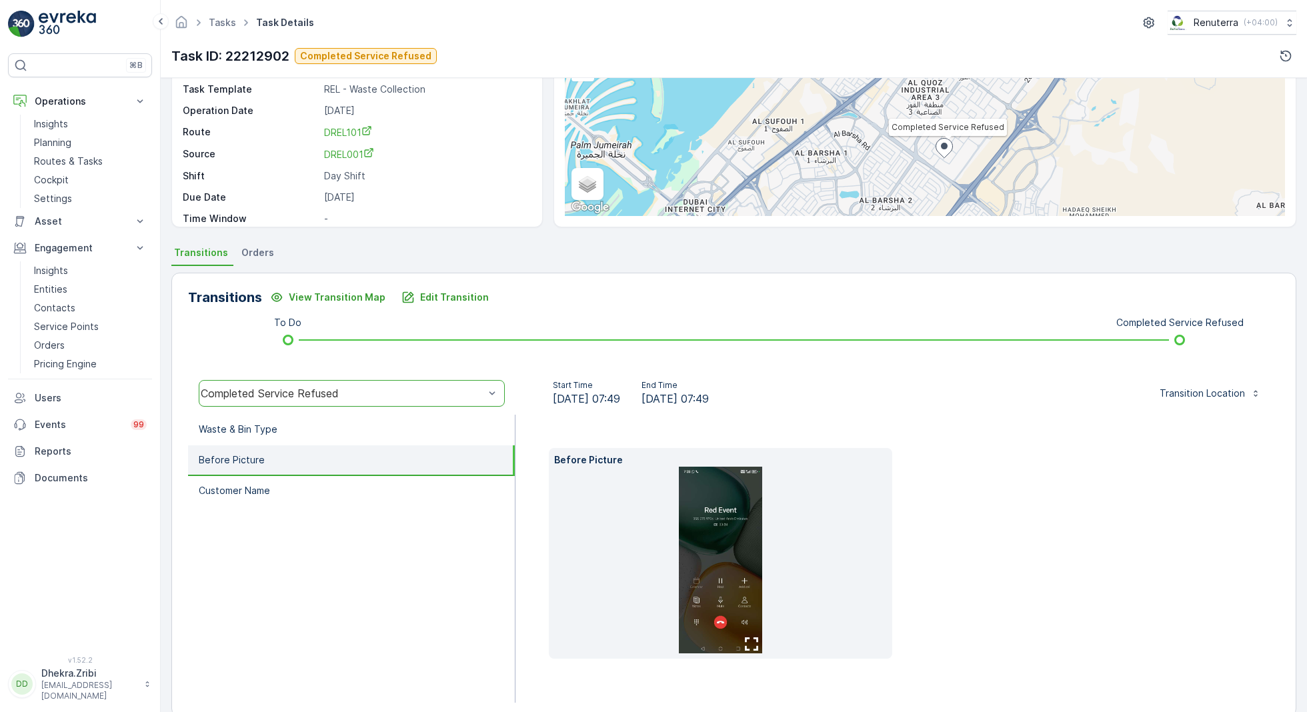
click at [707, 554] on img at bounding box center [720, 560] width 83 height 187
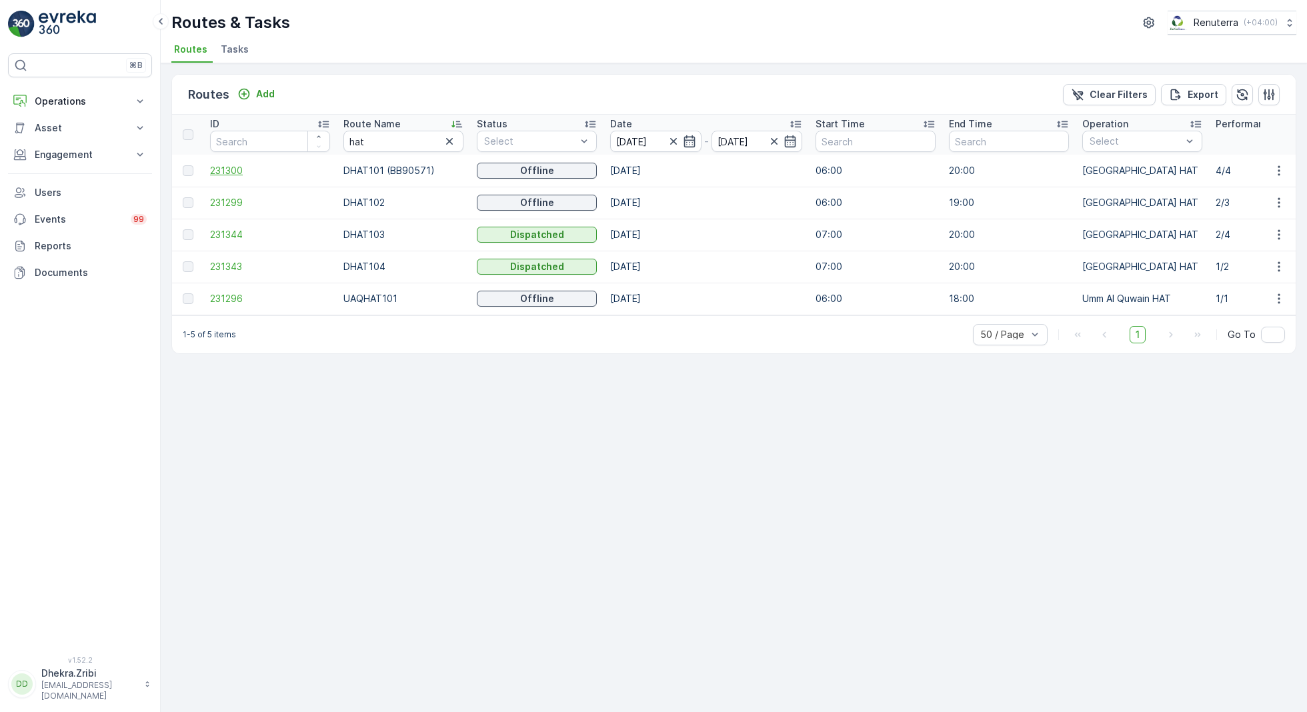
click at [230, 165] on span "231300" at bounding box center [270, 170] width 120 height 13
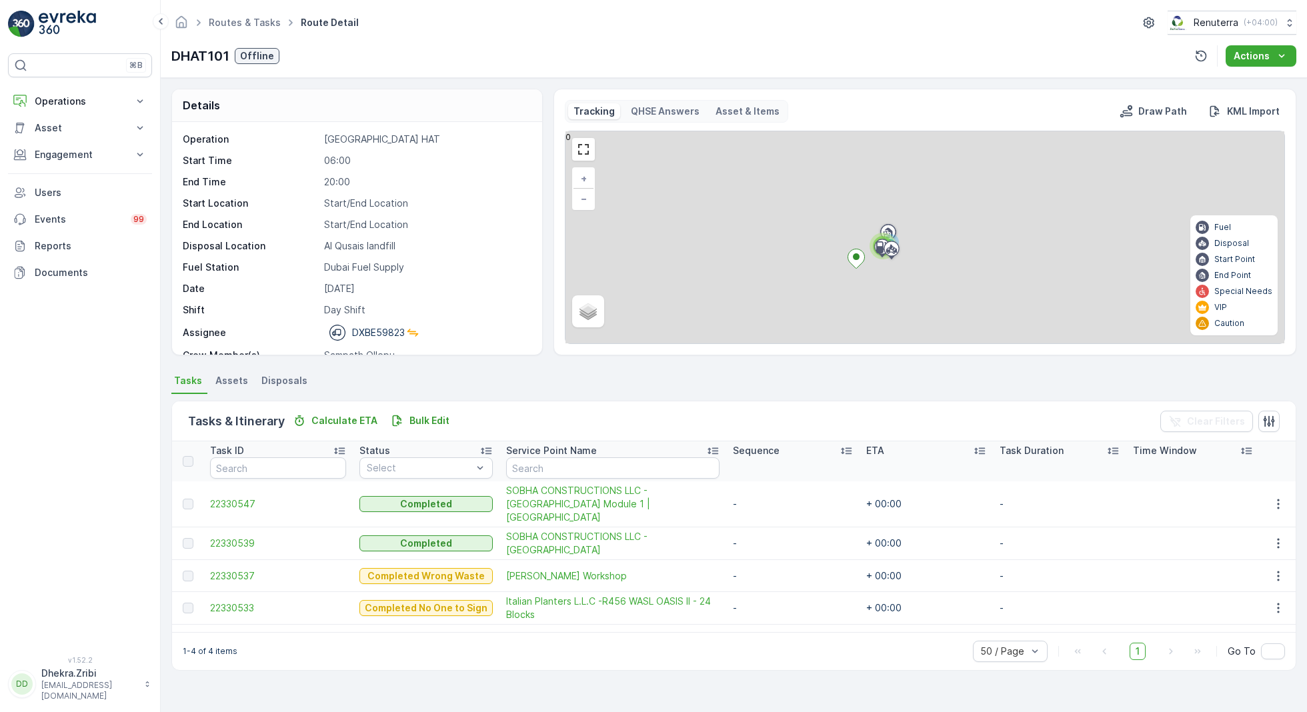
scroll to position [41, 0]
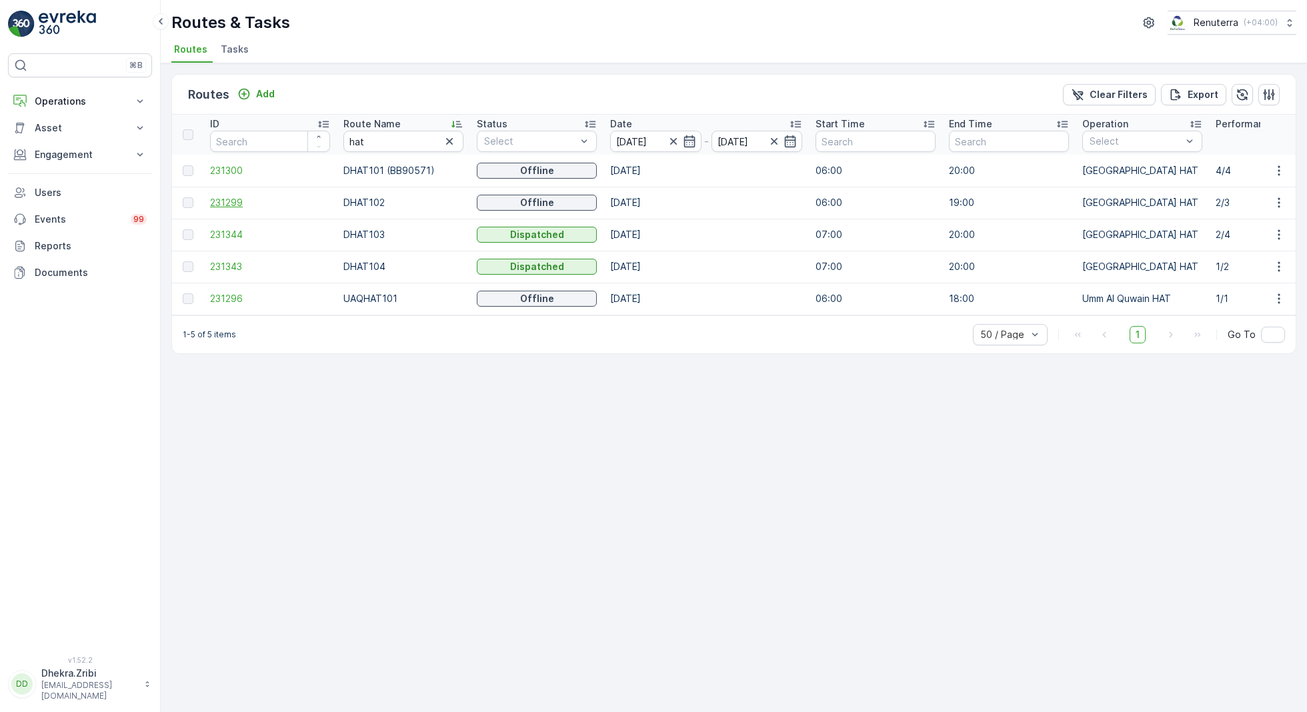
click at [219, 201] on span "231299" at bounding box center [270, 202] width 120 height 13
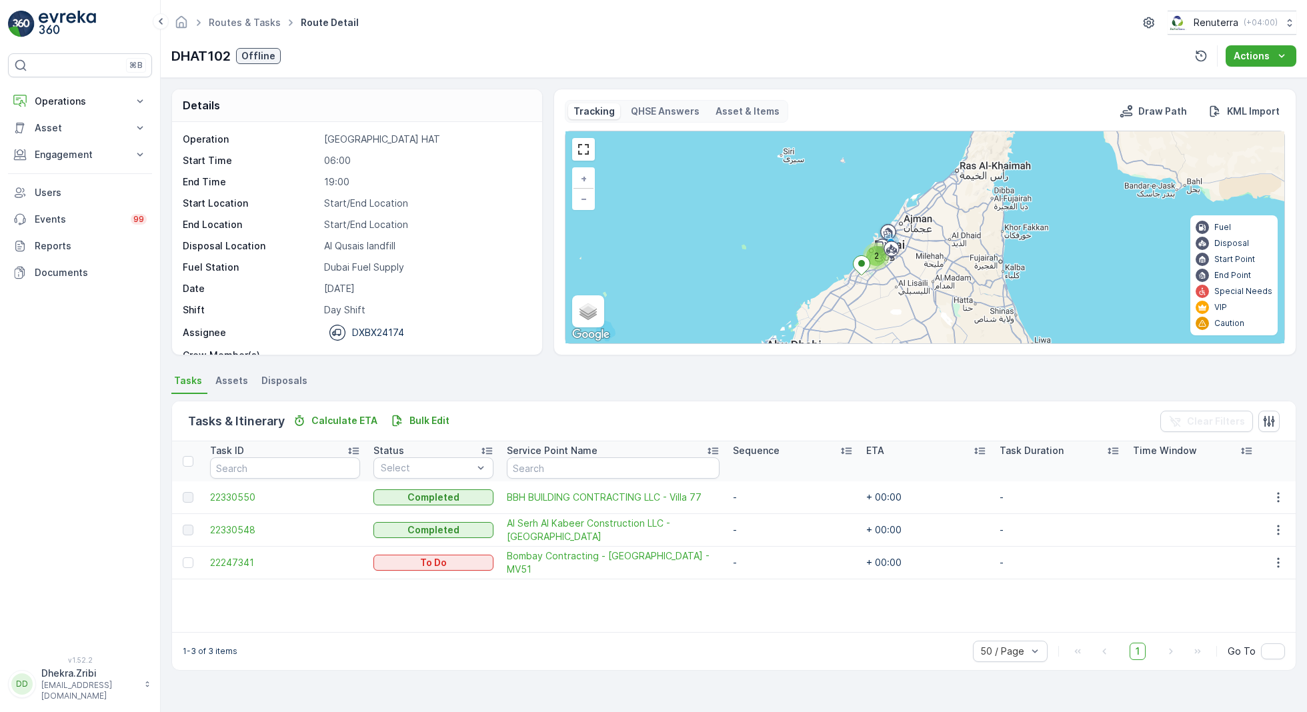
scroll to position [41, 0]
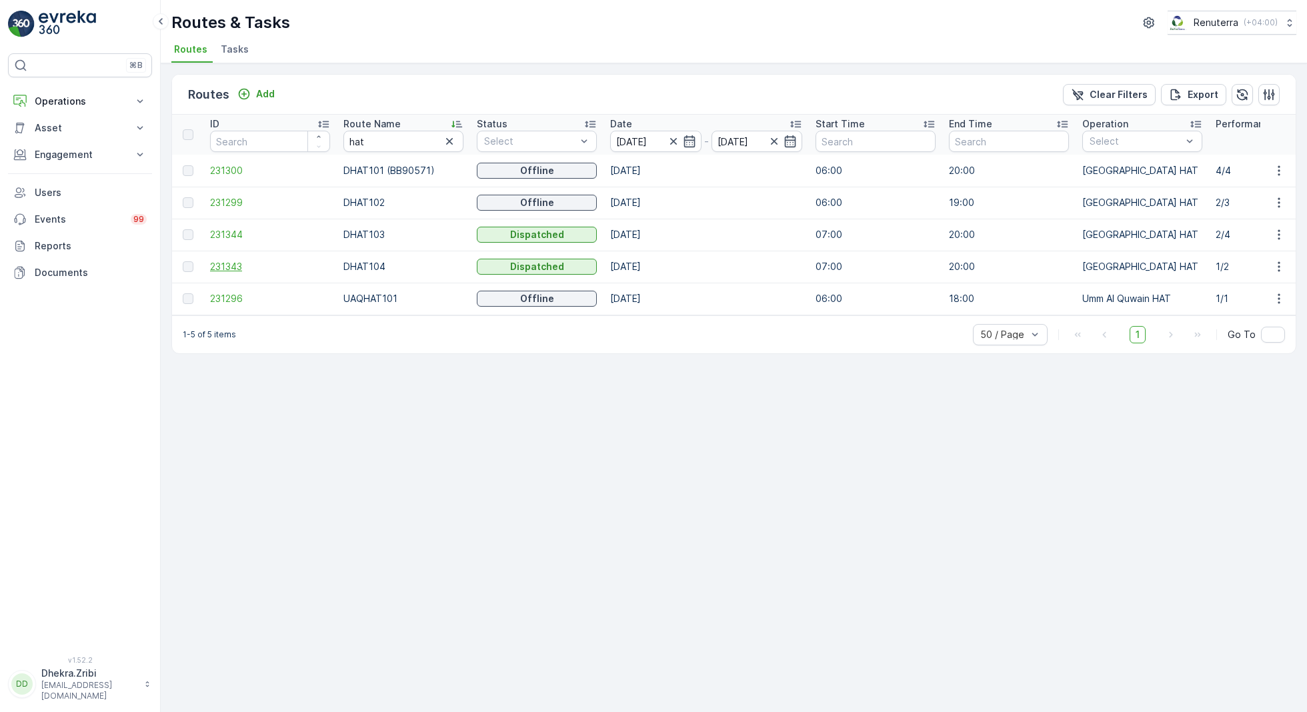
click at [233, 263] on span "231343" at bounding box center [270, 266] width 120 height 13
click at [233, 231] on span "231344" at bounding box center [270, 234] width 120 height 13
drag, startPoint x: 375, startPoint y: 137, endPoint x: 316, endPoint y: 138, distance: 58.7
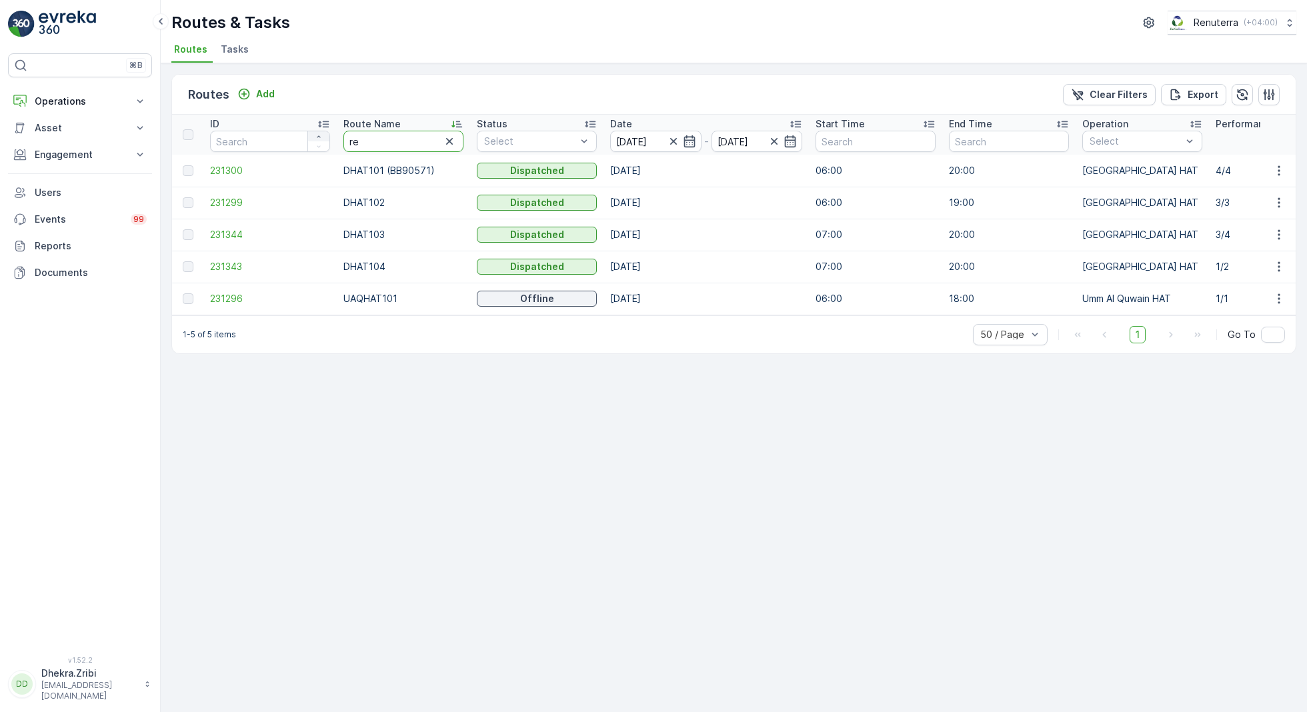
type input "rel"
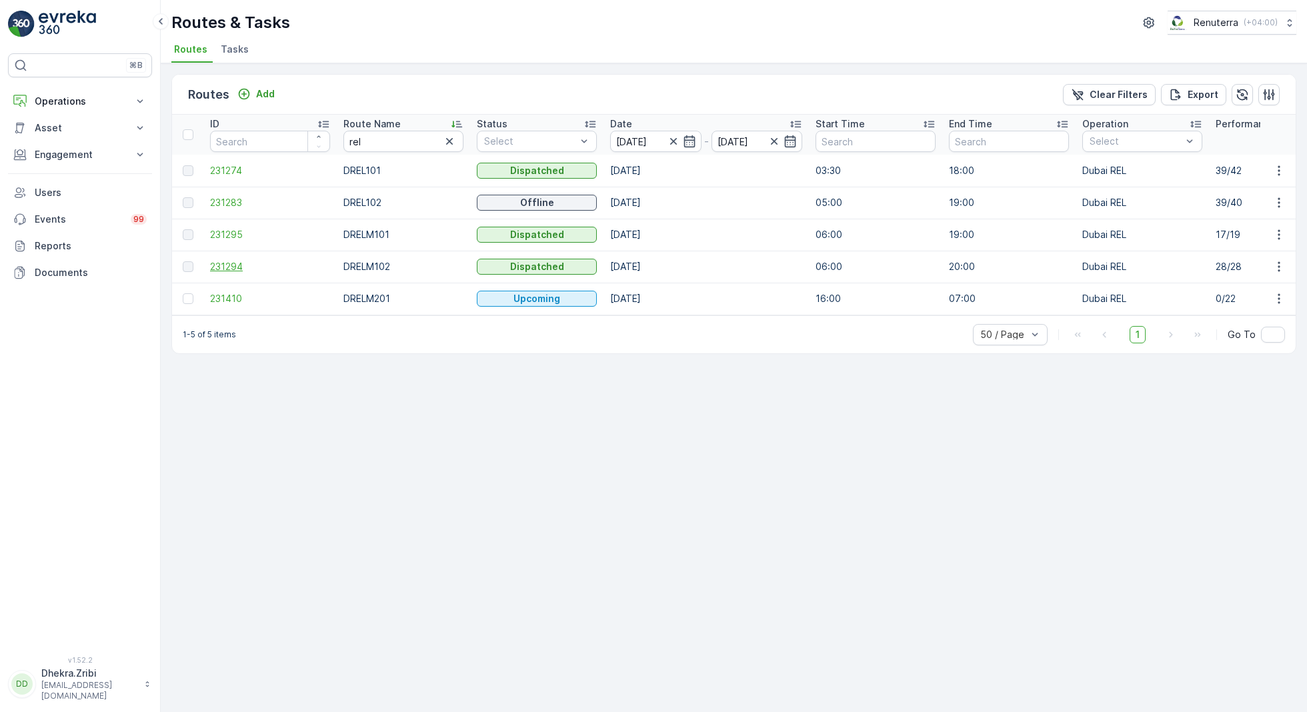
click at [225, 263] on span "231294" at bounding box center [270, 266] width 120 height 13
drag, startPoint x: 405, startPoint y: 141, endPoint x: 281, endPoint y: 141, distance: 124.0
type input "hat"
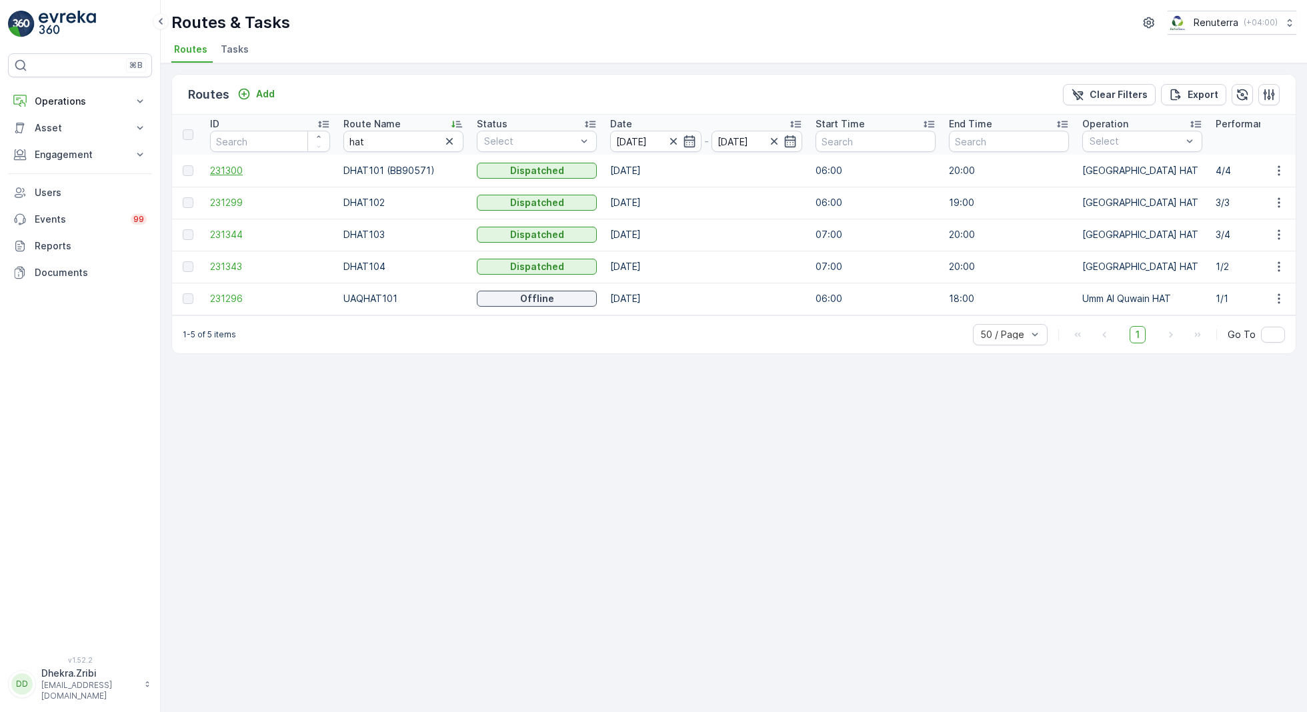
click at [229, 168] on span "231300" at bounding box center [270, 170] width 120 height 13
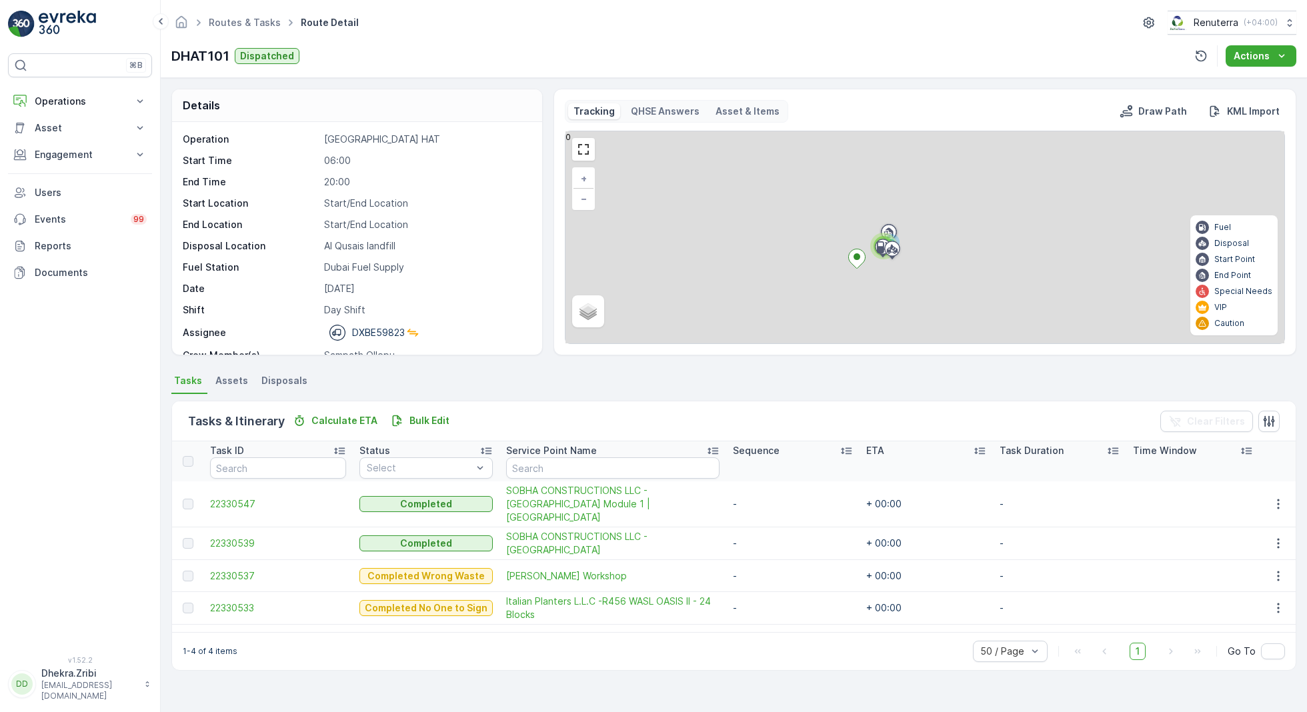
scroll to position [41, 0]
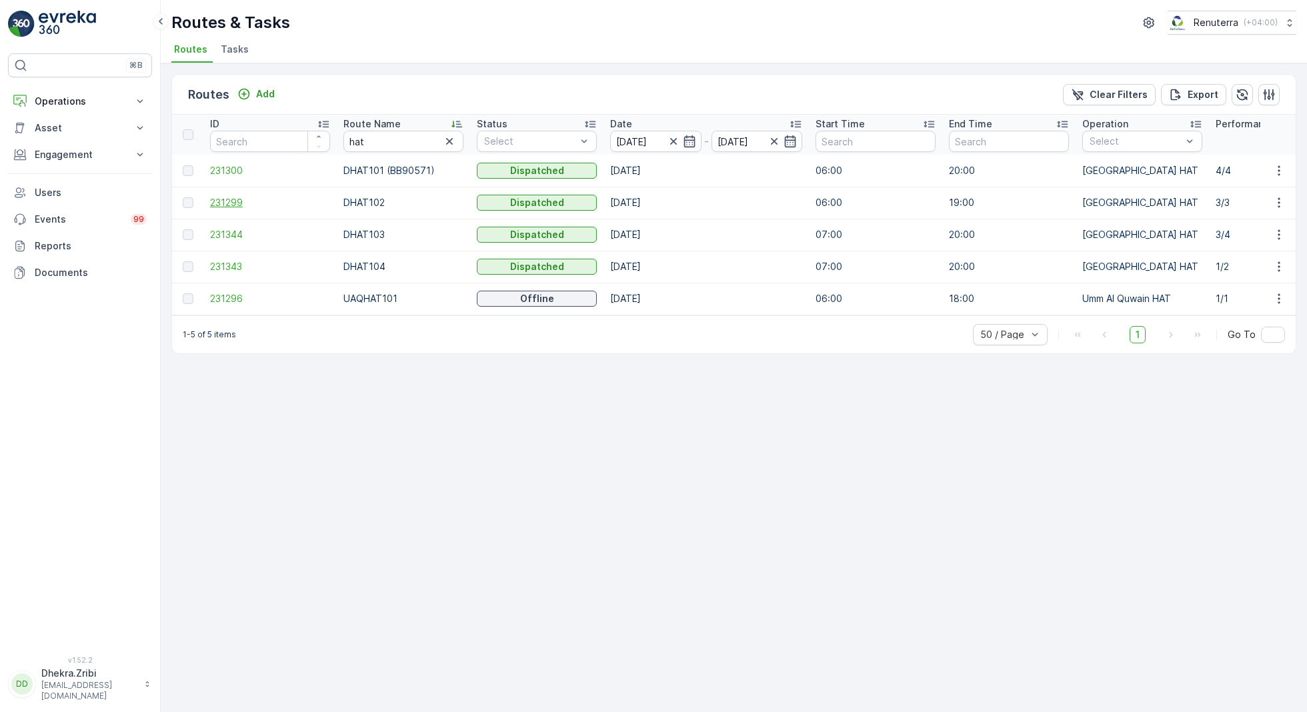
click at [219, 205] on span "231299" at bounding box center [270, 202] width 120 height 13
click at [223, 265] on span "231343" at bounding box center [270, 266] width 120 height 13
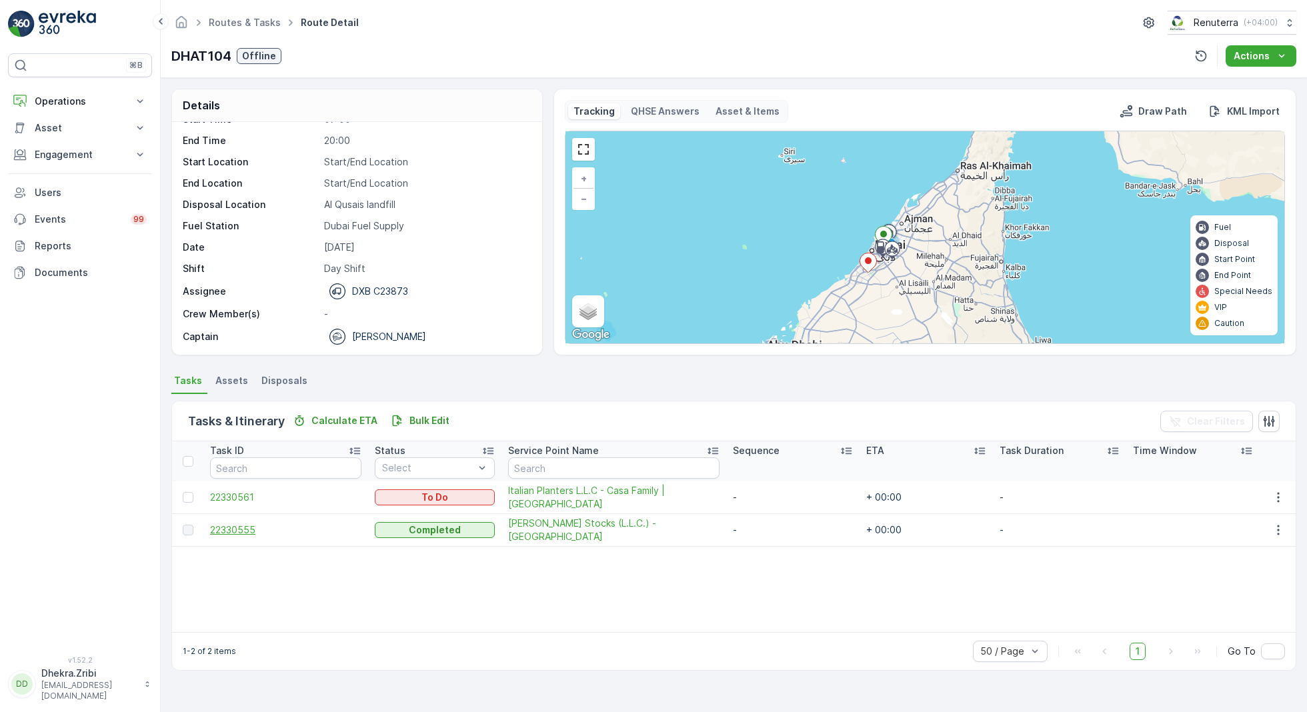
click at [235, 531] on span "22330555" at bounding box center [285, 529] width 151 height 13
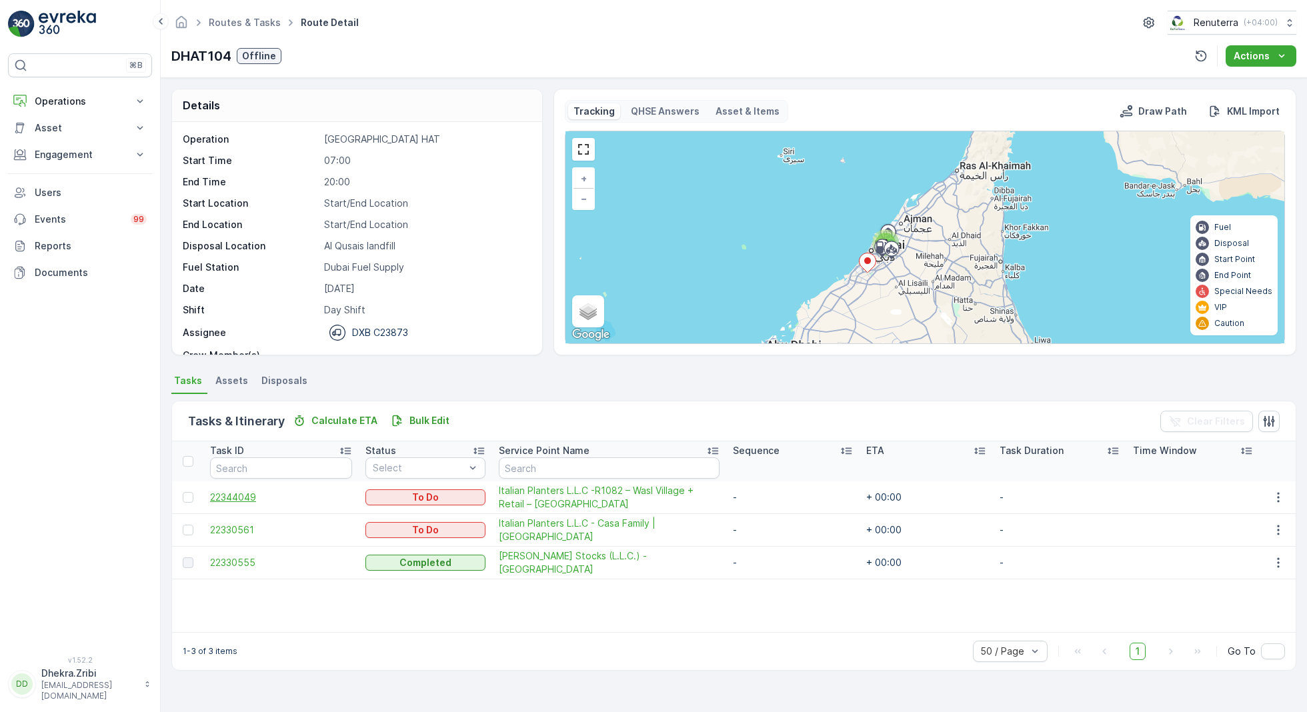
click at [237, 497] on span "22344049" at bounding box center [281, 497] width 142 height 13
click at [237, 496] on span "22344049" at bounding box center [281, 497] width 142 height 13
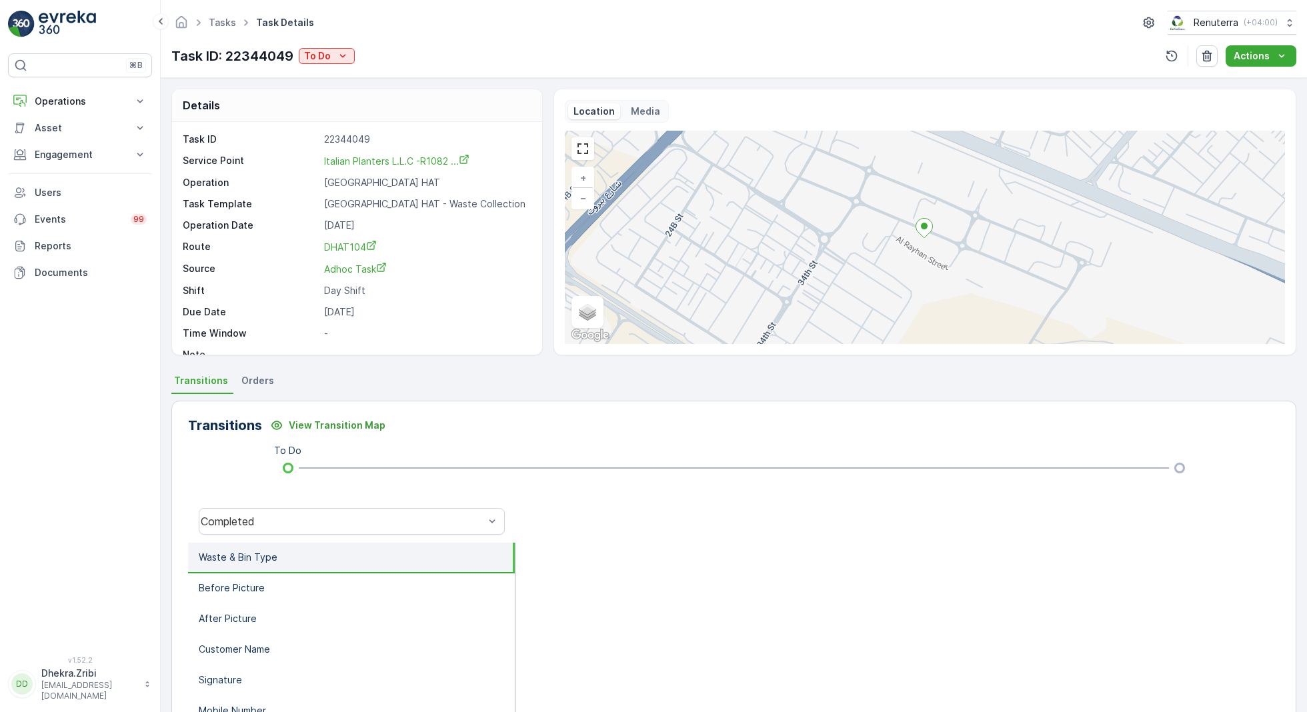
click at [329, 44] on div "Tasks Task Details Renuterra ( +04:00 ) Task ID: 22344049 To Do Actions" at bounding box center [734, 39] width 1146 height 78
click at [332, 51] on div "To Do" at bounding box center [326, 55] width 45 height 13
click at [393, 110] on span "Completed No One to Sign" at bounding box center [368, 112] width 121 height 13
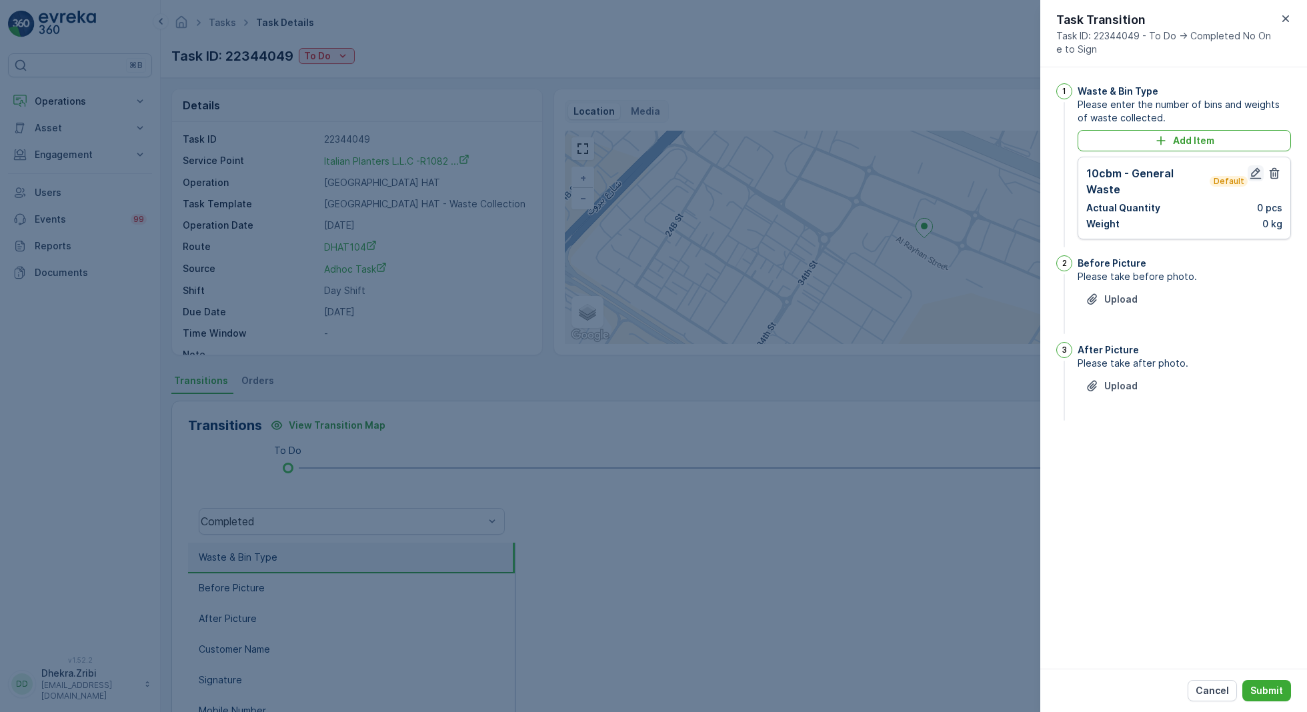
click at [1252, 174] on icon "button" at bounding box center [1255, 173] width 13 height 13
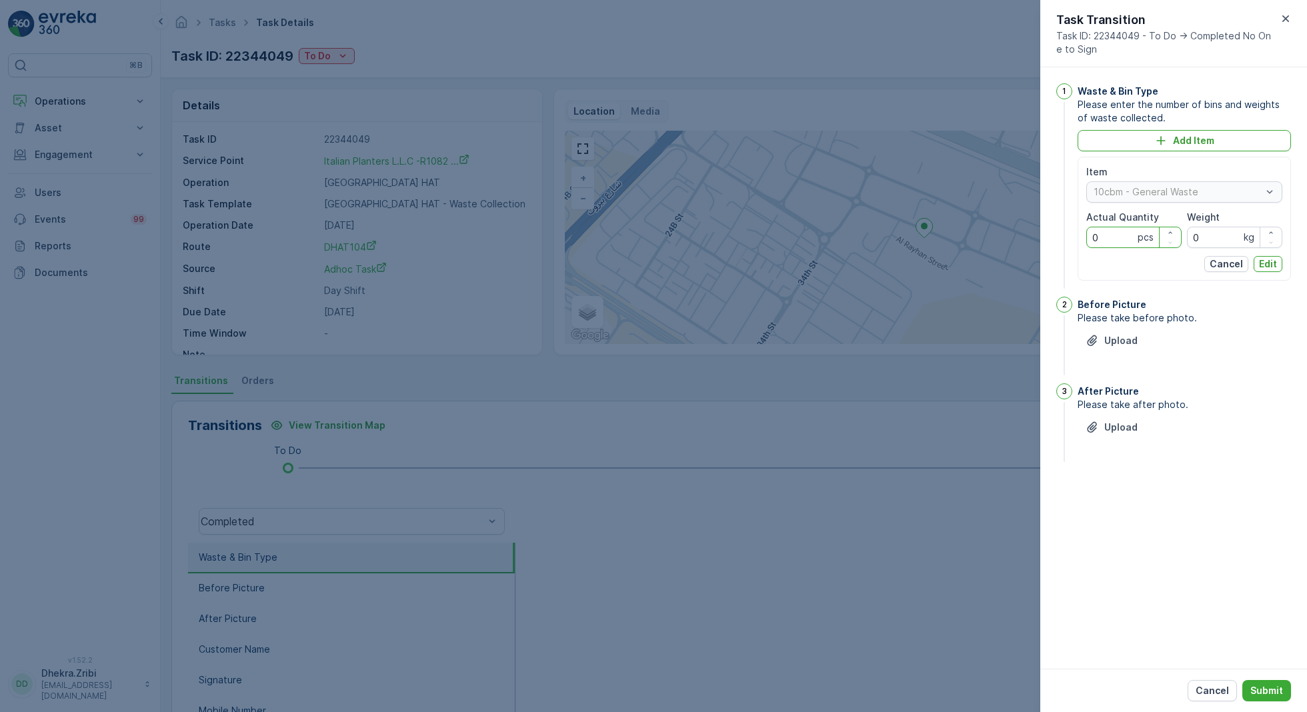
drag, startPoint x: 1116, startPoint y: 238, endPoint x: 1043, endPoint y: 237, distance: 72.7
click at [1043, 237] on div "1 Waste & Bin Type Please enter the number of bins and weights of waste collect…" at bounding box center [1173, 367] width 267 height 601
type Quantity "1"
click at [1275, 259] on p "Edit" at bounding box center [1268, 263] width 18 height 13
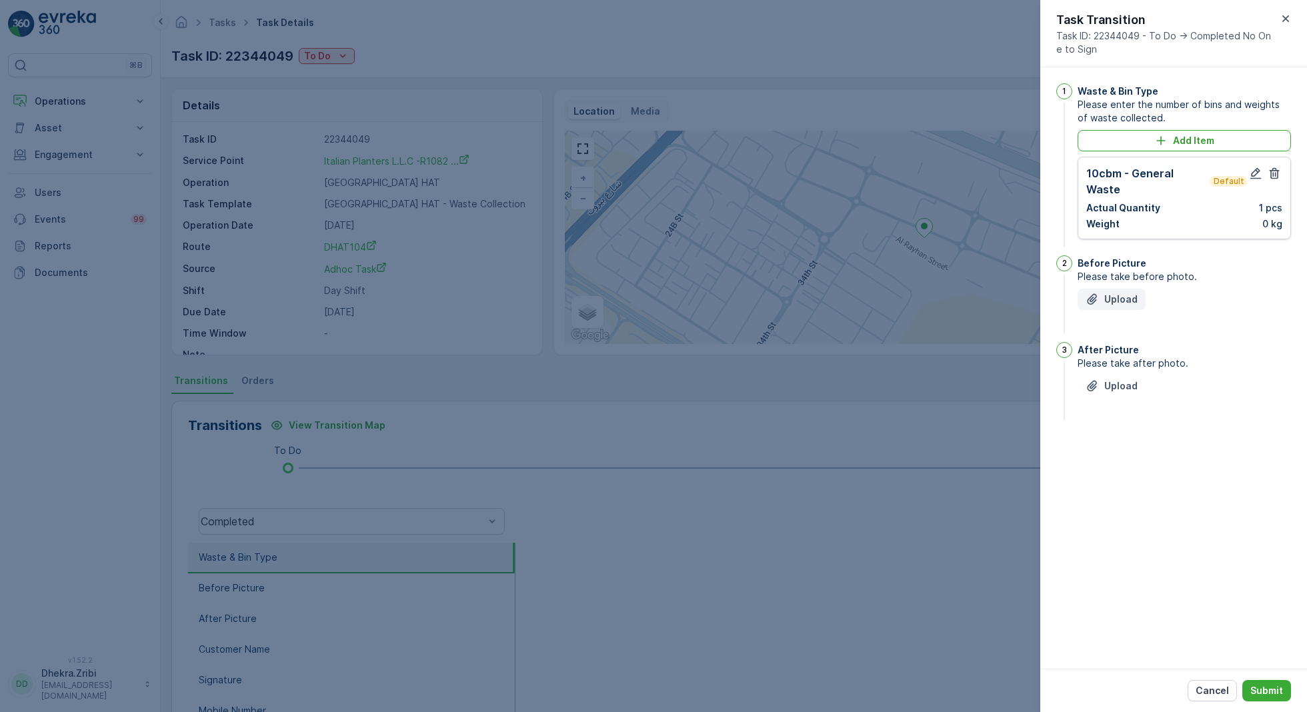
click at [1115, 293] on p "Upload" at bounding box center [1120, 299] width 33 height 13
click at [1130, 446] on p "Upload" at bounding box center [1120, 452] width 33 height 13
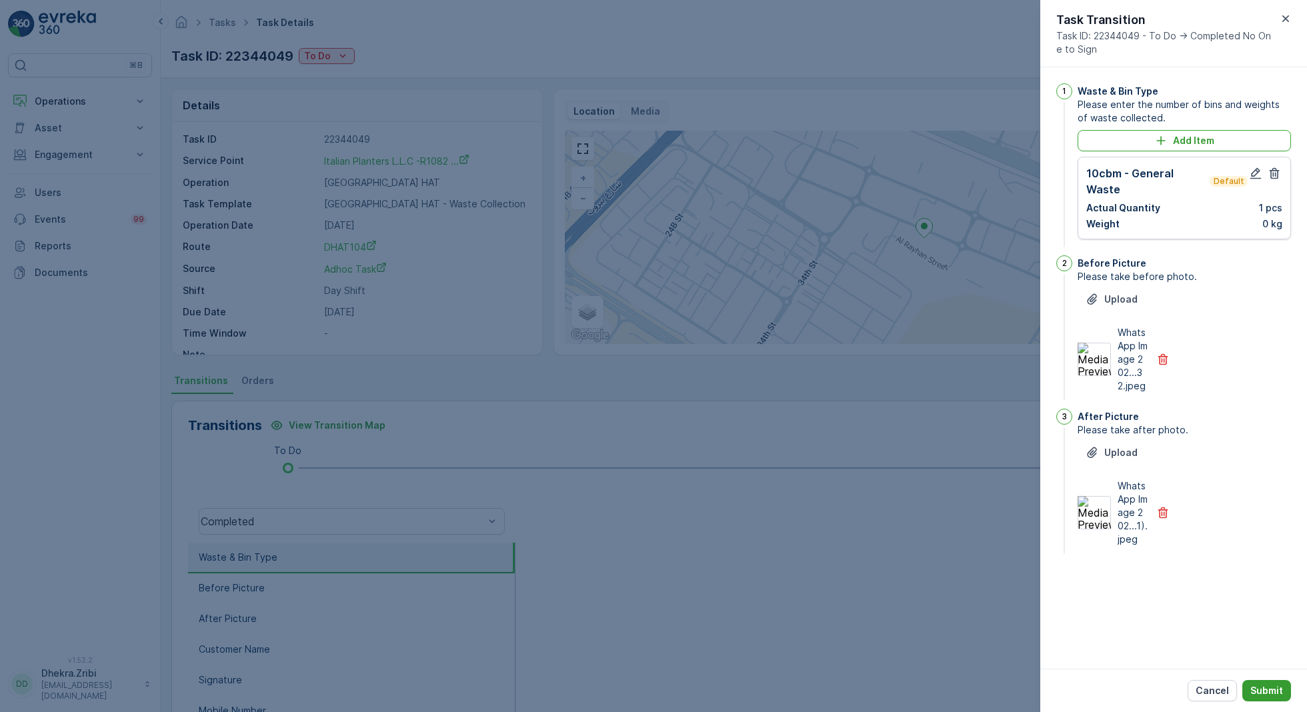
click at [1275, 697] on button "Submit" at bounding box center [1266, 690] width 49 height 21
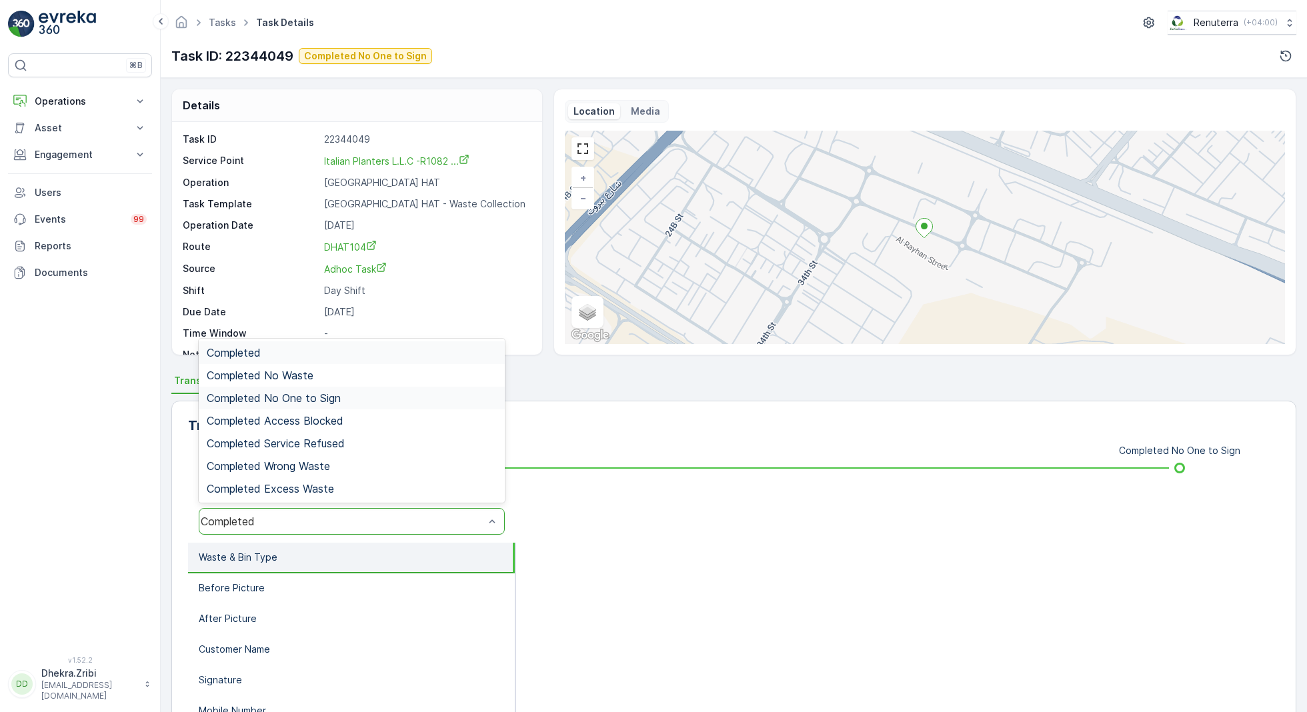
click at [341, 403] on span "Completed No One to Sign" at bounding box center [274, 398] width 134 height 12
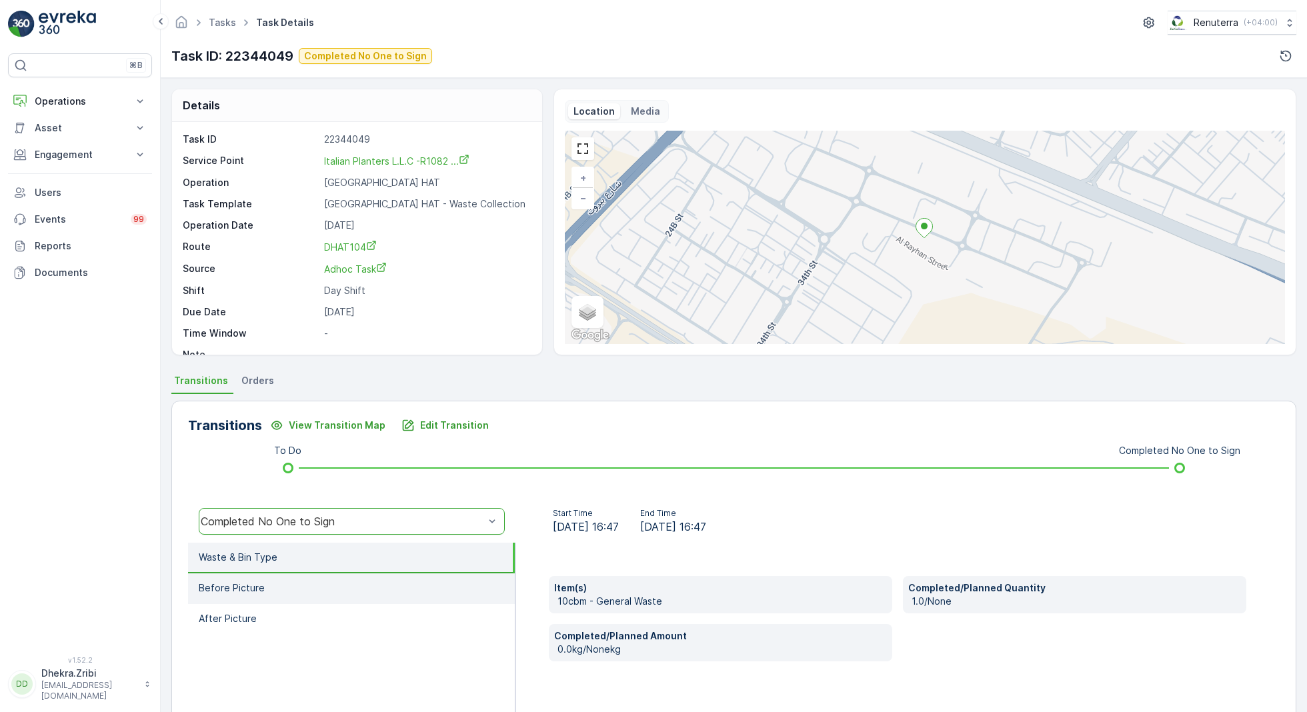
click at [256, 584] on p "Before Picture" at bounding box center [232, 587] width 66 height 13
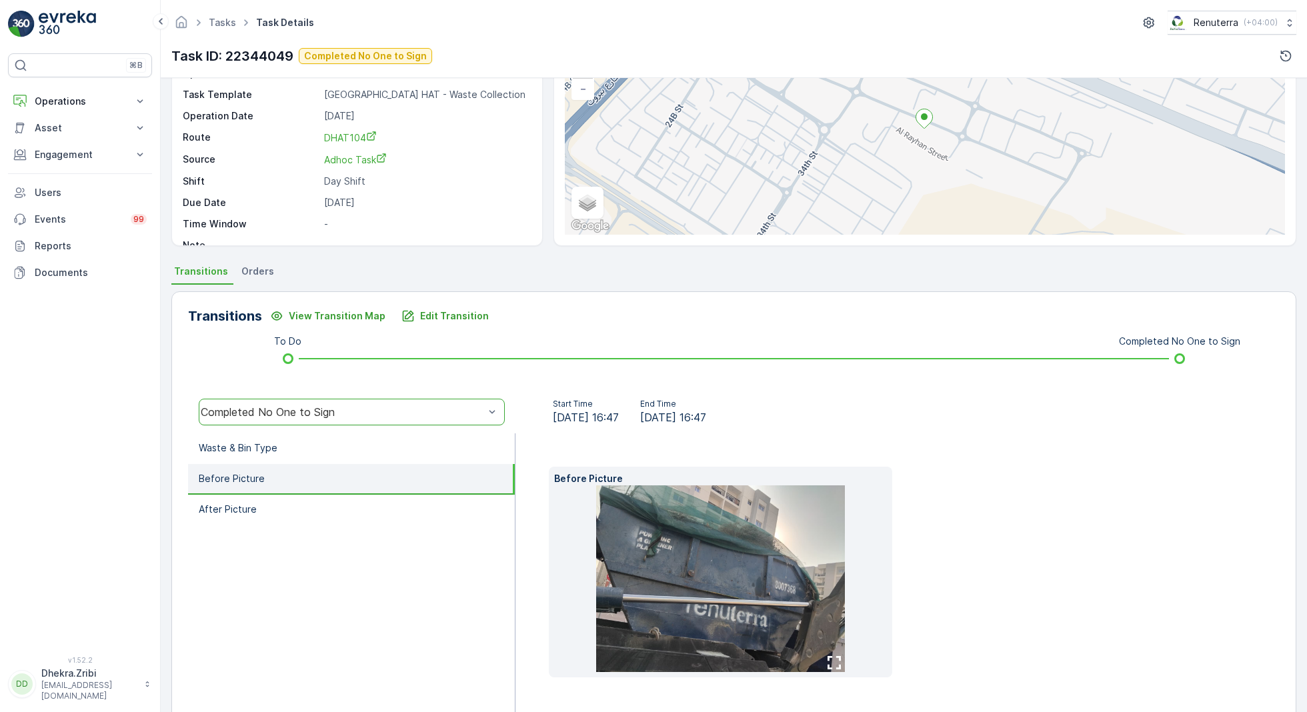
scroll to position [127, 0]
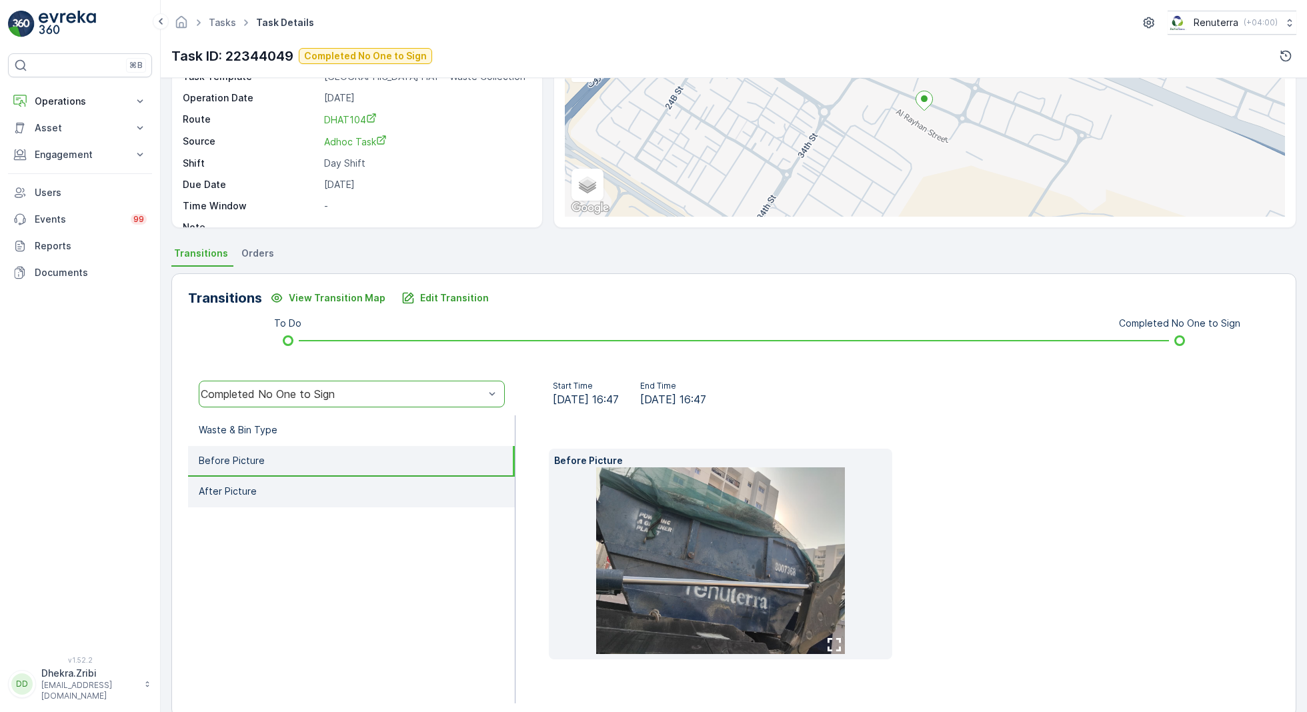
click at [317, 490] on li "After Picture" at bounding box center [351, 492] width 327 height 31
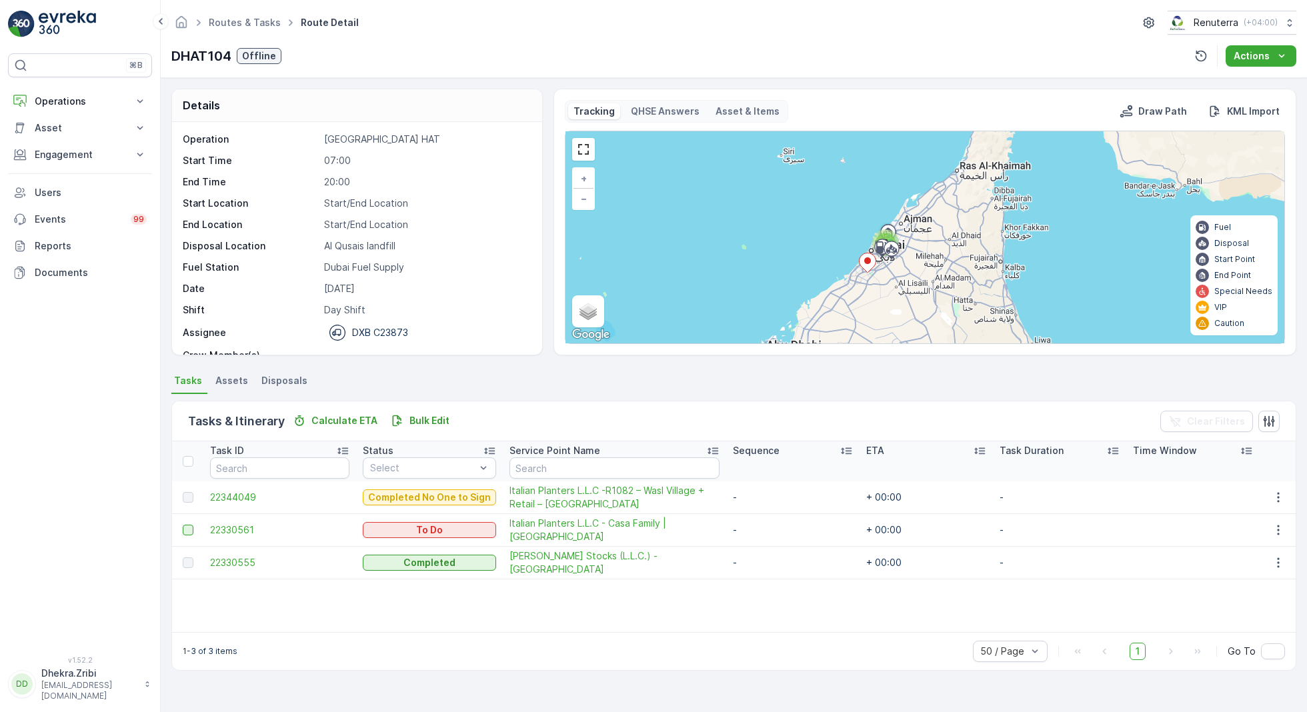
click at [189, 530] on div at bounding box center [188, 530] width 11 height 11
click at [183, 525] on input "checkbox" at bounding box center [183, 525] width 0 height 0
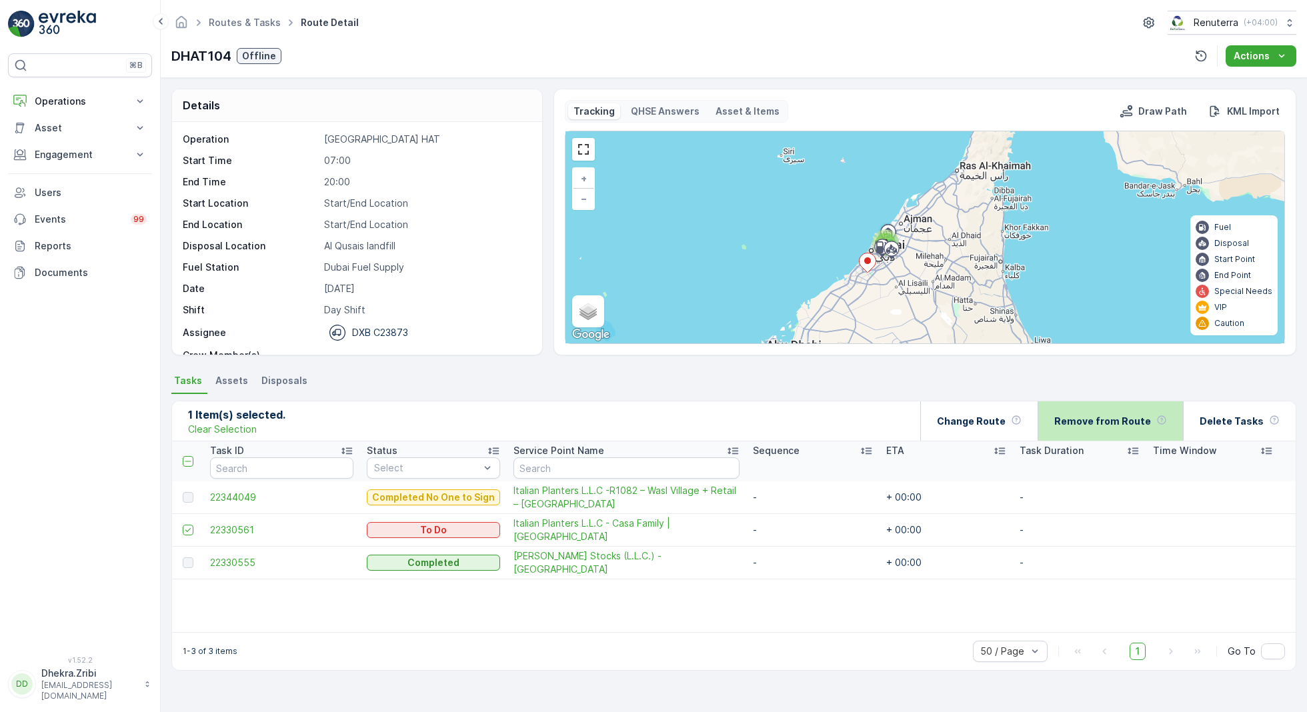
click at [1123, 421] on p "Remove from Route" at bounding box center [1102, 421] width 97 height 13
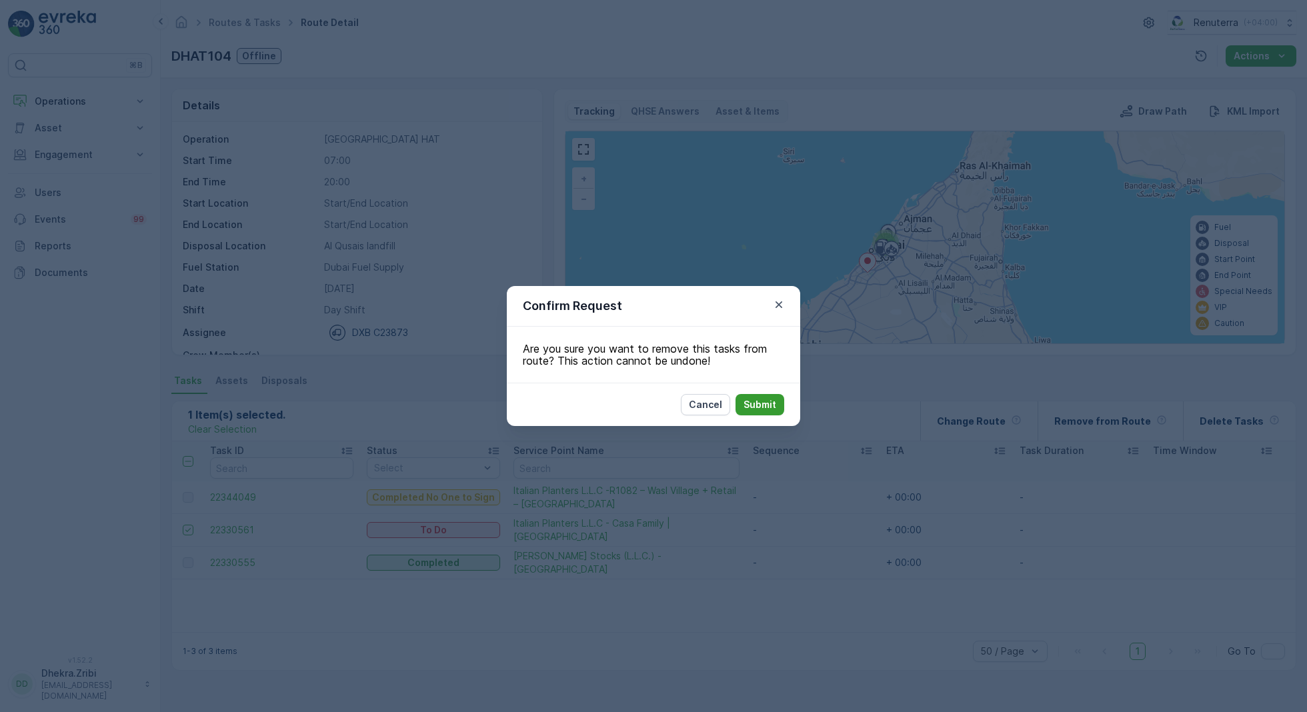
click at [763, 400] on p "Submit" at bounding box center [759, 404] width 33 height 13
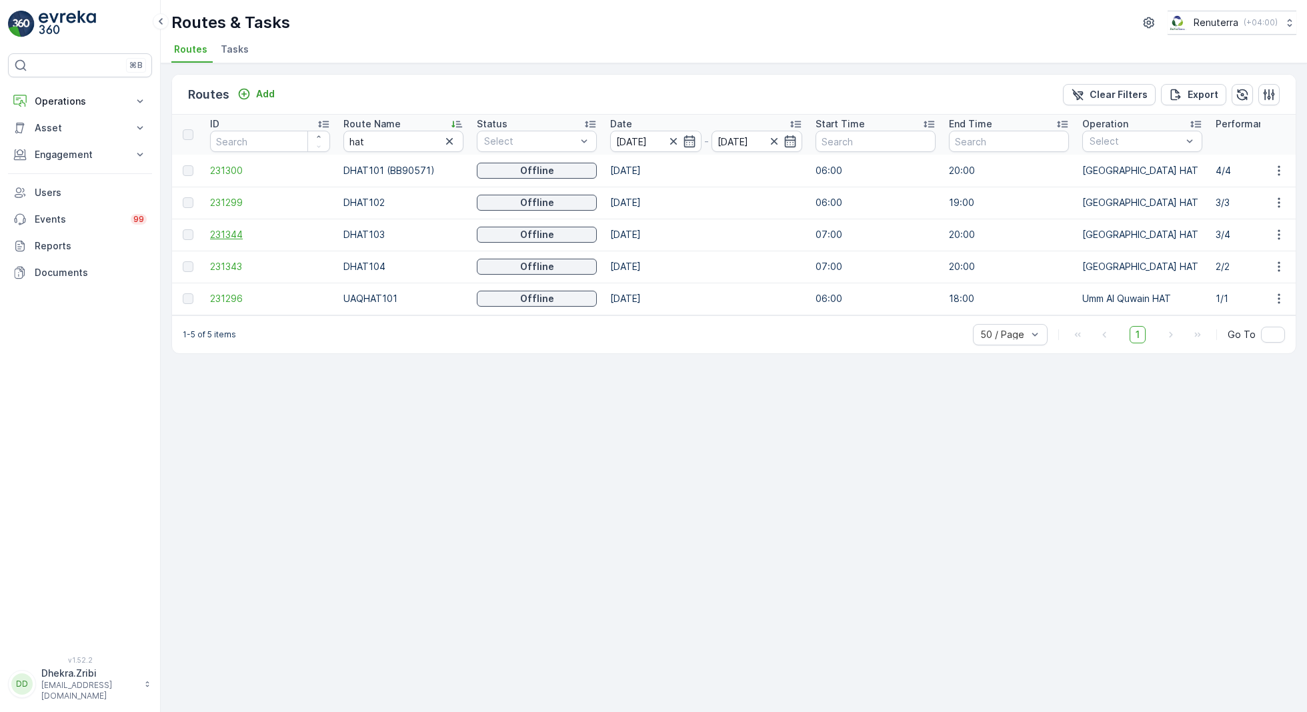
click at [222, 231] on span "231344" at bounding box center [270, 234] width 120 height 13
click at [264, 91] on p "Add" at bounding box center [265, 93] width 19 height 13
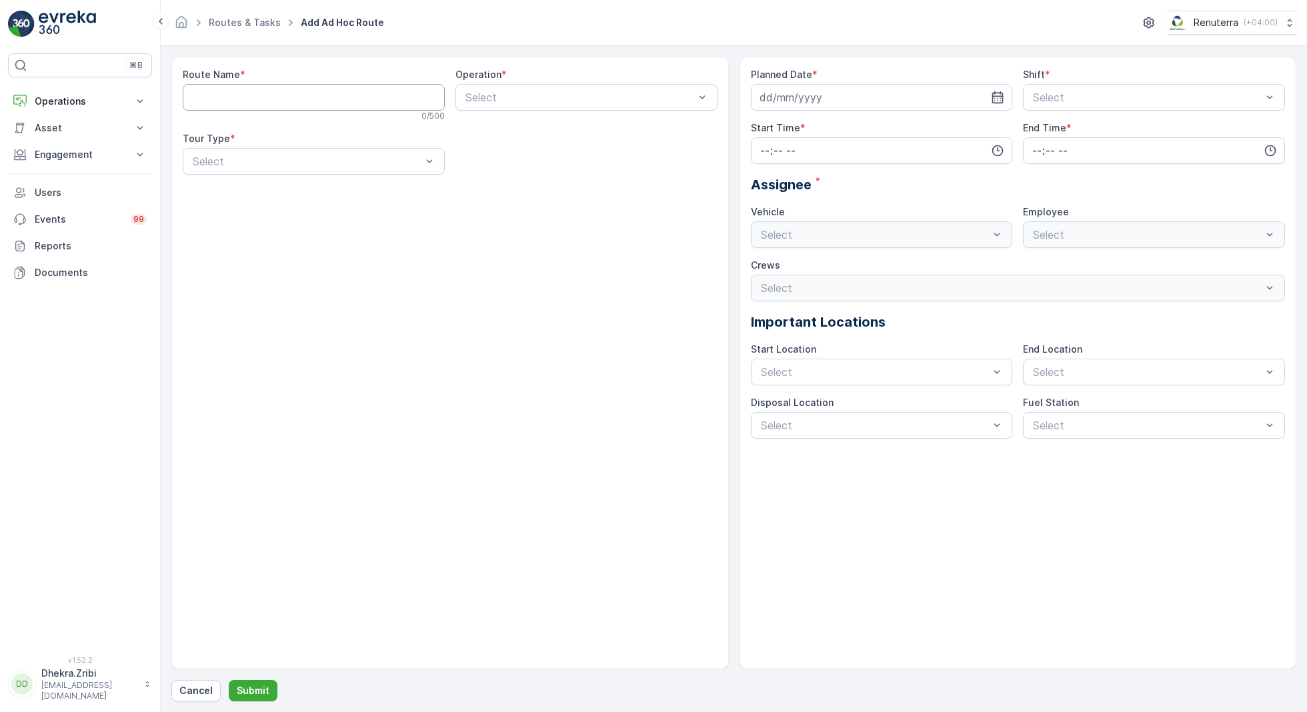
click at [335, 95] on Name "Route Name" at bounding box center [314, 97] width 262 height 27
type Name "DHAT201"
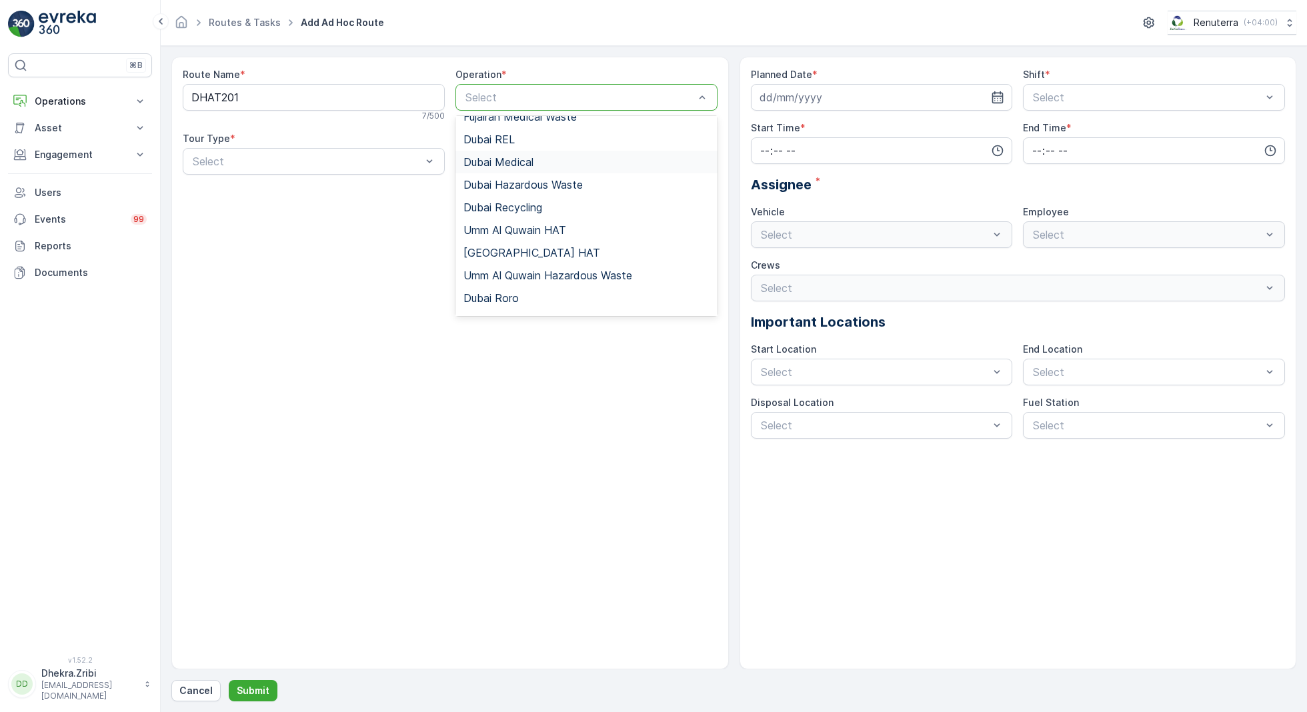
scroll to position [86, 0]
click at [490, 249] on span "[GEOGRAPHIC_DATA] HAT" at bounding box center [531, 248] width 137 height 12
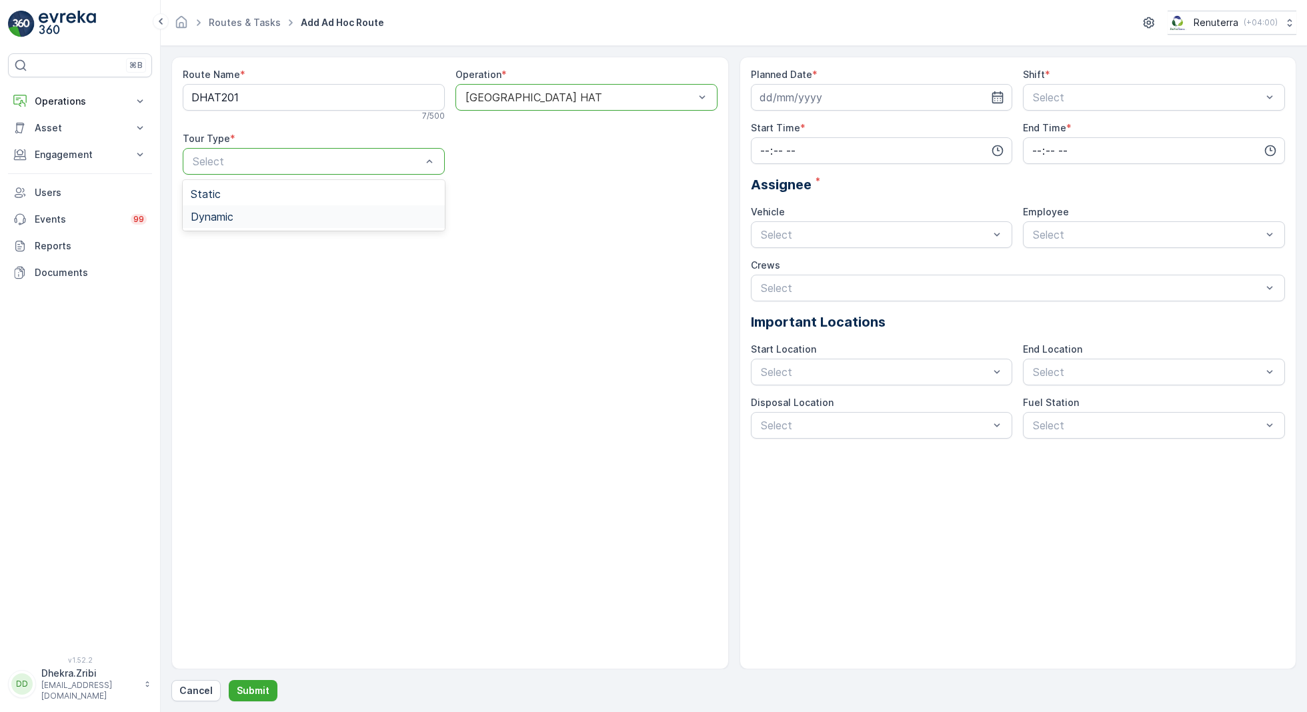
click at [218, 211] on span "Dynamic" at bounding box center [212, 217] width 43 height 12
click at [911, 87] on input at bounding box center [882, 97] width 262 height 27
click at [917, 207] on div "11" at bounding box center [916, 207] width 21 height 21
type input "[DATE]"
click at [1048, 131] on span "Day Shift" at bounding box center [1054, 130] width 47 height 12
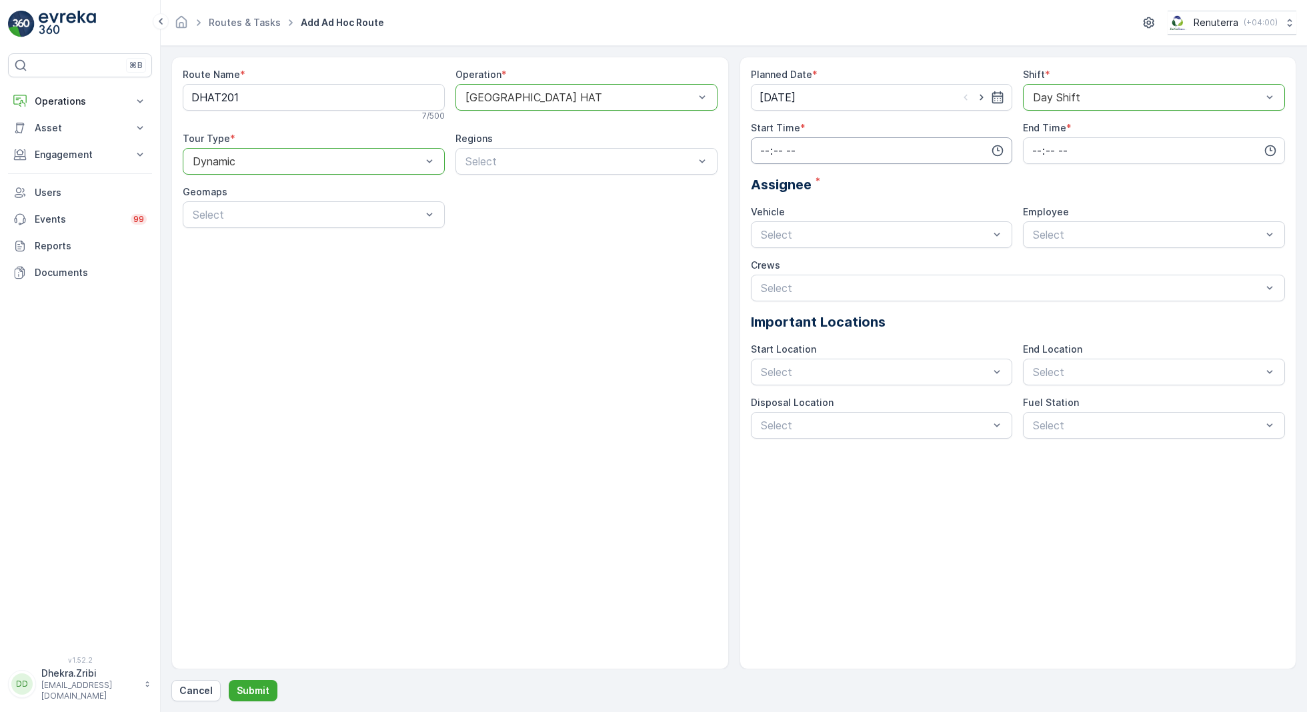
click at [861, 148] on input "time" at bounding box center [882, 150] width 262 height 27
click at [762, 211] on span "19" at bounding box center [764, 210] width 11 height 13
type input "19:00"
click at [799, 177] on span "00" at bounding box center [793, 175] width 12 height 13
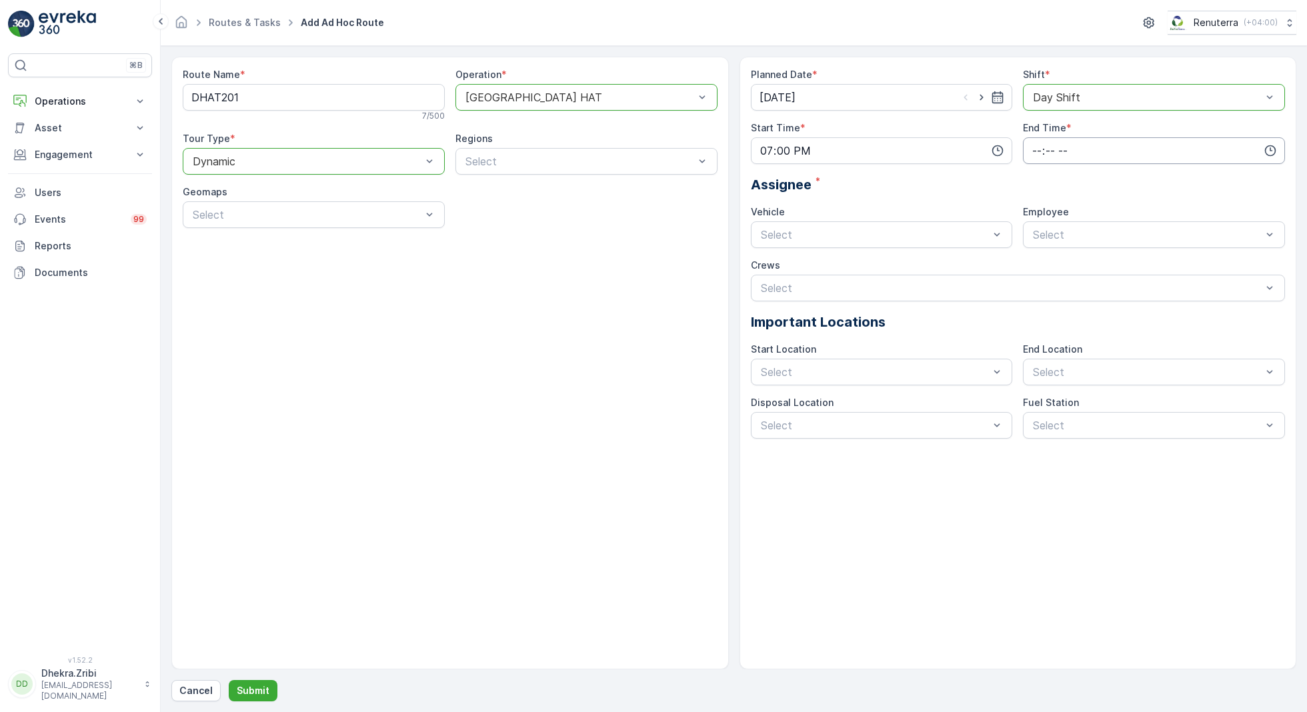
click at [1054, 148] on input "time" at bounding box center [1154, 150] width 262 height 27
click at [1037, 285] on span "06" at bounding box center [1037, 285] width 12 height 13
type input "06:00"
click at [1069, 173] on span "00" at bounding box center [1065, 175] width 12 height 13
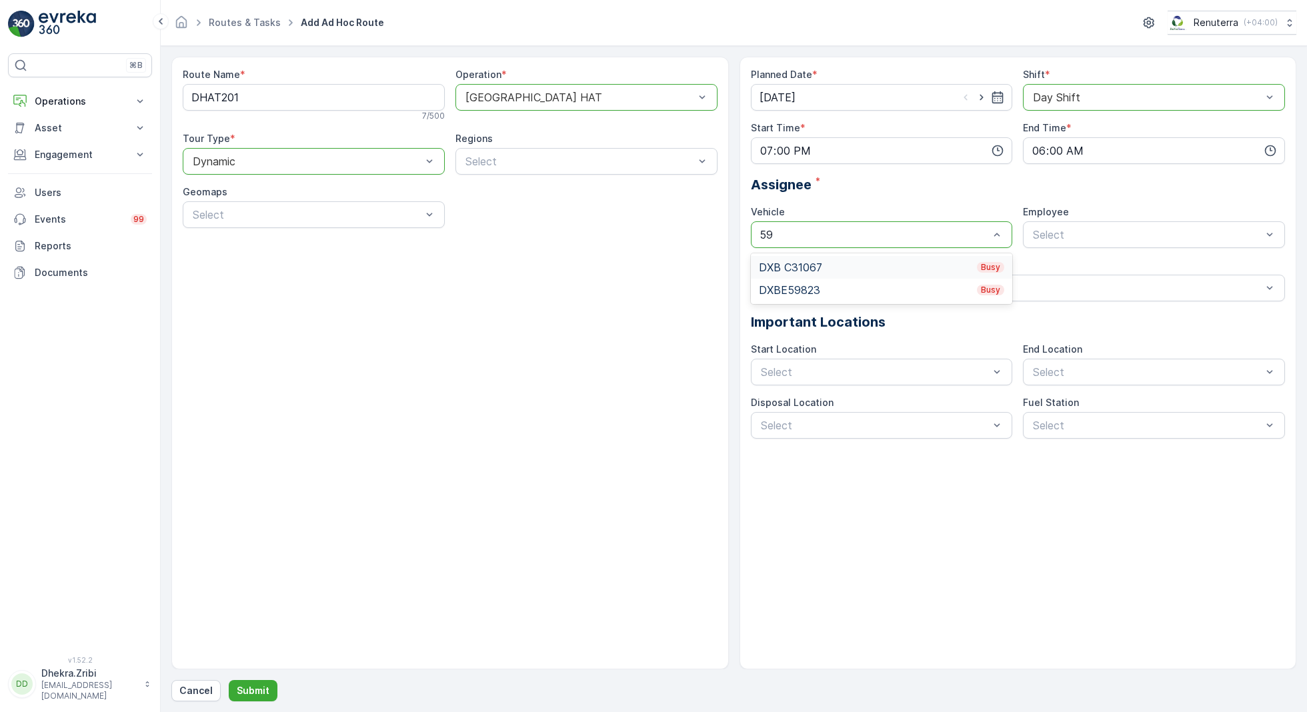
type input "598"
click at [905, 265] on div "DXBE59823 Busy" at bounding box center [882, 267] width 246 height 12
type input "raz"
click at [1106, 264] on div "[PERSON_NAME]" at bounding box center [1154, 267] width 246 height 12
click at [255, 694] on p "Submit" at bounding box center [253, 690] width 33 height 13
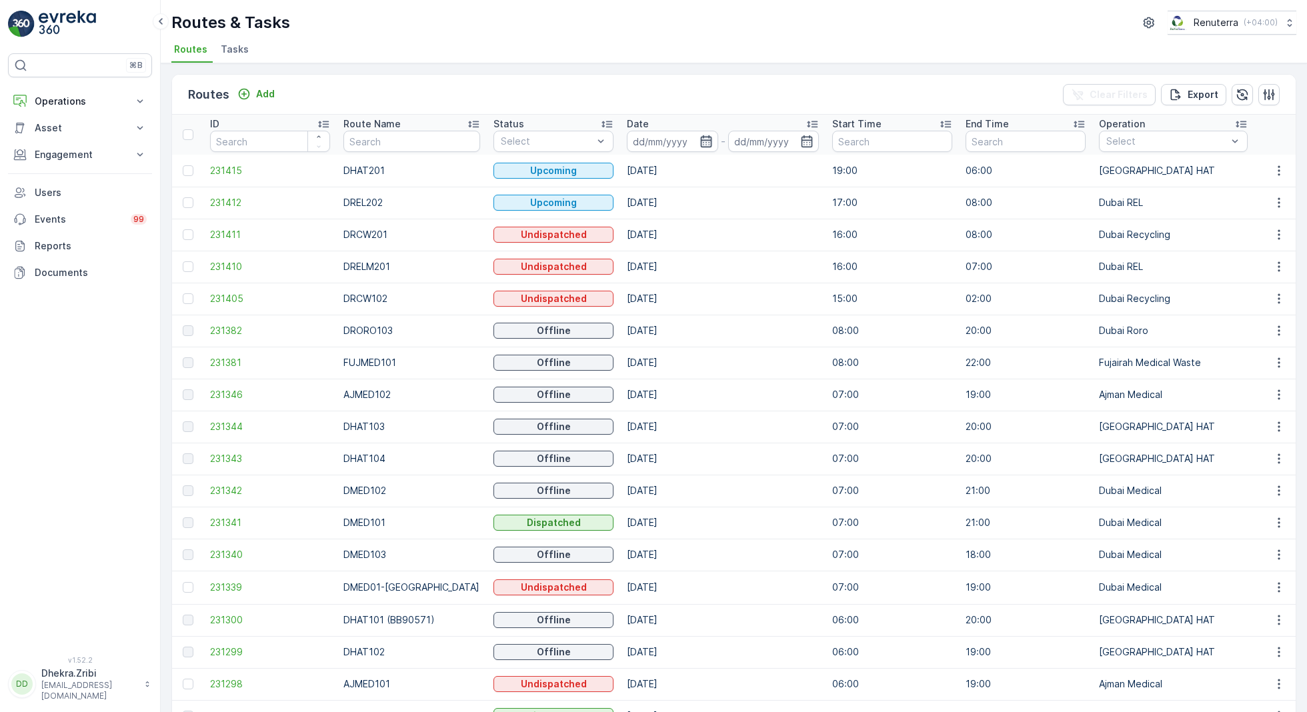
click at [699, 137] on icon "button" at bounding box center [705, 141] width 13 height 13
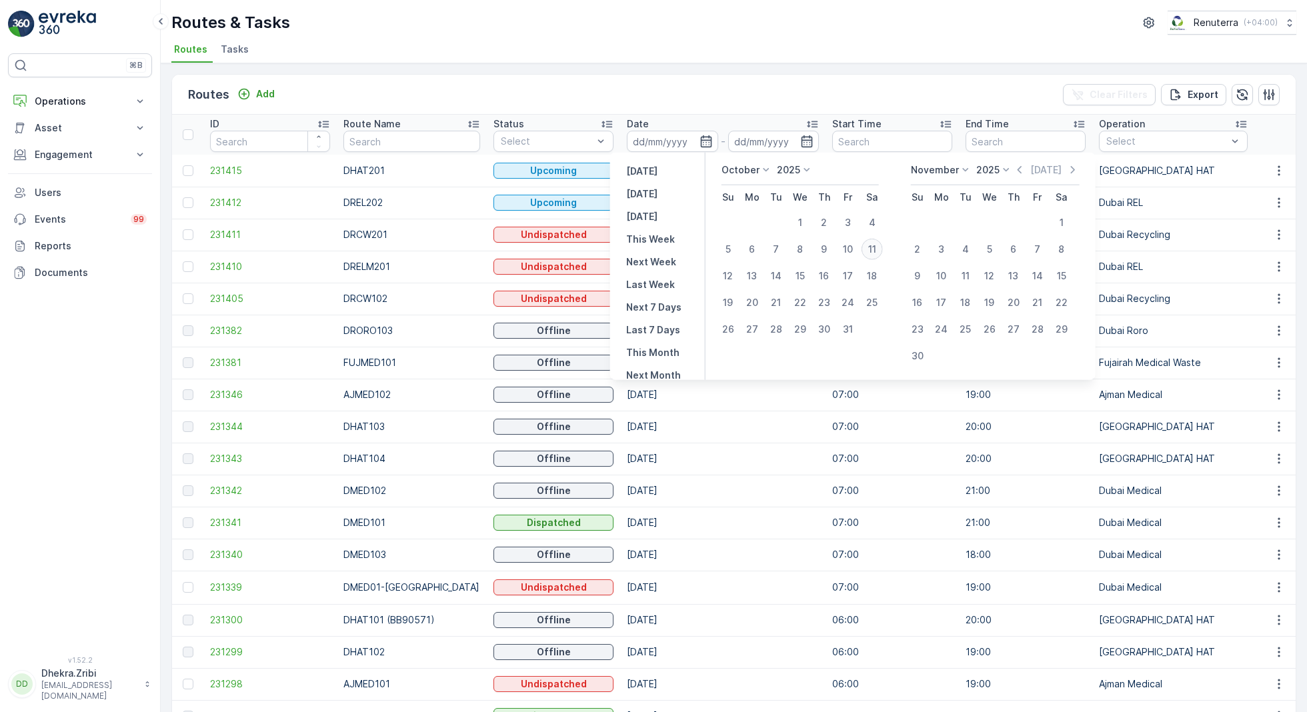
click at [873, 248] on div "11" at bounding box center [871, 249] width 21 height 21
type input "[DATE]"
click at [873, 248] on div "11" at bounding box center [871, 249] width 21 height 21
type input "[DATE]"
click at [649, 68] on div "Routes Add Clear Filters Export ID Route Name Status Select Date [DATE] - [DATE…" at bounding box center [734, 387] width 1146 height 649
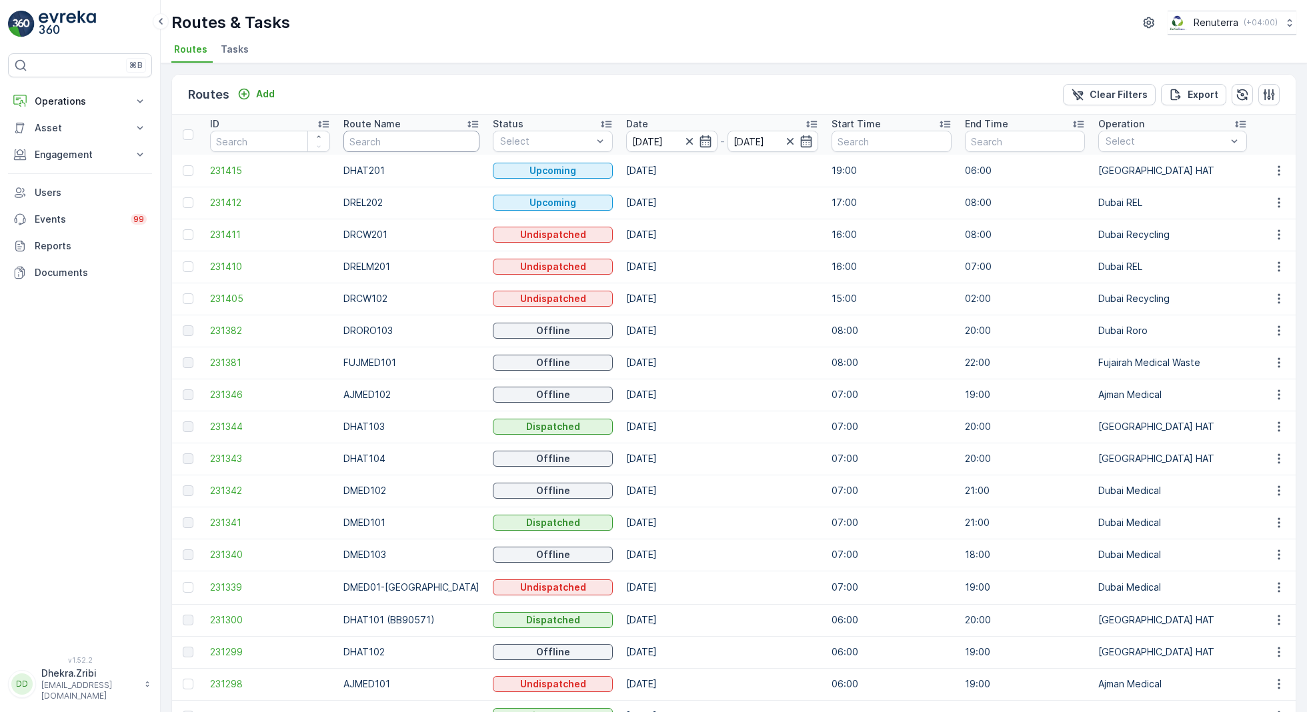
click at [401, 143] on input "text" at bounding box center [411, 141] width 136 height 21
type input "roro"
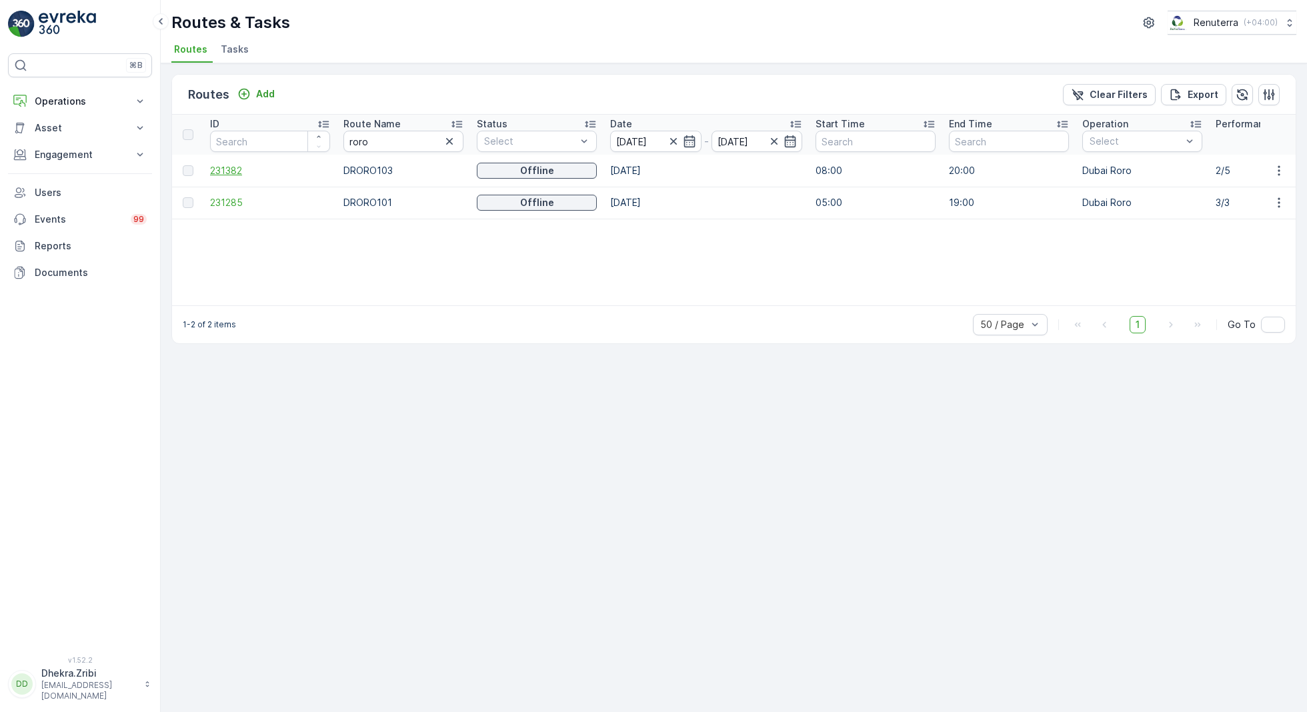
click at [223, 171] on span "231382" at bounding box center [270, 170] width 120 height 13
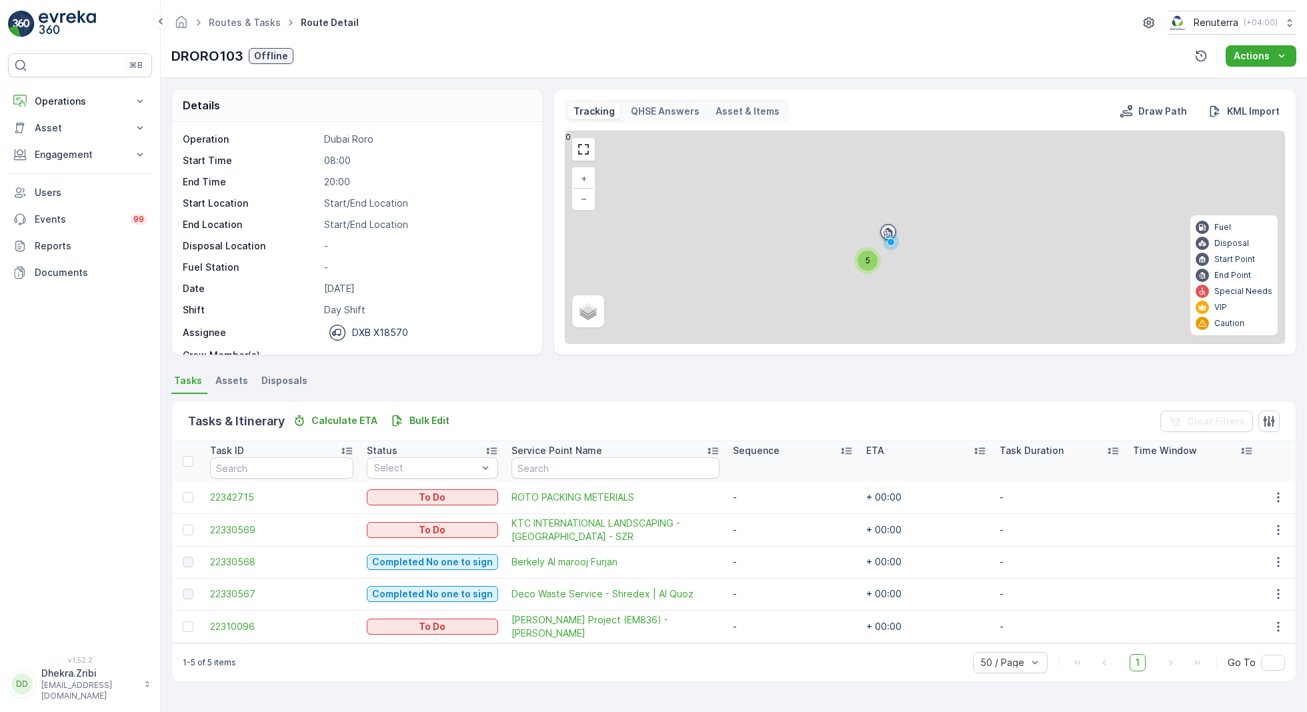
scroll to position [41, 0]
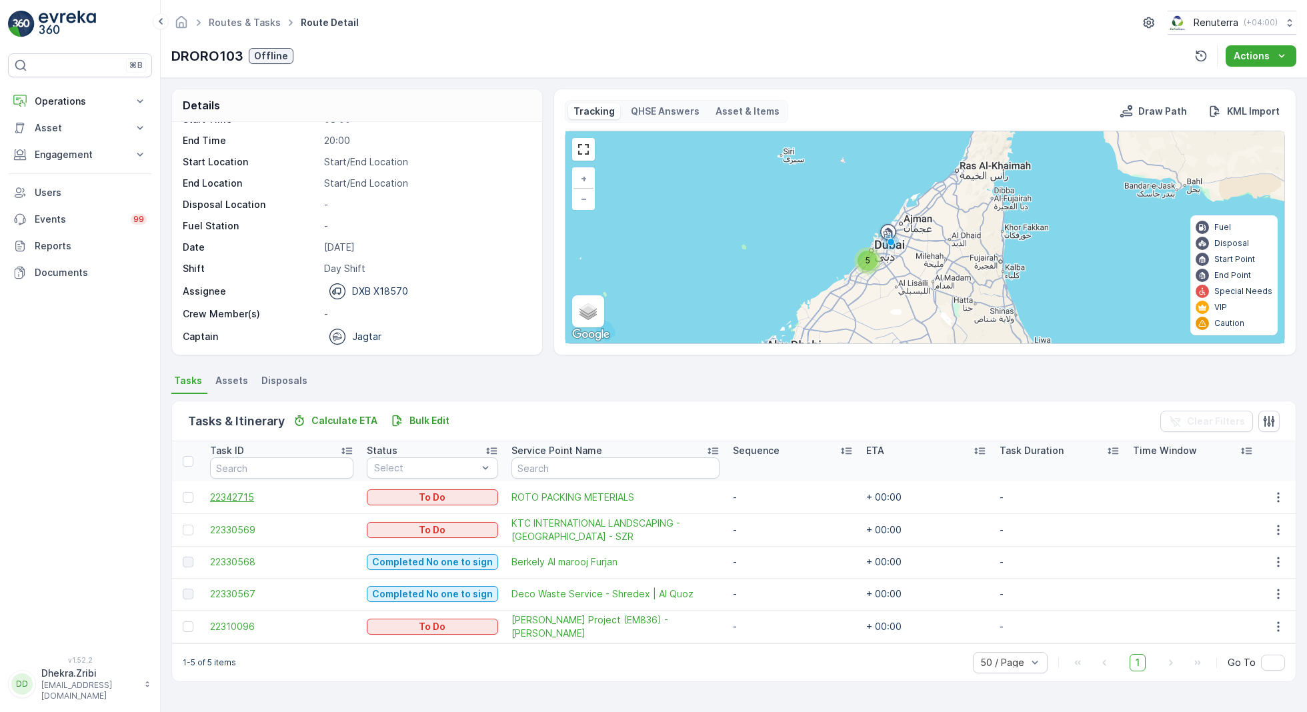
click at [233, 495] on span "22342715" at bounding box center [281, 497] width 143 height 13
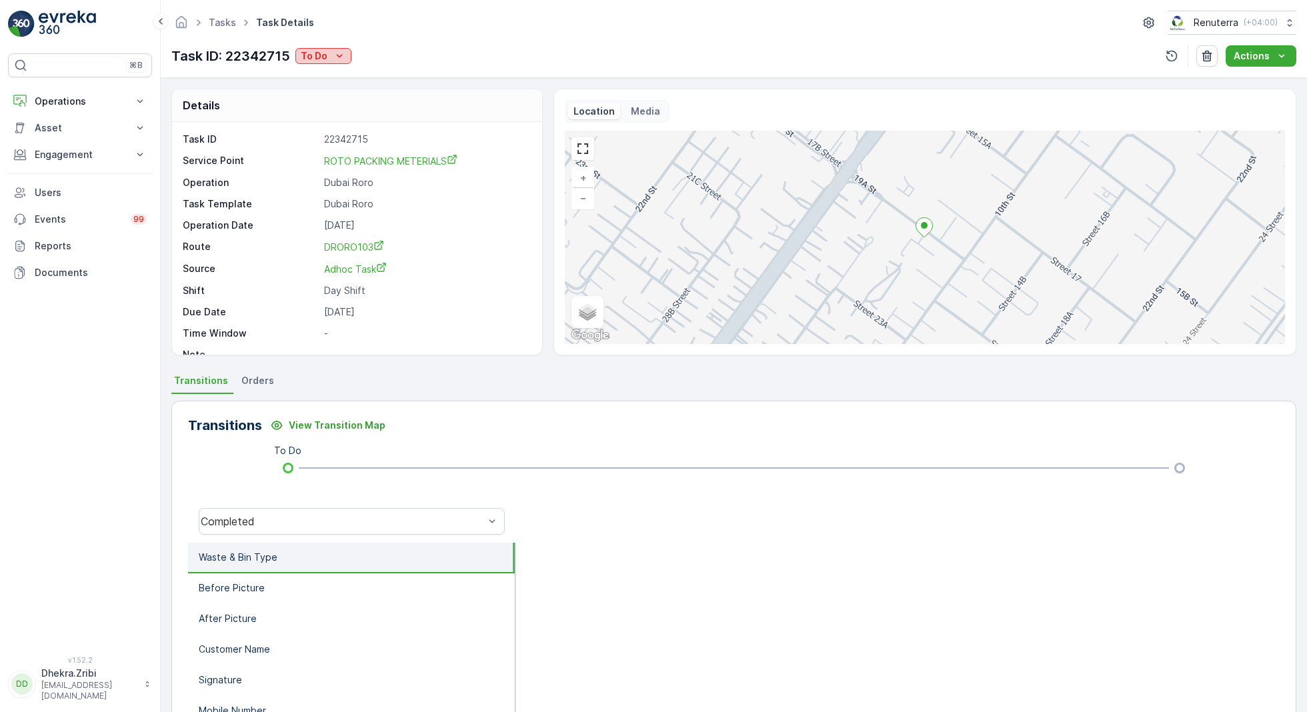
click at [333, 51] on icon "To Do" at bounding box center [339, 55] width 13 height 13
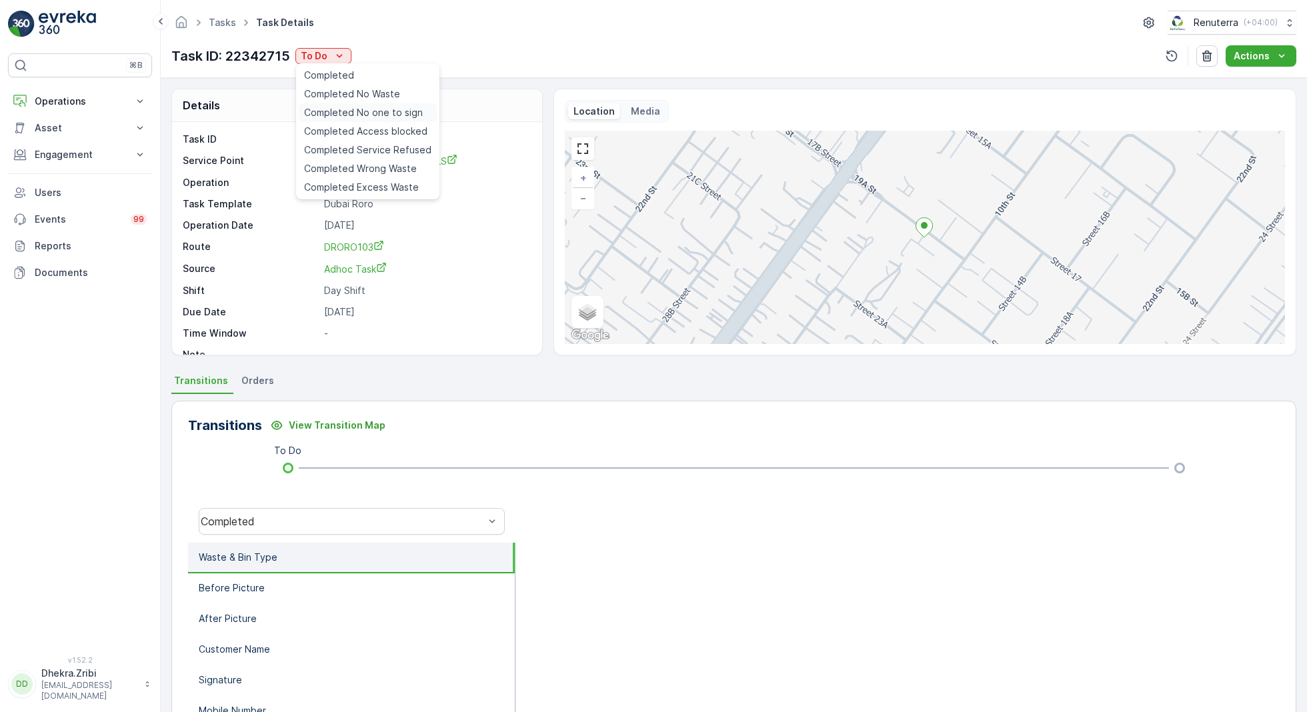
click at [383, 113] on span "Completed No one to sign" at bounding box center [363, 112] width 119 height 13
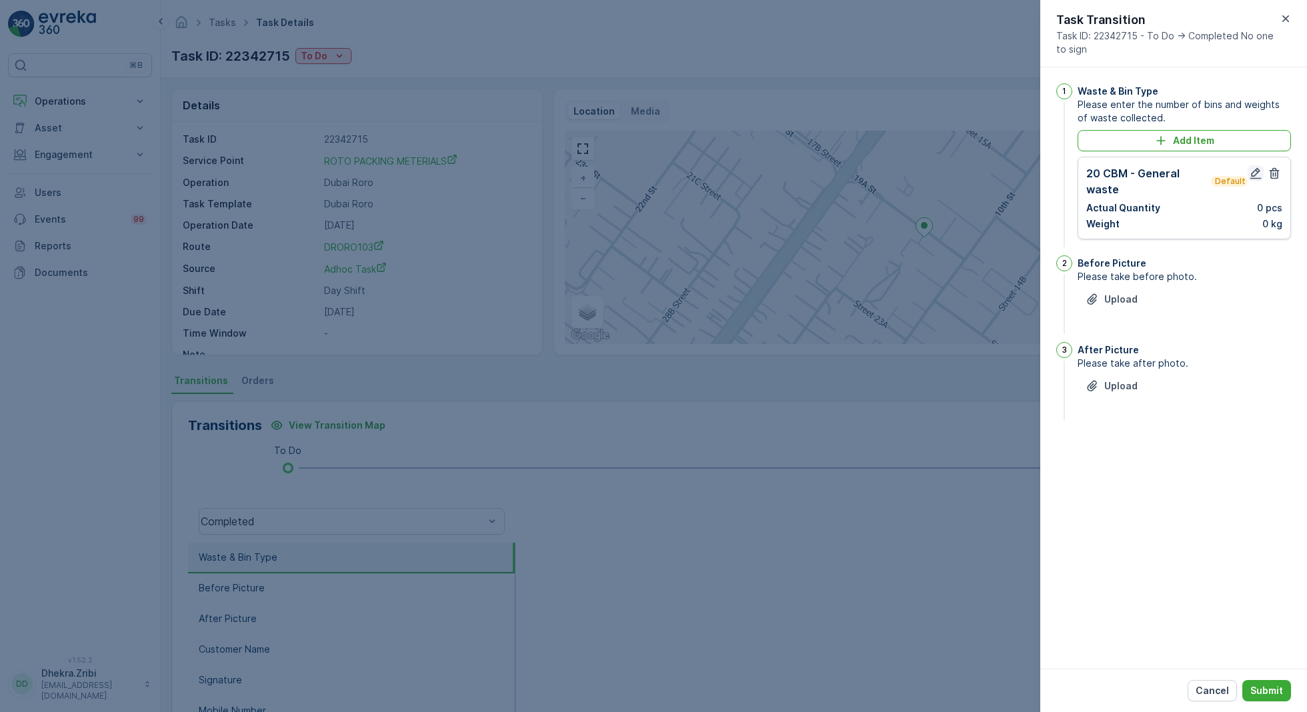
click at [1254, 173] on icon "button" at bounding box center [1255, 173] width 13 height 13
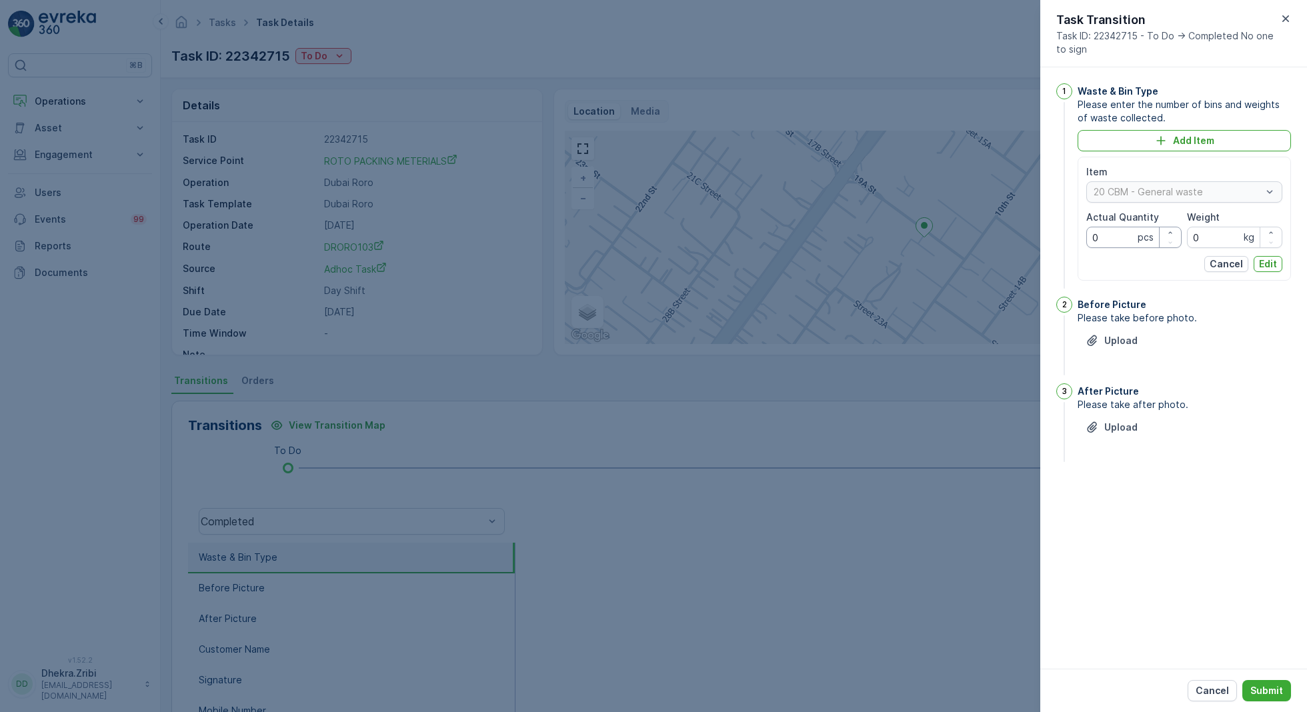
click at [1108, 240] on Quantity "0" at bounding box center [1133, 237] width 95 height 21
type Quantity "1"
click at [1265, 260] on p "Edit" at bounding box center [1268, 263] width 18 height 13
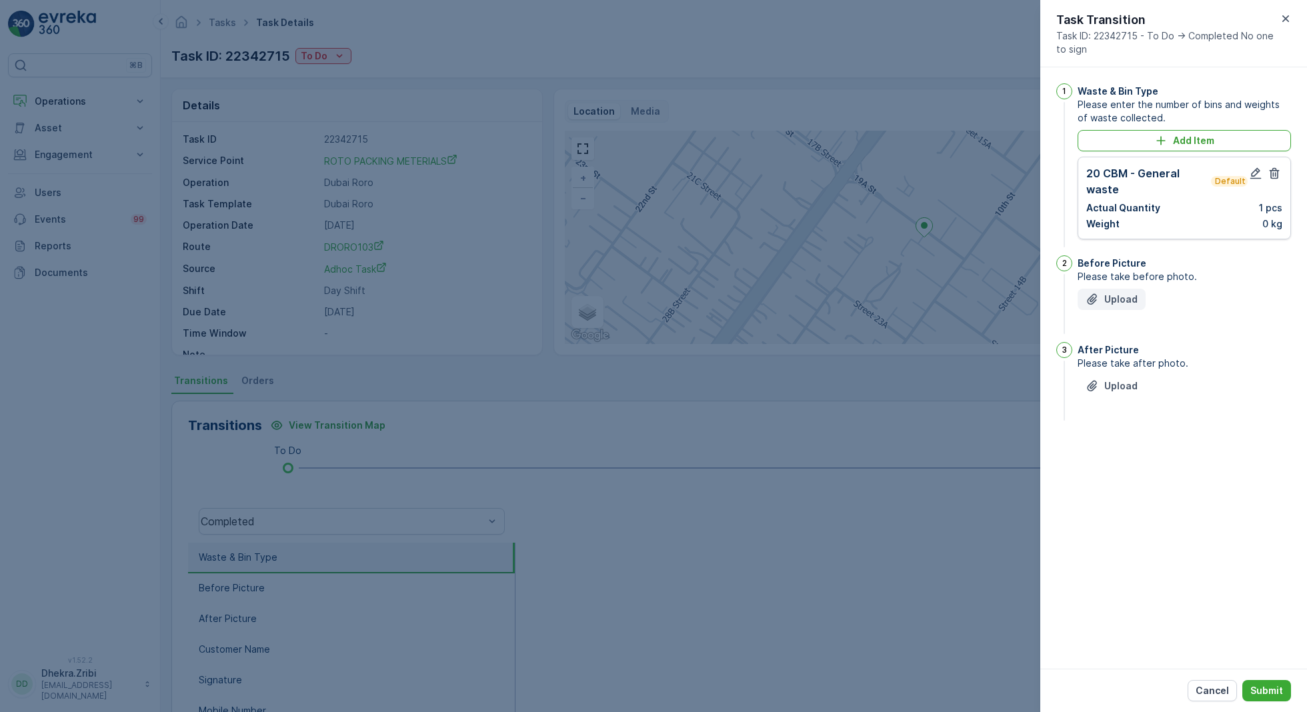
click at [1103, 299] on div "Upload" at bounding box center [1111, 299] width 52 height 13
click at [1124, 456] on p "Upload" at bounding box center [1120, 452] width 33 height 13
click at [1270, 704] on div "Cancel Submit" at bounding box center [1173, 690] width 267 height 43
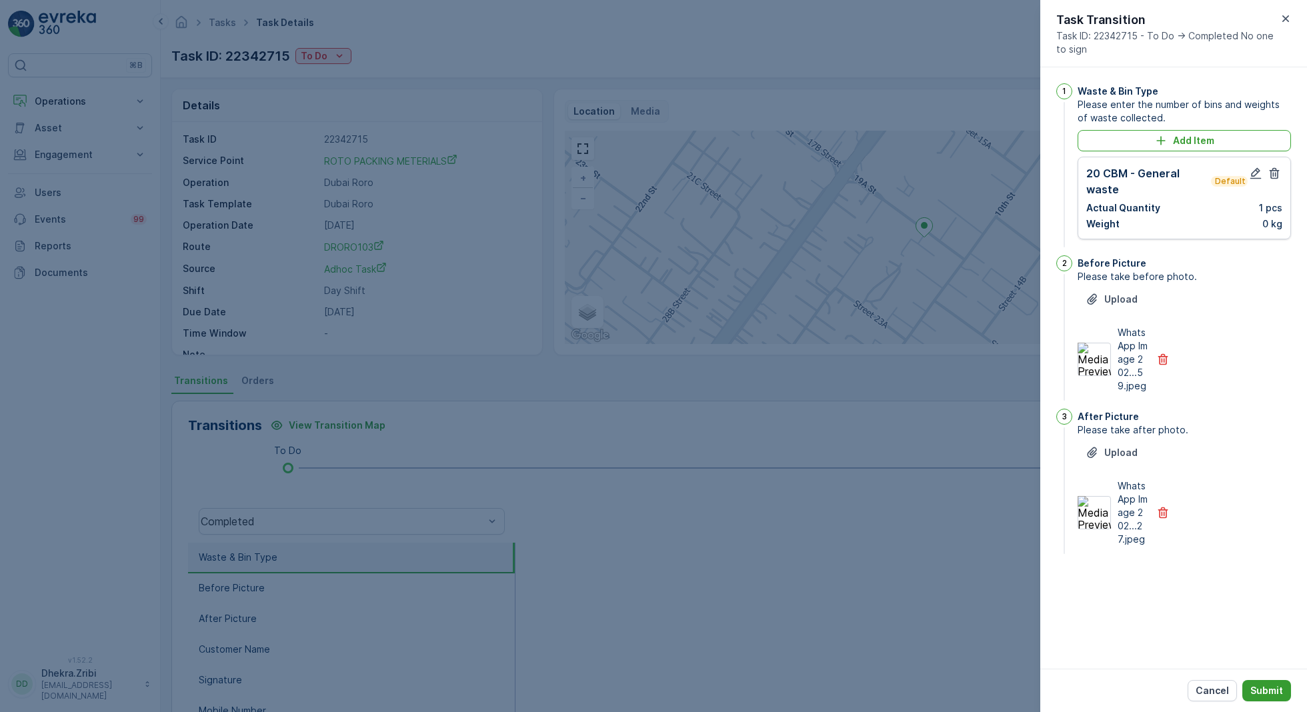
click at [1261, 695] on p "Submit" at bounding box center [1266, 690] width 33 height 13
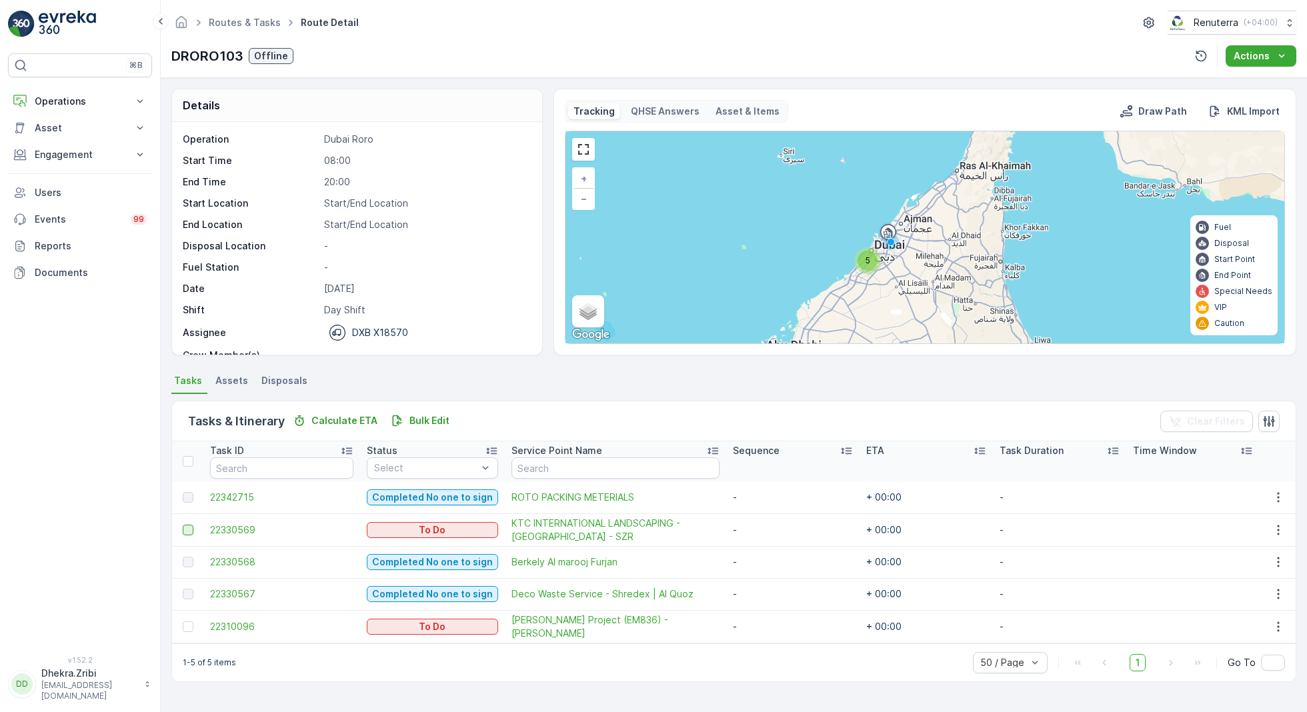
click at [189, 527] on div at bounding box center [188, 530] width 11 height 11
click at [183, 525] on input "checkbox" at bounding box center [183, 525] width 0 height 0
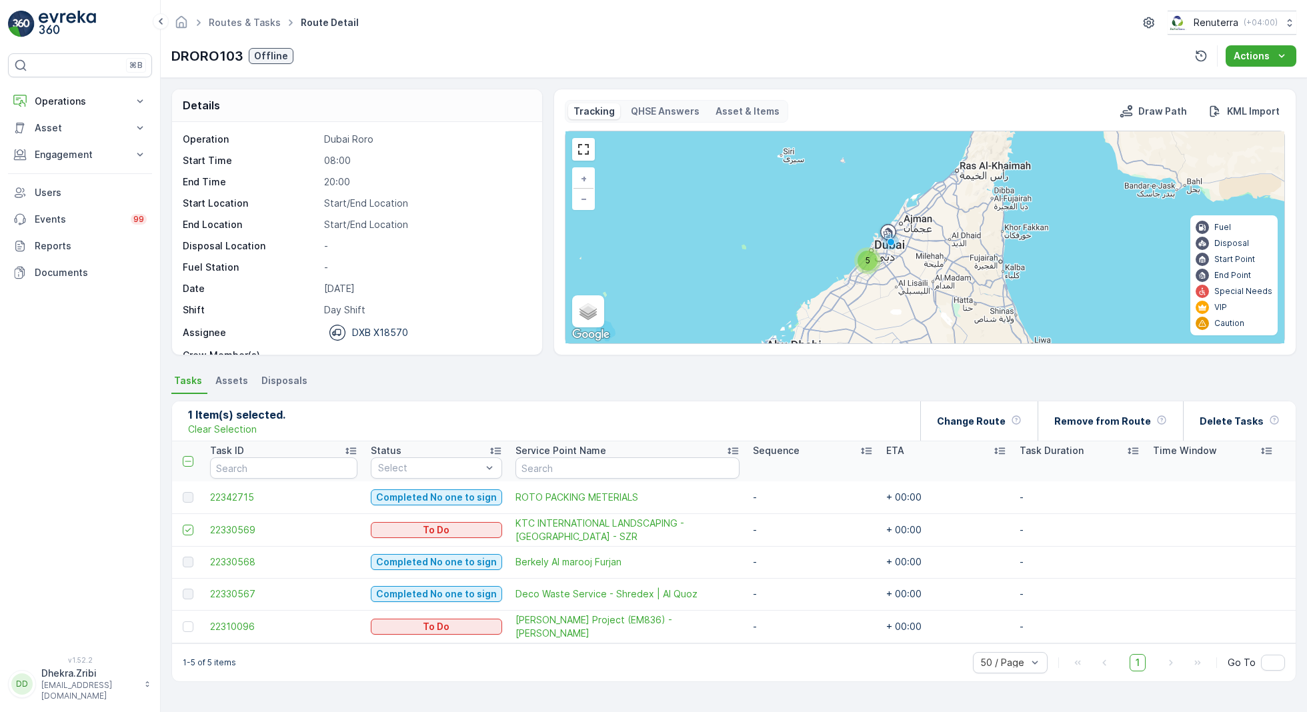
click at [192, 630] on div at bounding box center [190, 626] width 14 height 11
click at [183, 621] on input "checkbox" at bounding box center [183, 621] width 0 height 0
click at [1119, 419] on p "Remove from Route" at bounding box center [1102, 421] width 97 height 13
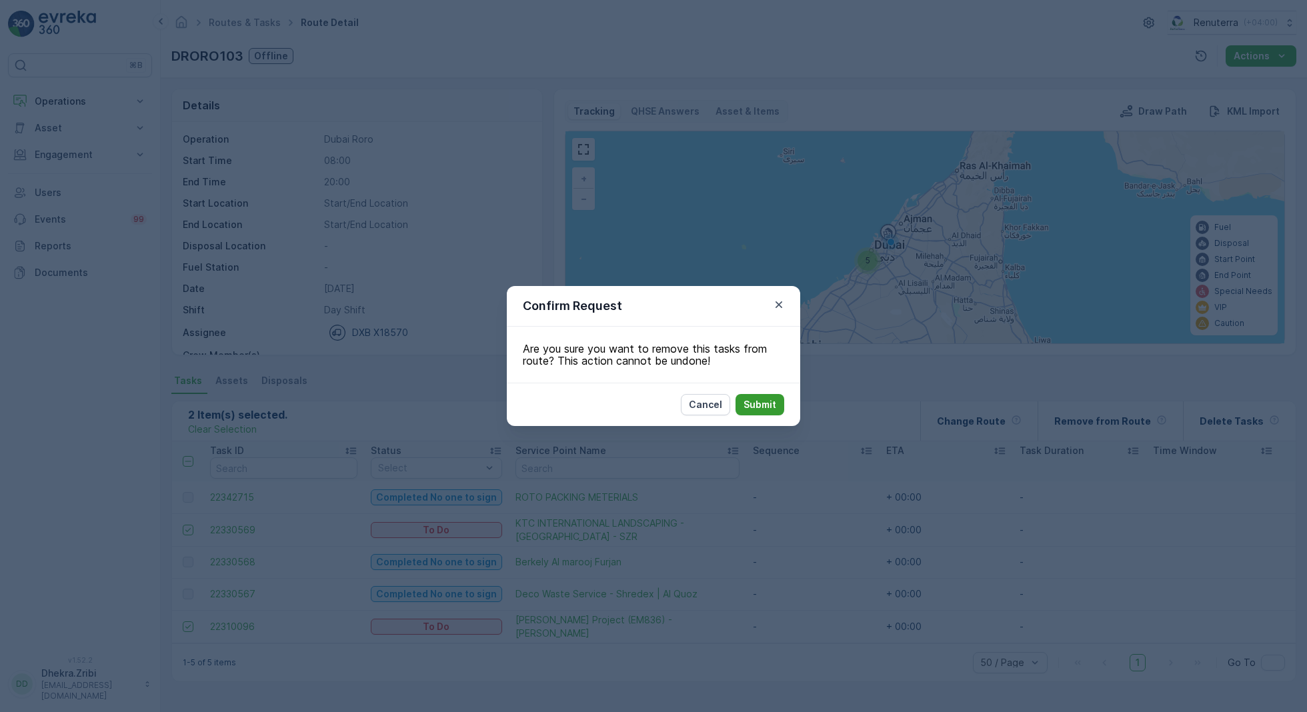
click at [773, 405] on p "Submit" at bounding box center [759, 404] width 33 height 13
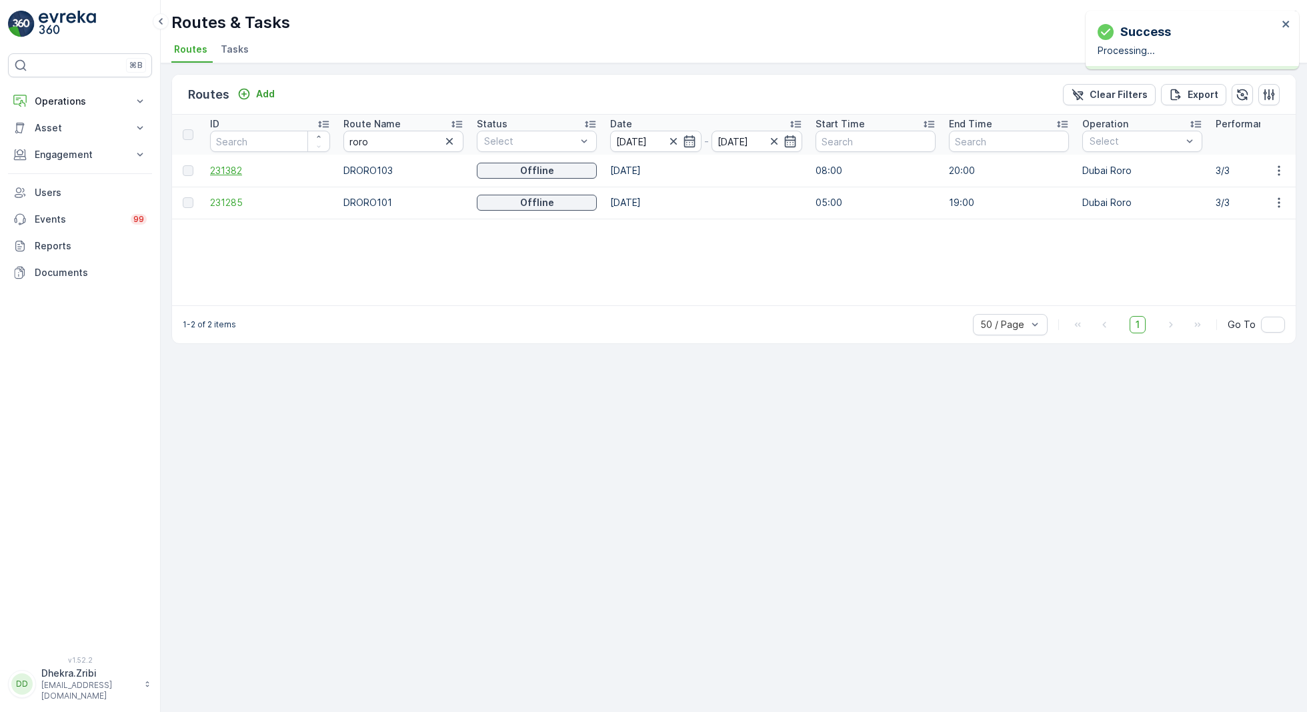
click at [223, 173] on span "231382" at bounding box center [270, 170] width 120 height 13
click at [227, 207] on span "231285" at bounding box center [270, 202] width 120 height 13
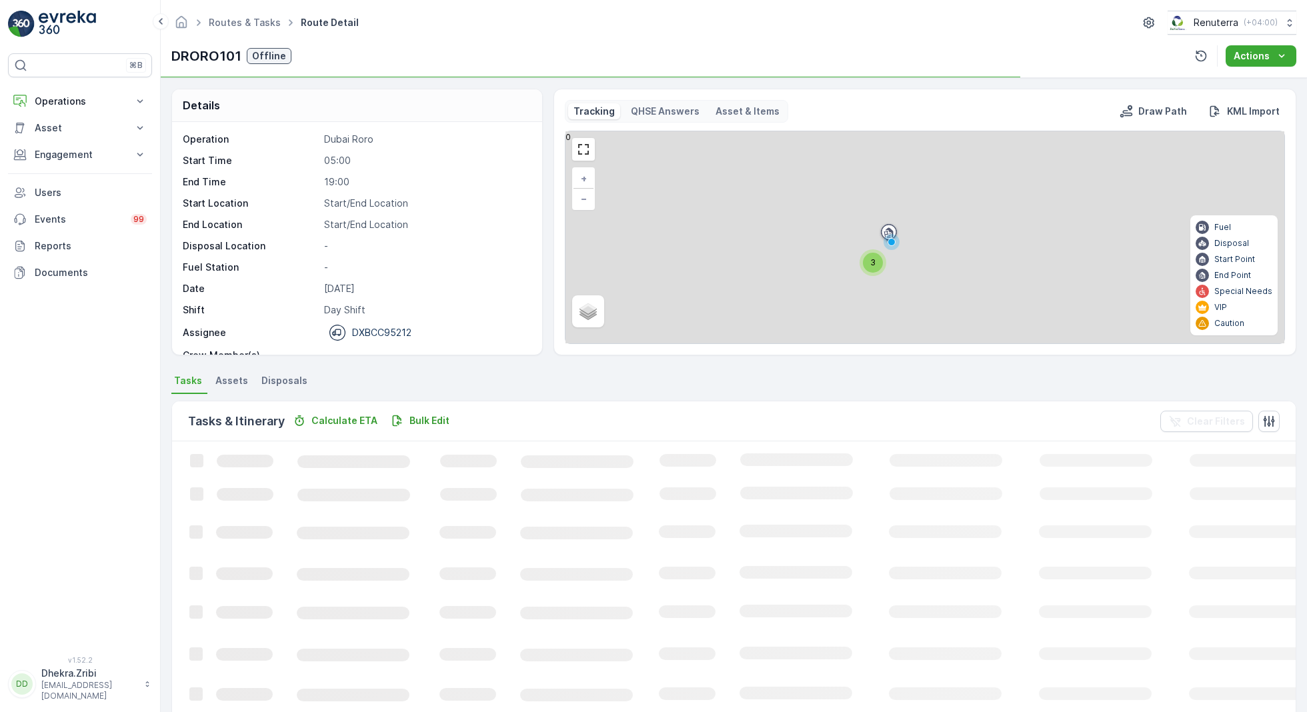
scroll to position [41, 0]
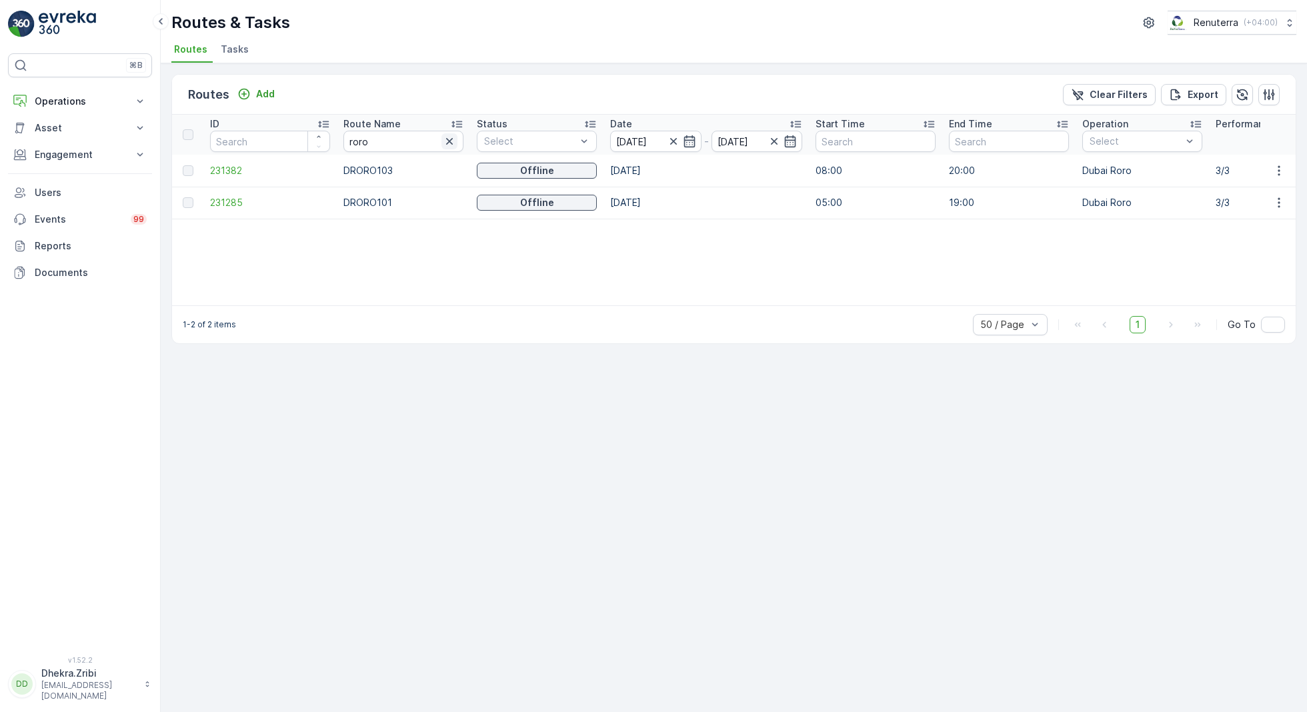
click at [451, 141] on icon "button" at bounding box center [449, 141] width 13 height 13
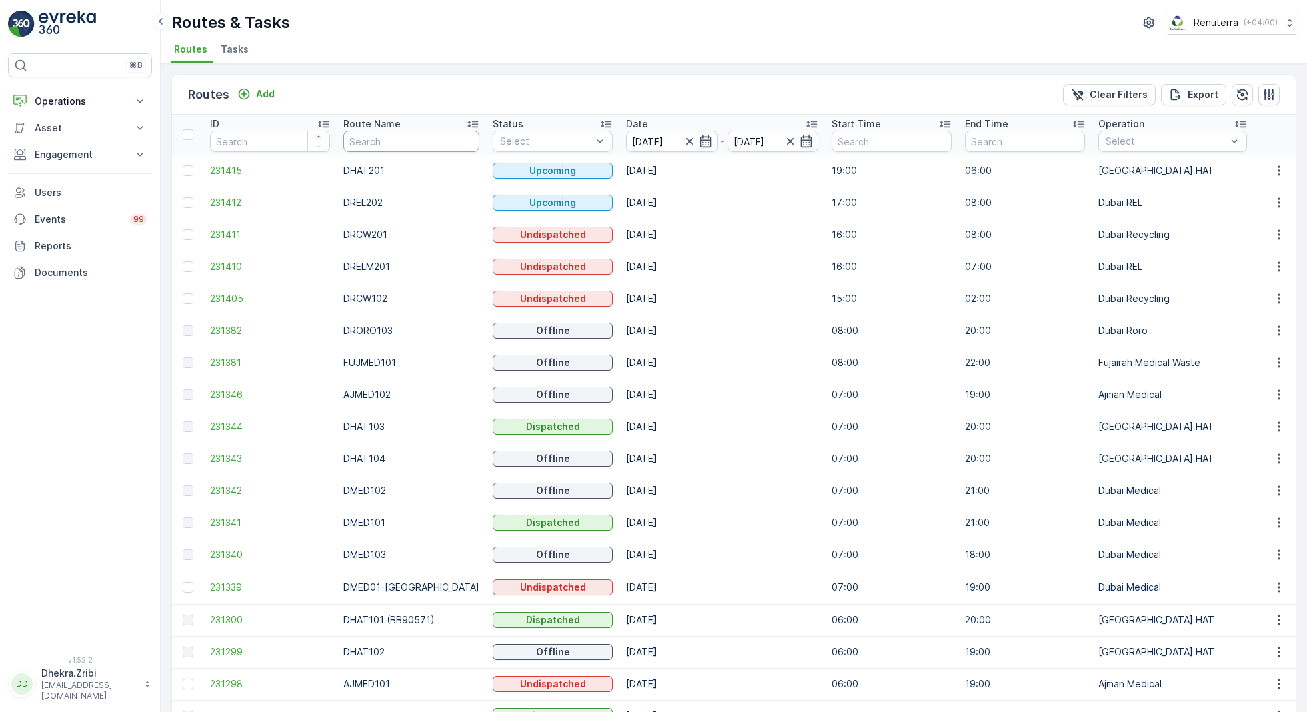
click at [401, 143] on input "text" at bounding box center [411, 141] width 136 height 21
type input "hat"
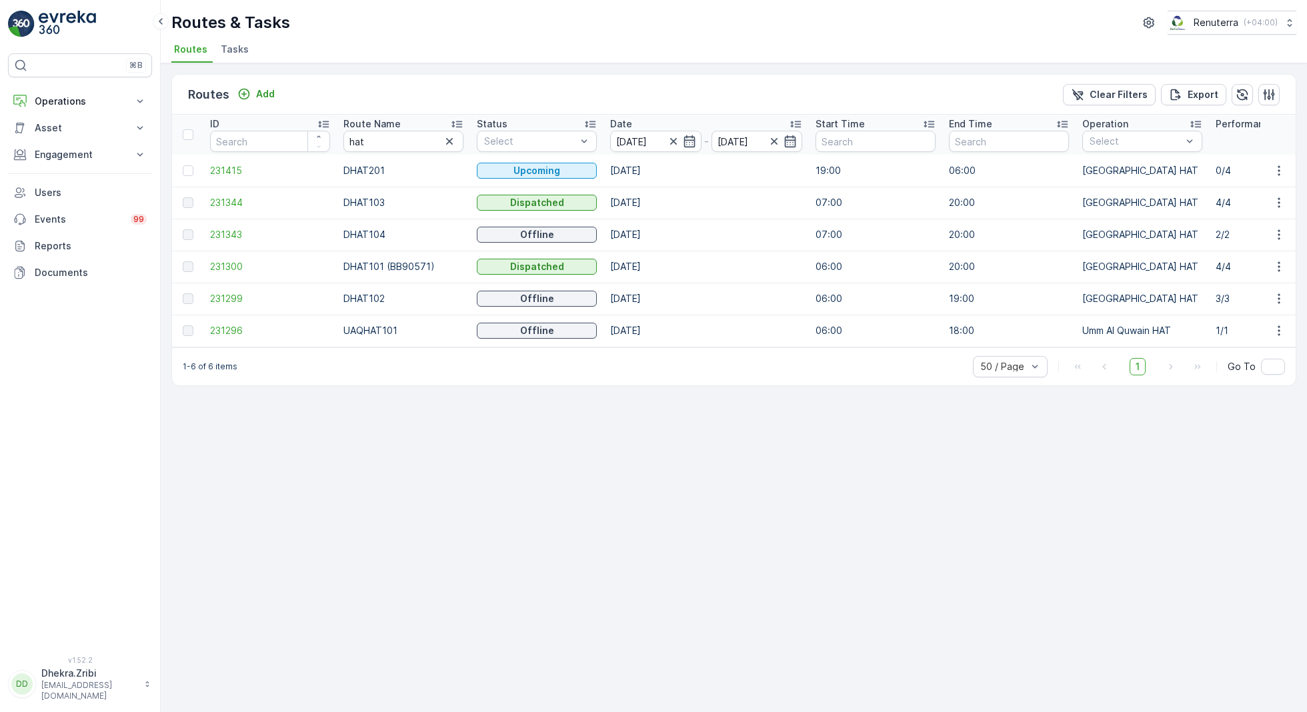
click at [451, 123] on icon at bounding box center [456, 123] width 13 height 13
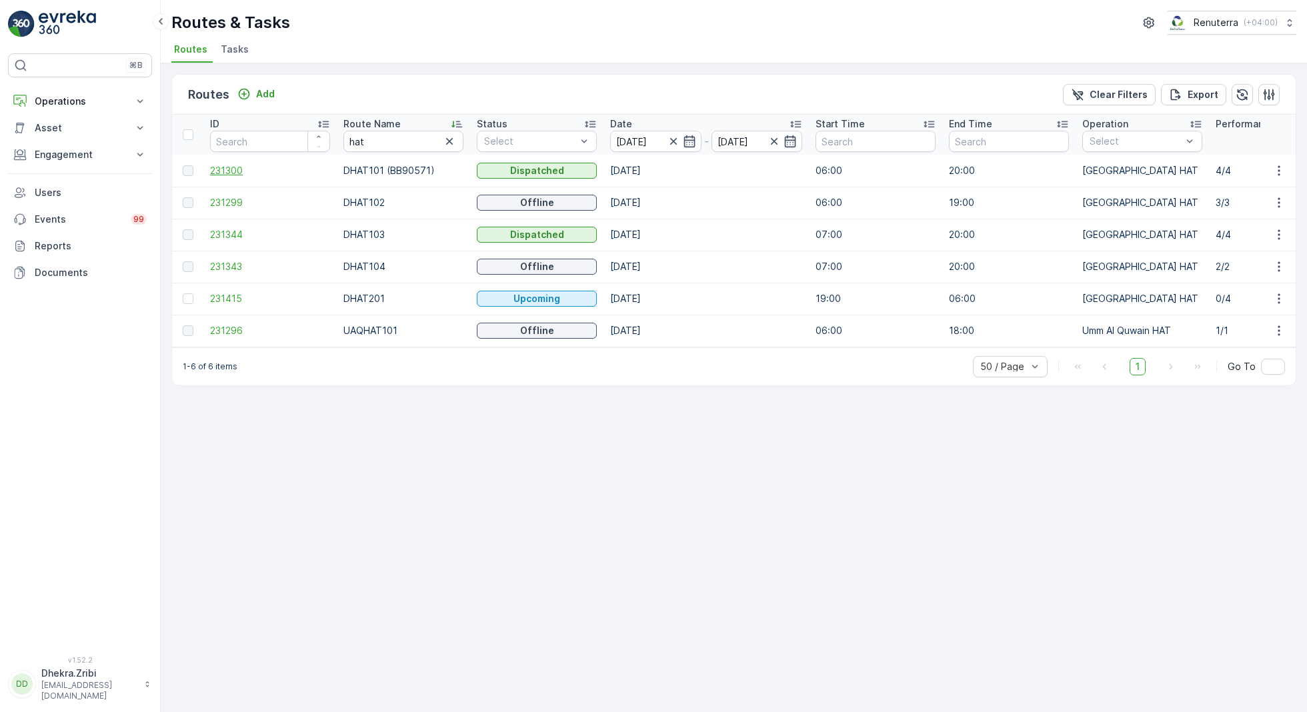
click at [233, 167] on span "231300" at bounding box center [270, 170] width 120 height 13
click at [233, 203] on span "231299" at bounding box center [270, 202] width 120 height 13
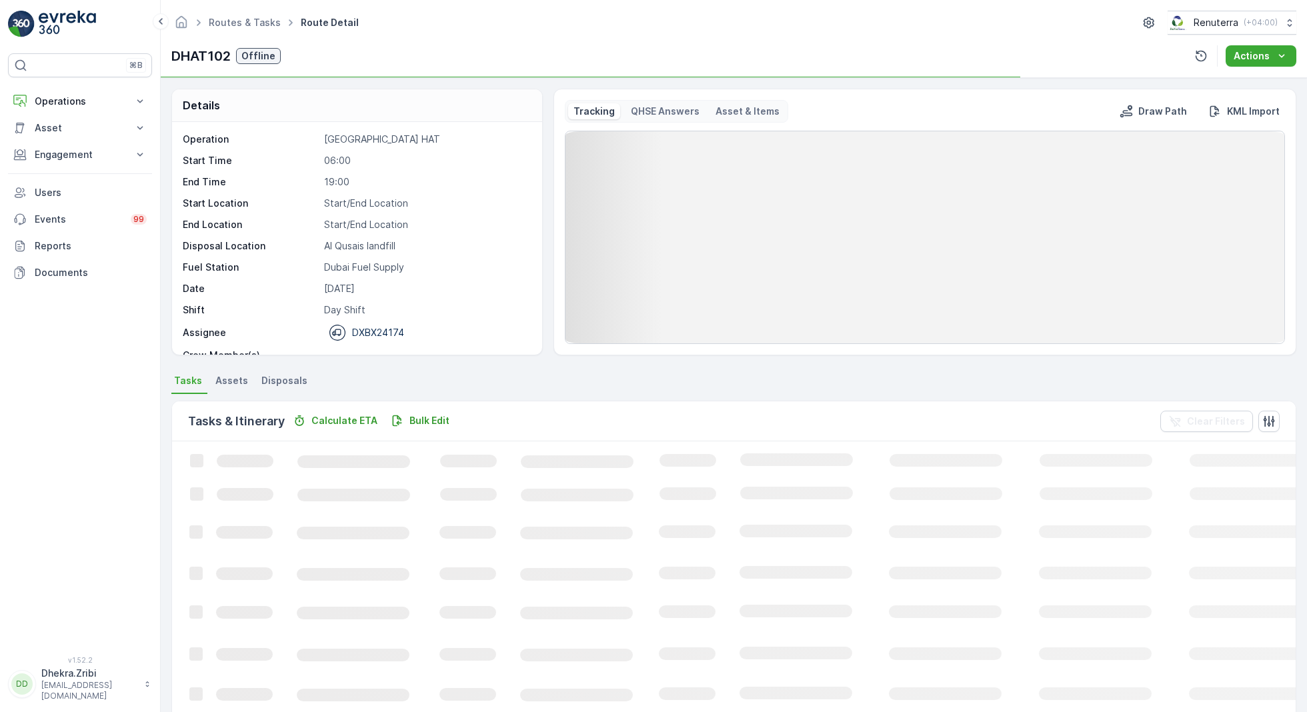
scroll to position [41, 0]
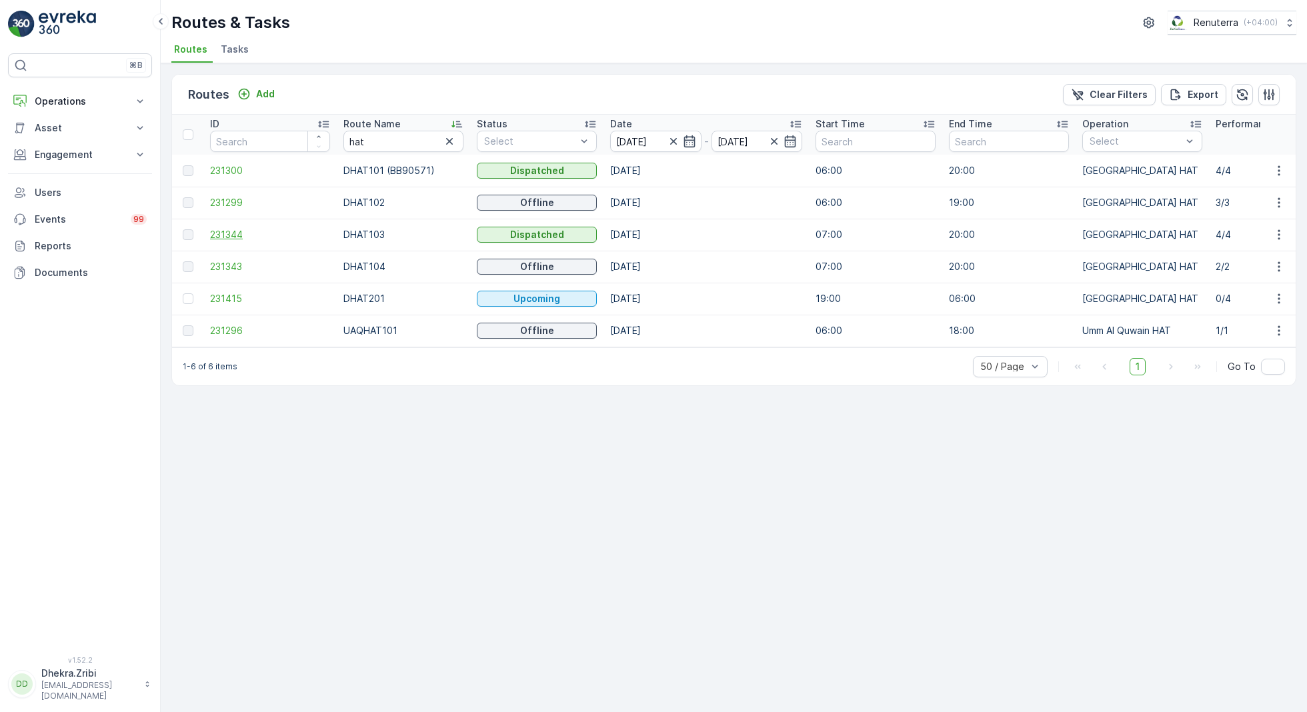
click at [230, 234] on span "231344" at bounding box center [270, 234] width 120 height 13
